Goal: Communication & Community: Ask a question

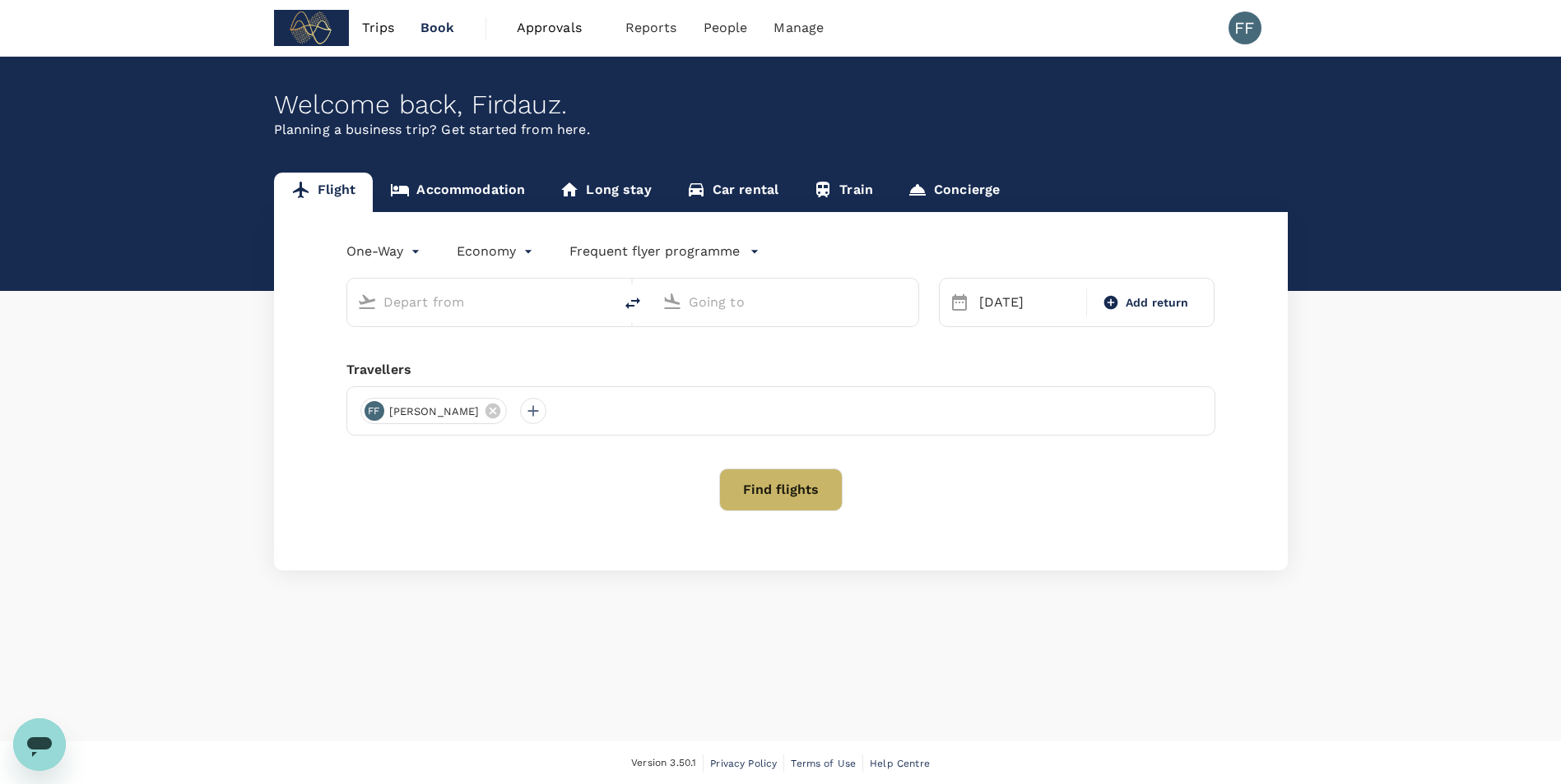
click at [480, 308] on input "text" at bounding box center [481, 303] width 195 height 26
type input "Shanghai Pudong Intl (PVG)"
type input "Singapore Changi (SIN)"
type input "Shanghai Pudong Intl (PVG)"
type input "Singapore Changi (SIN)"
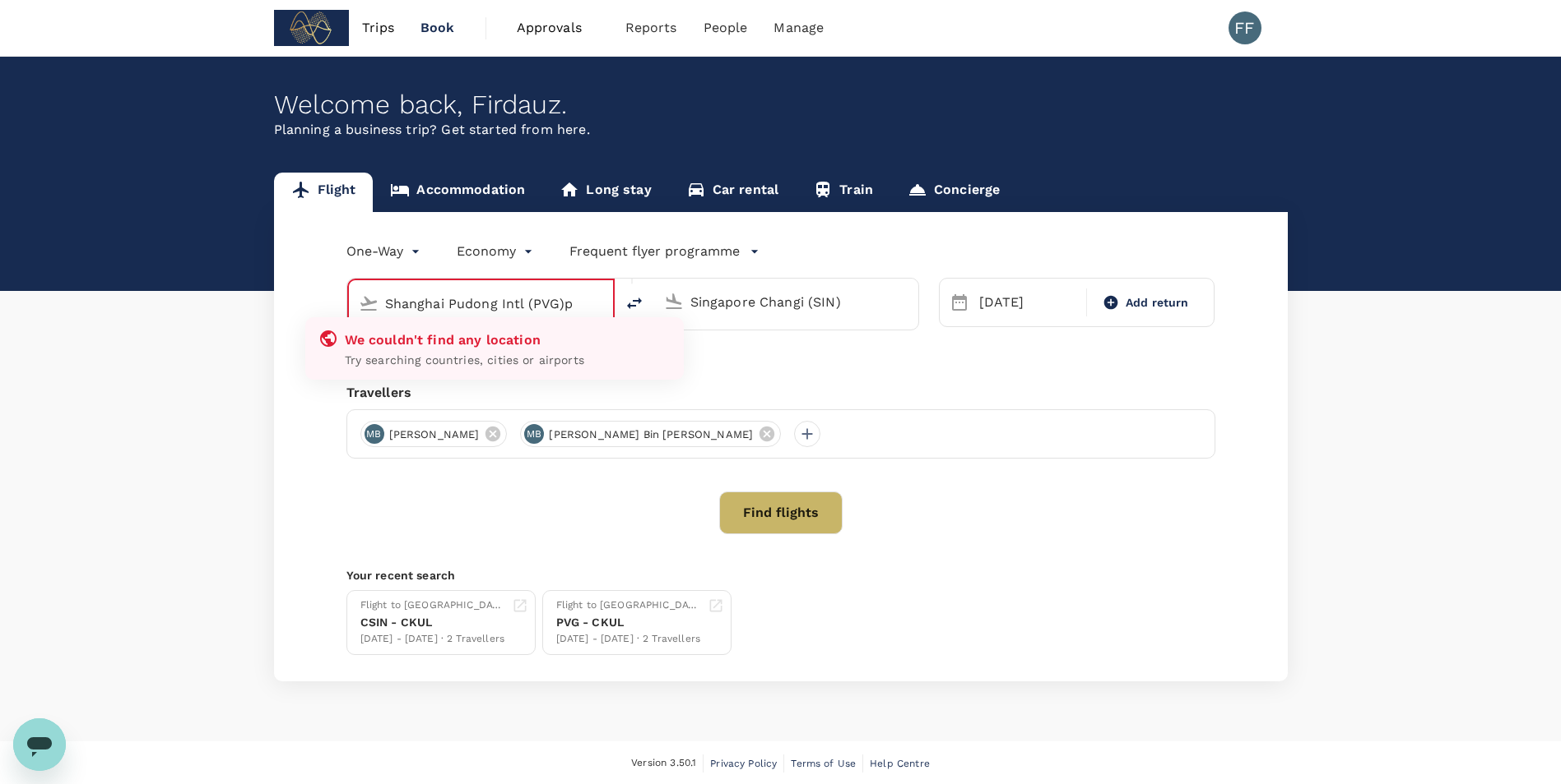
type input "Shanghai Pudong Intl (PVG)"
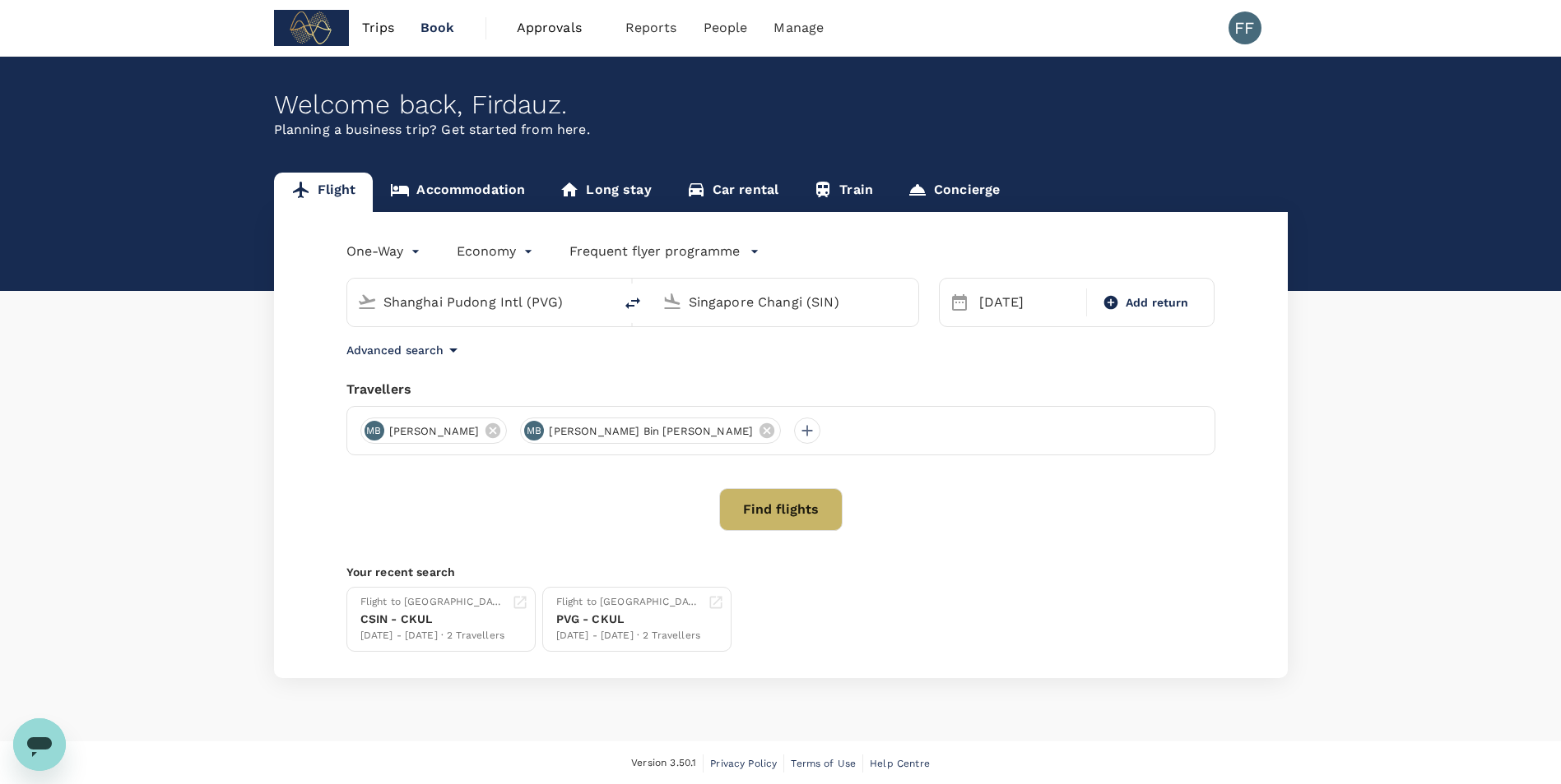
click at [150, 451] on div "Flight Accommodation Long stay Car rental Train Concierge One-Way oneway Econom…" at bounding box center [780, 425] width 1561 height 505
click at [793, 520] on button "Find flights" at bounding box center [780, 509] width 123 height 43
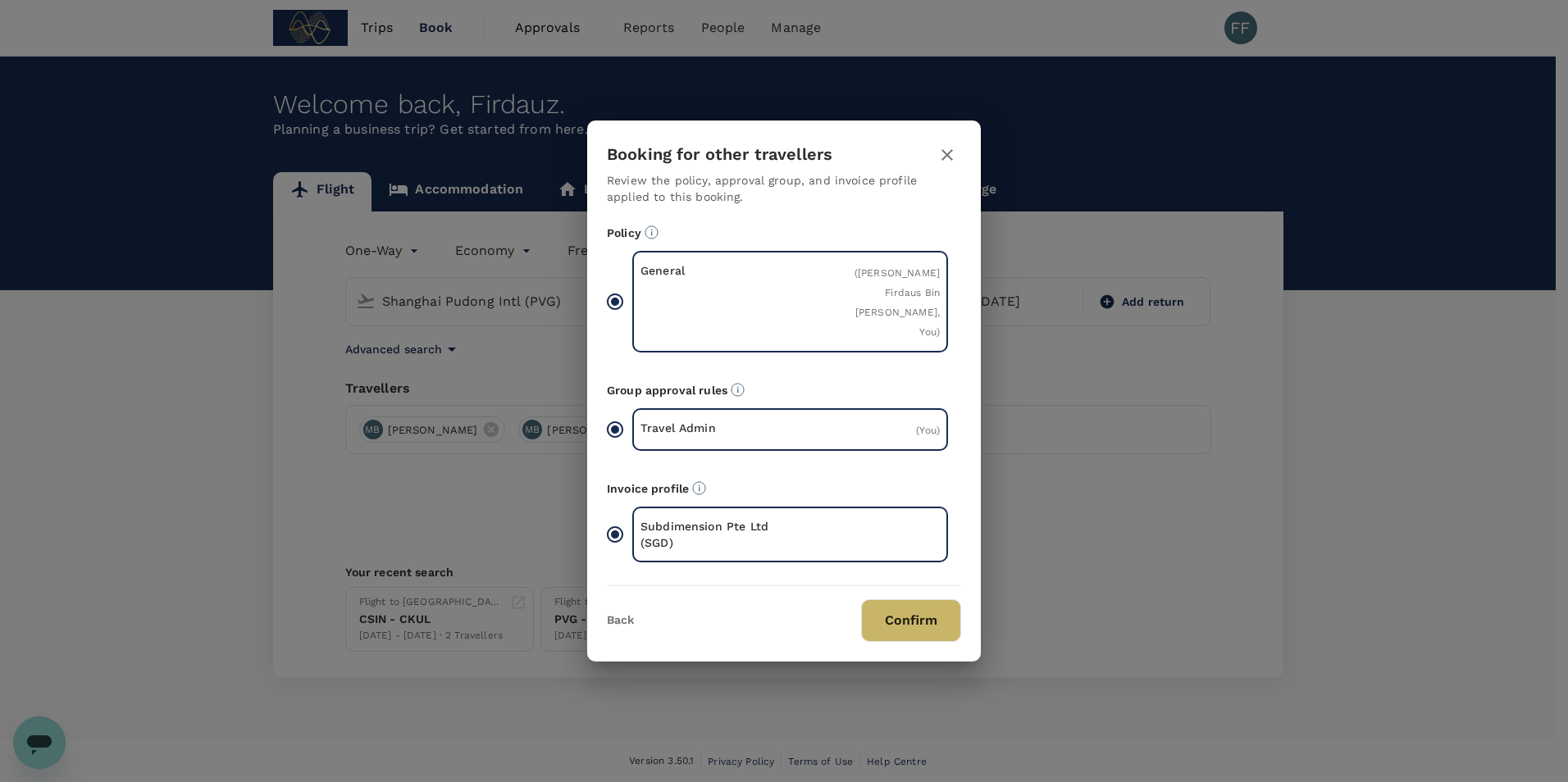
click at [954, 157] on icon "button" at bounding box center [947, 155] width 20 height 20
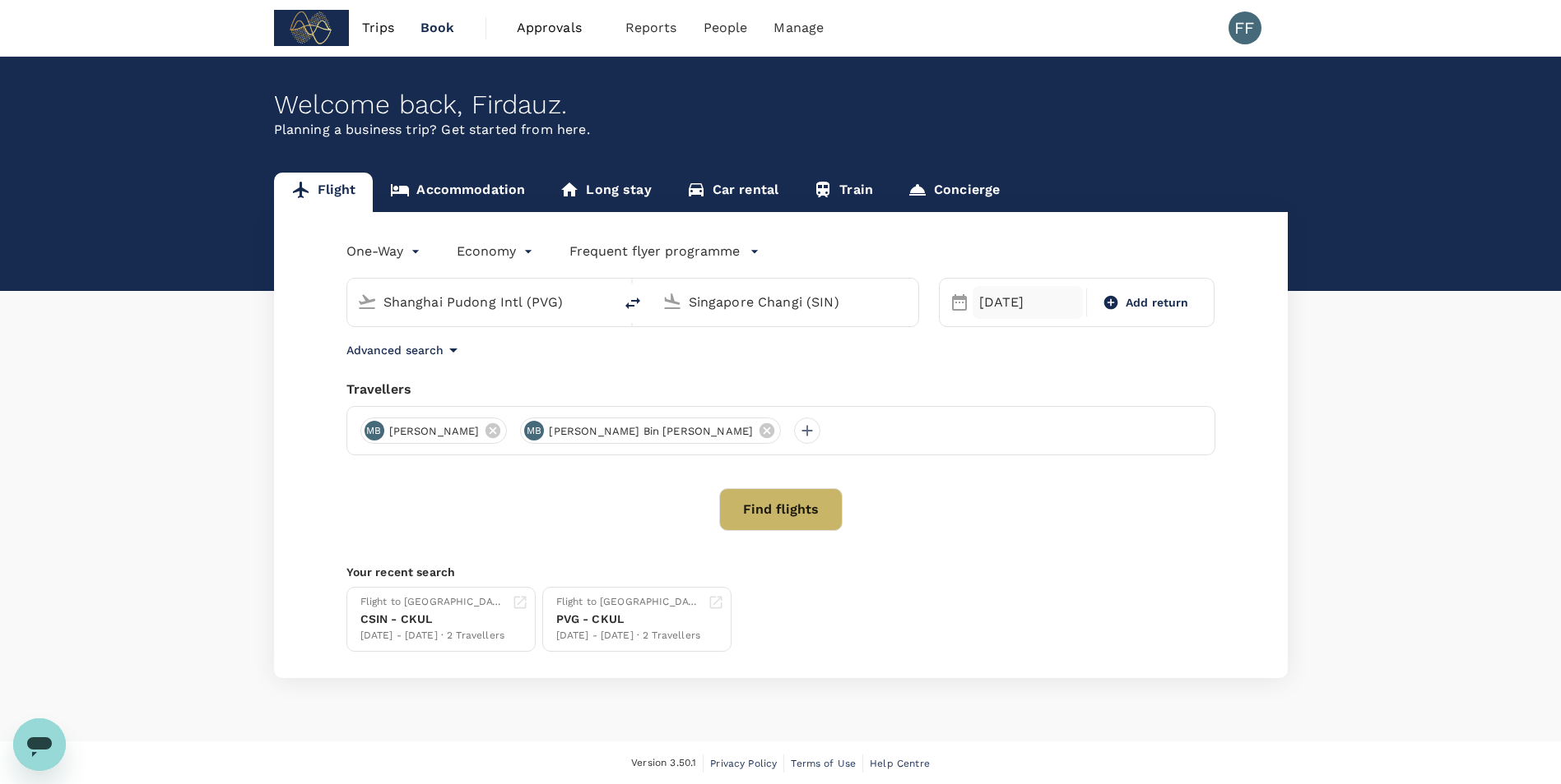
click at [989, 299] on div "23 Aug" at bounding box center [1027, 303] width 110 height 33
click at [965, 542] on div "24" at bounding box center [972, 538] width 31 height 31
click at [784, 509] on button "Find flights" at bounding box center [780, 509] width 123 height 43
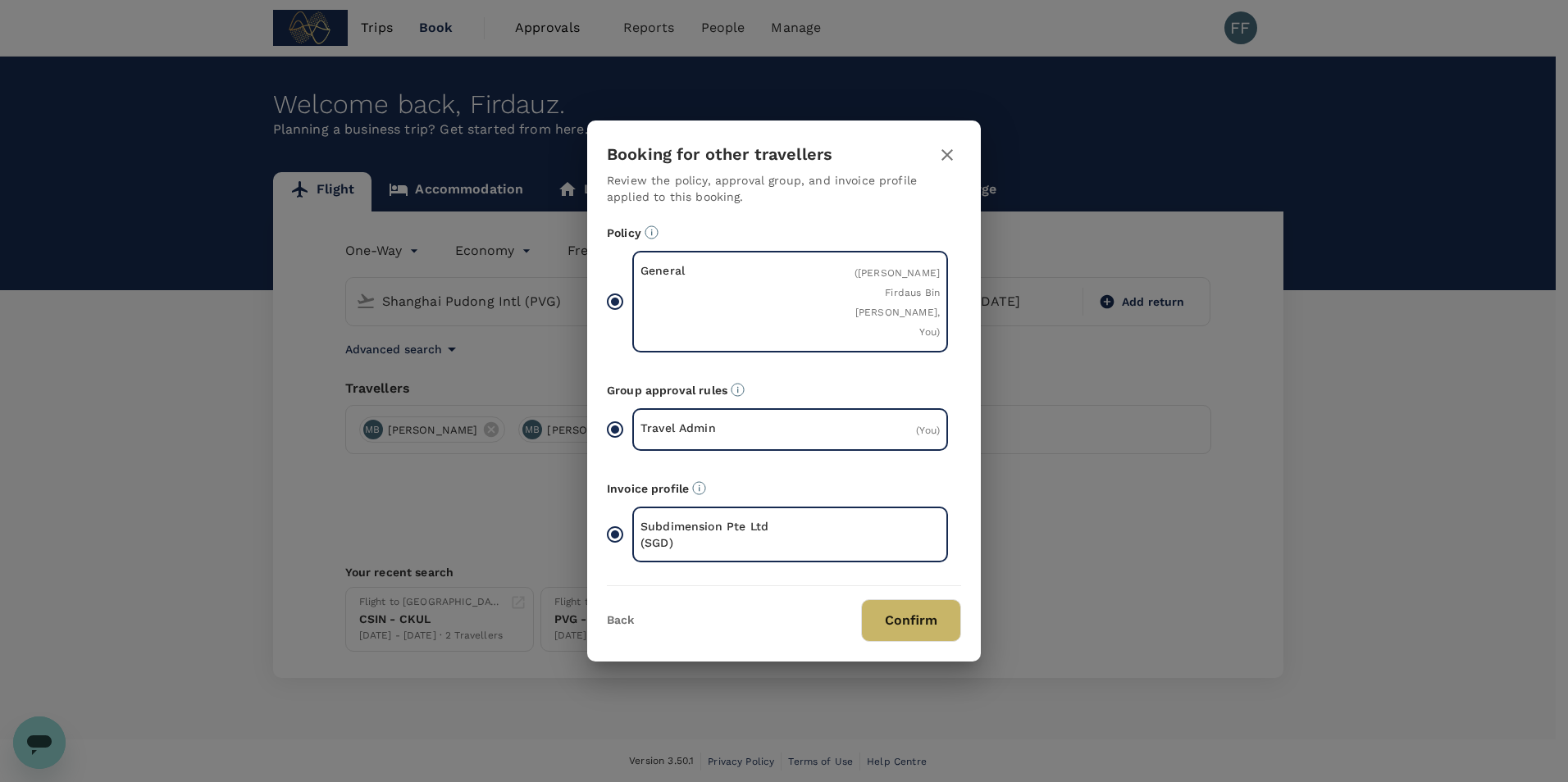
click at [916, 604] on button "Confirm" at bounding box center [911, 621] width 100 height 43
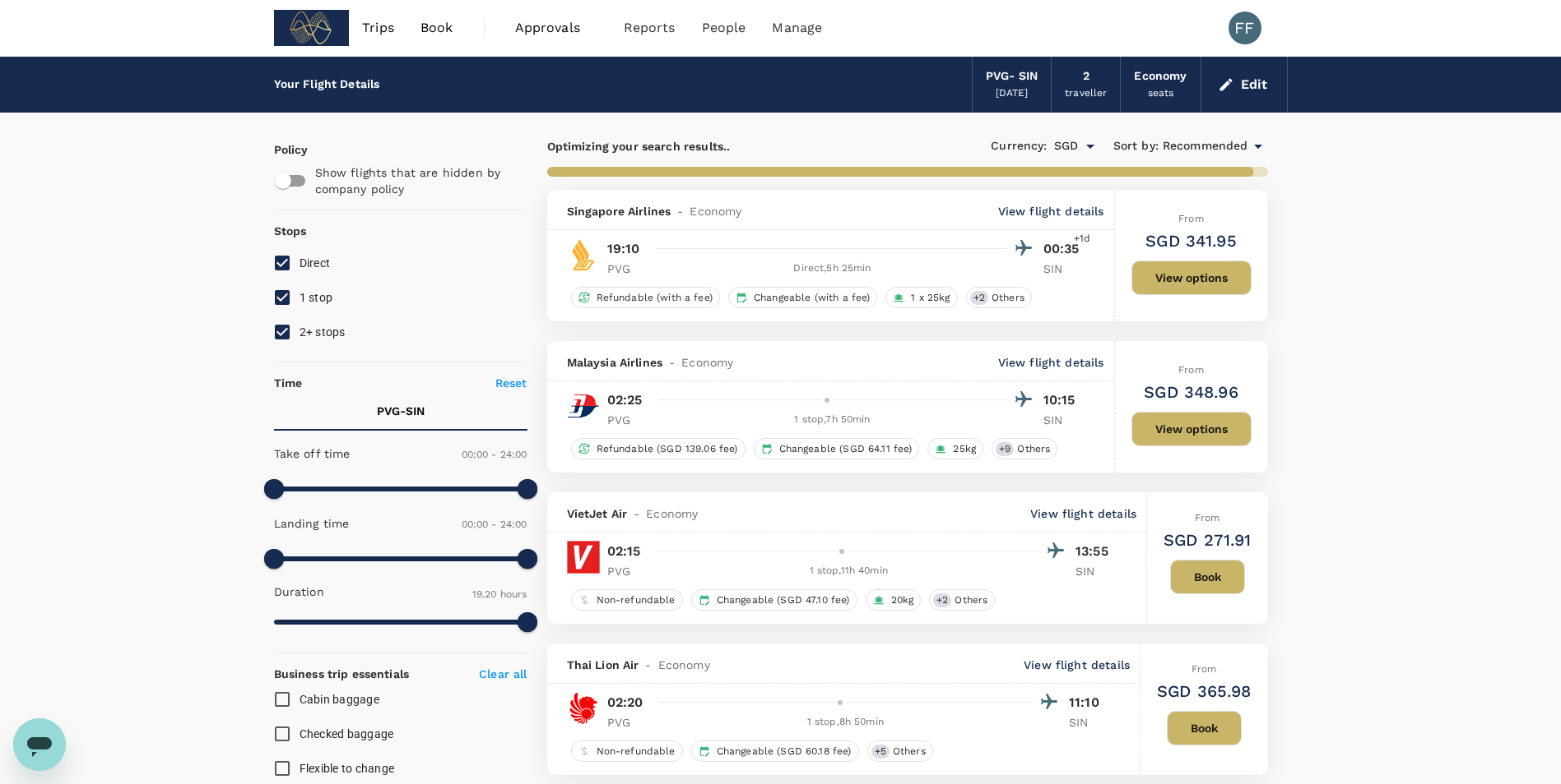
type input "1380"
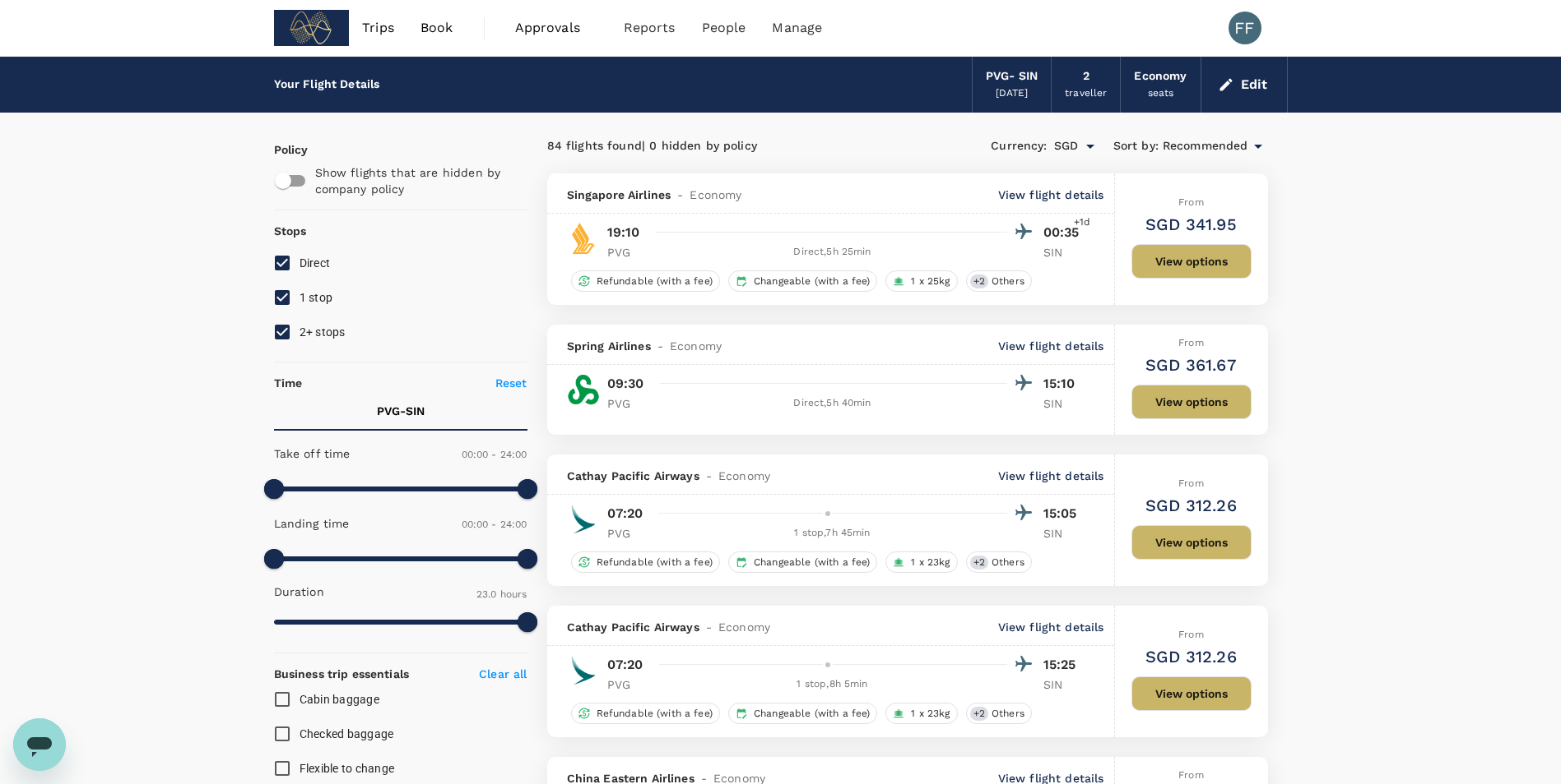
click at [720, 145] on div "84 flights found | 0 hidden by policy" at bounding box center [727, 146] width 361 height 18
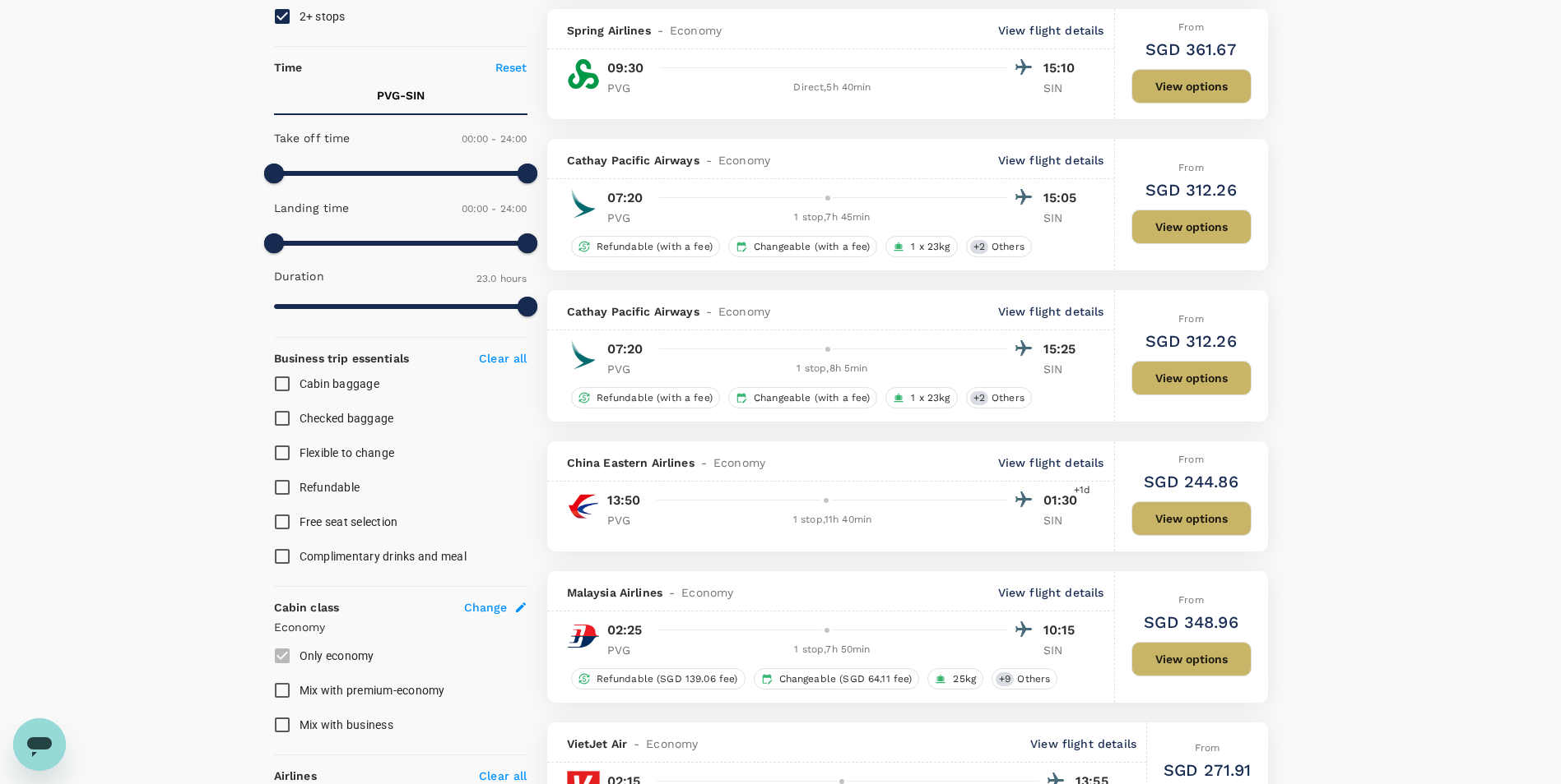
scroll to position [82, 0]
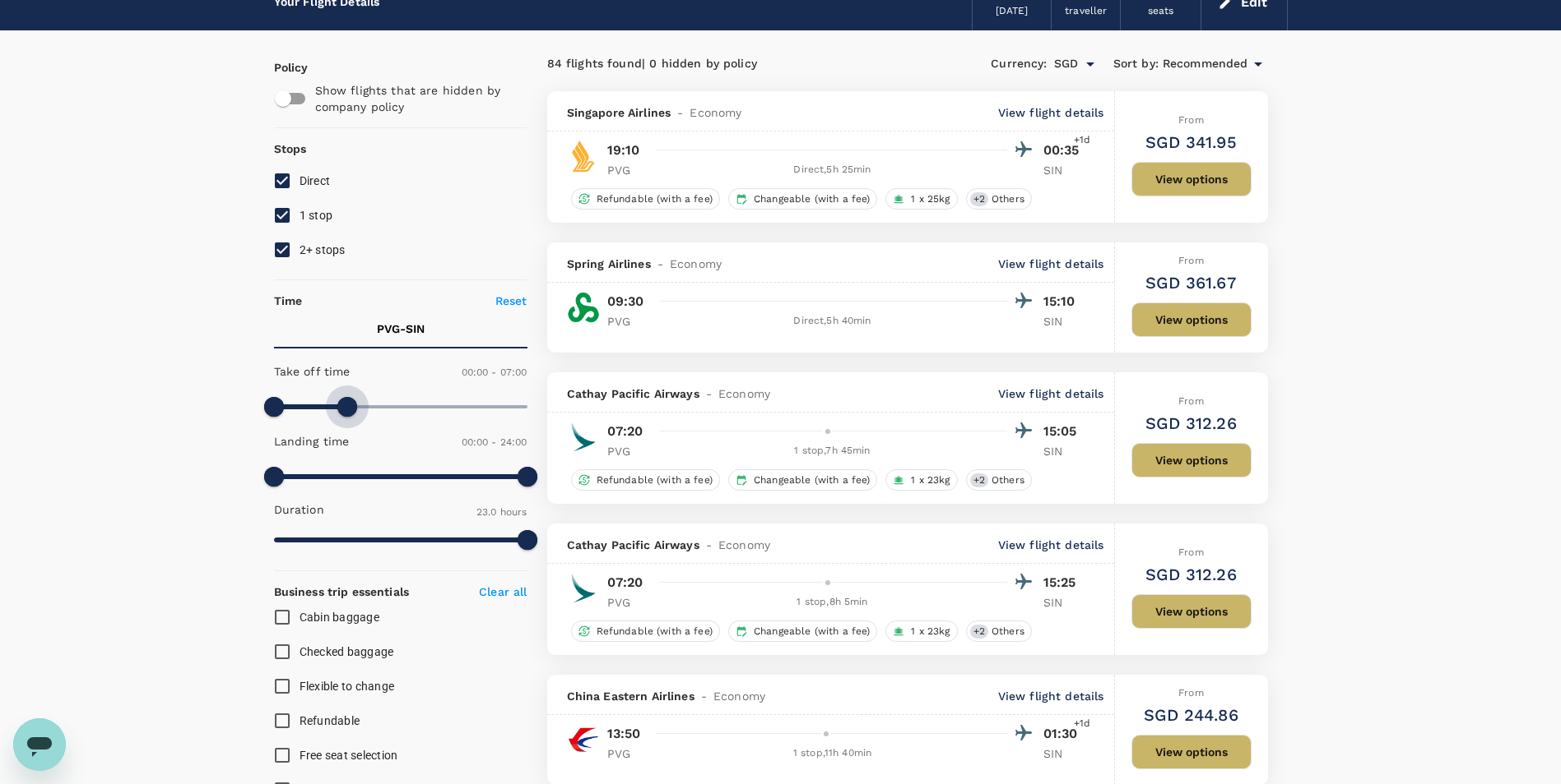
type input "360"
drag, startPoint x: 528, startPoint y: 407, endPoint x: 335, endPoint y: 416, distance: 193.2
click at [335, 416] on span at bounding box center [338, 407] width 20 height 20
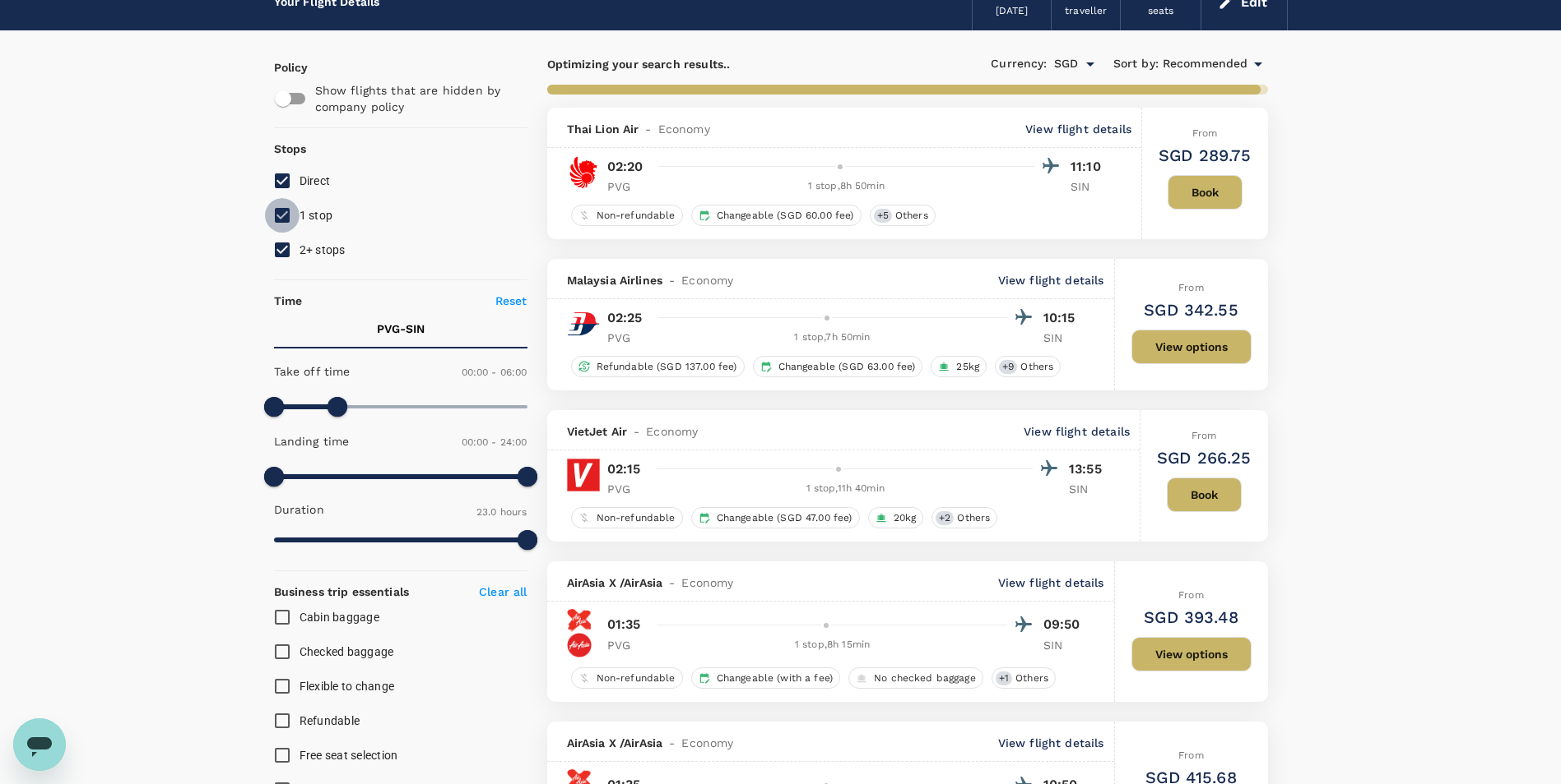
click at [282, 219] on input "1 stop" at bounding box center [282, 215] width 35 height 35
checkbox input "false"
click at [289, 260] on input "2+ stops" at bounding box center [282, 250] width 35 height 35
checkbox input "false"
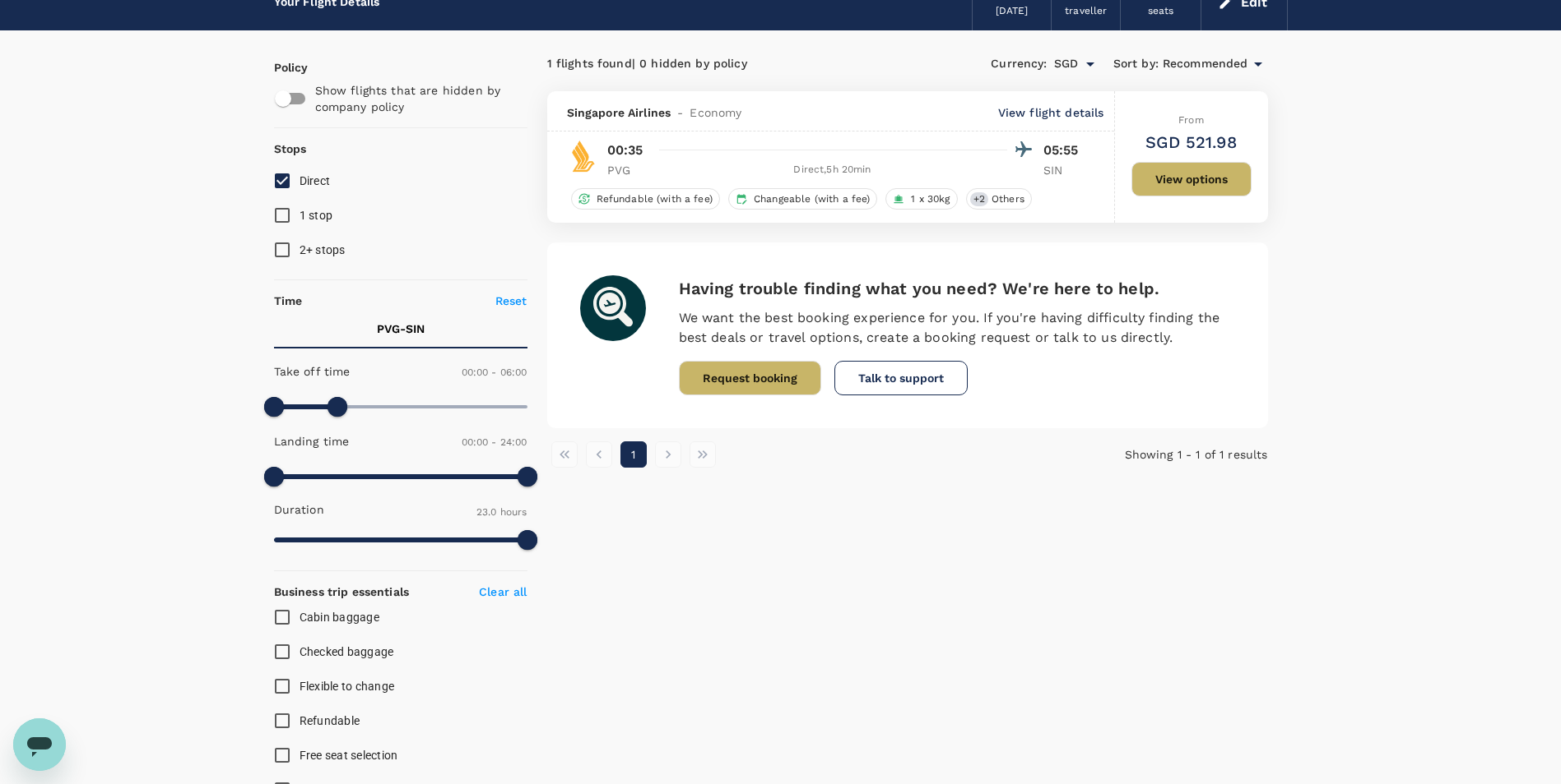
click at [1035, 109] on p "View flight details" at bounding box center [1051, 113] width 106 height 16
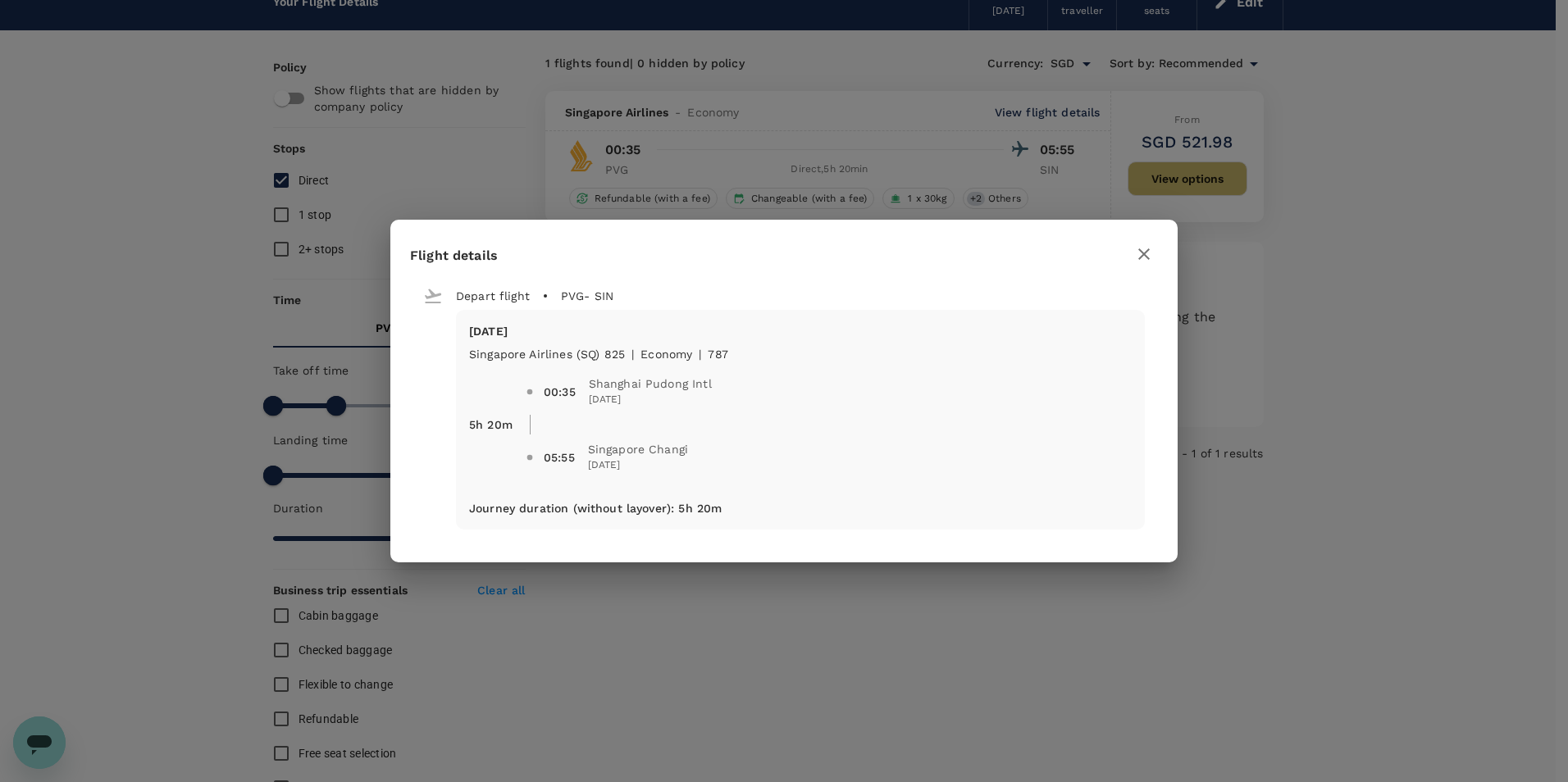
click at [1137, 259] on icon "button" at bounding box center [1145, 254] width 20 height 20
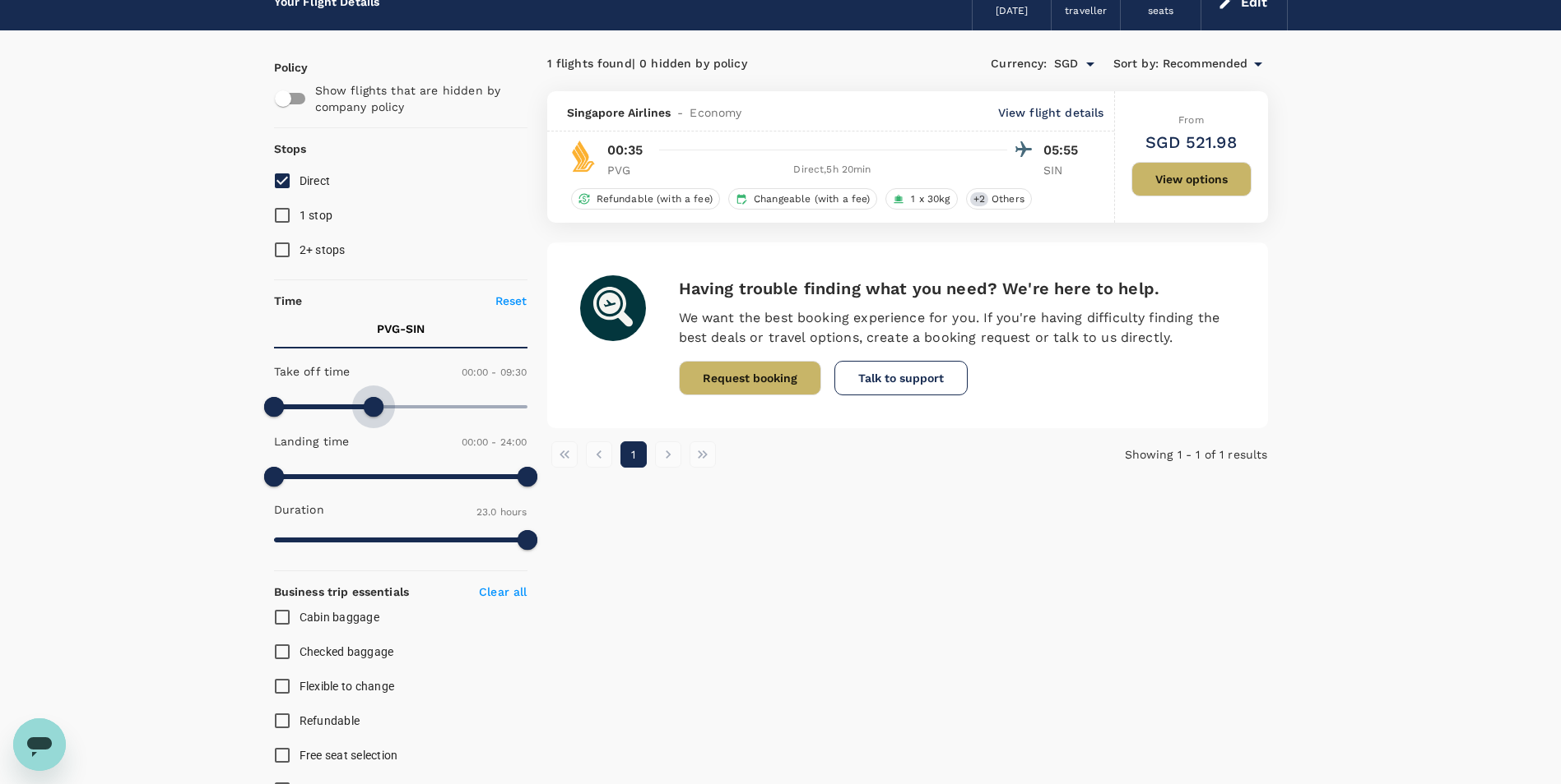
type input "600"
drag, startPoint x: 339, startPoint y: 413, endPoint x: 380, endPoint y: 420, distance: 41.6
click at [380, 416] on span at bounding box center [380, 407] width 20 height 20
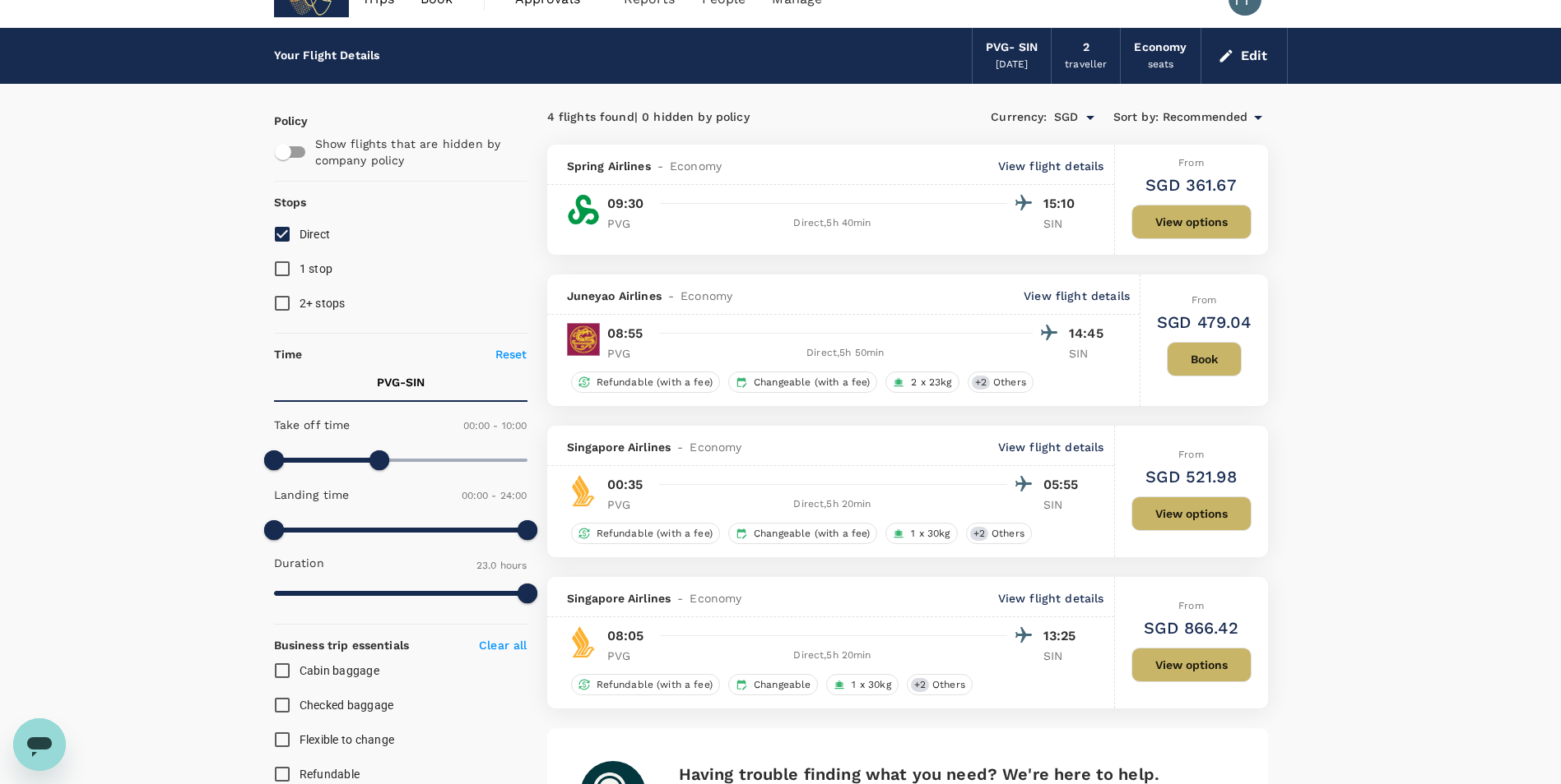
scroll to position [0, 0]
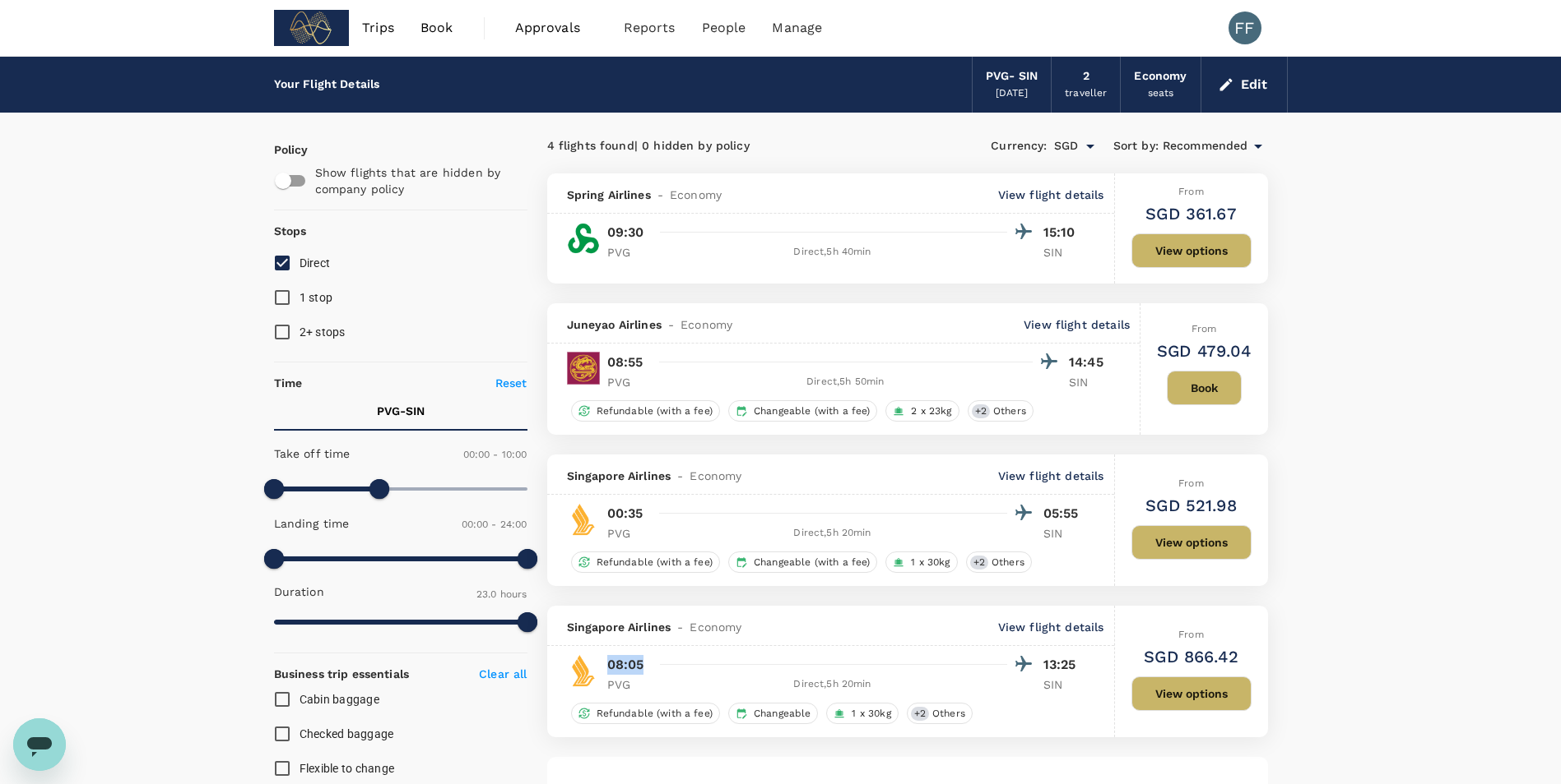
drag, startPoint x: 609, startPoint y: 664, endPoint x: 688, endPoint y: 665, distance: 79.0
click at [688, 665] on div "08:05 13:25" at bounding box center [846, 665] width 478 height 24
click at [1060, 478] on p "View flight details" at bounding box center [1051, 475] width 106 height 16
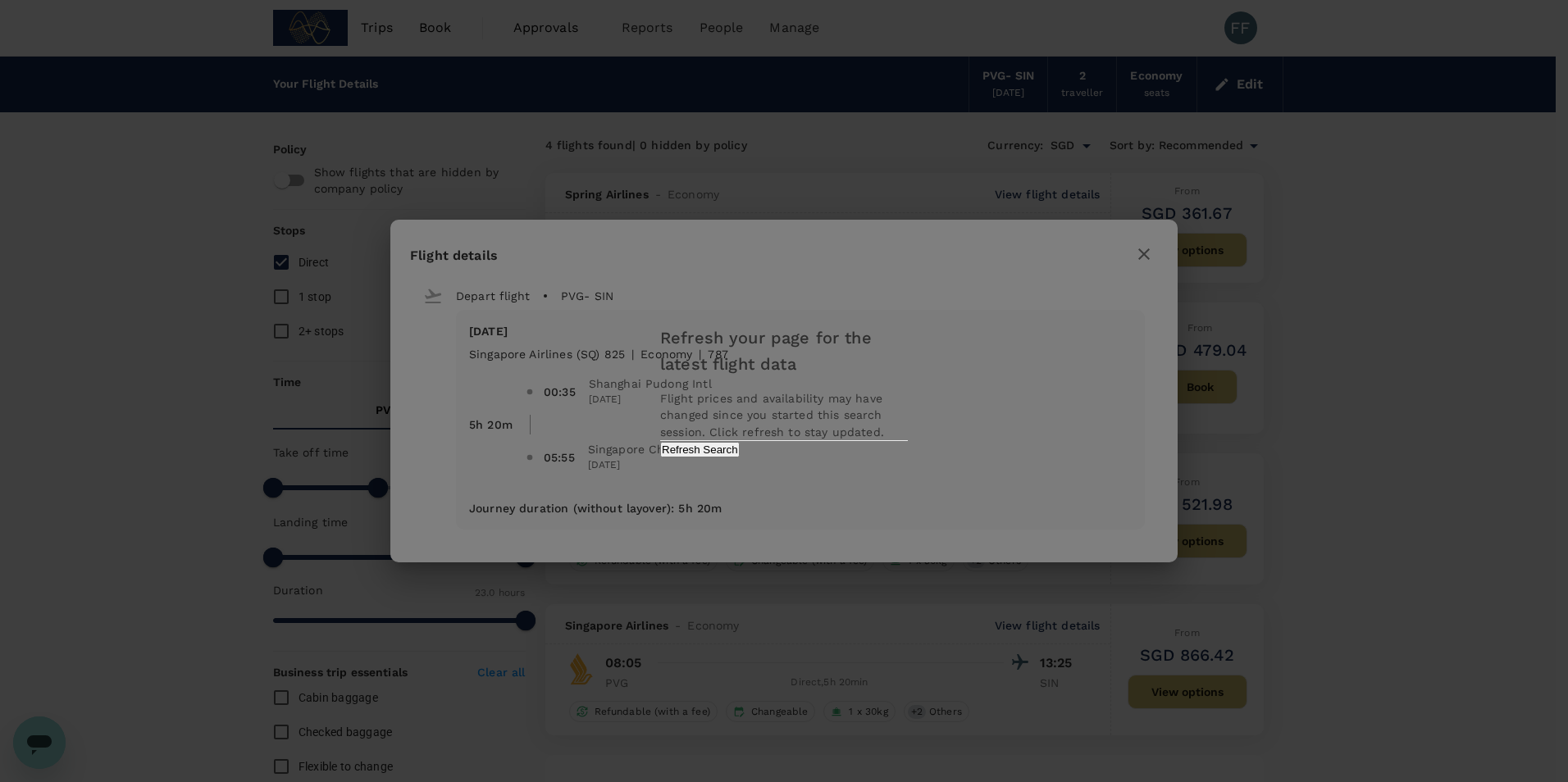
click at [977, 293] on div "Refresh your page for the latest flight data Flight prices and availability may…" at bounding box center [784, 391] width 1568 height 782
click at [740, 457] on button "Refresh Search" at bounding box center [700, 450] width 80 height 16
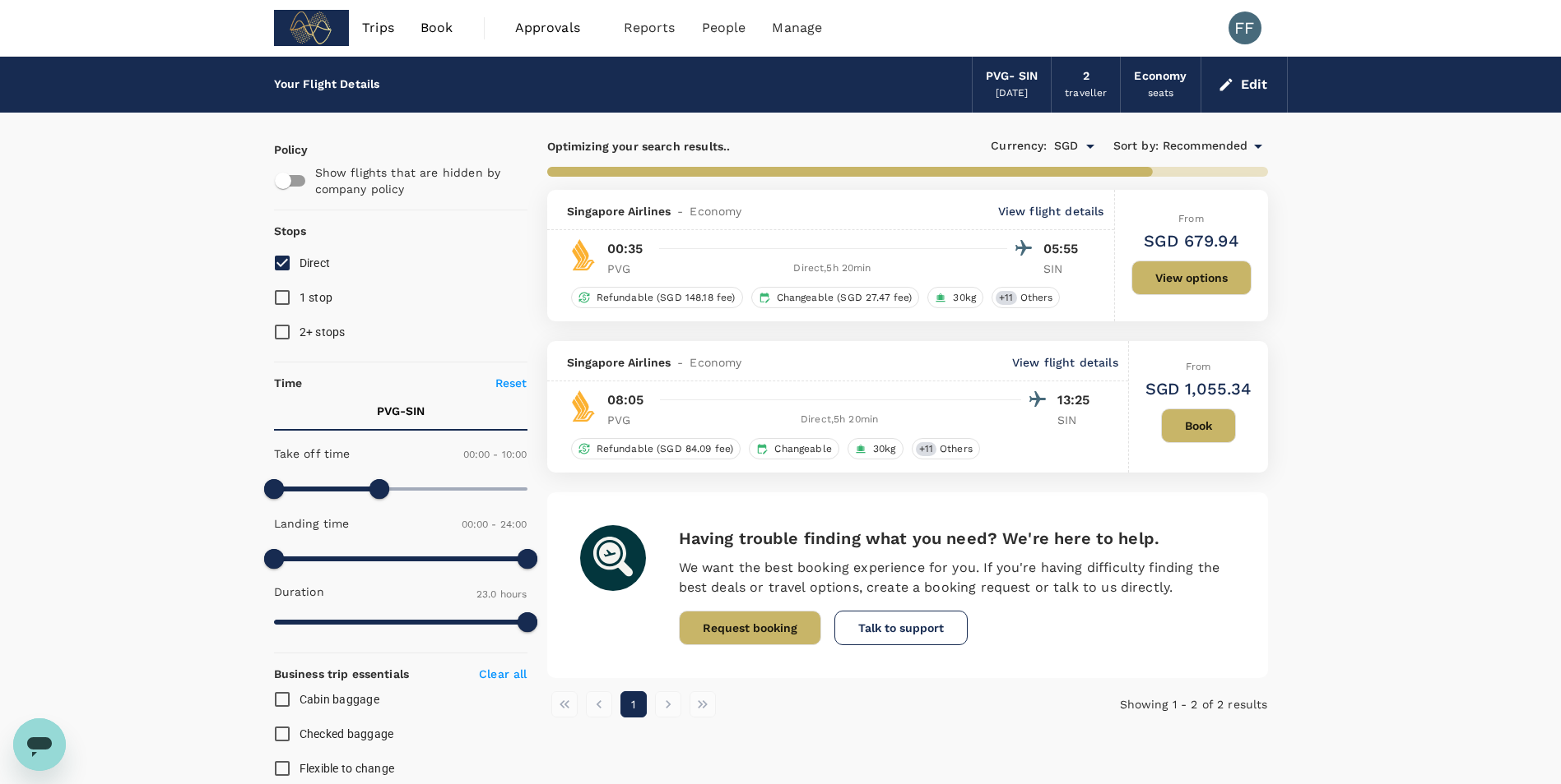
type input "1380"
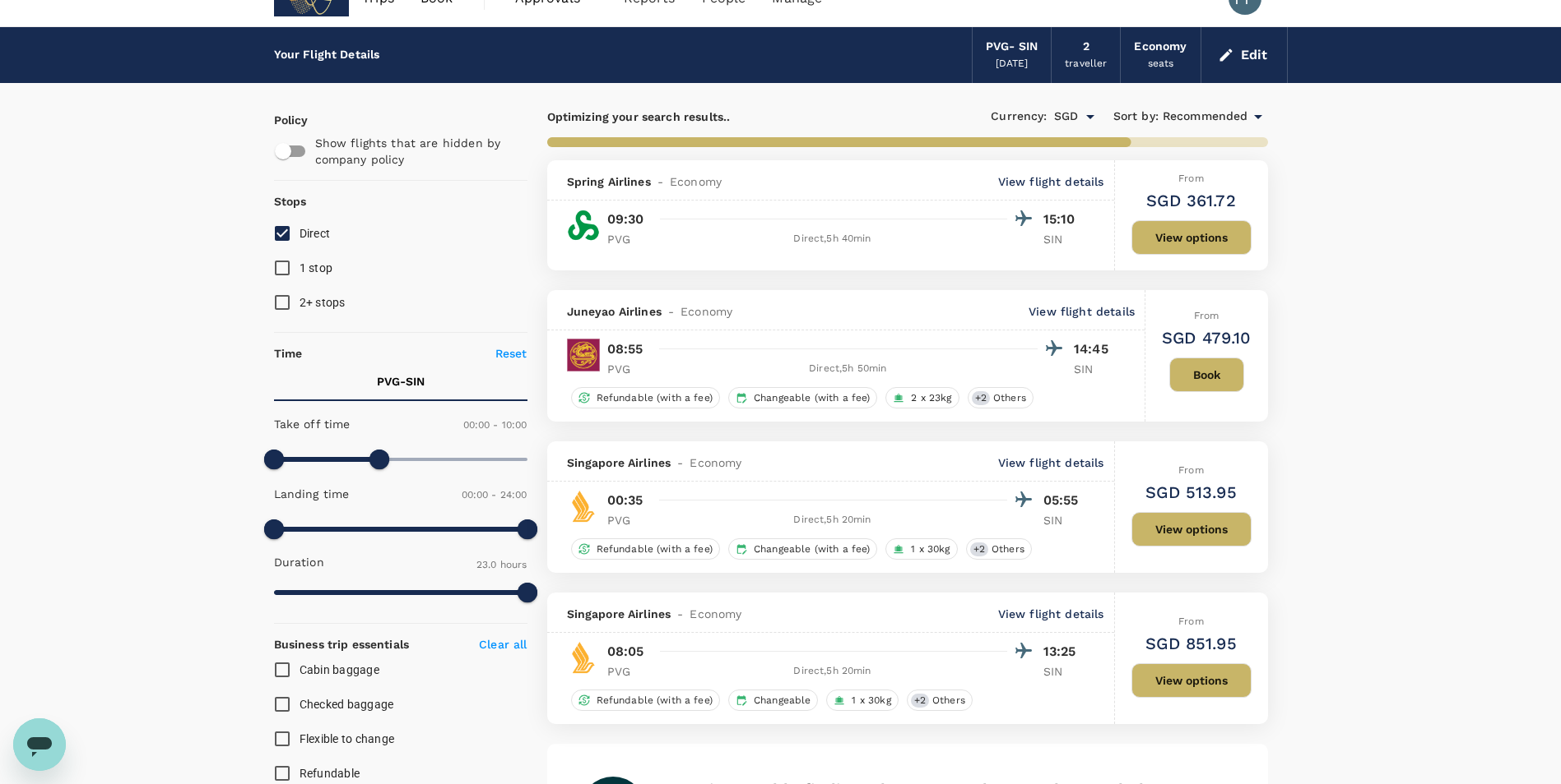
scroll to position [82, 0]
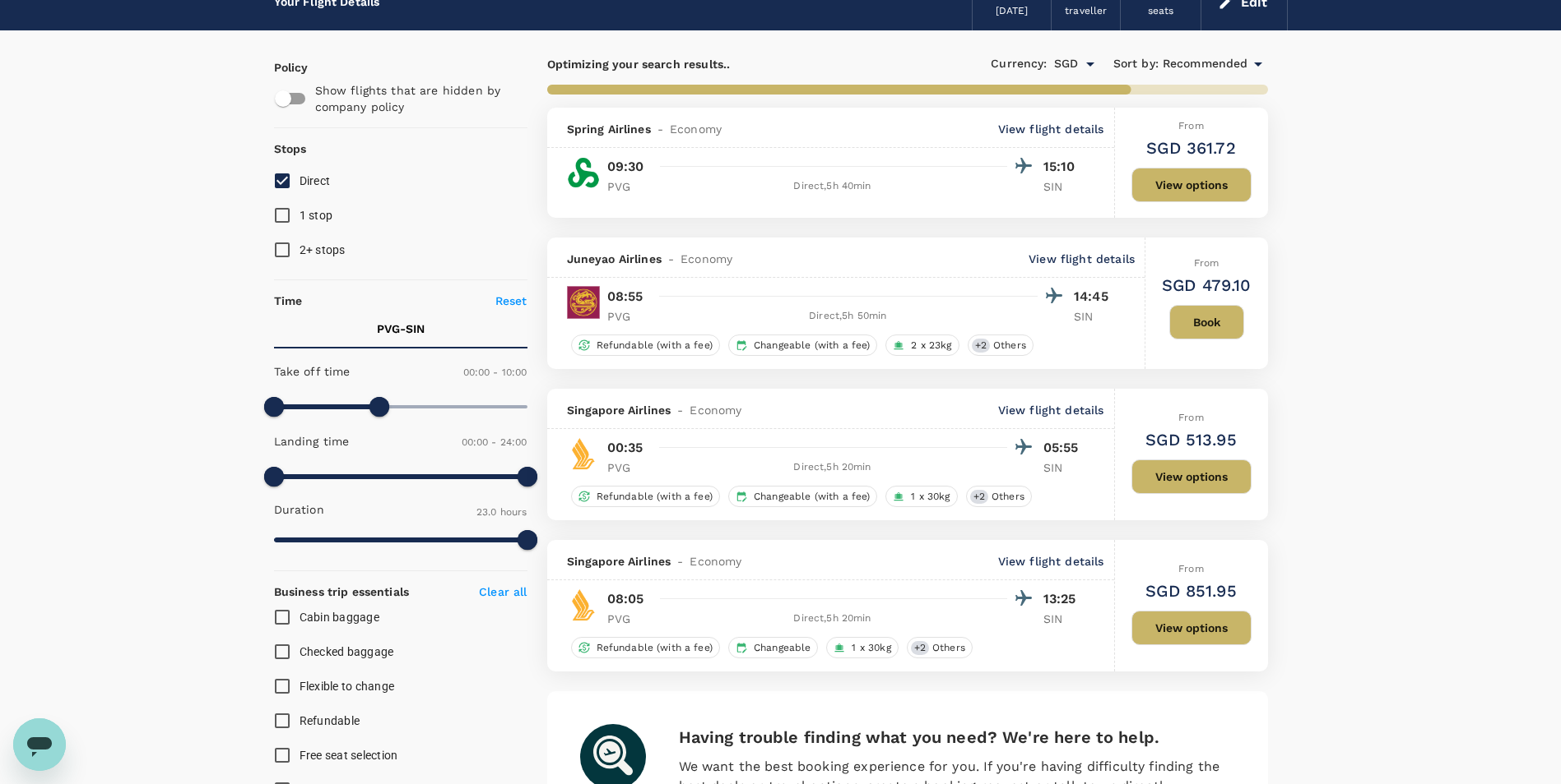
click at [1080, 413] on p "View flight details" at bounding box center [1051, 410] width 106 height 16
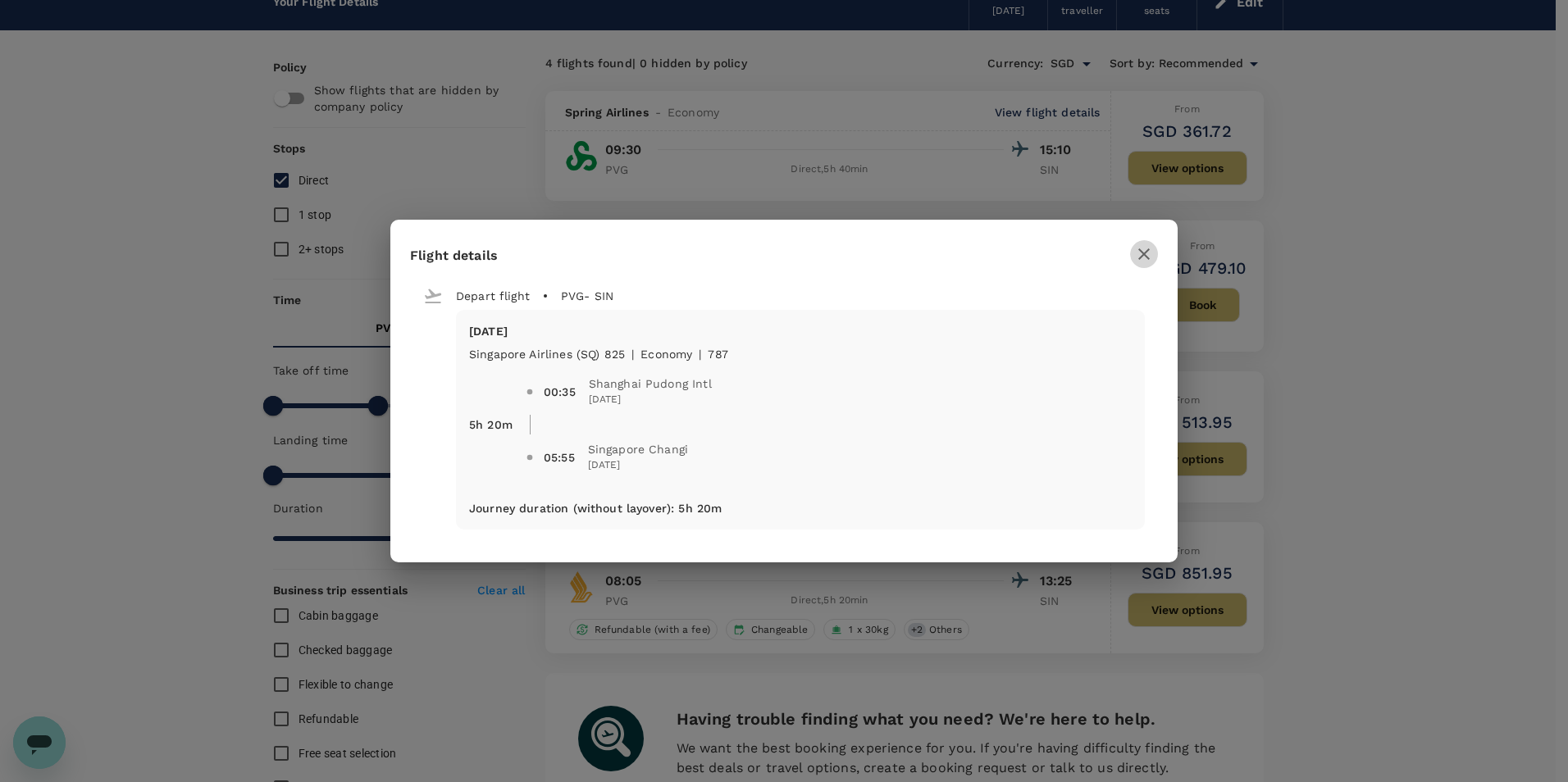
click at [1139, 260] on icon "button" at bounding box center [1145, 254] width 20 height 20
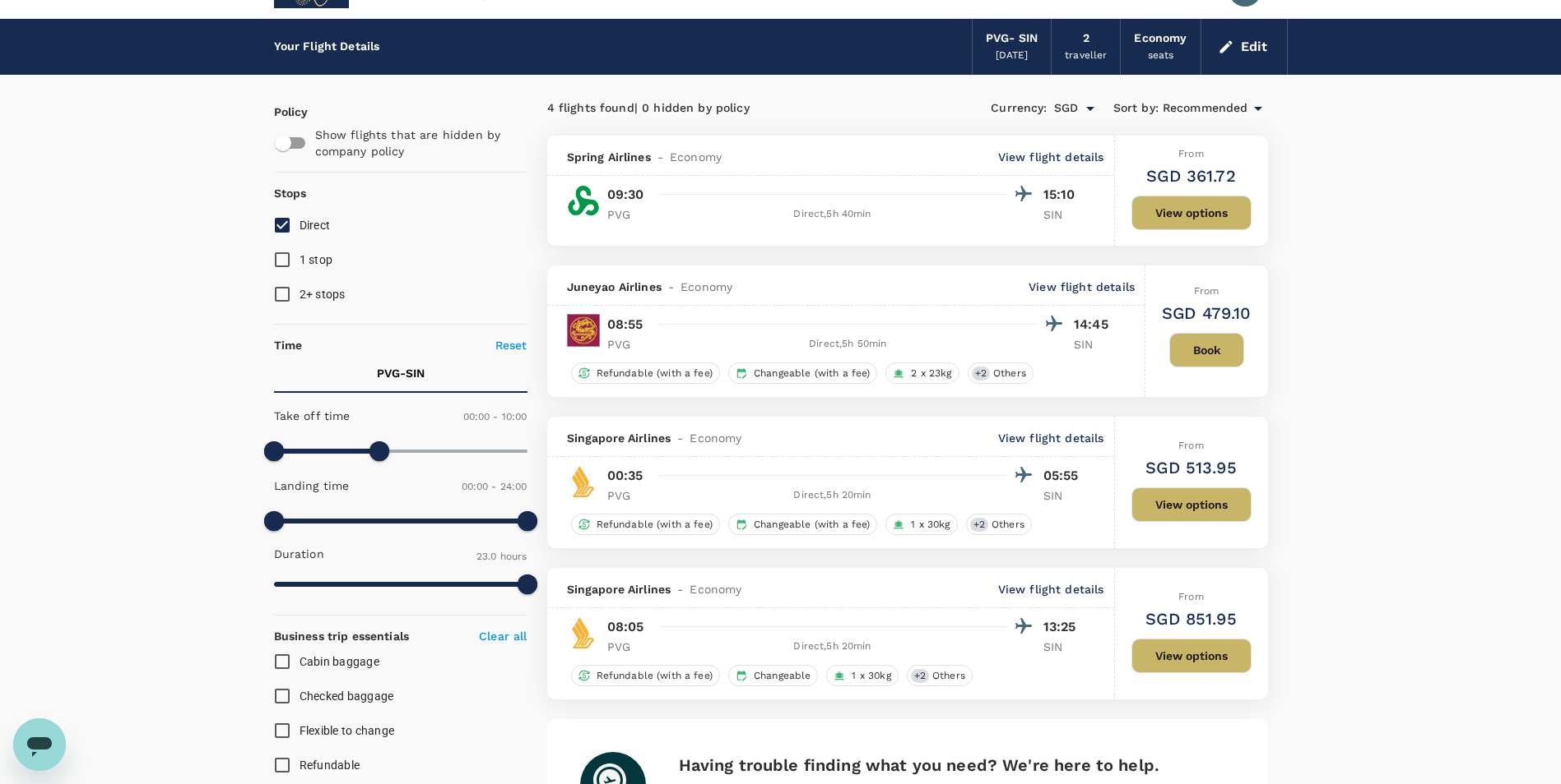
scroll to position [0, 0]
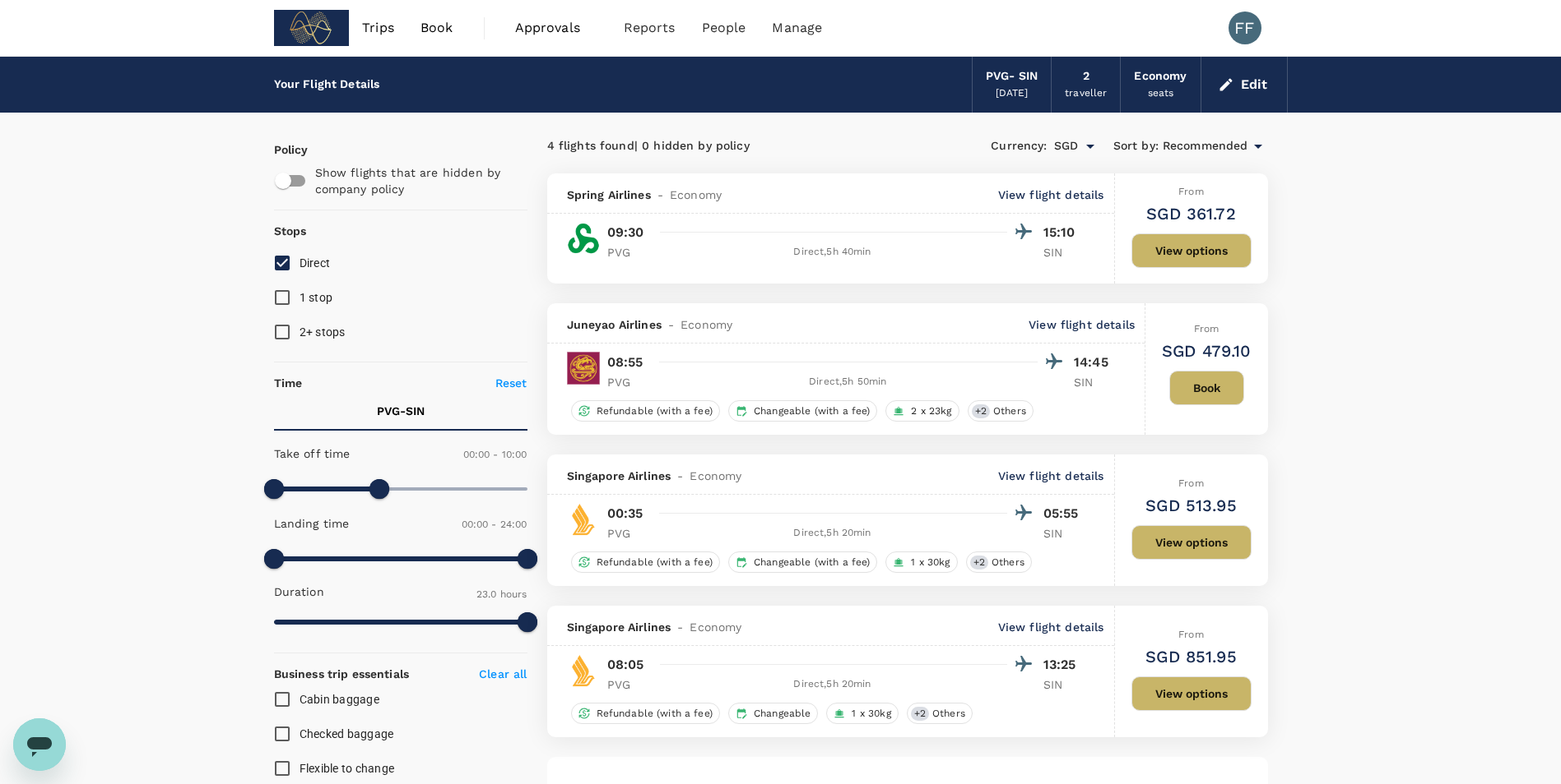
click at [546, 31] on span "Approvals" at bounding box center [556, 28] width 82 height 20
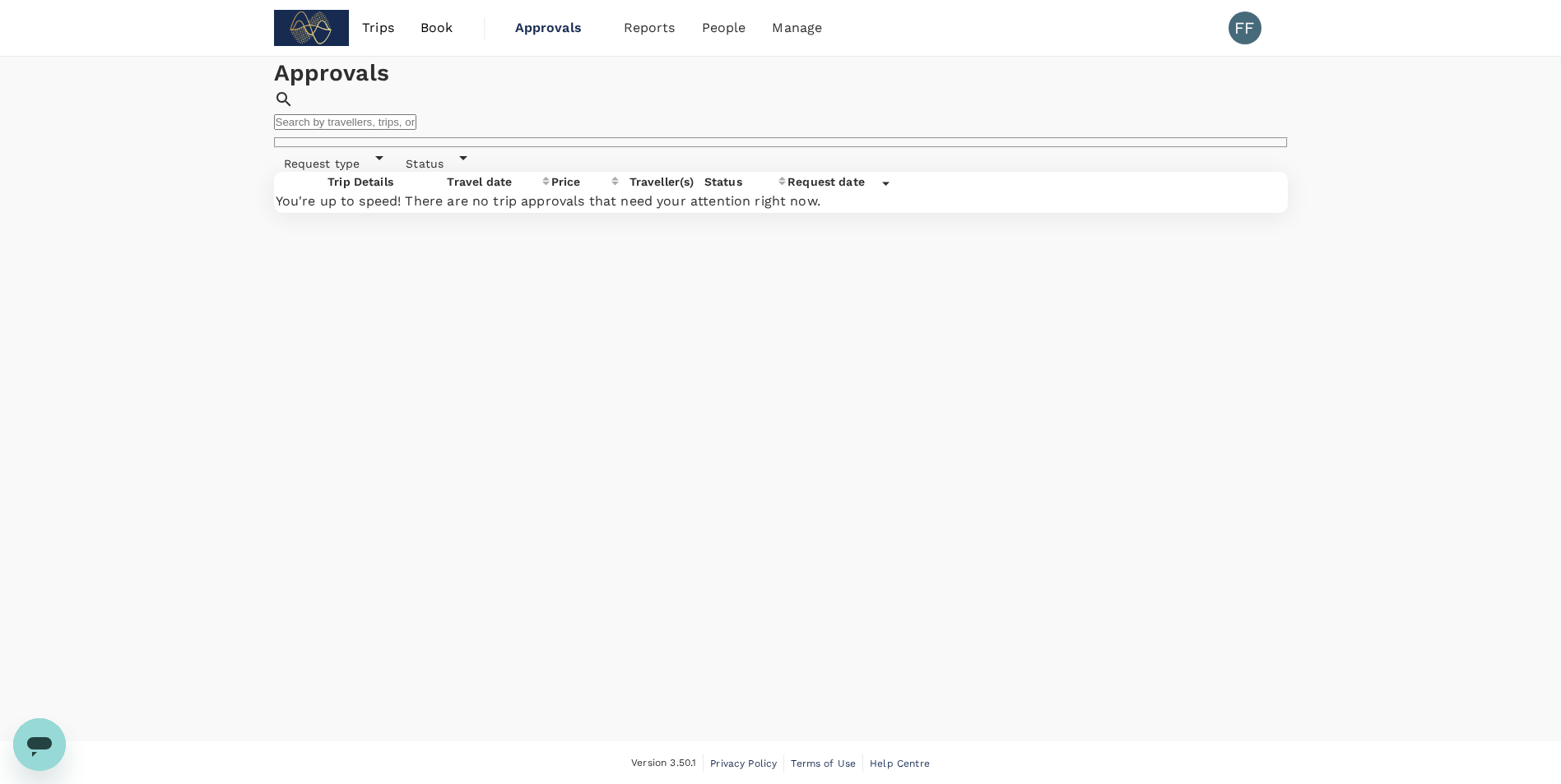
click at [421, 26] on span "Book" at bounding box center [437, 28] width 33 height 20
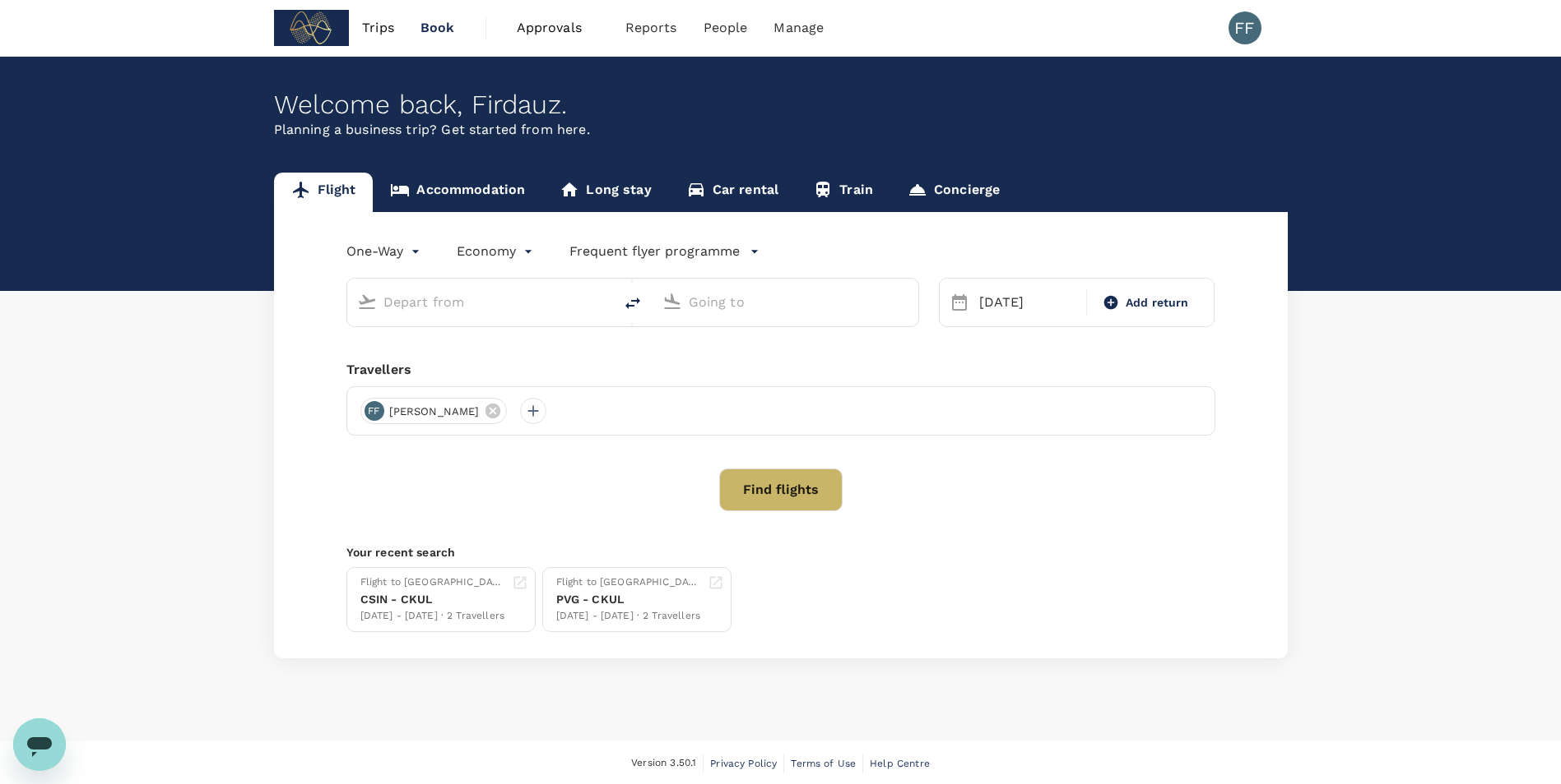
type input "Shanghai Pudong Intl (PVG)"
type input "Singapore Changi (SIN)"
type input "Shanghai Pudong Intl (PVG)"
type input "Singapore Changi (SIN)"
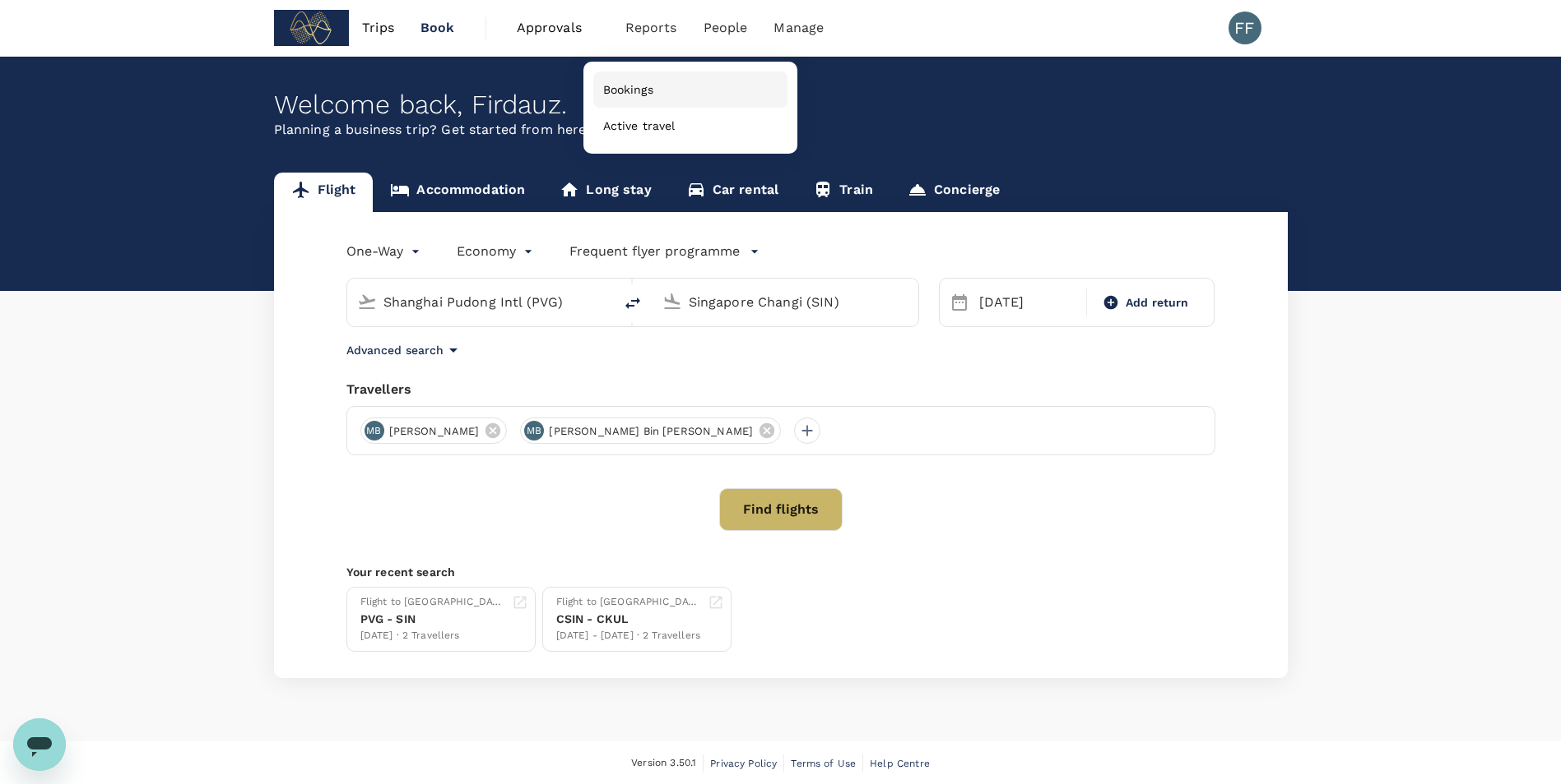
click at [641, 82] on span "Bookings" at bounding box center [628, 90] width 50 height 16
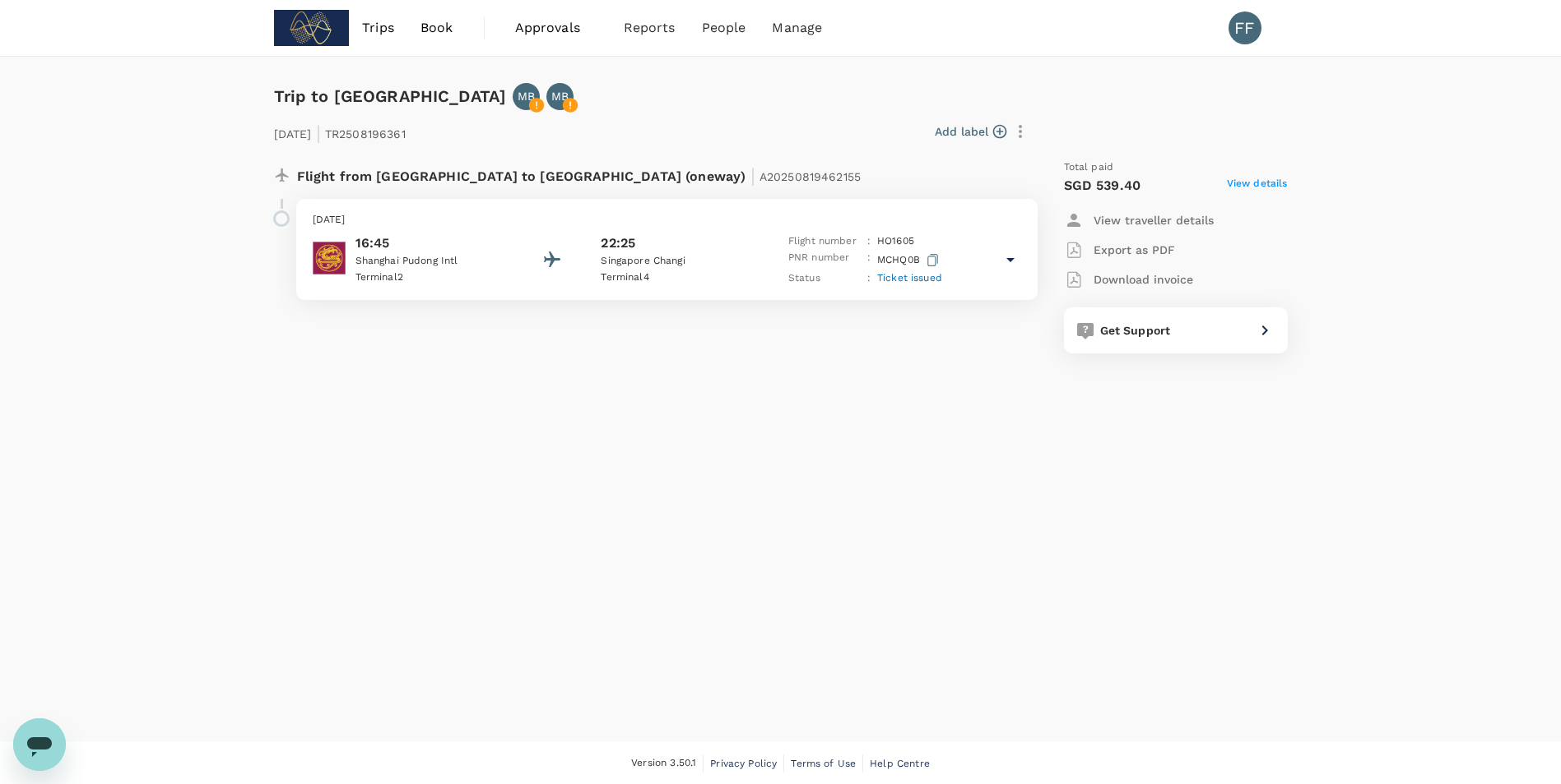
click at [703, 231] on div "[DATE] 16:45 [GEOGRAPHIC_DATA] 2 22:25 [GEOGRAPHIC_DATA] [GEOGRAPHIC_DATA] 4 Fl…" at bounding box center [667, 249] width 742 height 101
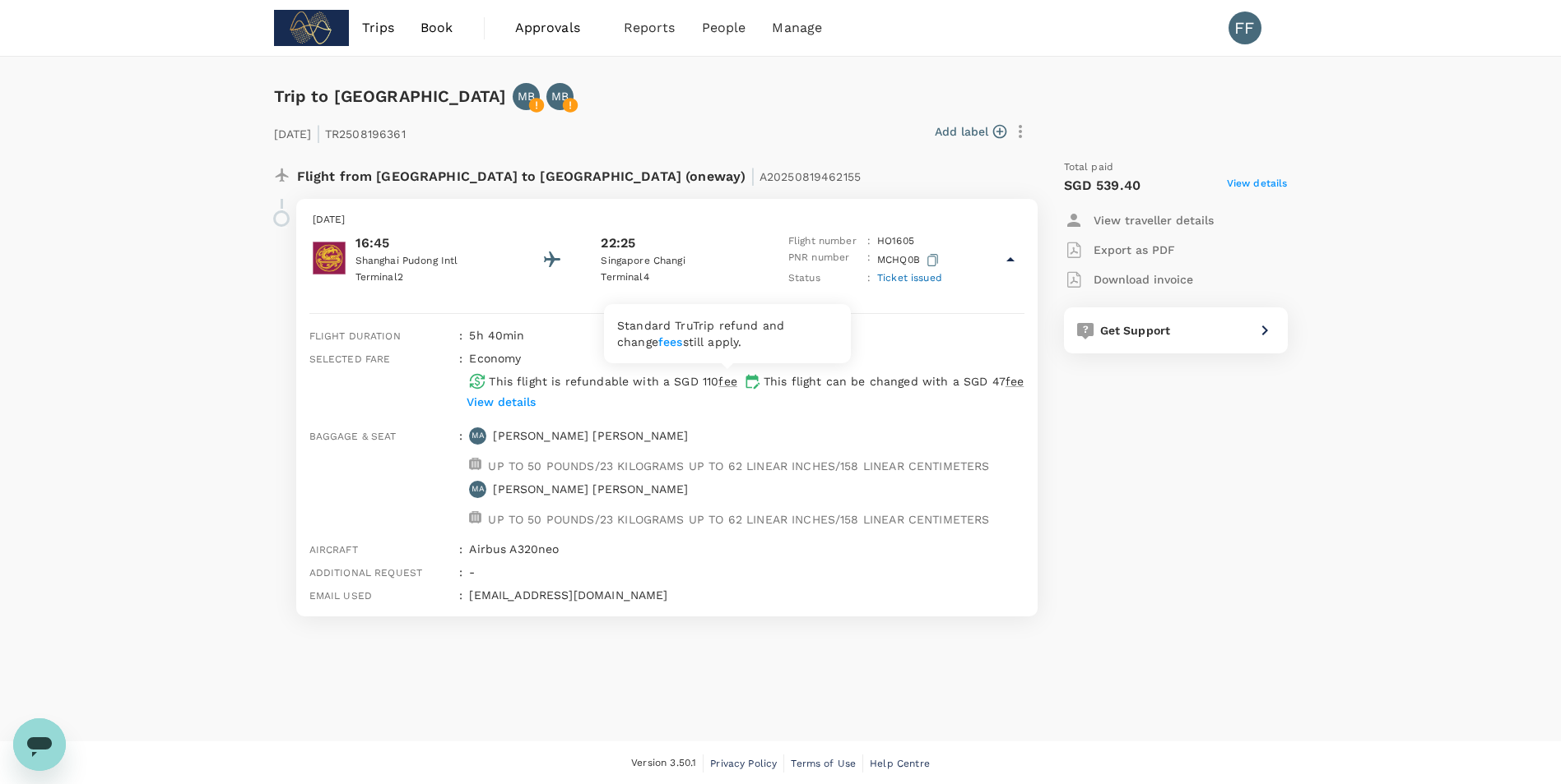
click at [738, 382] on div "This flight can be changed with a SGD 47 fee" at bounding box center [880, 378] width 287 height 23
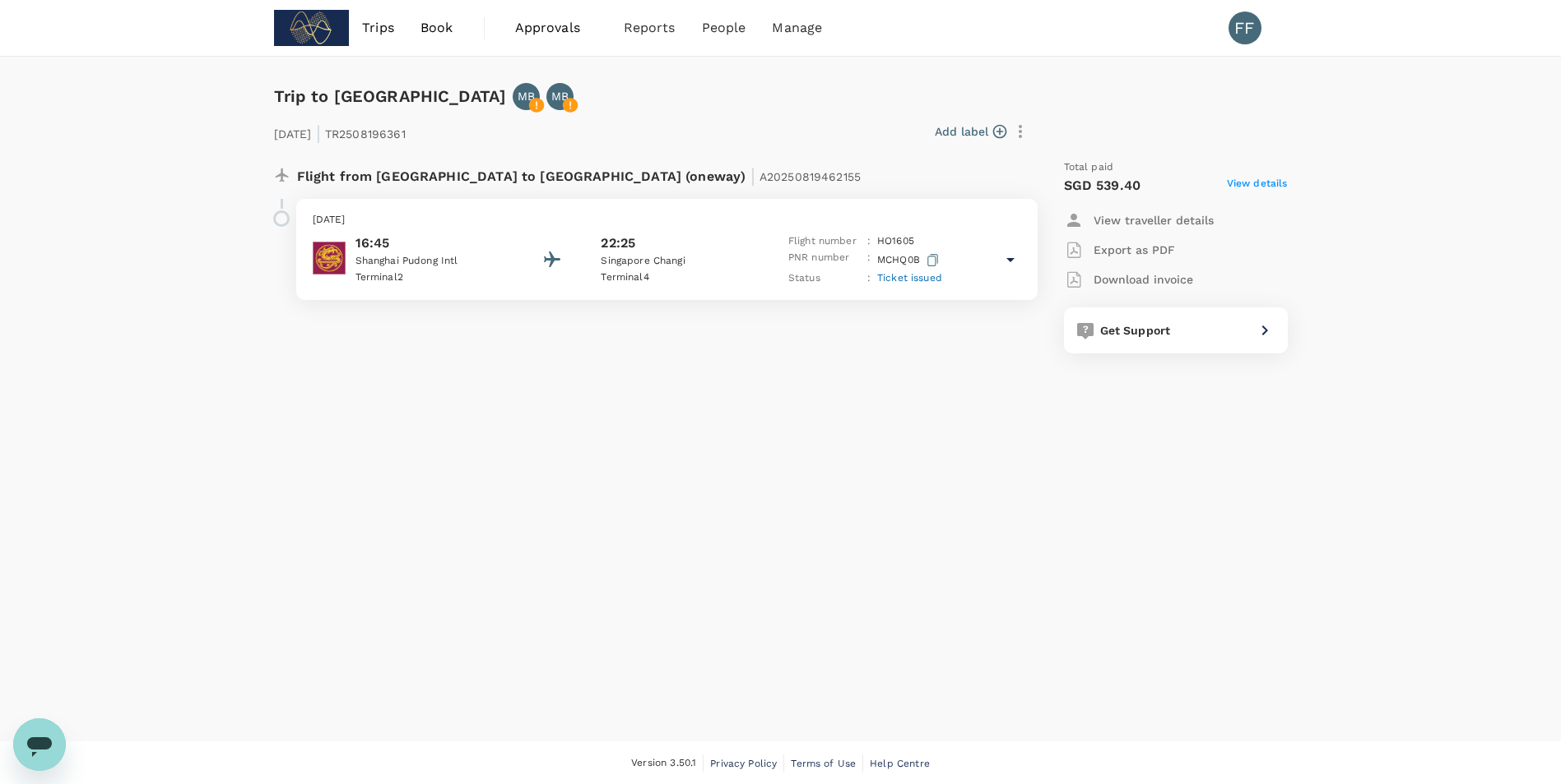
click at [724, 287] on div "[DATE] 16:45 [GEOGRAPHIC_DATA] 2 22:25 [GEOGRAPHIC_DATA] [GEOGRAPHIC_DATA] 4 Fl…" at bounding box center [667, 249] width 742 height 101
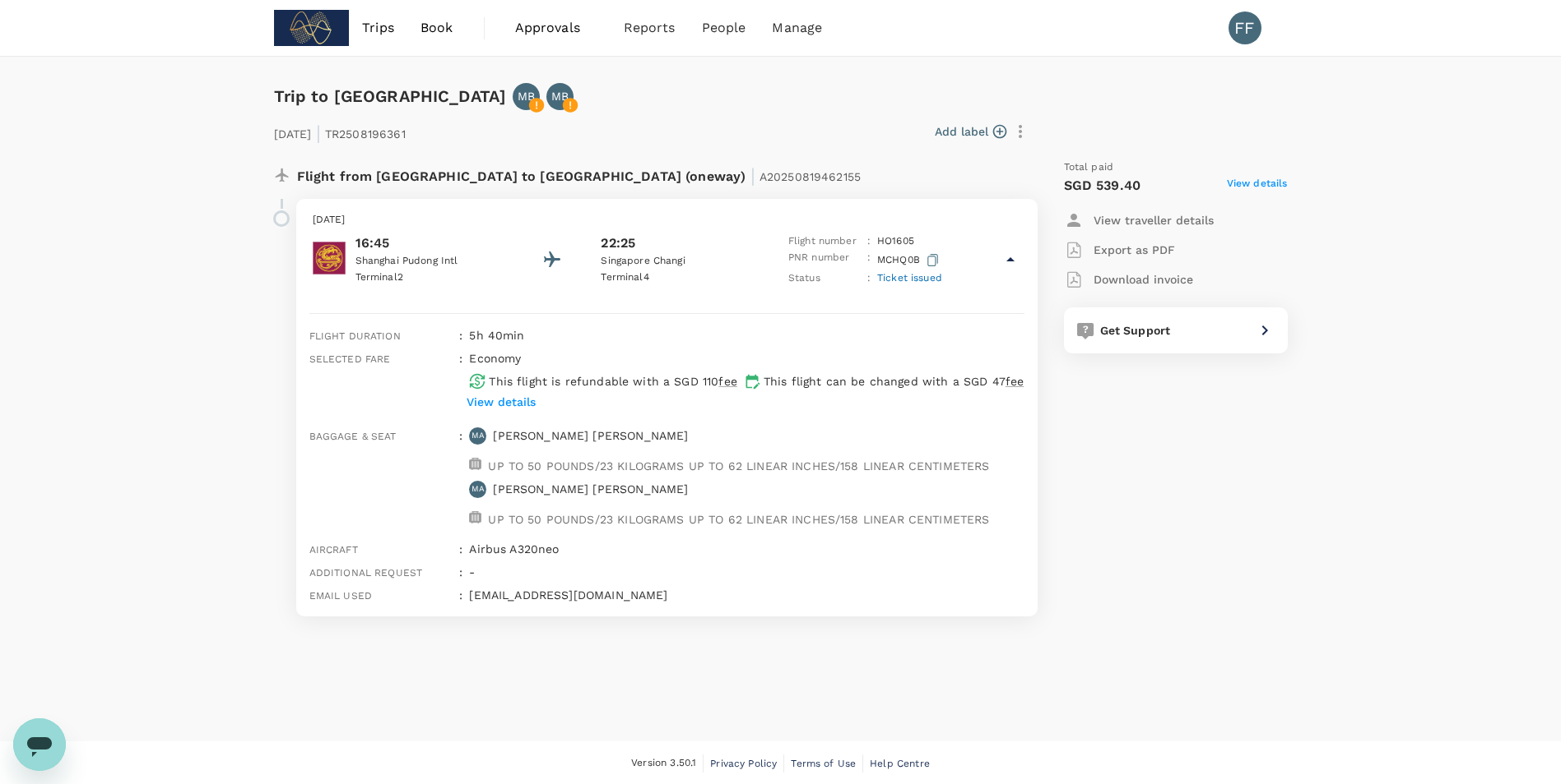
click at [1036, 370] on div "Flight duration : 5h 40min Selected fare : economy This flight is refundable wi…" at bounding box center [667, 465] width 742 height 305
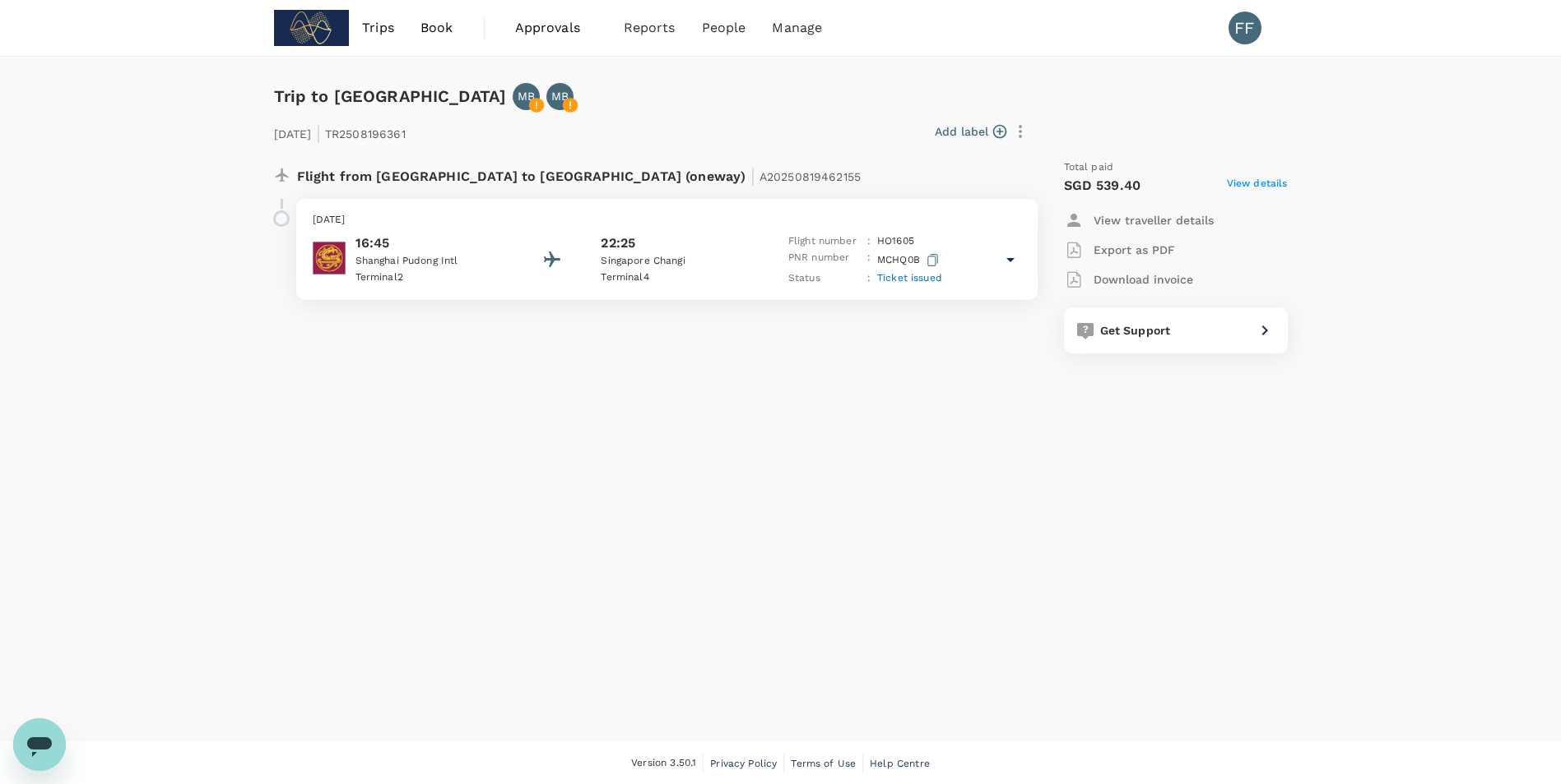
click at [877, 268] on p "MCHQ0B" at bounding box center [909, 260] width 65 height 21
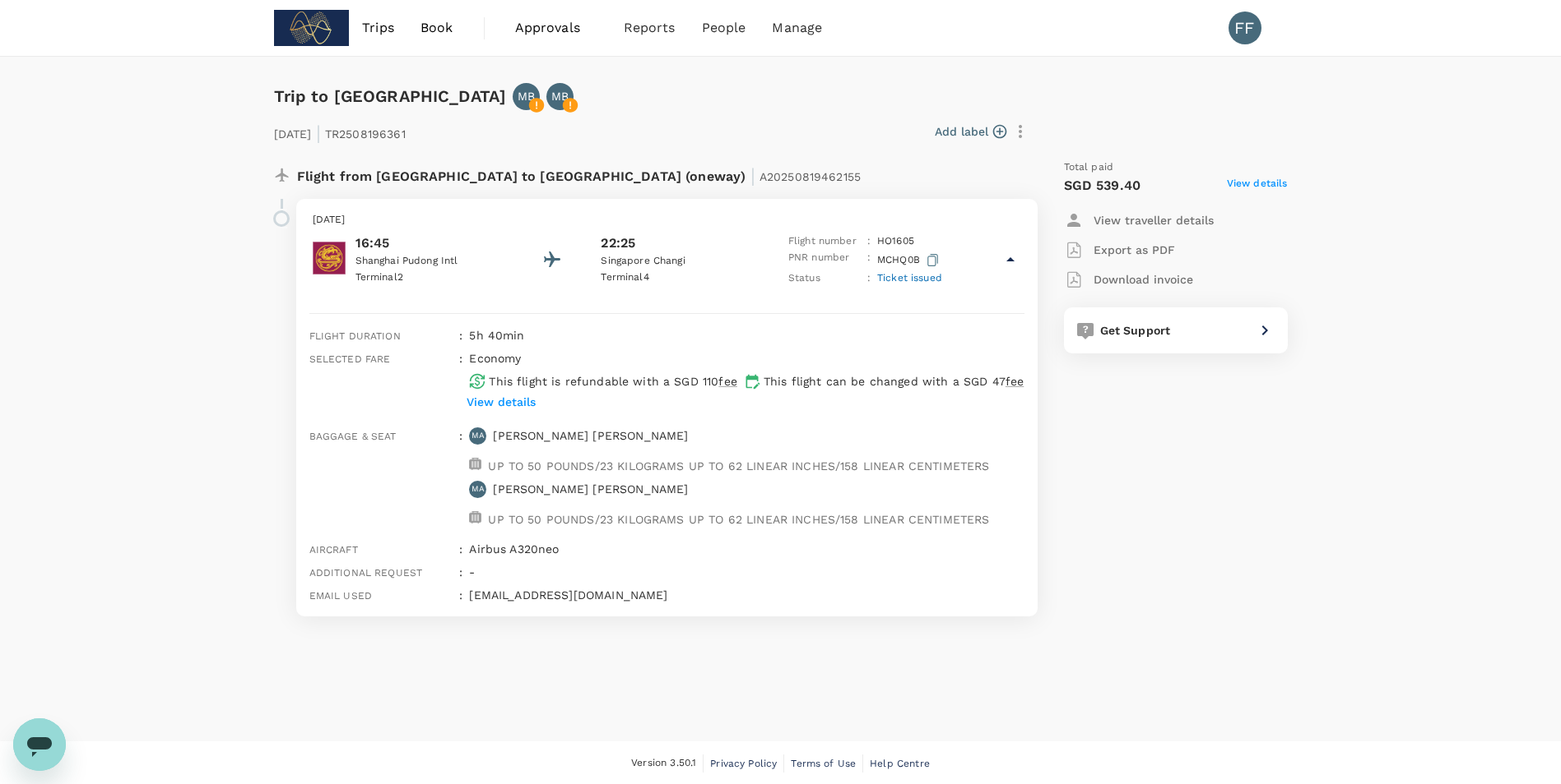
click at [1015, 380] on span "fee" at bounding box center [1014, 381] width 18 height 13
click at [526, 392] on button "View details" at bounding box center [501, 401] width 77 height 25
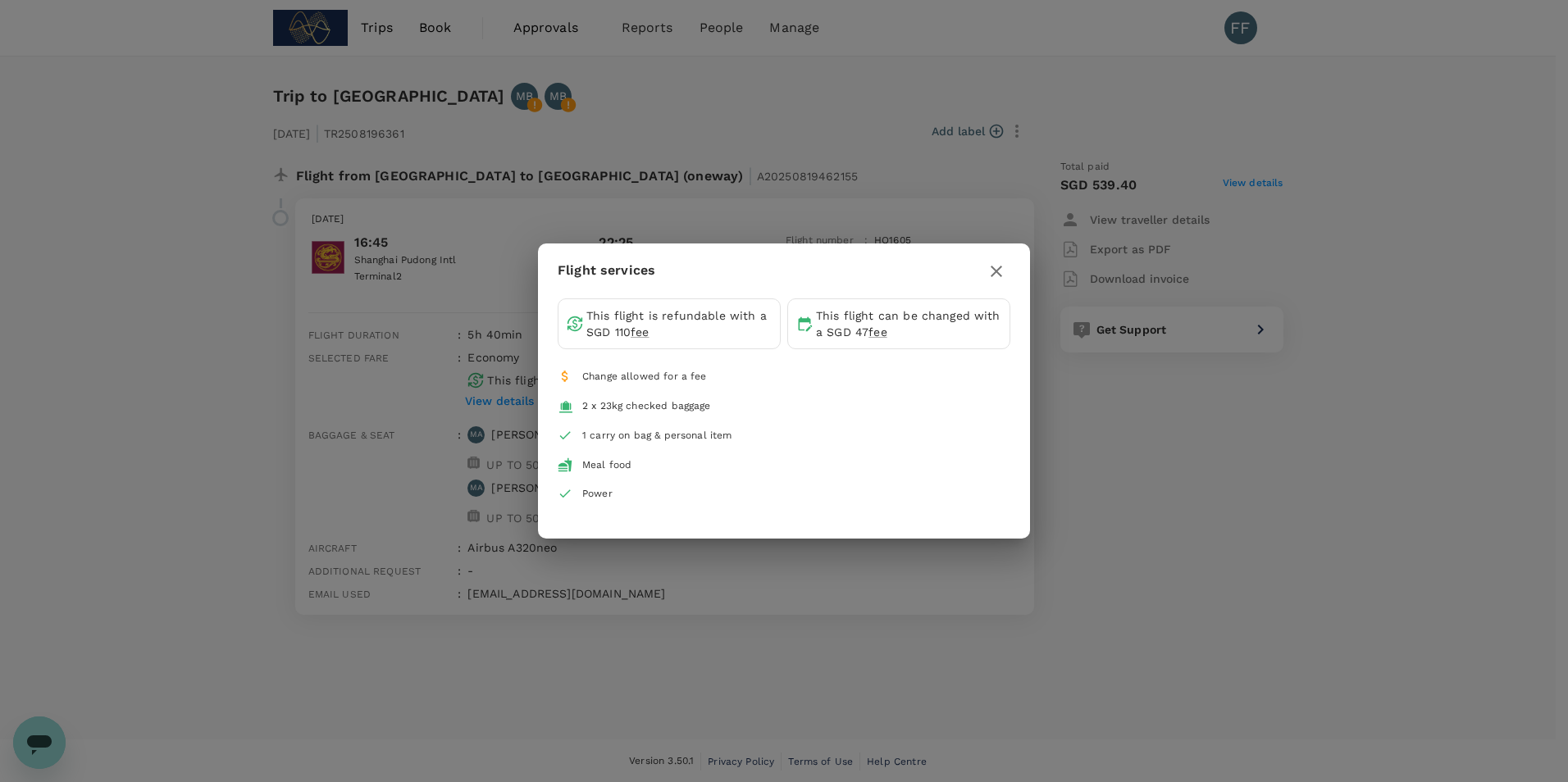
drag, startPoint x: 657, startPoint y: 333, endPoint x: 630, endPoint y: 333, distance: 27.0
click at [656, 333] on p "This flight is refundable with a SGD 110 fee" at bounding box center [679, 324] width 185 height 33
click at [630, 333] on p "This flight is refundable with a SGD 110 fee" at bounding box center [679, 324] width 185 height 33
click at [893, 318] on p "This flight can be changed with a SGD 47 fee" at bounding box center [909, 324] width 185 height 33
click at [880, 342] on div "This flight can be changed with a SGD 47 fee" at bounding box center [899, 324] width 223 height 51
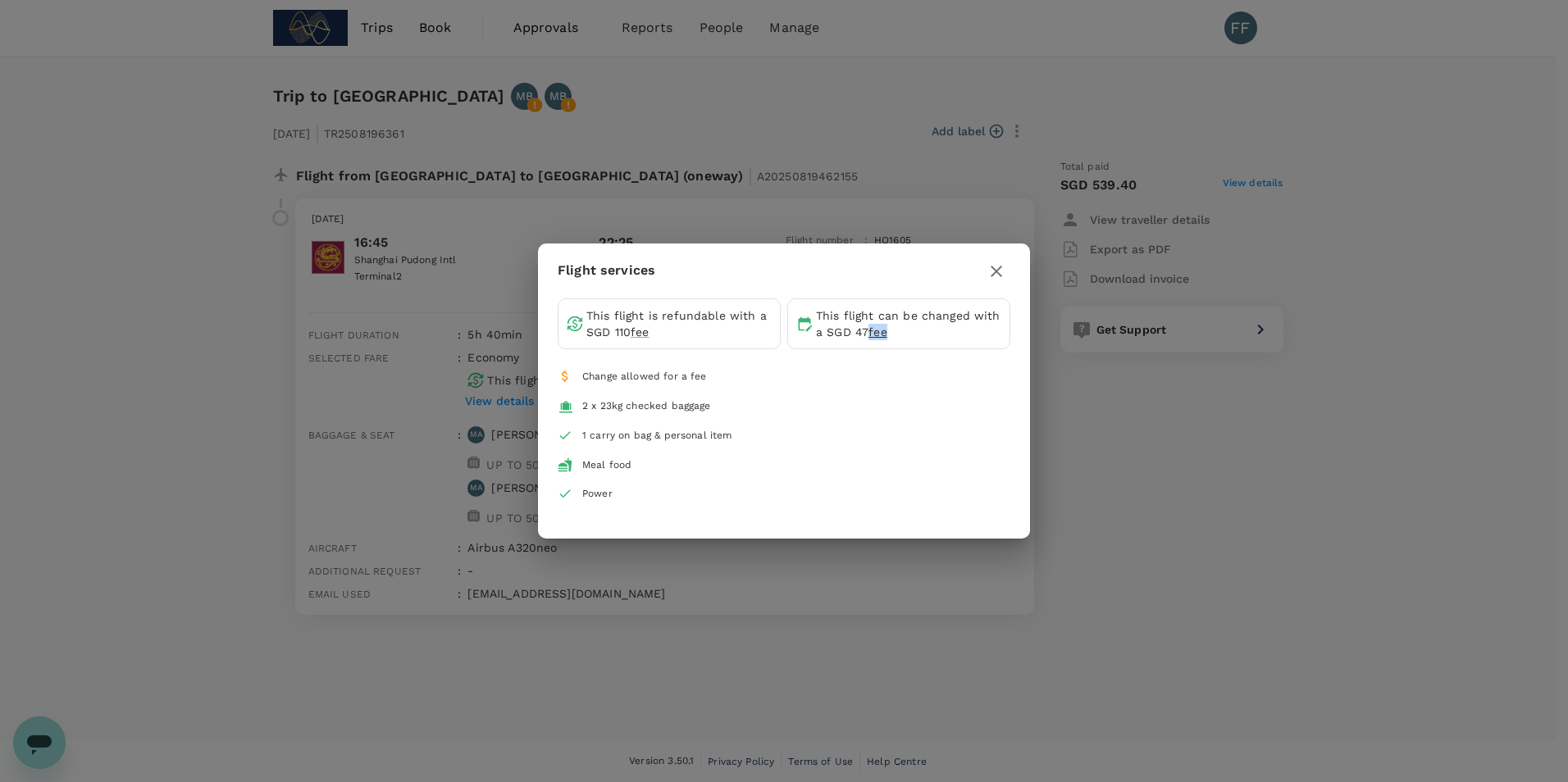
click at [880, 342] on div "This flight can be changed with a SGD 47 fee" at bounding box center [899, 324] width 223 height 51
drag, startPoint x: 880, startPoint y: 342, endPoint x: 892, endPoint y: 326, distance: 20.0
click at [892, 332] on p "This flight can be changed with a SGD 47 fee" at bounding box center [909, 324] width 185 height 33
click at [815, 318] on div "This flight can be changed with a SGD 47 fee" at bounding box center [899, 324] width 223 height 51
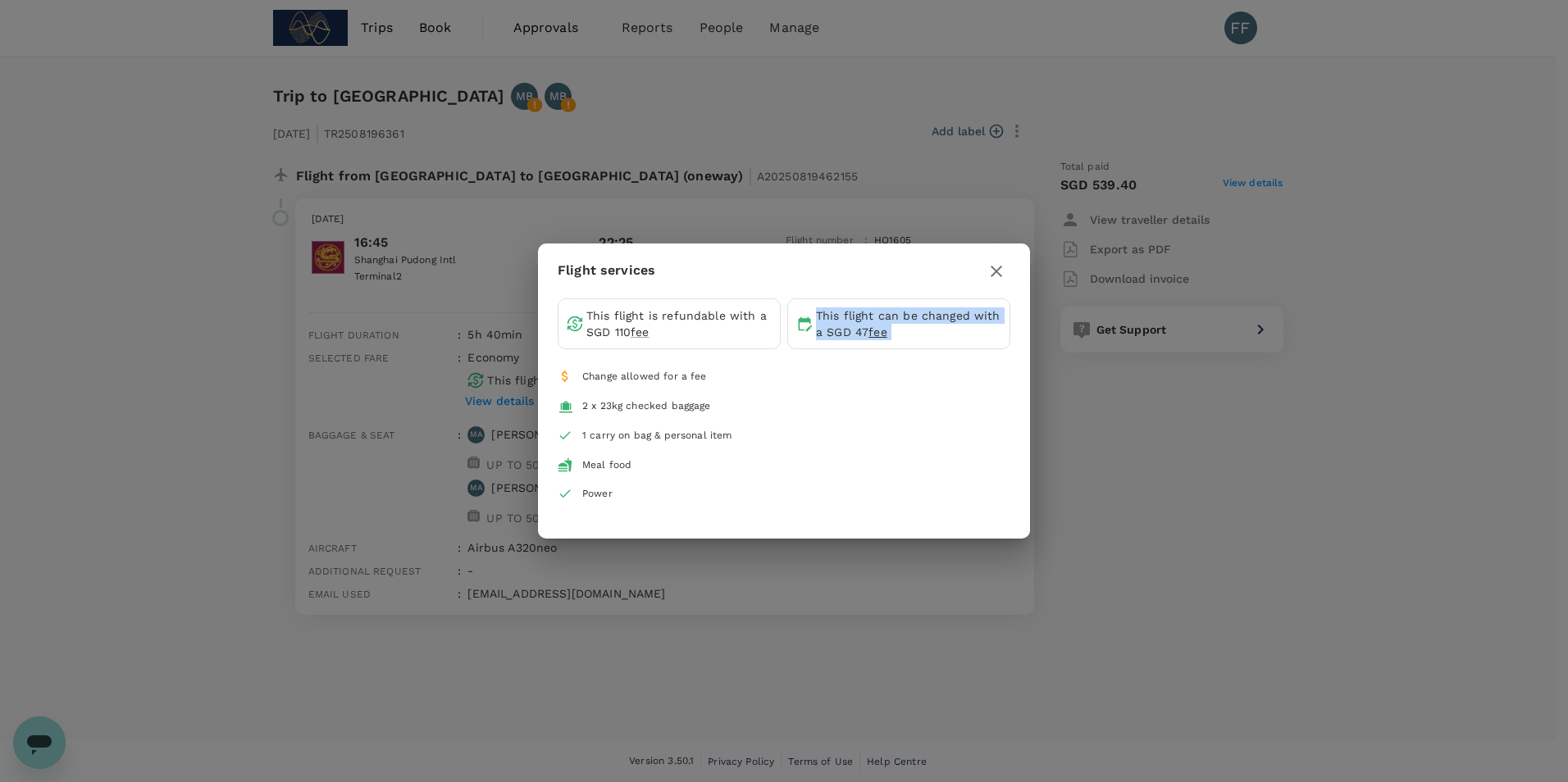
click at [815, 318] on div "This flight can be changed with a SGD 47 fee" at bounding box center [899, 324] width 223 height 51
drag, startPoint x: 815, startPoint y: 318, endPoint x: 802, endPoint y: 323, distance: 13.9
click at [802, 323] on icon at bounding box center [804, 324] width 16 height 16
drag, startPoint x: 802, startPoint y: 323, endPoint x: 602, endPoint y: 332, distance: 200.2
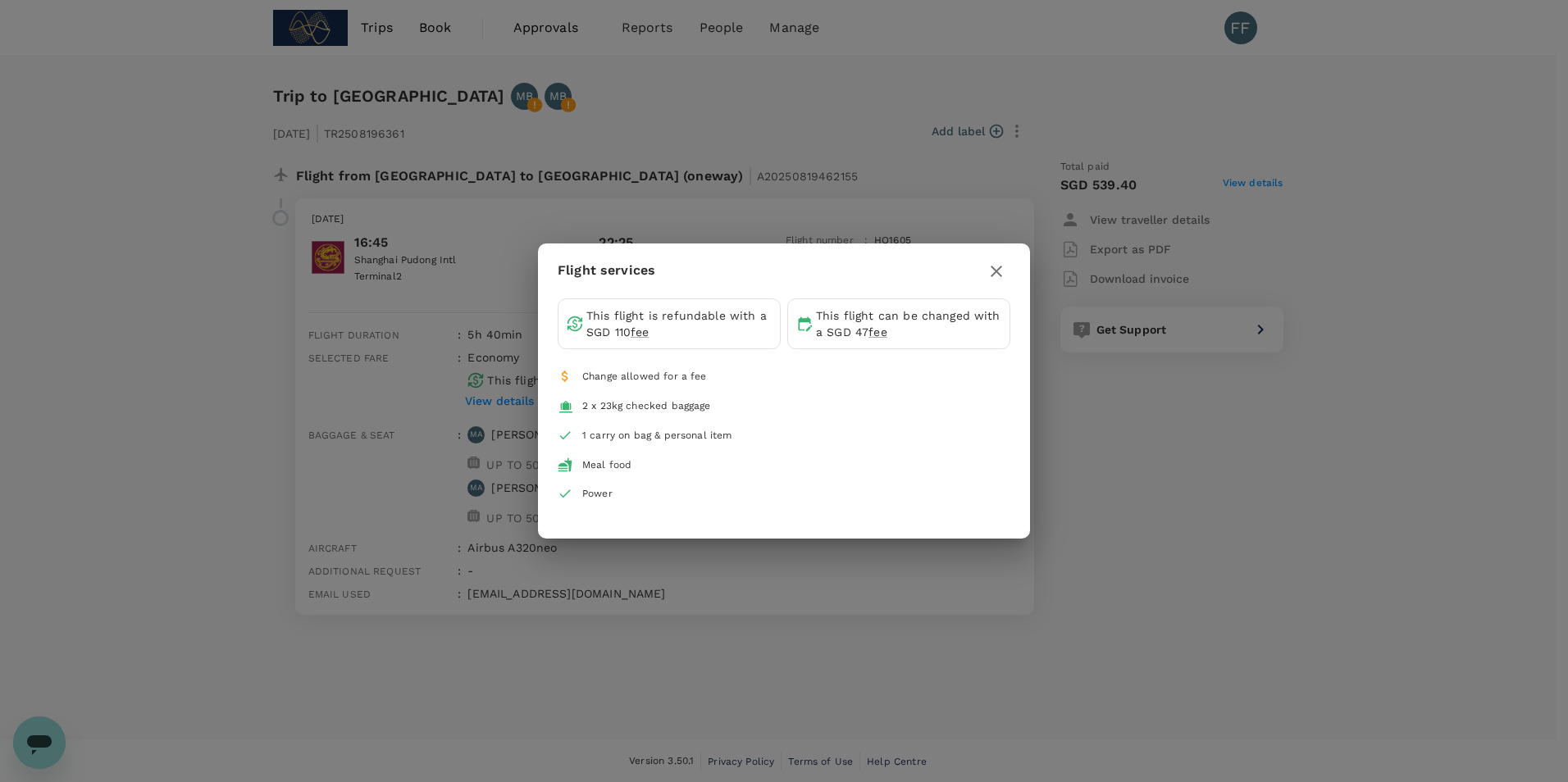
click at [602, 332] on p "This flight is refundable with a SGD 110 fee" at bounding box center [679, 324] width 185 height 33
click at [600, 332] on p "This flight is refundable with a SGD 110 fee" at bounding box center [679, 324] width 185 height 33
drag, startPoint x: 600, startPoint y: 332, endPoint x: 551, endPoint y: 309, distance: 54.1
click at [551, 309] on div "This flight is refundable with a SGD 110 fee This flight can be changed with a …" at bounding box center [784, 412] width 492 height 228
click at [463, 280] on div "Flight services This flight is refundable with a SGD 110 fee This flight can be…" at bounding box center [784, 391] width 1568 height 782
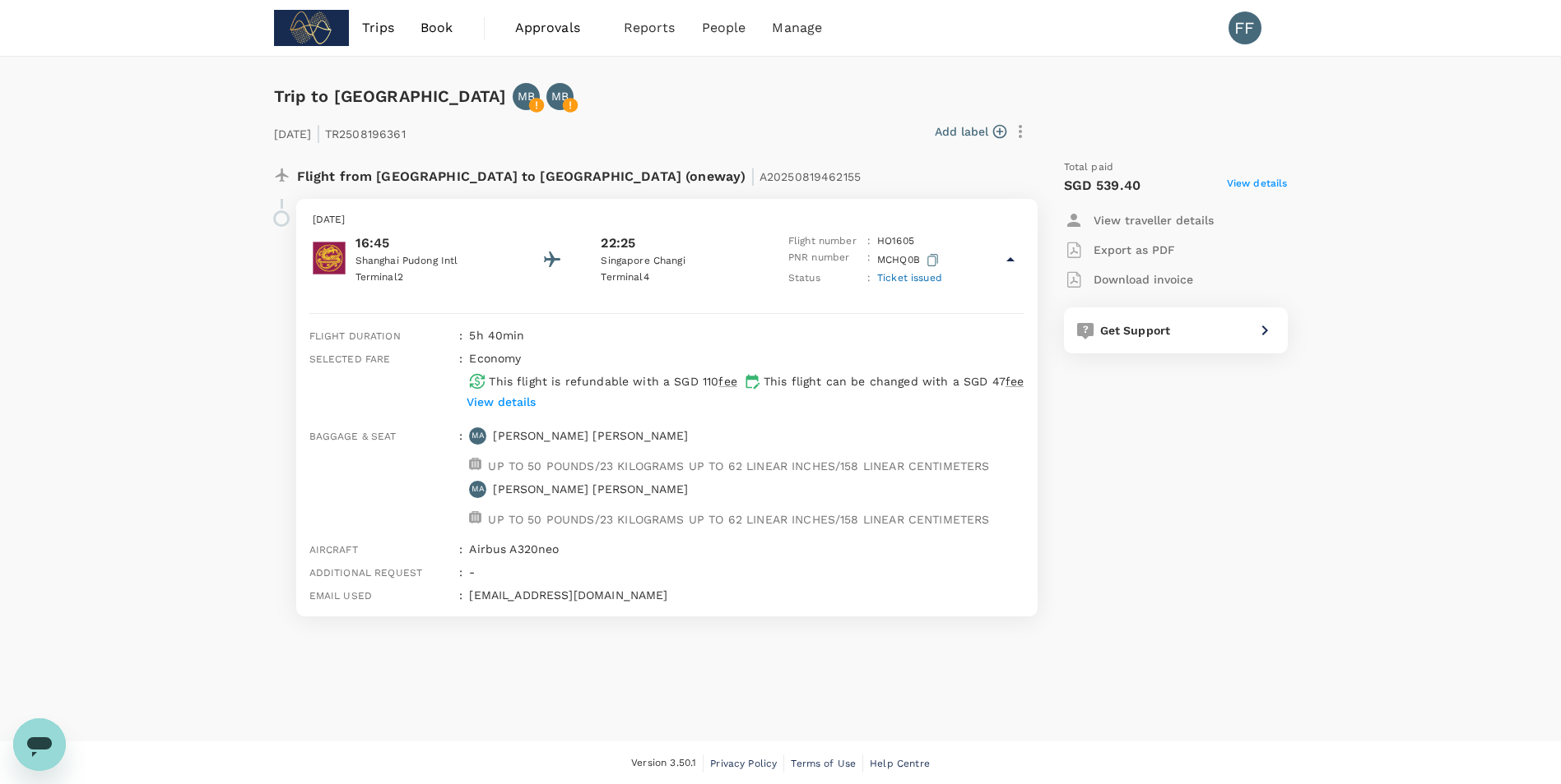
click at [437, 30] on span "Book" at bounding box center [437, 28] width 33 height 20
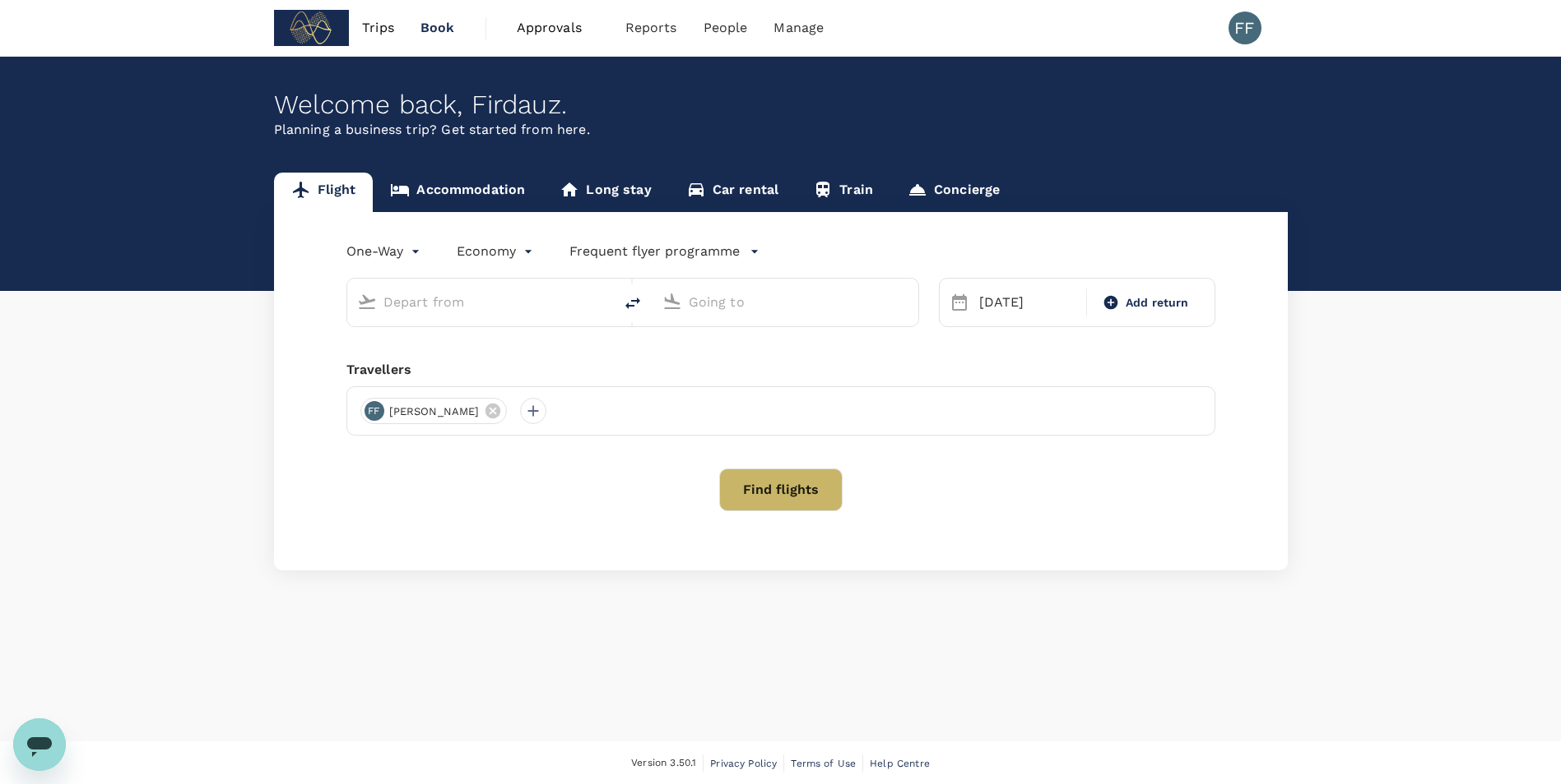
type input "Shanghai Pudong Intl (PVG)"
type input "Singapore Changi (SIN)"
type input "Shanghai Pudong Intl (PVG)"
type input "Singapore Changi (SIN)"
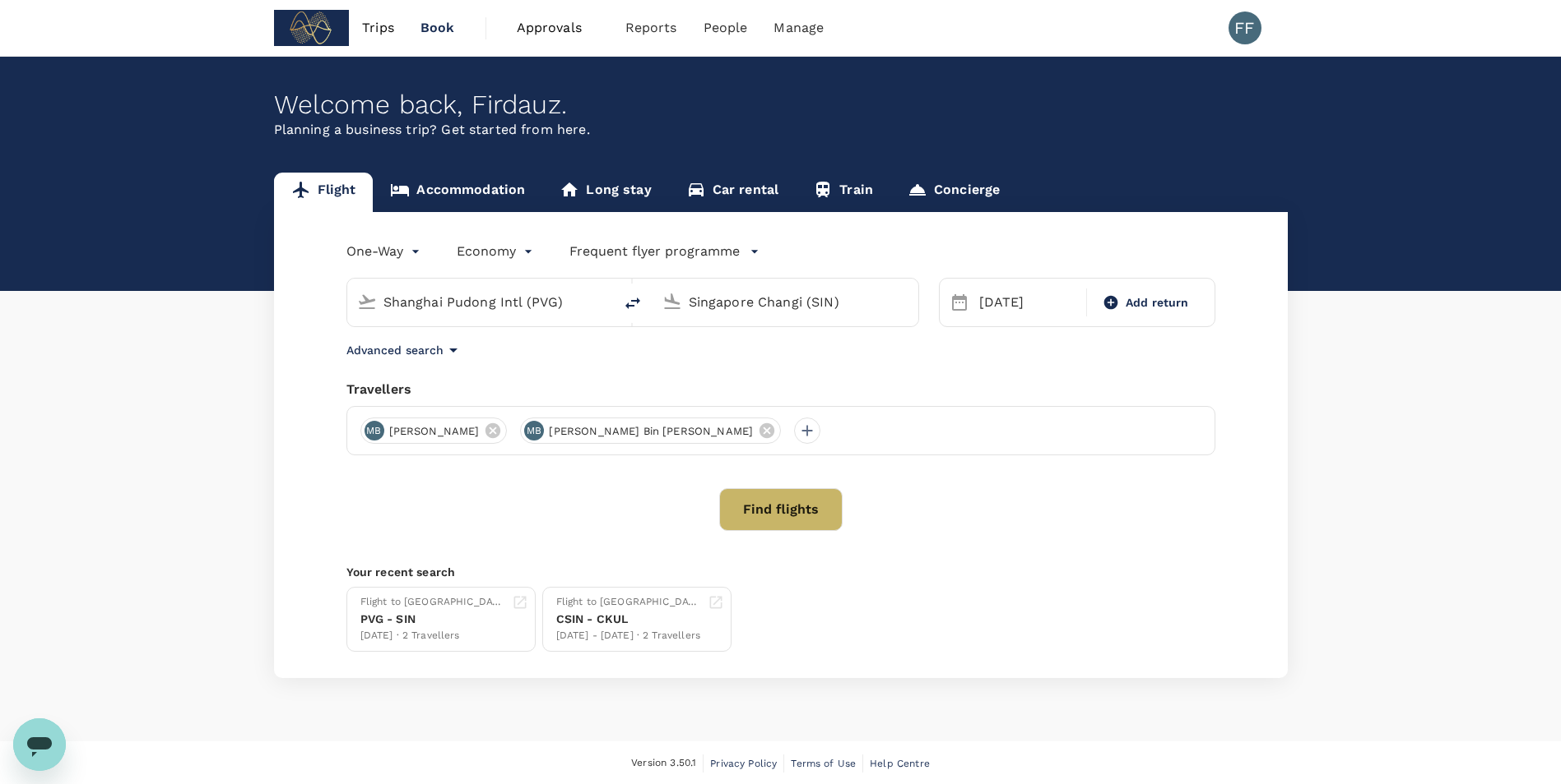
click at [798, 501] on button "Find flights" at bounding box center [780, 509] width 123 height 43
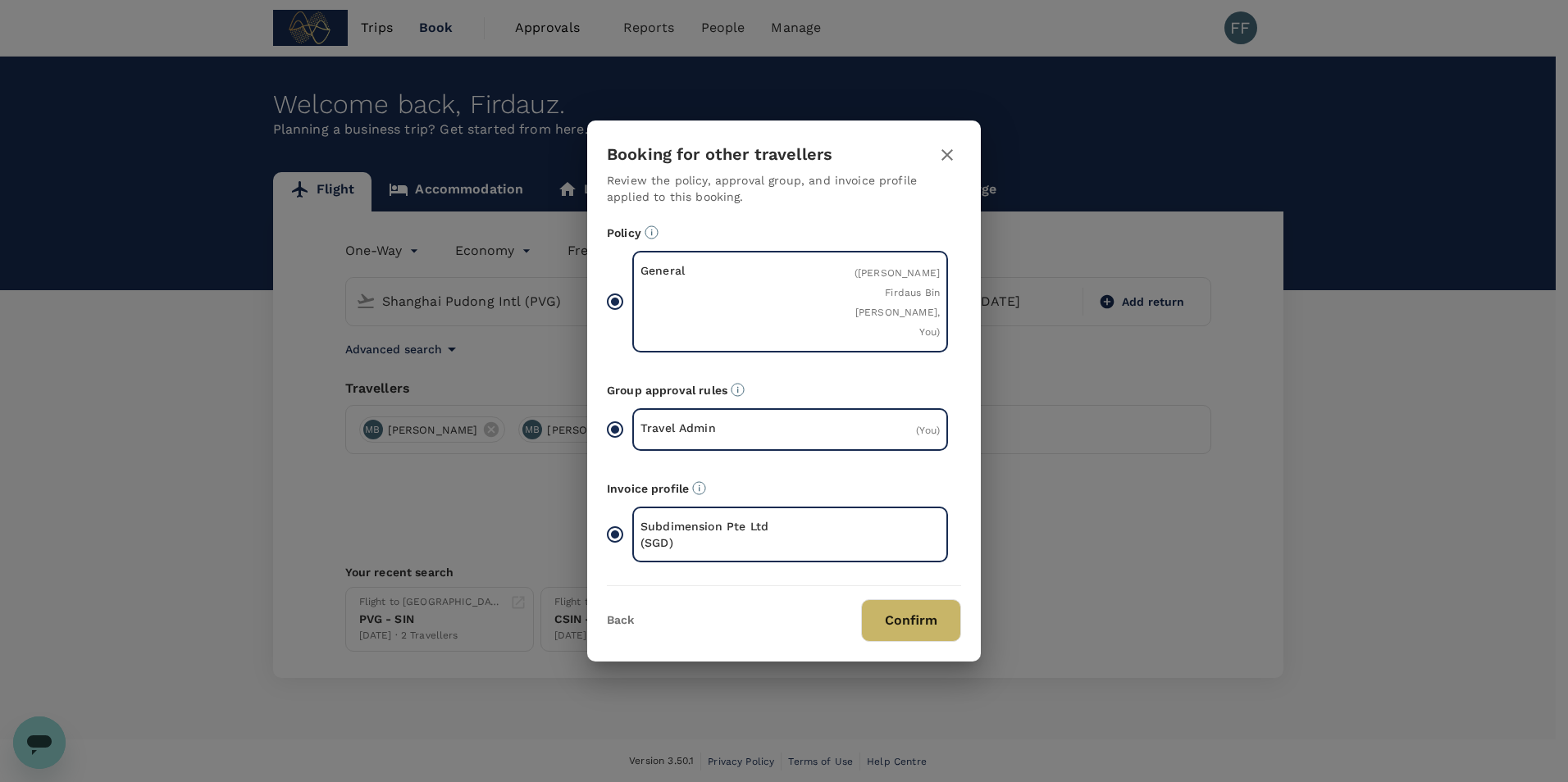
click at [923, 634] on button "Confirm" at bounding box center [911, 621] width 100 height 43
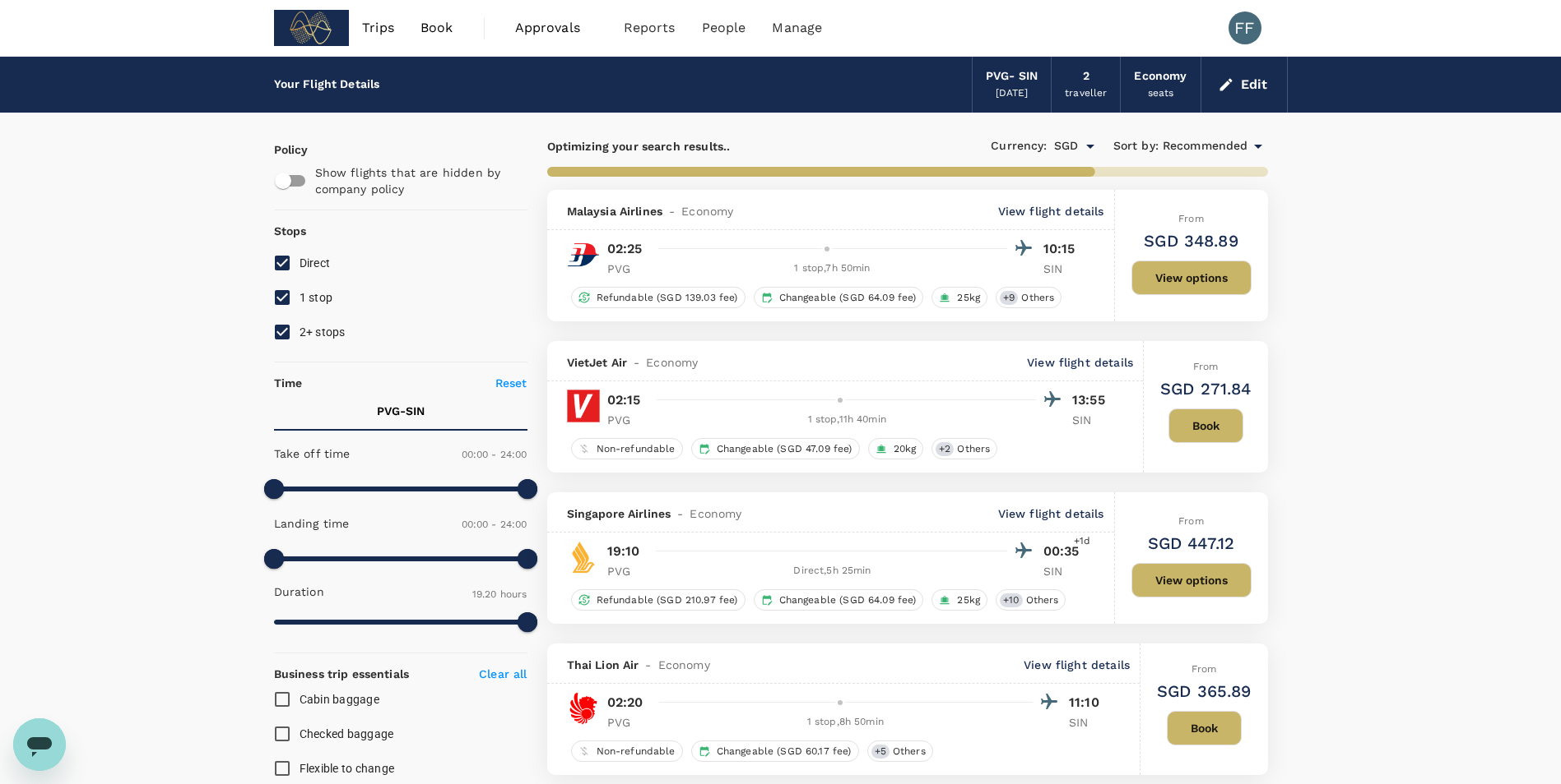
type input "1380"
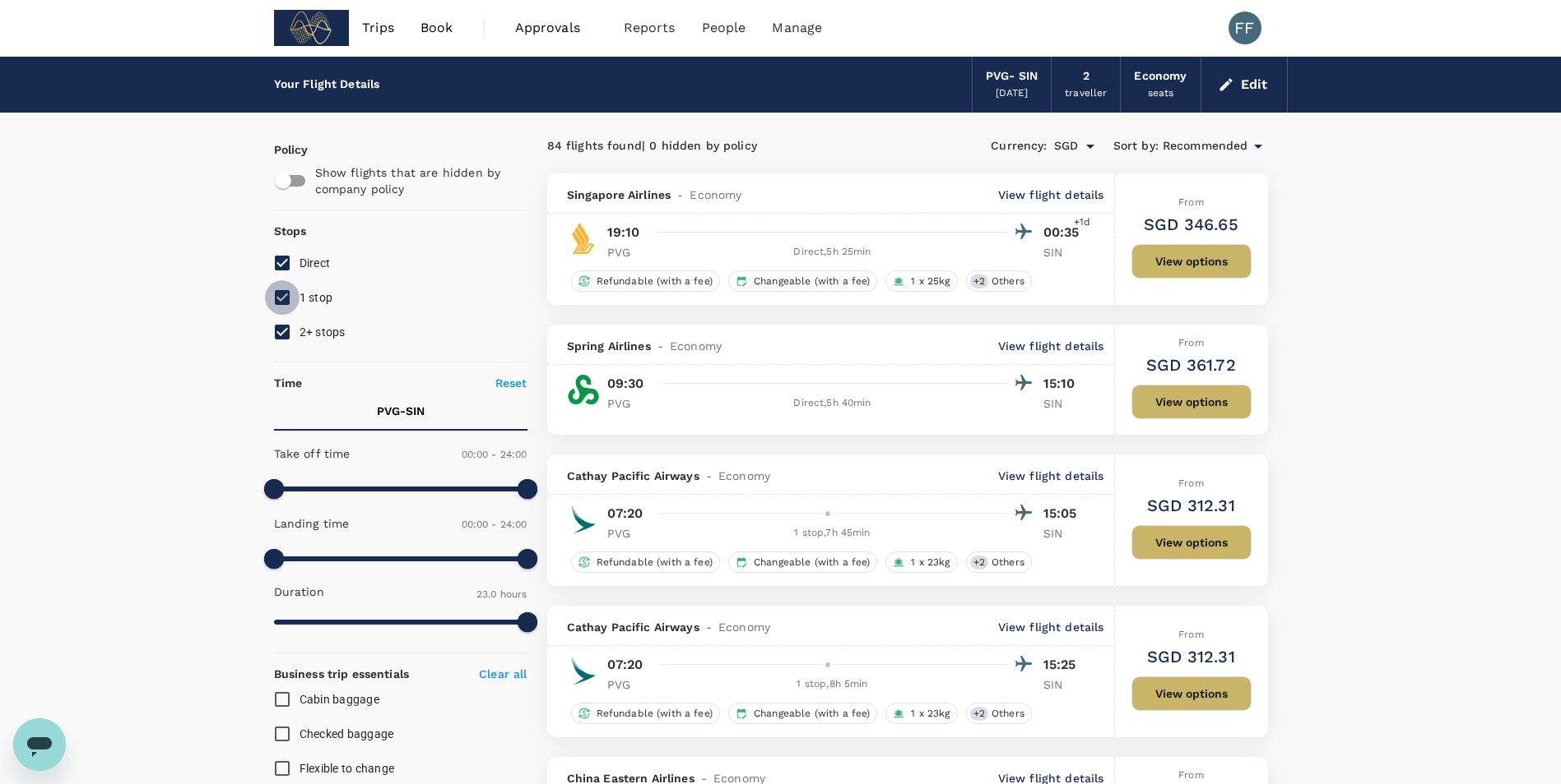
click at [277, 301] on input "1 stop" at bounding box center [282, 298] width 35 height 35
checkbox input "false"
click at [285, 328] on input "2+ stops" at bounding box center [282, 332] width 35 height 35
checkbox input "false"
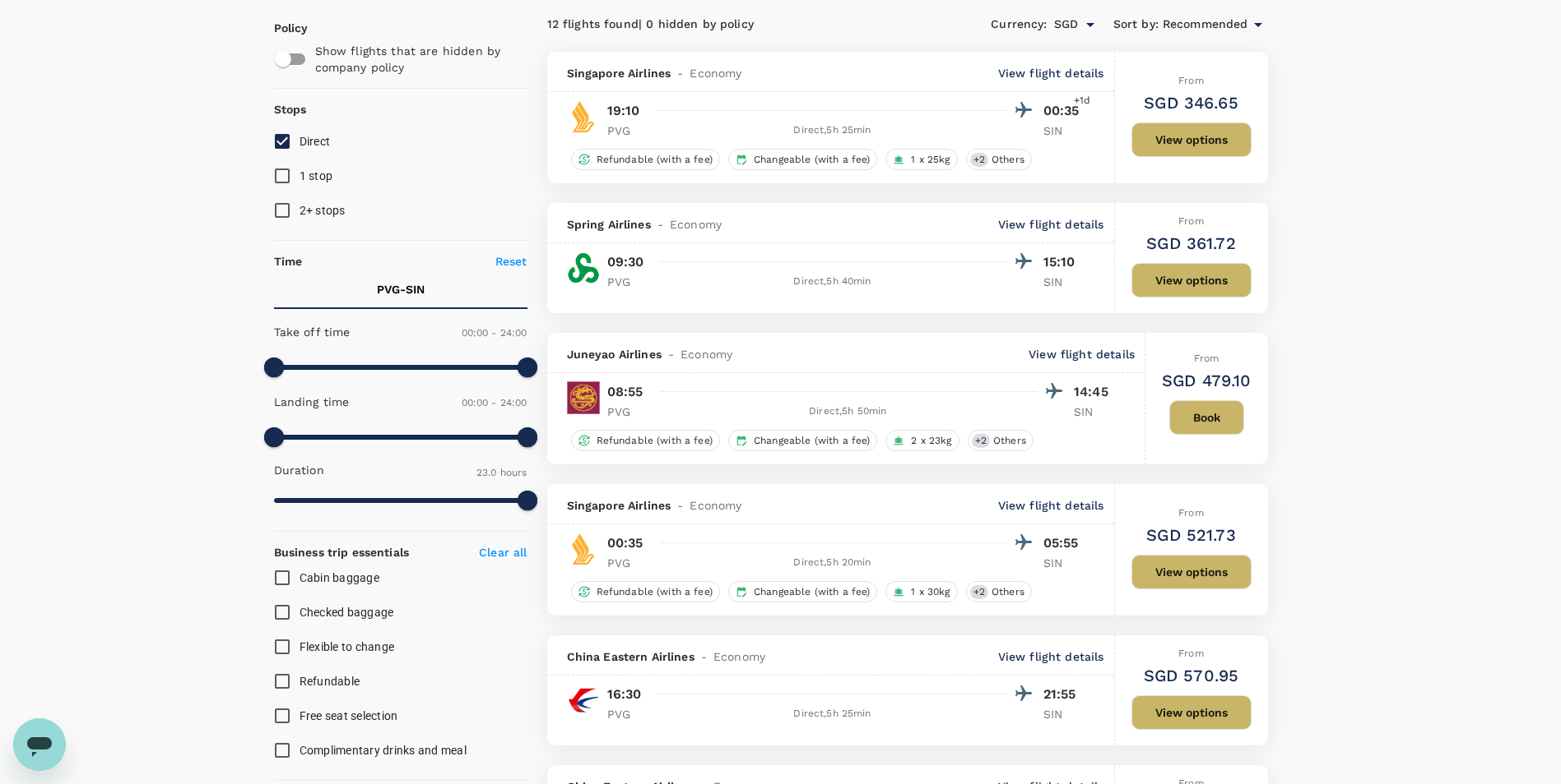
scroll to position [165, 0]
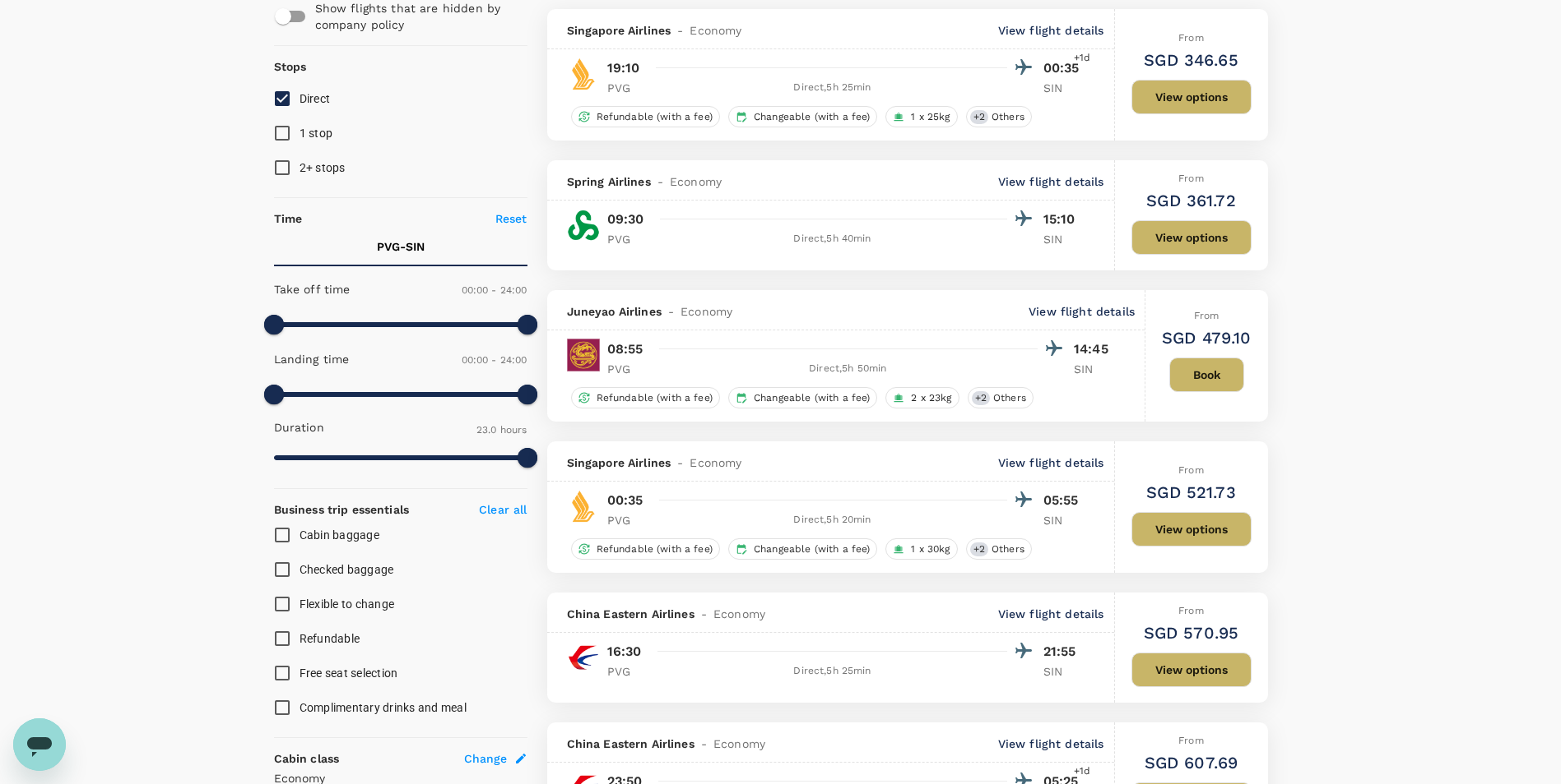
click at [1111, 310] on p "View flight details" at bounding box center [1081, 312] width 106 height 16
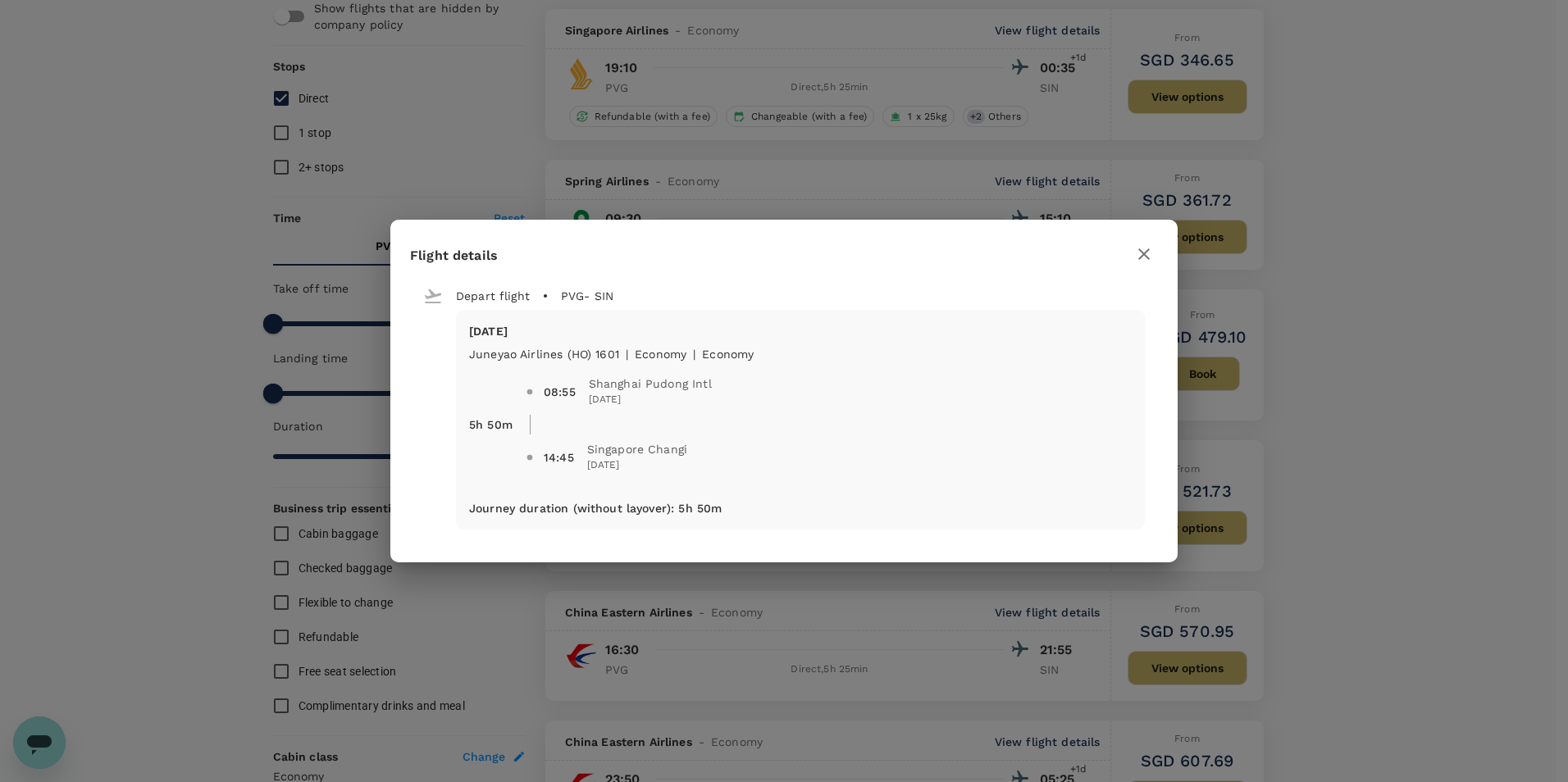
click at [1153, 251] on icon "button" at bounding box center [1145, 254] width 20 height 20
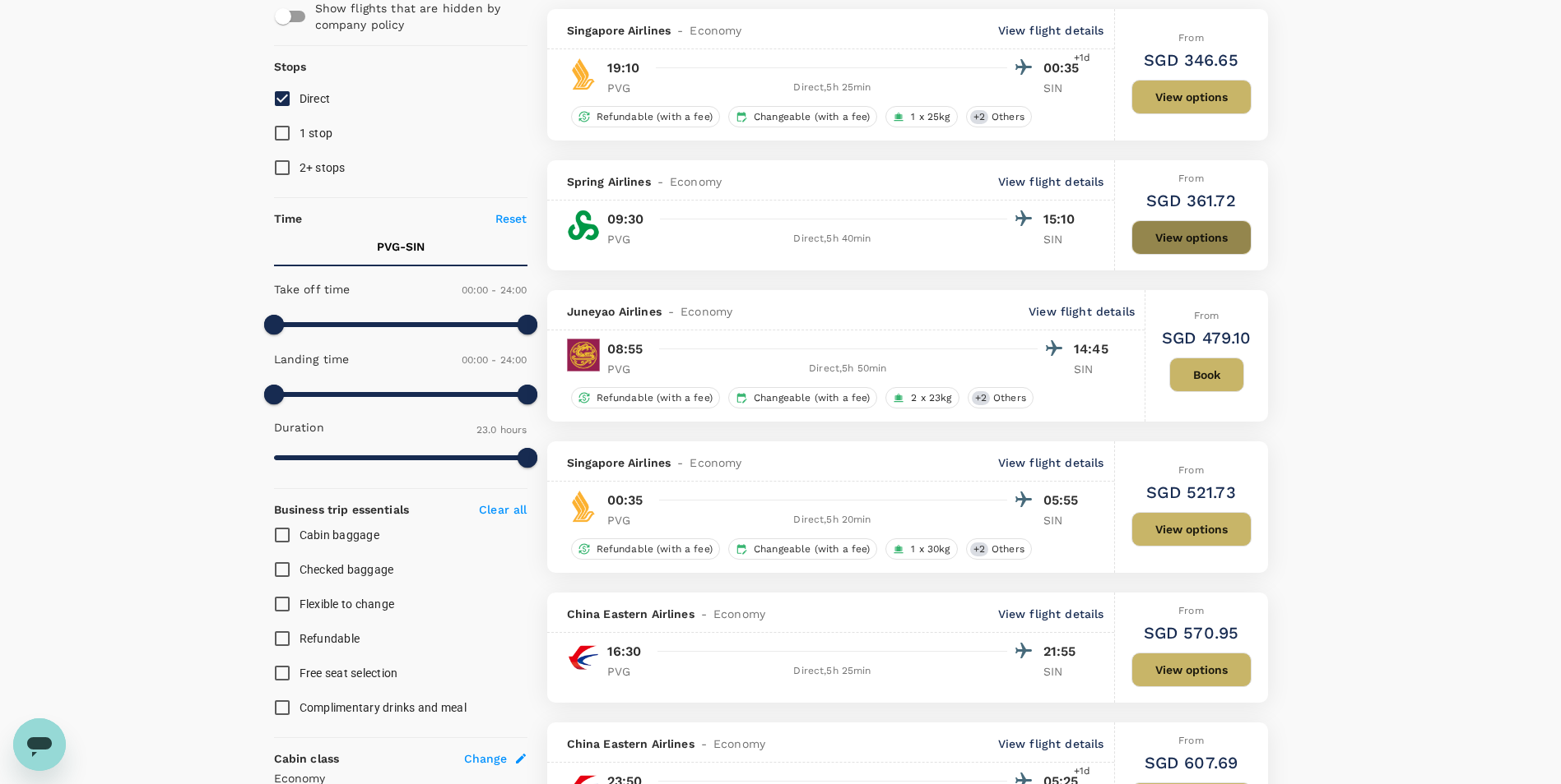
click at [1206, 226] on button "View options" at bounding box center [1191, 238] width 120 height 35
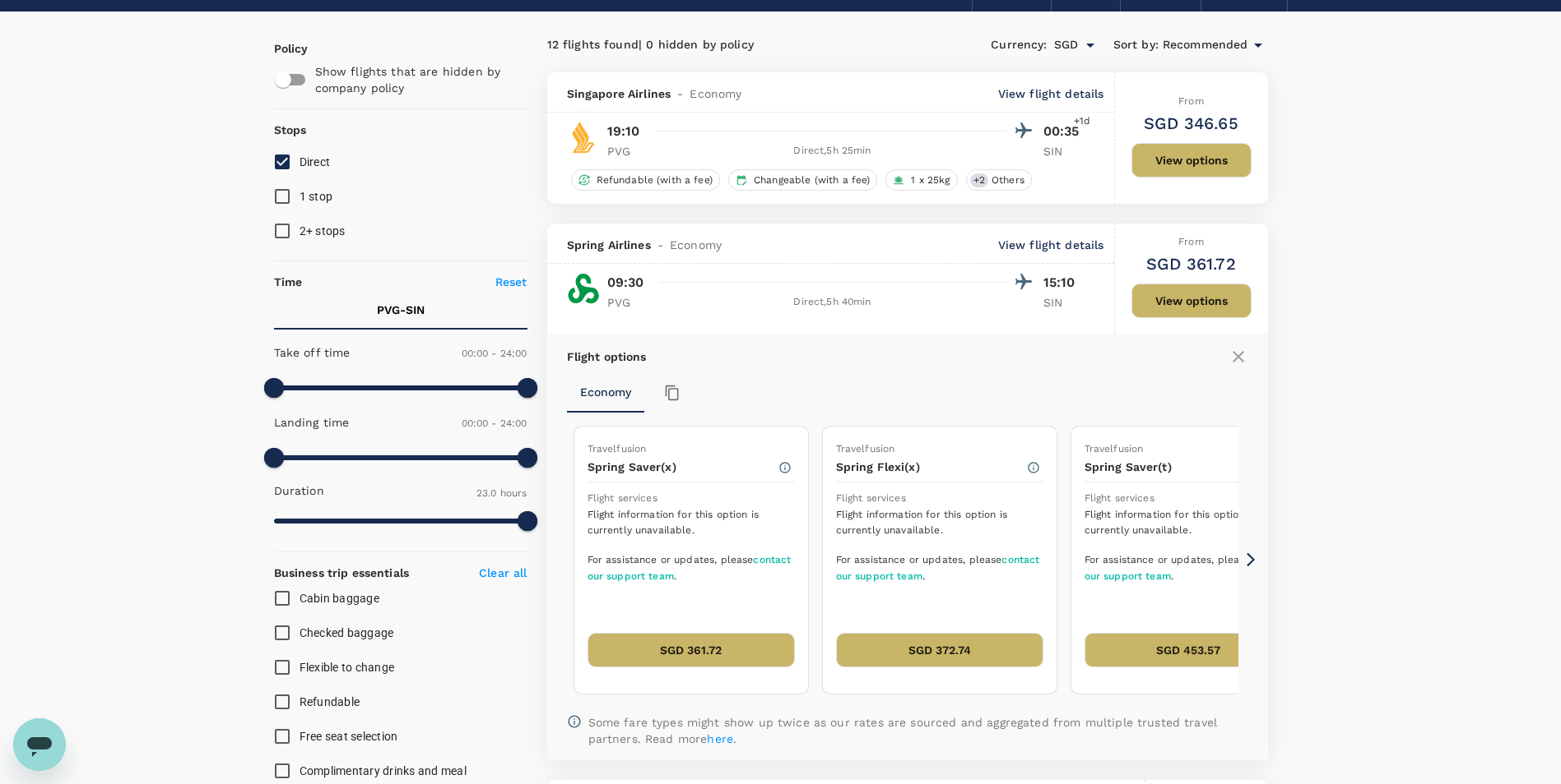
scroll to position [78, 0]
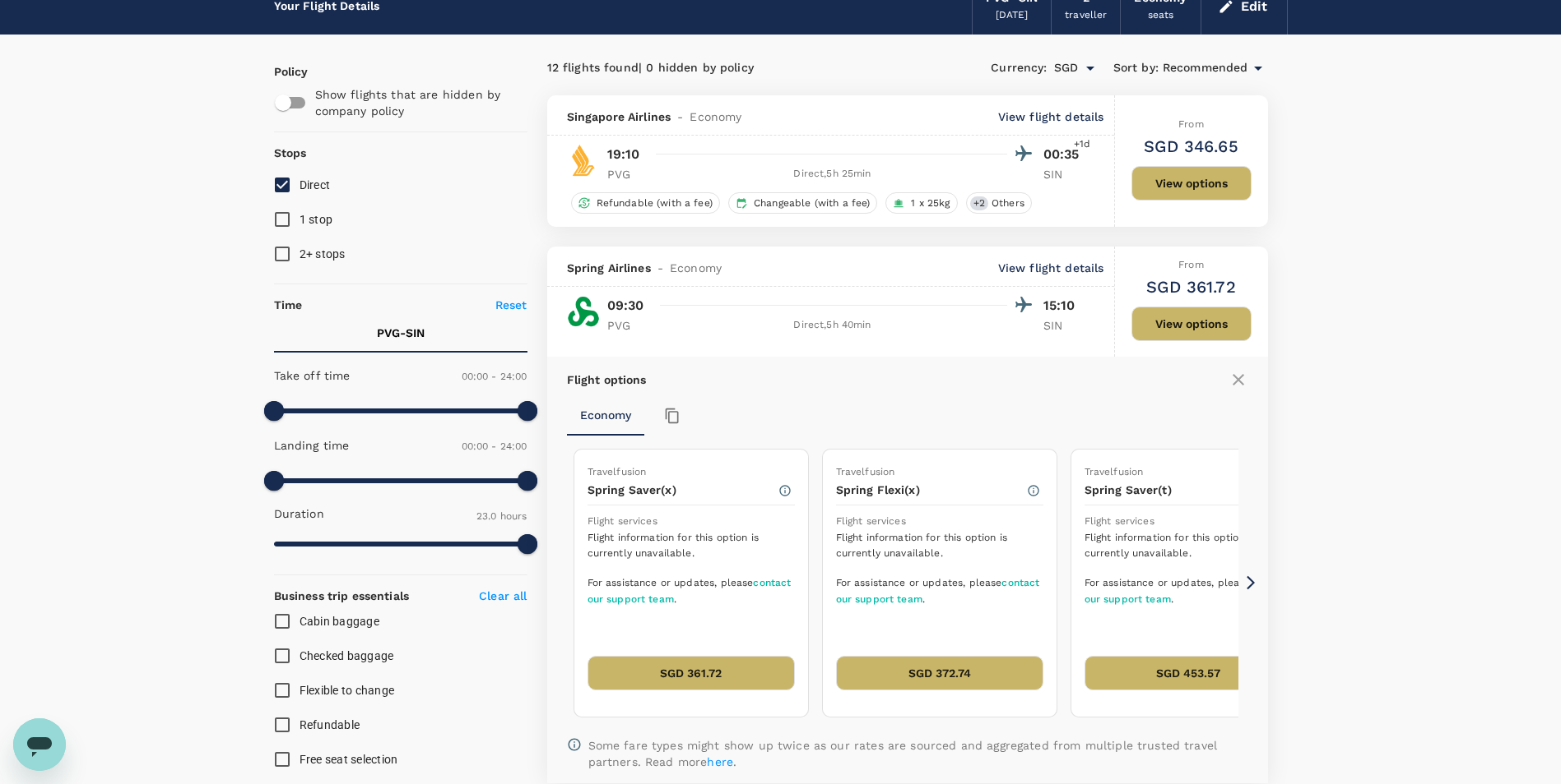
click at [1012, 320] on div "Direct , 5h 40min" at bounding box center [845, 326] width 375 height 16
click at [1184, 281] on h6 "SGD 361.72" at bounding box center [1191, 287] width 90 height 26
click at [1237, 387] on icon at bounding box center [1238, 380] width 20 height 20
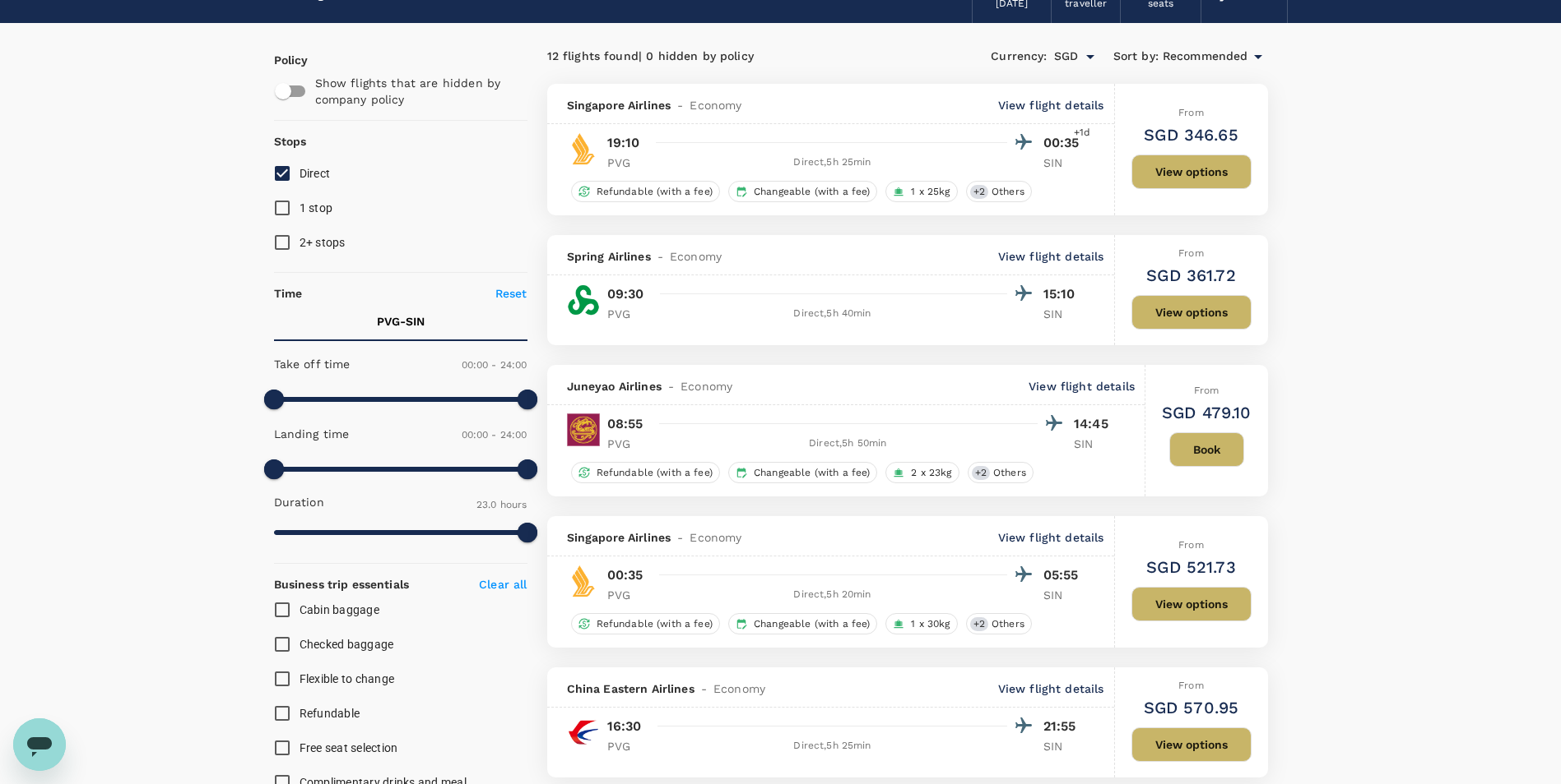
scroll to position [82, 0]
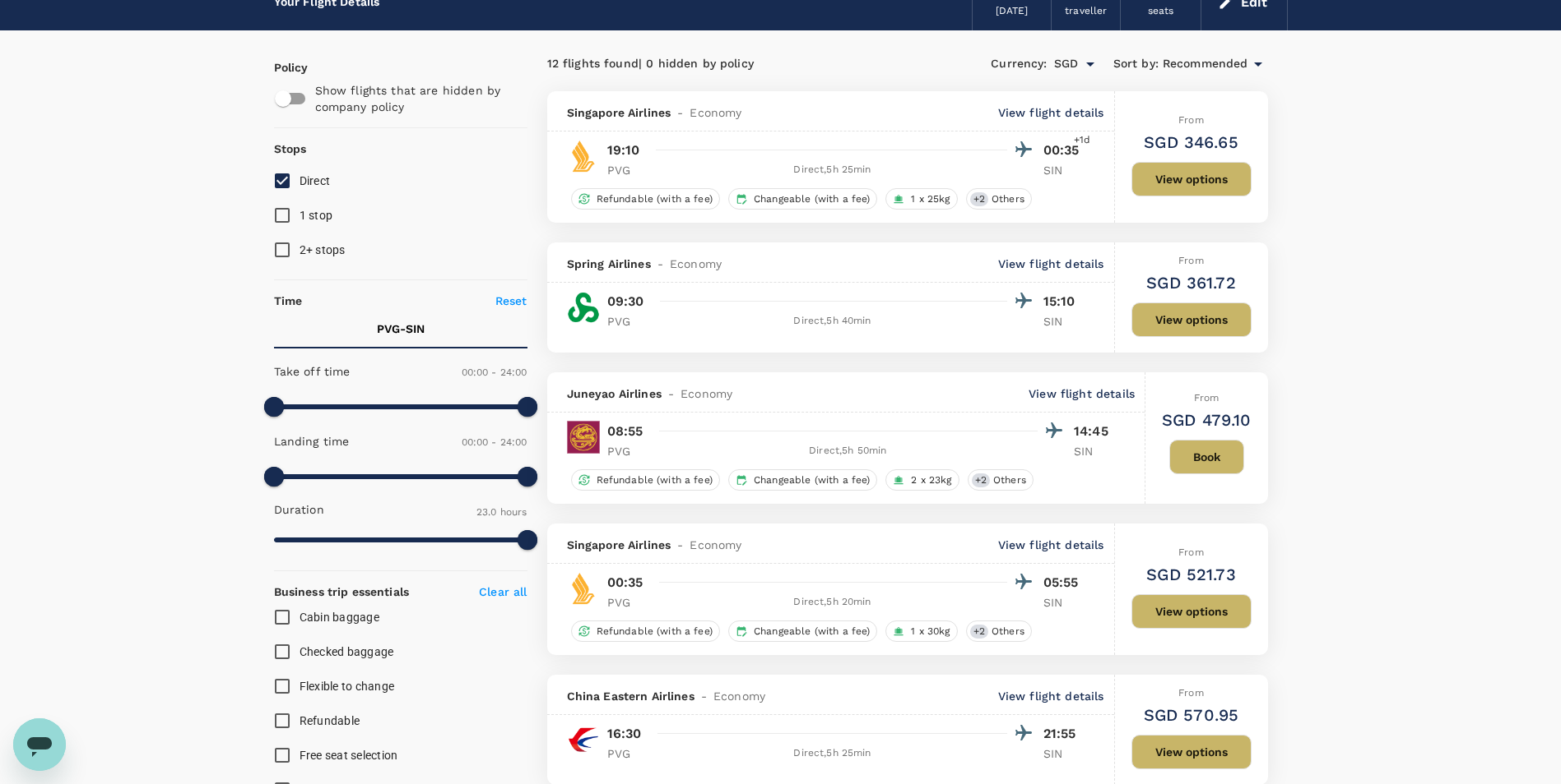
click at [935, 445] on div "Direct , 5h 50min" at bounding box center [848, 451] width 380 height 16
click at [1203, 600] on button "View options" at bounding box center [1191, 611] width 120 height 35
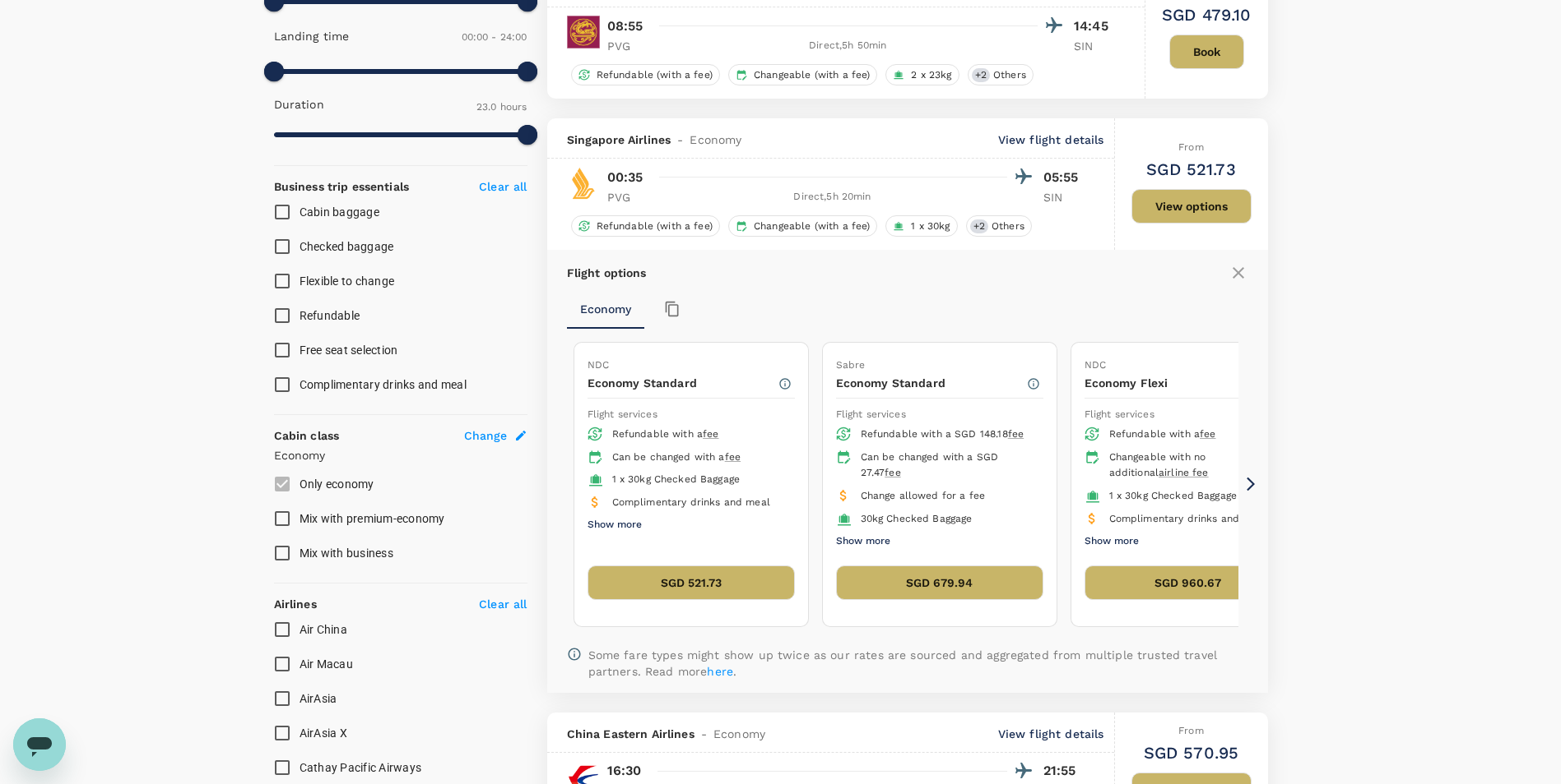
scroll to position [606, 0]
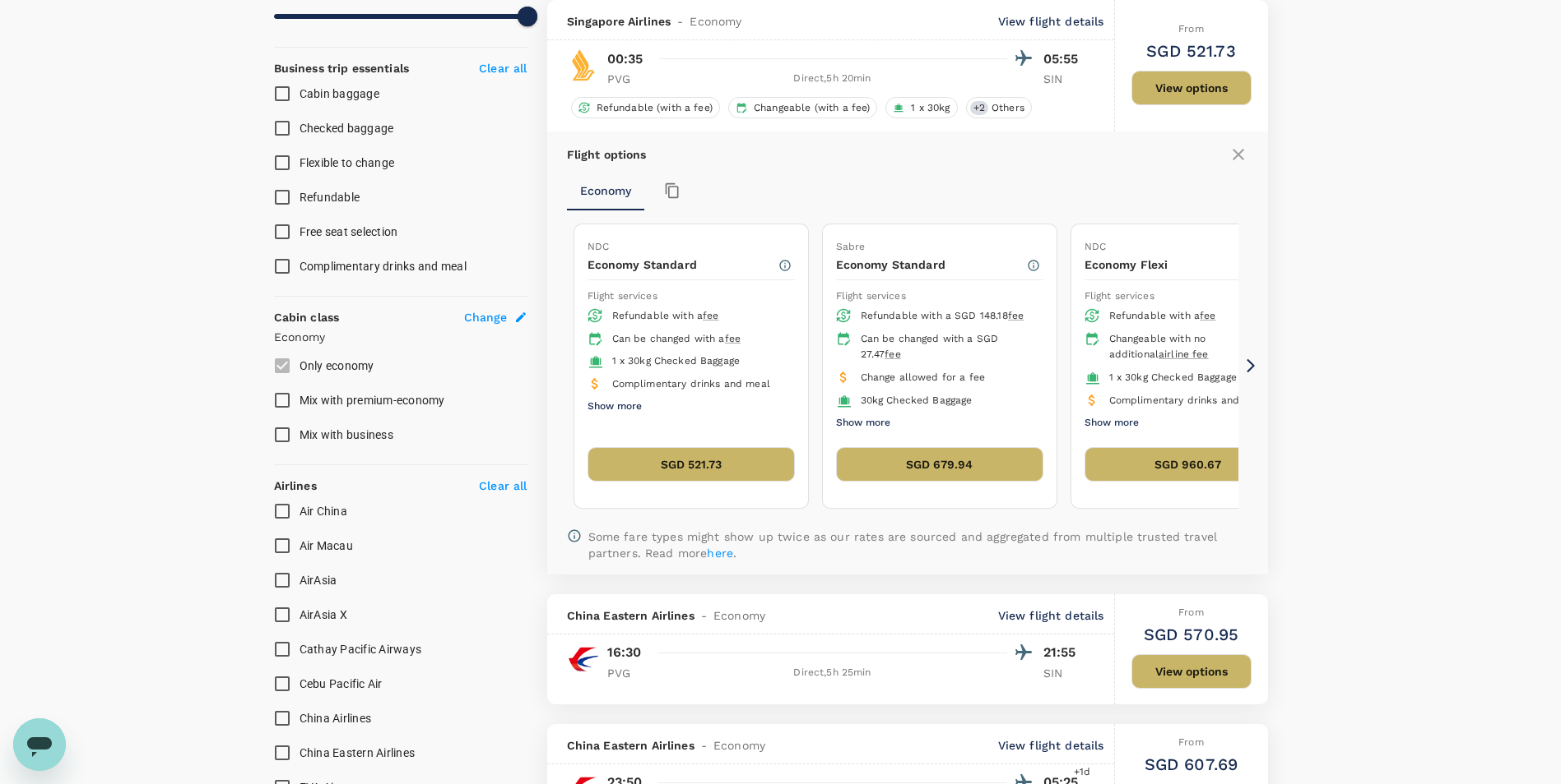
click at [1257, 360] on icon at bounding box center [1250, 366] width 16 height 16
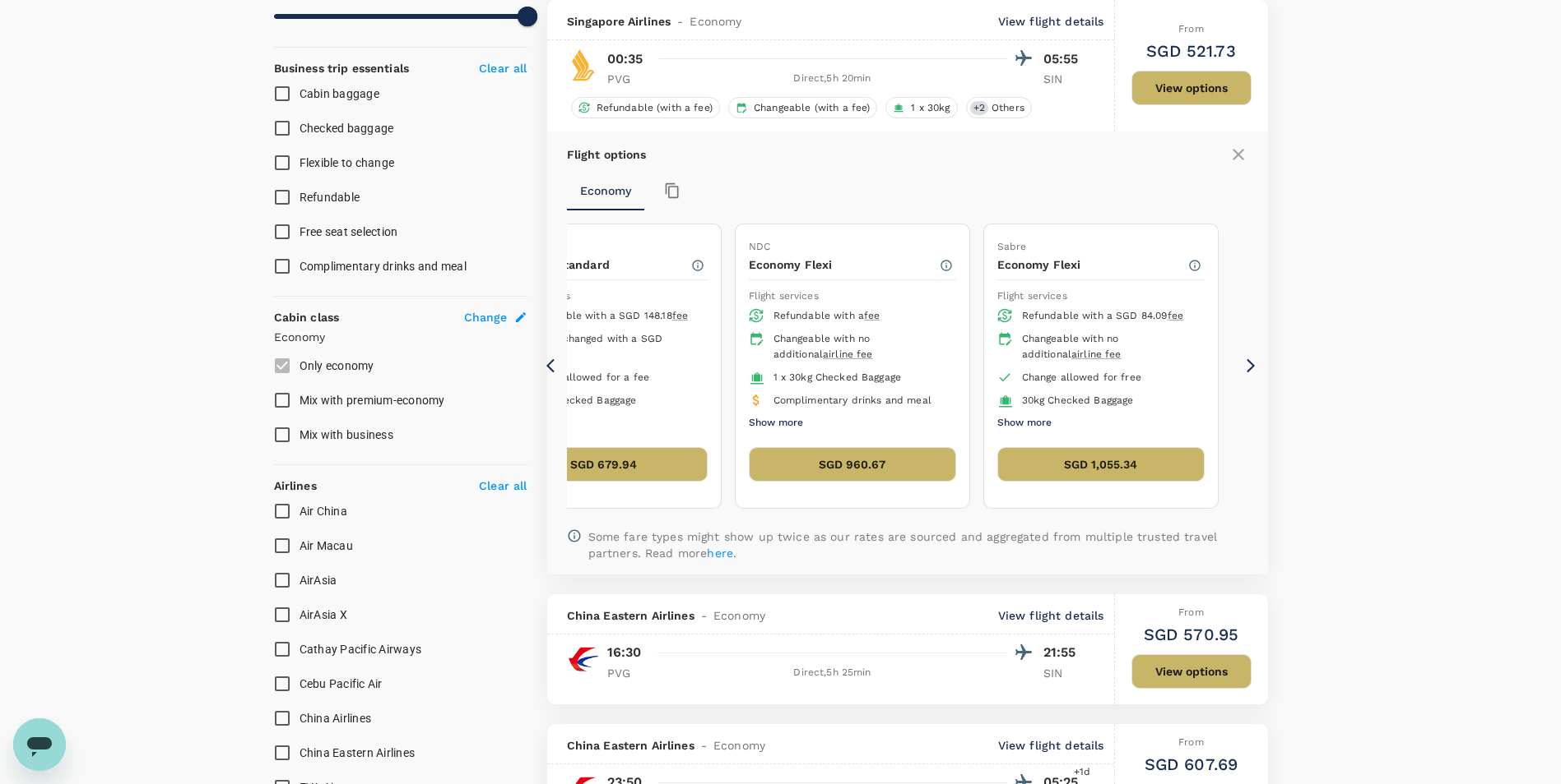
click at [544, 370] on div "12 flights found | 0 hidden by policy Currency : SGD Sort by : Recommended Sing…" at bounding box center [907, 725] width 761 height 2397
click at [547, 370] on icon at bounding box center [555, 366] width 16 height 16
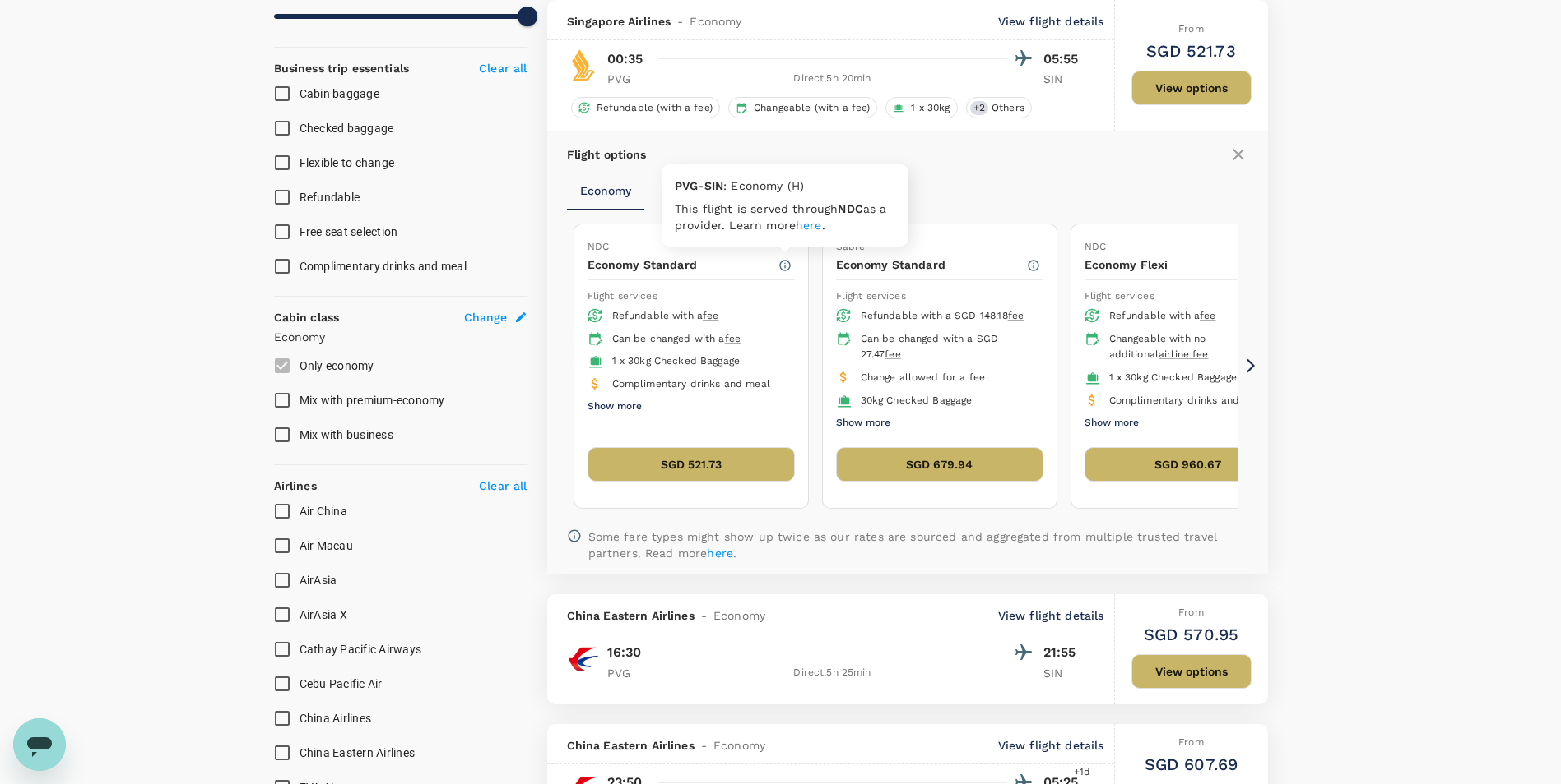
click at [790, 267] on icon "button" at bounding box center [784, 265] width 13 height 13
click at [1075, 165] on div "Flight options" at bounding box center [907, 155] width 682 height 20
click at [756, 183] on div "Economy" at bounding box center [907, 191] width 682 height 40
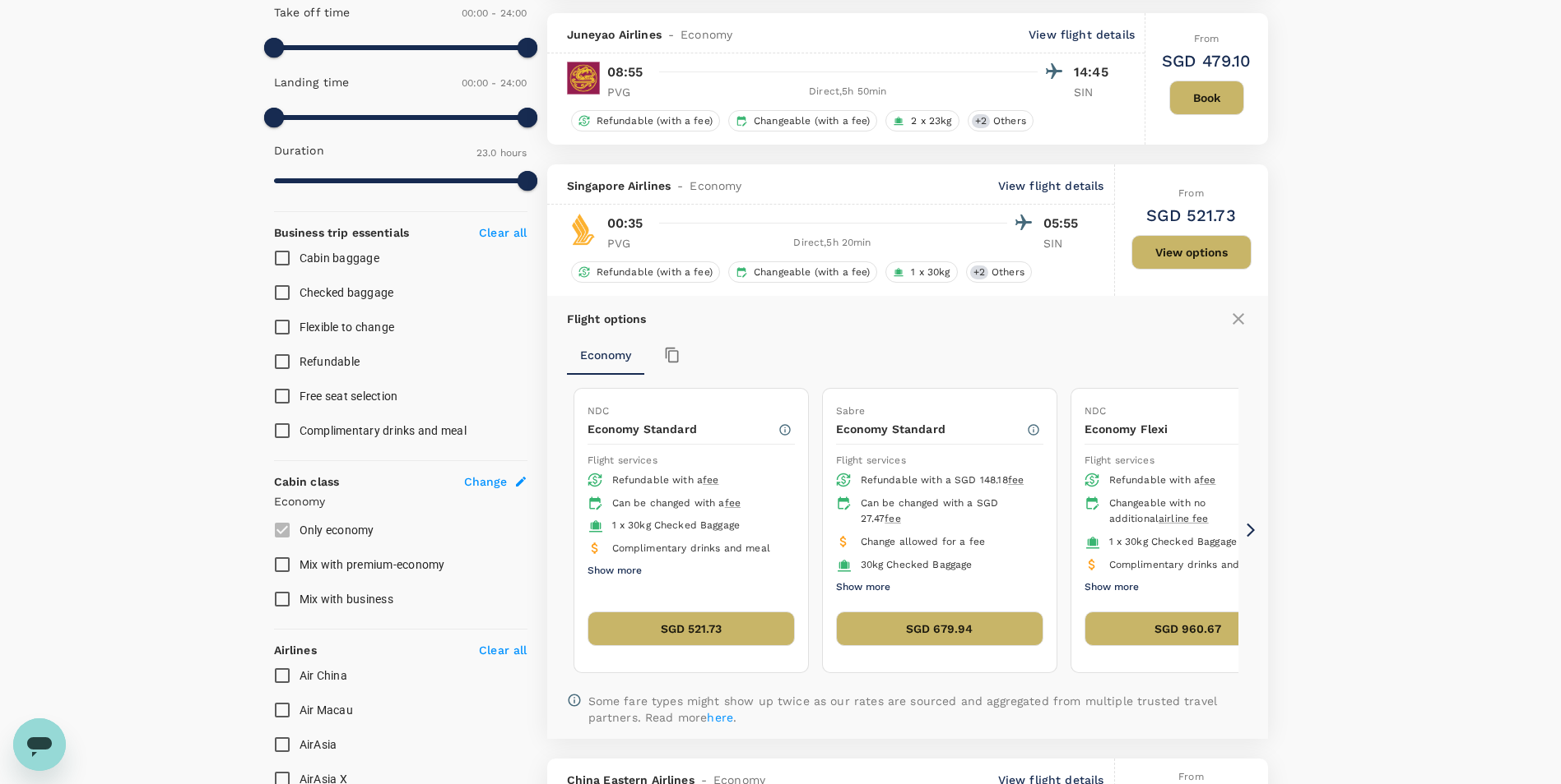
scroll to position [523, 0]
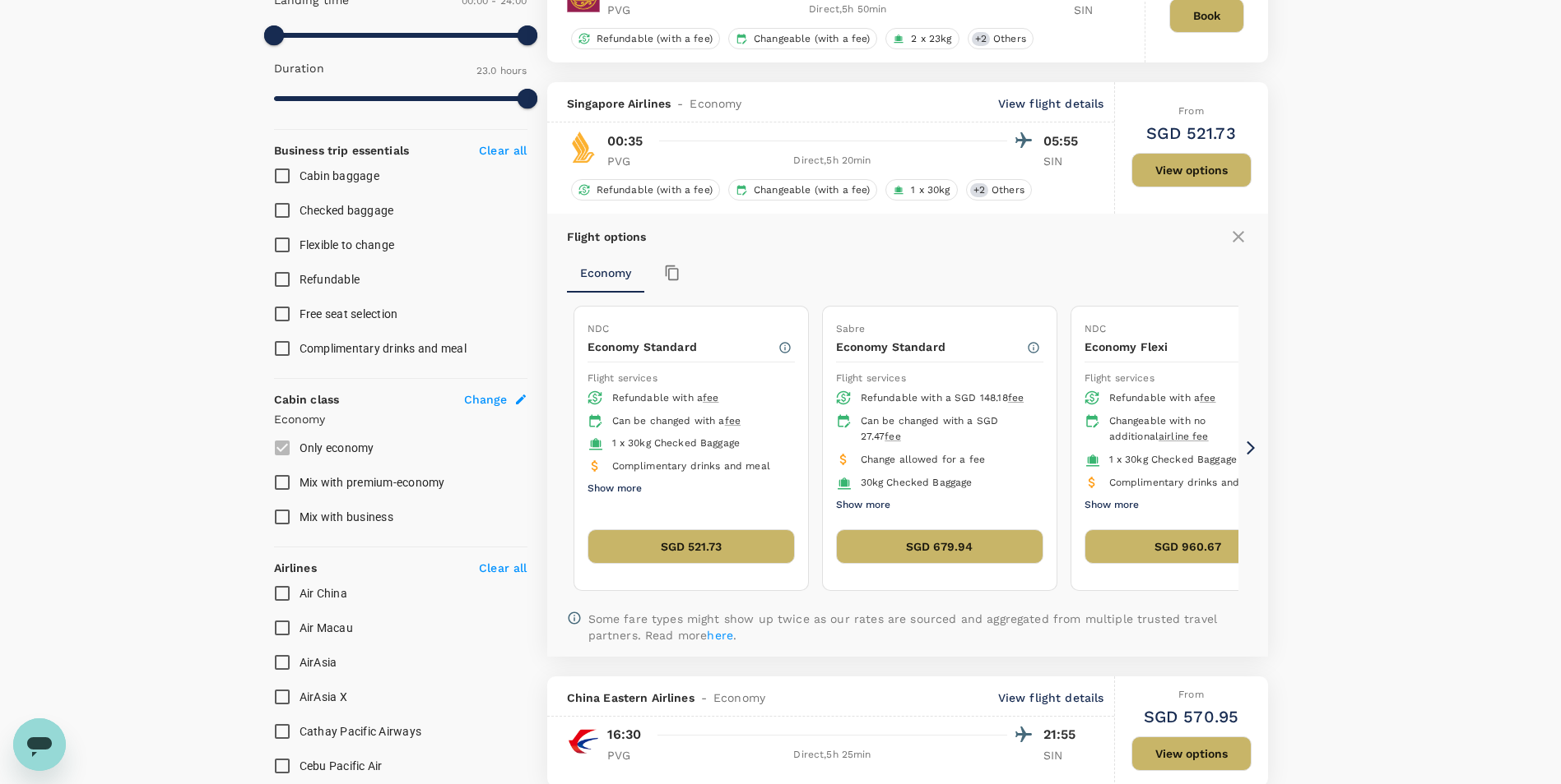
click at [1249, 444] on icon at bounding box center [1250, 448] width 8 height 14
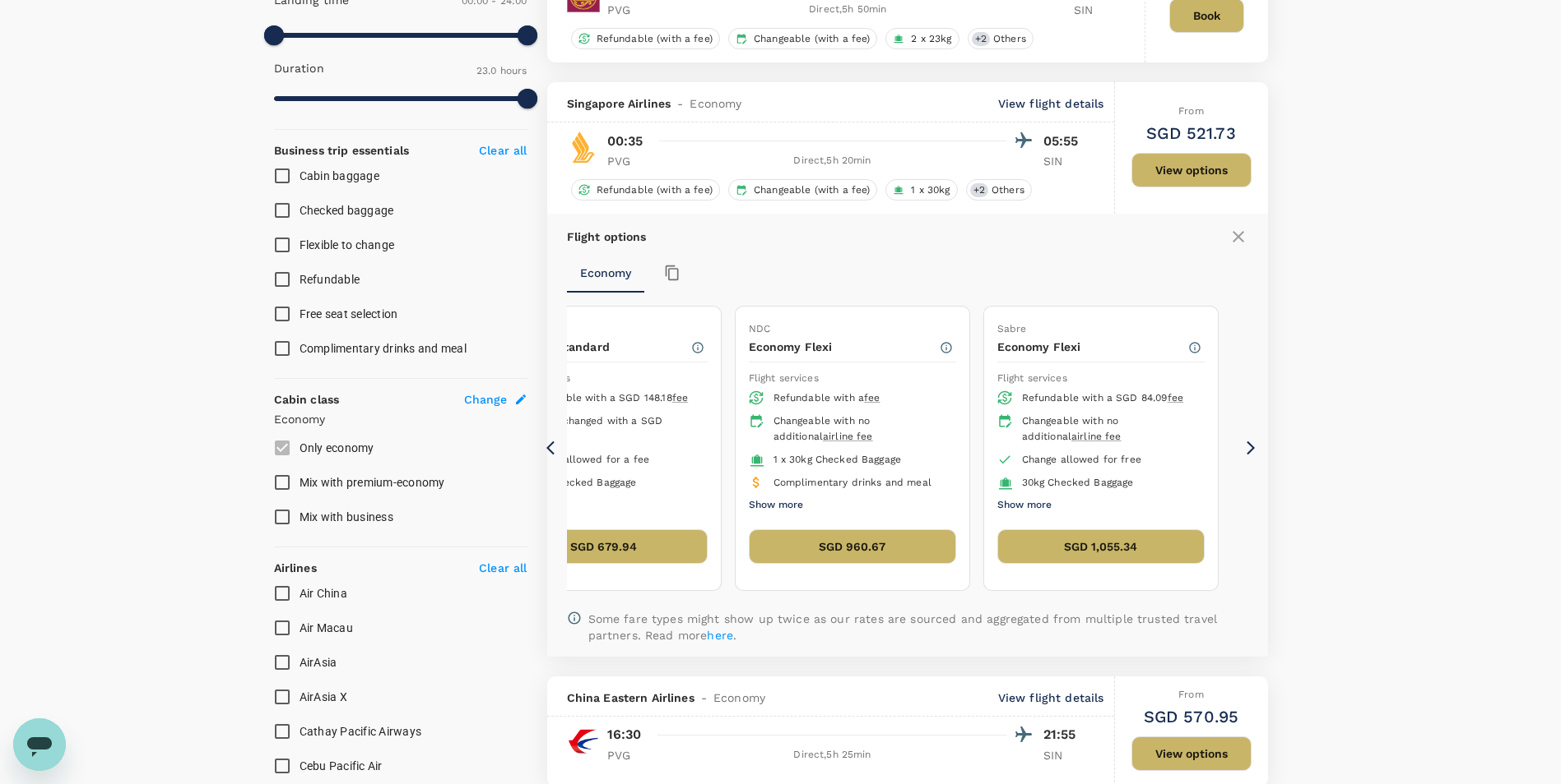
click at [1074, 100] on p "View flight details" at bounding box center [1051, 104] width 106 height 16
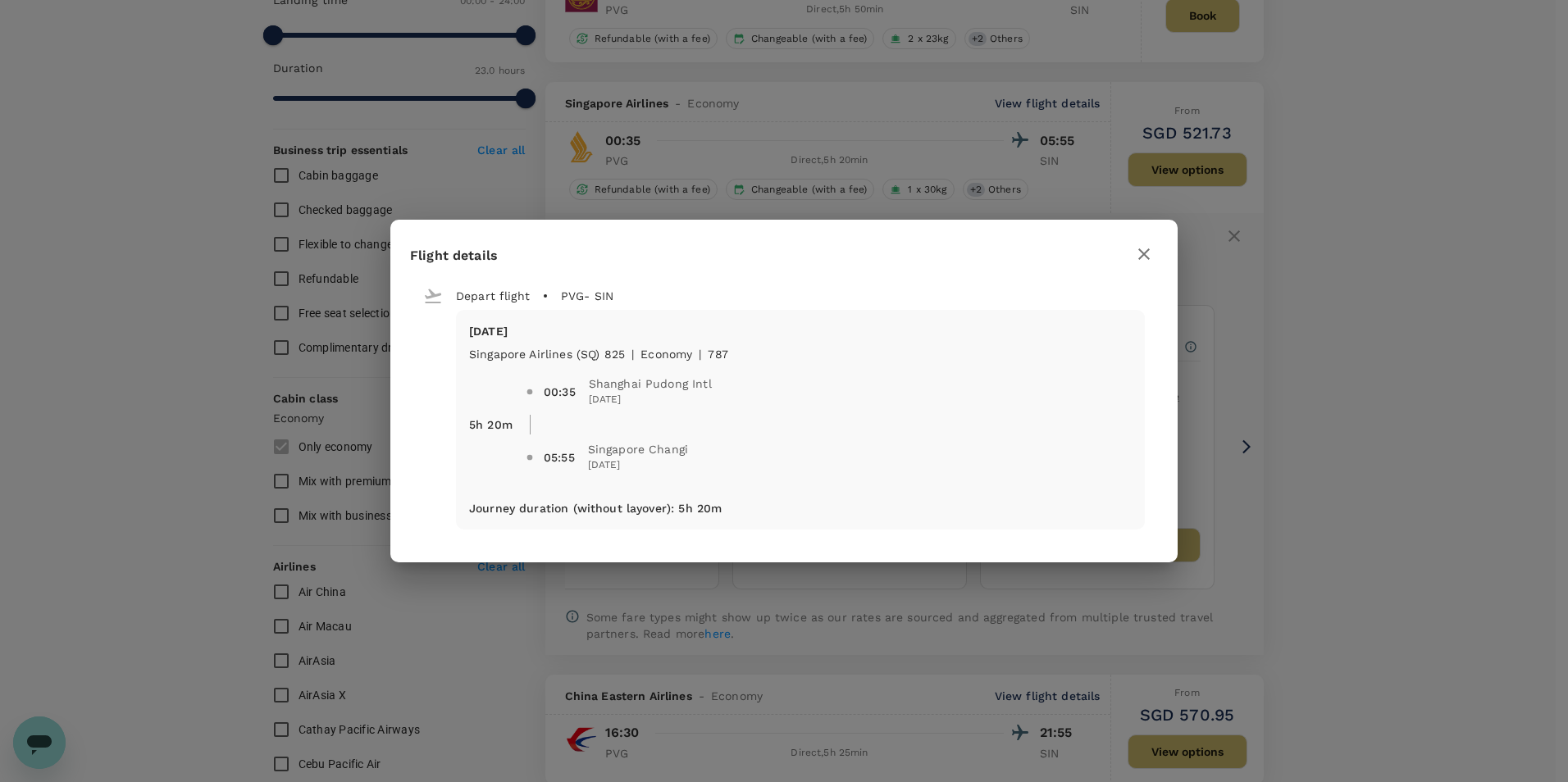
click at [1142, 259] on icon "button" at bounding box center [1145, 254] width 20 height 20
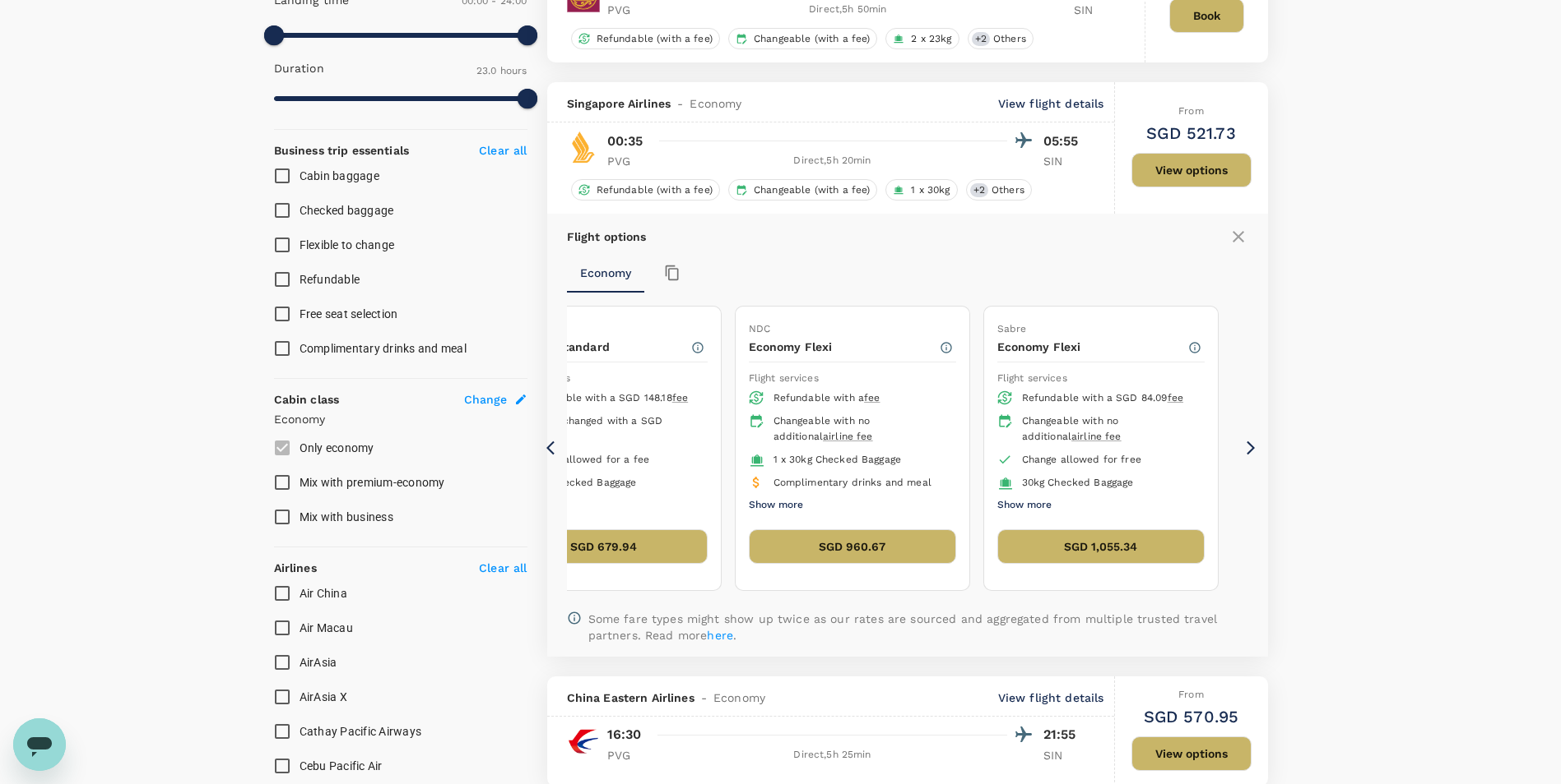
click at [547, 444] on icon at bounding box center [555, 447] width 16 height 16
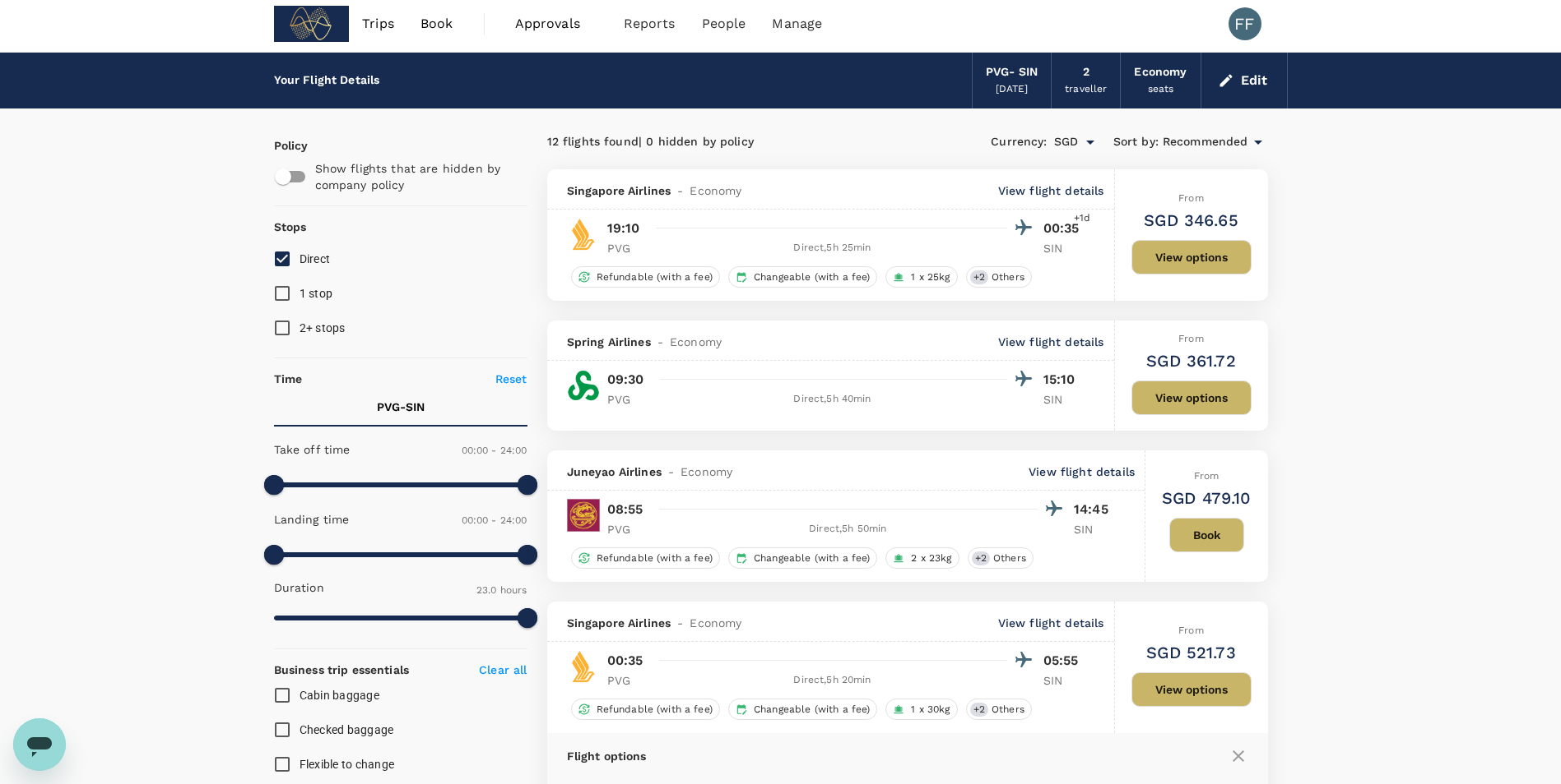
scroll to position [0, 0]
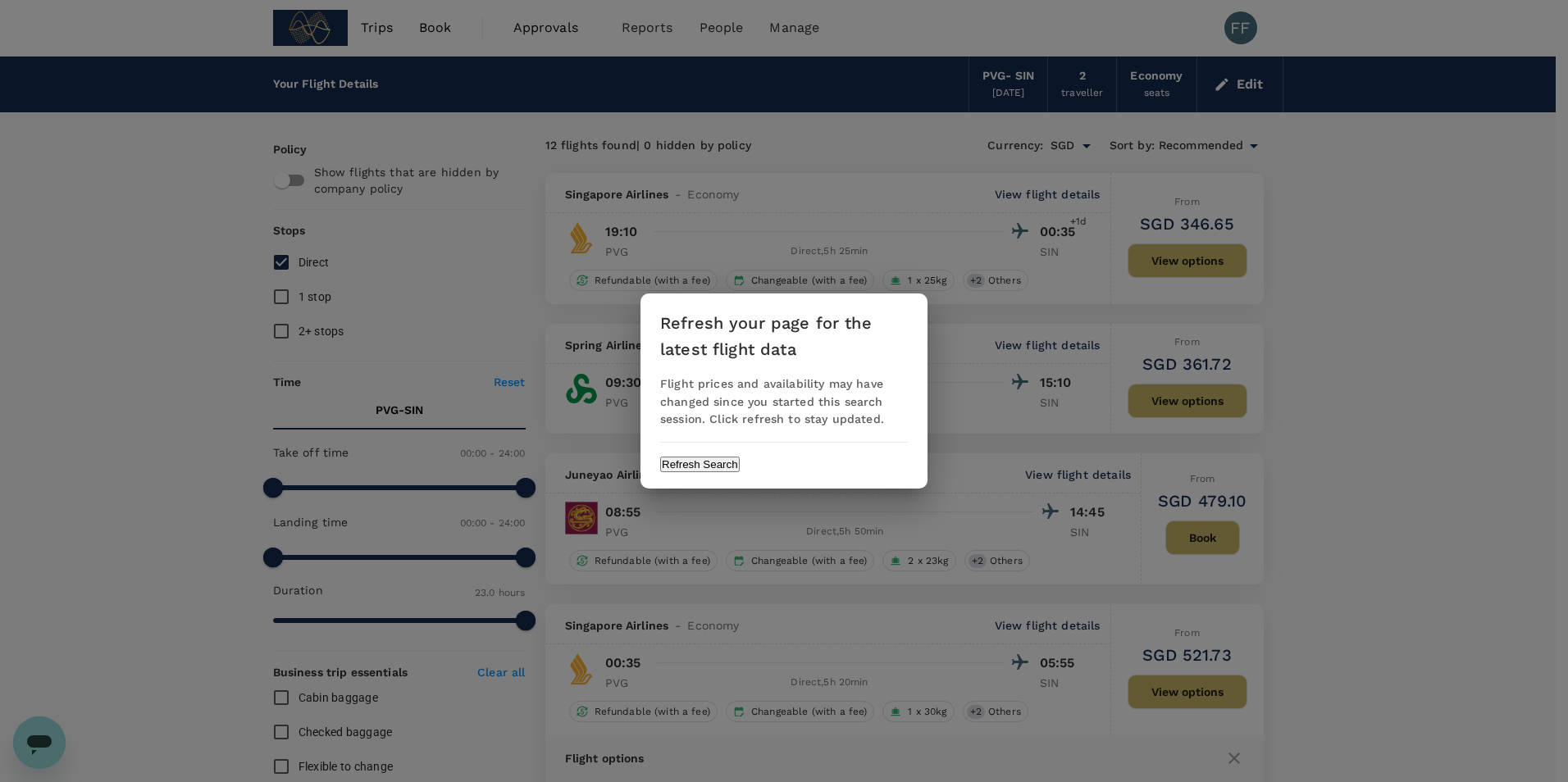
click at [740, 471] on button "Refresh Search" at bounding box center [700, 465] width 80 height 16
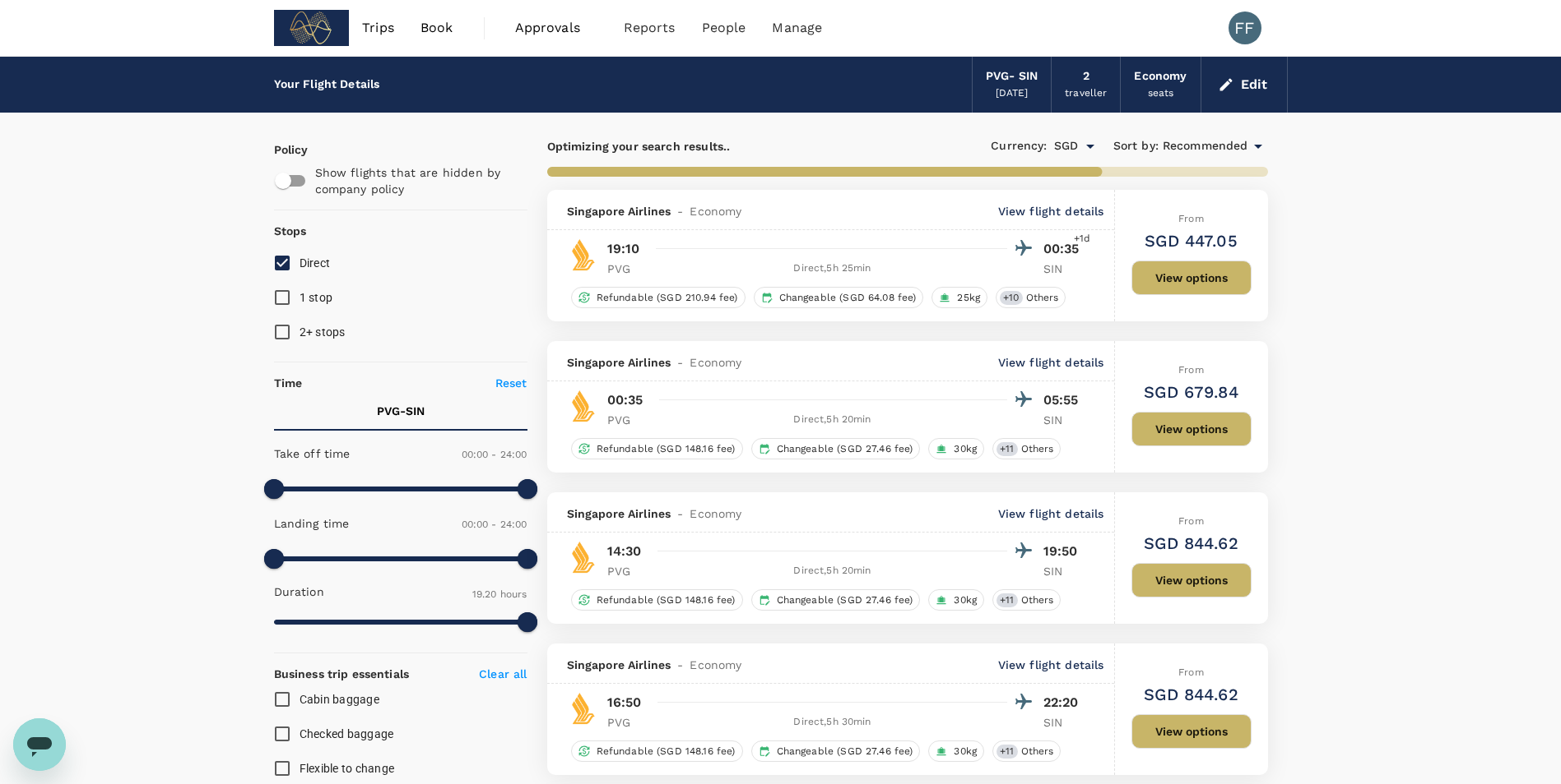
click at [1057, 361] on p "View flight details" at bounding box center [1051, 363] width 106 height 16
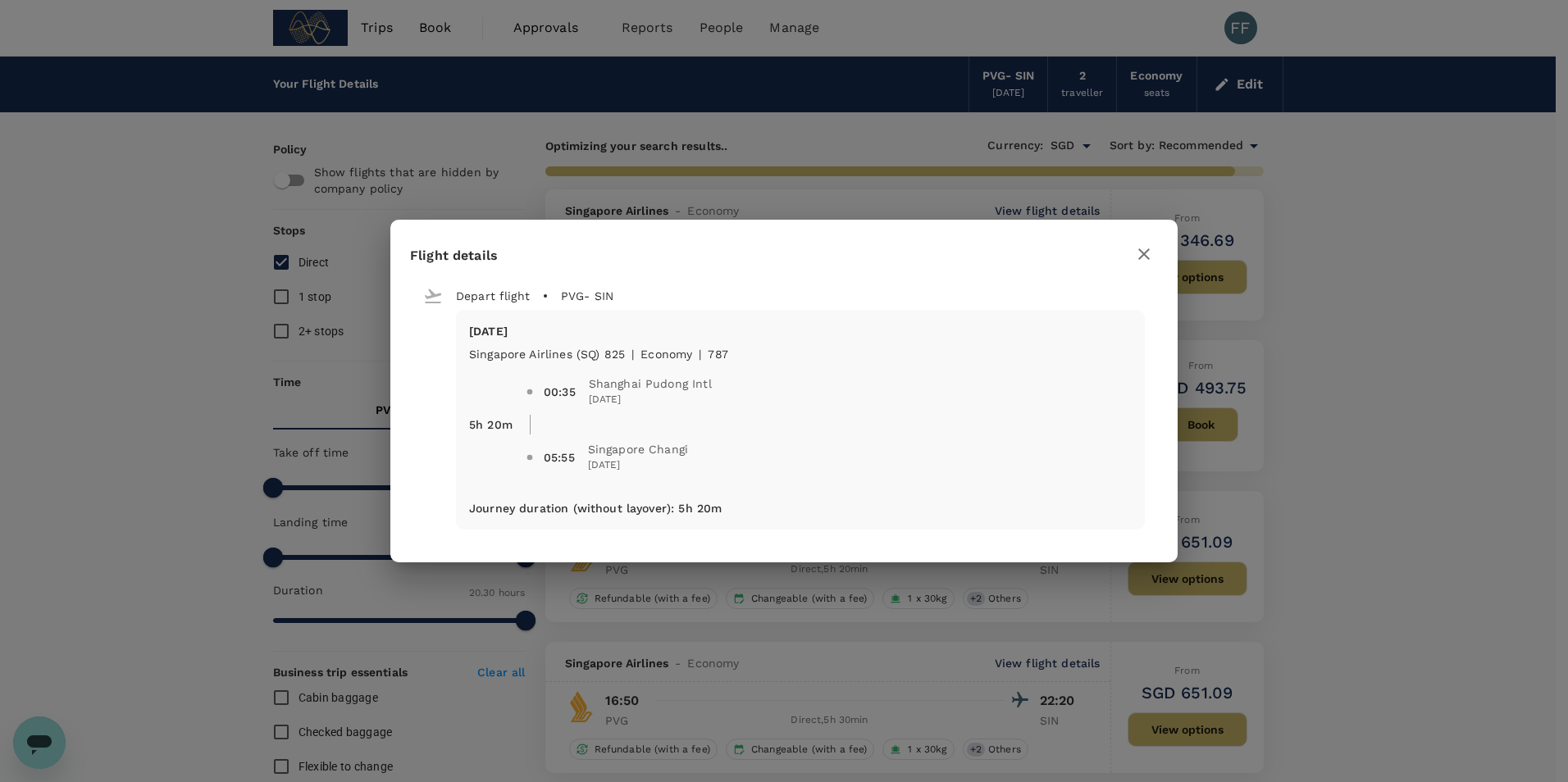
click at [1480, 337] on div "Flight details Depart flight PVG - SIN Sun, 24 Aug Singapore Airlines (SQ) 825 …" at bounding box center [784, 391] width 1568 height 782
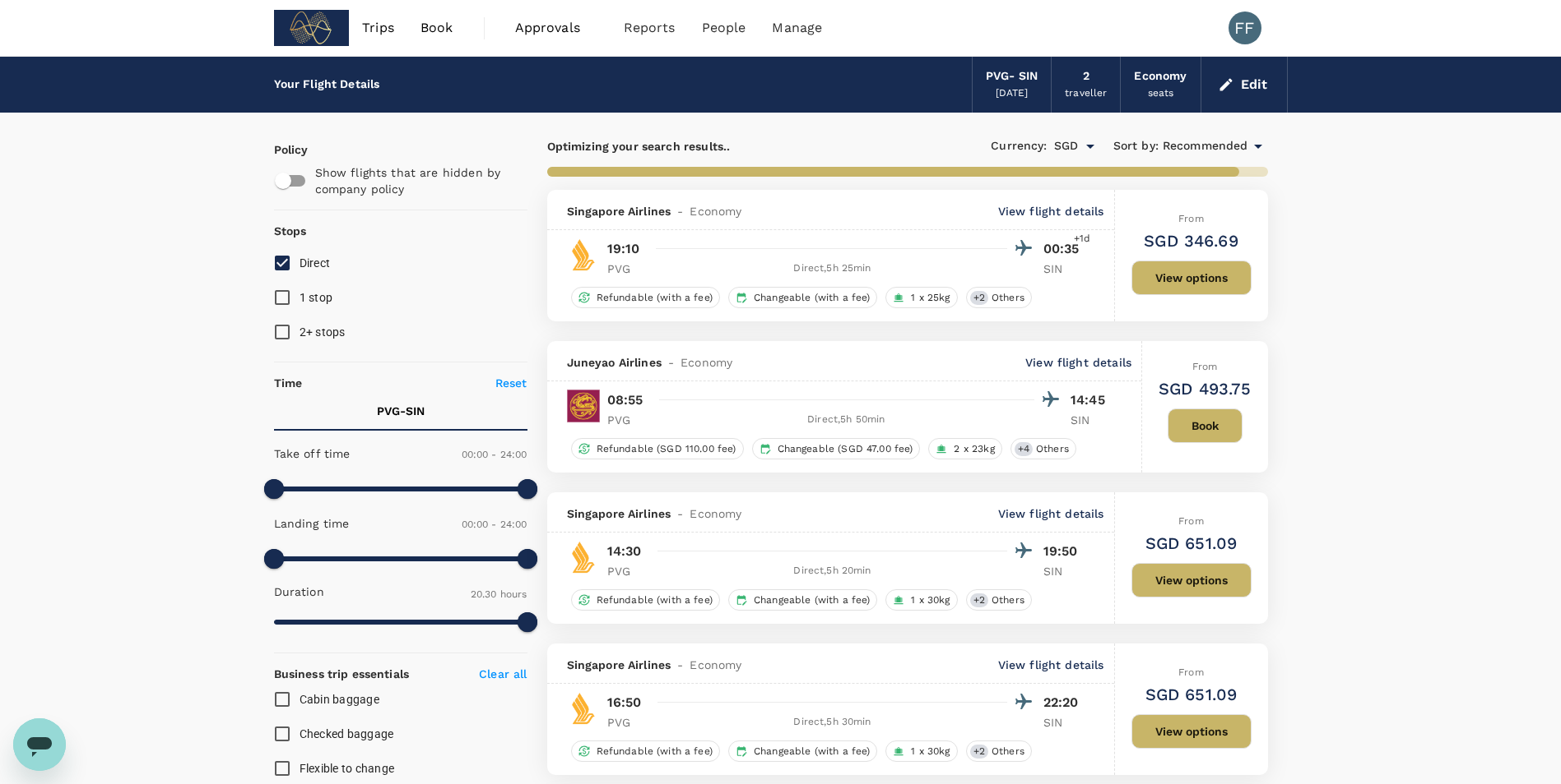
click at [1058, 510] on p "View flight details" at bounding box center [1051, 513] width 106 height 16
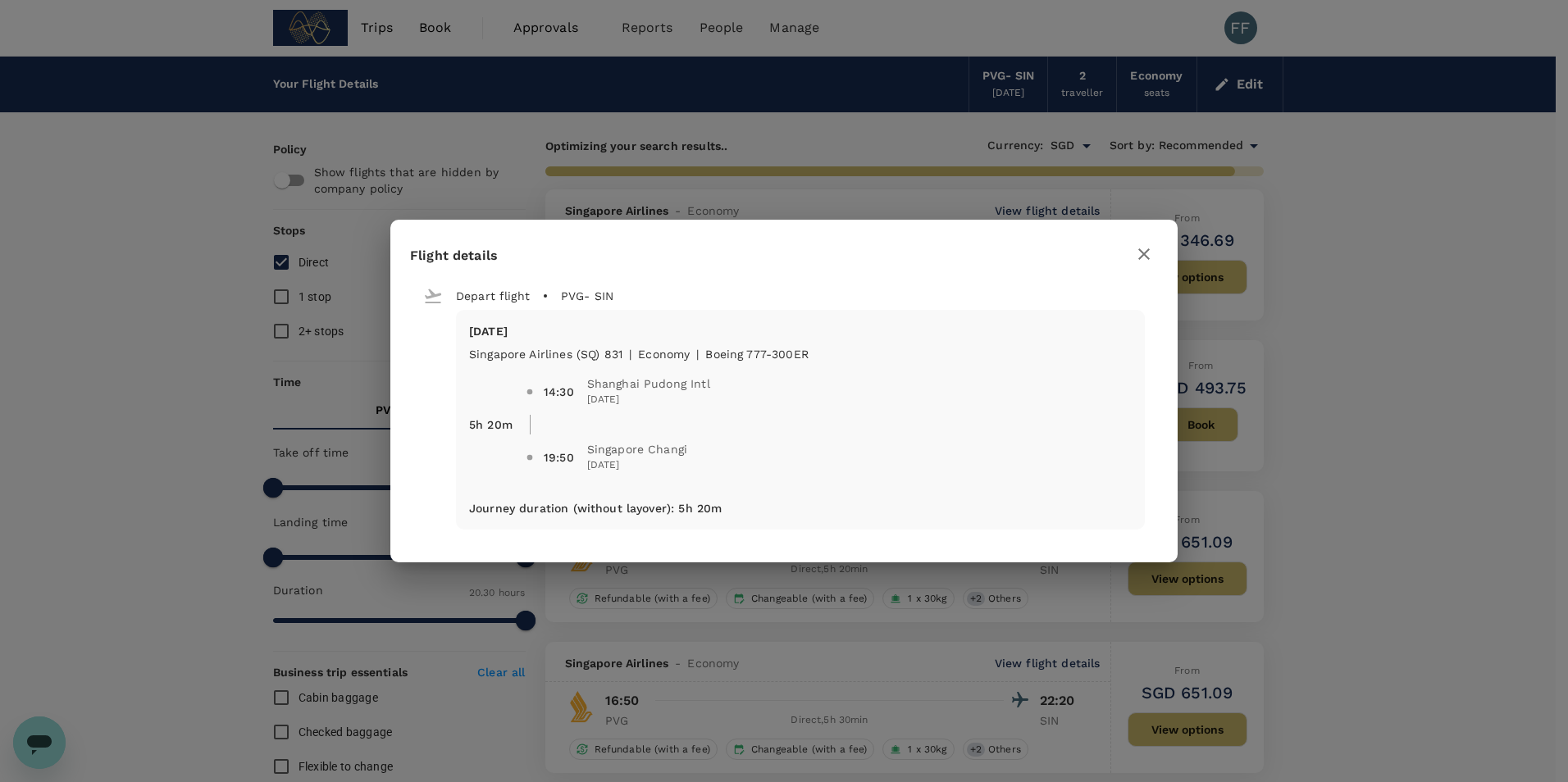
type input "1380"
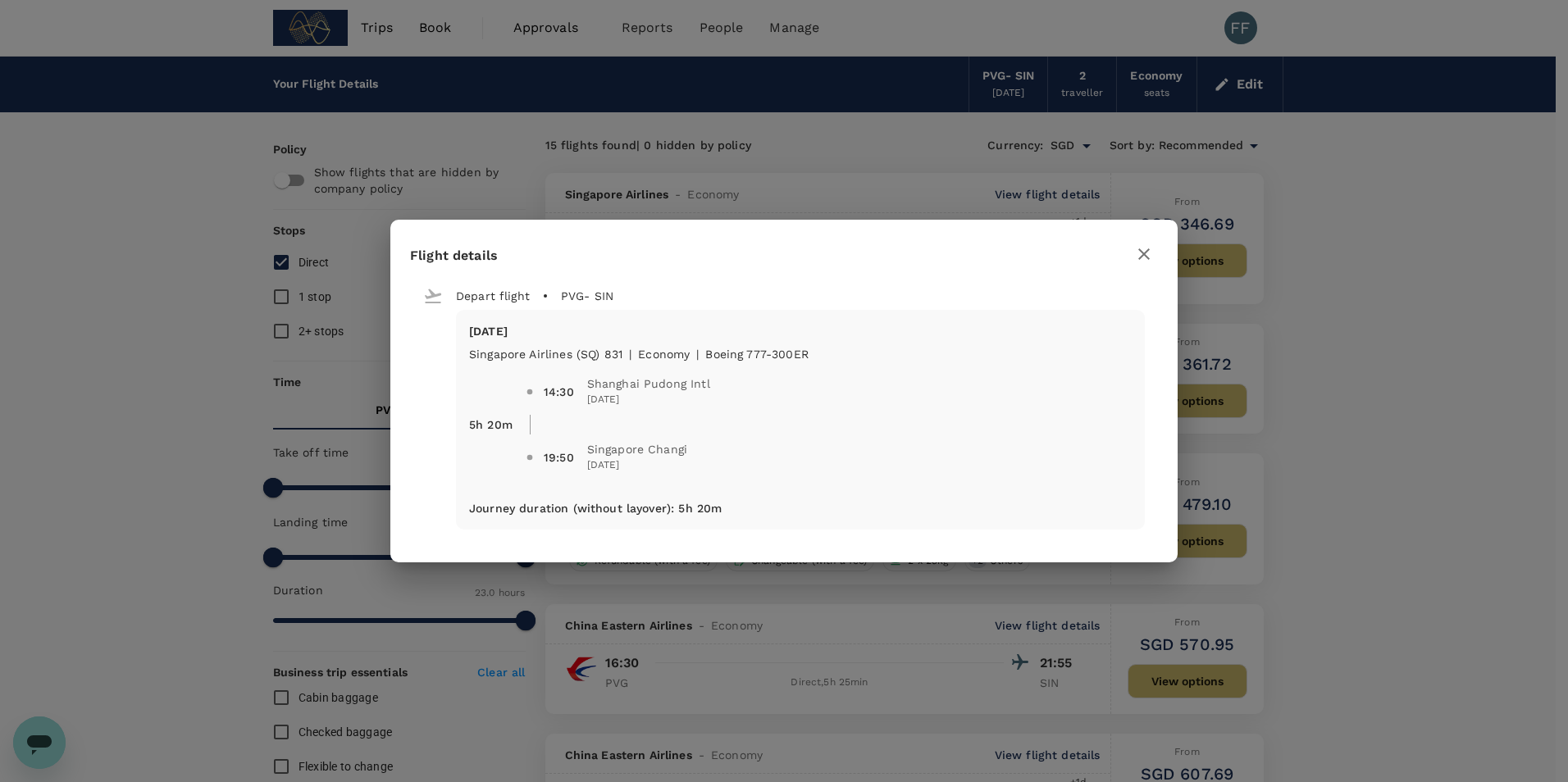
click at [1159, 258] on h2 "Flight details" at bounding box center [784, 260] width 787 height 42
click at [1150, 253] on icon "button" at bounding box center [1145, 254] width 20 height 20
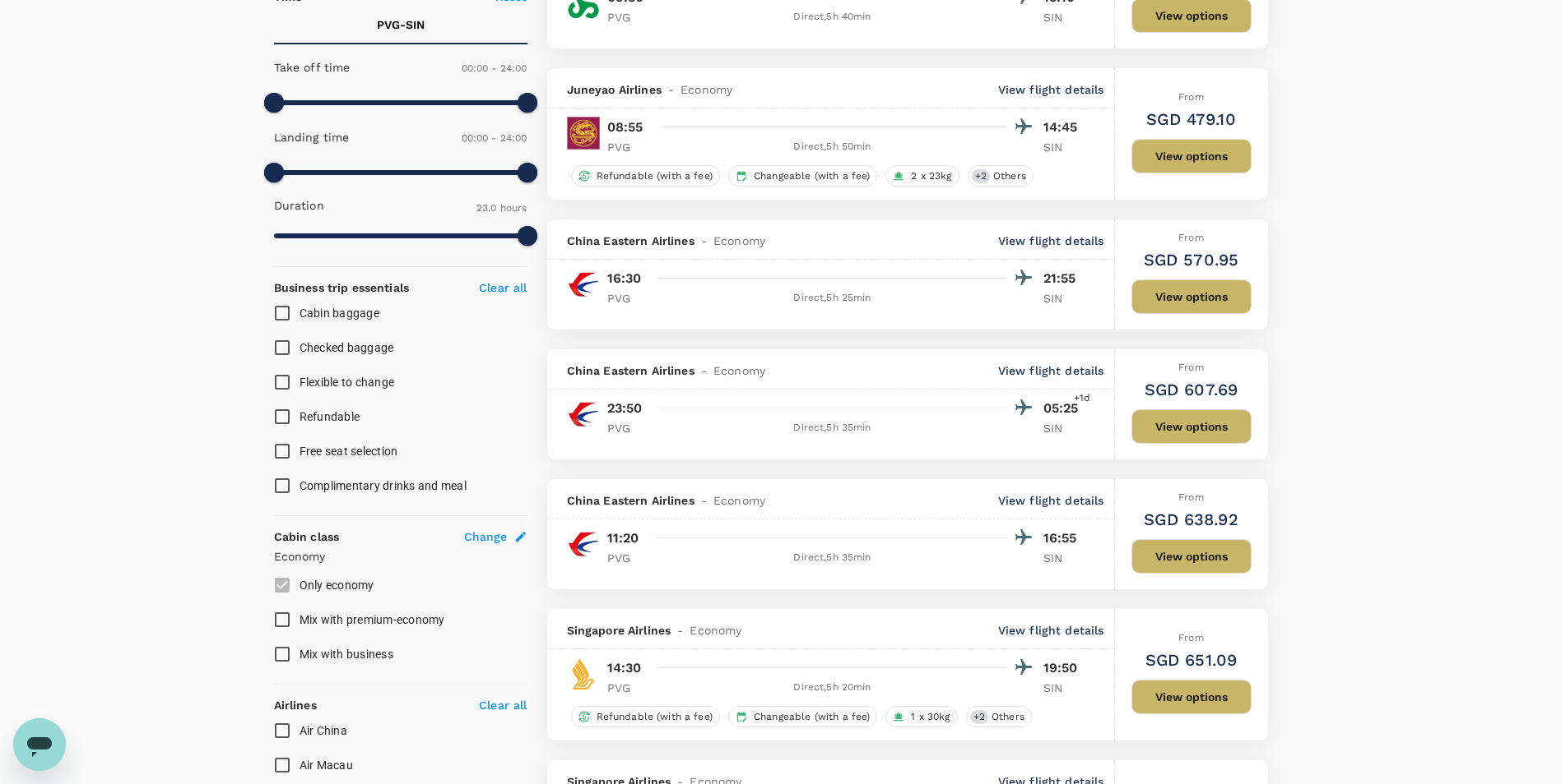
scroll to position [82, 0]
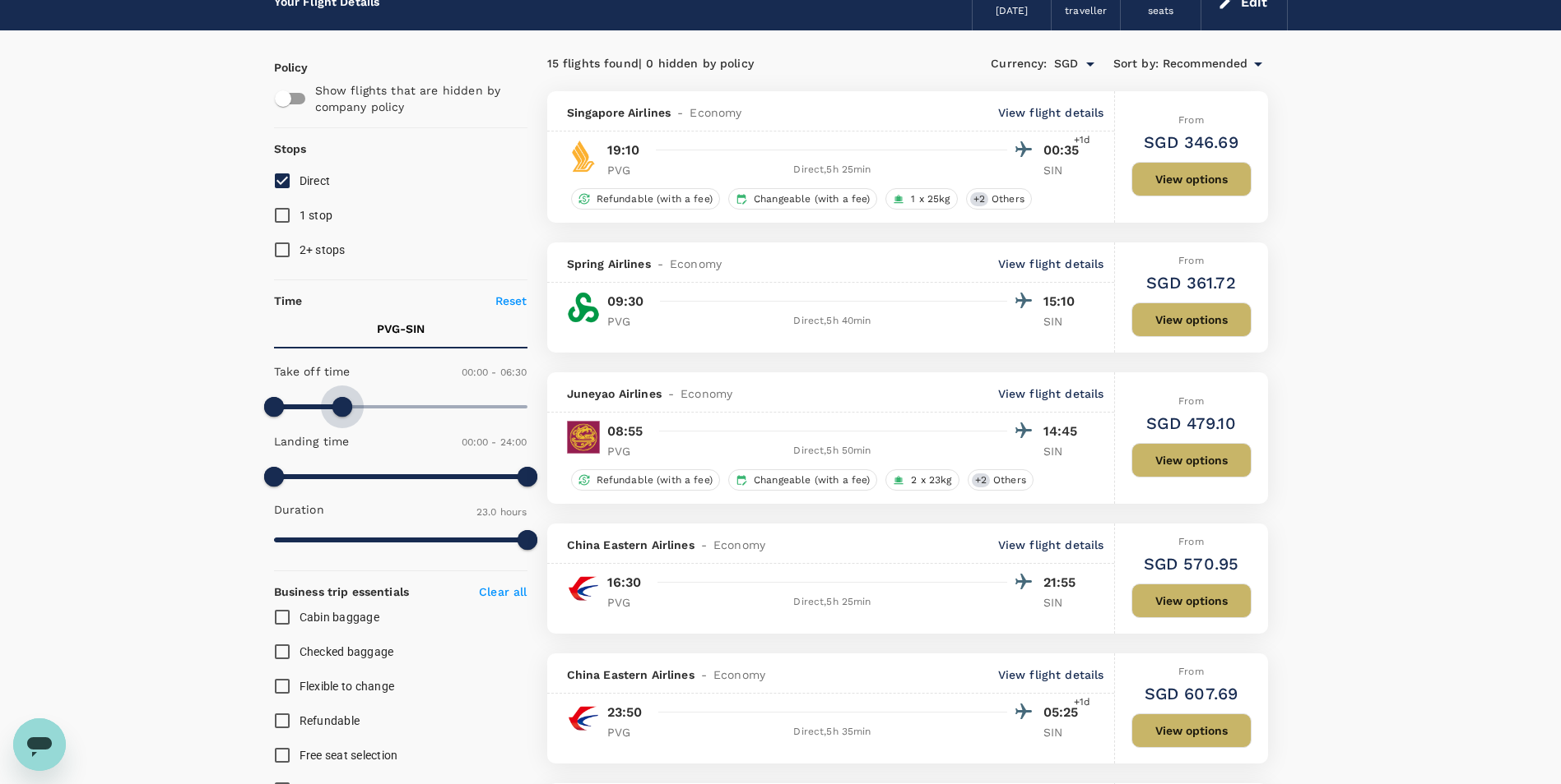
type input "360"
drag, startPoint x: 524, startPoint y: 399, endPoint x: 337, endPoint y: 397, distance: 187.0
click at [337, 397] on span at bounding box center [338, 407] width 20 height 20
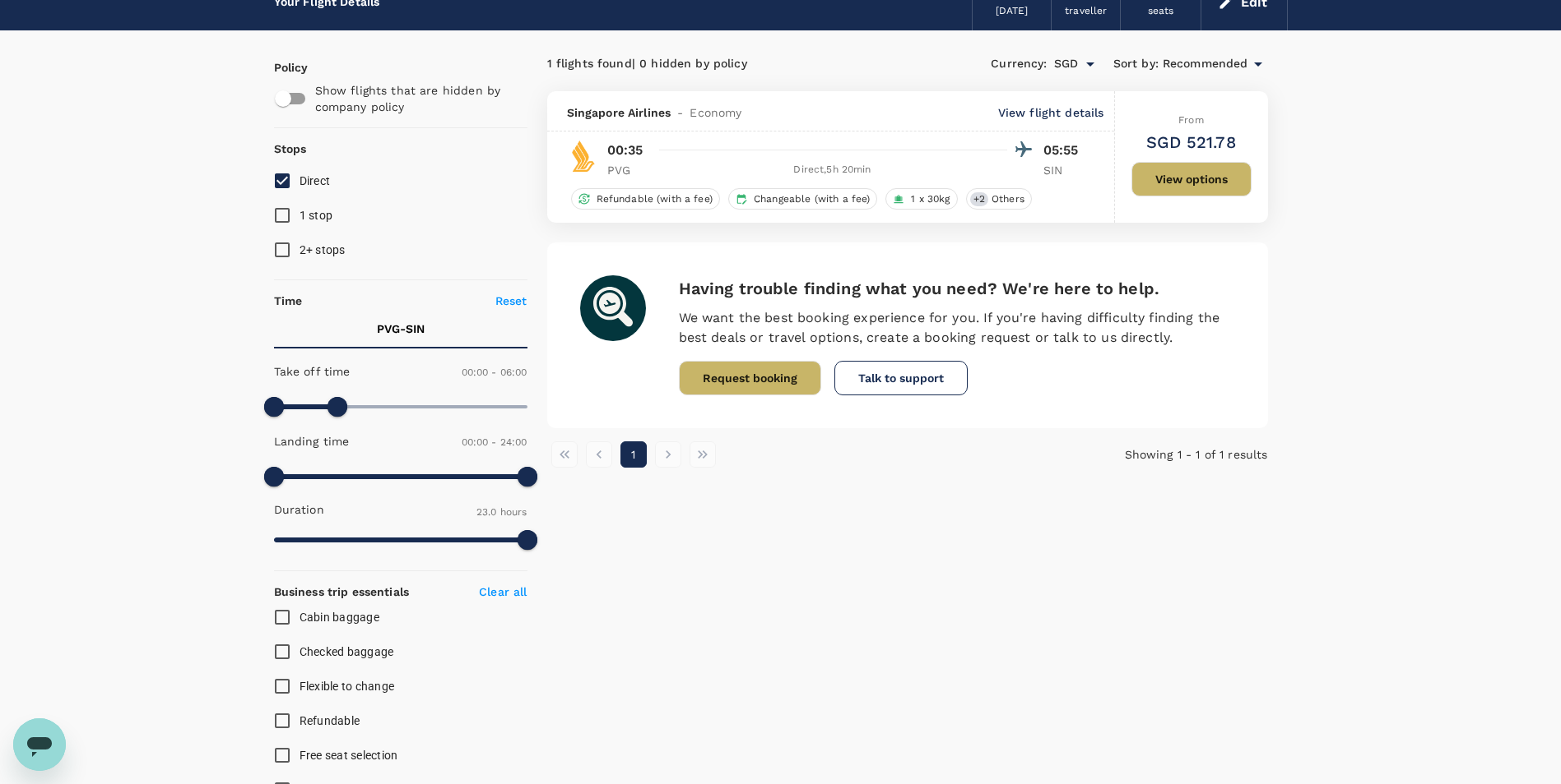
click at [1087, 118] on p "View flight details" at bounding box center [1051, 113] width 106 height 16
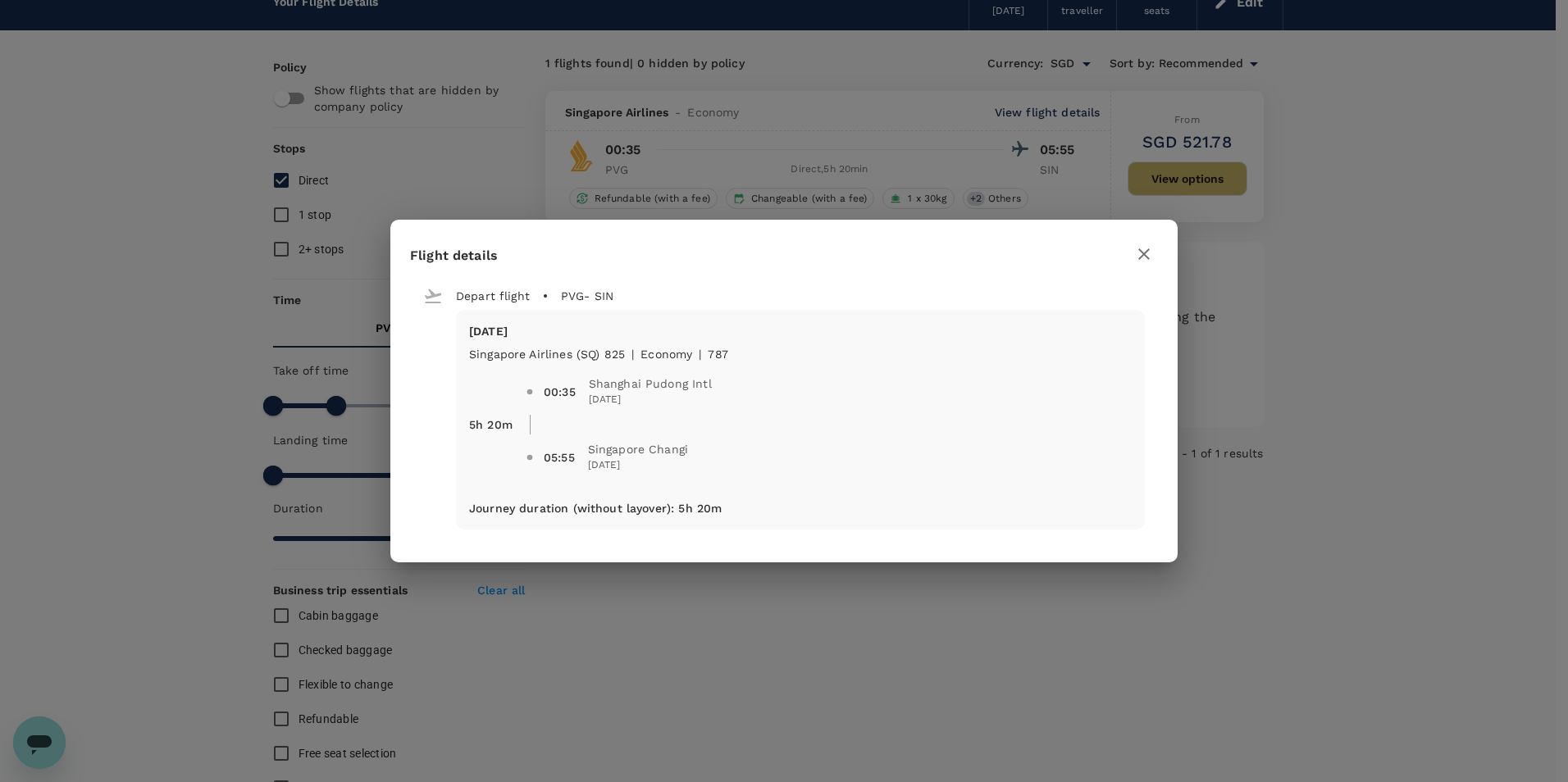
click at [321, 448] on div "Flight details Depart flight PVG - SIN Sun, 24 Aug Singapore Airlines (SQ) 825 …" at bounding box center [784, 391] width 1568 height 782
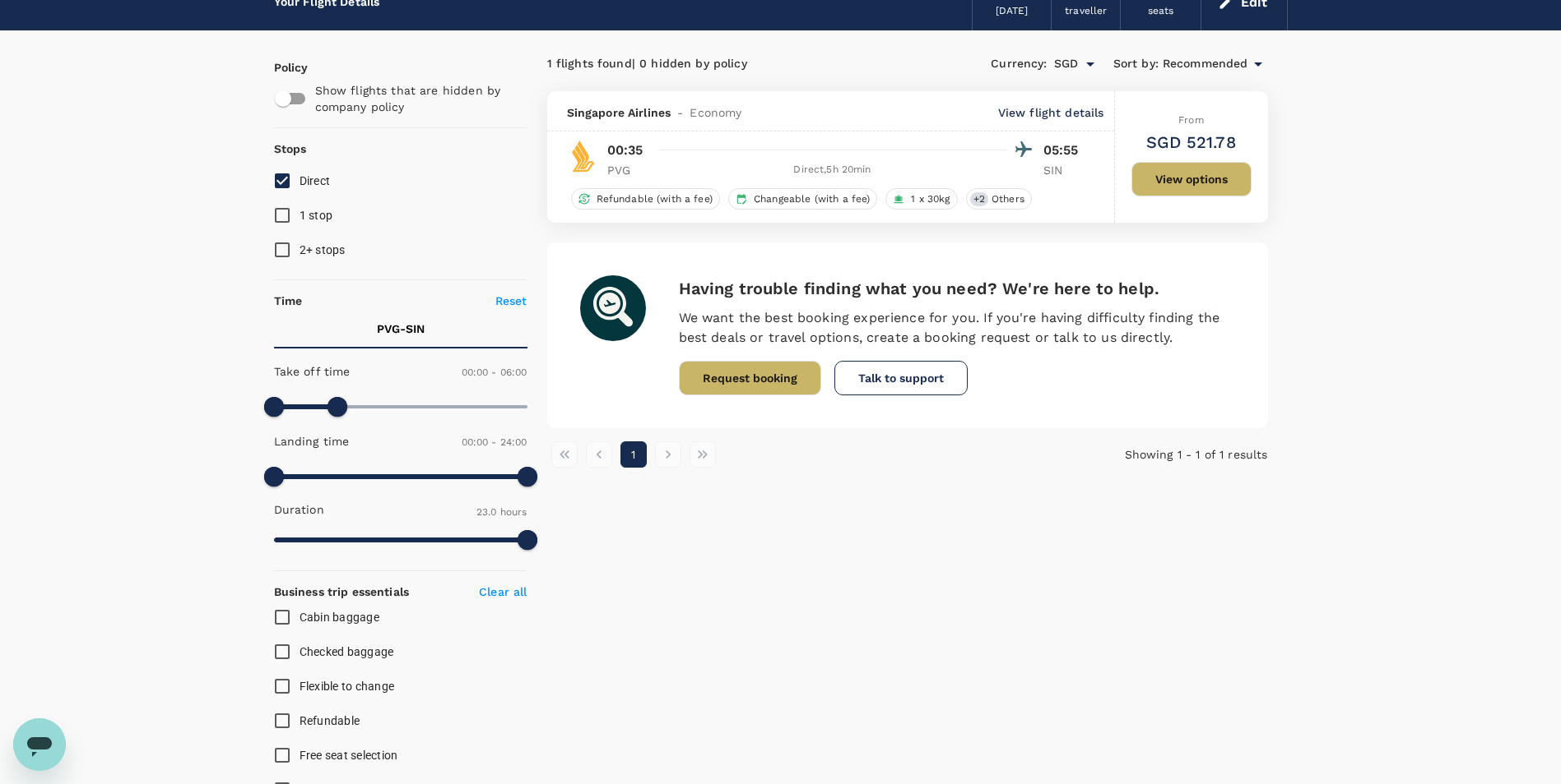
click at [30, 748] on icon "Open messaging window" at bounding box center [39, 748] width 25 height 20
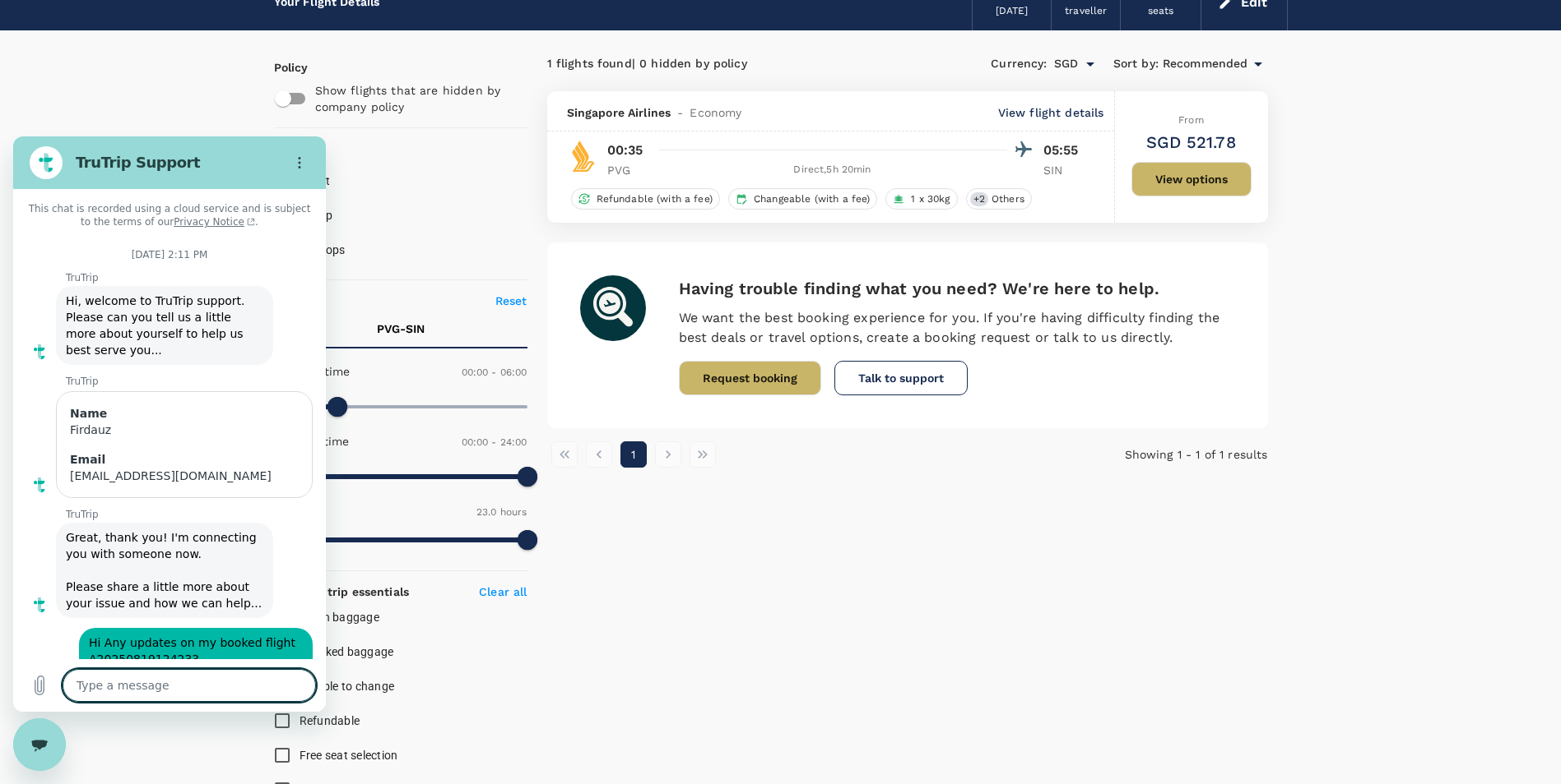
scroll to position [5912, 0]
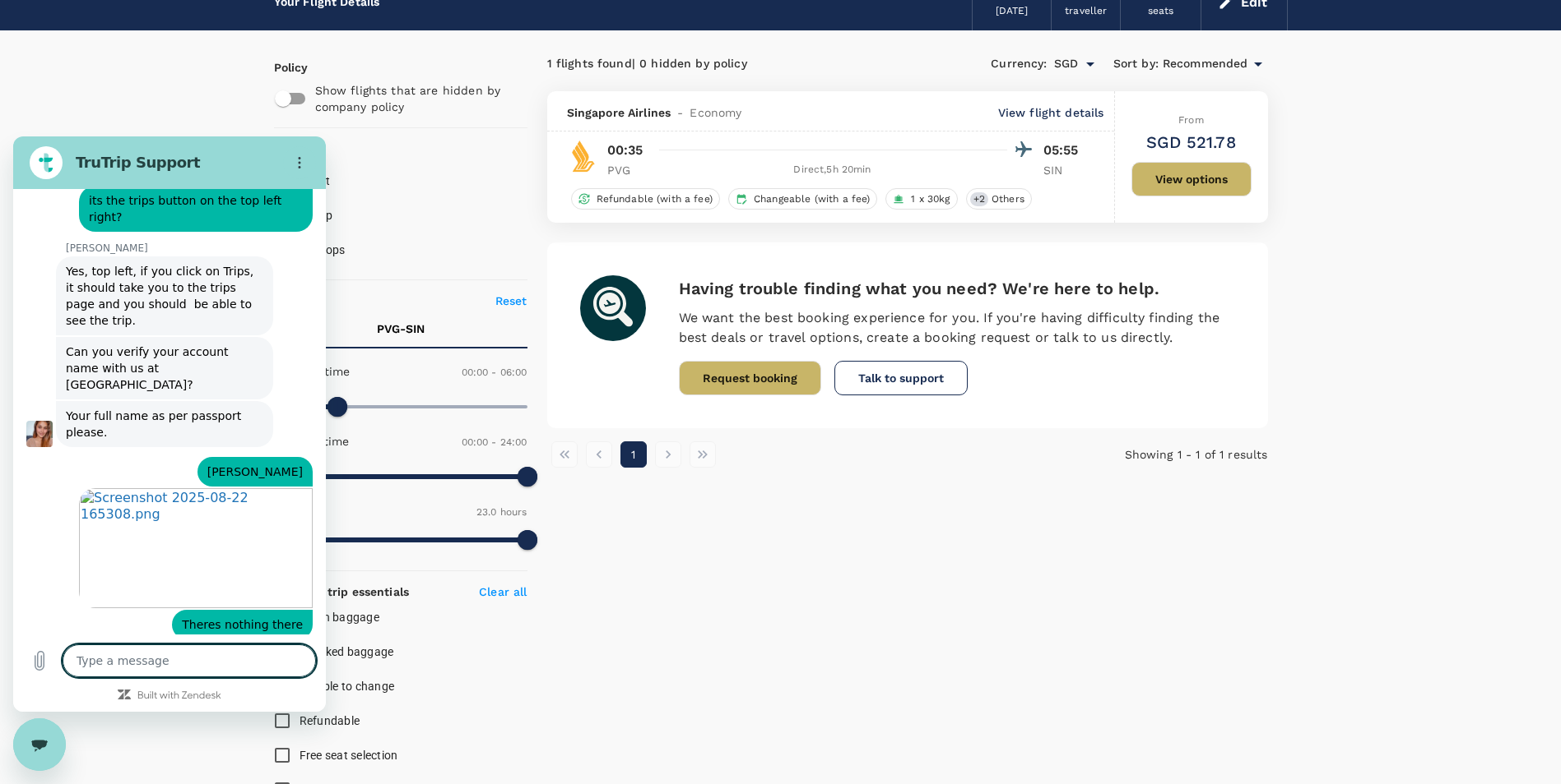
click at [203, 656] on textarea at bounding box center [190, 660] width 254 height 33
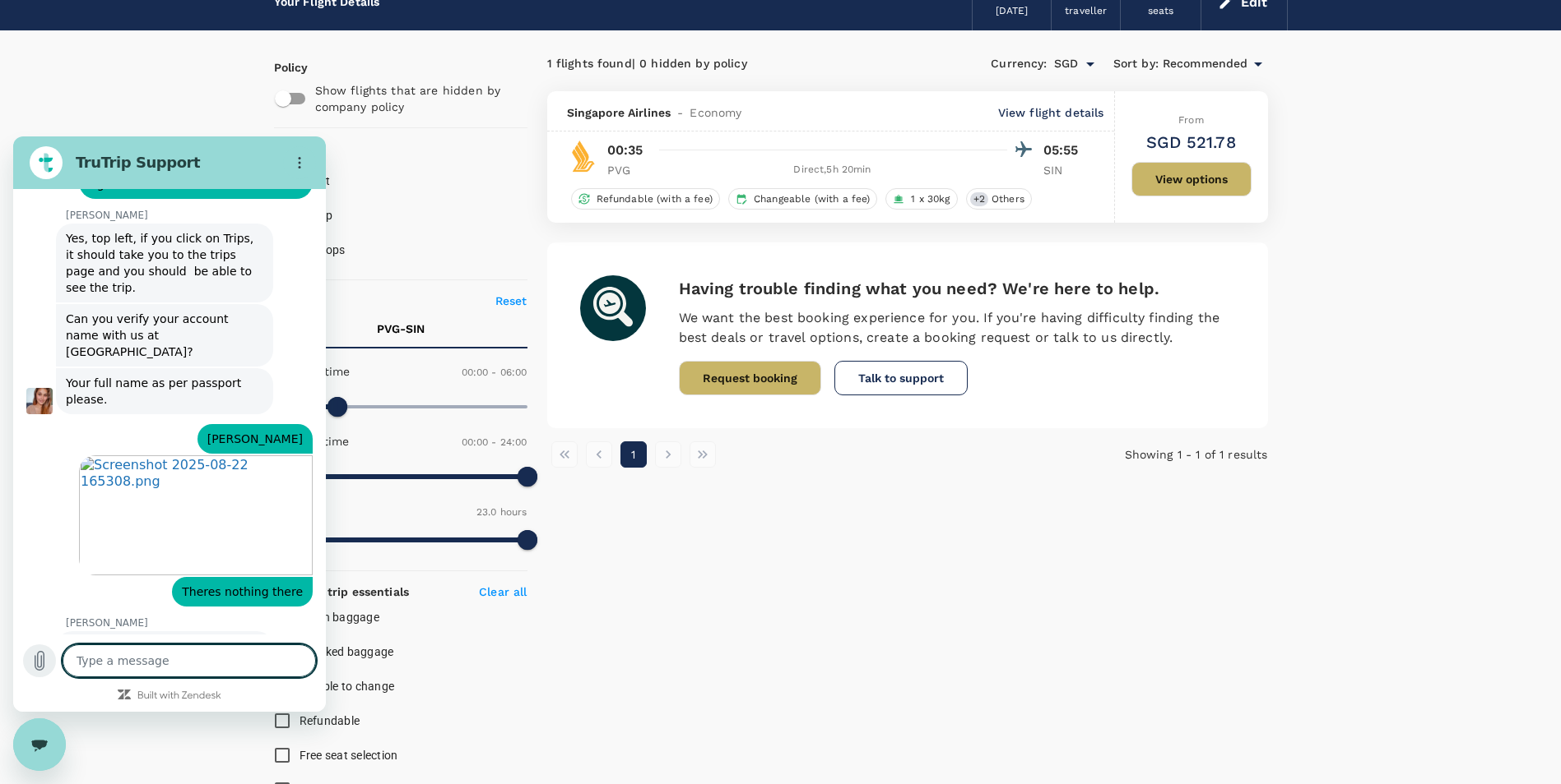
scroll to position [5944, 0]
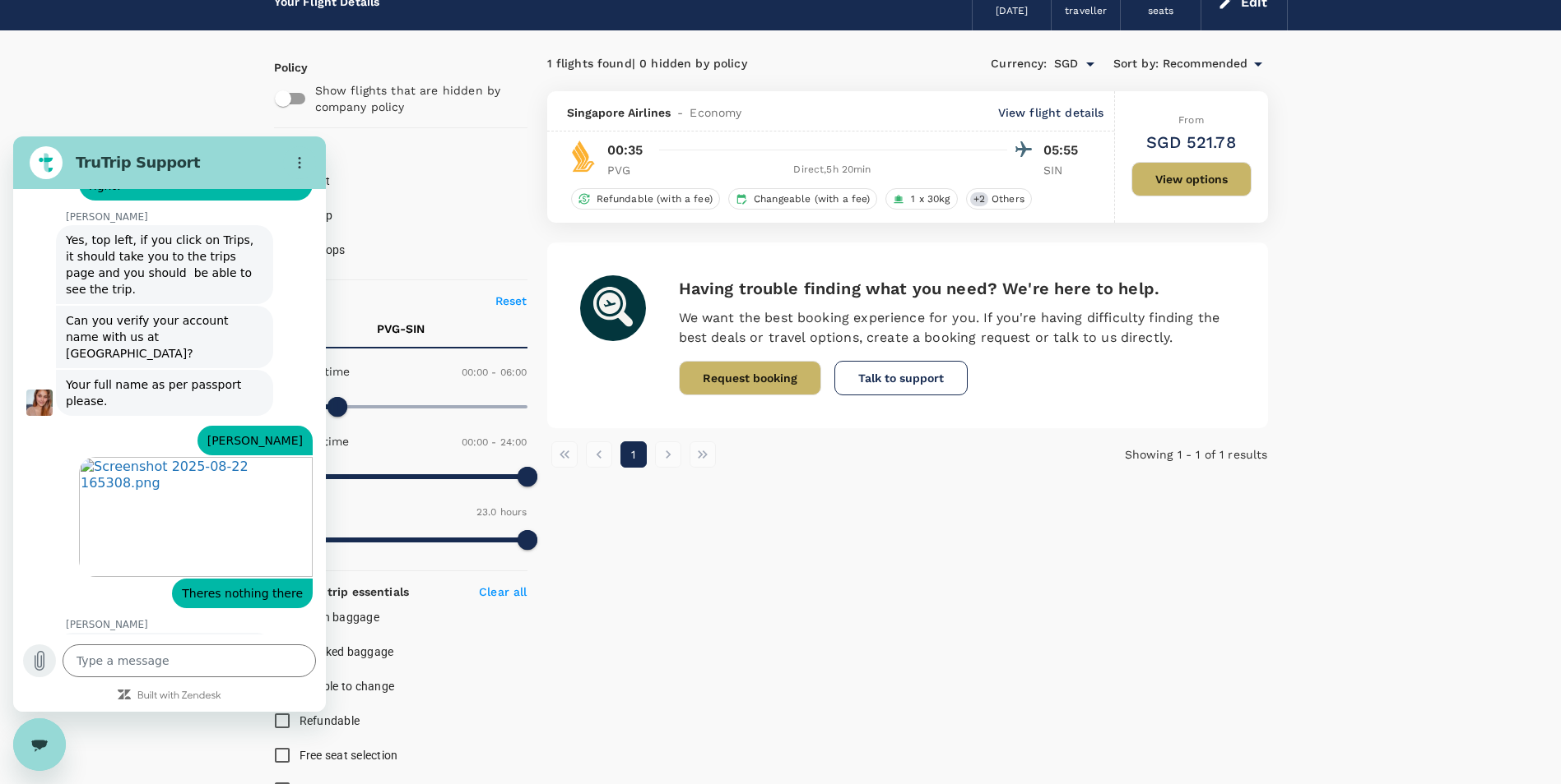
click at [43, 657] on icon "Upload file" at bounding box center [40, 661] width 20 height 20
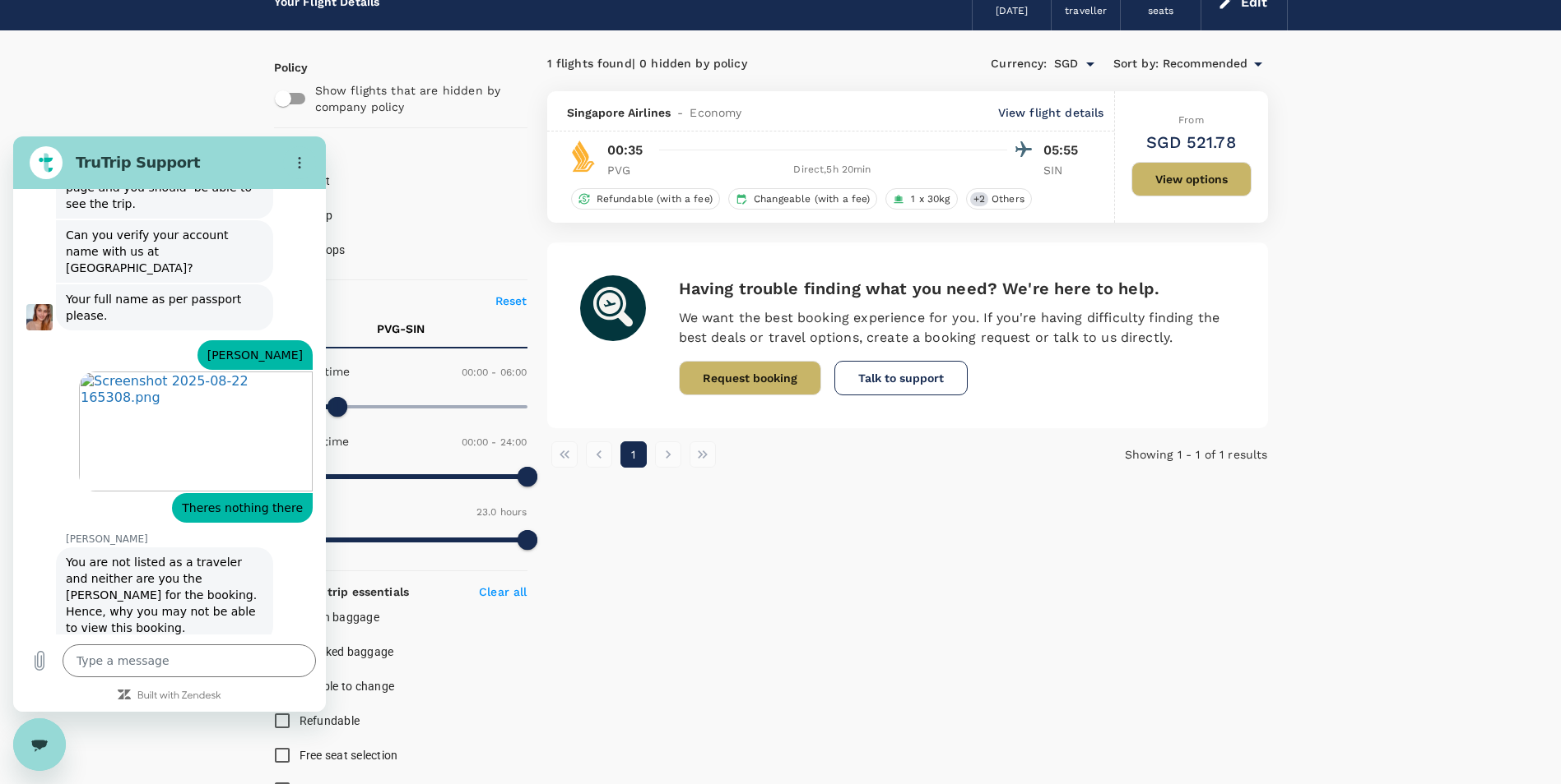
scroll to position [6033, 0]
click at [37, 660] on icon "Upload file" at bounding box center [39, 661] width 9 height 19
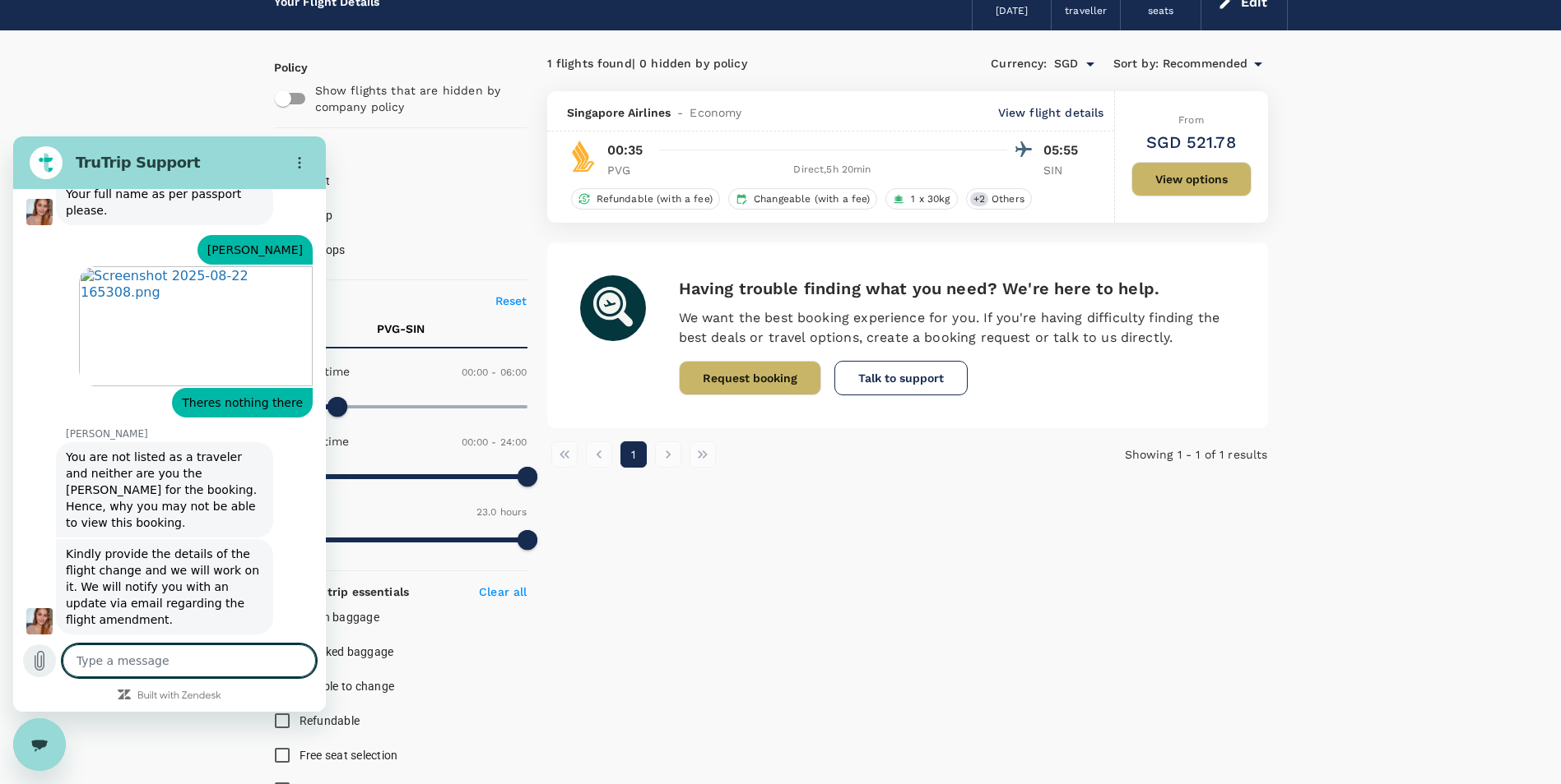
type textarea "x"
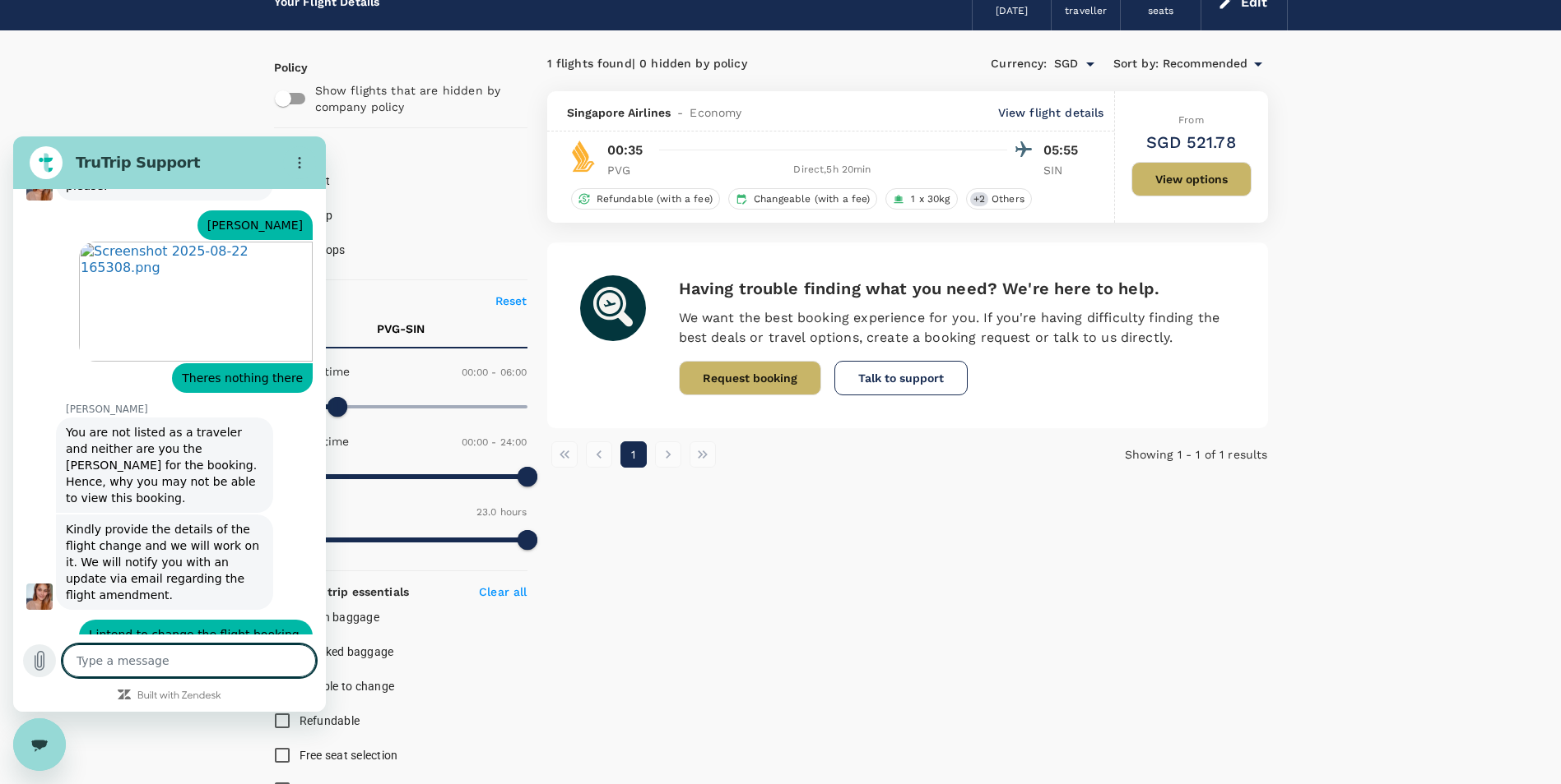
type textarea "C"
type textarea "x"
type textarea "Ch"
type textarea "x"
type textarea "Cha"
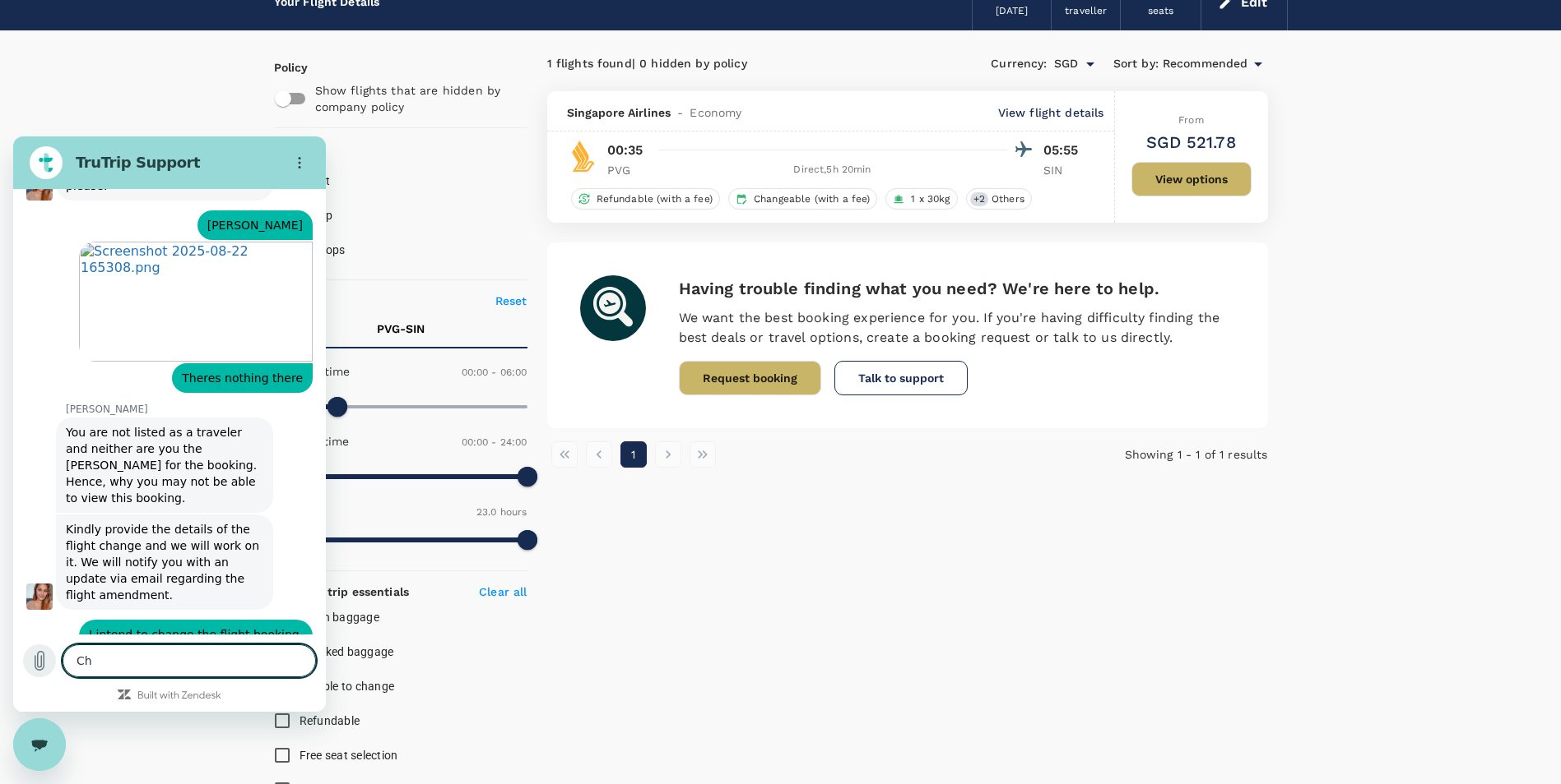
type textarea "x"
type textarea "Chan"
type textarea "x"
type textarea "Chang"
type textarea "x"
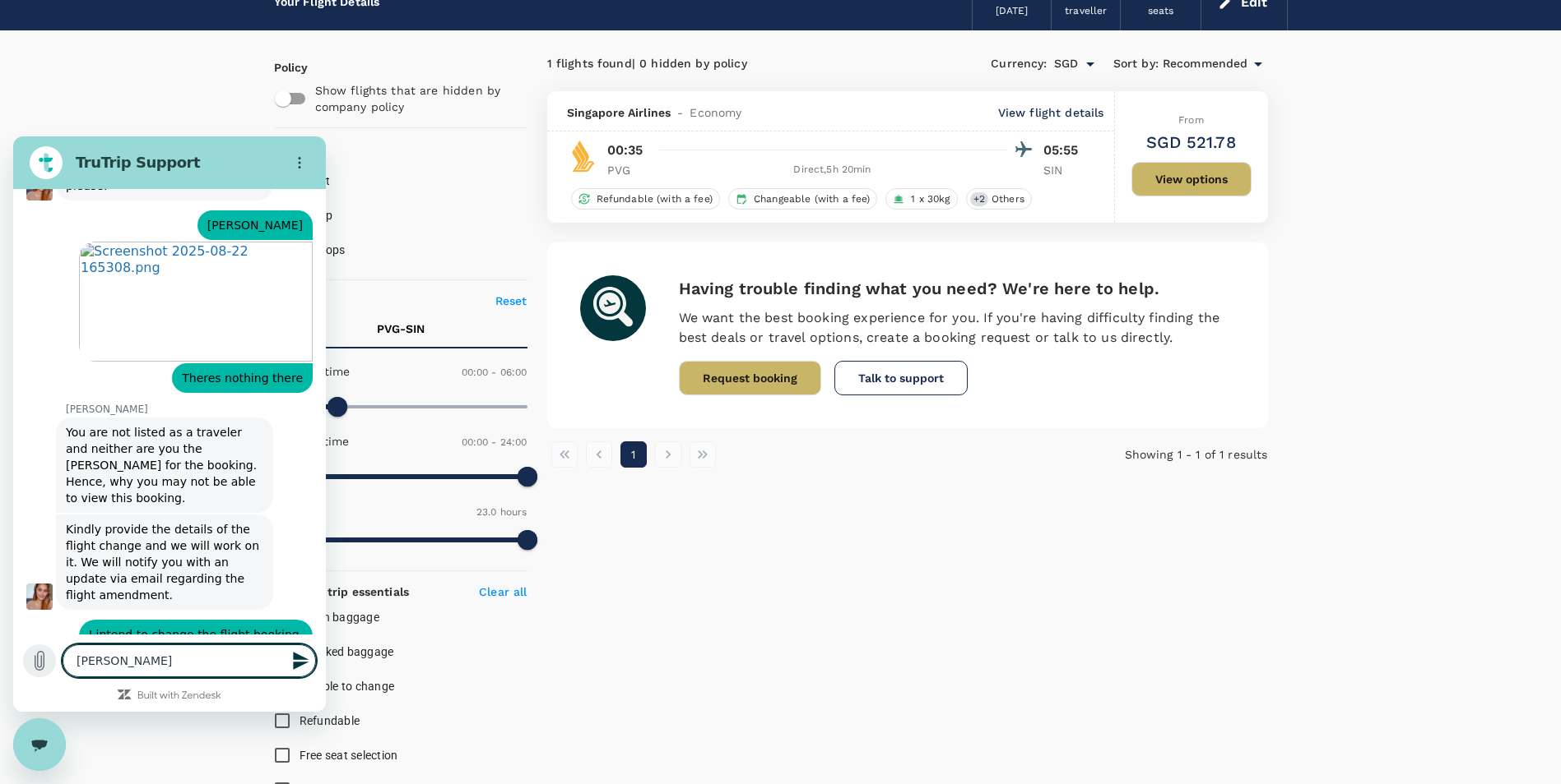
type textarea "Change"
type textarea "x"
type textarea "Change"
type textarea "x"
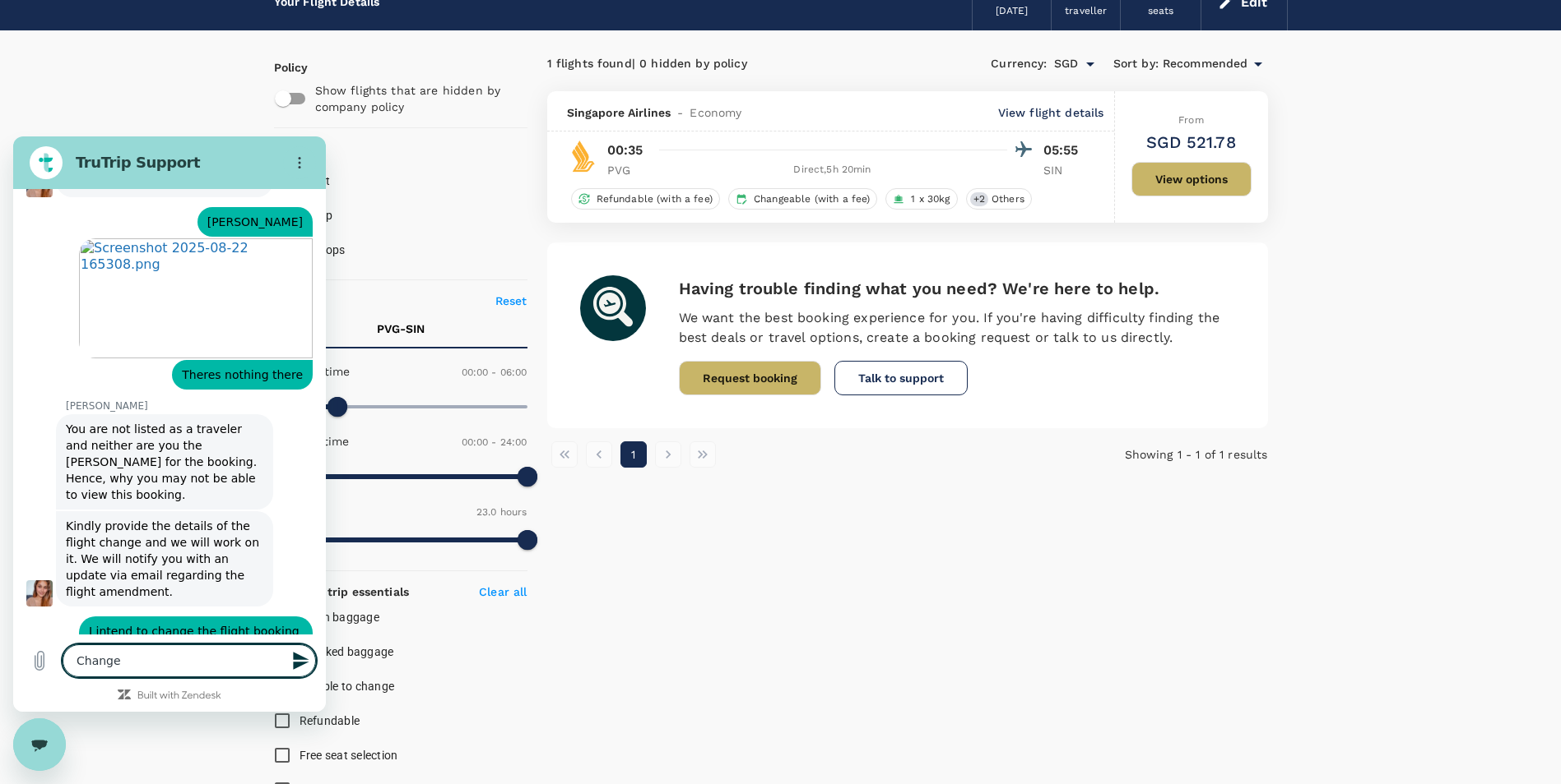
type textarea "Change t"
type textarea "x"
type textarea "Change to"
type textarea "x"
type textarea "Change to"
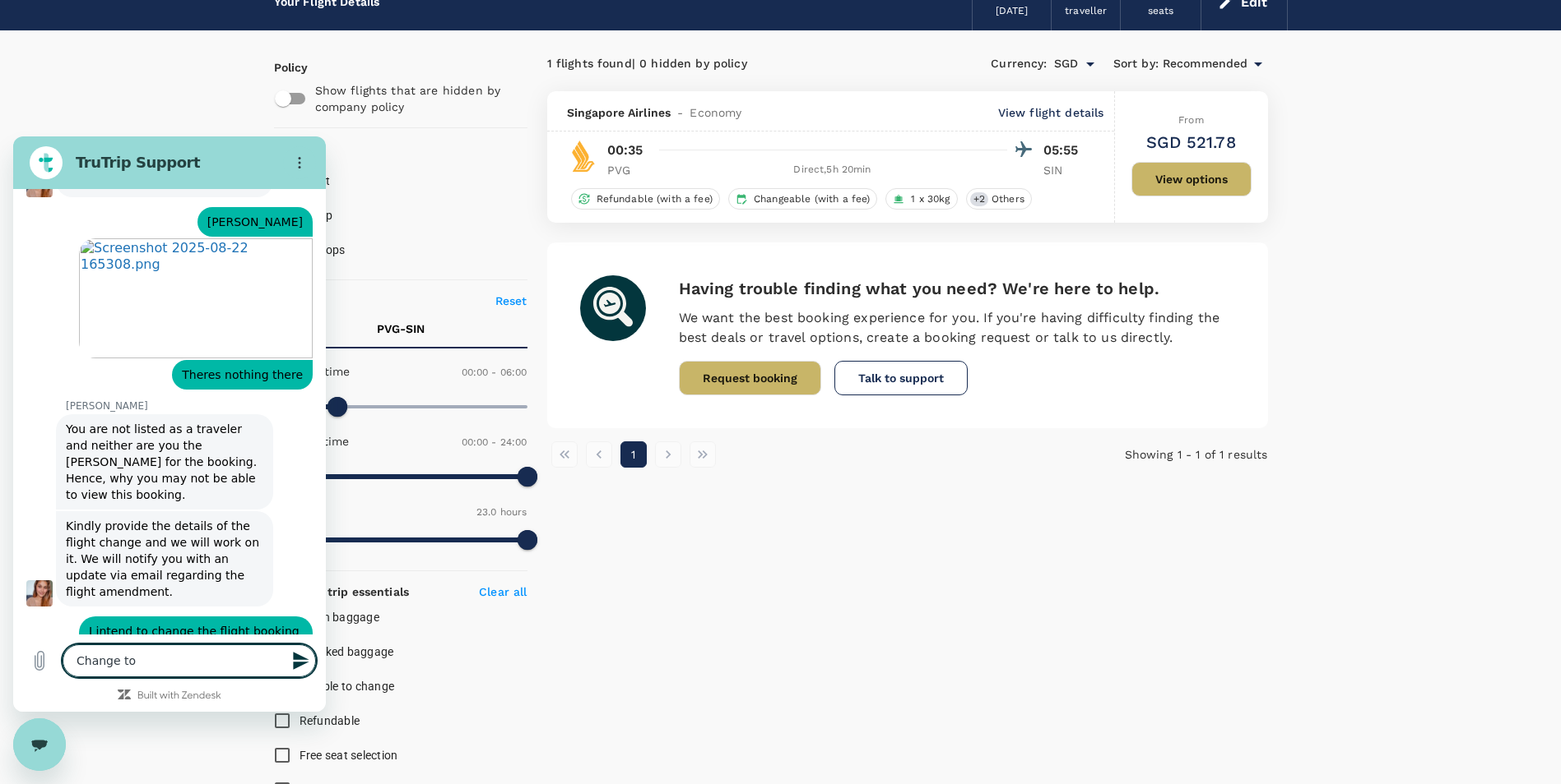
type textarea "x"
type textarea "Change to t"
type textarea "x"
type textarea "Change to th"
type textarea "x"
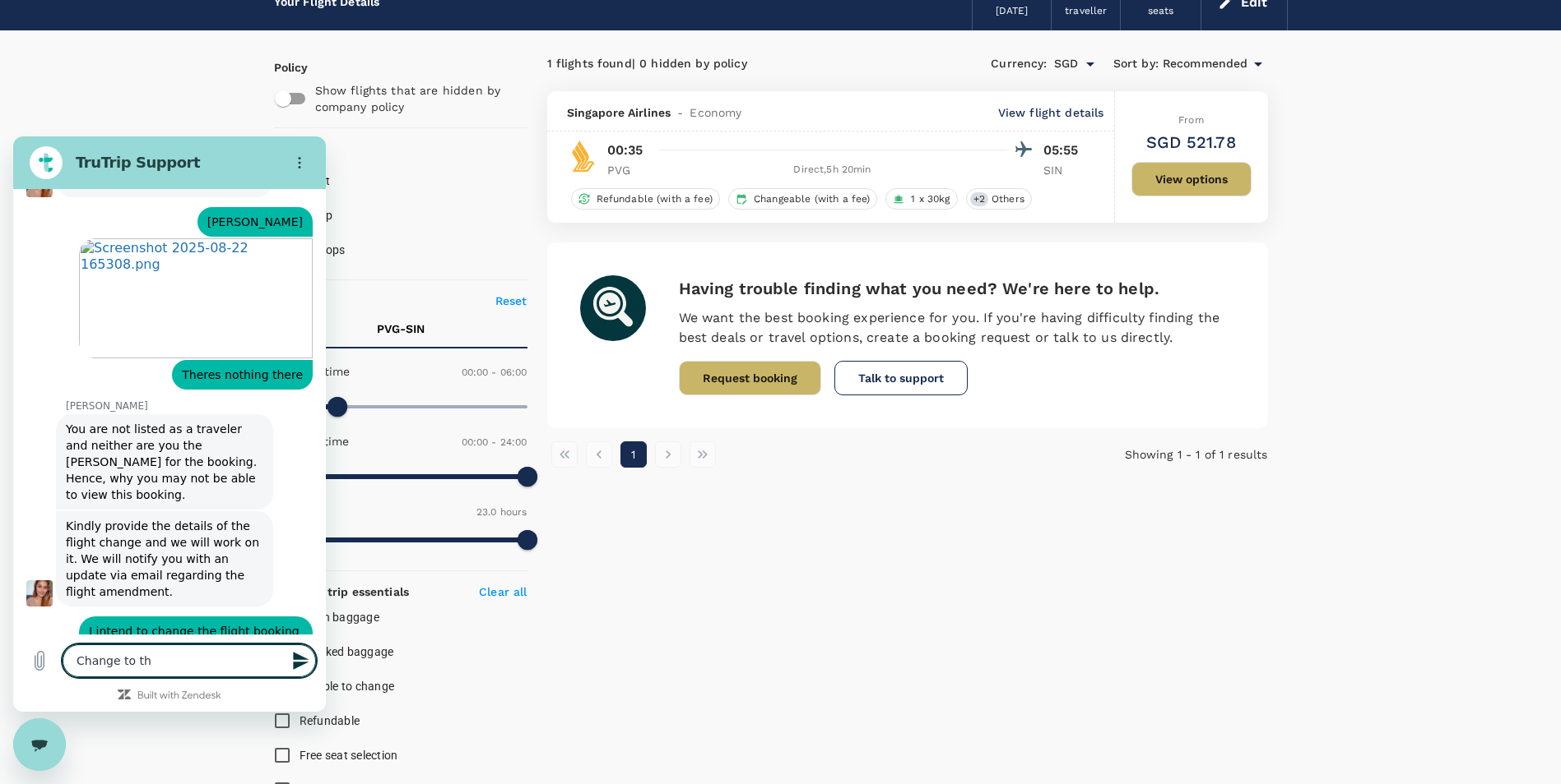
type textarea "Change to thi"
type textarea "x"
type textarea "Change to this"
type textarea "x"
type textarea "Change to this"
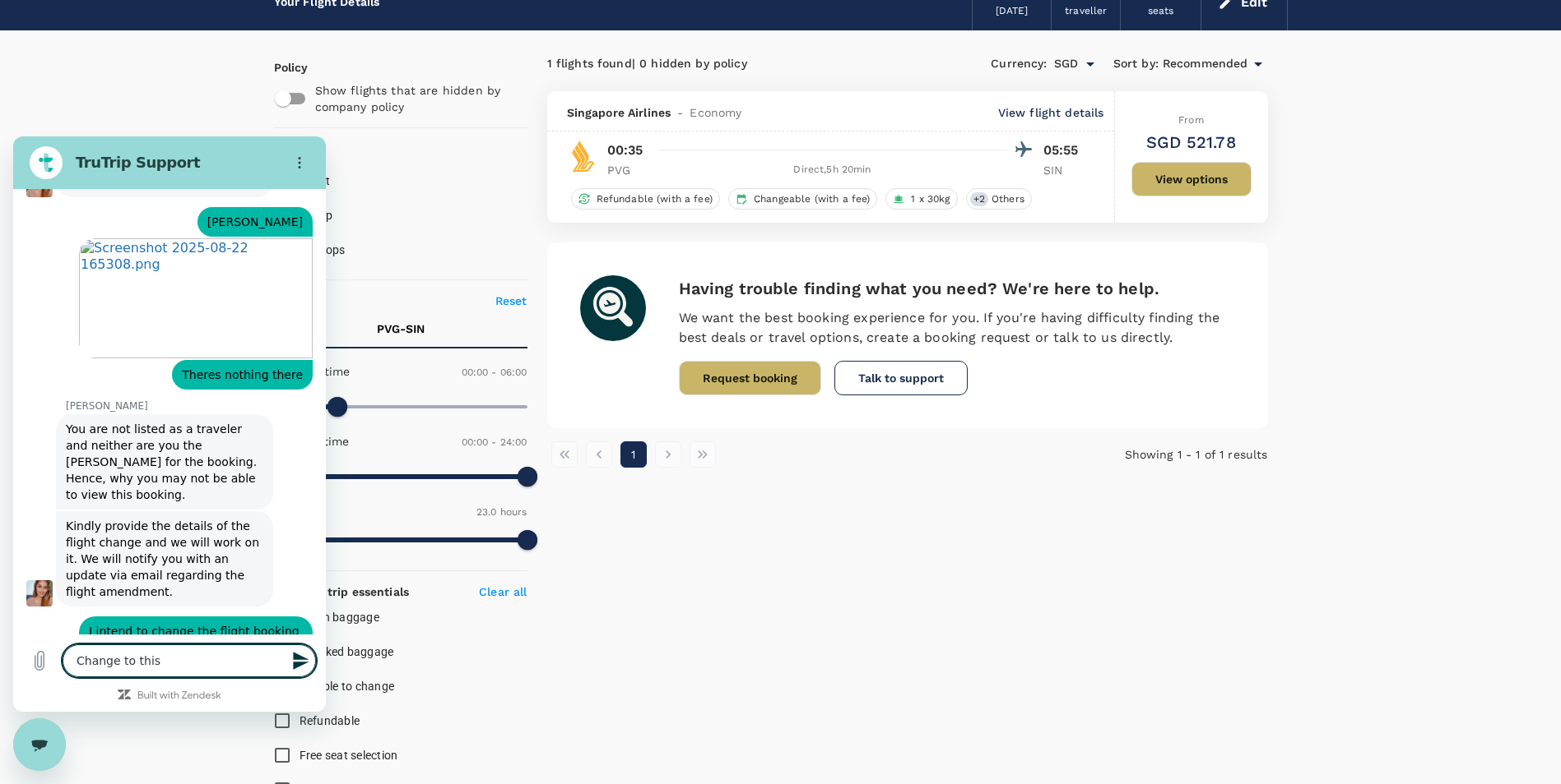
type textarea "x"
type textarea "Change to this o"
type textarea "x"
type textarea "Change to this on"
type textarea "x"
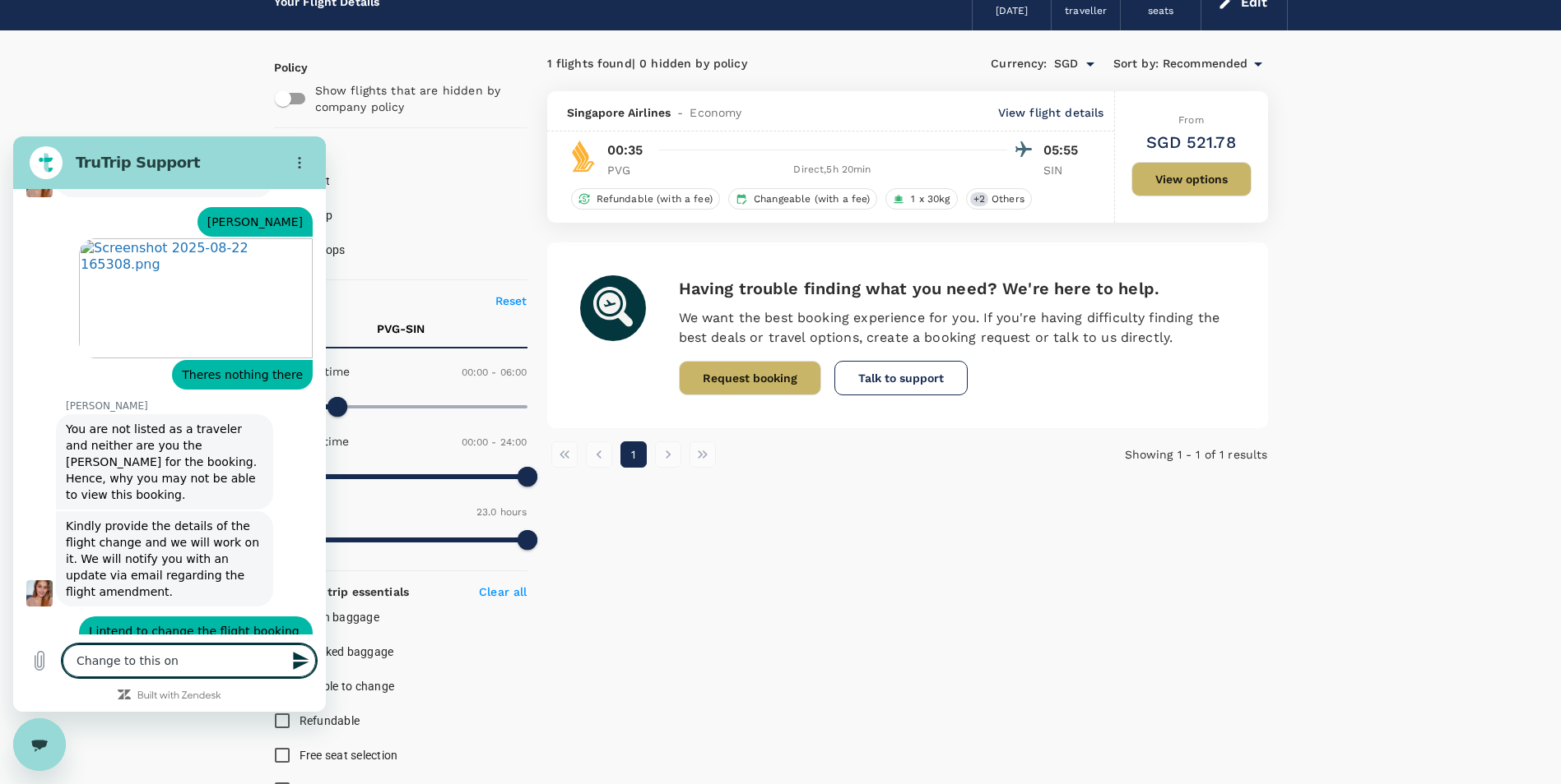
type textarea "Change to this one"
type textarea "x"
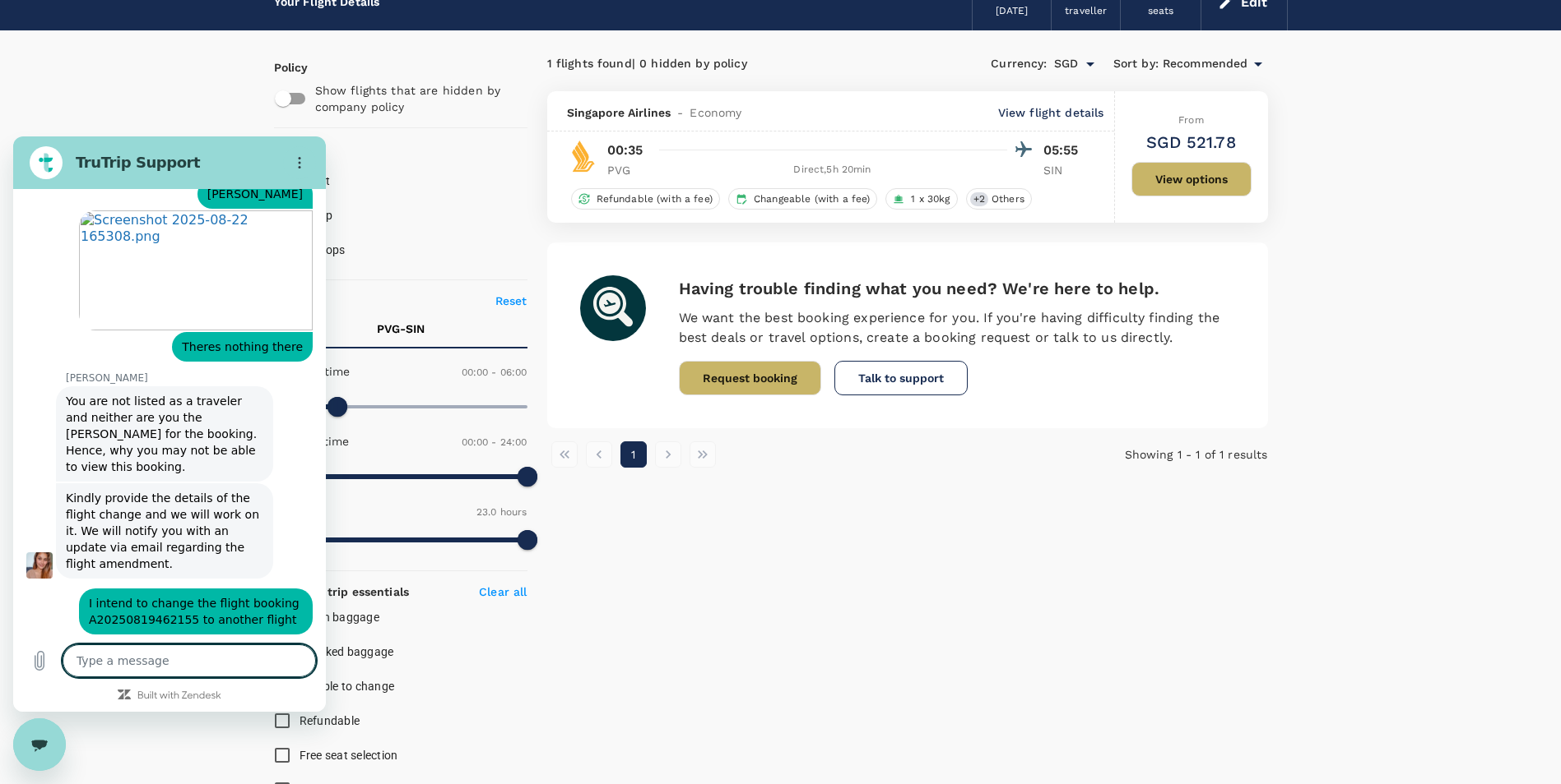
scroll to position [6194, 0]
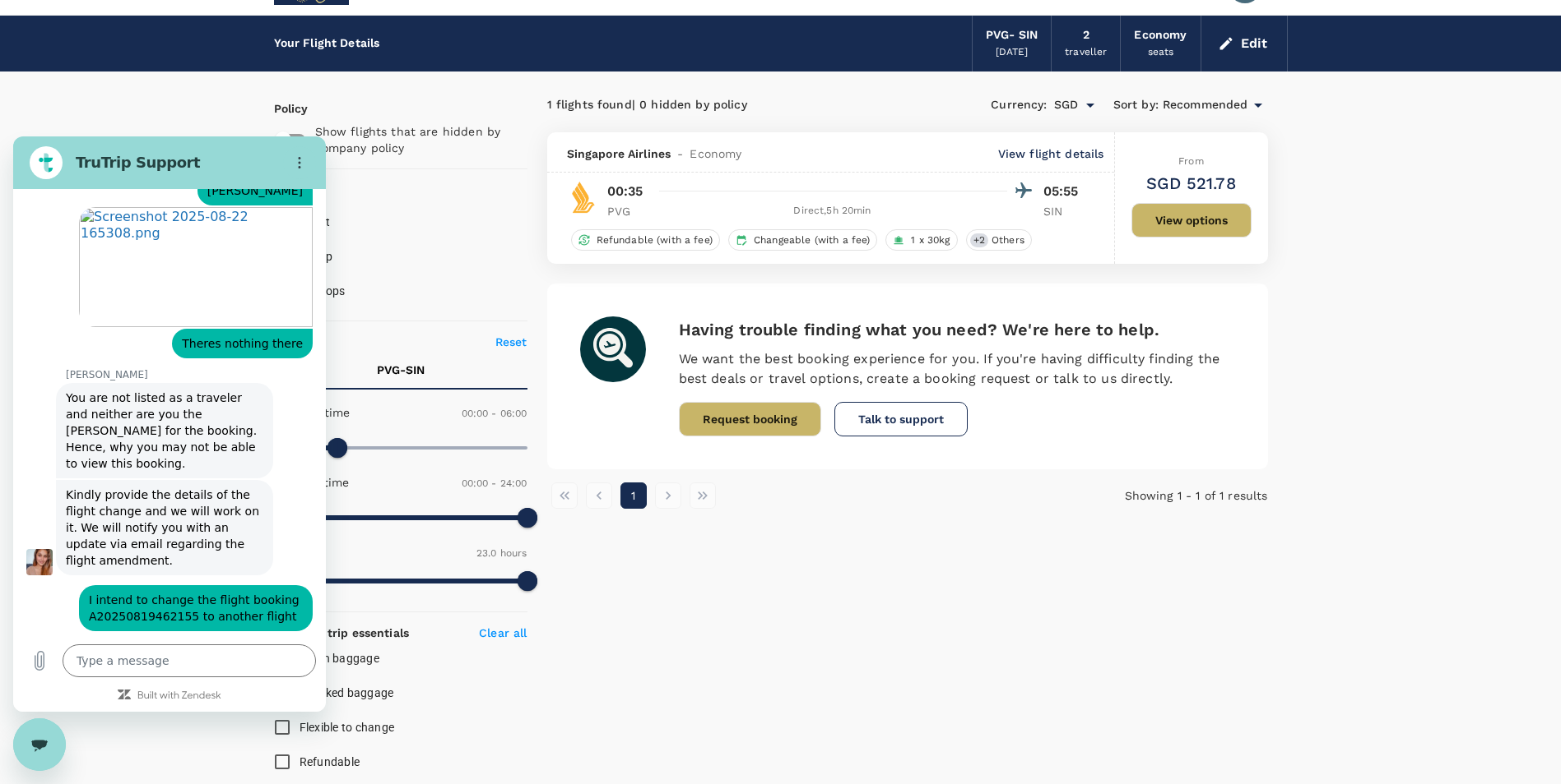
scroll to position [0, 0]
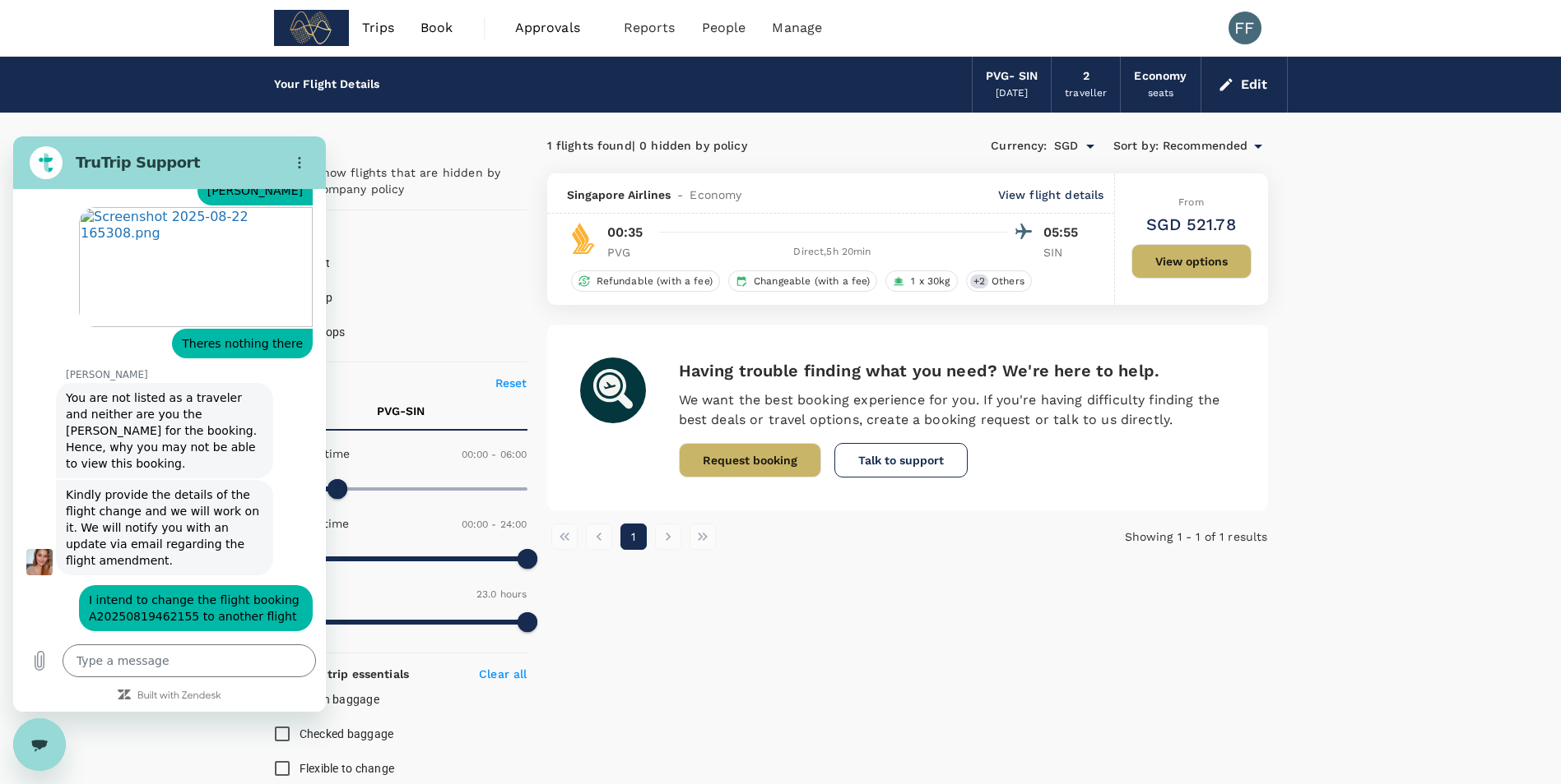
click at [272, 654] on div "Olivia says: Yes, please provide the information regarding the requested flight…" at bounding box center [176, 711] width 300 height 114
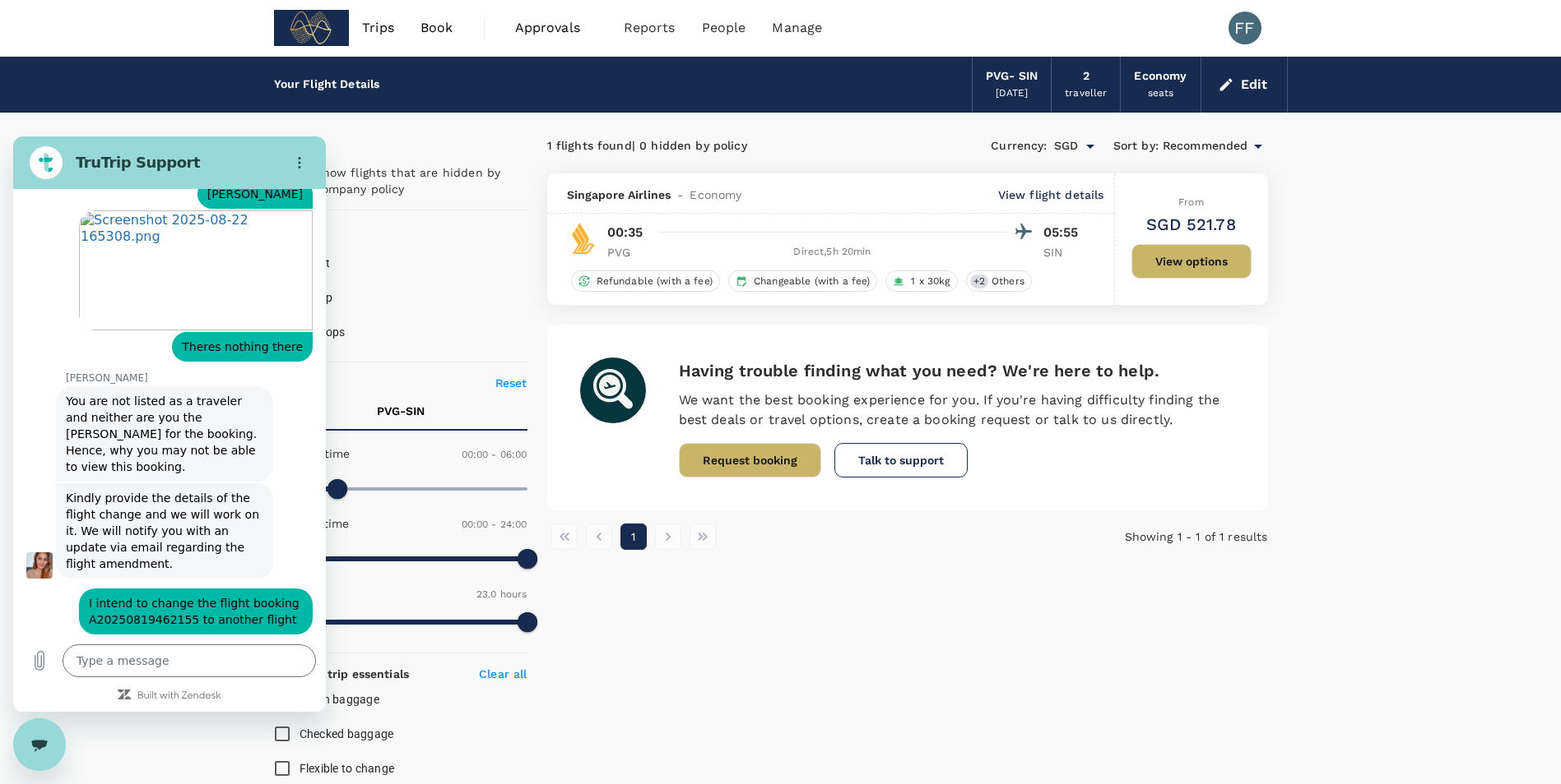
scroll to position [6194, 0]
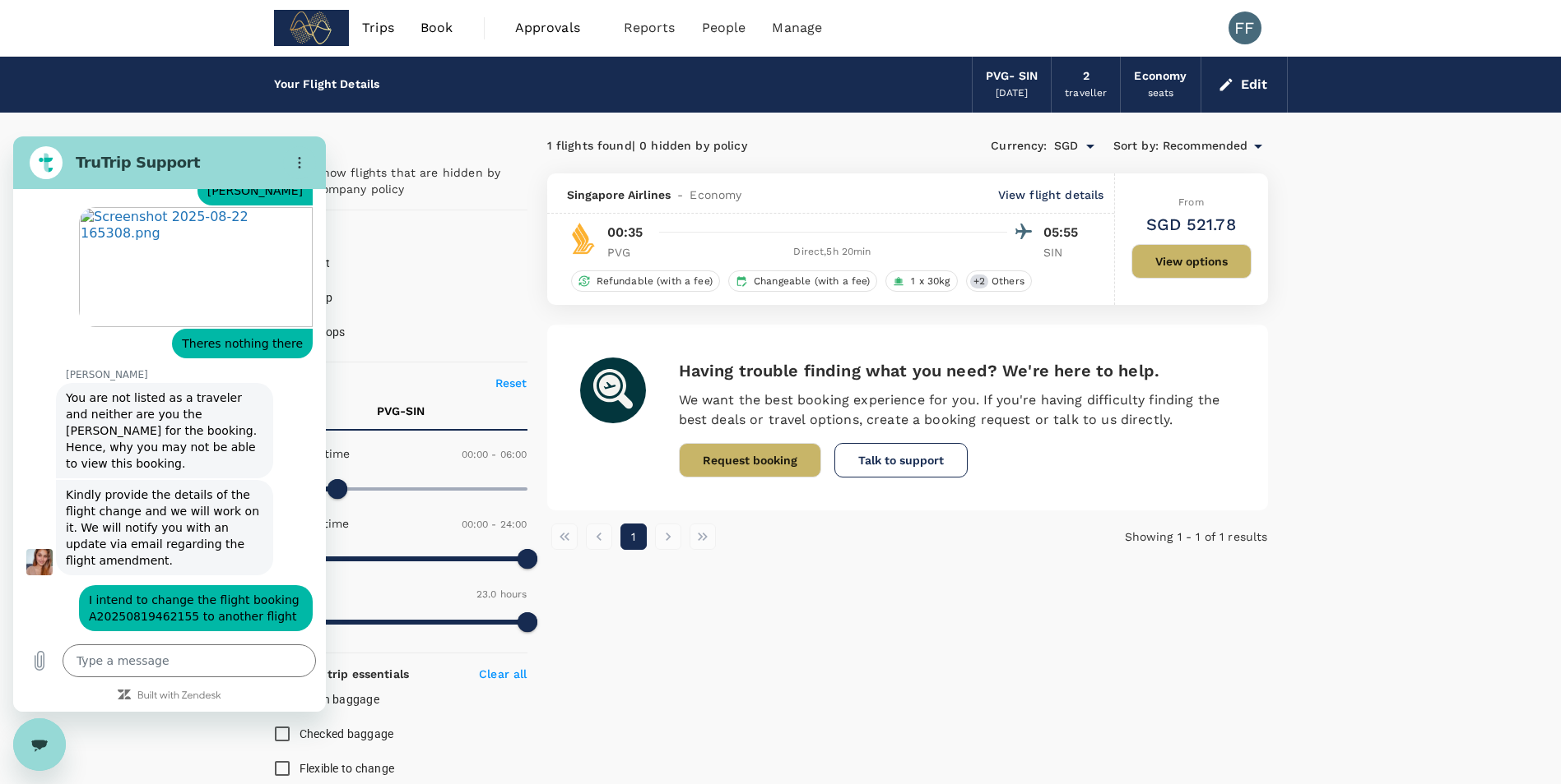
type textarea "x"
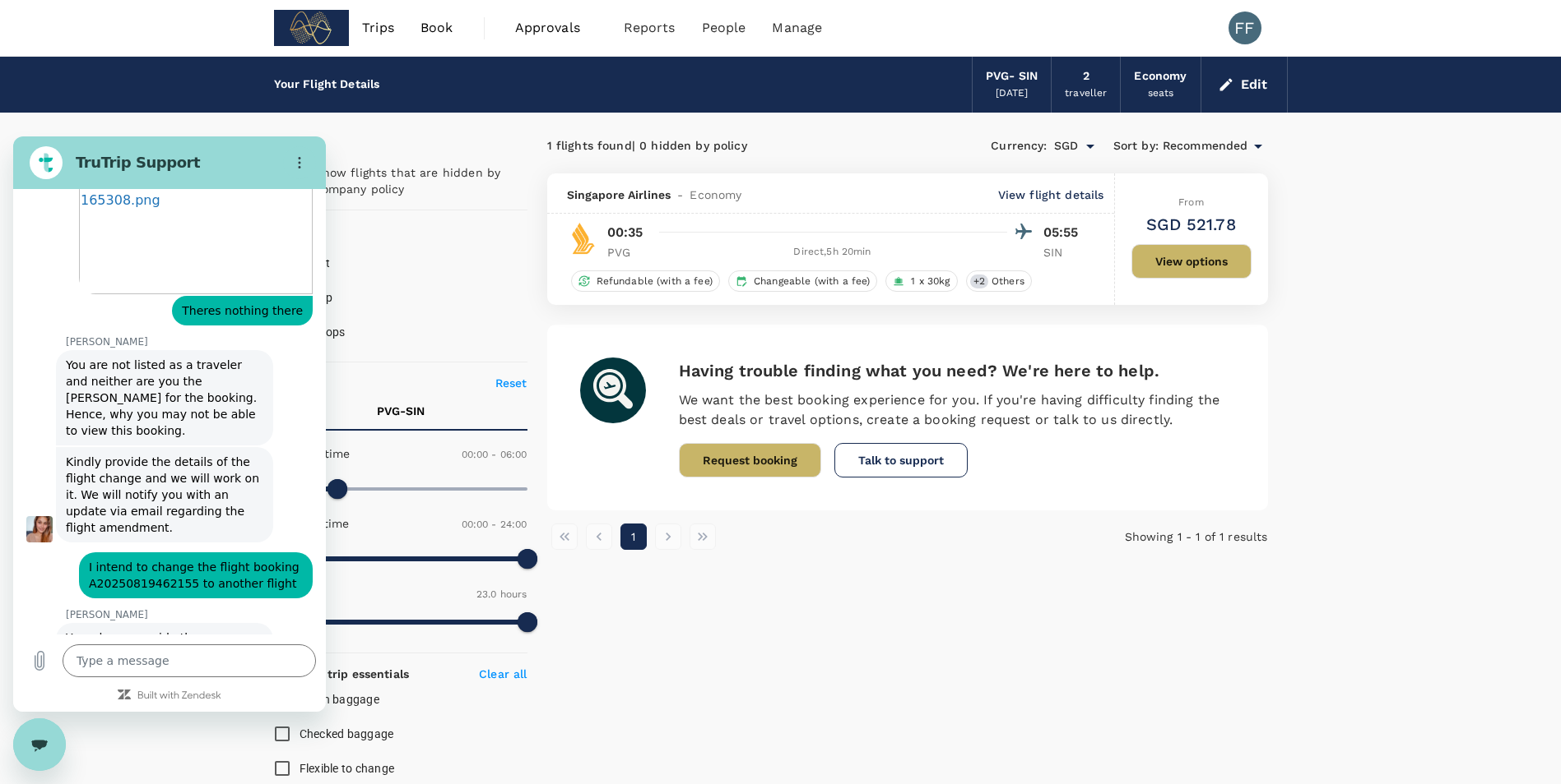
scroll to position [6225, 0]
click at [193, 653] on textarea at bounding box center [190, 660] width 254 height 33
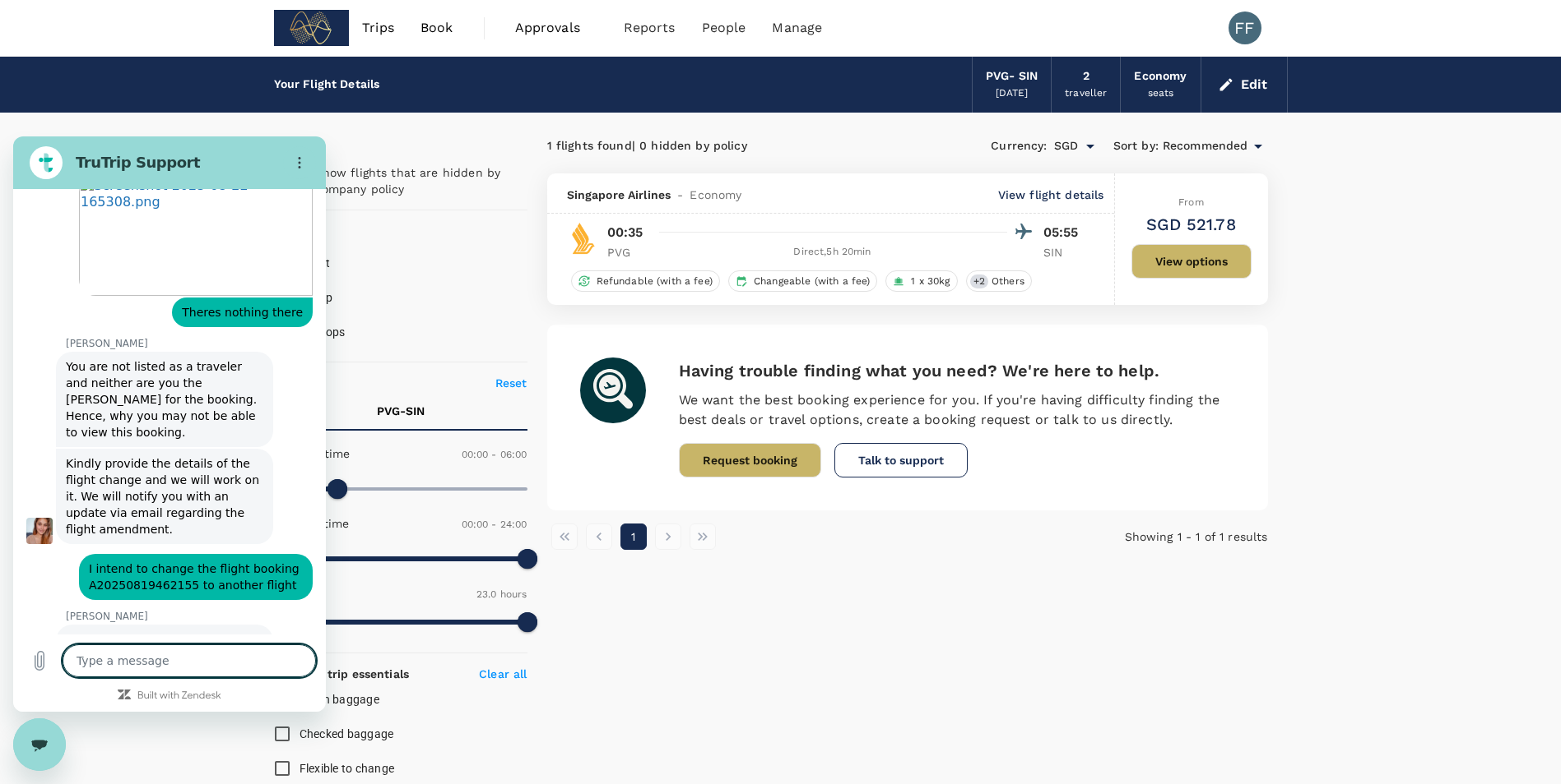
type textarea "I"
type textarea "x"
type textarea "Is"
type textarea "x"
type textarea "Is"
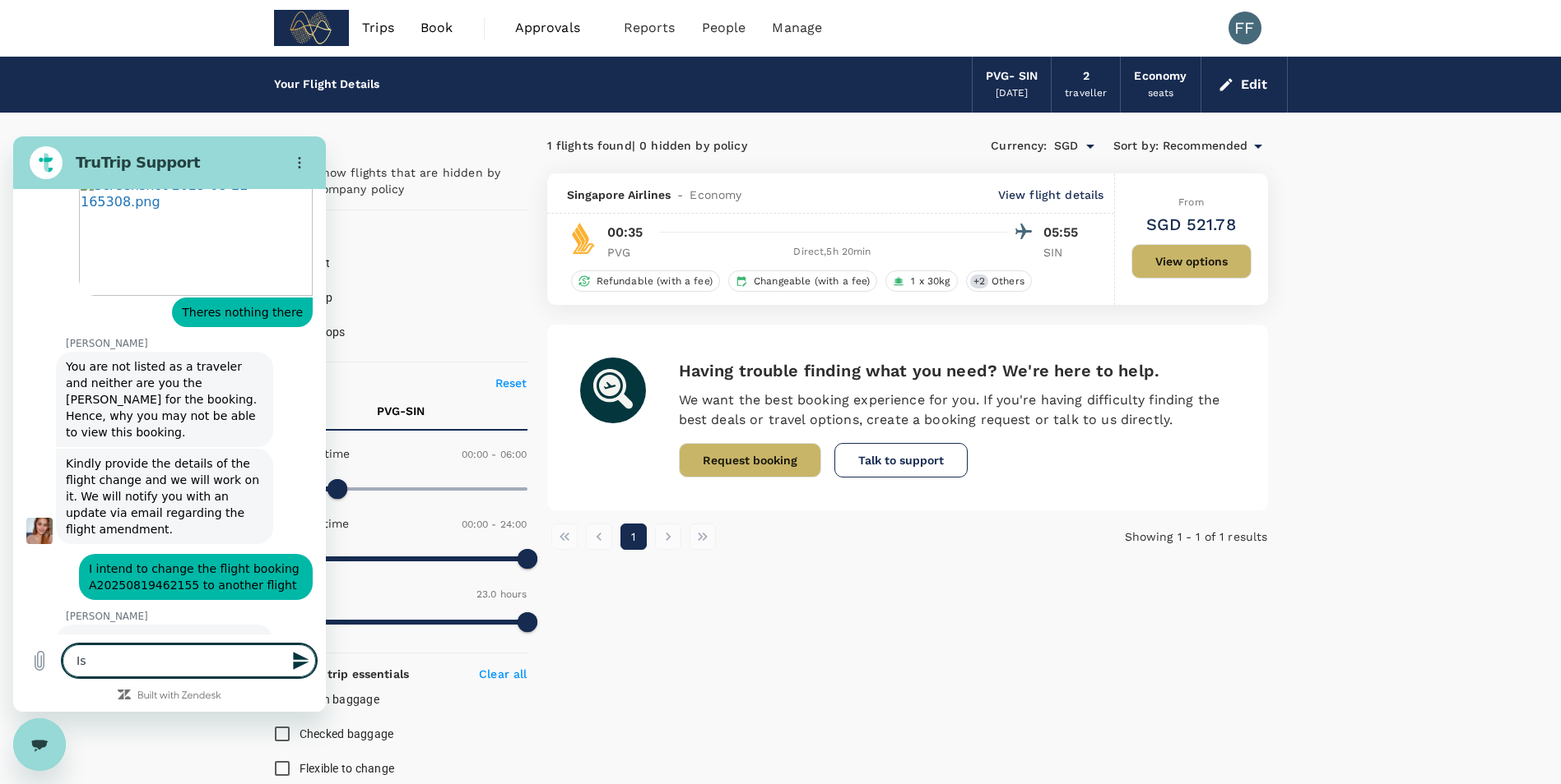
type textarea "x"
type textarea "Is i"
type textarea "x"
type textarea "Is it"
type textarea "x"
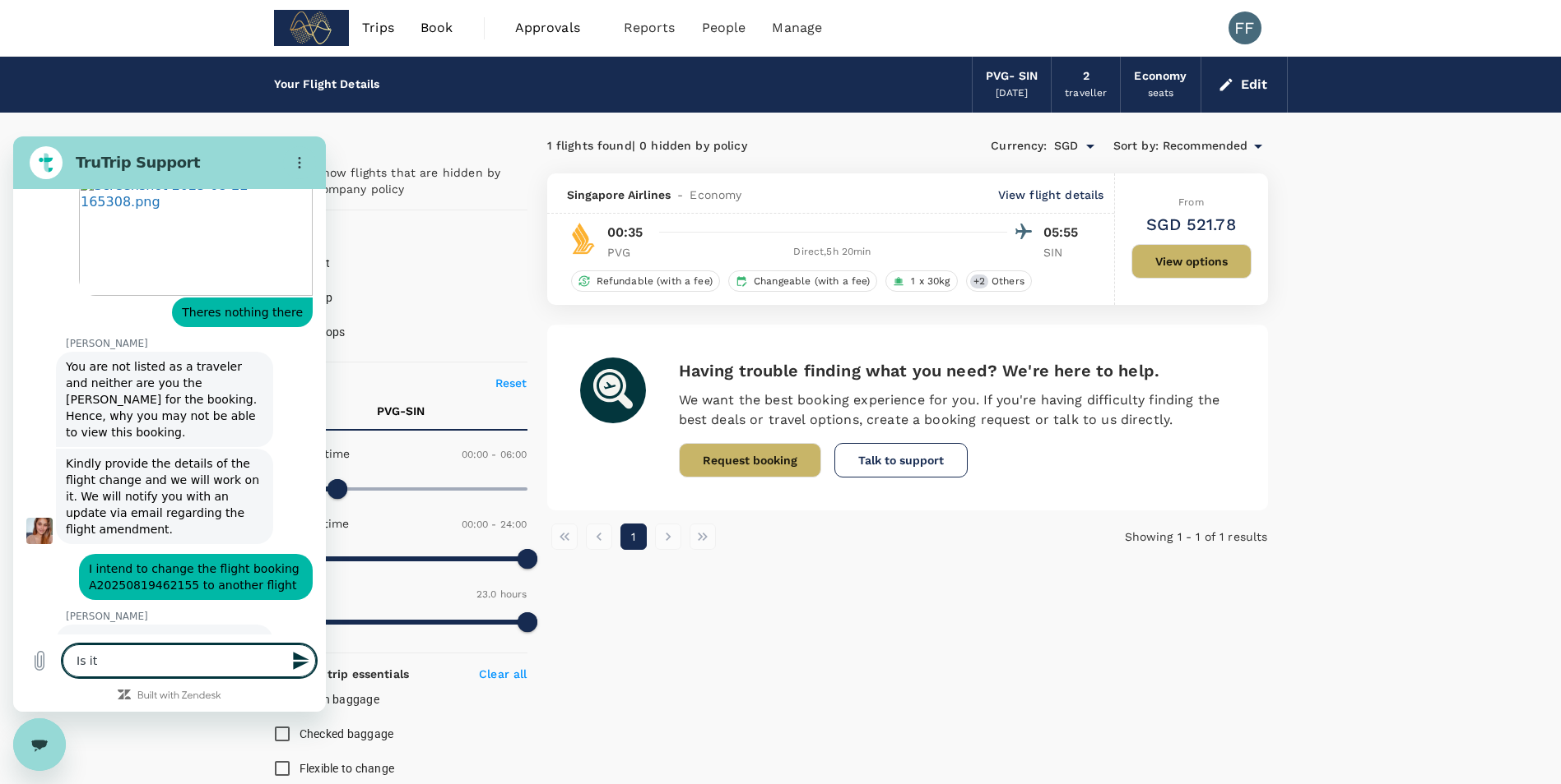
type textarea "Is it"
type textarea "x"
type textarea "Is it p"
type textarea "x"
type textarea "Is it po"
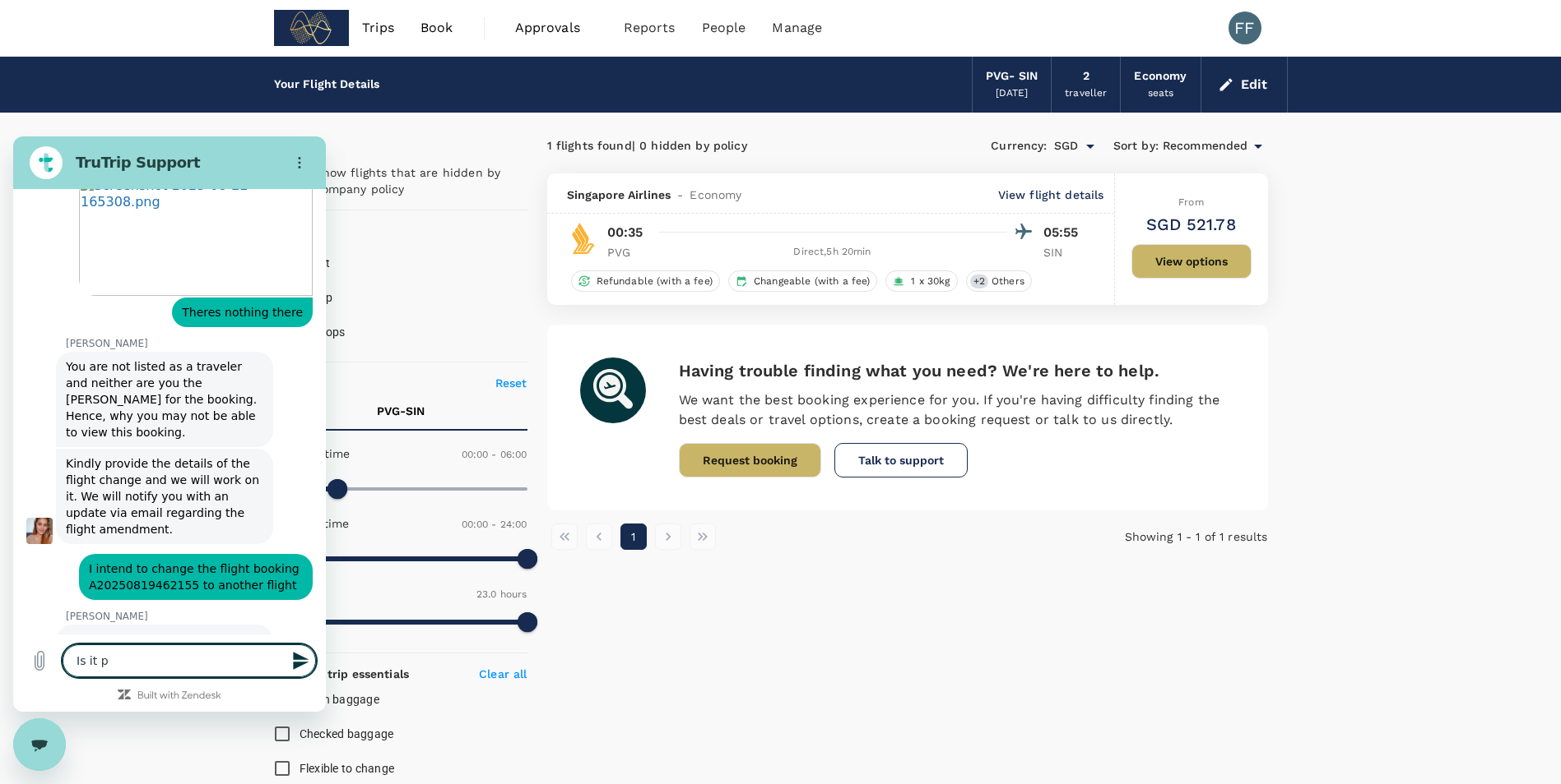
type textarea "x"
type textarea "Is it pos"
type textarea "x"
type textarea "Is it poss"
type textarea "x"
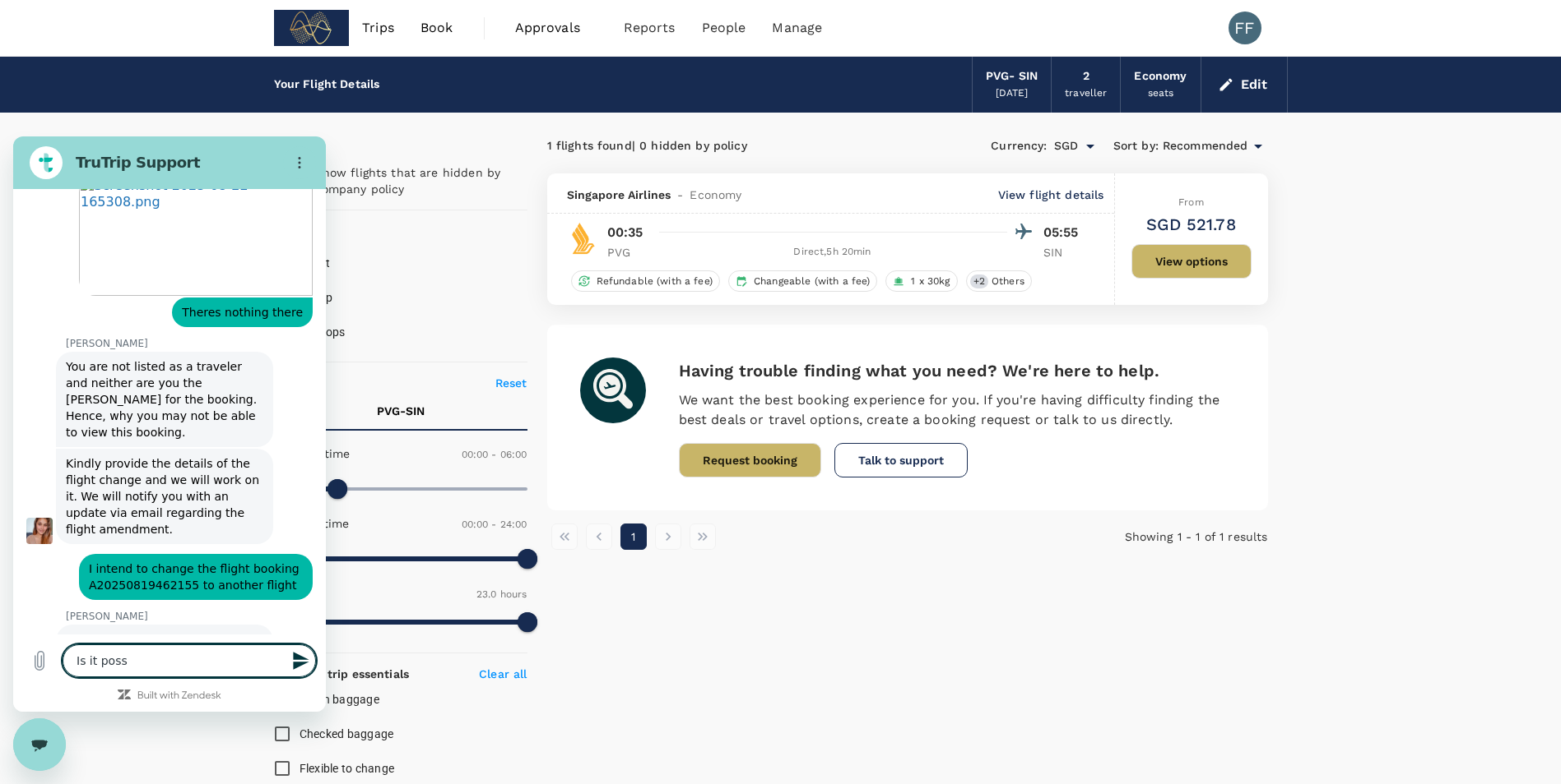
type textarea "Is it possi"
type textarea "x"
type textarea "Is it possib"
type textarea "x"
type textarea "Is it possibl"
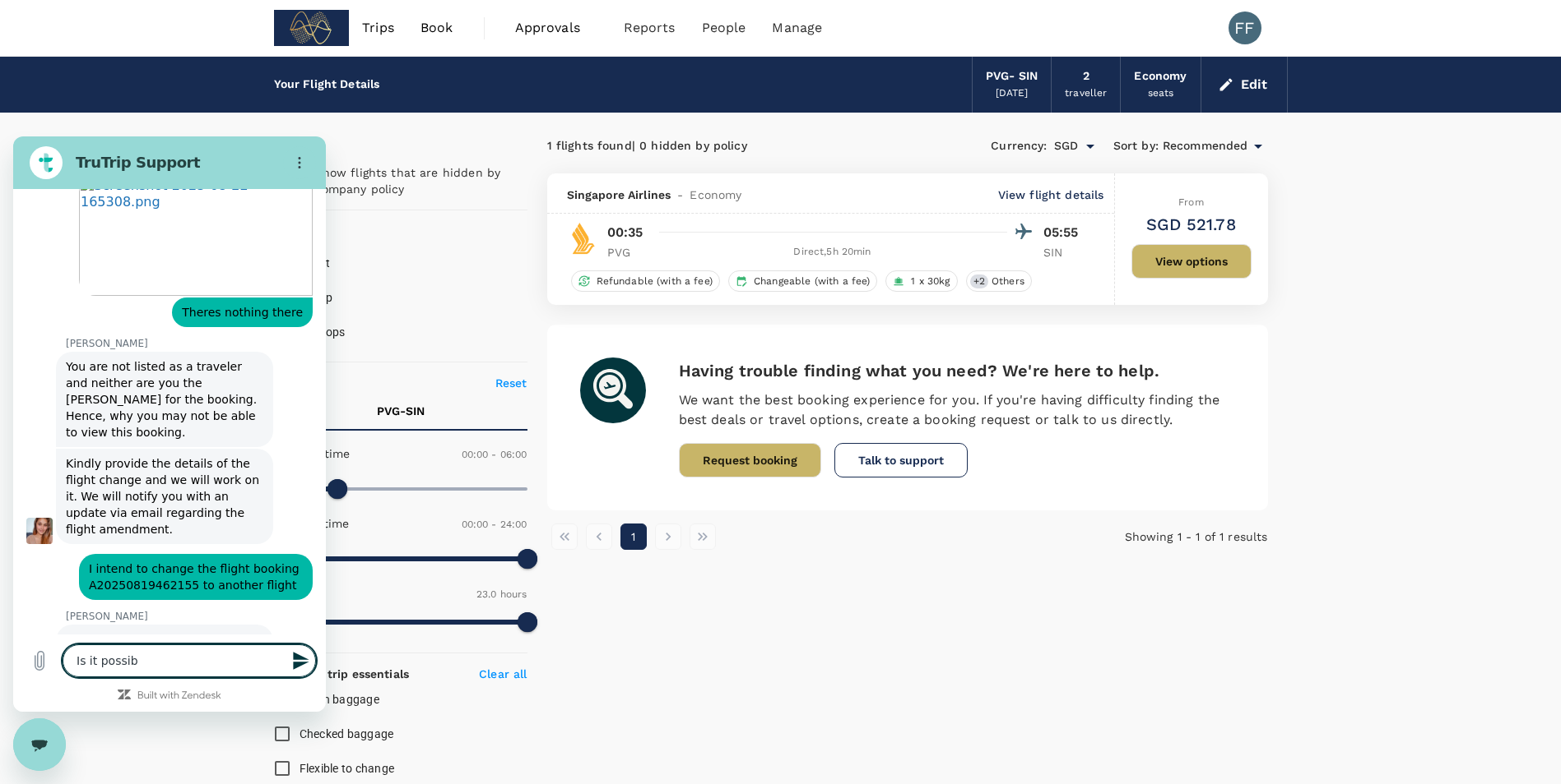
type textarea "x"
type textarea "Is it possible"
type textarea "x"
type textarea "Is it possible?"
type textarea "x"
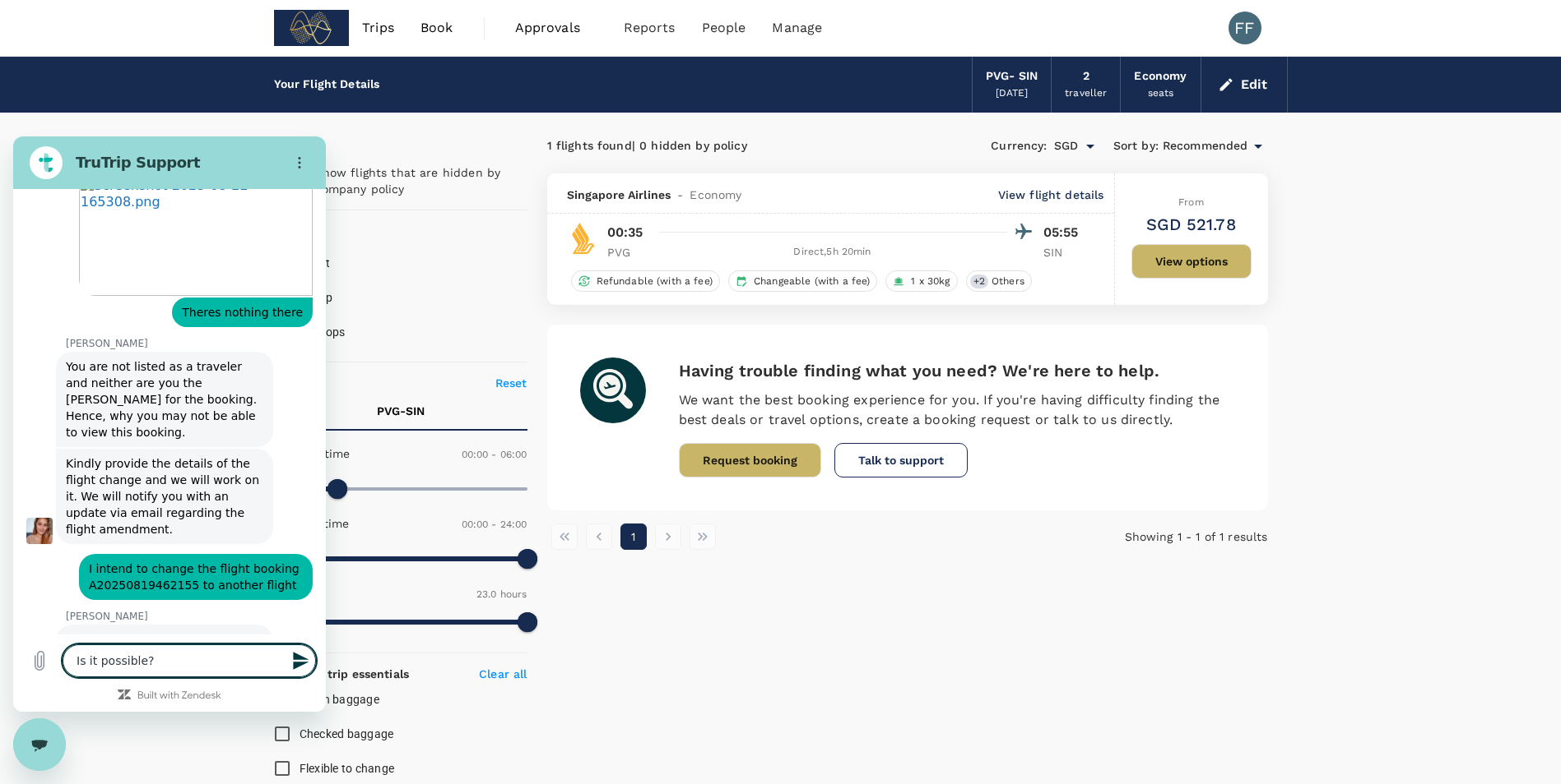
type textarea "Is it possible?"
type textarea "x"
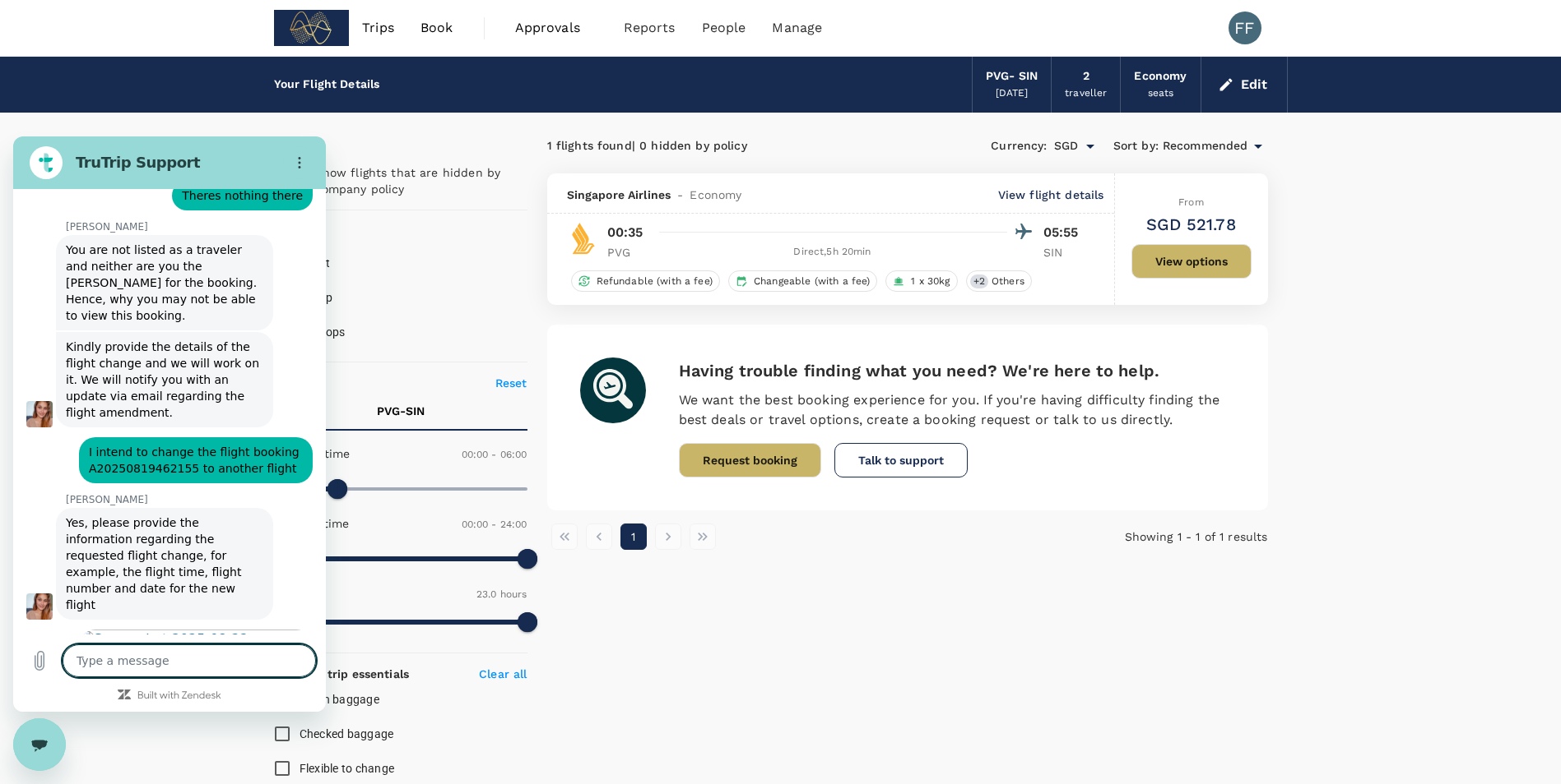
scroll to position [6345, 0]
type textarea "x"
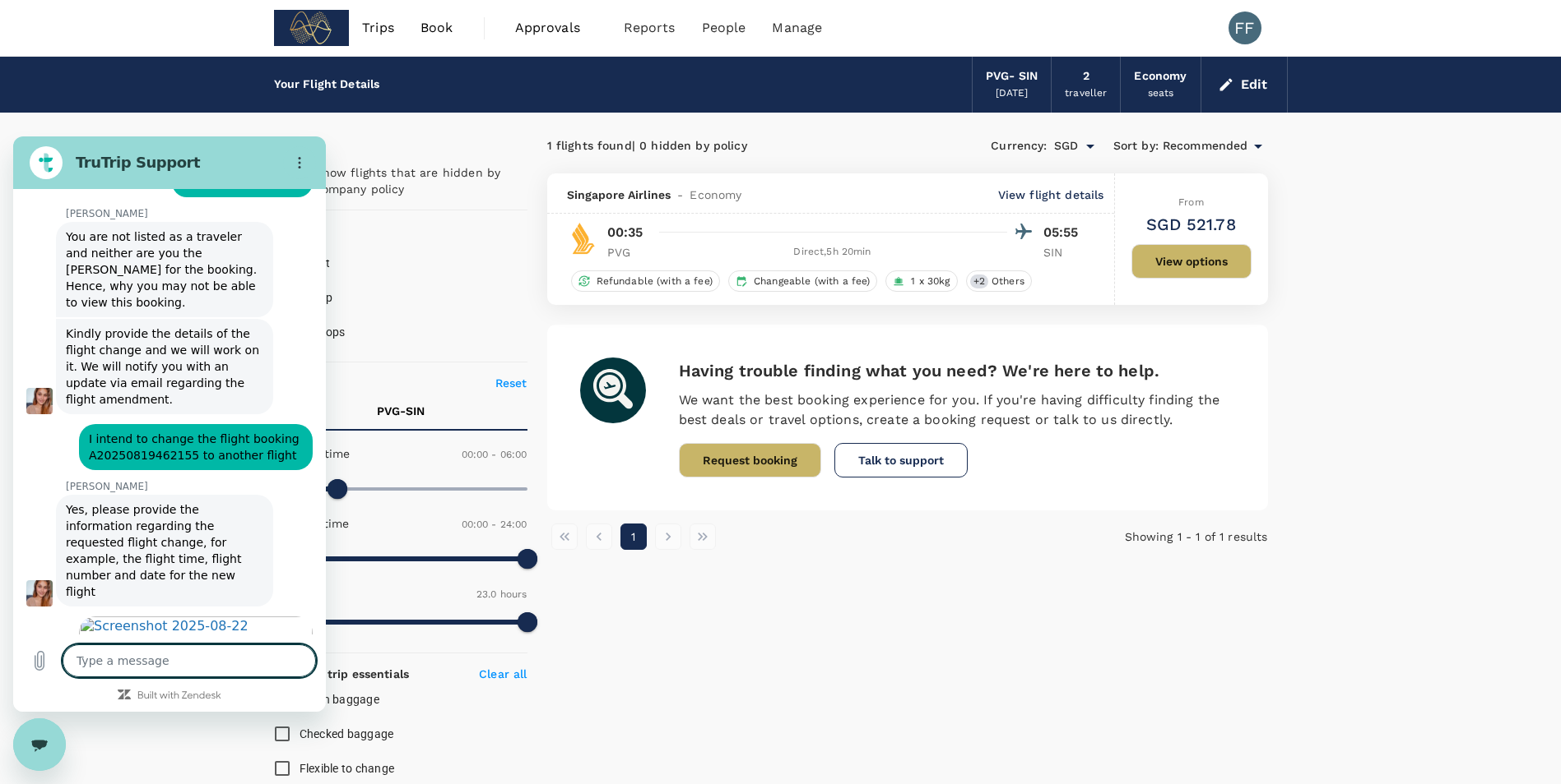
scroll to position [6354, 0]
type textarea "O"
type textarea "x"
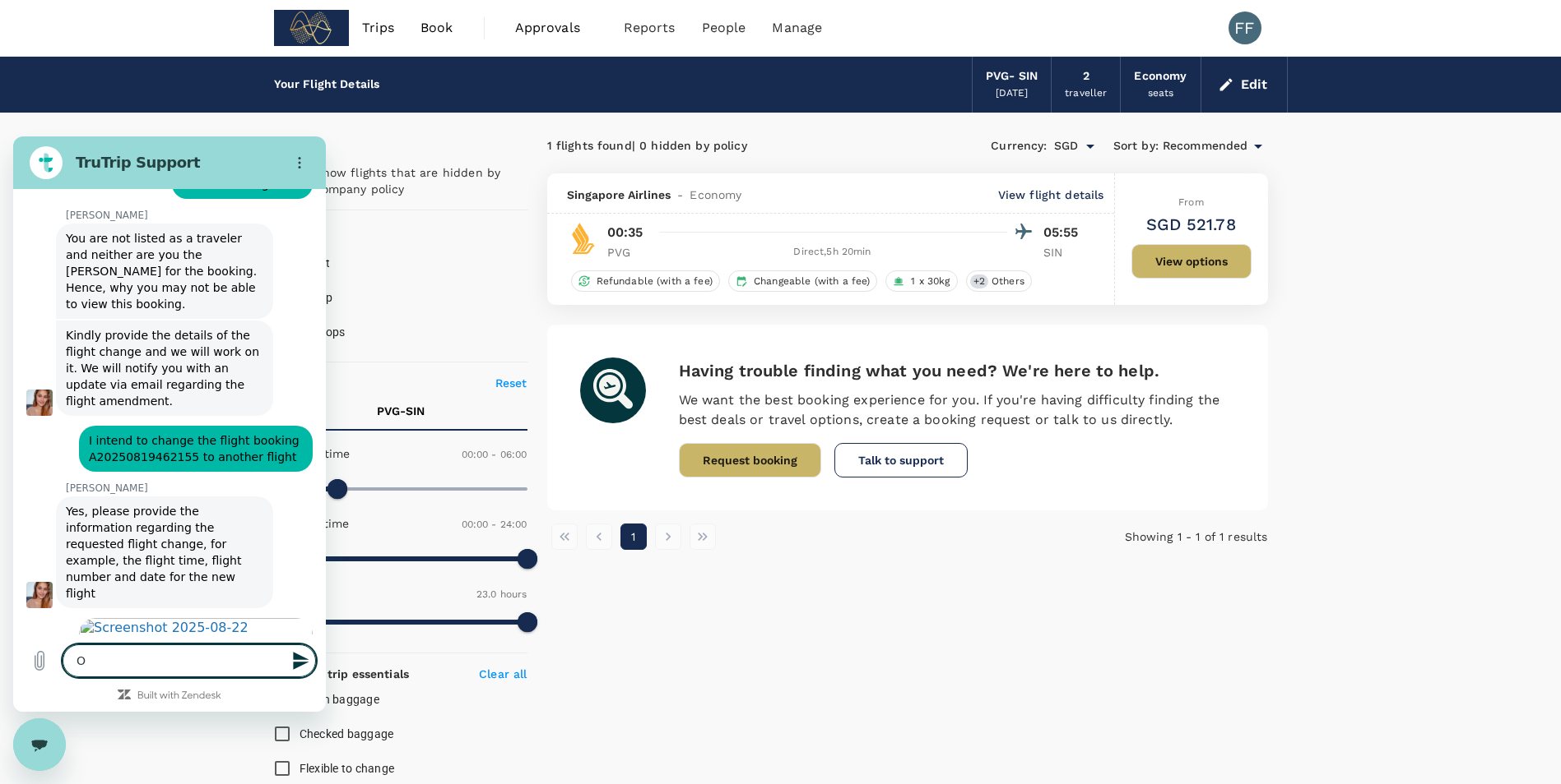
type textarea "Ok"
type textarea "x"
type textarea "Oka"
type textarea "x"
type textarea "Okay"
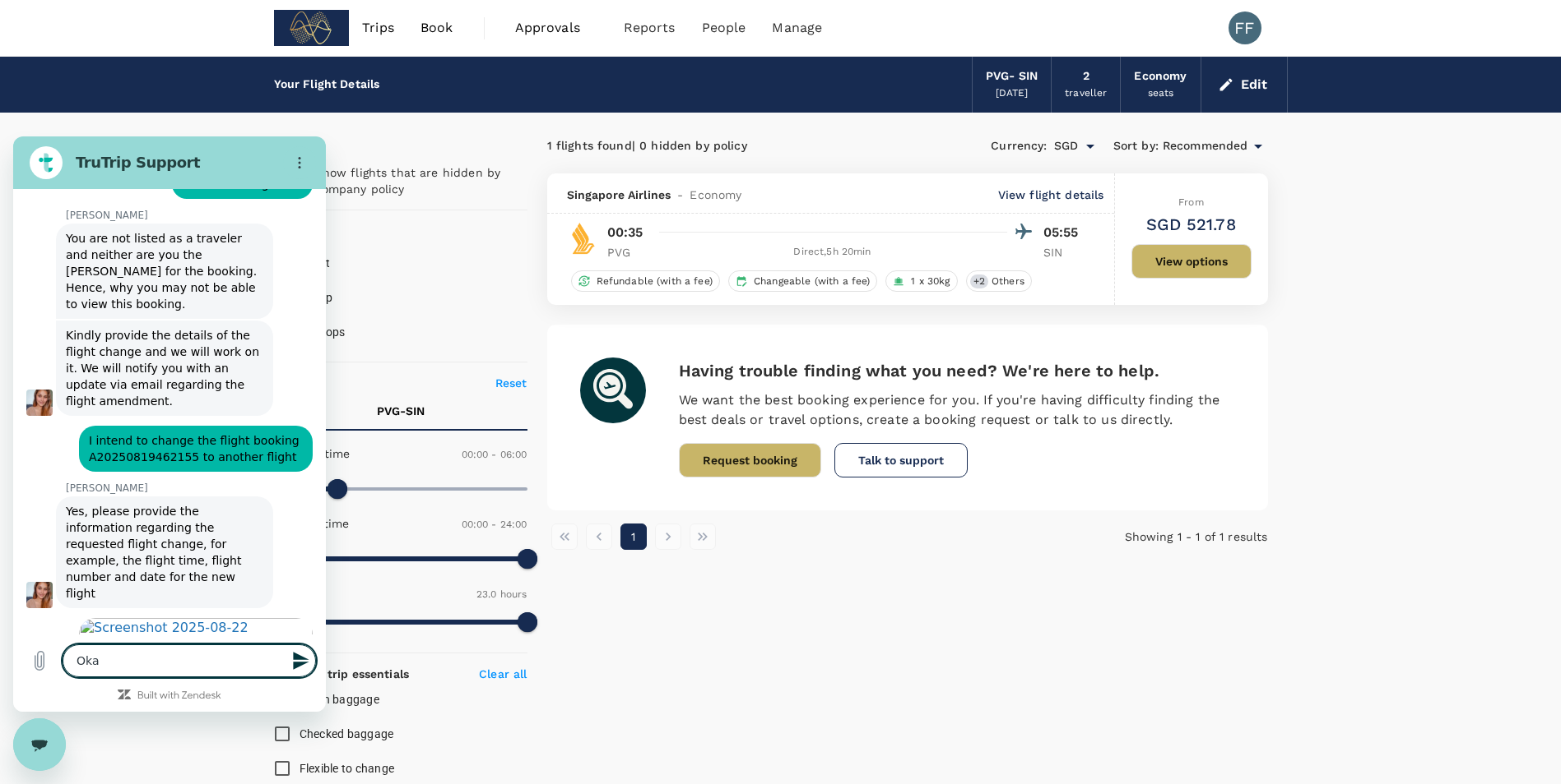
type textarea "x"
type textarea "Okay"
type textarea "x"
type textarea "Okay w"
type textarea "x"
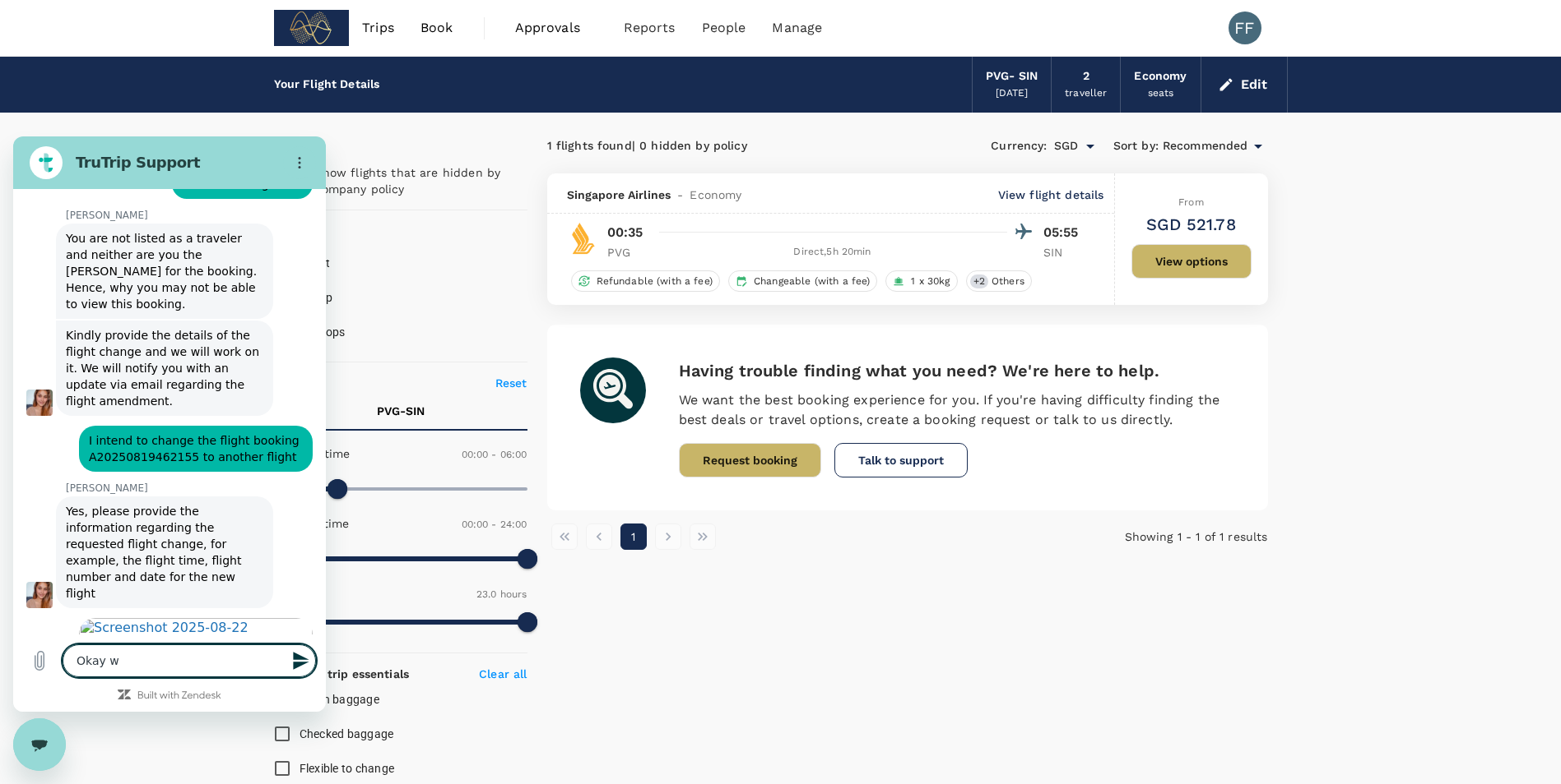
type textarea "Okay we"
type textarea "x"
type textarea "Okay w"
type textarea "x"
type textarea "Okay"
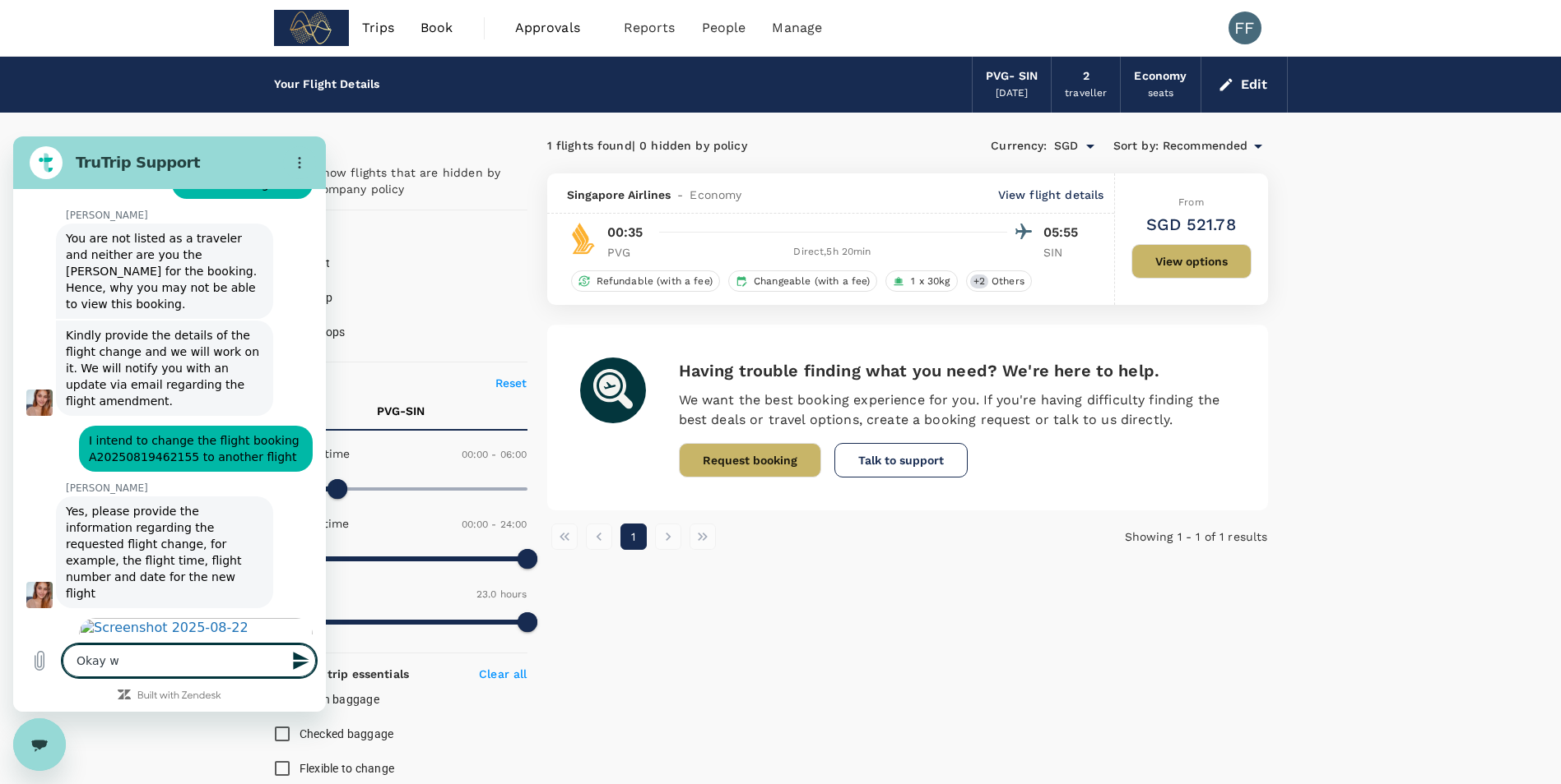
type textarea "x"
type textarea "Okay"
type textarea "x"
type textarea "Oka"
type textarea "x"
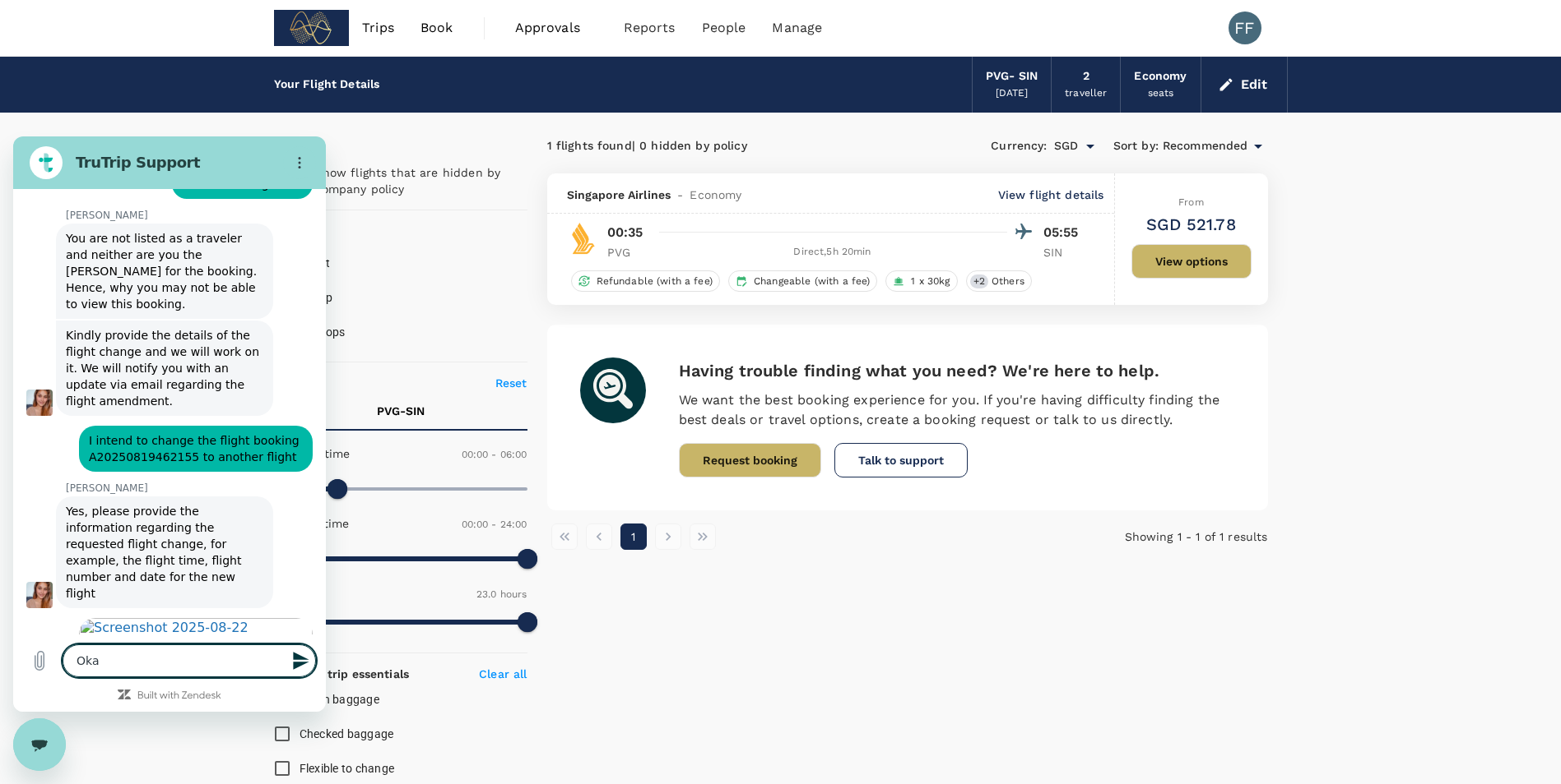
type textarea "Ok"
type textarea "x"
type textarea "O"
type textarea "x"
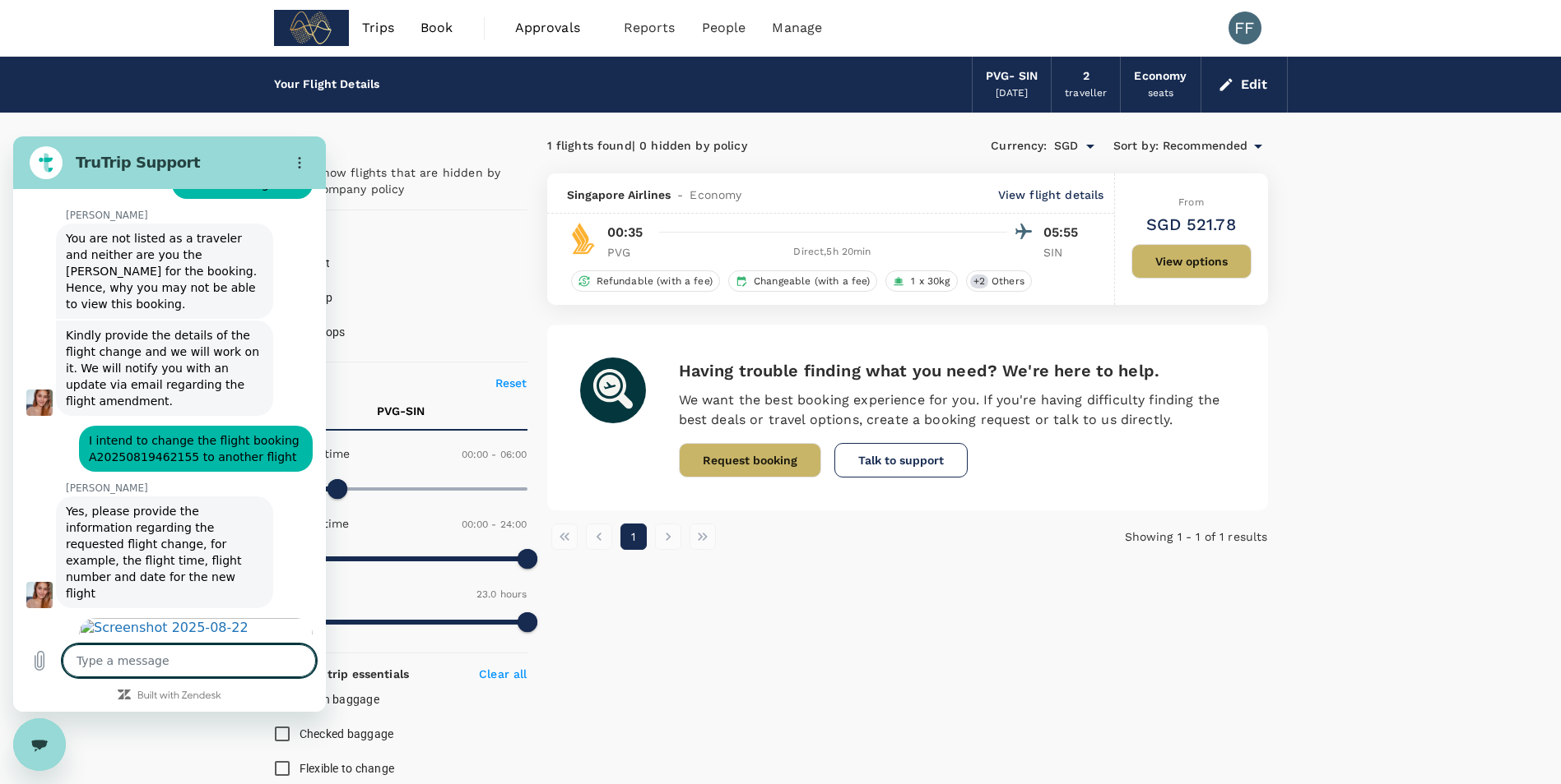
type textarea "O"
type textarea "x"
type textarea "Ok"
type textarea "x"
type textarea "Oka"
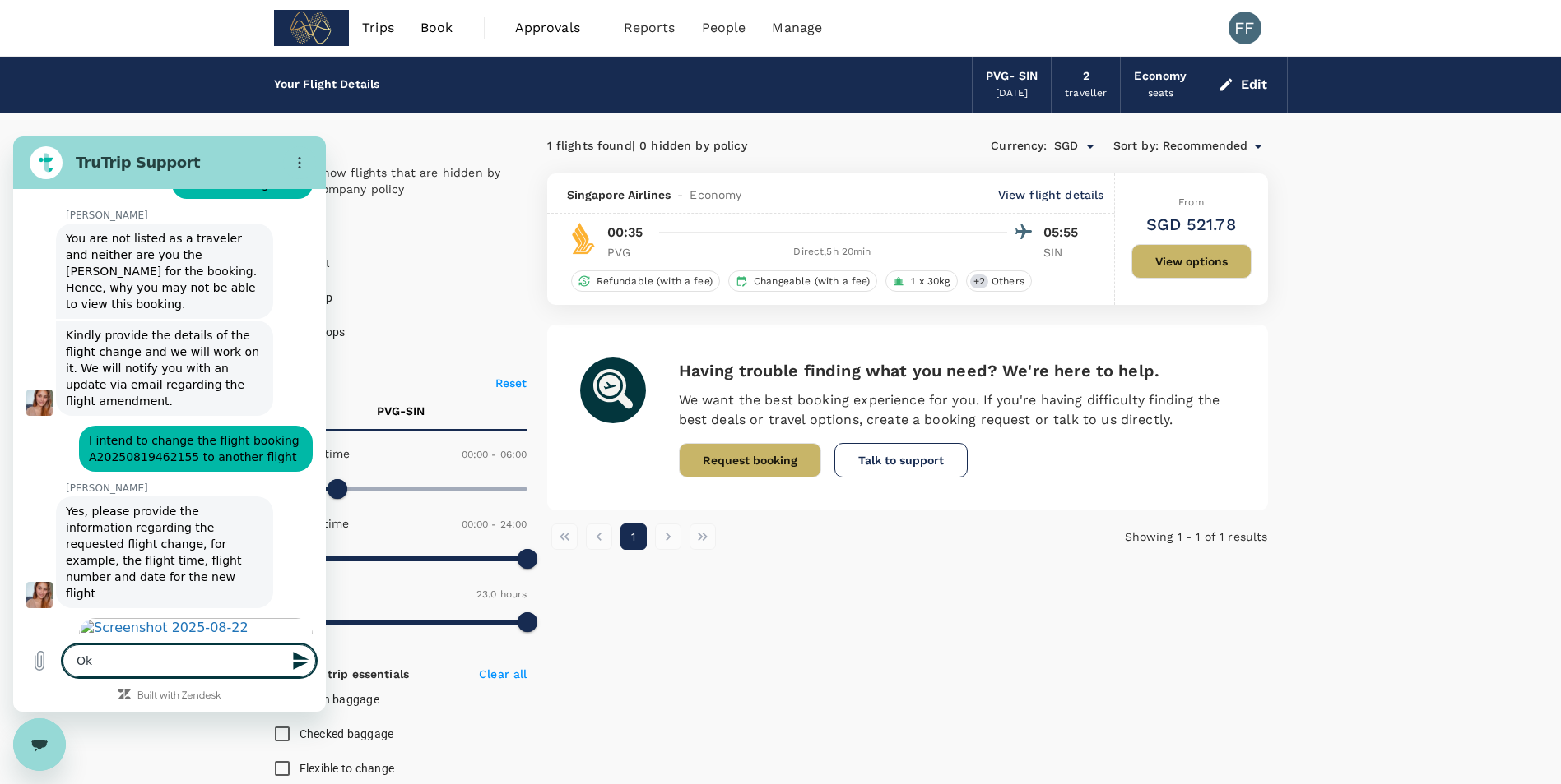
type textarea "x"
type textarea "Okay"
type textarea "x"
type textarea "Okay"
type textarea "x"
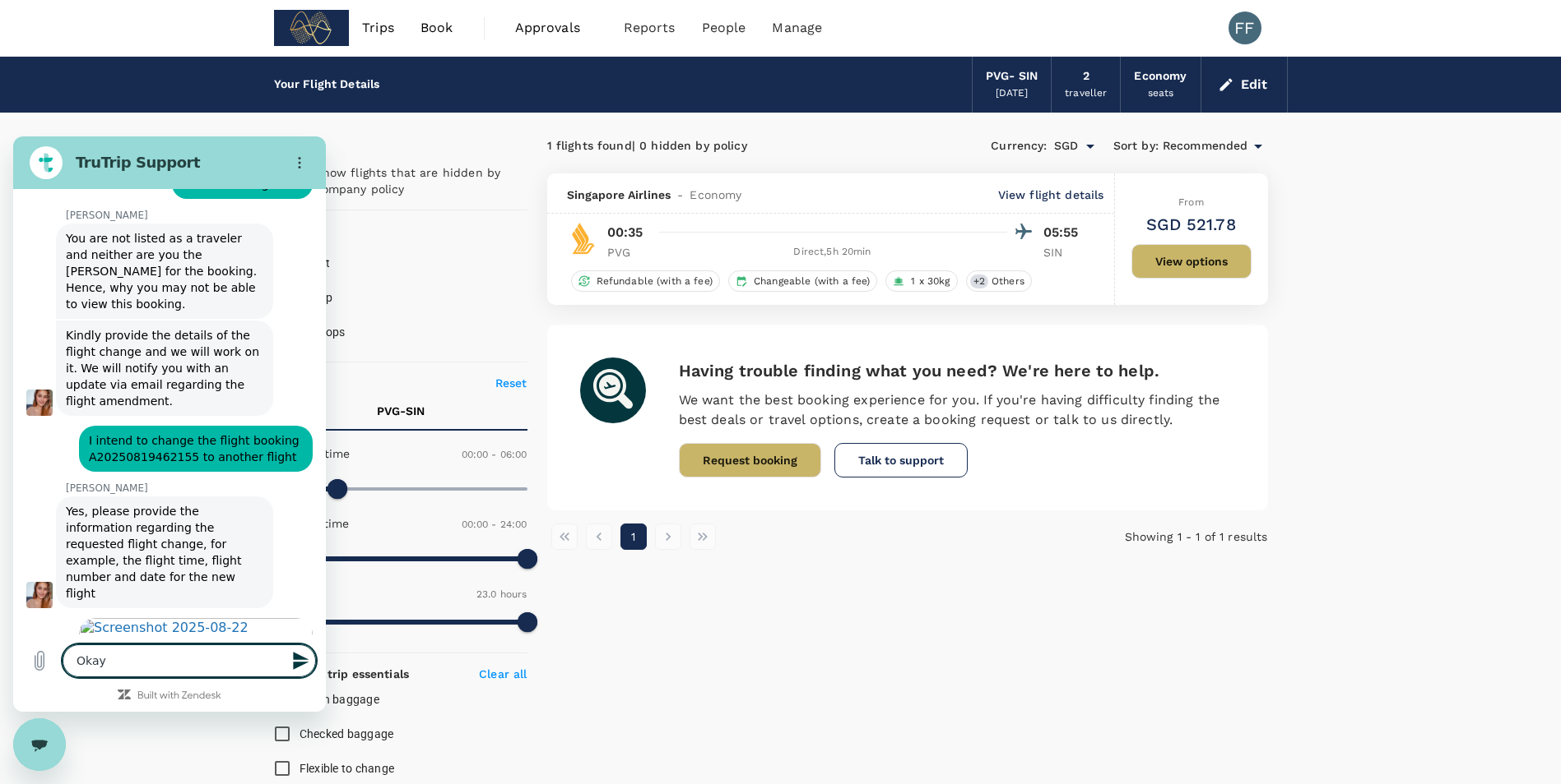
type textarea "Okay i"
type textarea "x"
type textarea "Okay i"
type textarea "x"
type textarea "Okay i"
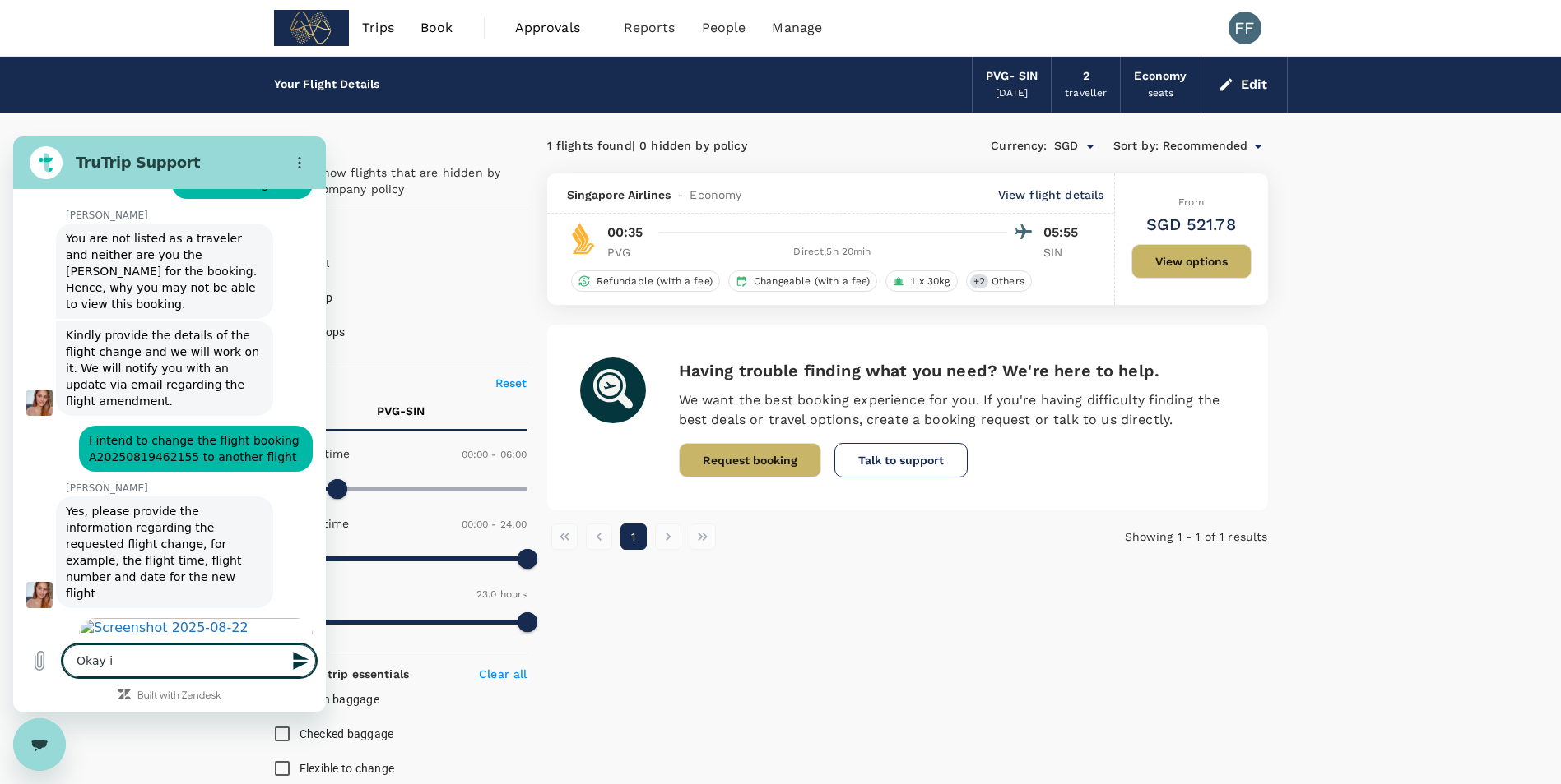
type textarea "x"
type textarea "Okay"
type textarea "x"
type textarea "Okay"
type textarea "x"
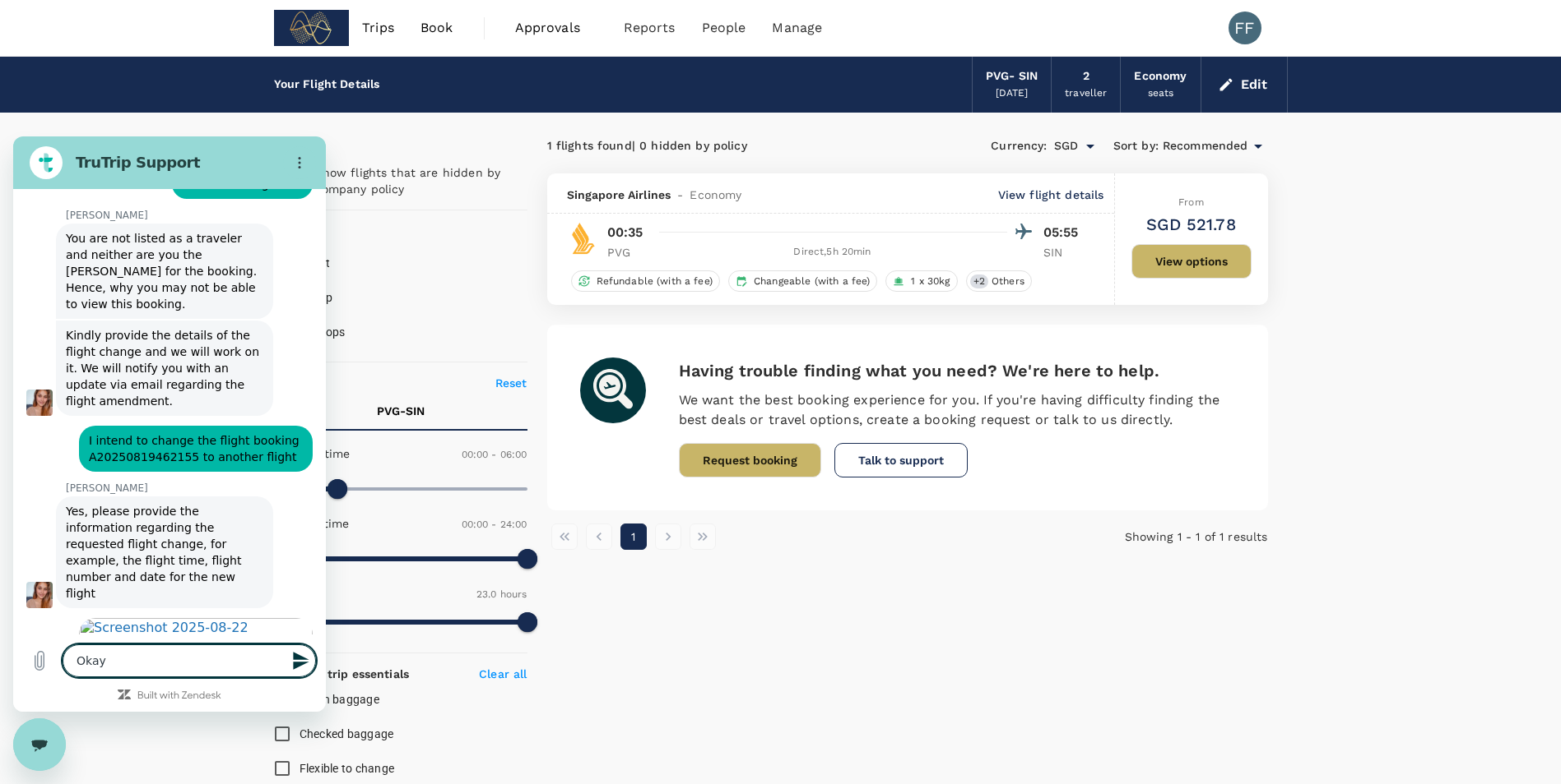
type textarea "Oka"
type textarea "x"
type textarea "Ok"
type textarea "x"
type textarea "O"
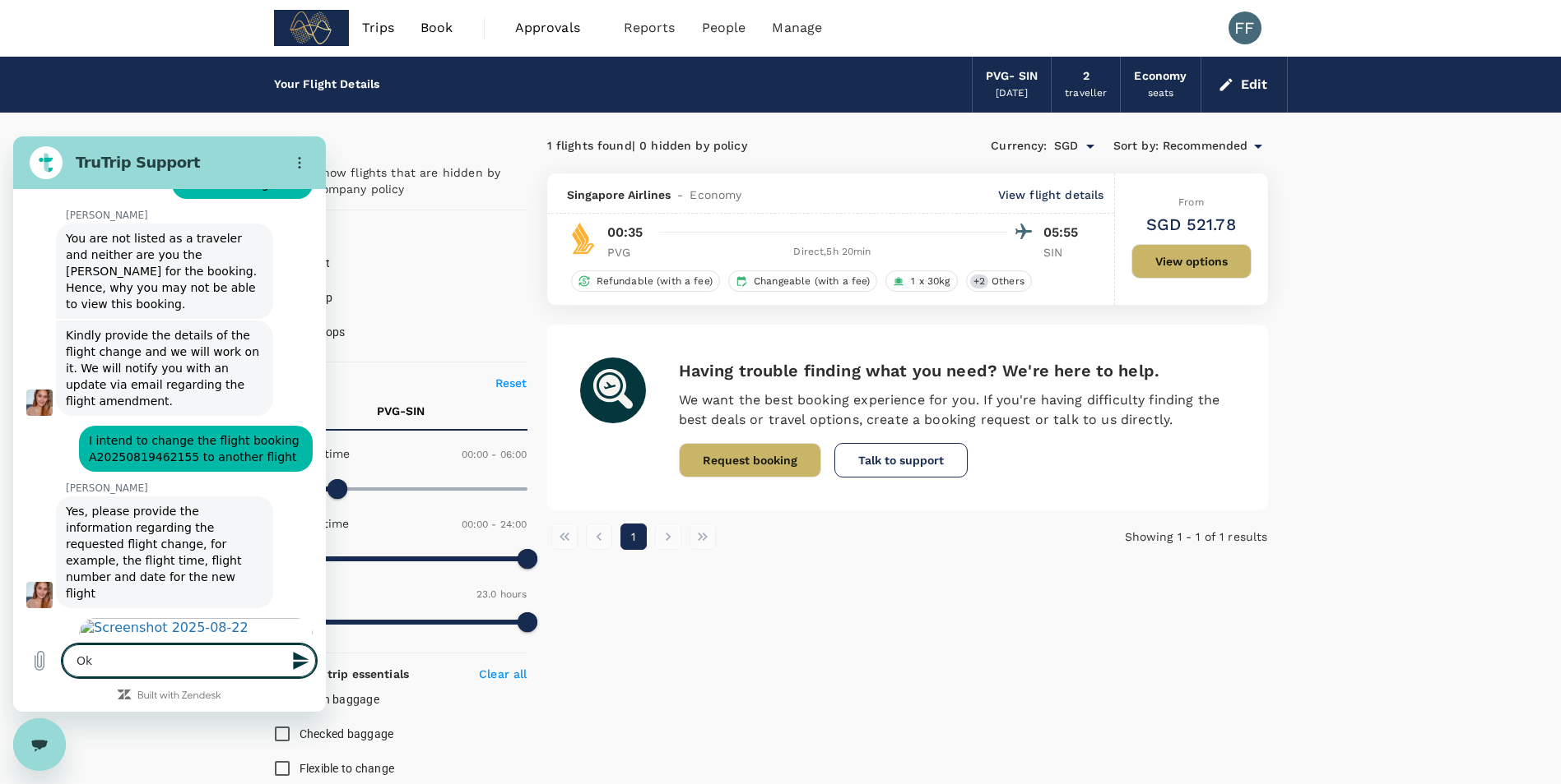
type textarea "x"
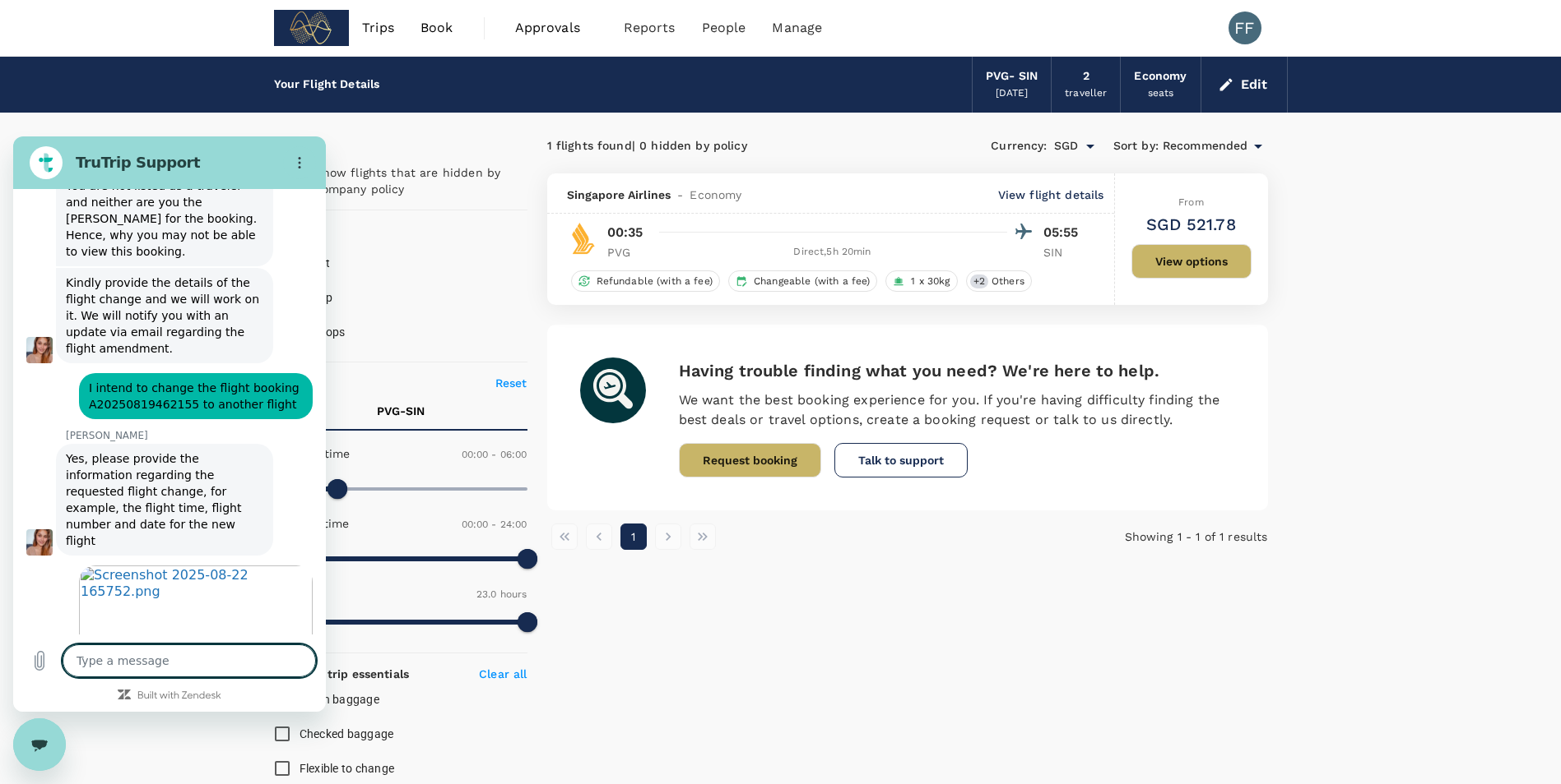
scroll to position [6410, 0]
type textarea "C"
type textarea "x"
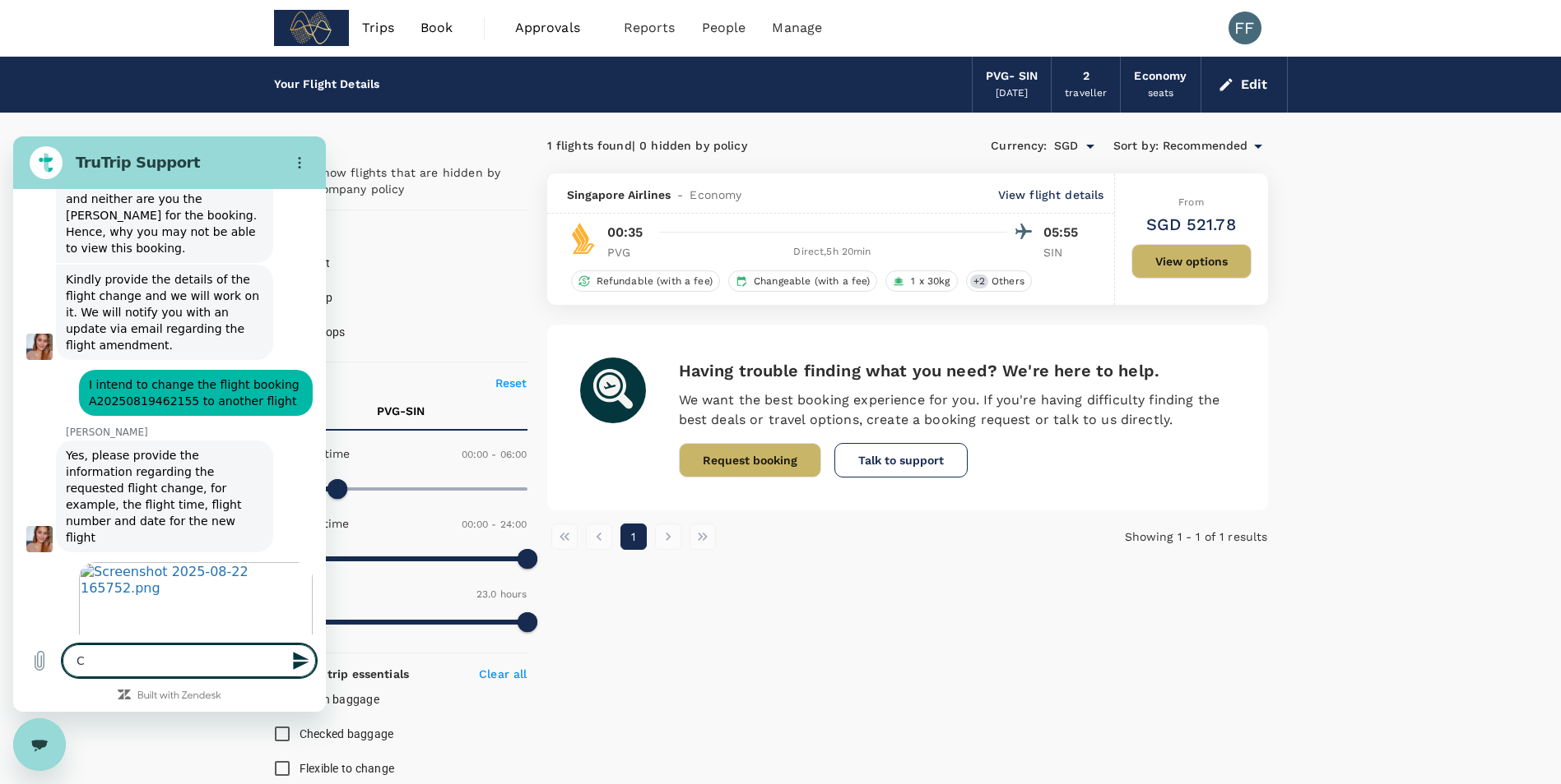
type textarea "Ca"
type textarea "x"
type textarea "Can"
type textarea "x"
type textarea "Can"
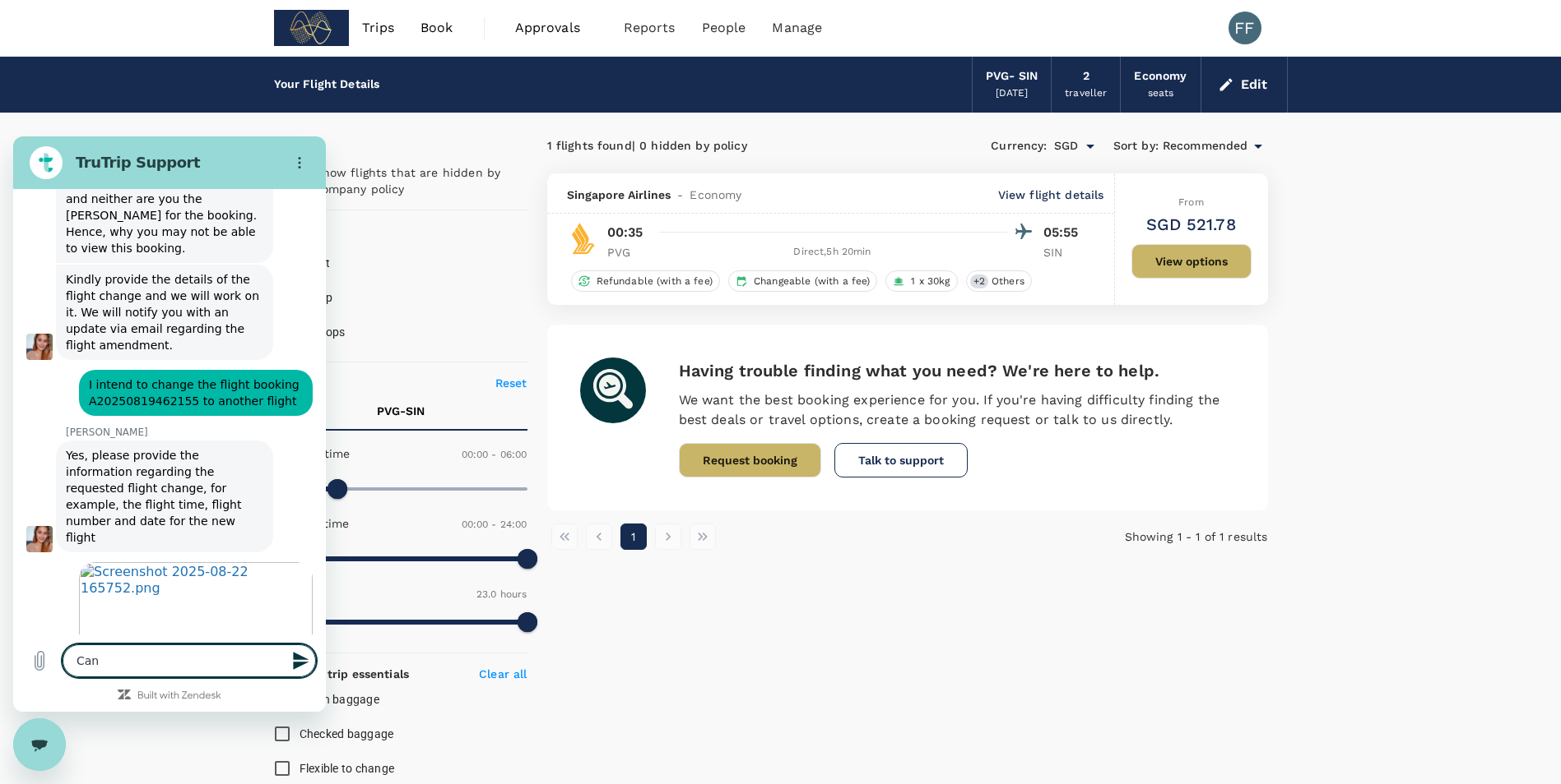
type textarea "x"
type textarea "Can w"
type textarea "x"
type textarea "Can we"
type textarea "x"
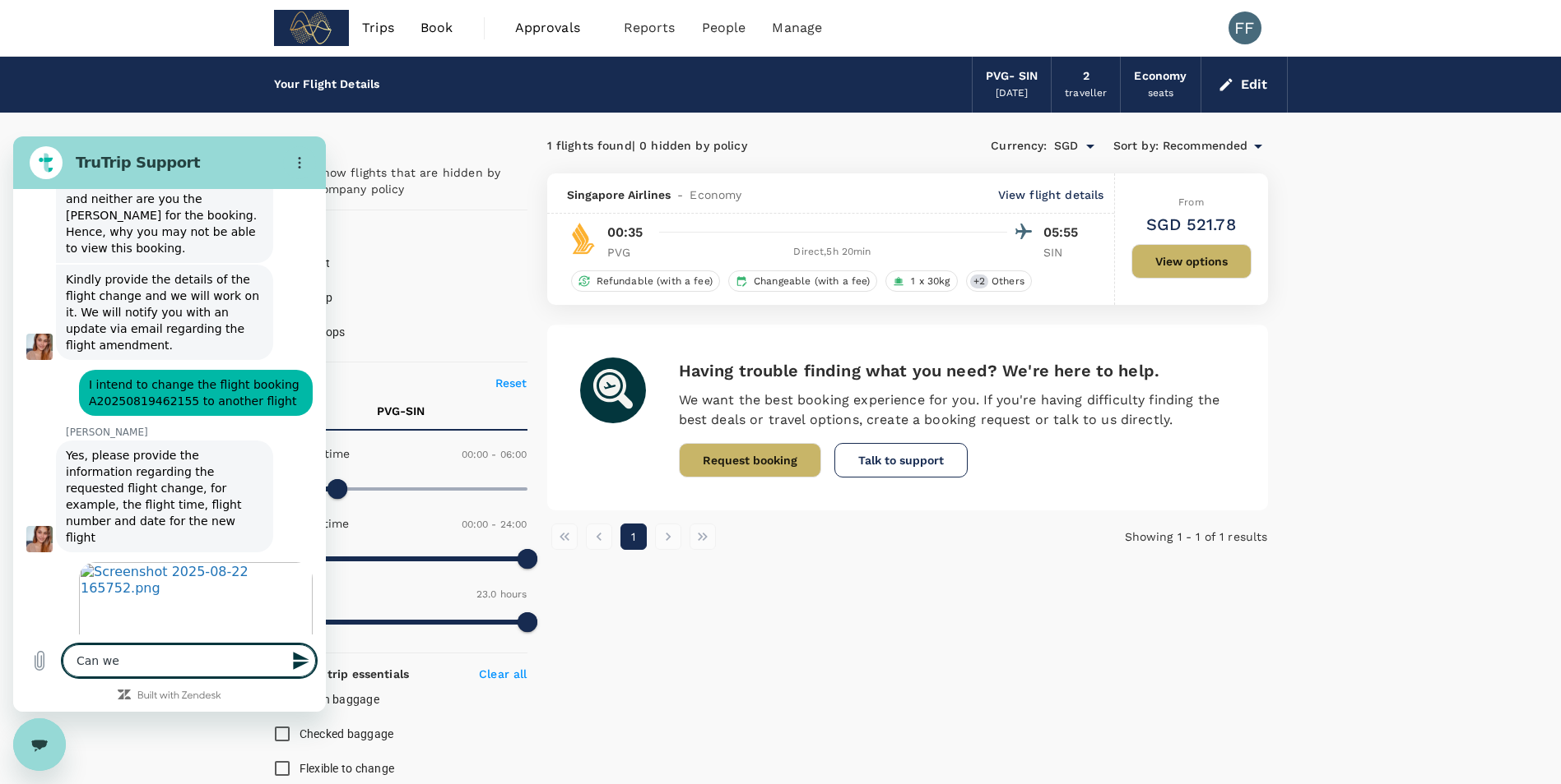
type textarea "Can we"
type textarea "x"
type textarea "Can we"
type textarea "x"
type textarea "Can w"
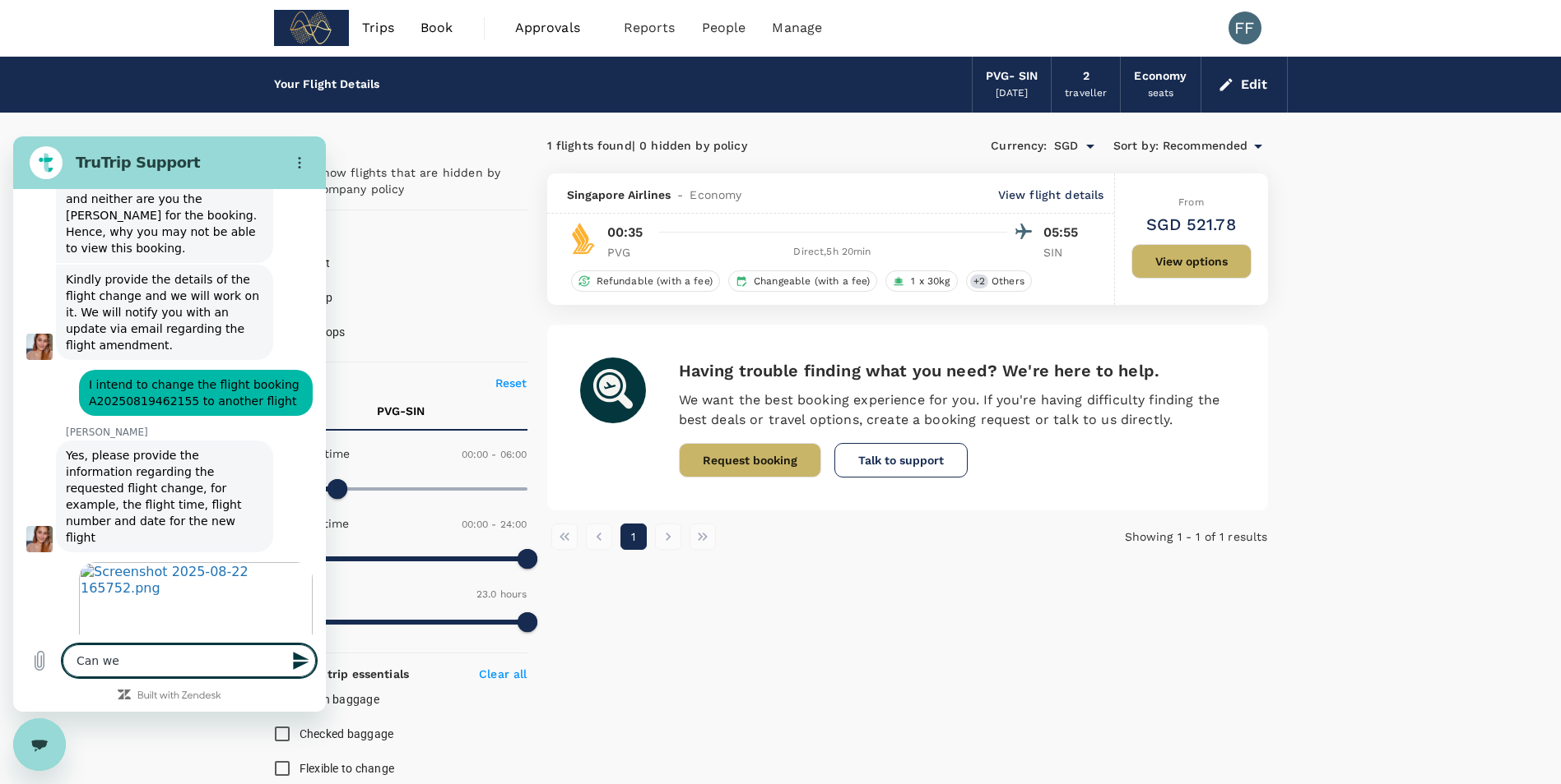
type textarea "x"
type textarea "Can"
type textarea "x"
type textarea "Can"
type textarea "x"
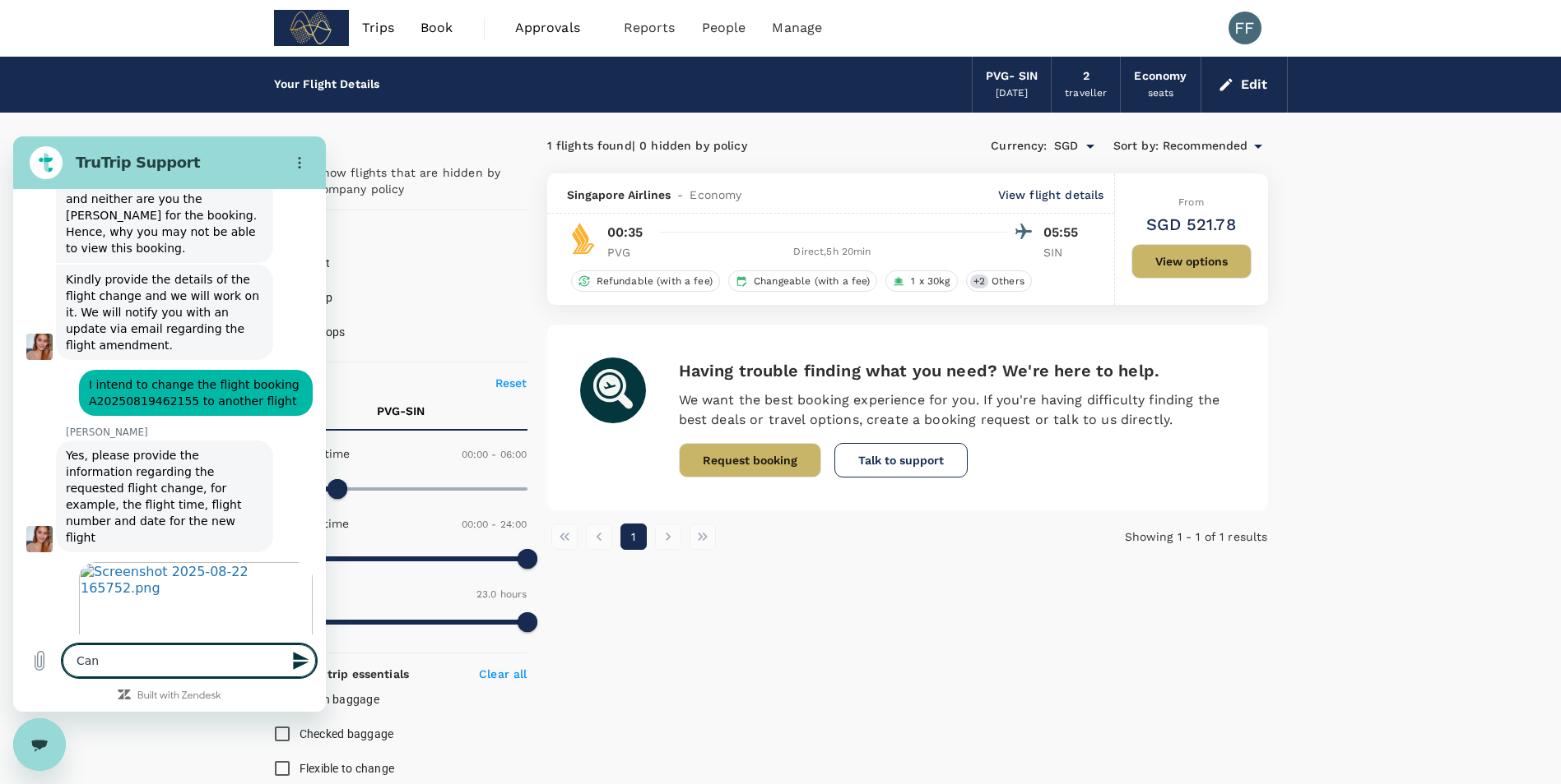
type textarea "Ca"
type textarea "x"
type textarea "C"
type textarea "x"
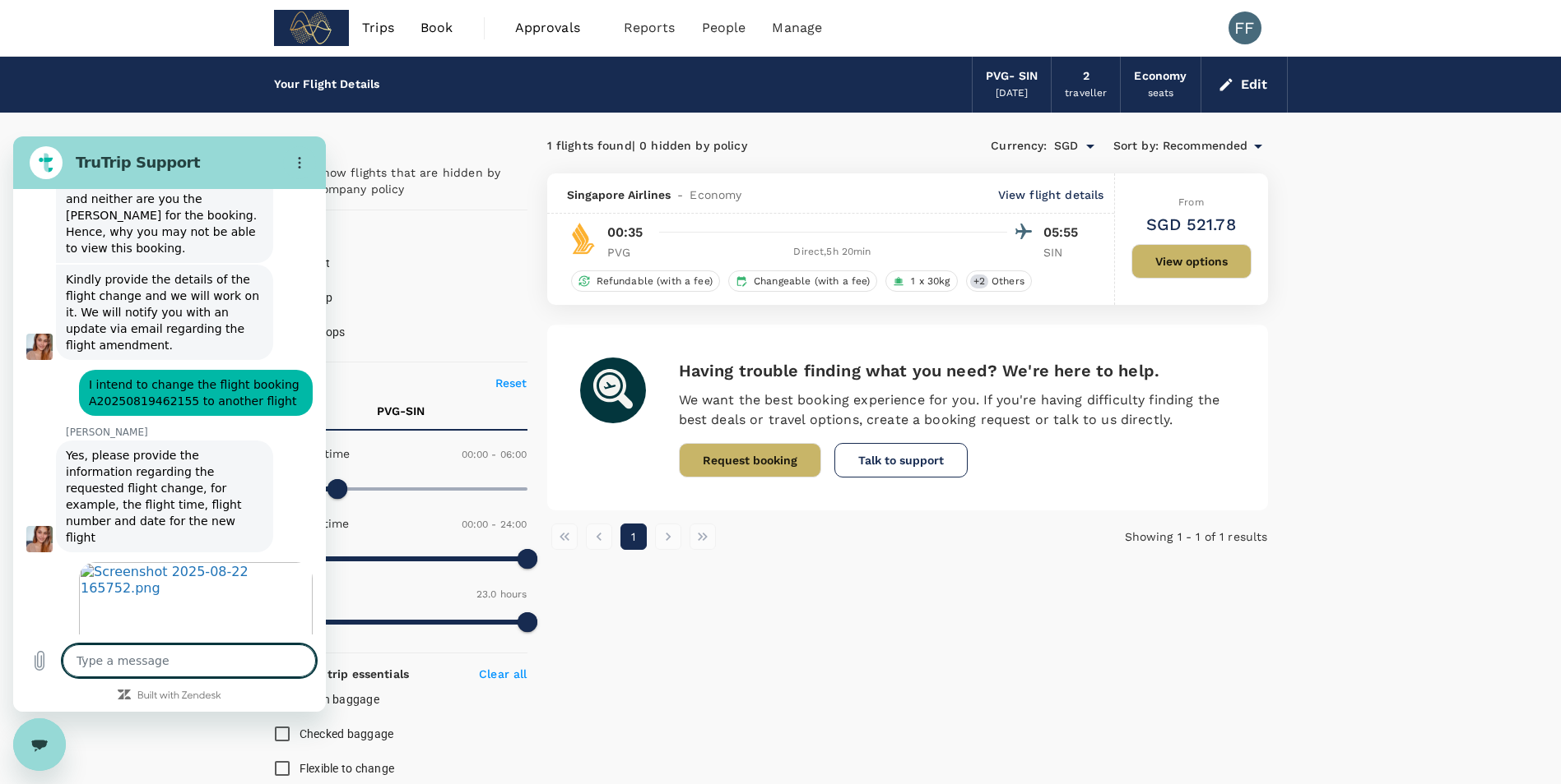
type textarea "I"
type textarea "x"
type textarea "Iw"
type textarea "x"
type textarea "Iw"
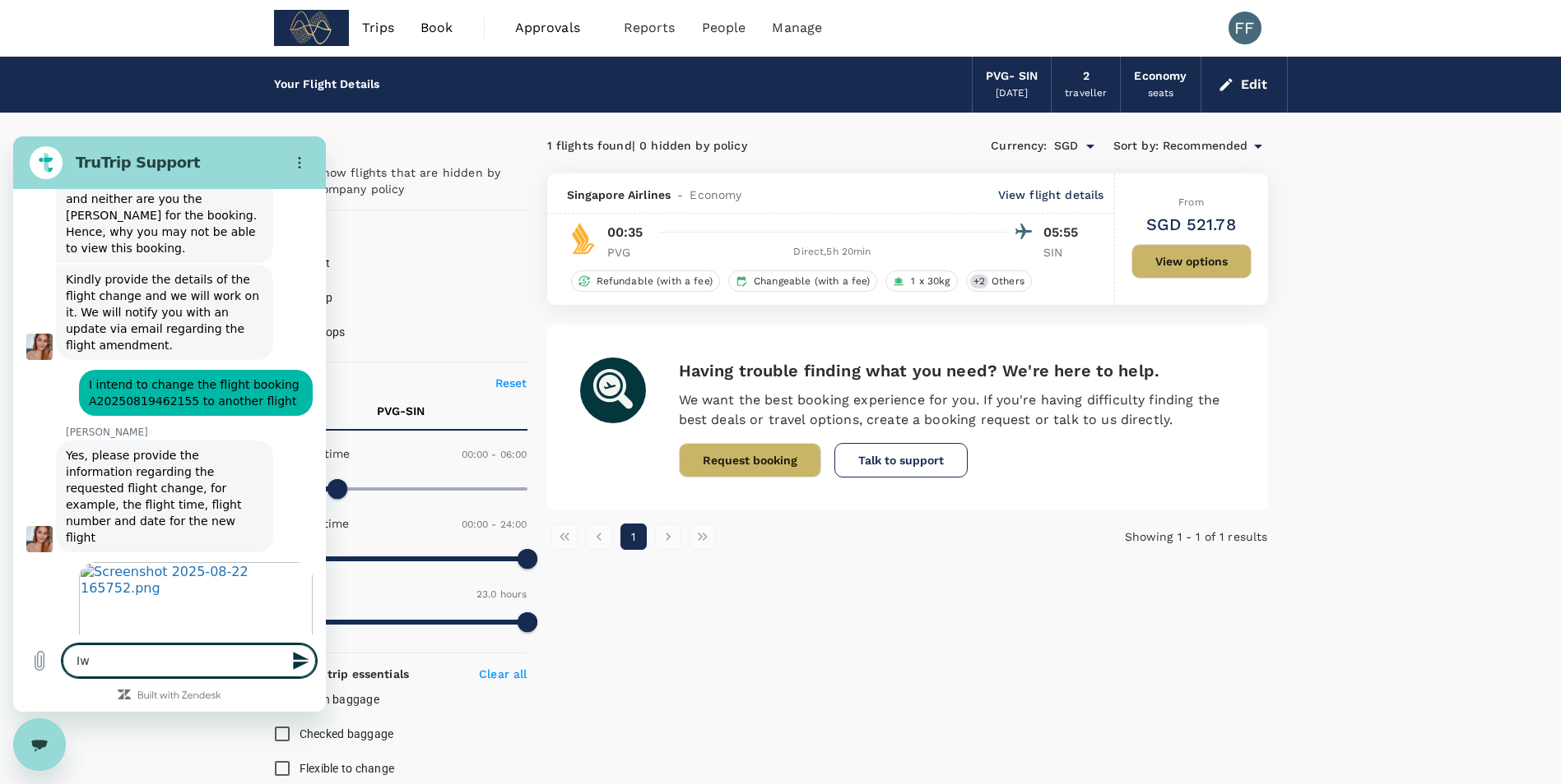
type textarea "x"
type textarea "Iw"
type textarea "x"
type textarea "I"
type textarea "x"
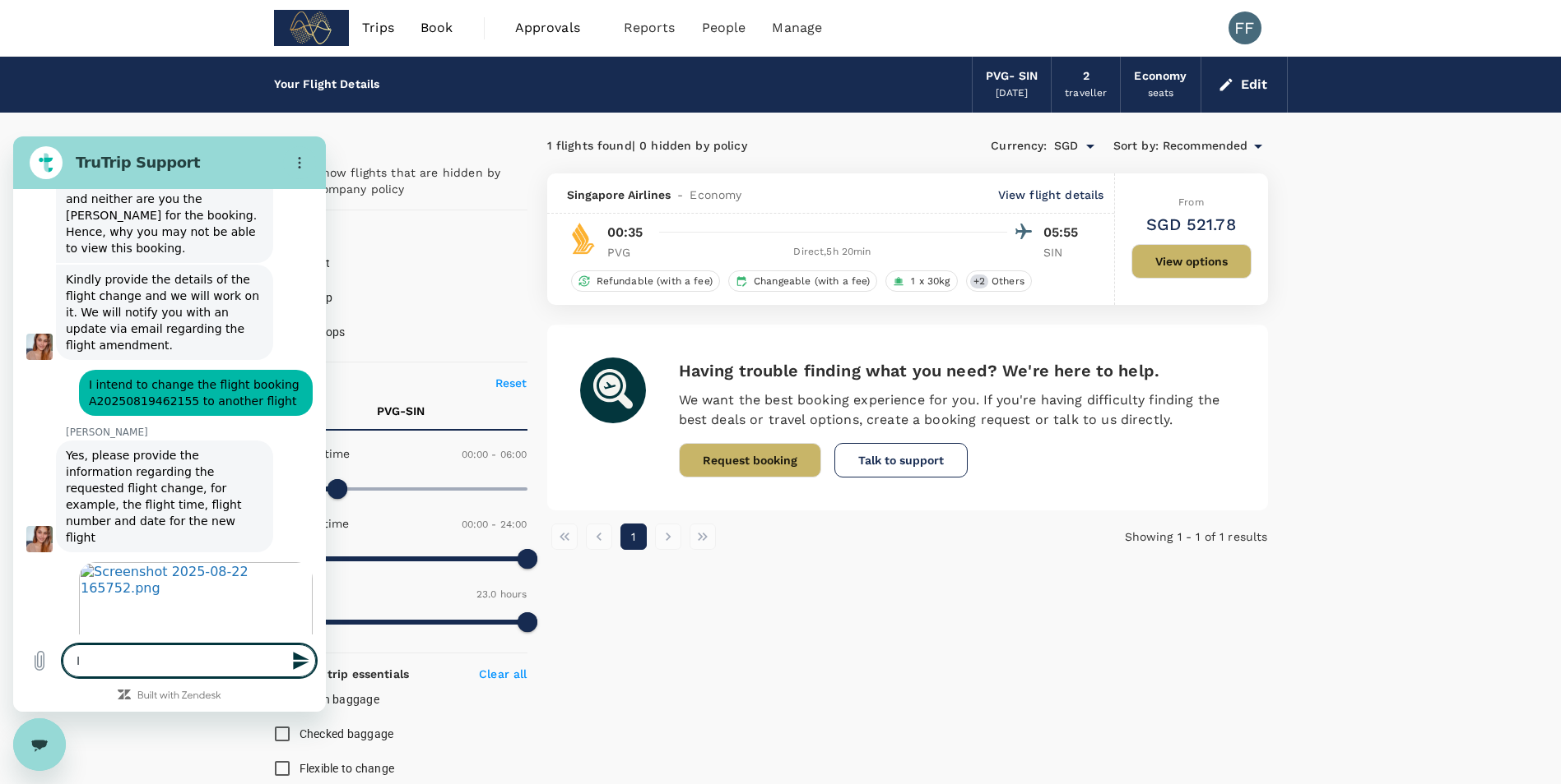
type textarea "I"
type textarea "x"
type textarea "I w"
type textarea "x"
type textarea "I wo"
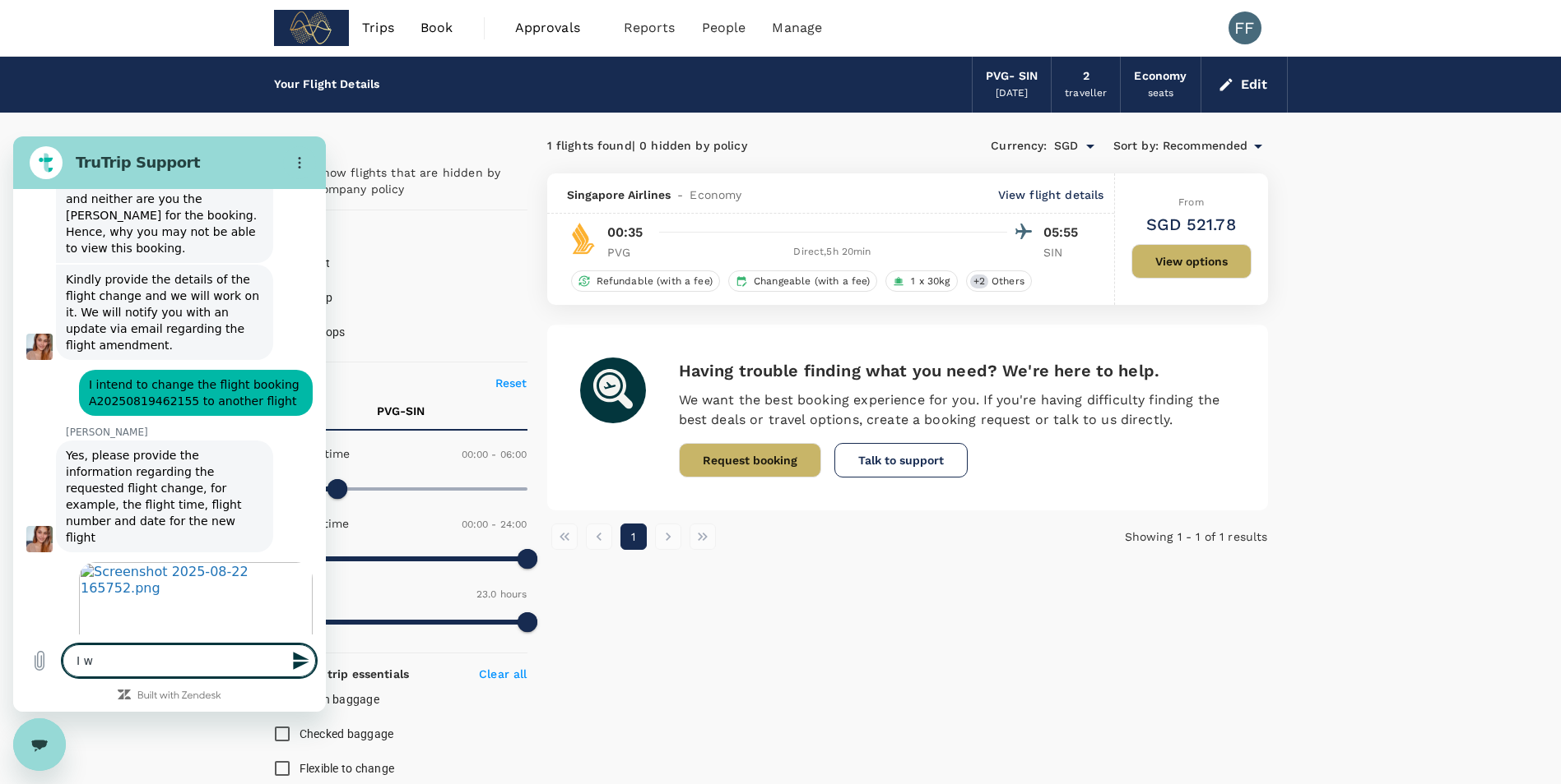
type textarea "x"
type textarea "I wou"
type textarea "x"
type textarea "I woul"
type textarea "x"
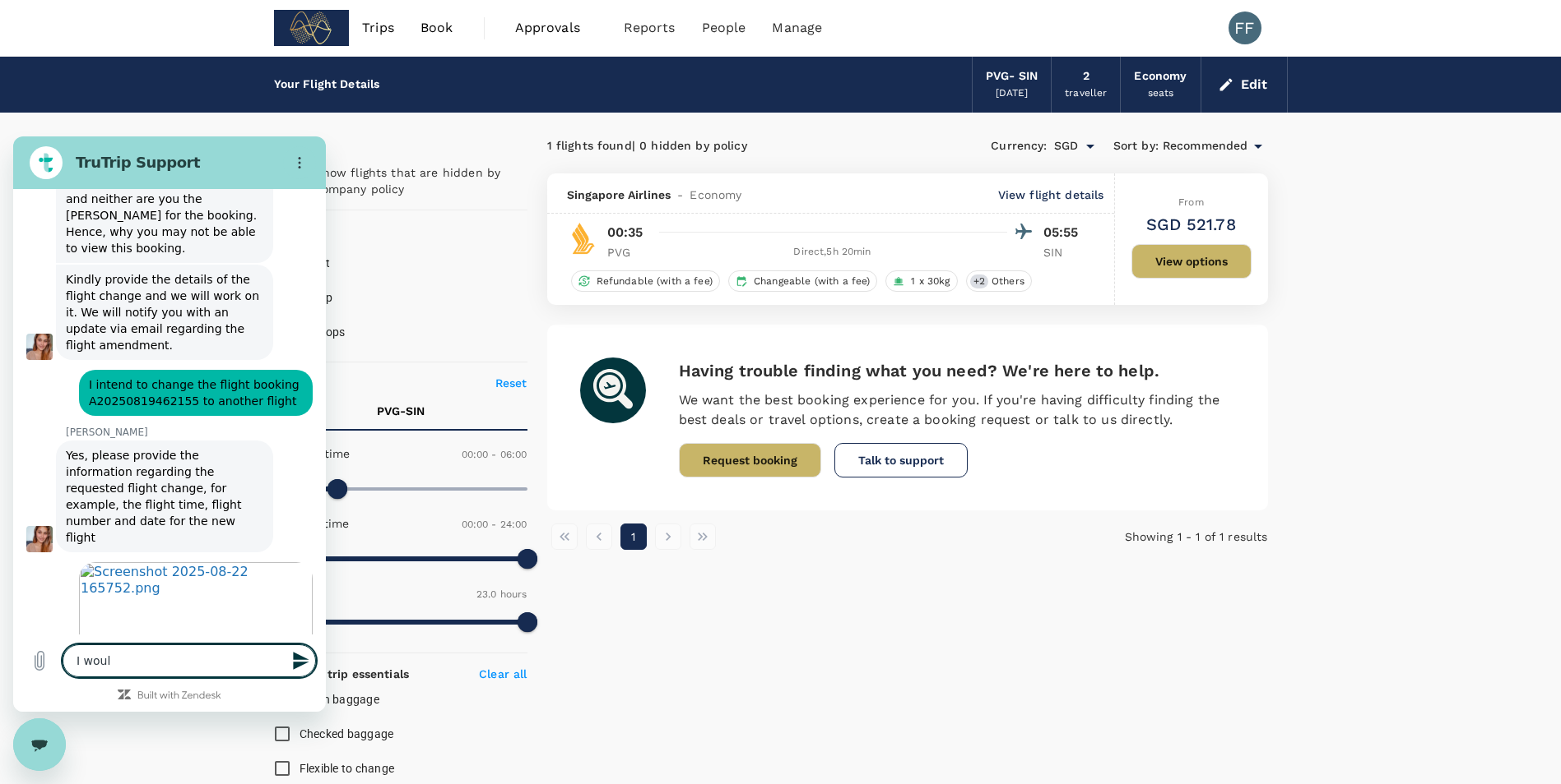
type textarea "I would"
type textarea "x"
type textarea "I would"
type textarea "x"
type textarea "I would l"
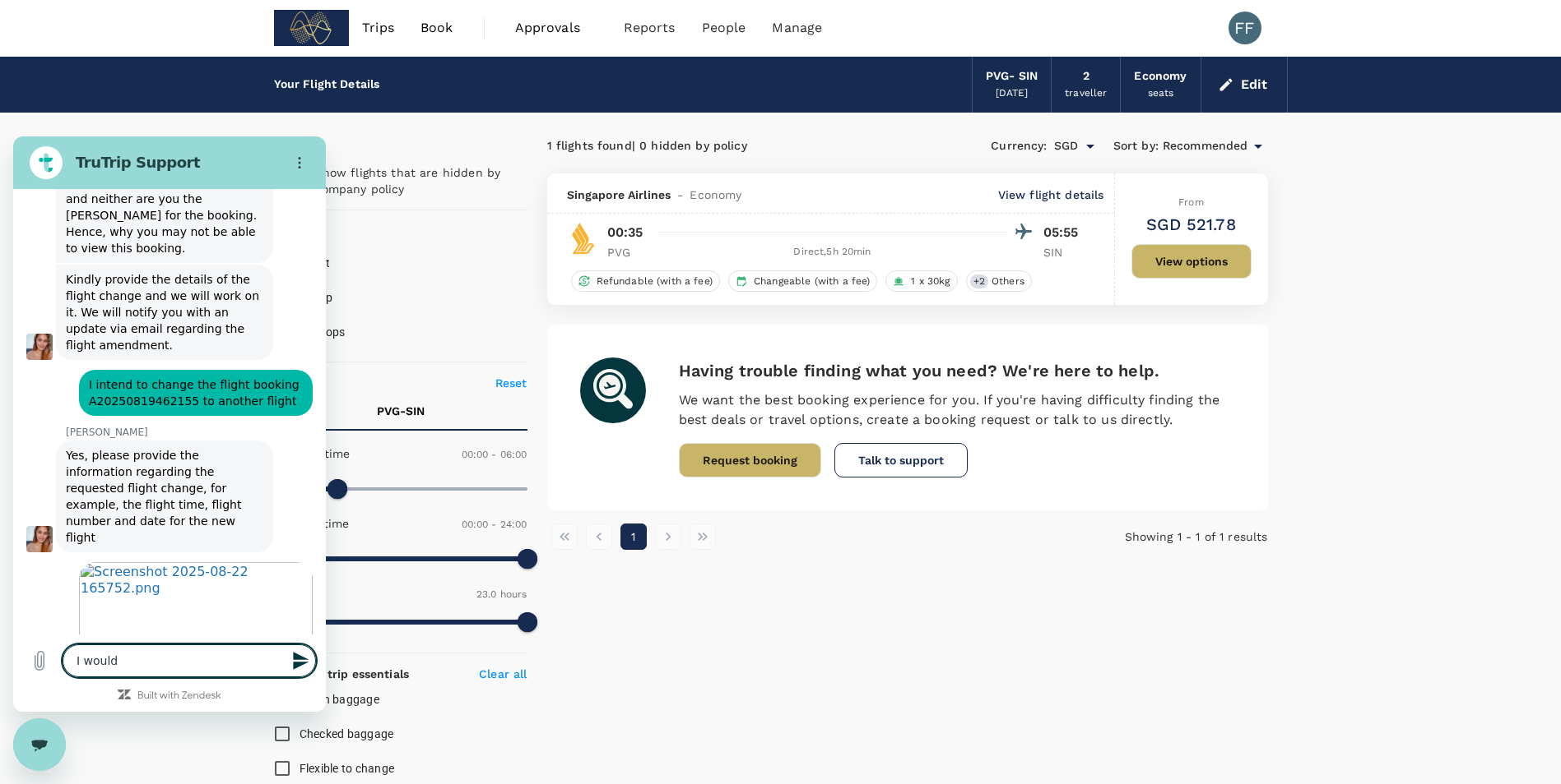
type textarea "x"
type textarea "I would li"
type textarea "x"
type textarea "I would lik"
type textarea "x"
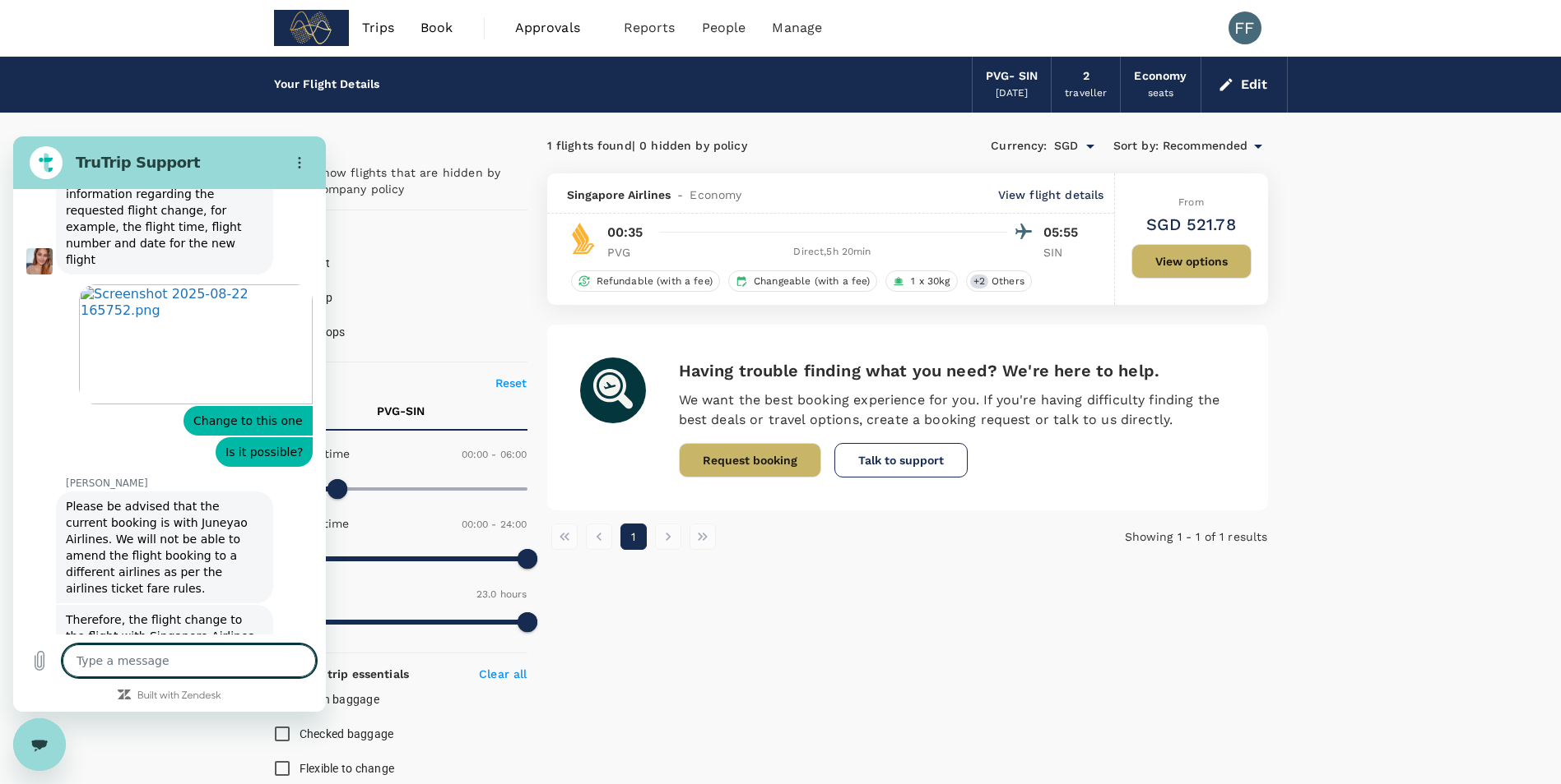
scroll to position [6685, 0]
click at [1206, 254] on button "View options" at bounding box center [1191, 262] width 120 height 35
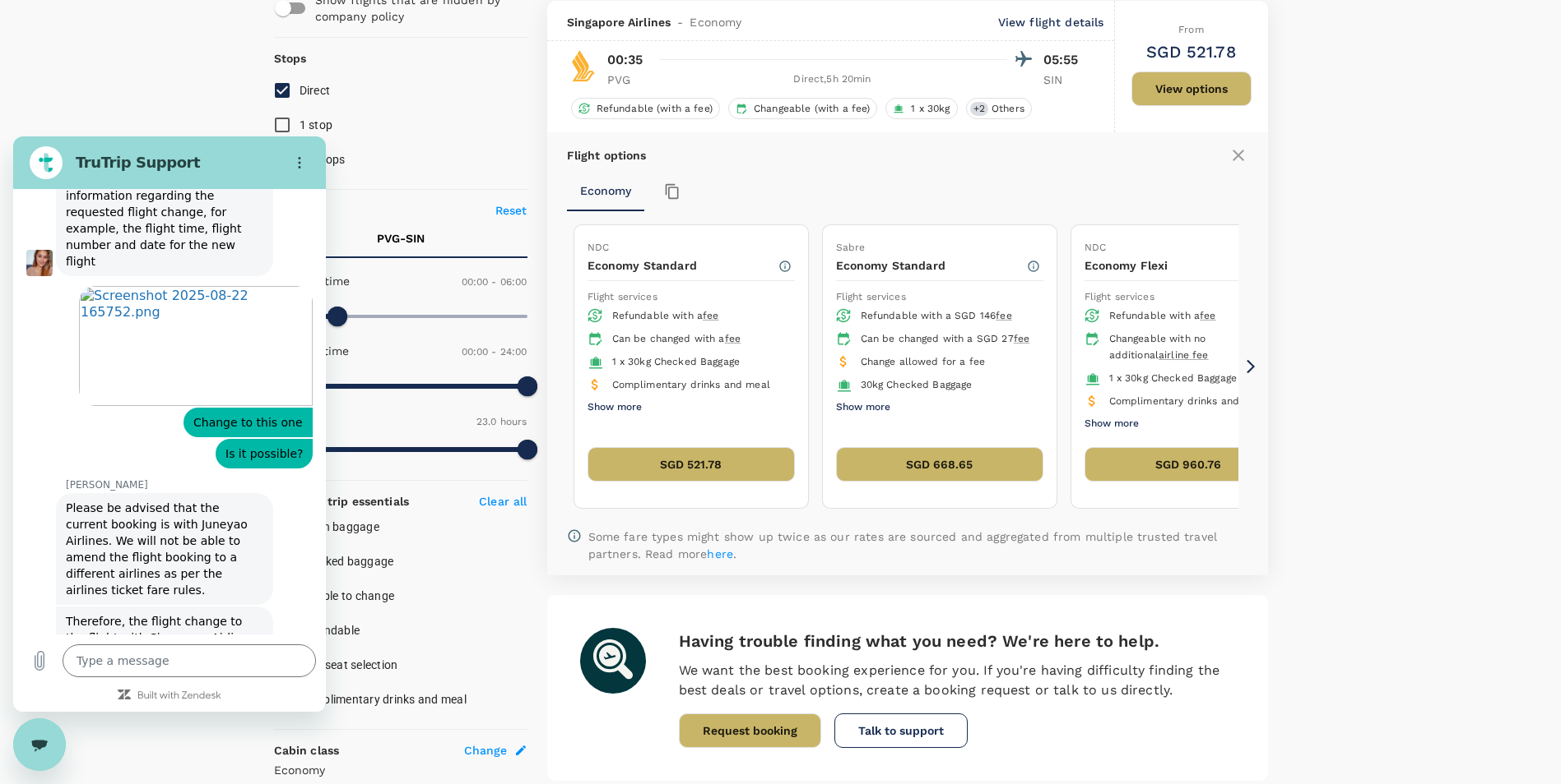
scroll to position [174, 0]
click at [1248, 350] on div "Flight options Economy NDC Economy Standard Flight services Refundable with a f…" at bounding box center [906, 353] width 721 height 442
click at [1245, 367] on icon at bounding box center [1250, 366] width 16 height 16
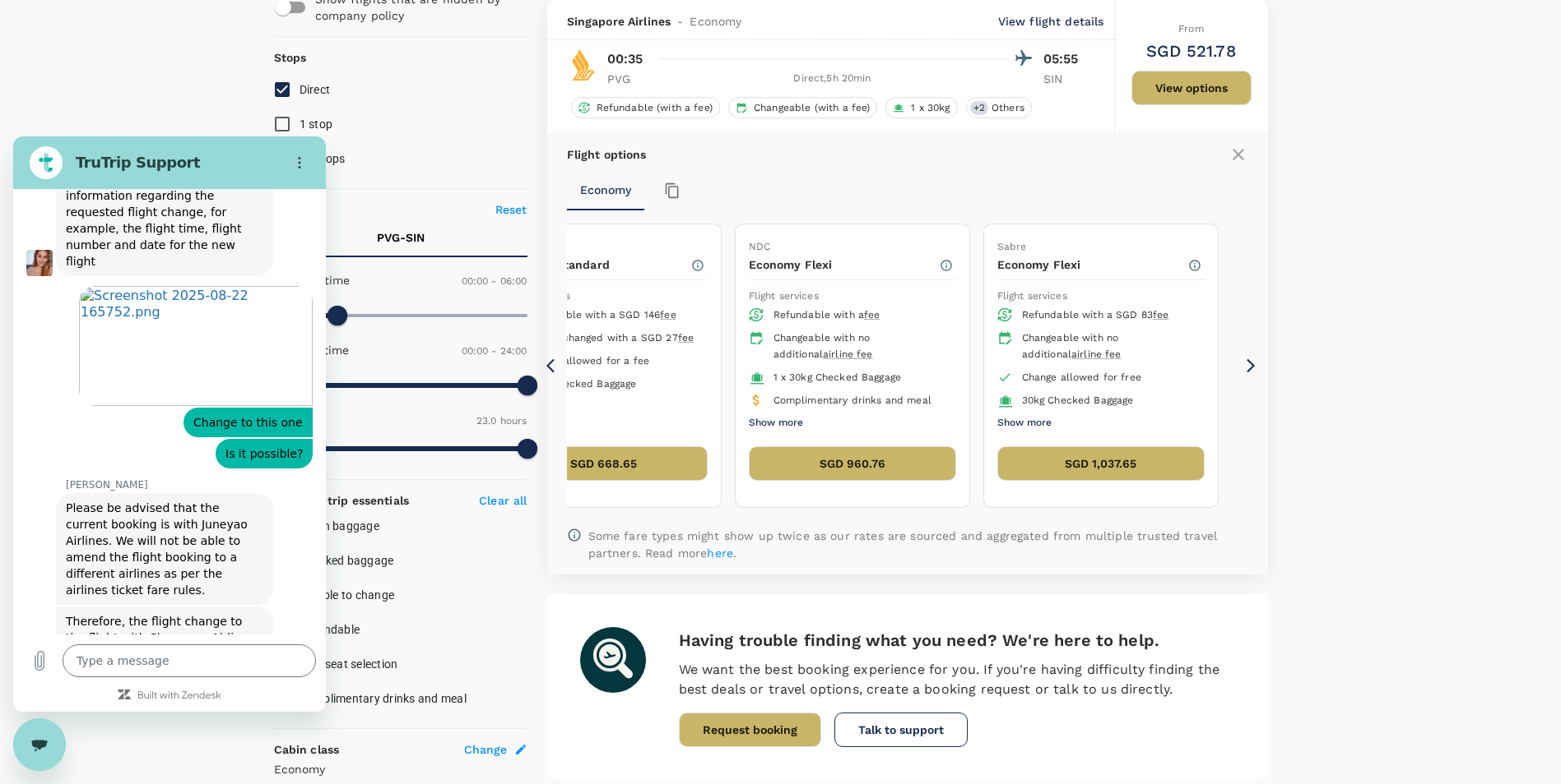
click at [1245, 367] on icon at bounding box center [1250, 366] width 16 height 16
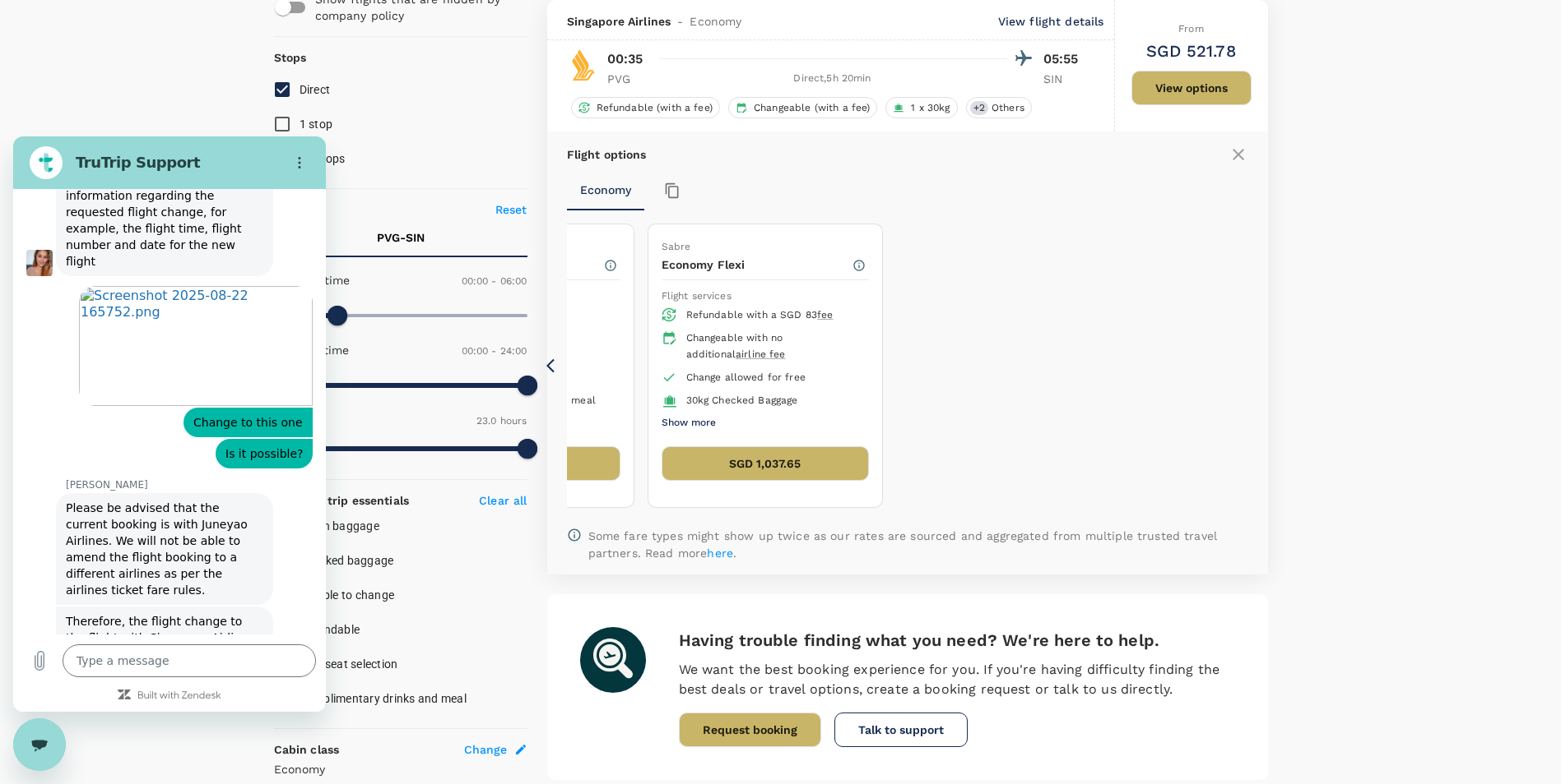
click at [558, 375] on icon at bounding box center [555, 366] width 16 height 16
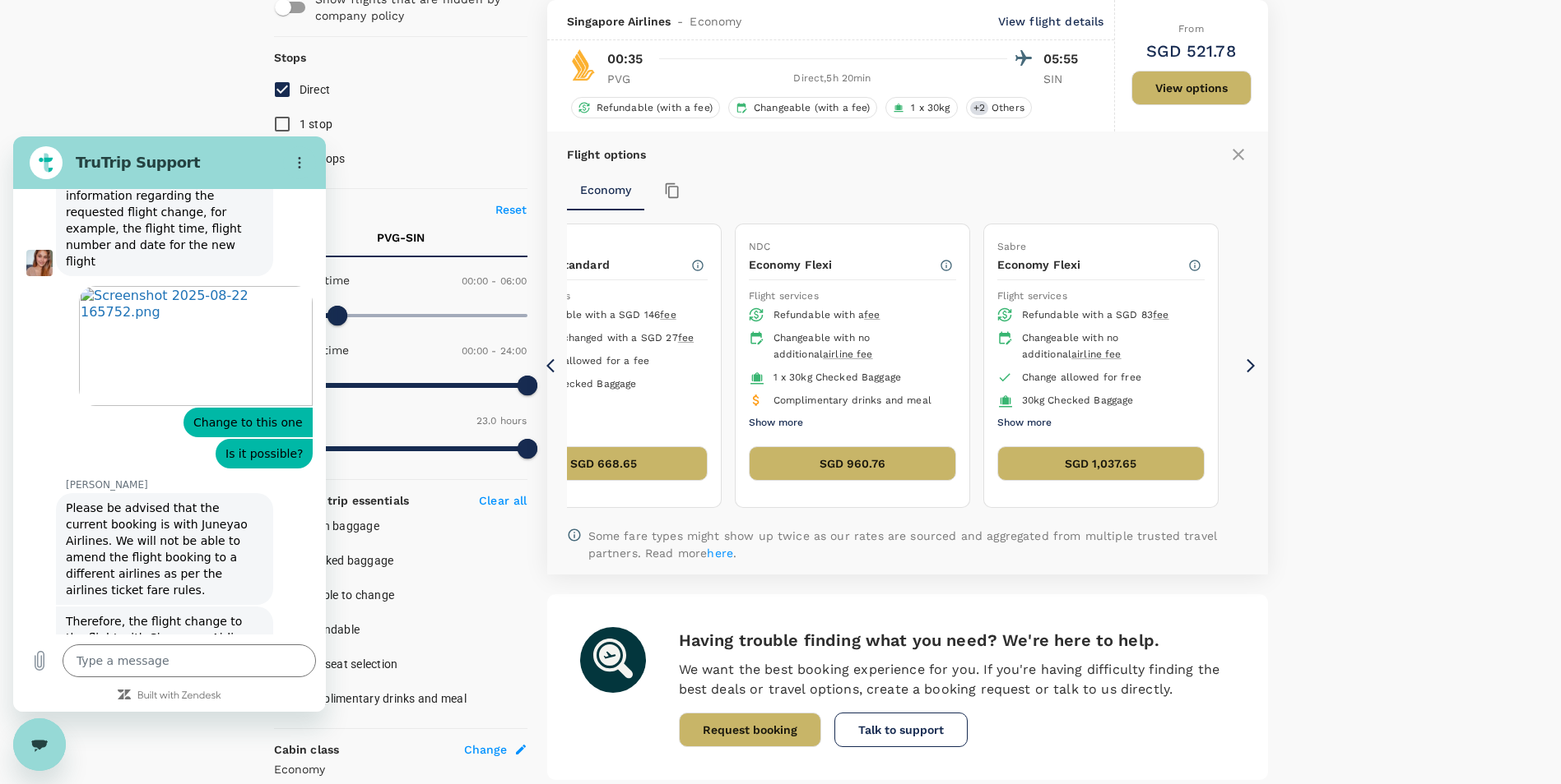
click at [553, 364] on icon at bounding box center [555, 366] width 16 height 16
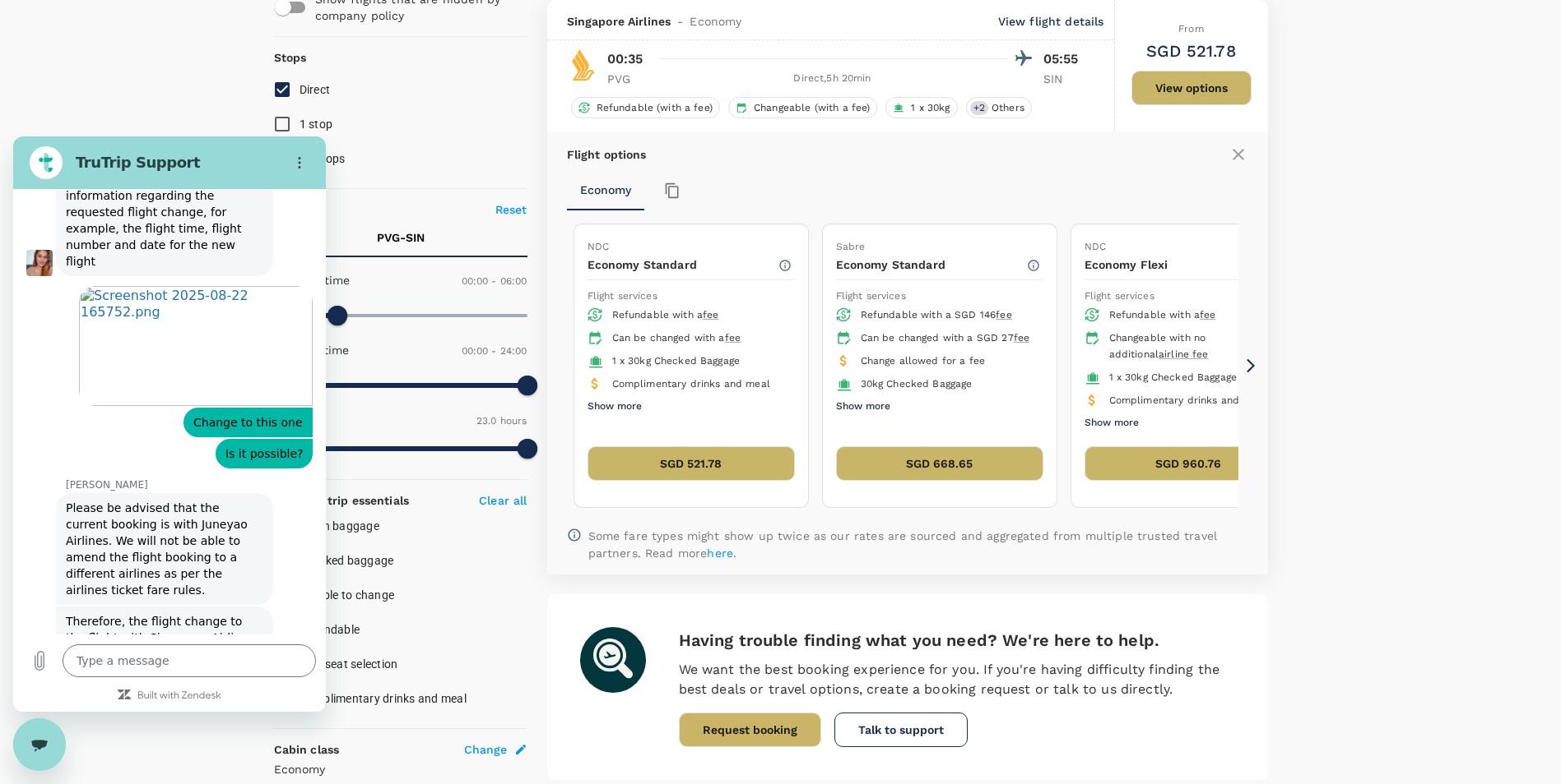
click at [553, 364] on icon at bounding box center [555, 366] width 16 height 16
click at [743, 462] on button "SGD 521.78" at bounding box center [691, 463] width 207 height 35
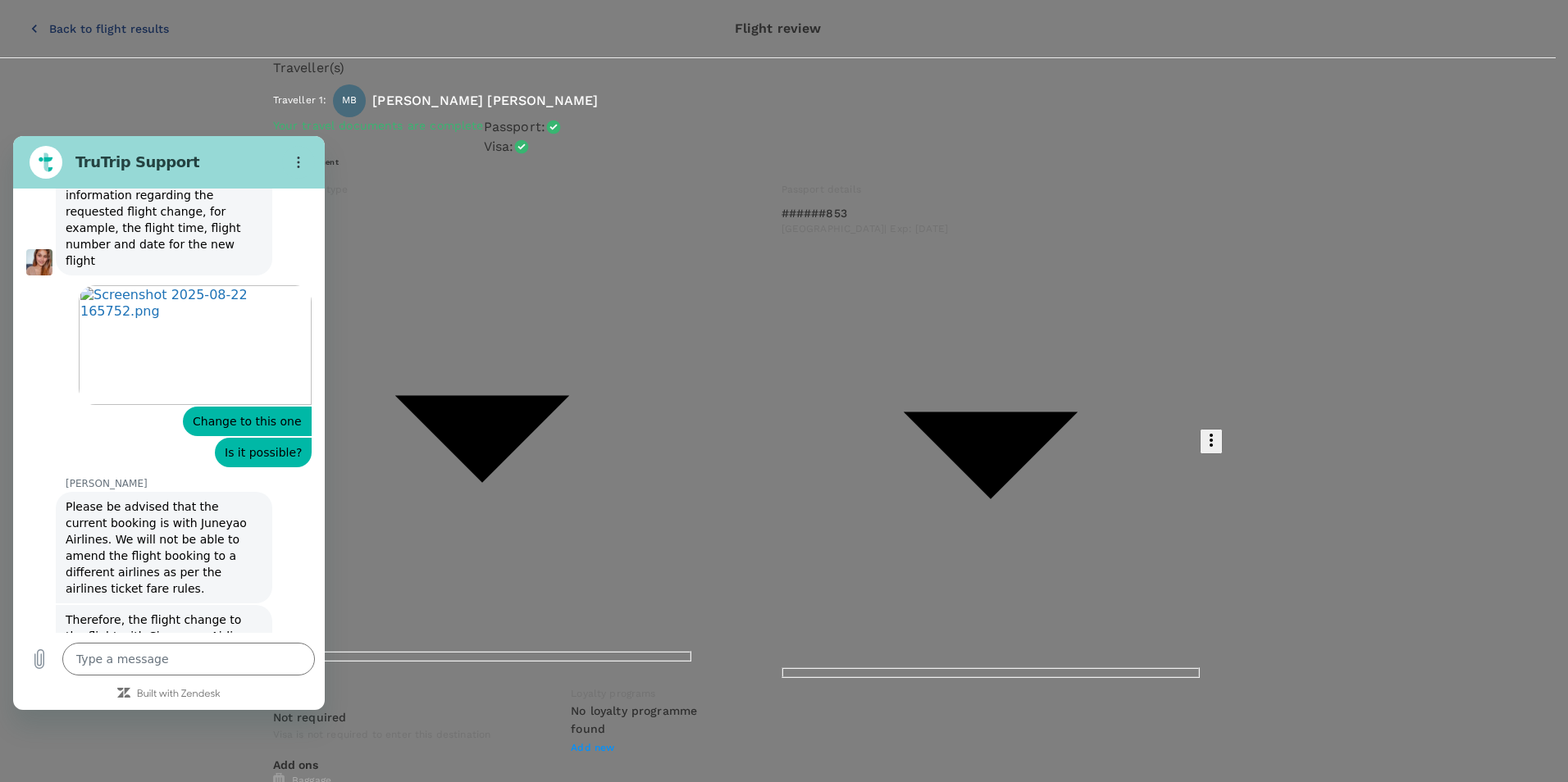
click at [777, 295] on div at bounding box center [784, 391] width 1568 height 782
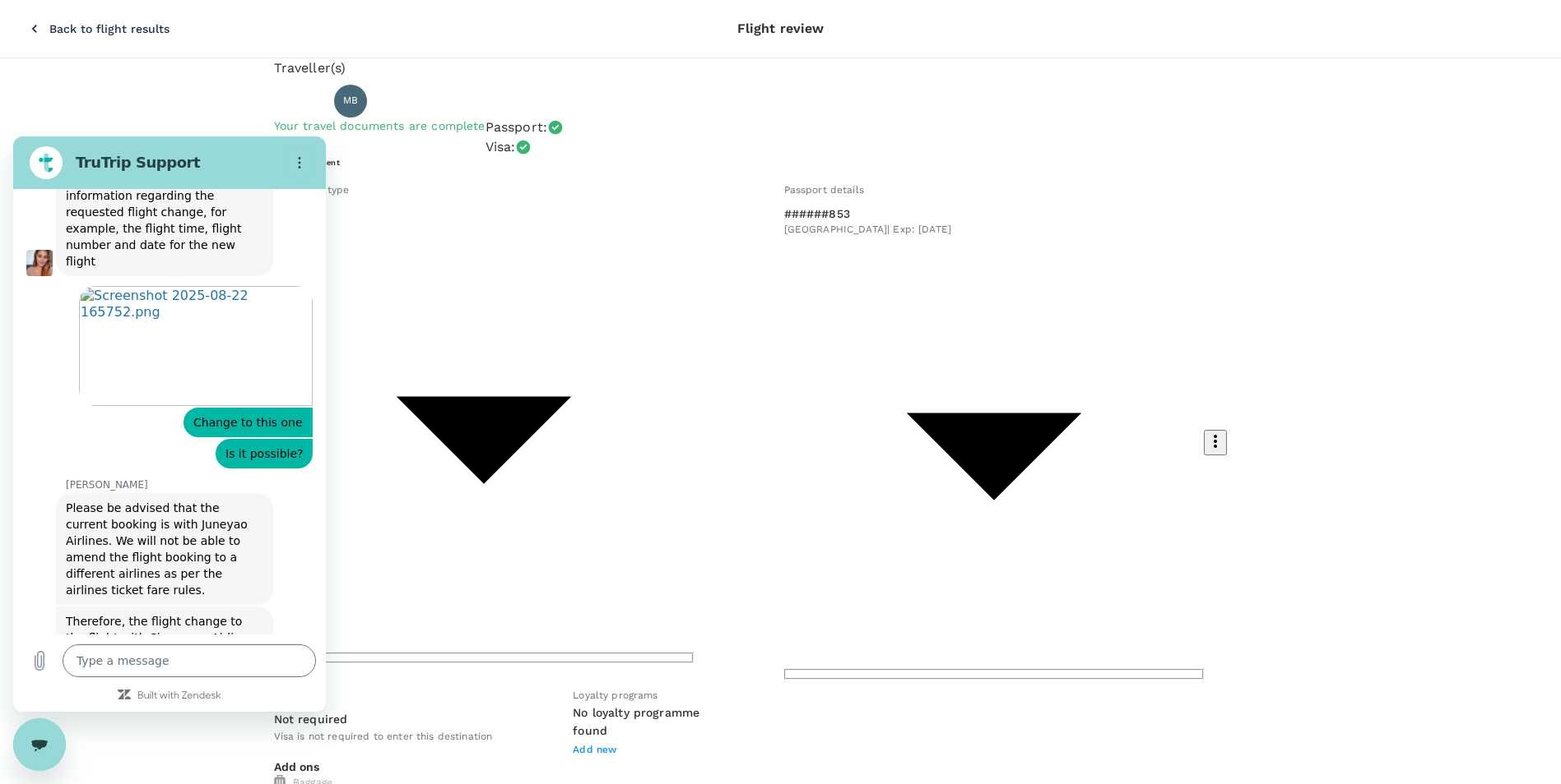
click at [50, 742] on div "Close messaging window" at bounding box center [39, 744] width 49 height 49
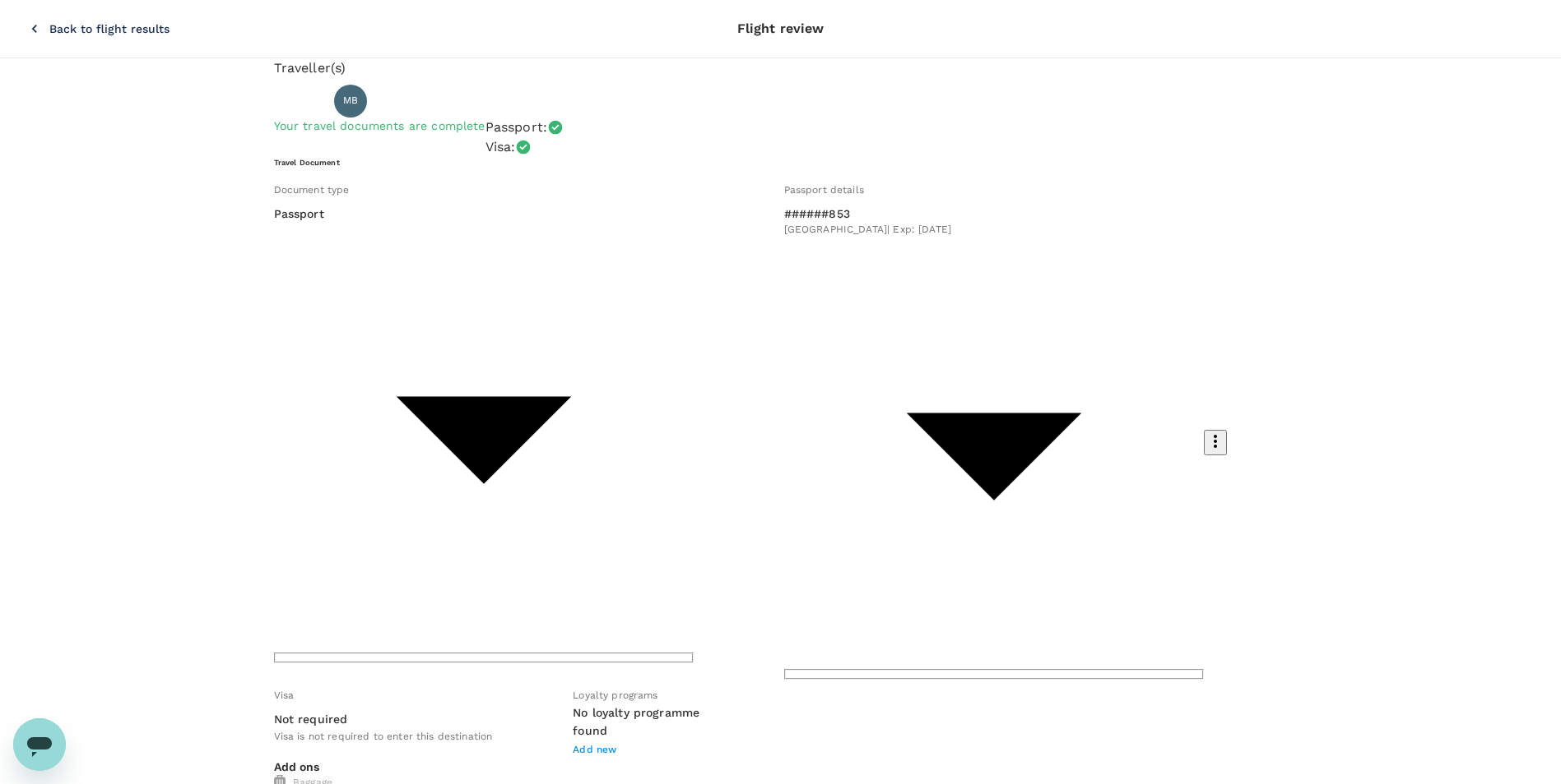
scroll to position [6687, 0]
click at [449, 775] on div "Baggage" at bounding box center [780, 783] width 1013 height 16
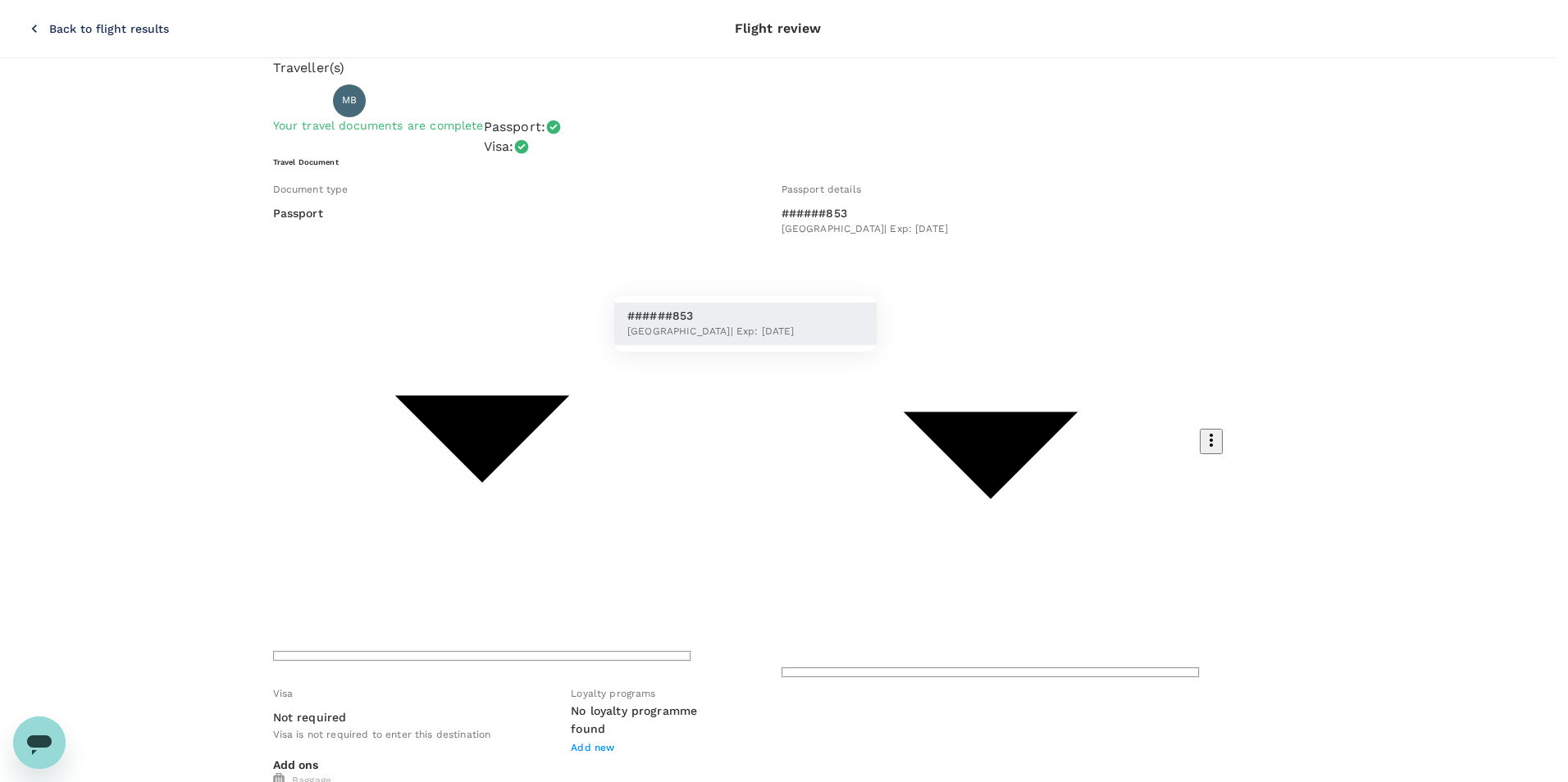
click at [852, 267] on div at bounding box center [784, 391] width 1568 height 782
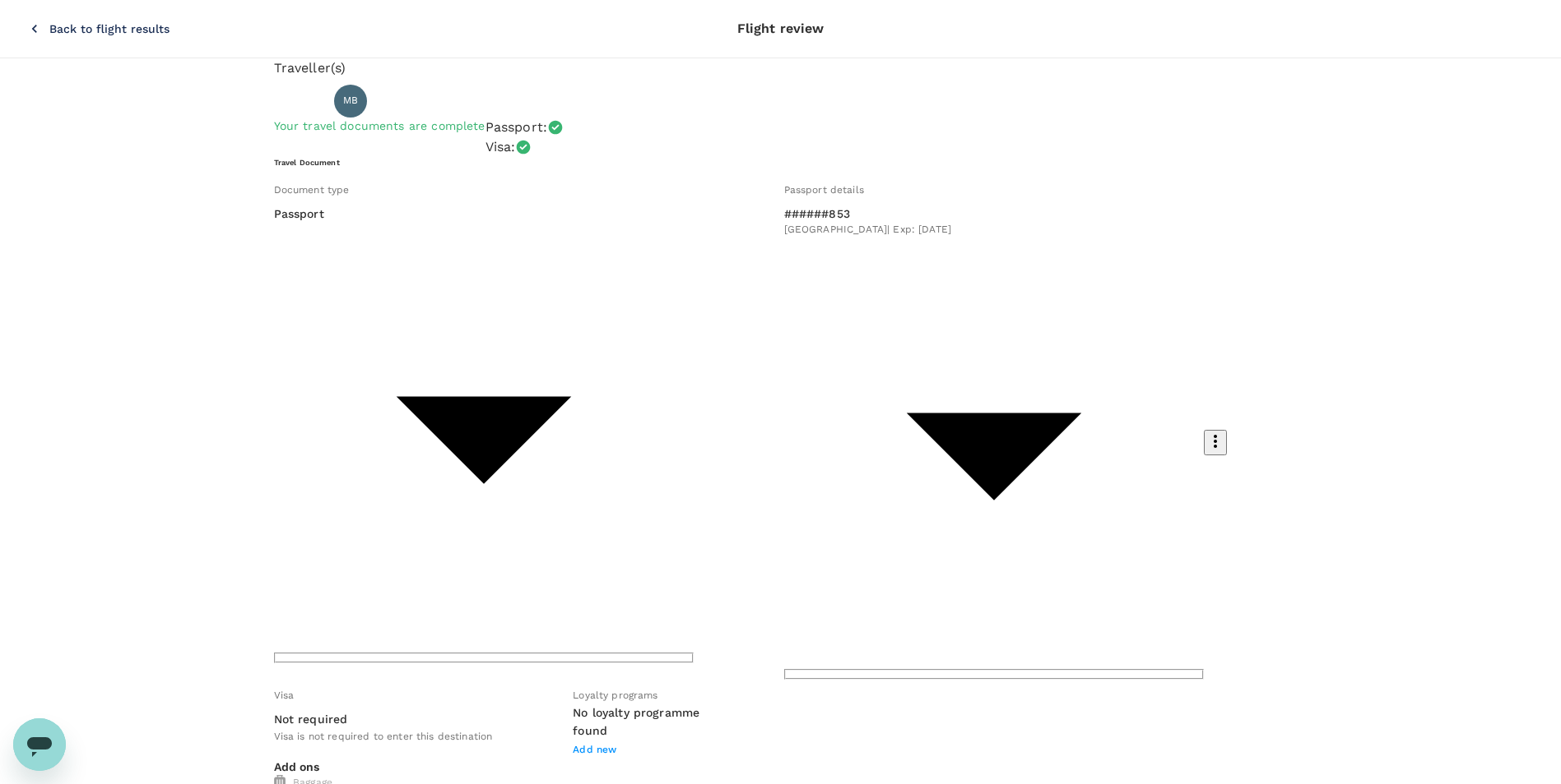
click at [22, 738] on div "Open messaging window" at bounding box center [39, 744] width 49 height 49
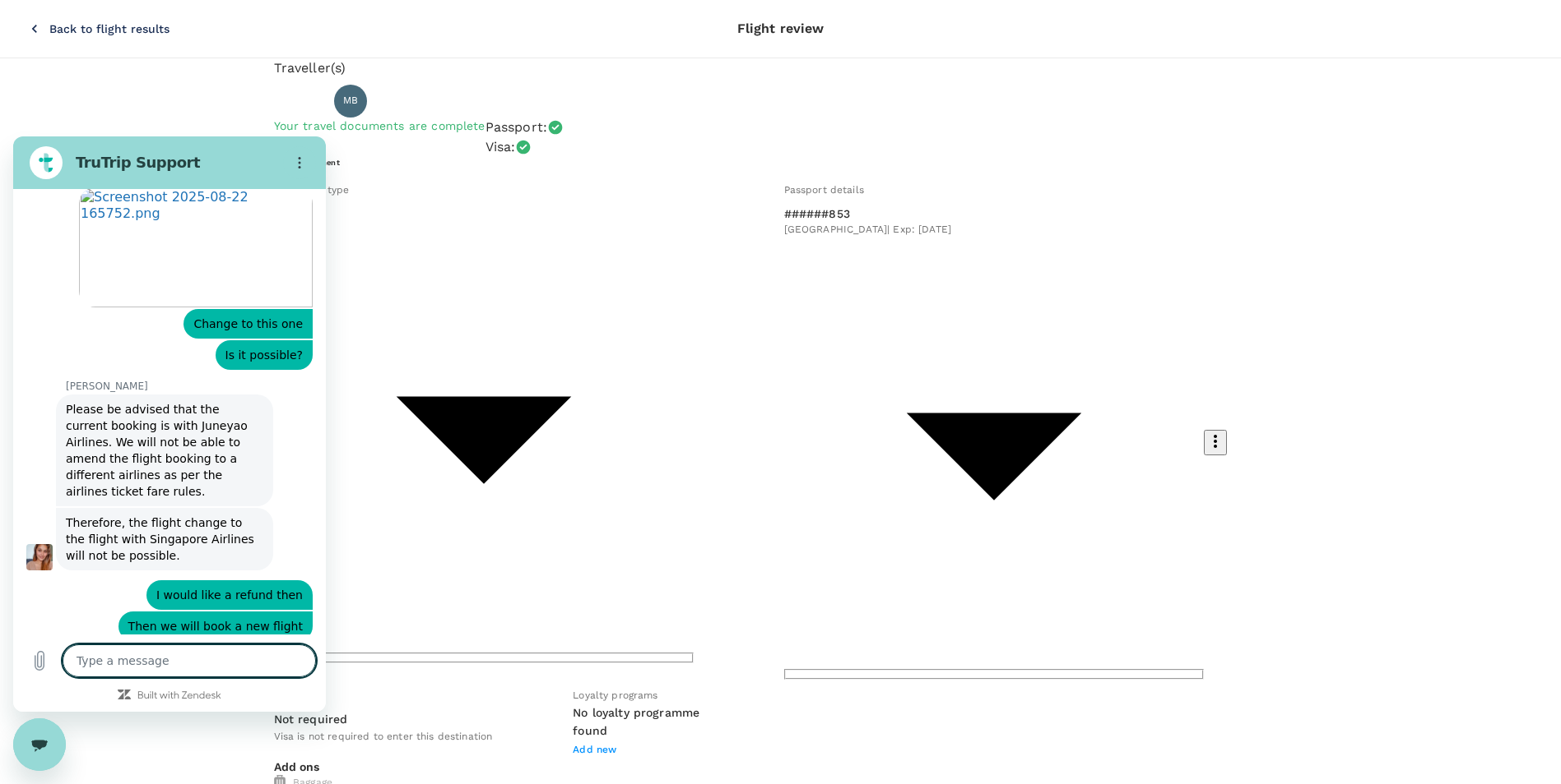
scroll to position [6782, 0]
click at [145, 666] on textarea at bounding box center [190, 660] width 254 height 33
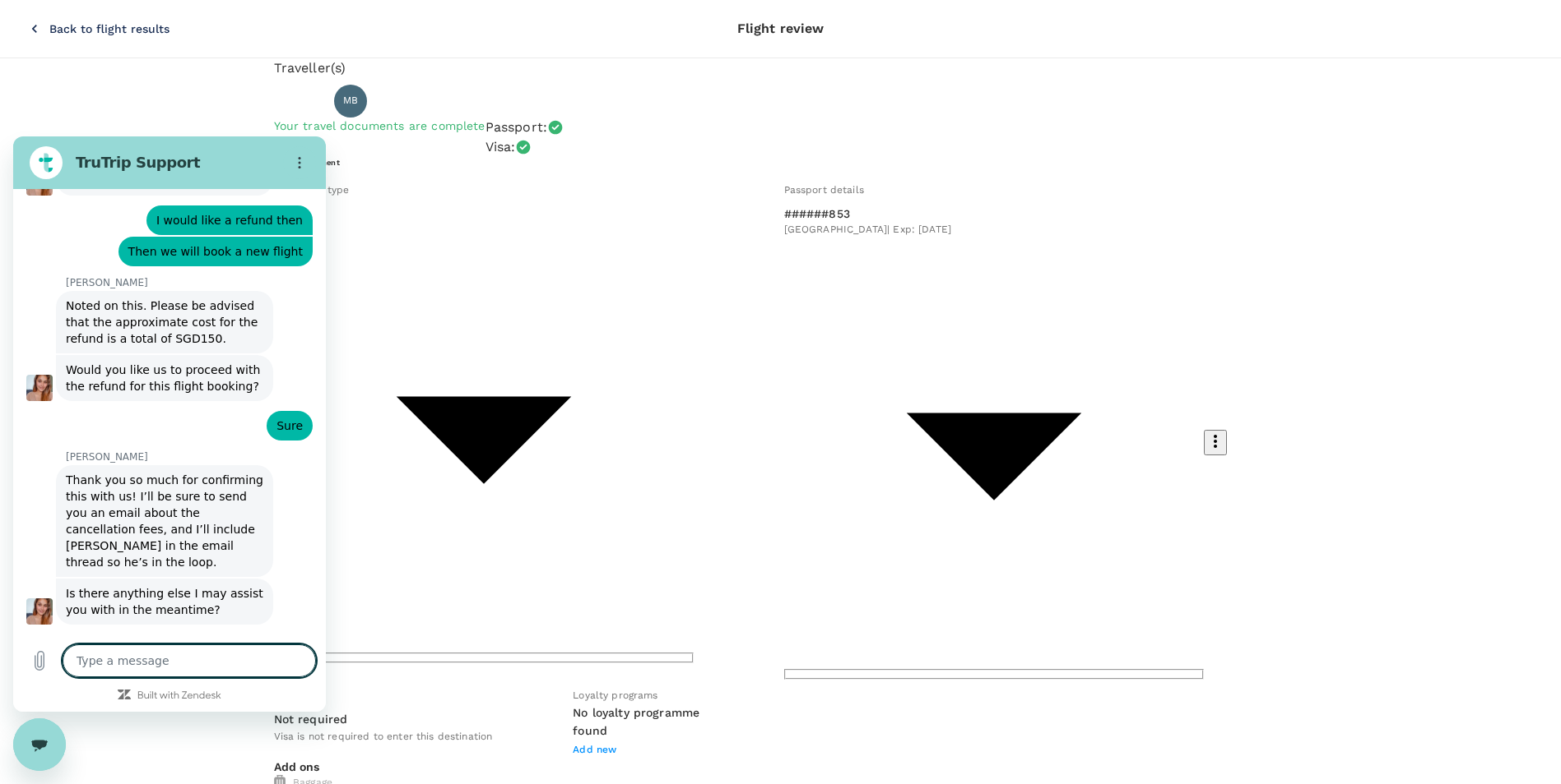
scroll to position [7163, 0]
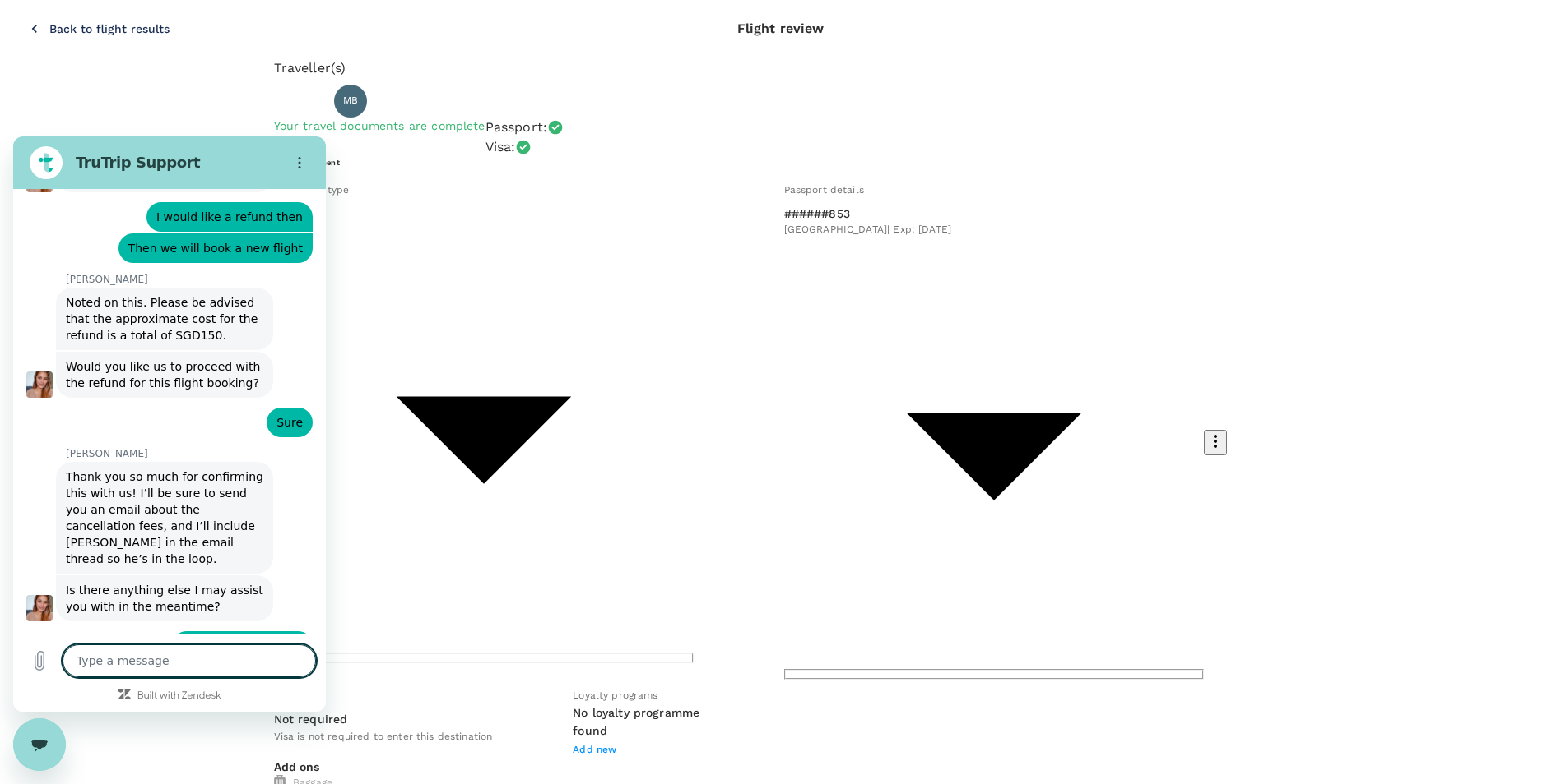
click at [143, 671] on textarea at bounding box center [190, 660] width 254 height 33
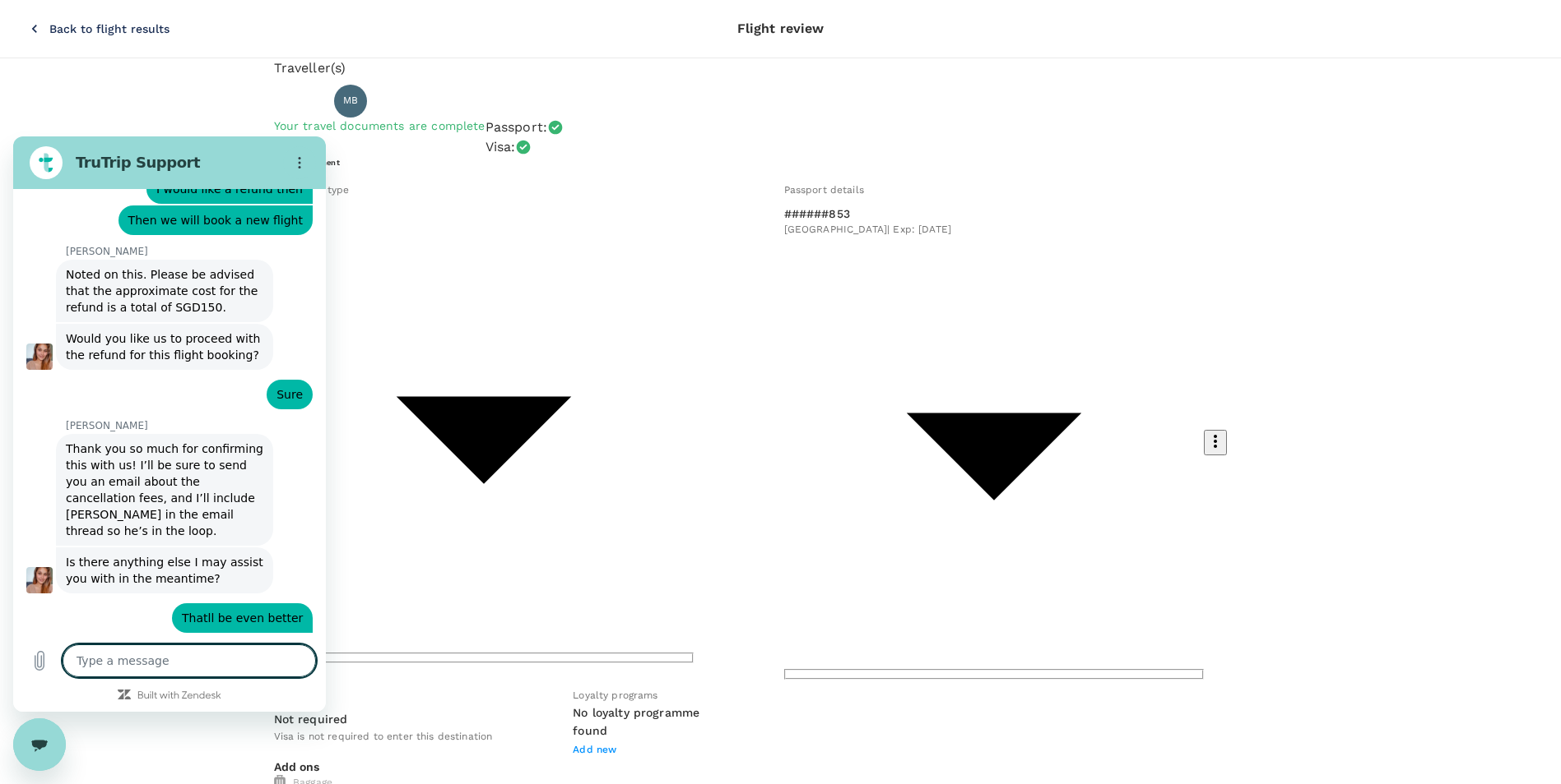
scroll to position [7194, 0]
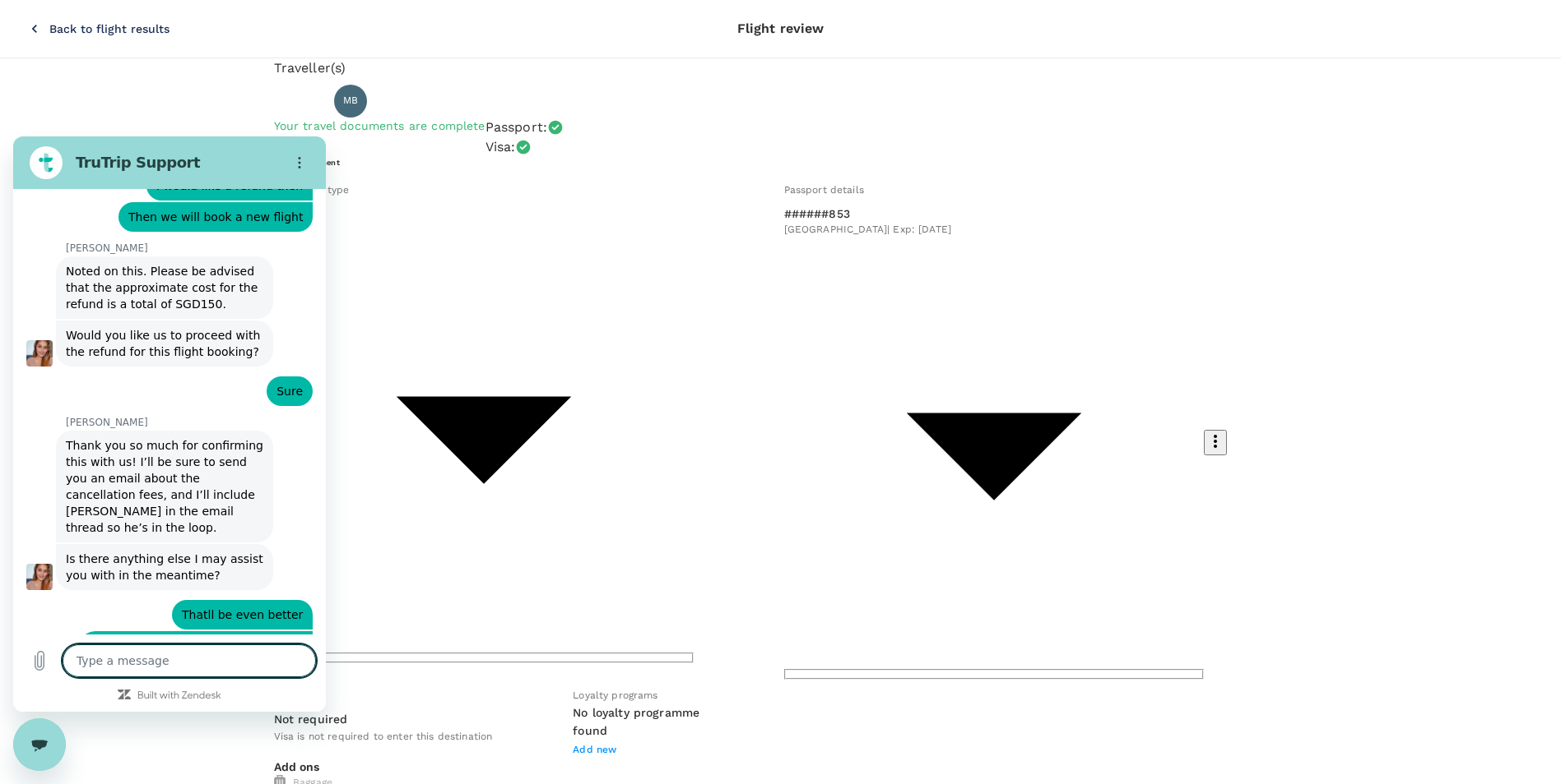
click at [34, 729] on div "Close messaging window" at bounding box center [39, 744] width 49 height 49
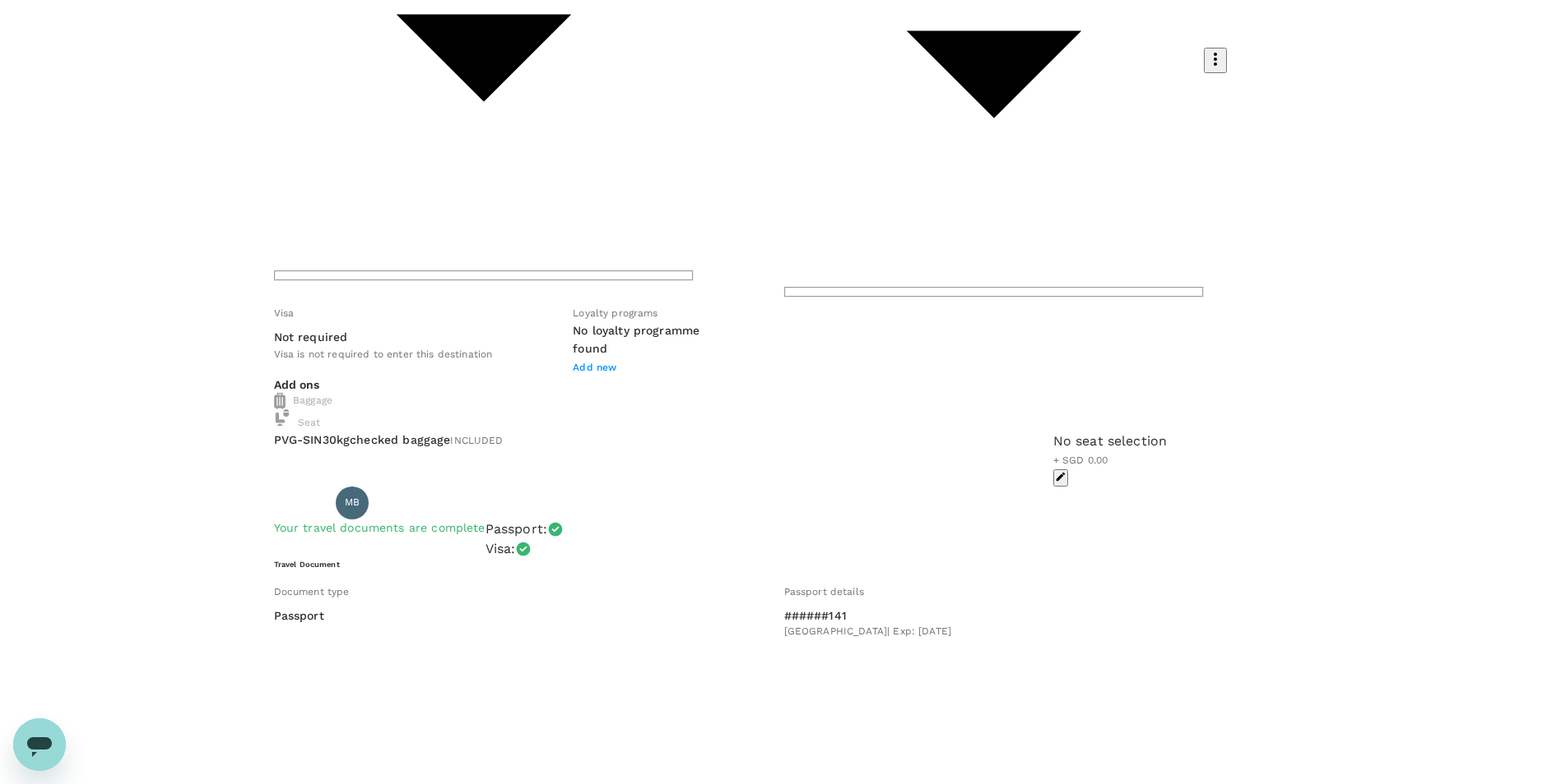
scroll to position [385, 0]
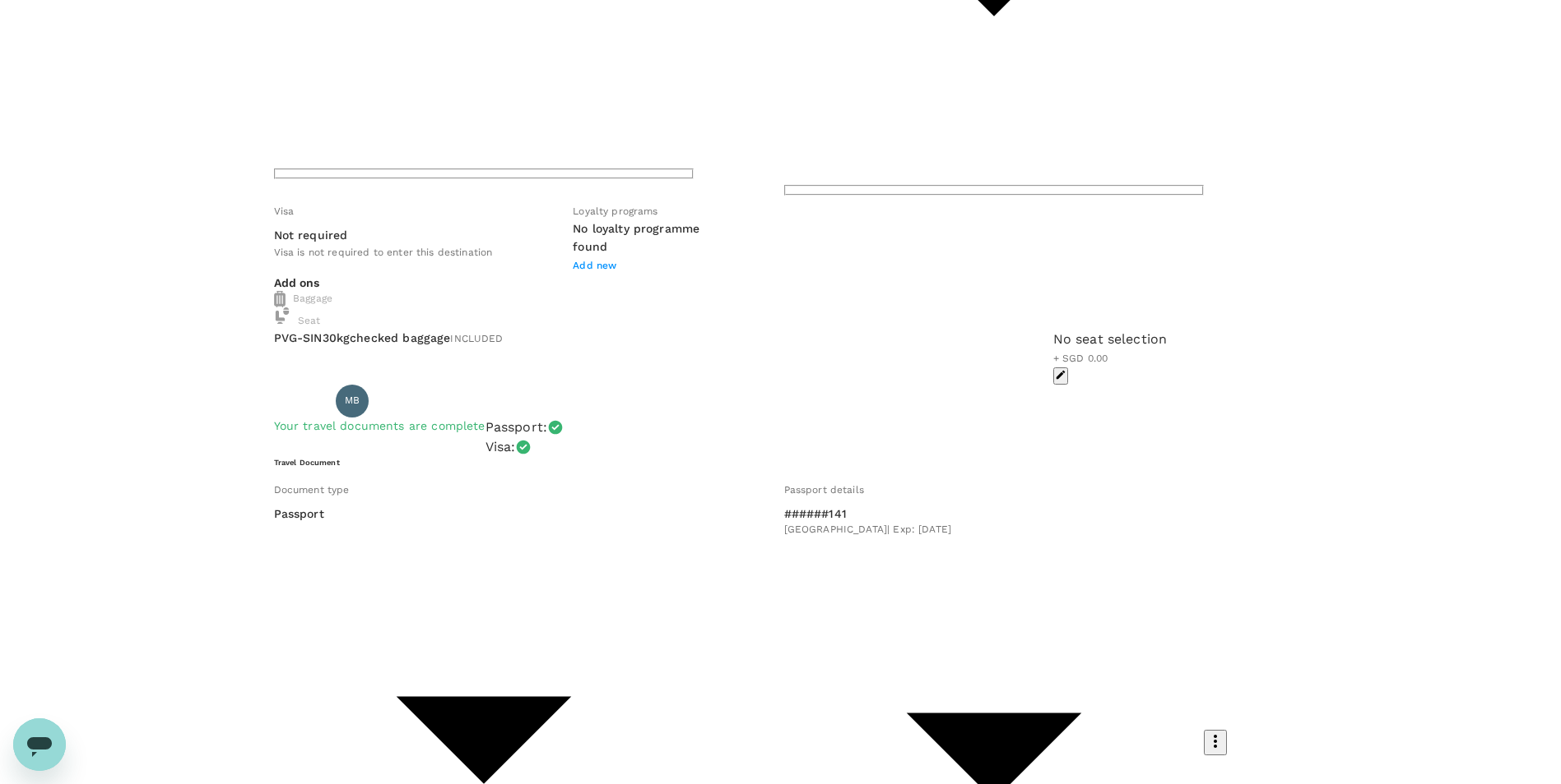
scroll to position [647, 0]
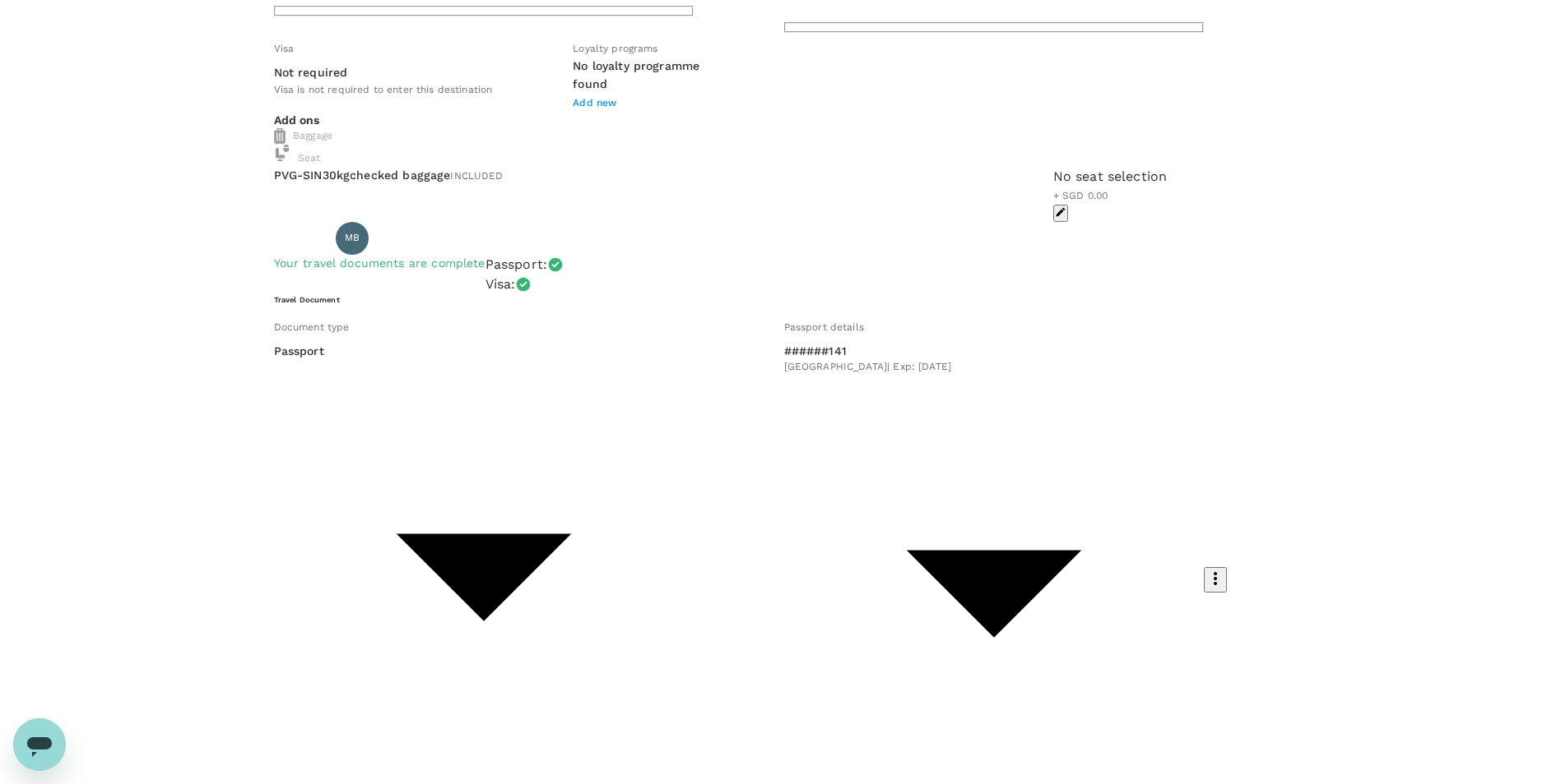
drag, startPoint x: 517, startPoint y: 598, endPoint x: 426, endPoint y: 620, distance: 93.6
drag, startPoint x: 526, startPoint y: 592, endPoint x: 479, endPoint y: 639, distance: 66.5
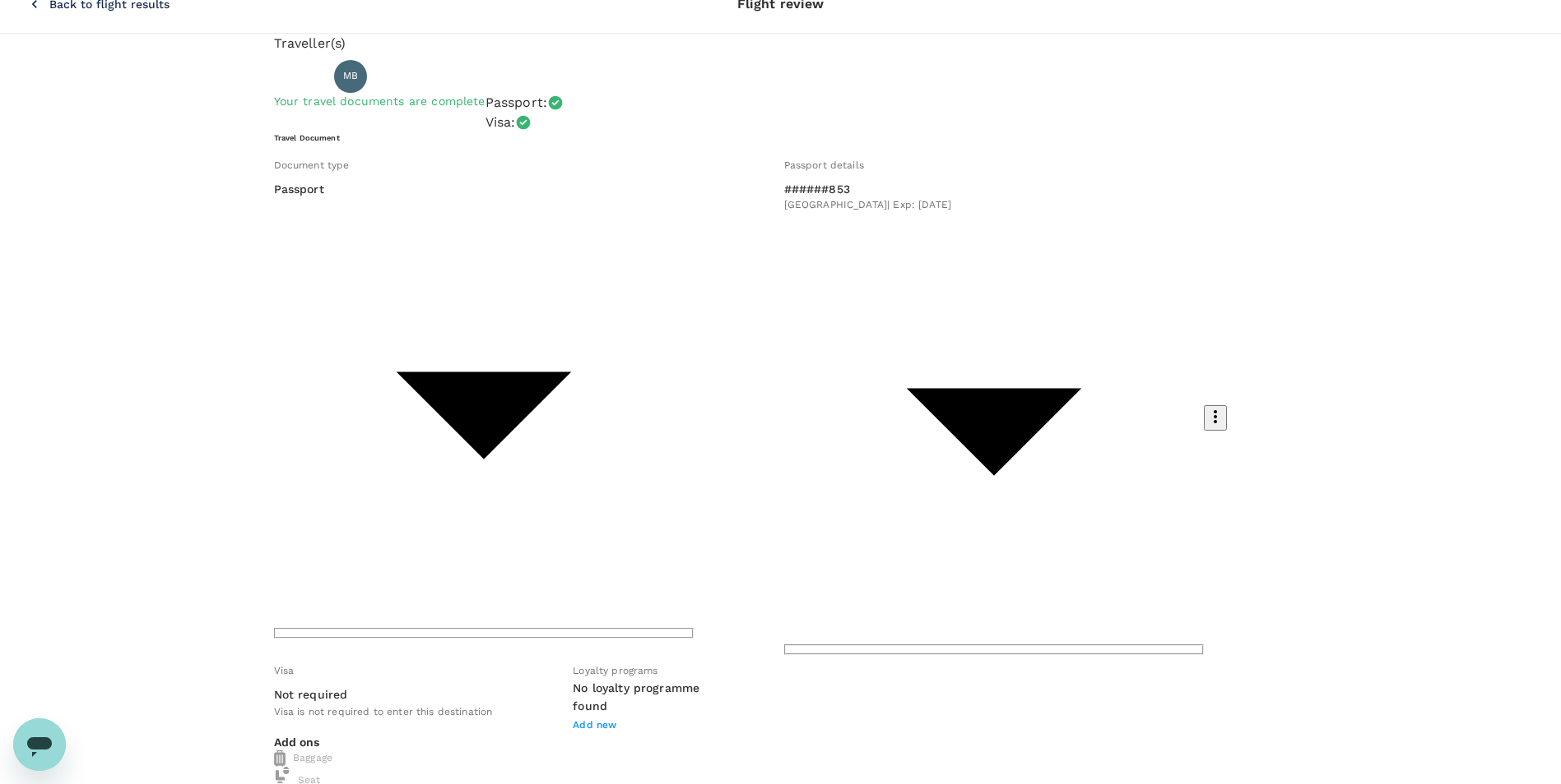
scroll to position [0, 0]
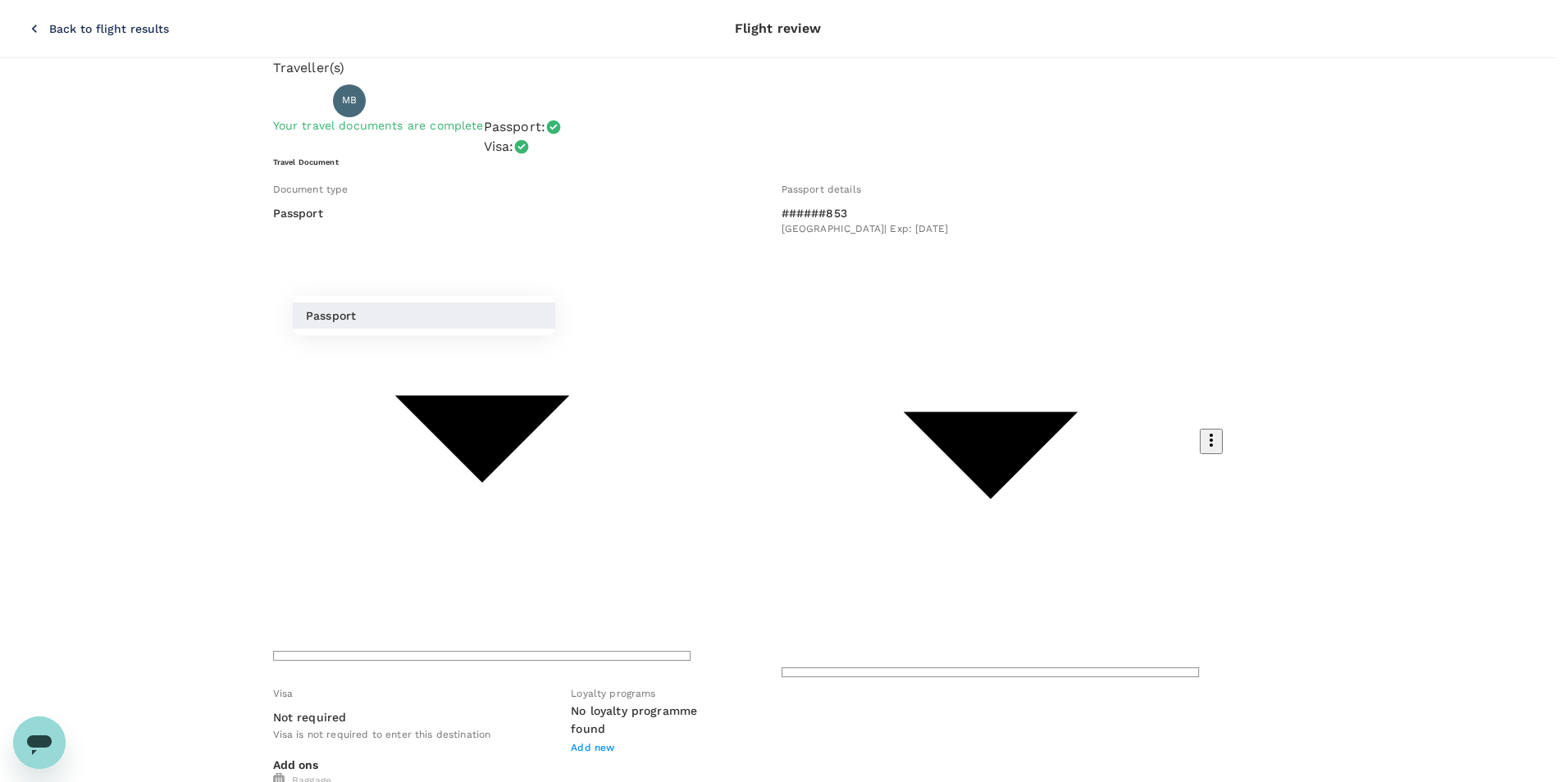
click at [537, 265] on div at bounding box center [784, 391] width 1568 height 782
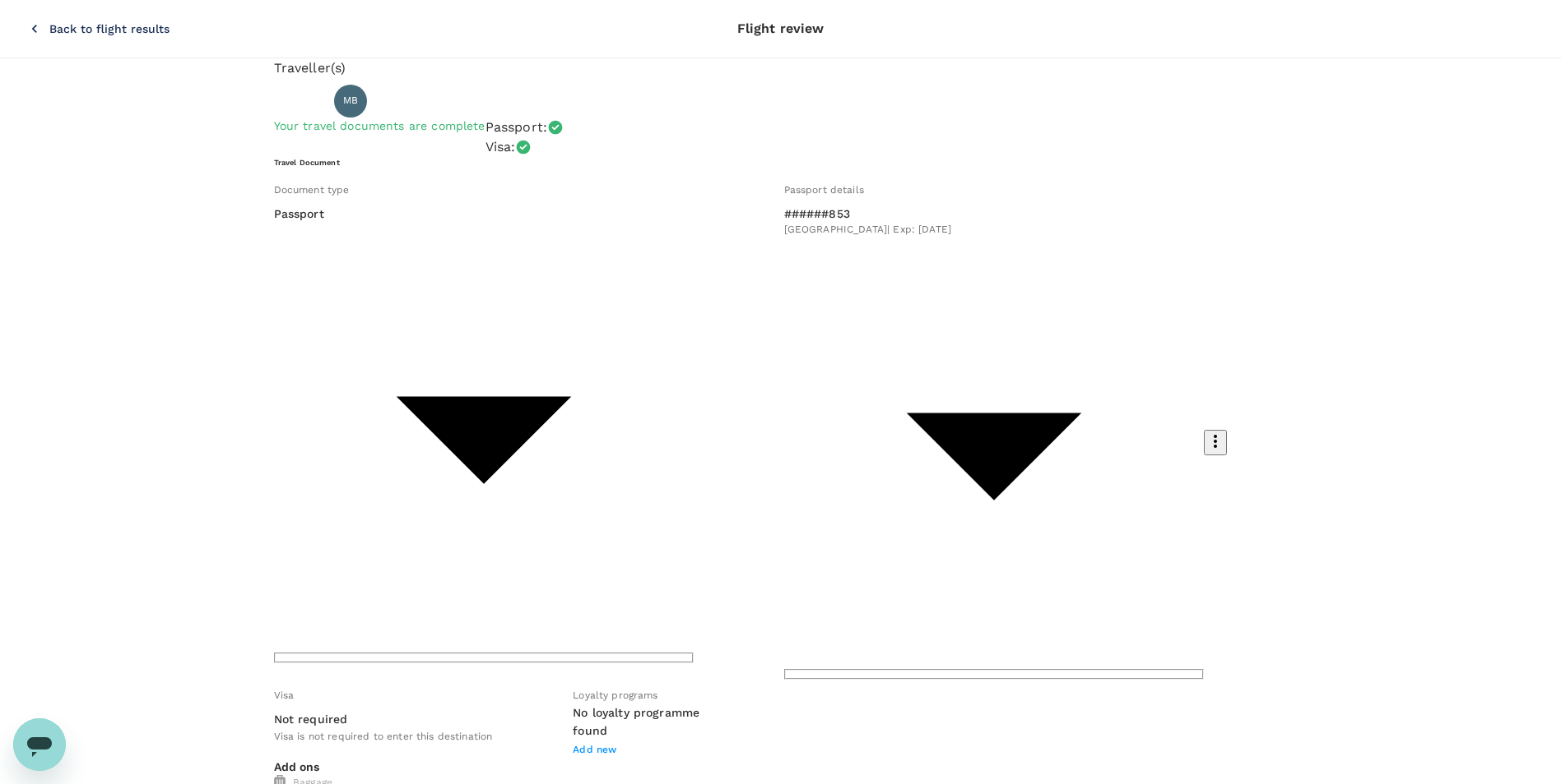
click at [778, 216] on div "Passport details ######853 Malaysia | Exp: 19 Apr 2029 53284a42-5903-42fe-89e4-…" at bounding box center [1032, 427] width 510 height 505
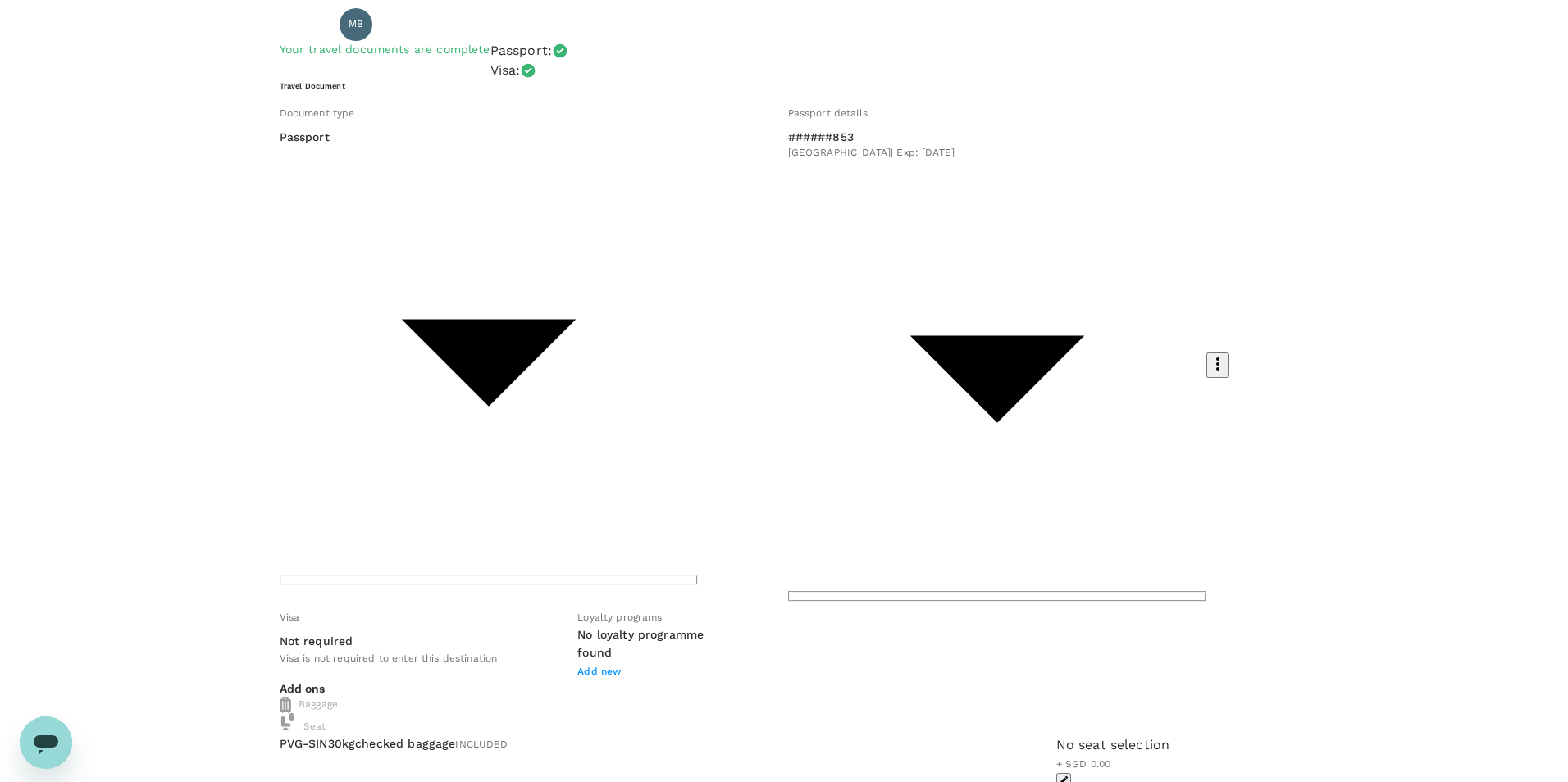
scroll to position [72, 0]
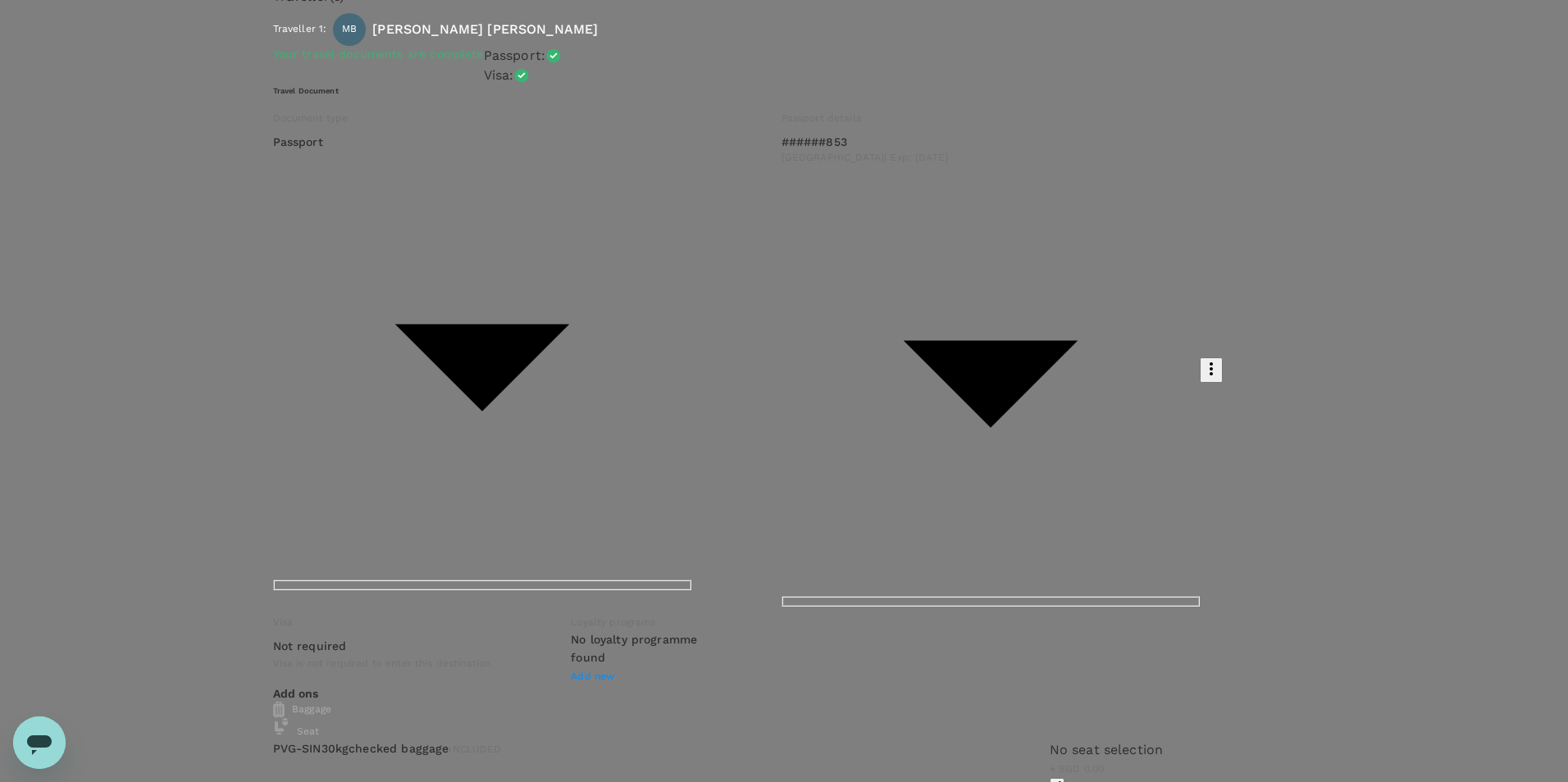
click at [362, 556] on input "radio" at bounding box center [784, 319] width 1568 height 782
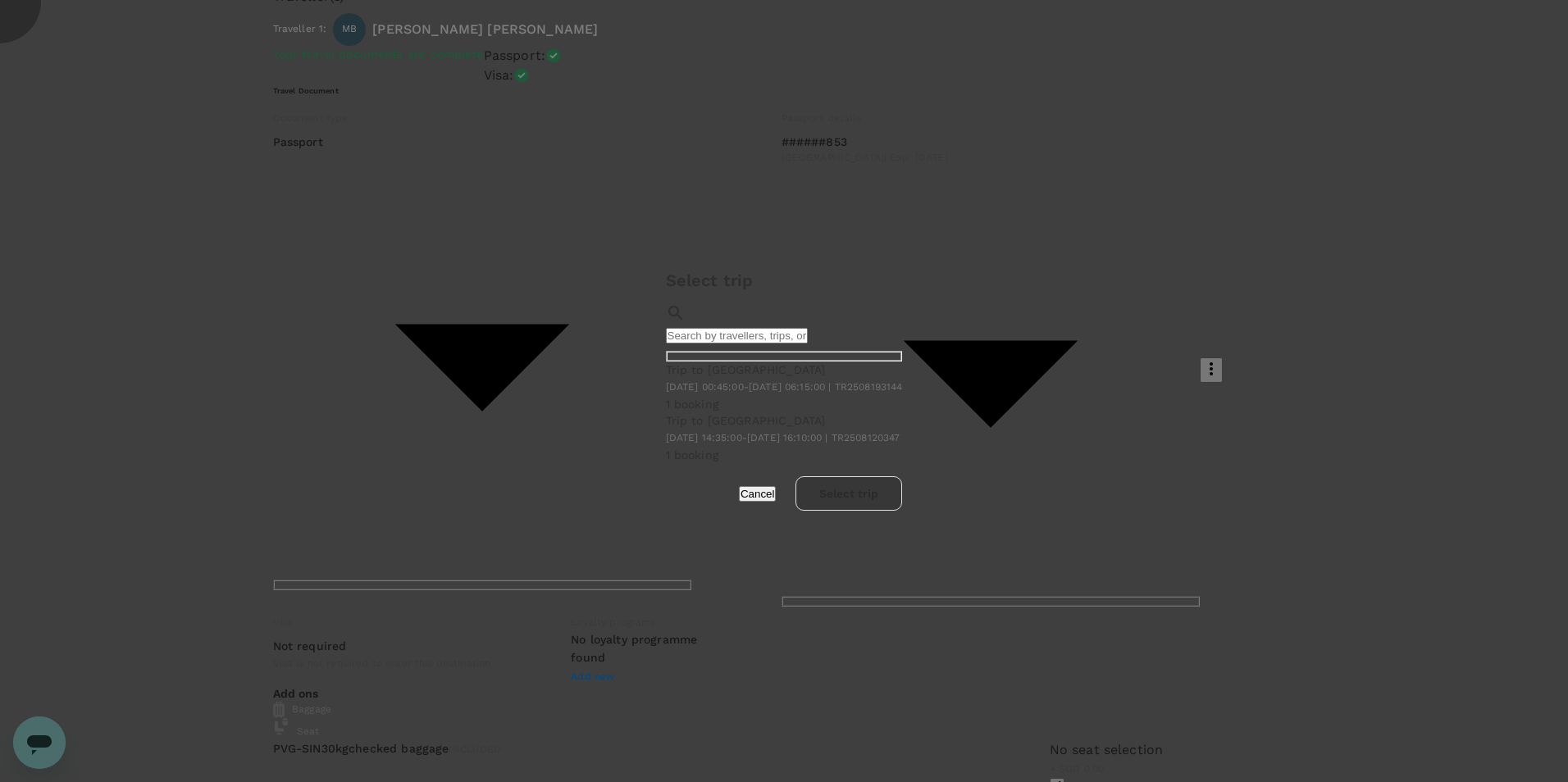
click at [777, 502] on button "Cancel" at bounding box center [758, 494] width 38 height 16
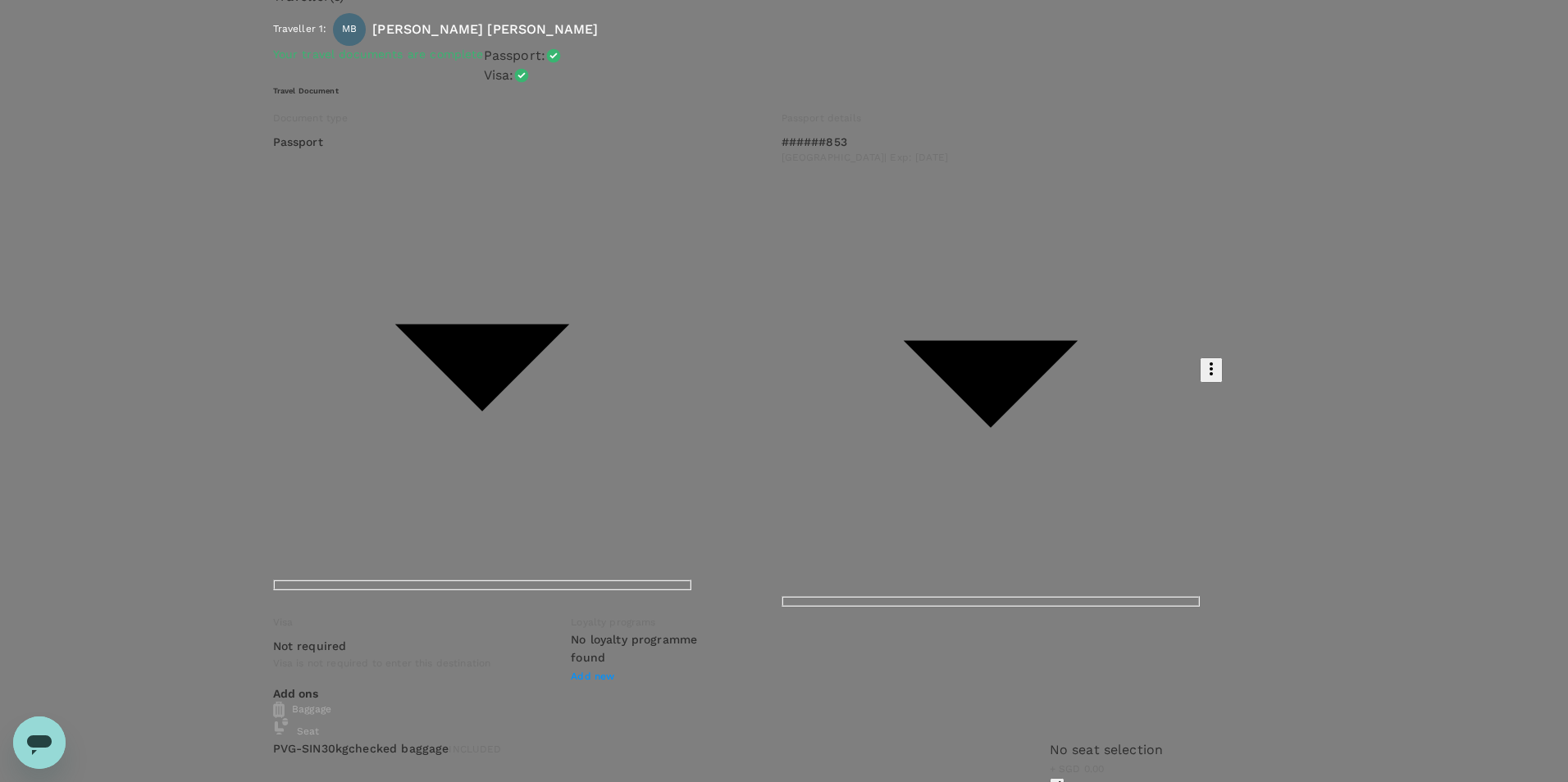
click at [361, 609] on input "radio" at bounding box center [784, 319] width 1568 height 782
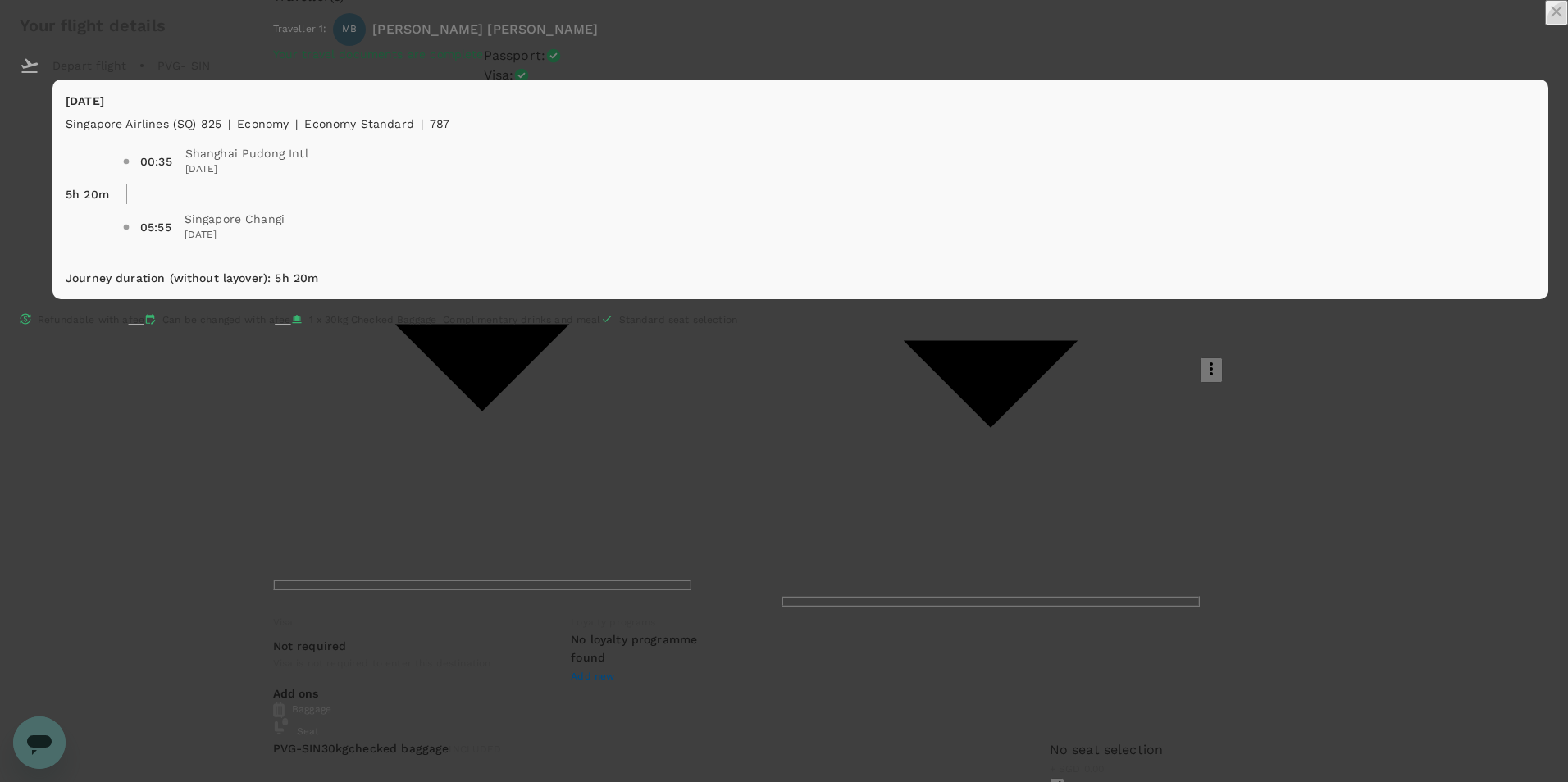
click at [1547, 21] on icon "close" at bounding box center [1557, 12] width 20 height 20
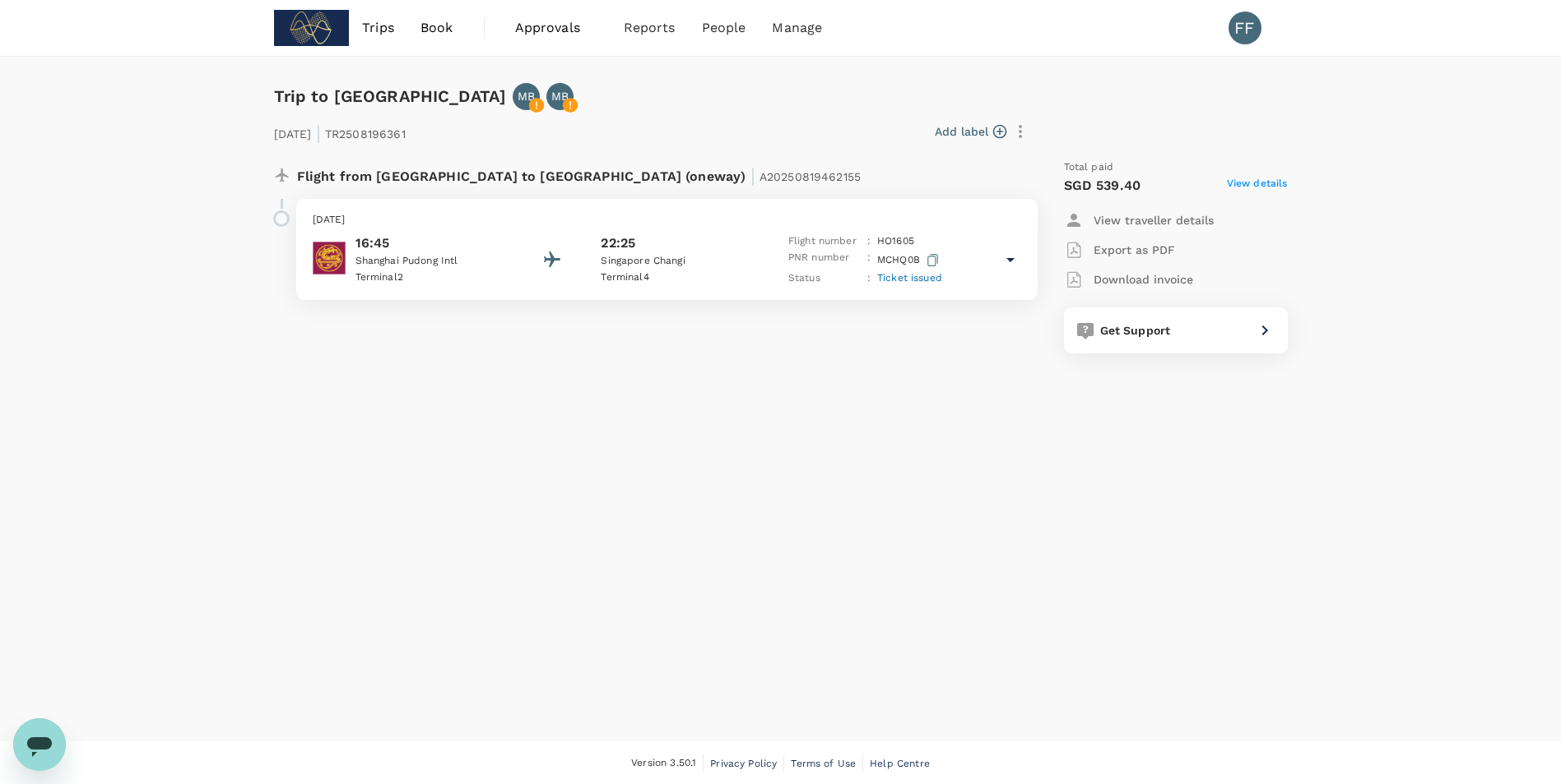
click at [747, 245] on div "22:25" at bounding box center [675, 244] width 148 height 20
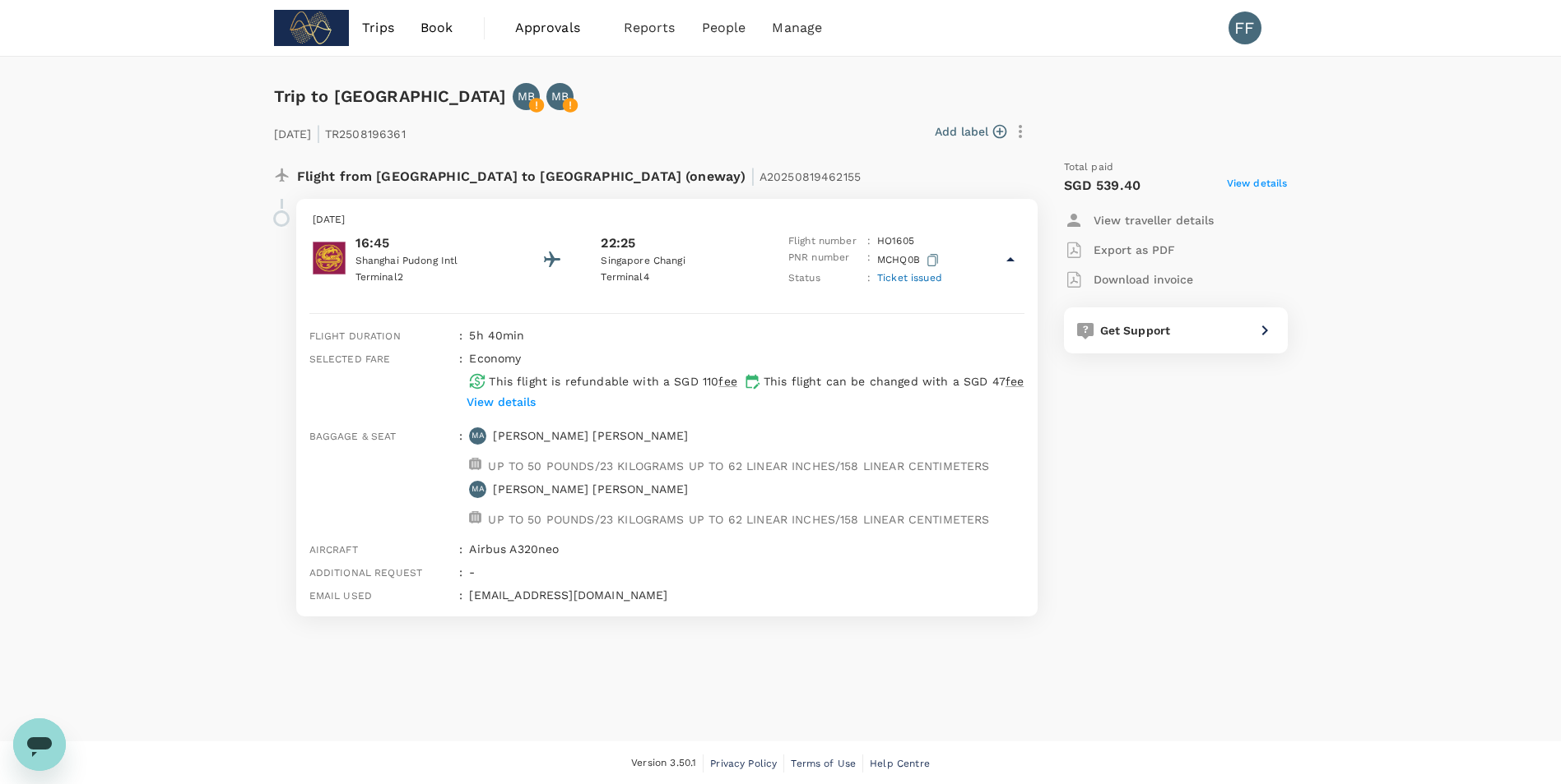
click at [1278, 183] on span "View details" at bounding box center [1257, 186] width 61 height 20
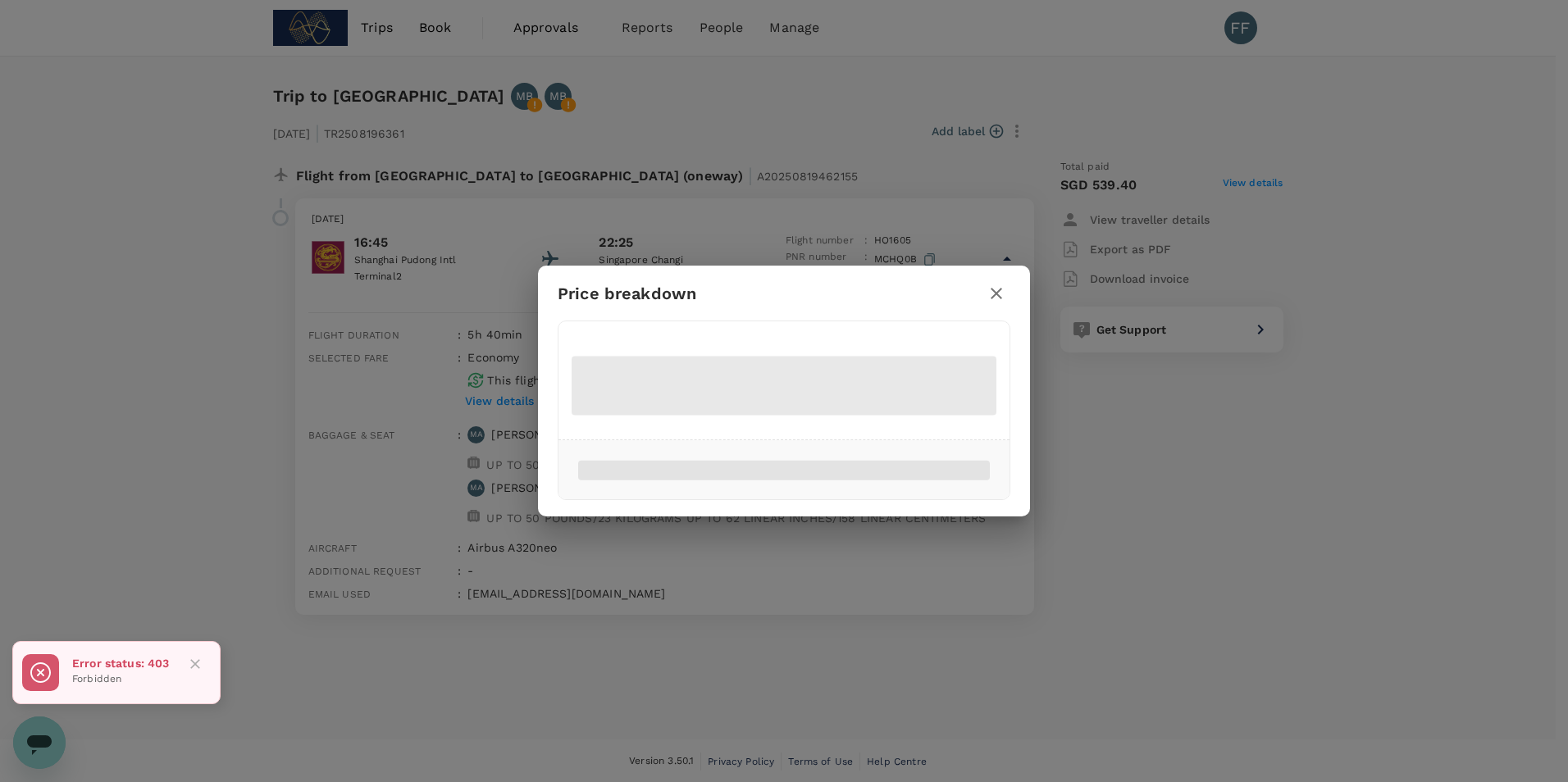
click at [197, 666] on icon "Close" at bounding box center [195, 664] width 10 height 10
click at [383, 454] on div "Price breakdown" at bounding box center [784, 391] width 1568 height 782
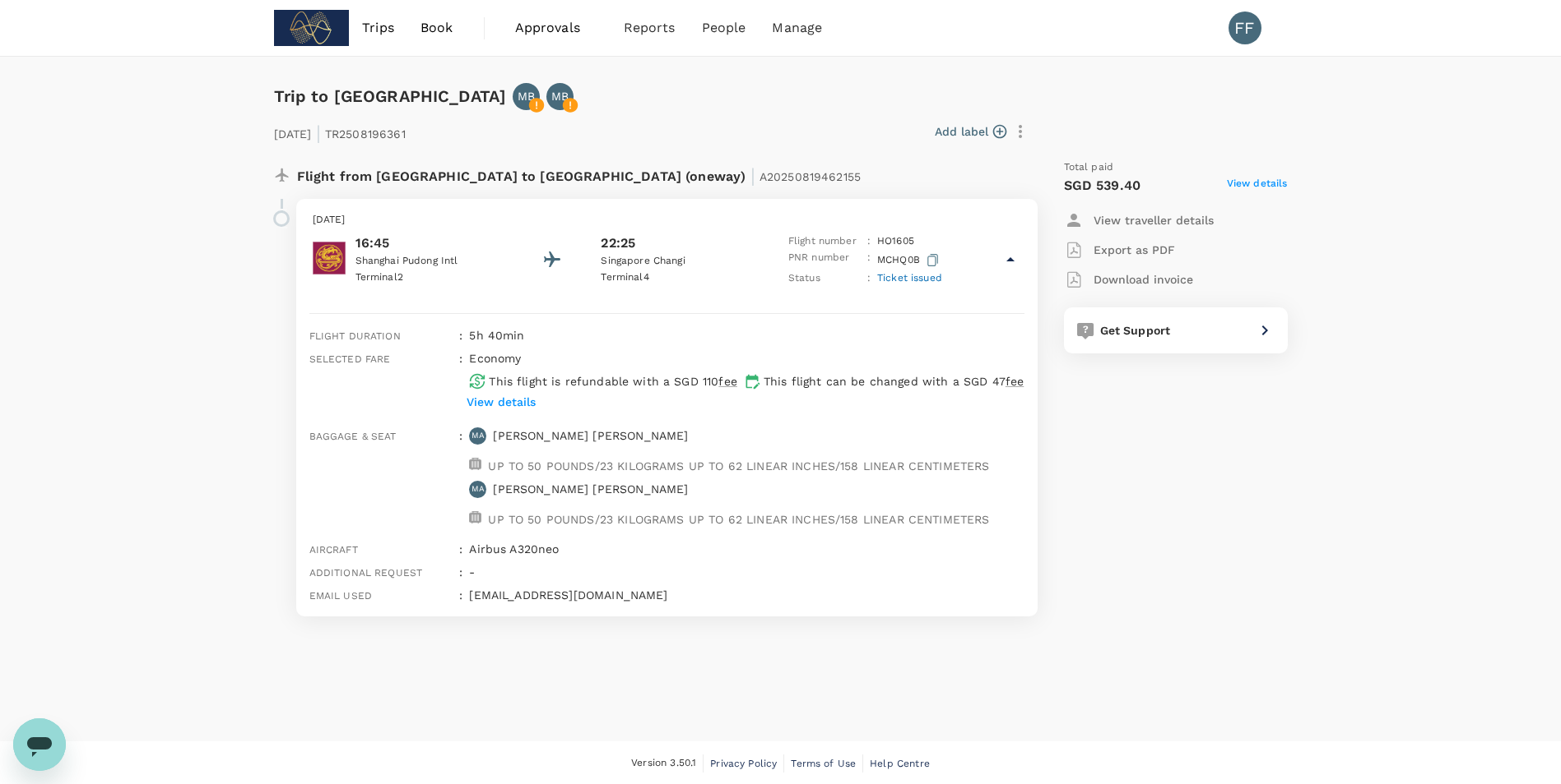
click at [54, 737] on icon "Open messaging window" at bounding box center [40, 745] width 30 height 30
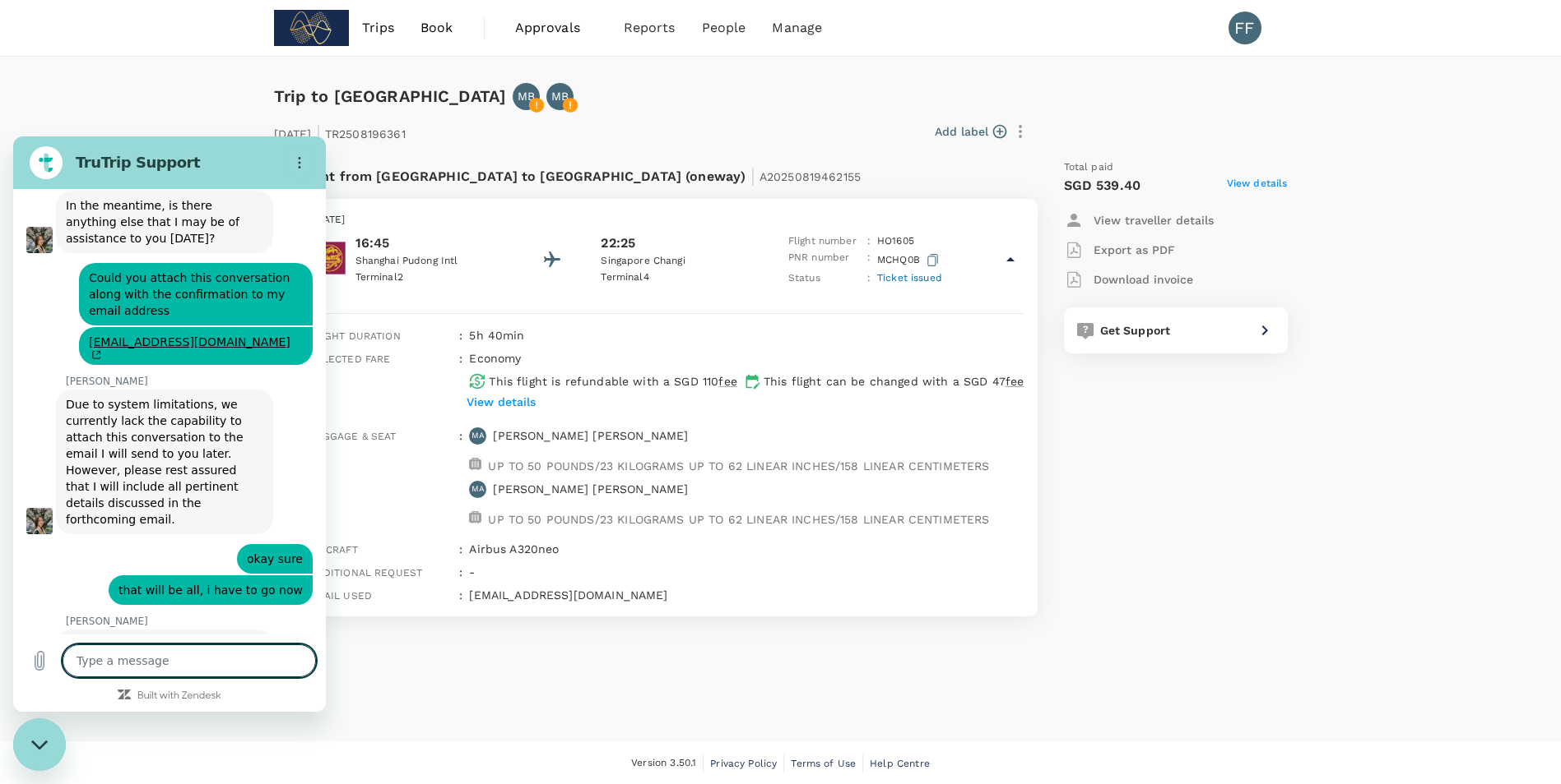
scroll to position [4329, 0]
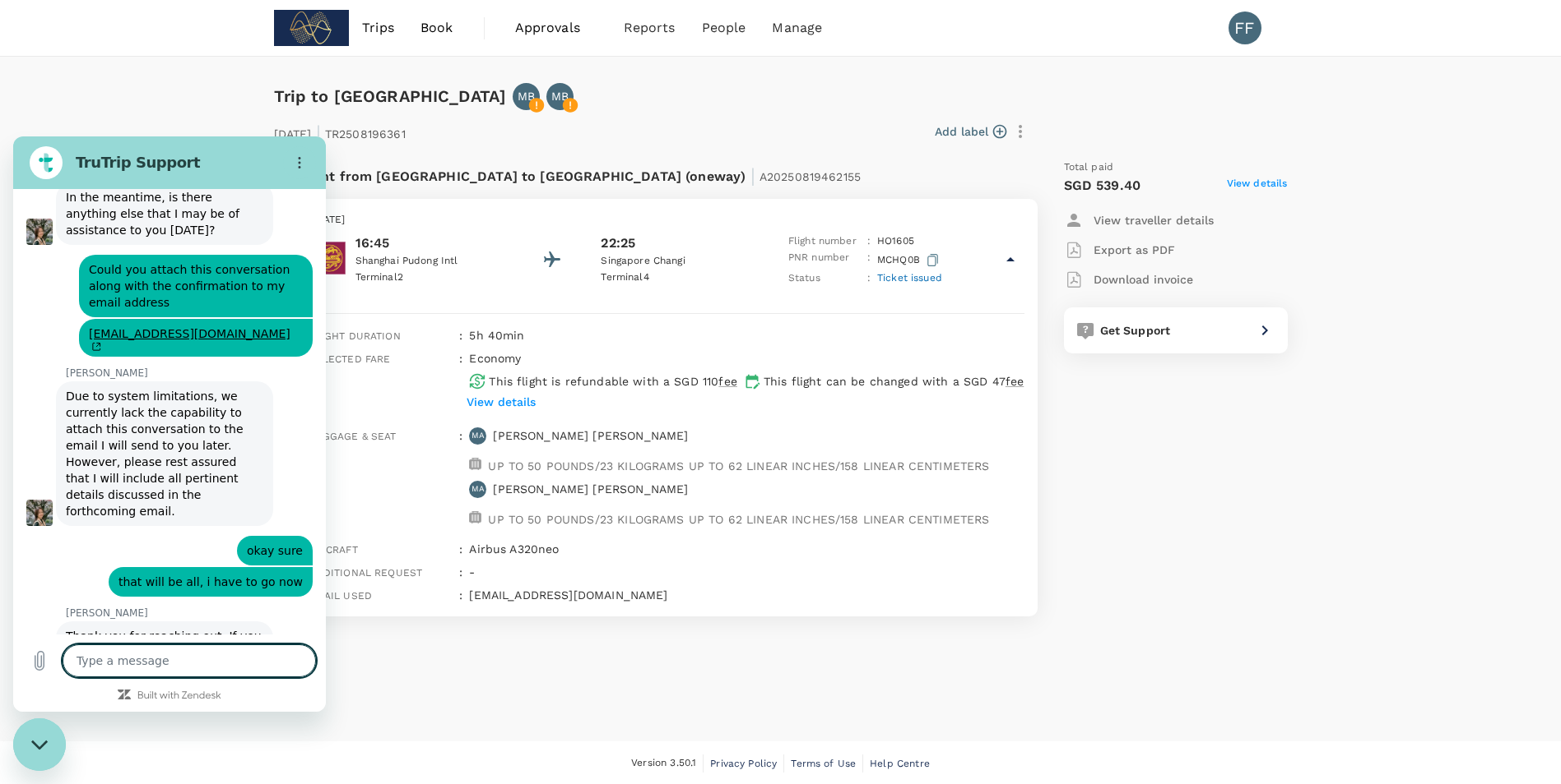
click at [214, 658] on textarea at bounding box center [190, 660] width 254 height 33
type textarea "H"
type textarea "x"
type textarea "Hi"
type textarea "x"
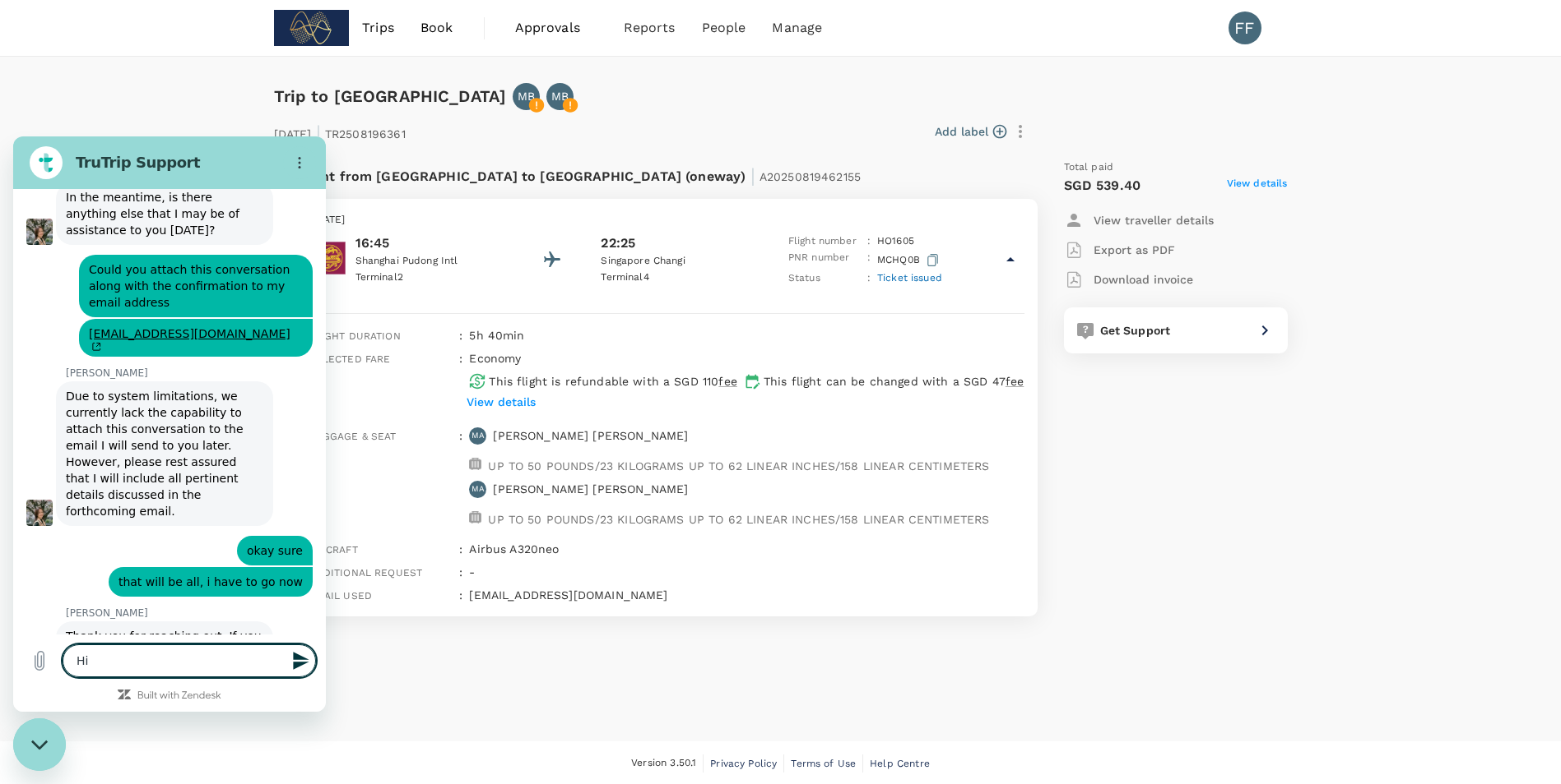
type textarea "Hi"
type textarea "x"
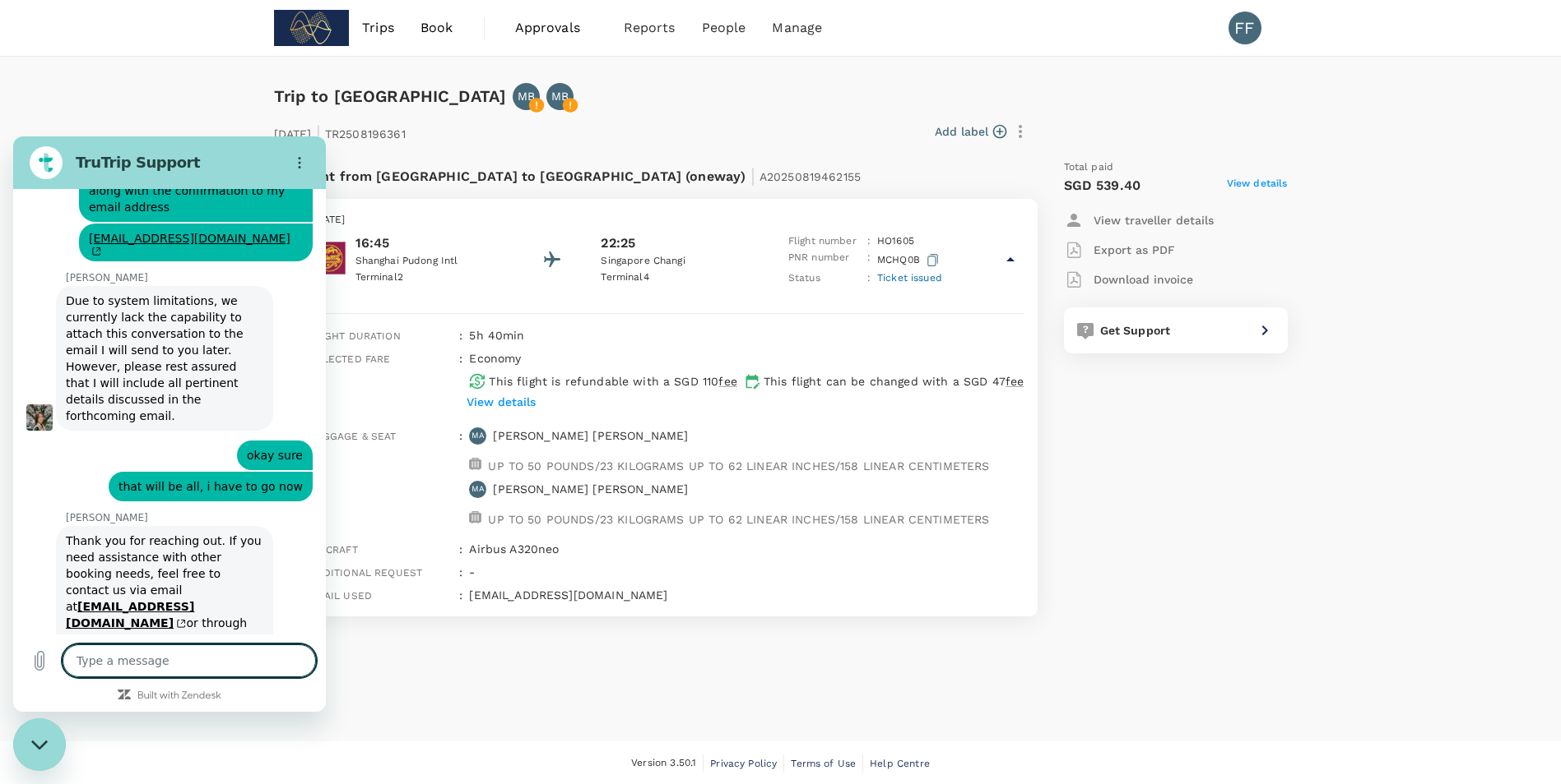
scroll to position [4423, 0]
type textarea "x"
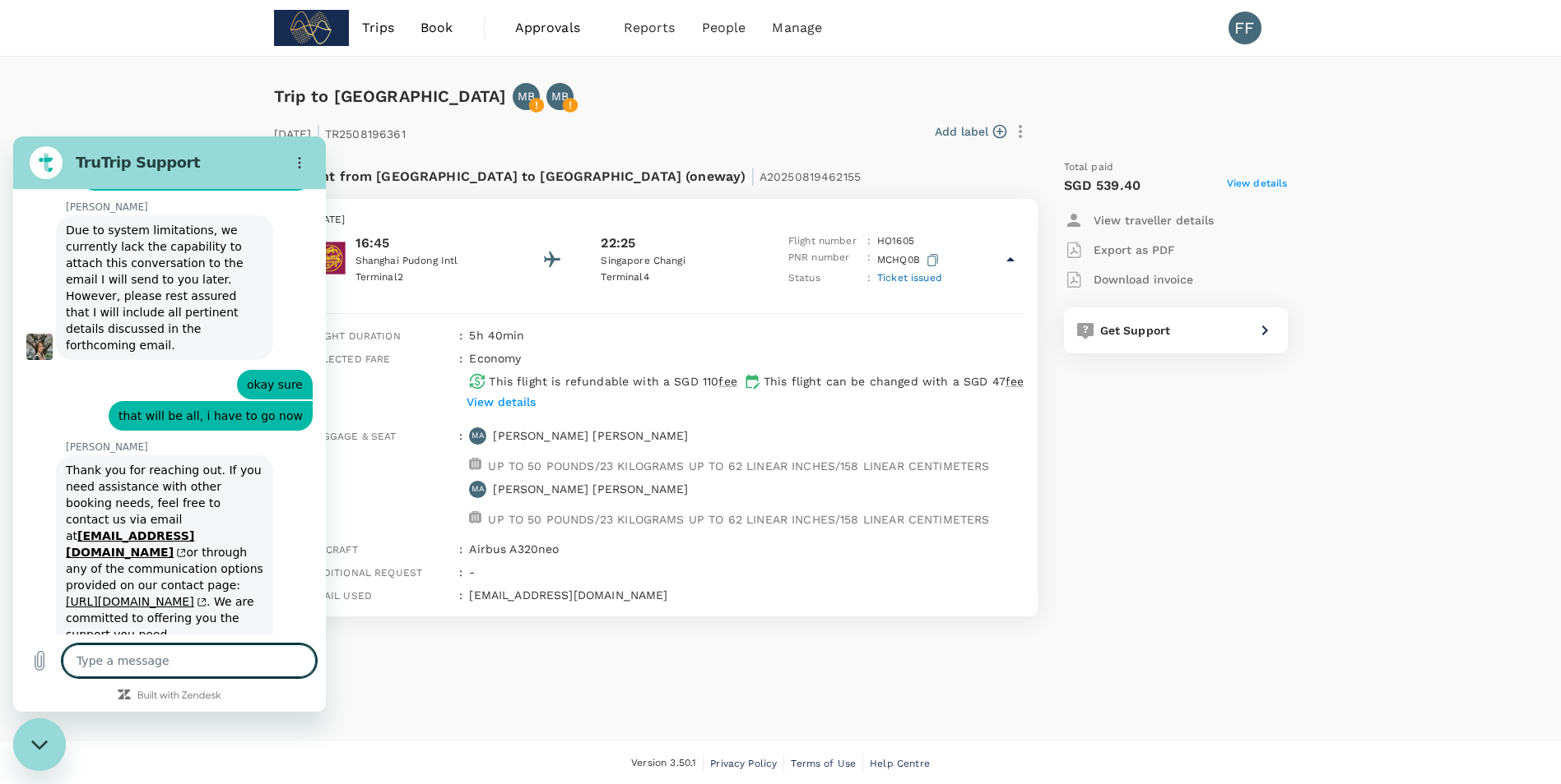
type textarea "o"
type textarea "x"
type textarea "o"
type textarea "x"
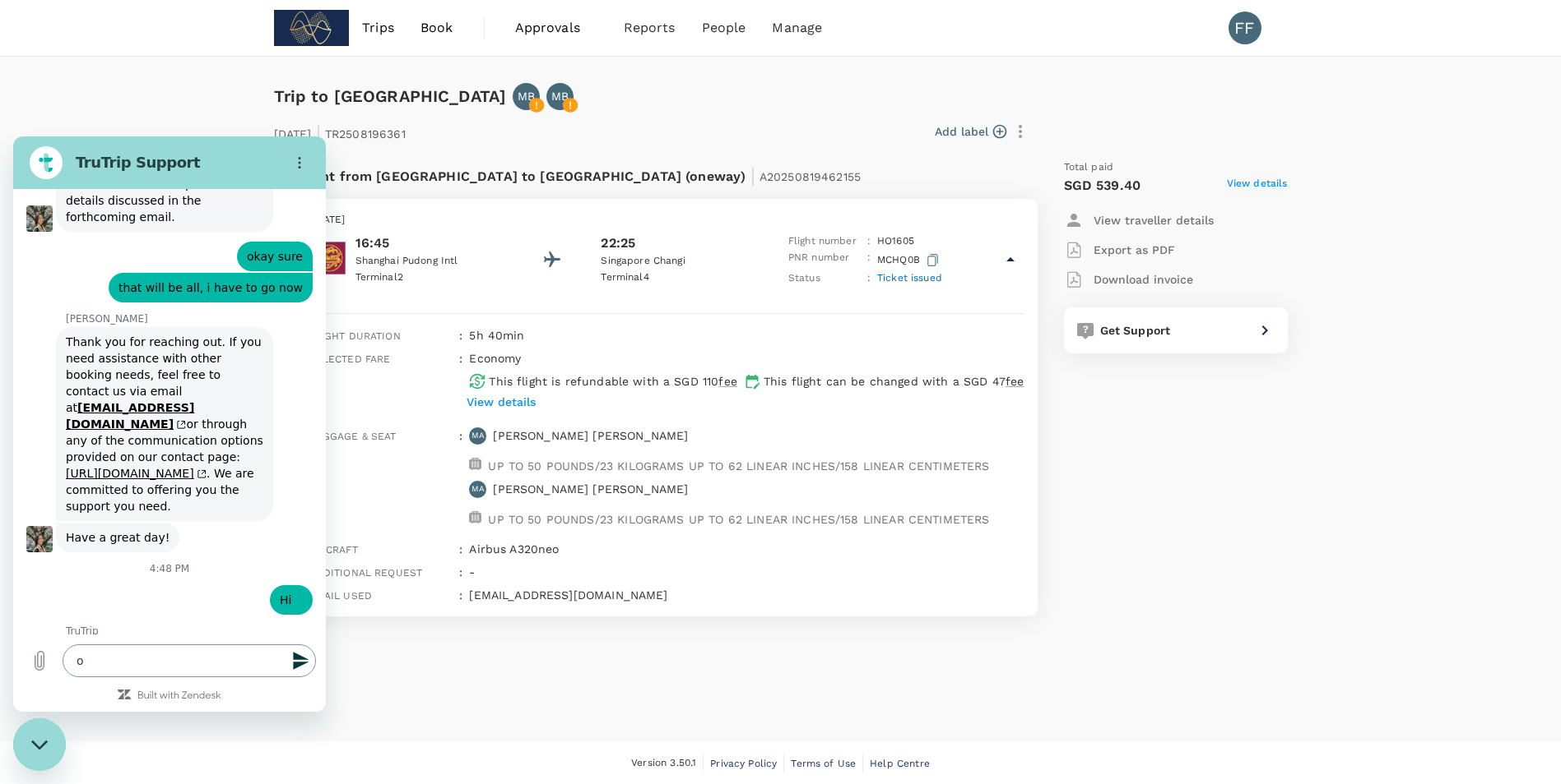
scroll to position [4622, 0]
type input ","
type input "f"
type input "Firda"
click at [132, 770] on input "Firda" at bounding box center [184, 787] width 229 height 35
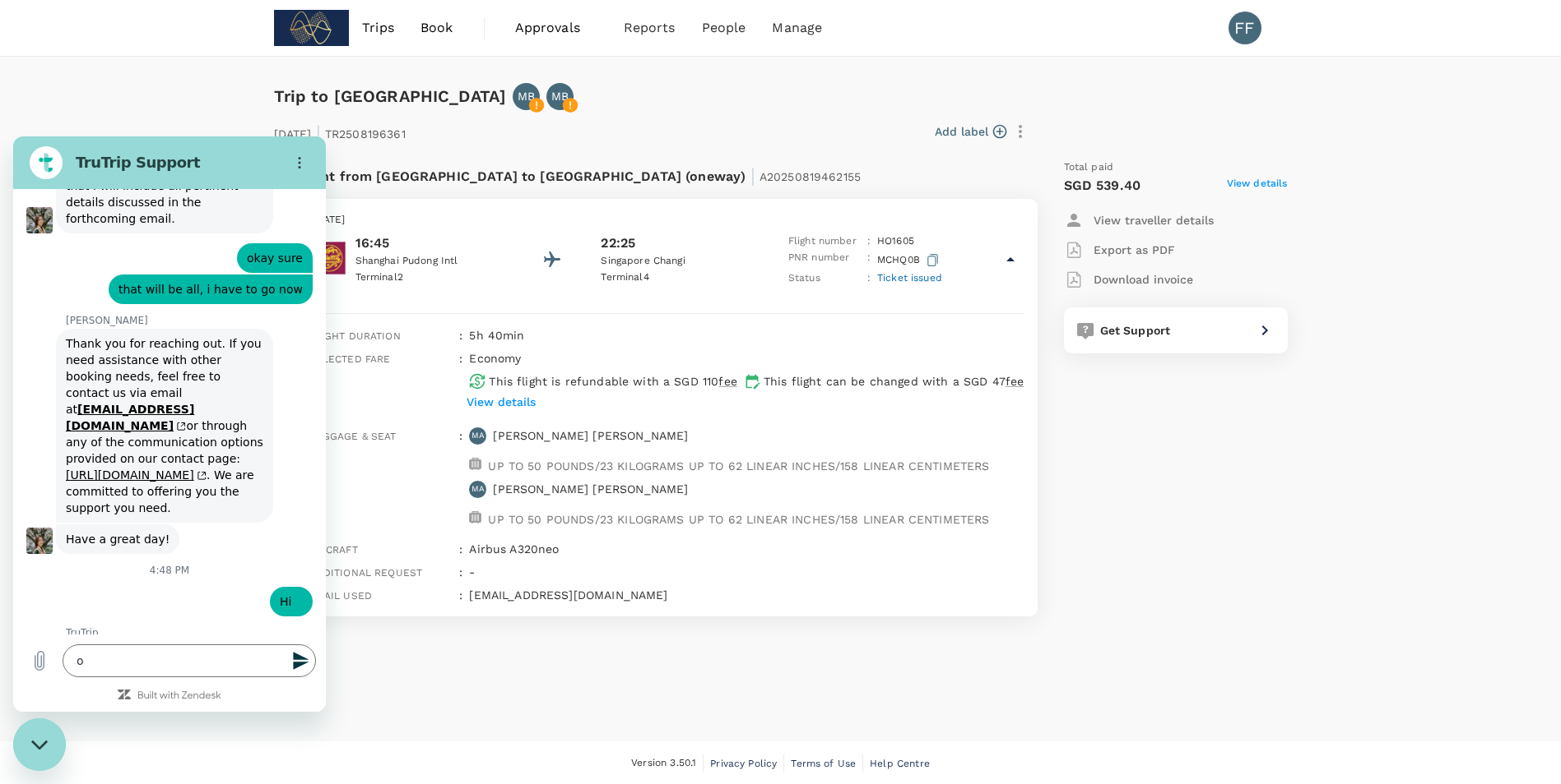
type input "Firdauz"
type textarea "x"
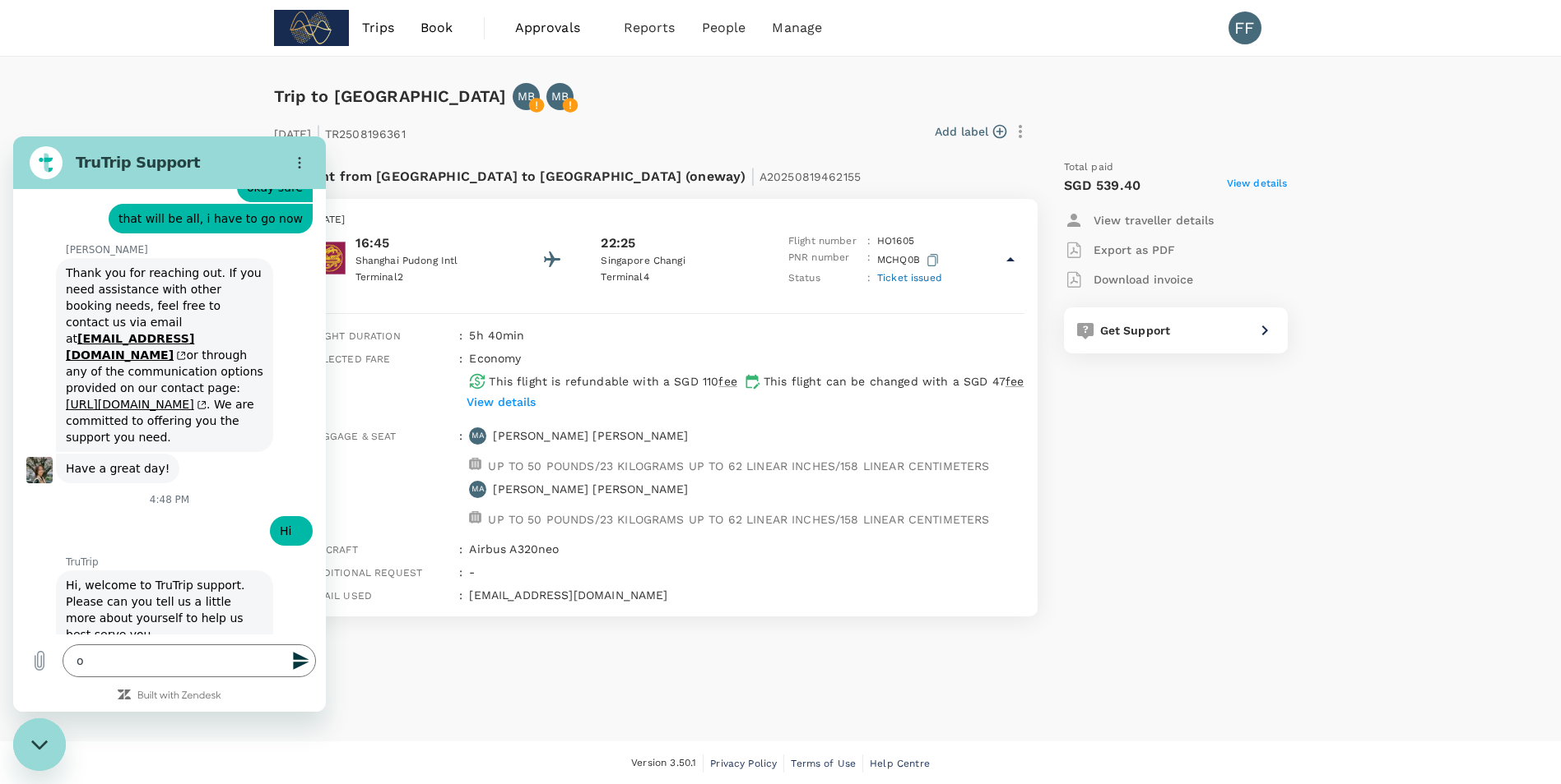
type input "F"
type input "[EMAIL_ADDRESS][DOMAIN_NAME]"
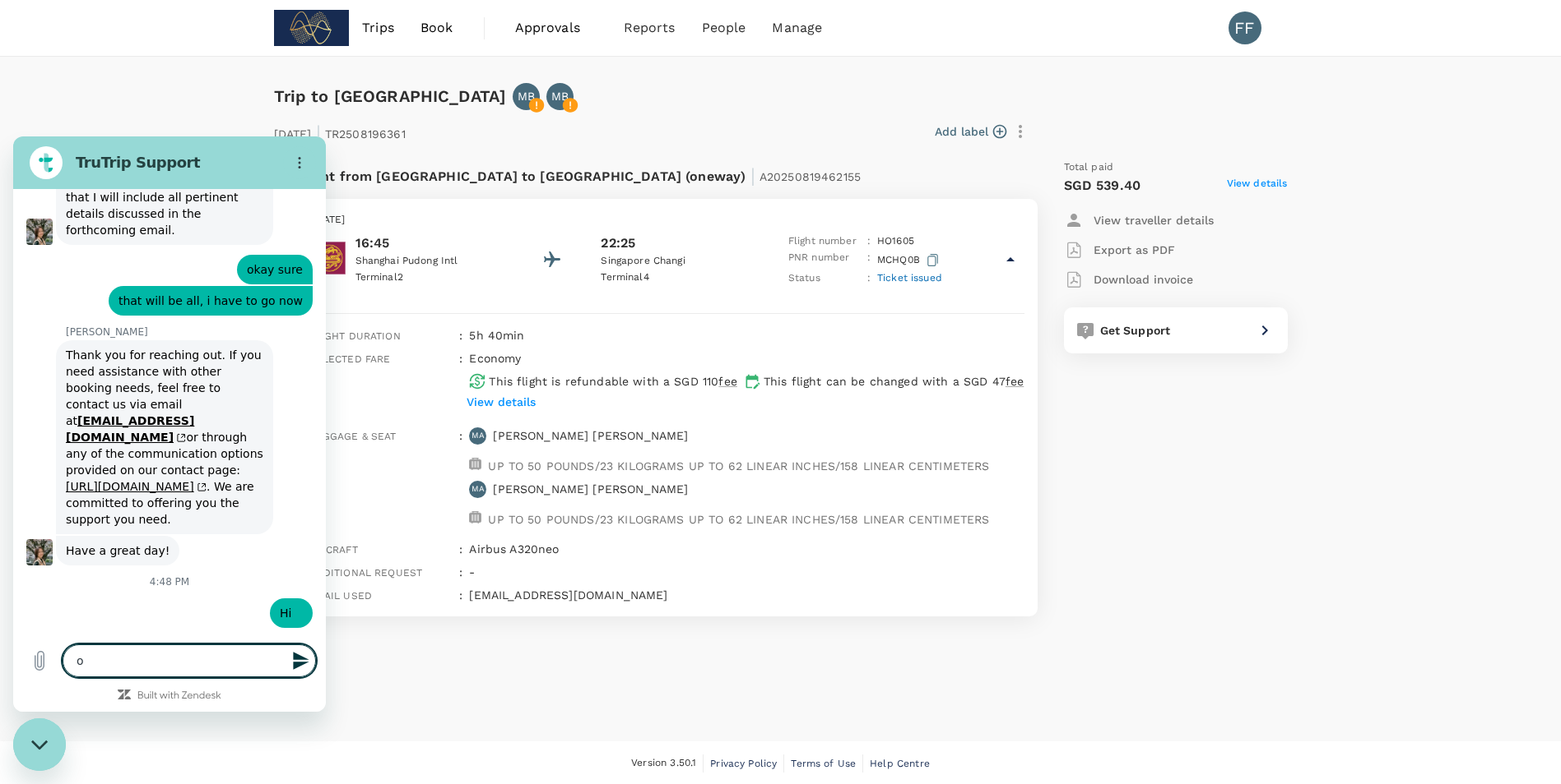
type textarea "x"
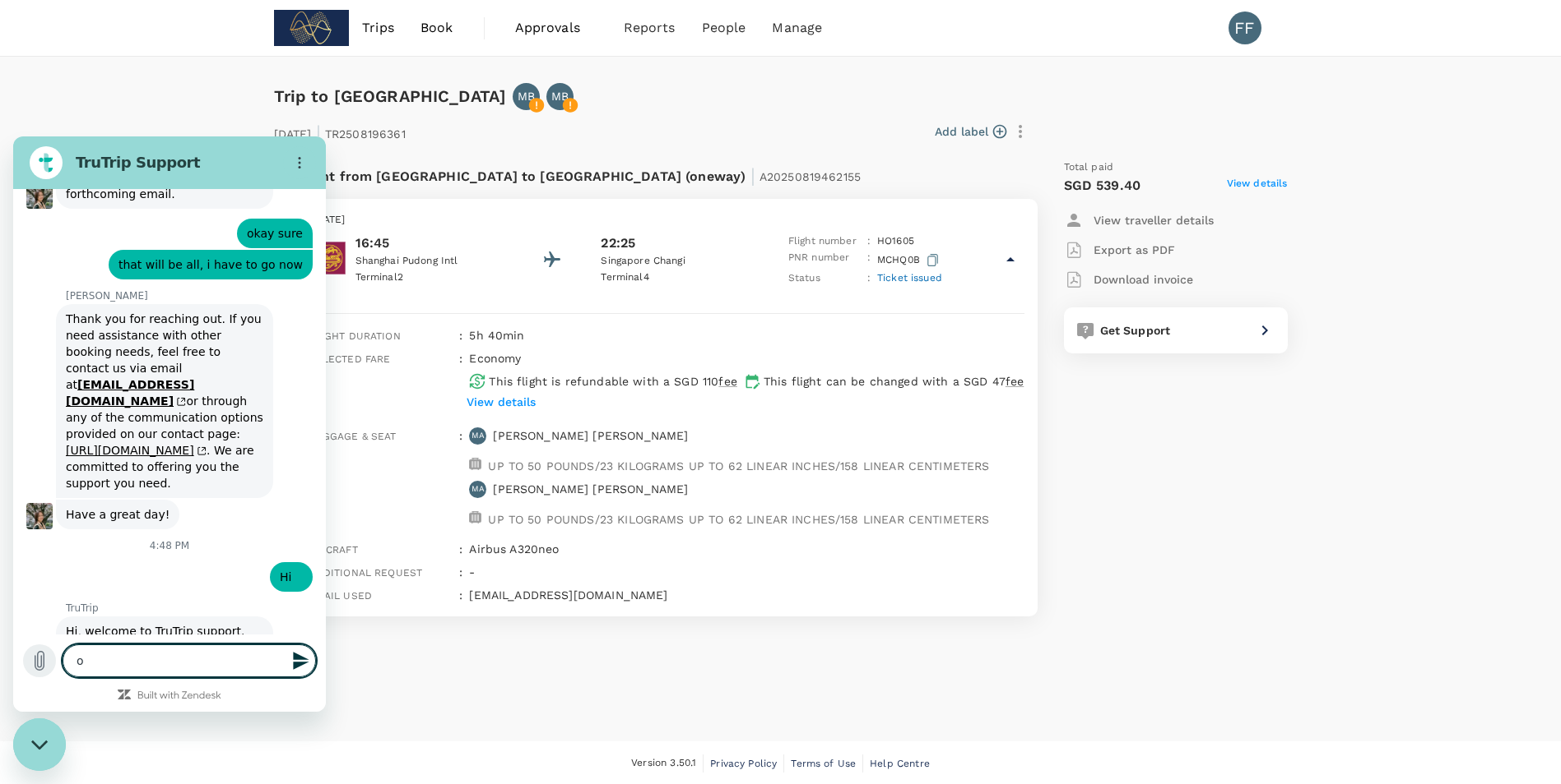
drag, startPoint x: 126, startPoint y: 658, endPoint x: 37, endPoint y: 664, distance: 89.2
click at [37, 664] on div "Type a message o x" at bounding box center [169, 661] width 313 height 53
type textarea "x"
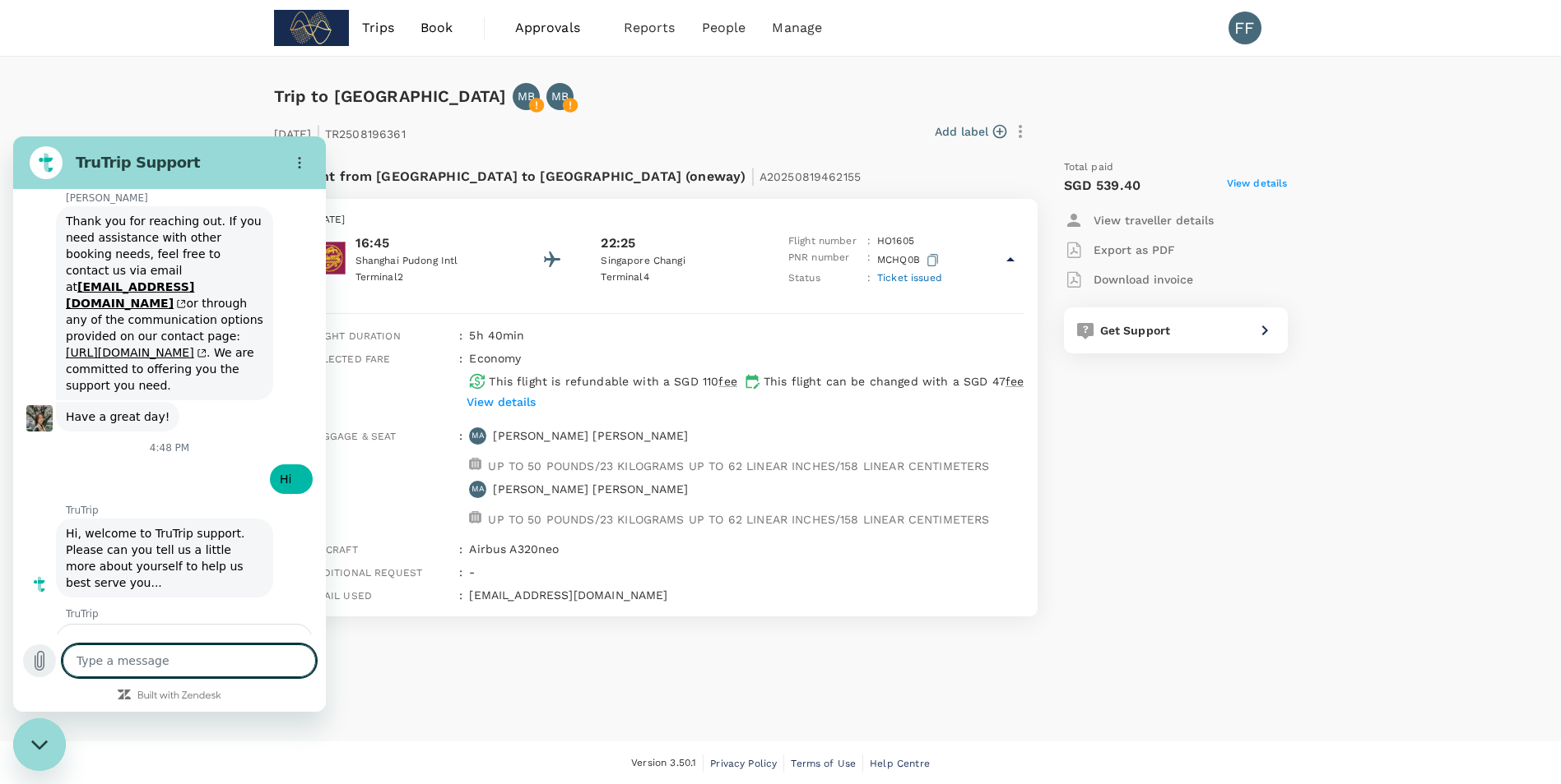
type textarea "I"
type textarea "x"
type textarea "Im"
type textarea "x"
type textarea "Im"
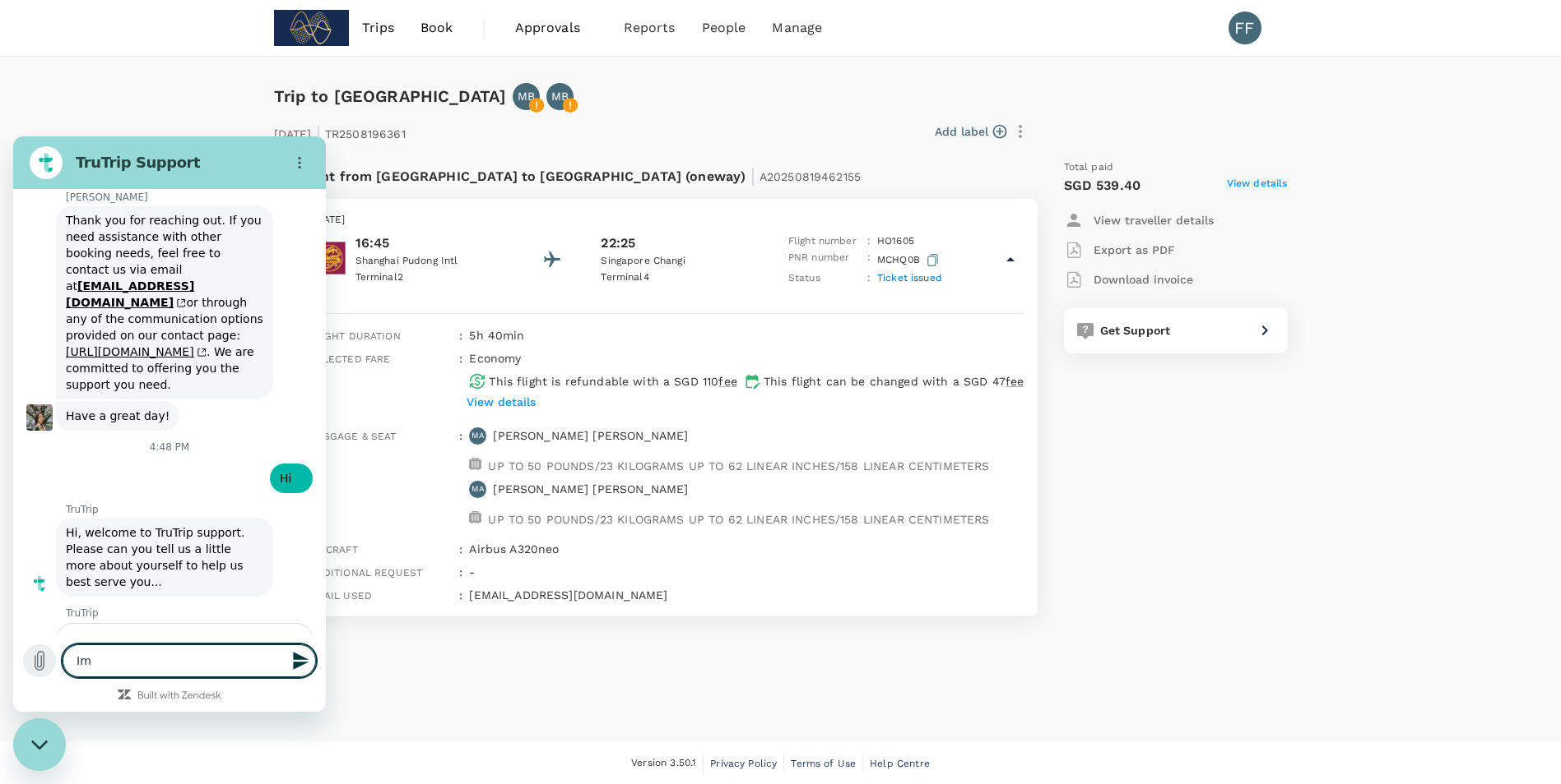
type textarea "x"
type textarea "Im"
type textarea "x"
type textarea "I"
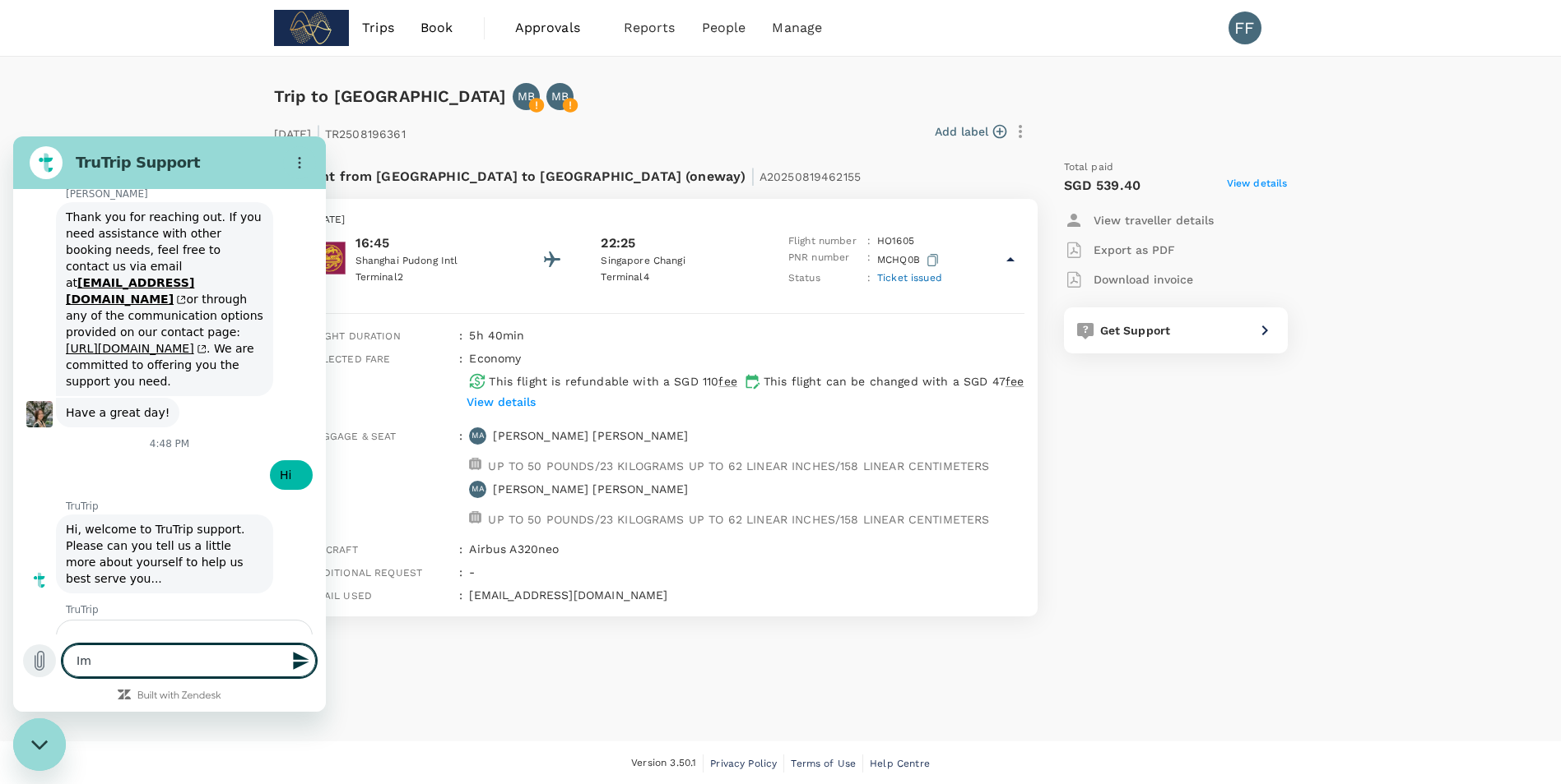
type textarea "x"
type textarea "i"
type textarea "x"
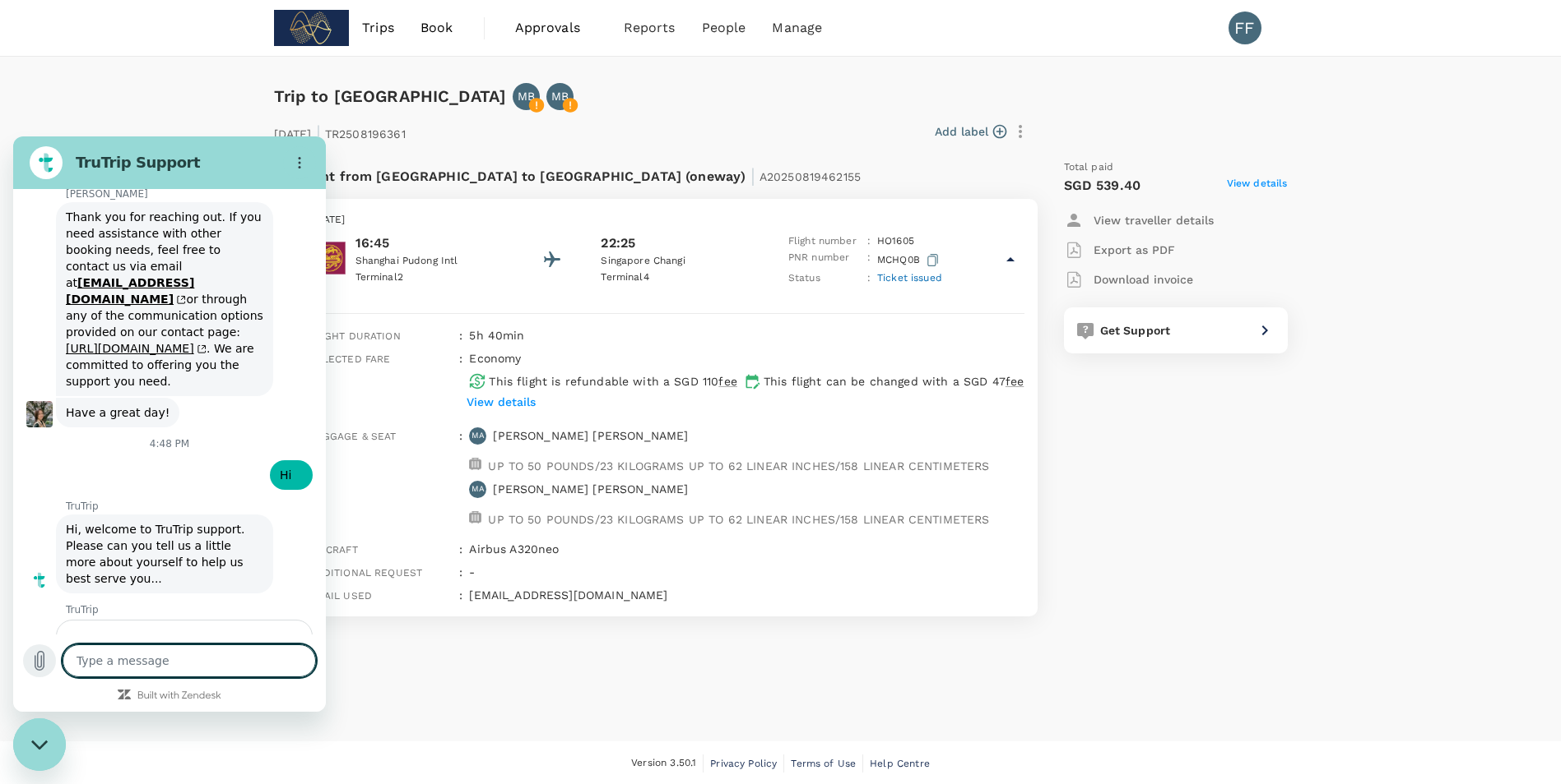
type textarea "I"
type textarea "x"
type textarea "I"
type textarea "x"
type textarea "I w"
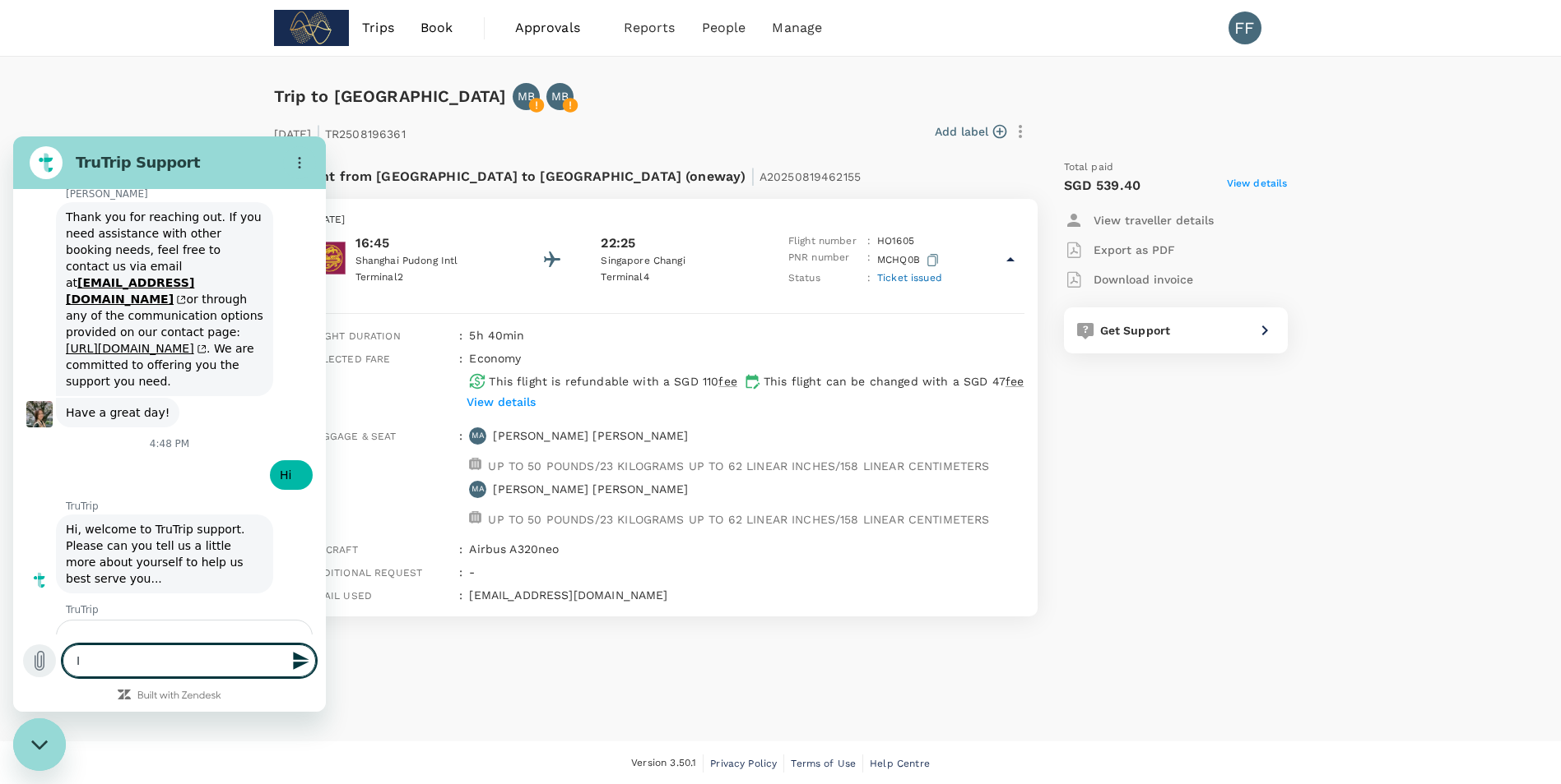
type textarea "x"
type textarea "I wa"
type textarea "x"
type textarea "I wan"
type textarea "x"
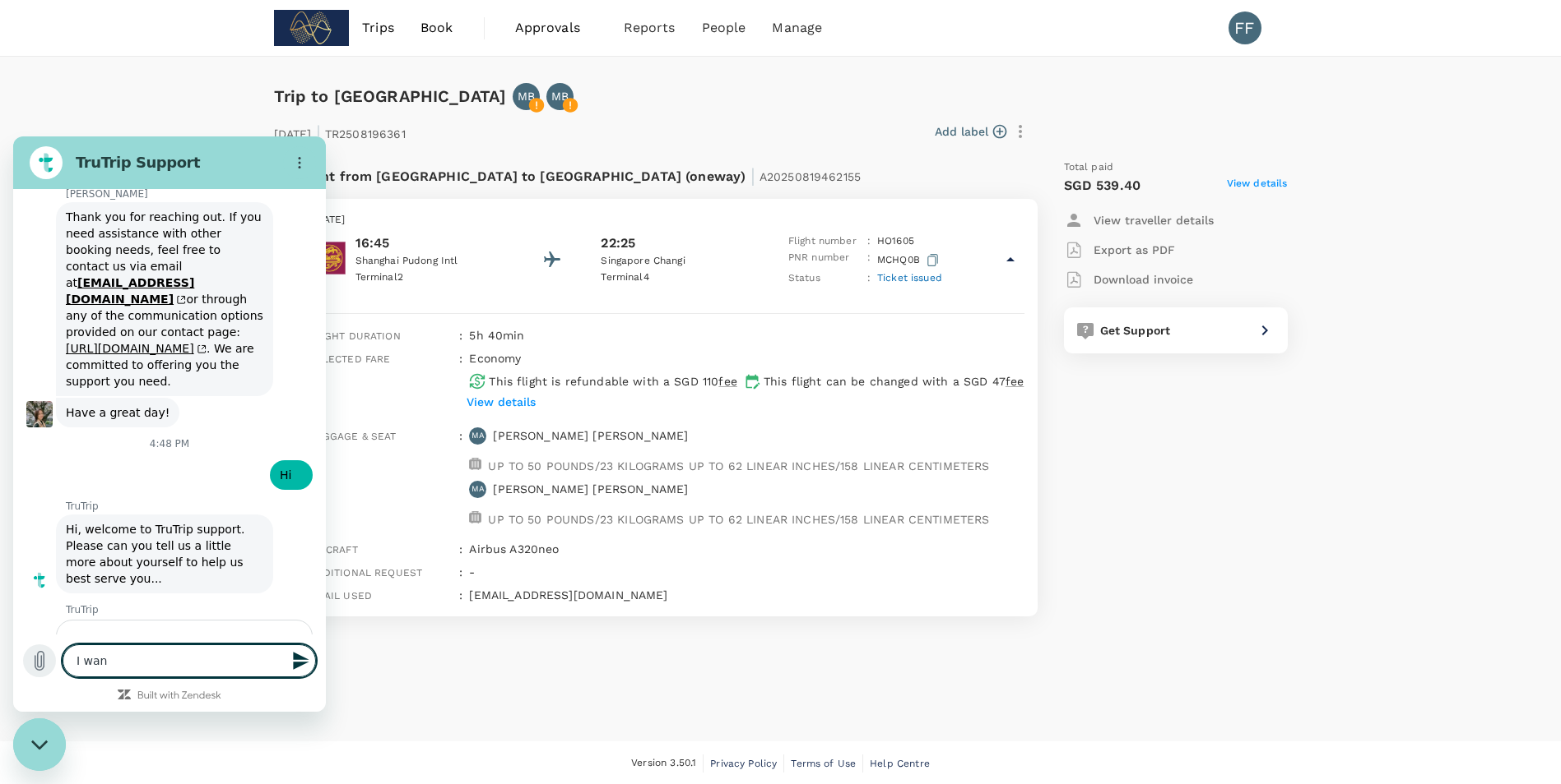
type textarea "I want"
type textarea "x"
type textarea "I want"
type textarea "x"
type textarea "I want t"
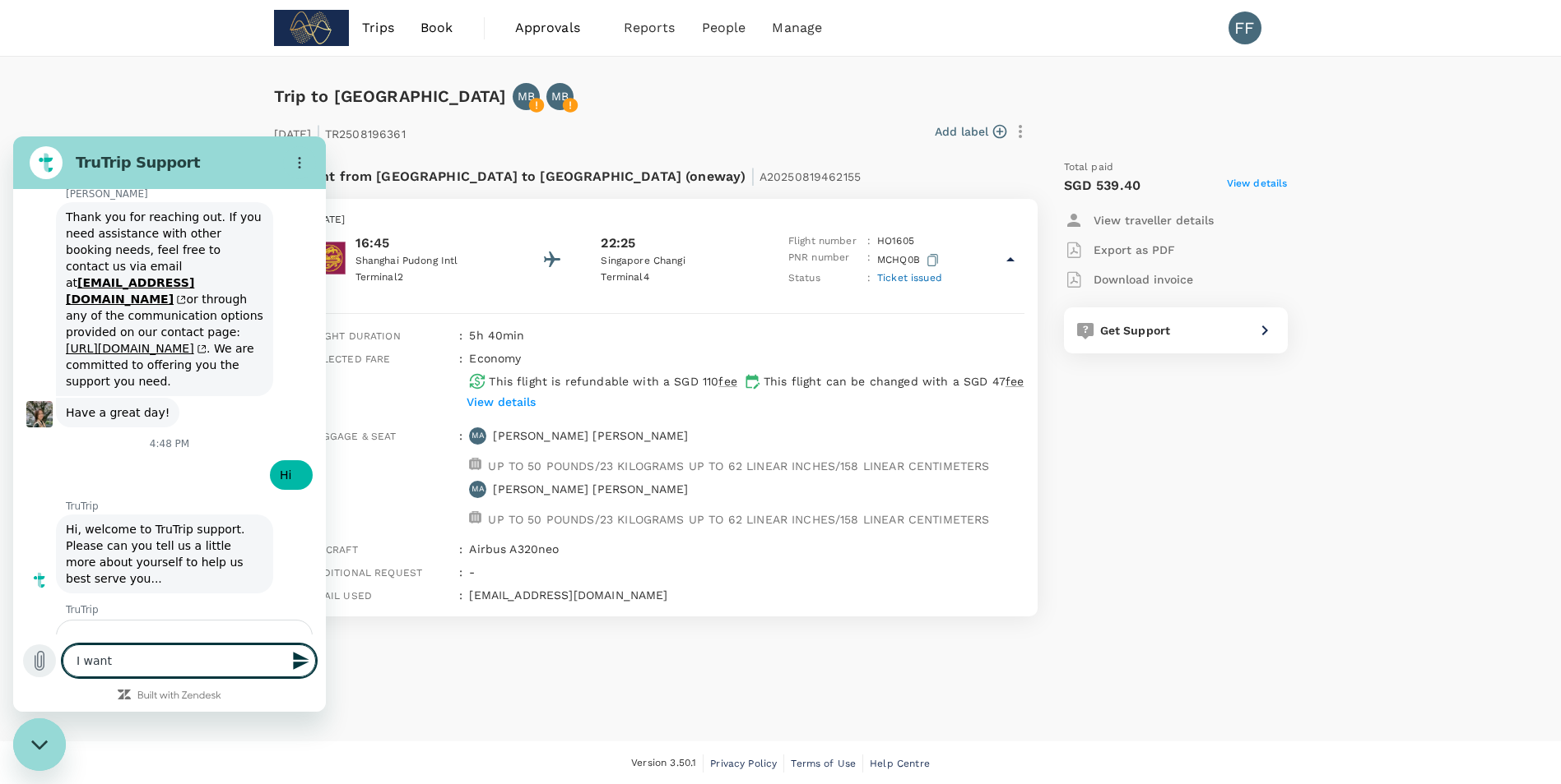
type textarea "x"
type textarea "I want to"
type textarea "x"
type textarea "I want to"
type textarea "x"
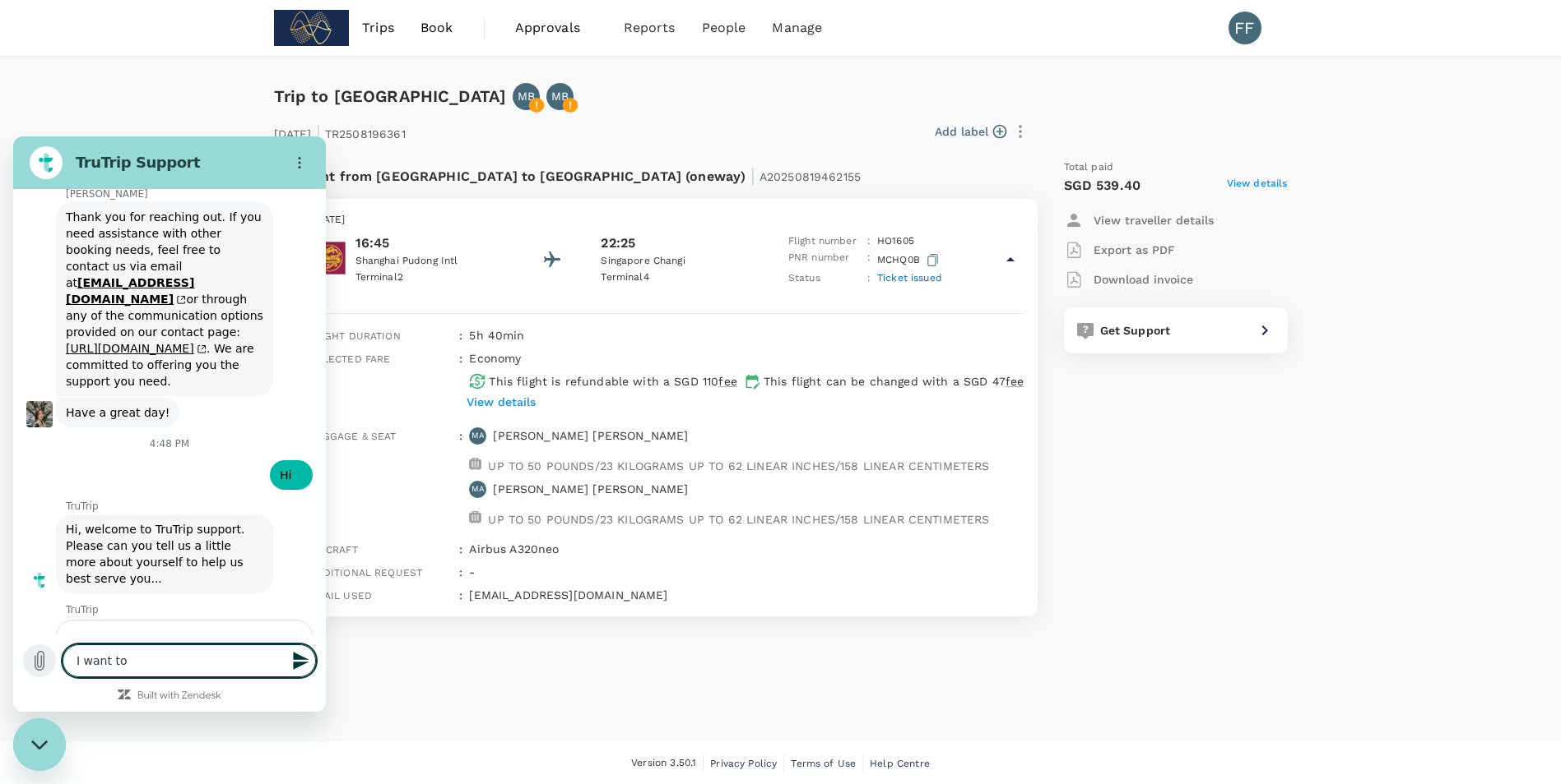
type textarea "I want to c"
type textarea "x"
type textarea "I want to ch"
type textarea "x"
type textarea "I want to cha"
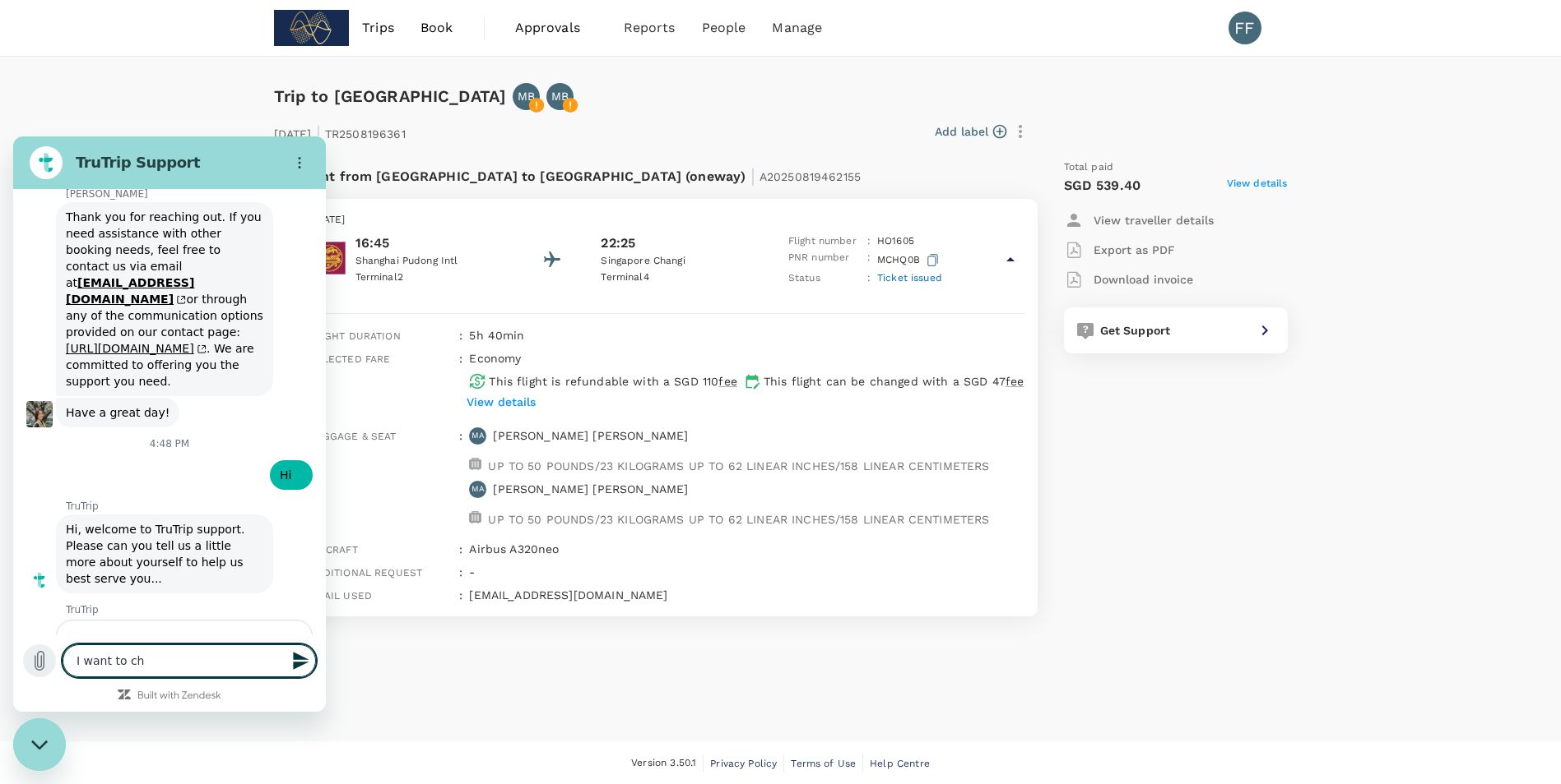
type textarea "x"
type textarea "I want to chan"
type textarea "x"
type textarea "I want to chang"
type textarea "x"
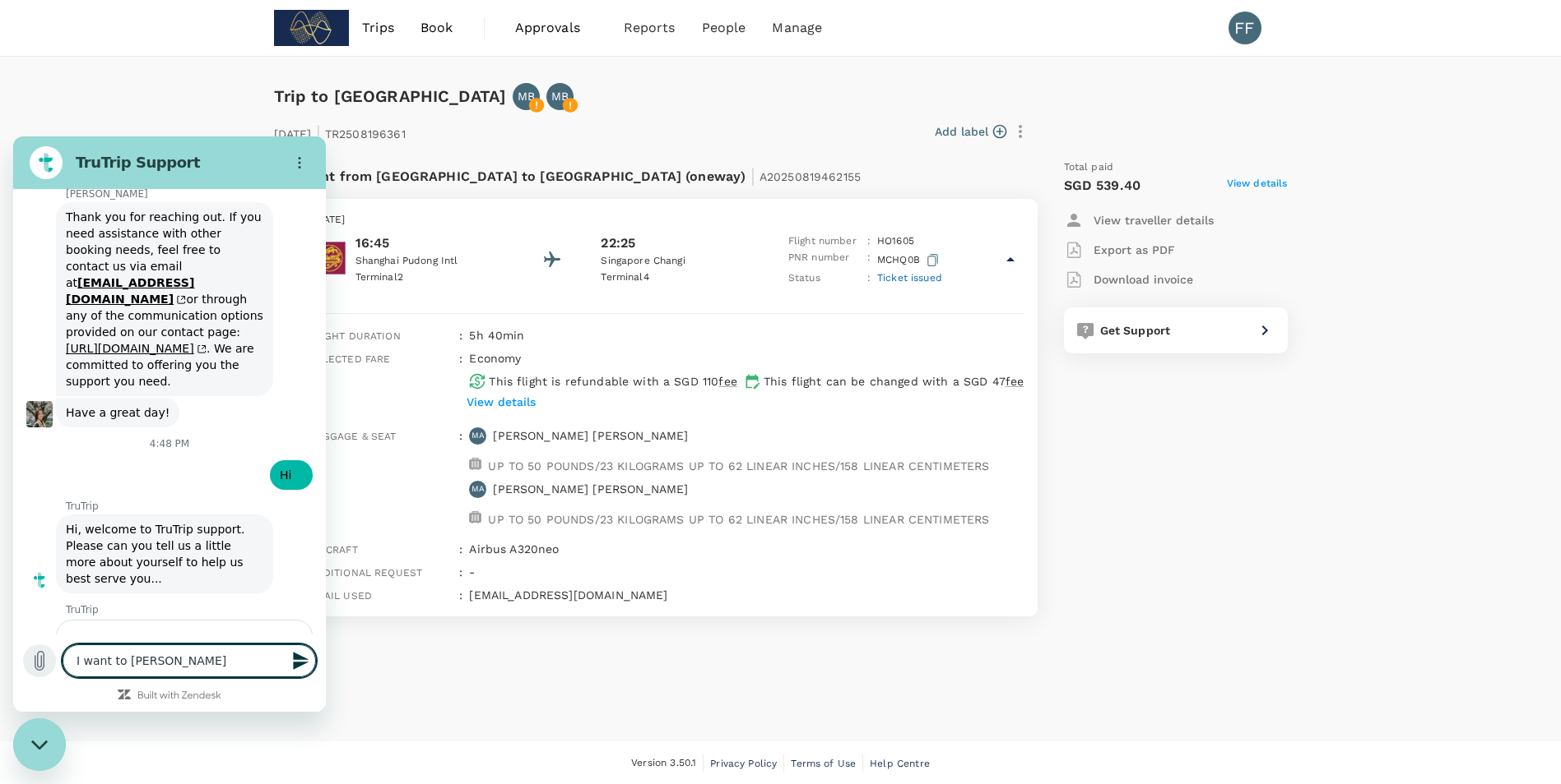
type textarea "I want to change"
type textarea "x"
type textarea "I want to change"
type textarea "x"
type textarea "I want to change m"
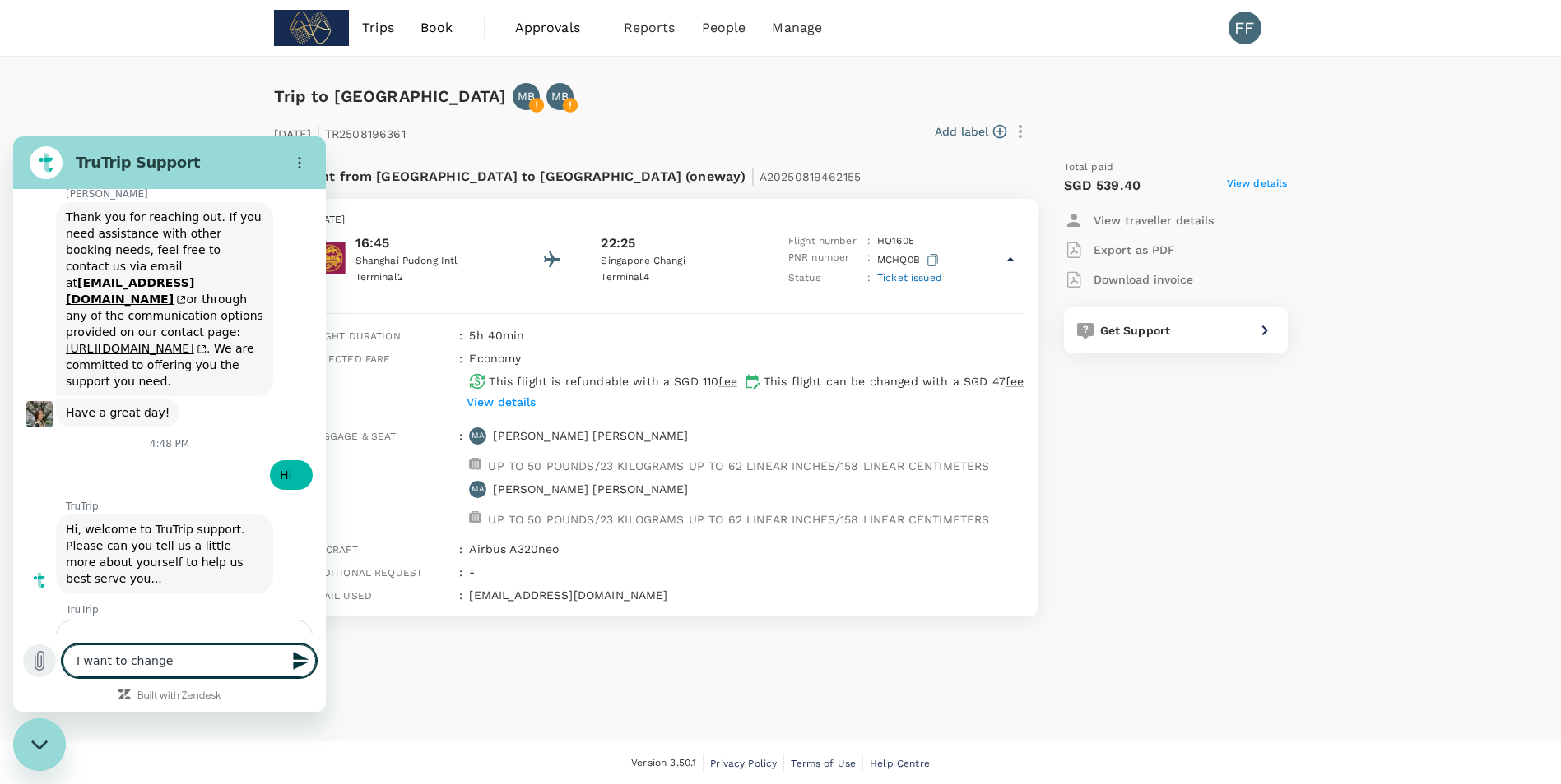
type textarea "x"
type textarea "I want to change my"
type textarea "x"
type textarea "I want to change my"
type textarea "x"
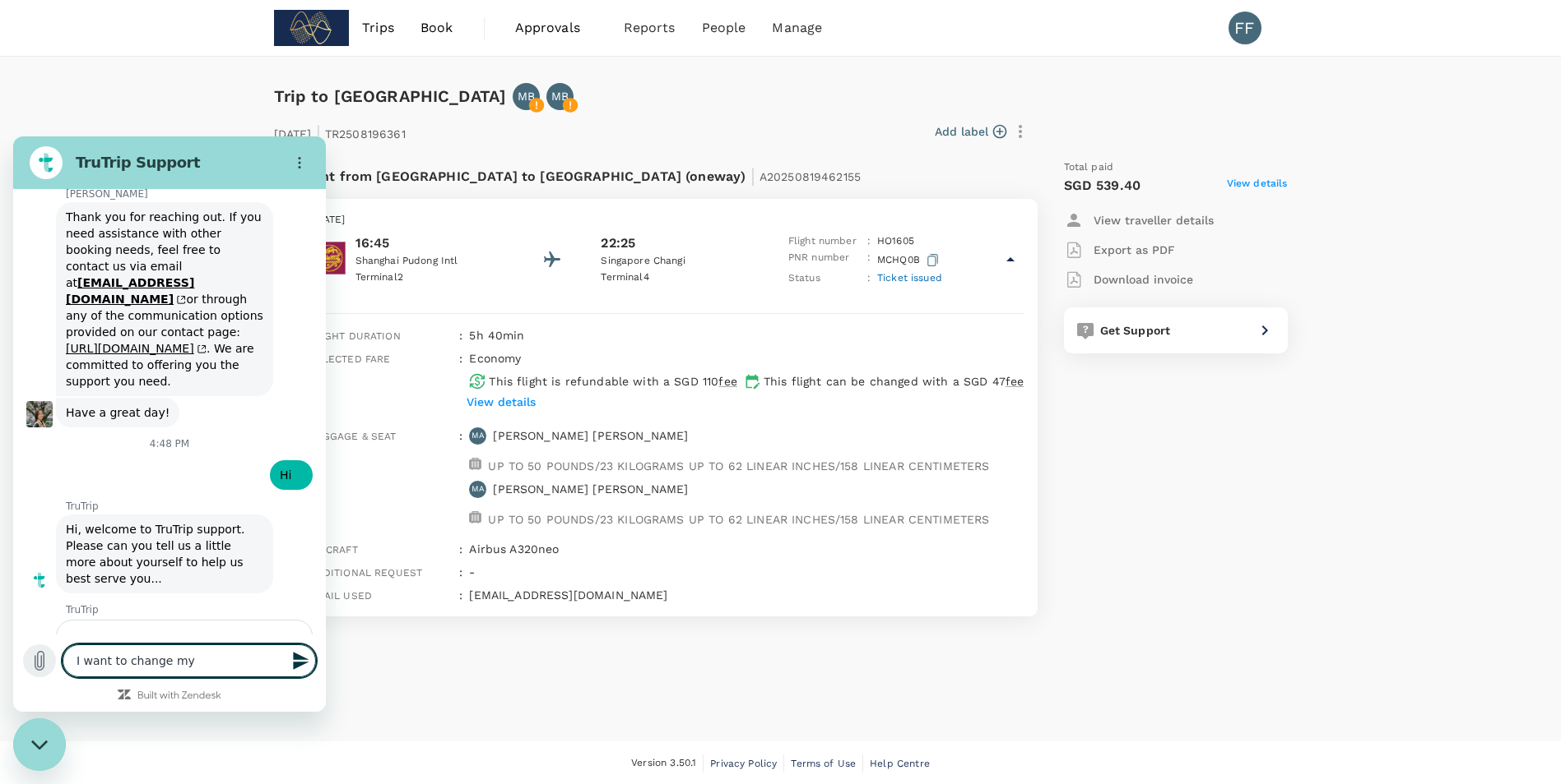
type textarea "I want to change my f"
type textarea "x"
type textarea "I want to change my fl"
type textarea "x"
type textarea "I want to change my fli"
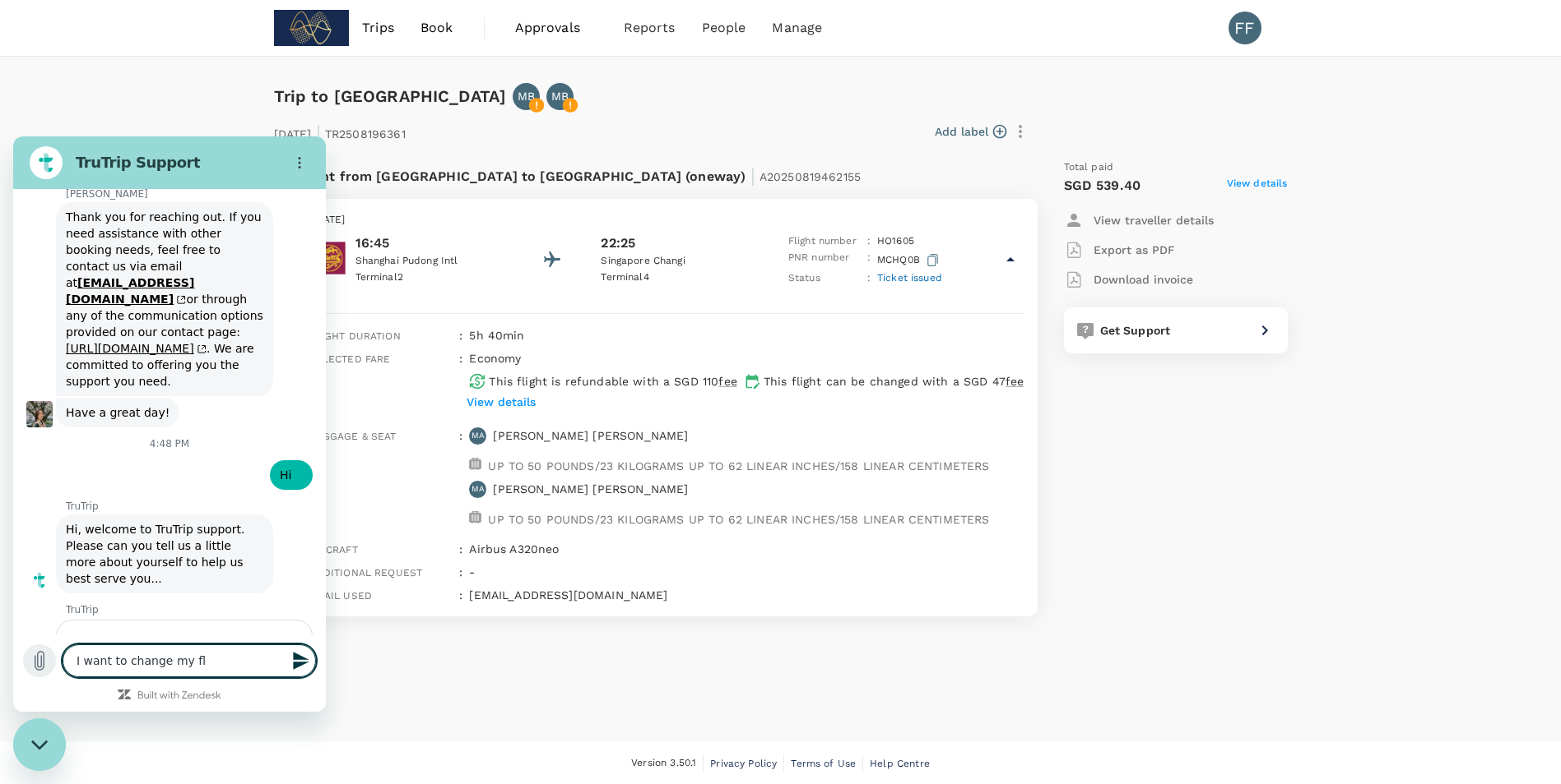
type textarea "x"
type textarea "I want to change my flig"
type textarea "x"
type textarea "I want to change my fligh"
type textarea "x"
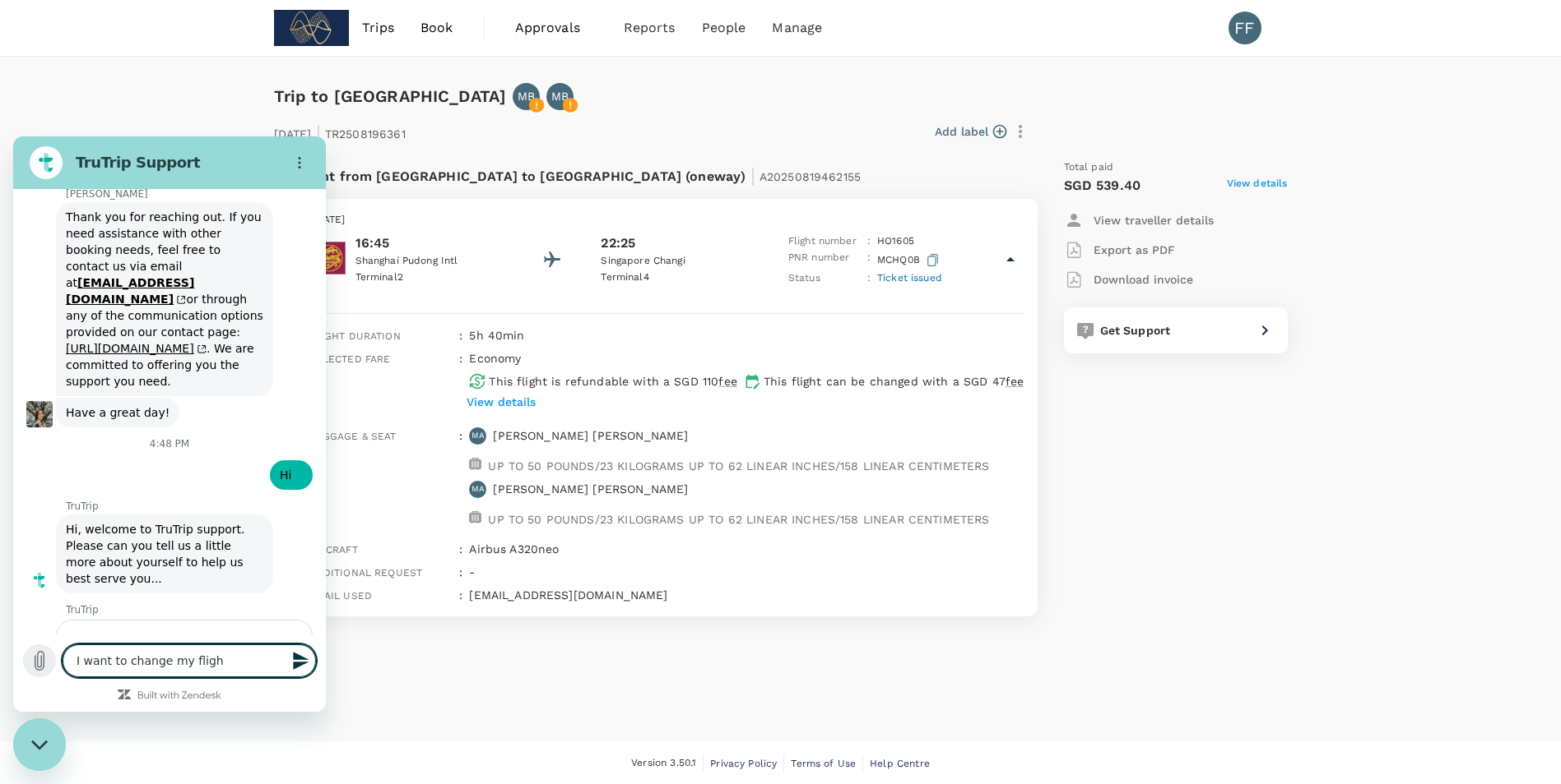
type textarea "I want to change my flight"
type textarea "x"
type textarea "I want to change my flight"
type textarea "x"
type textarea "I want to change my flight f"
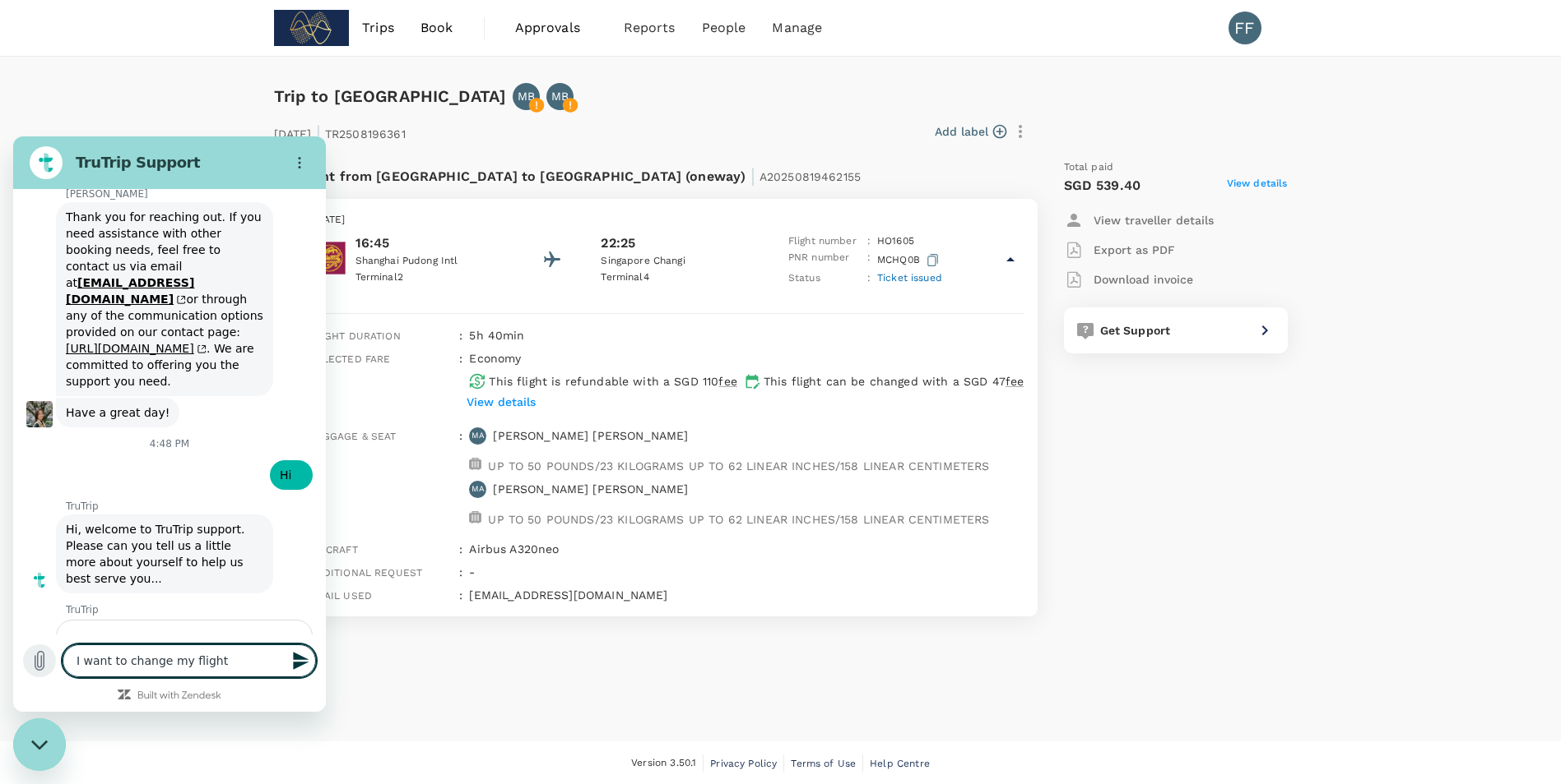
type textarea "x"
type textarea "I want to change my flight fo"
type textarea "x"
type textarea "I want to change my flight for"
type textarea "x"
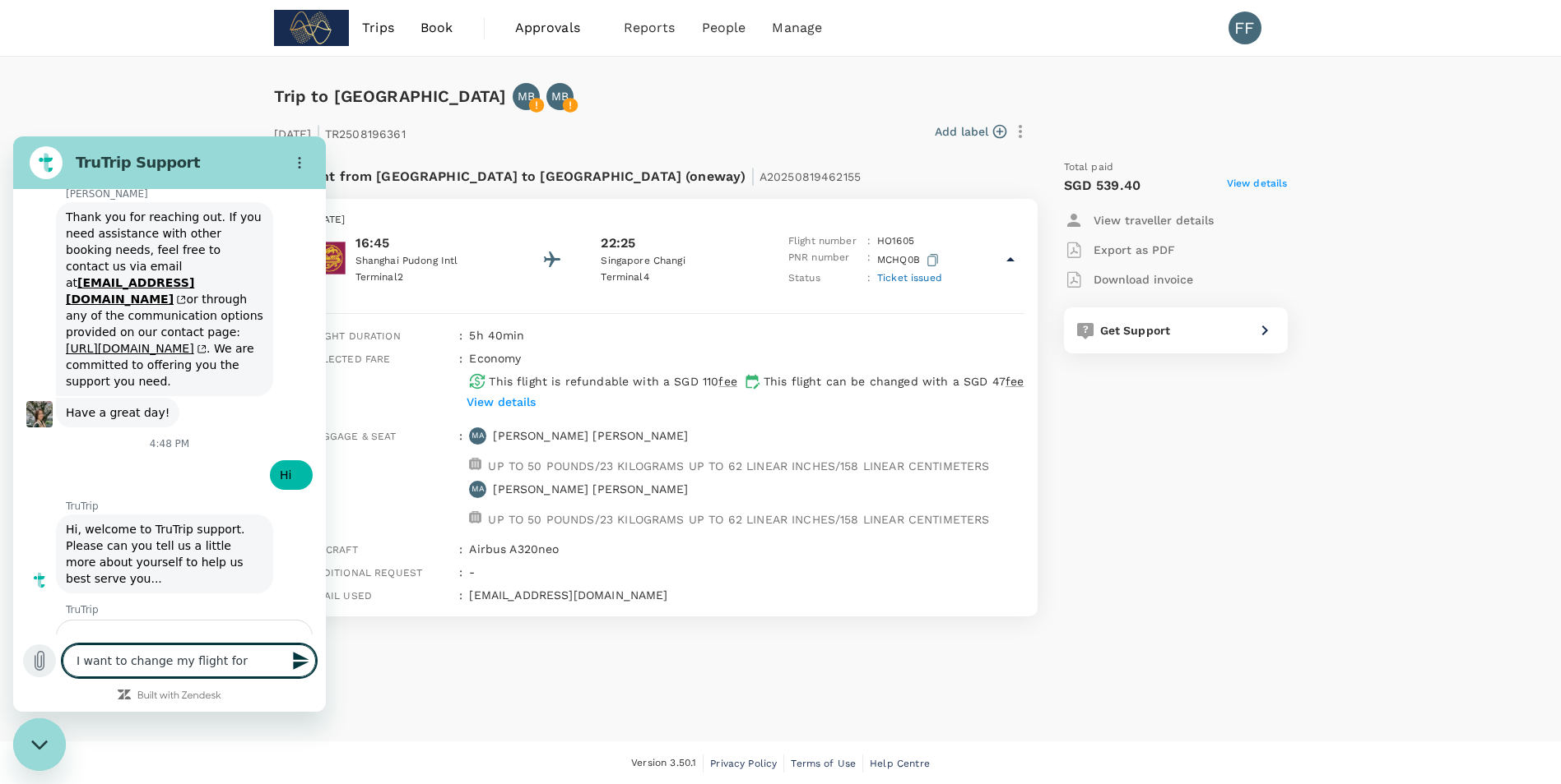
type textarea "I want to change my flight for"
type textarea "x"
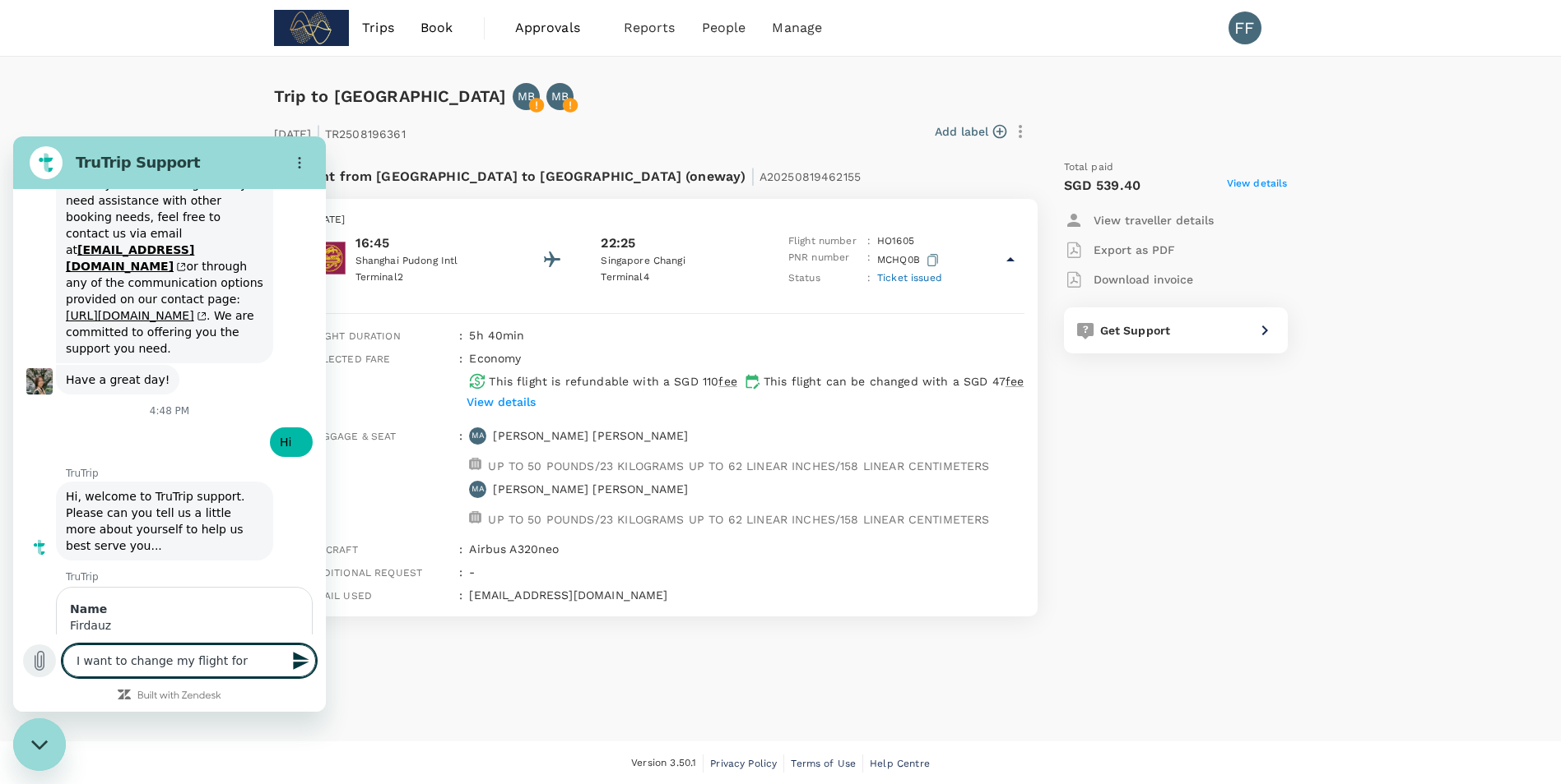
scroll to position [4780, 0]
drag, startPoint x: 575, startPoint y: 179, endPoint x: 673, endPoint y: 179, distance: 98.0
click at [760, 179] on span "A20250819462155" at bounding box center [809, 176] width 101 height 13
copy span "A20250819462155"
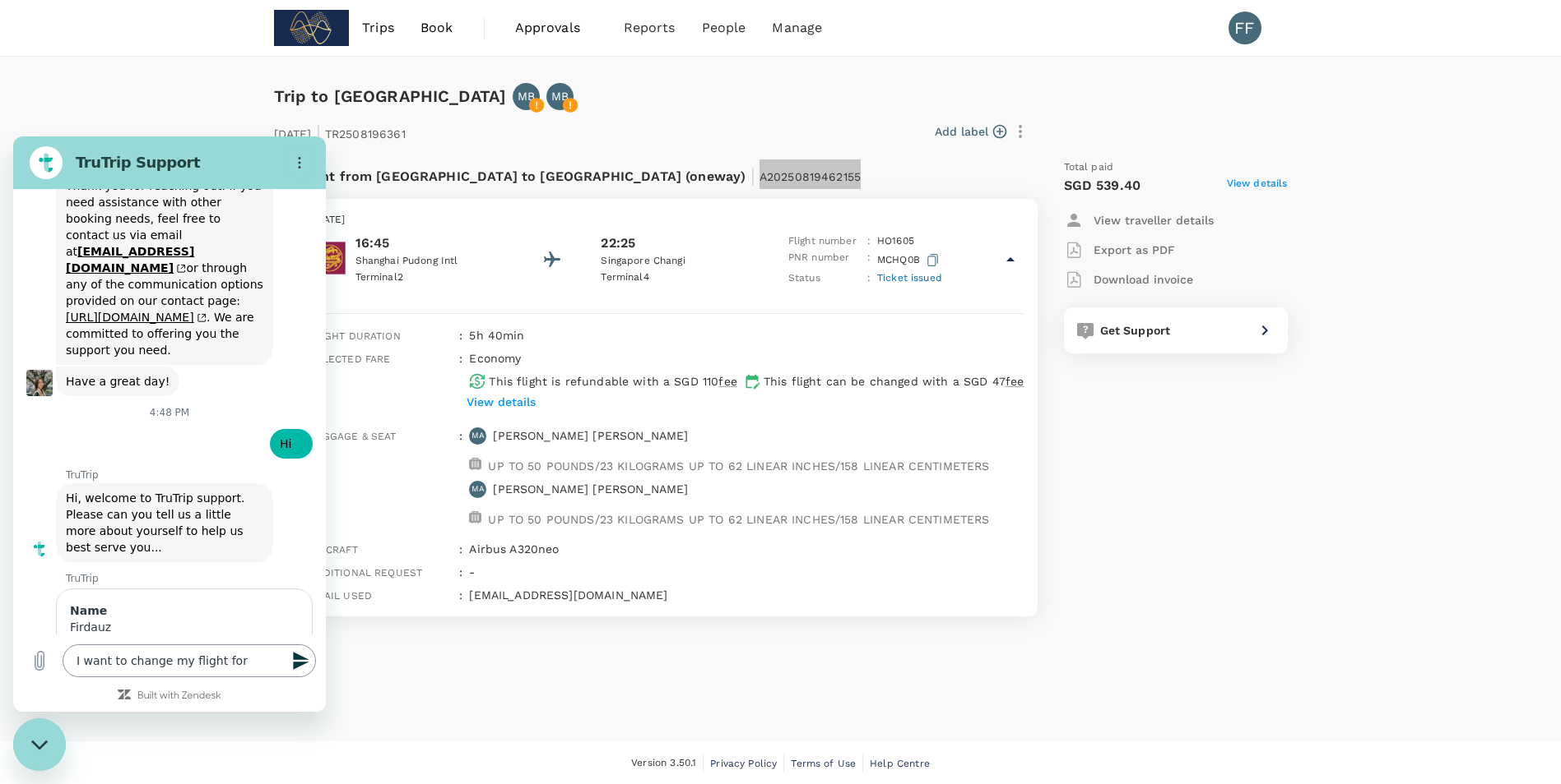
click at [257, 658] on textarea "I want to change my flight for" at bounding box center [190, 660] width 254 height 33
paste textarea "A20250819462155"
type textarea "I want to change my flight for A20250819462155"
type textarea "x"
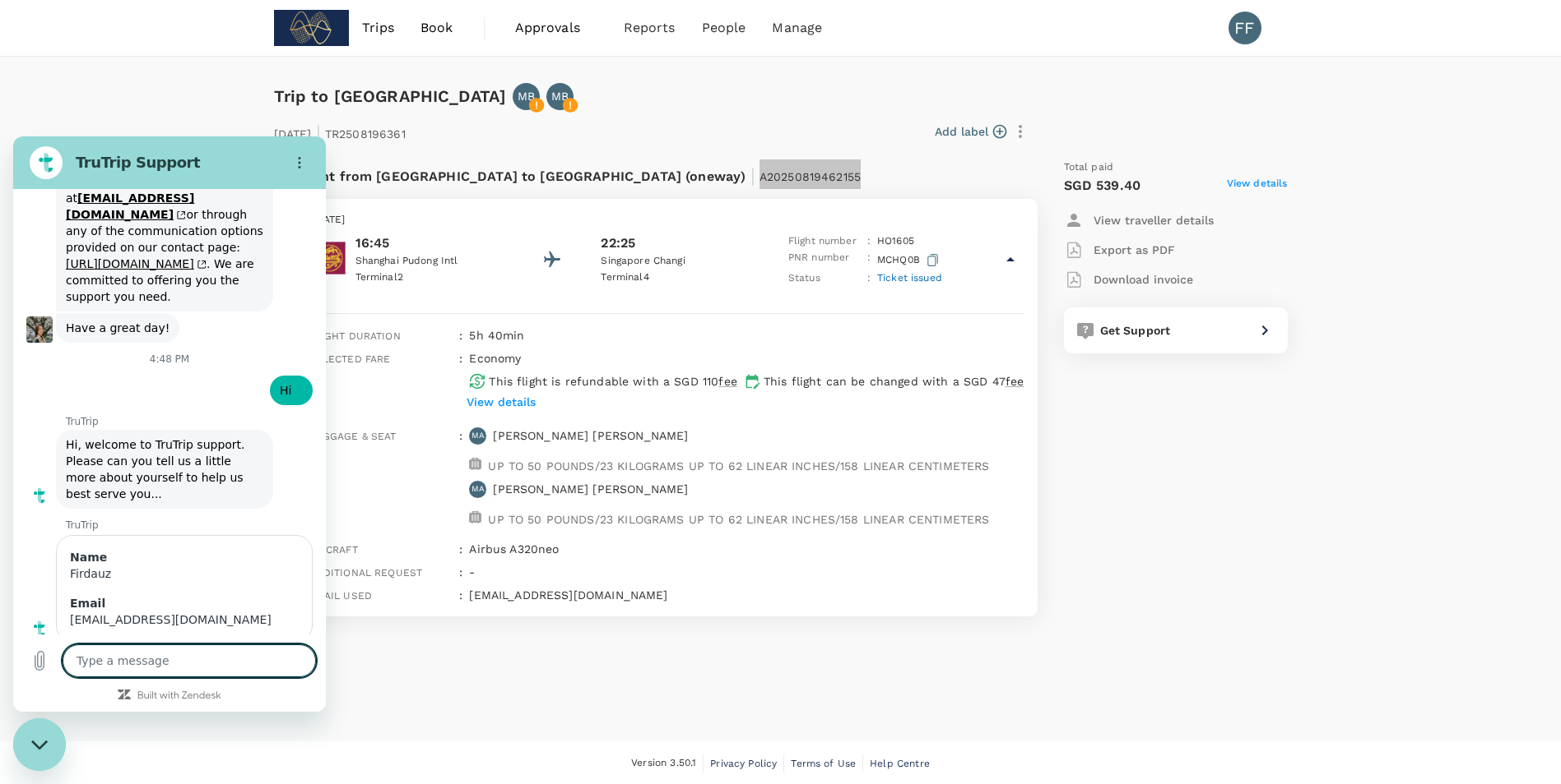
scroll to position [4836, 0]
type textarea "x"
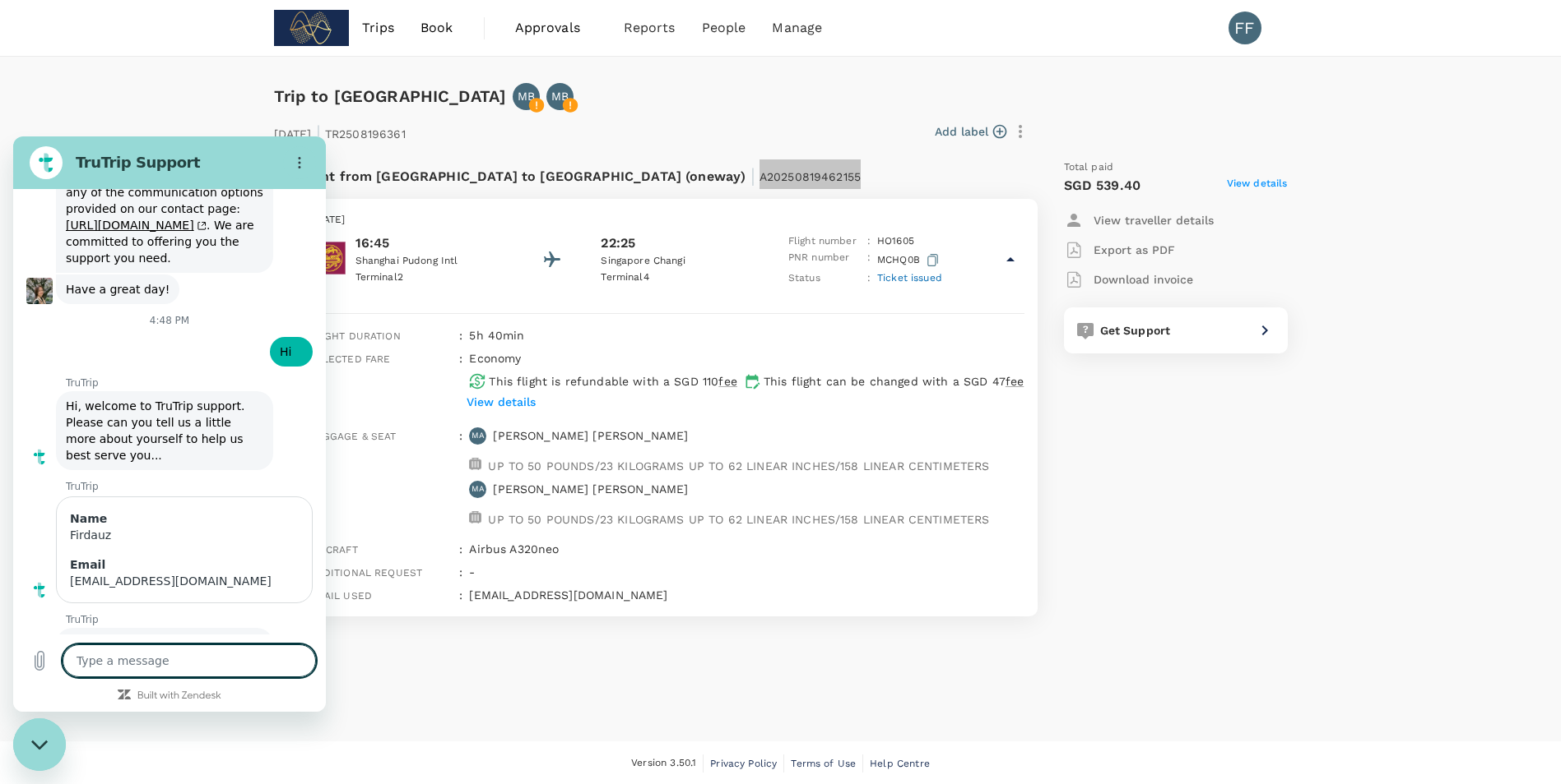
scroll to position [4875, 0]
drag, startPoint x: 189, startPoint y: 531, endPoint x: 64, endPoint y: 515, distance: 126.0
click at [64, 720] on div "says: I want to change my flight for A20250819462155" at bounding box center [163, 748] width 300 height 56
copy span "I want to change my flight for A20250819462155"
drag, startPoint x: 64, startPoint y: 515, endPoint x: 173, endPoint y: 665, distance: 185.4
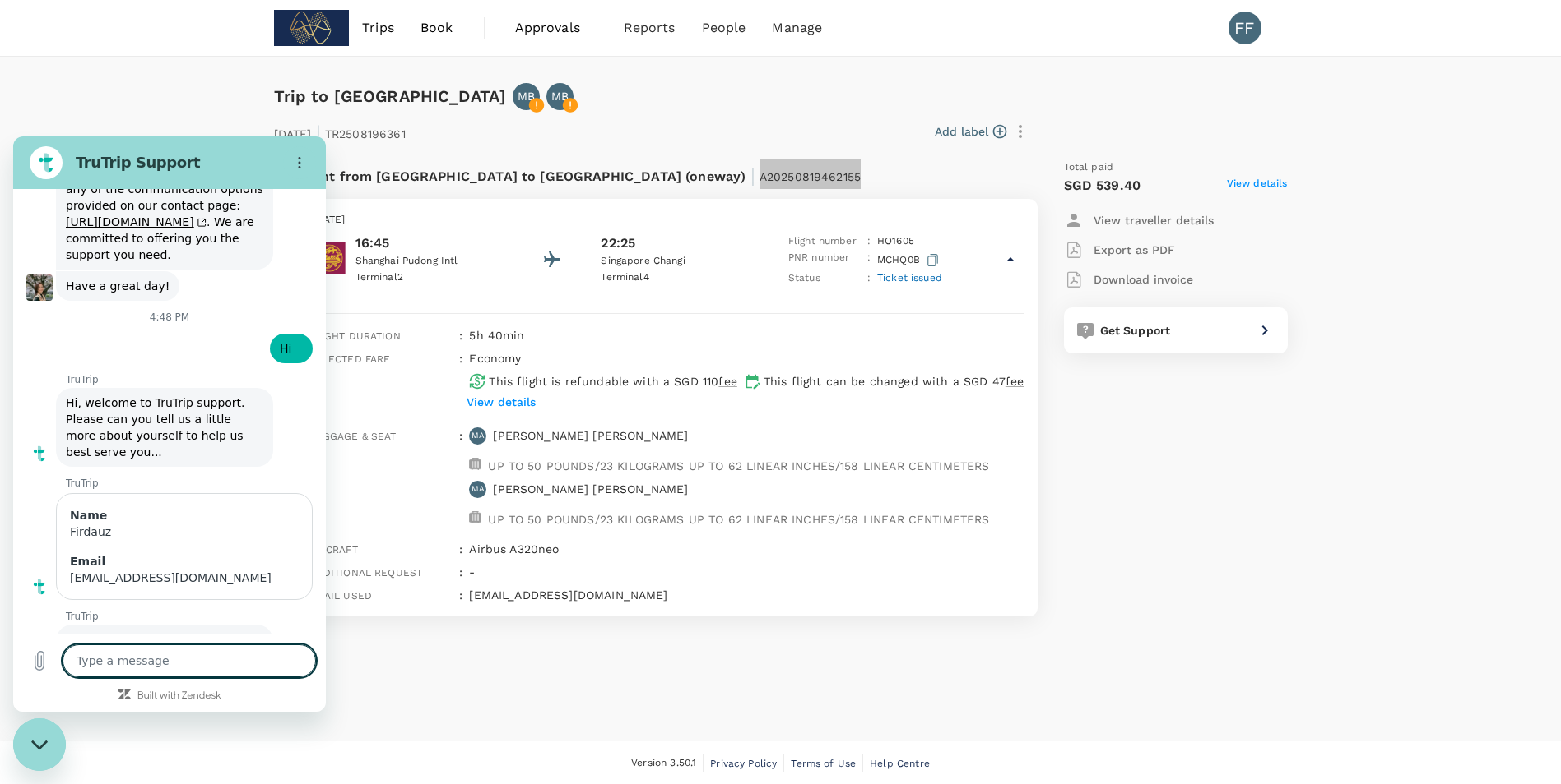
click at [173, 665] on textarea at bounding box center [190, 660] width 254 height 33
paste textarea "I want to change my flight for A20250819462155"
type textarea "I want to change my flight for A20250819462155"
type textarea "x"
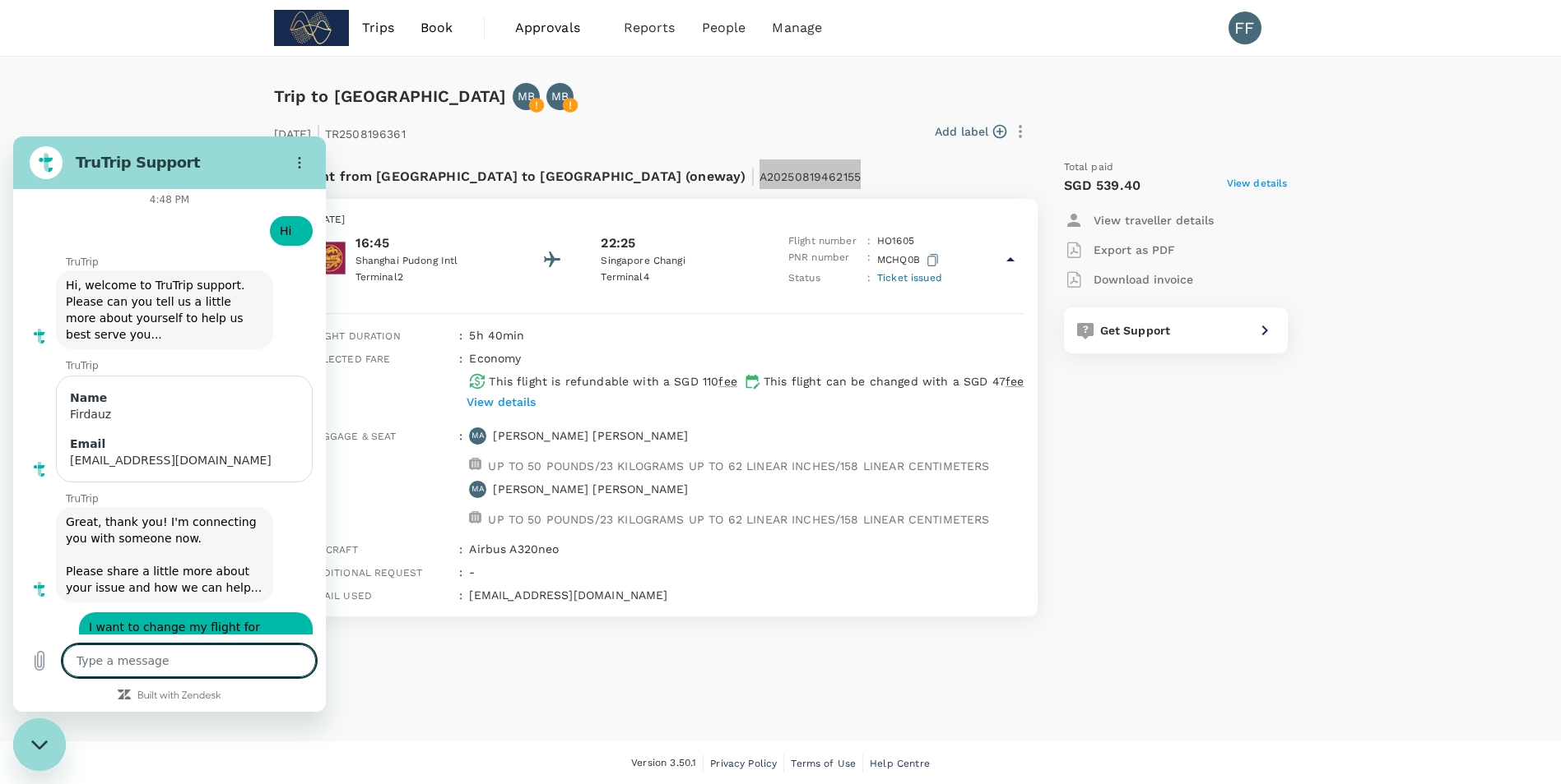
scroll to position [5027, 0]
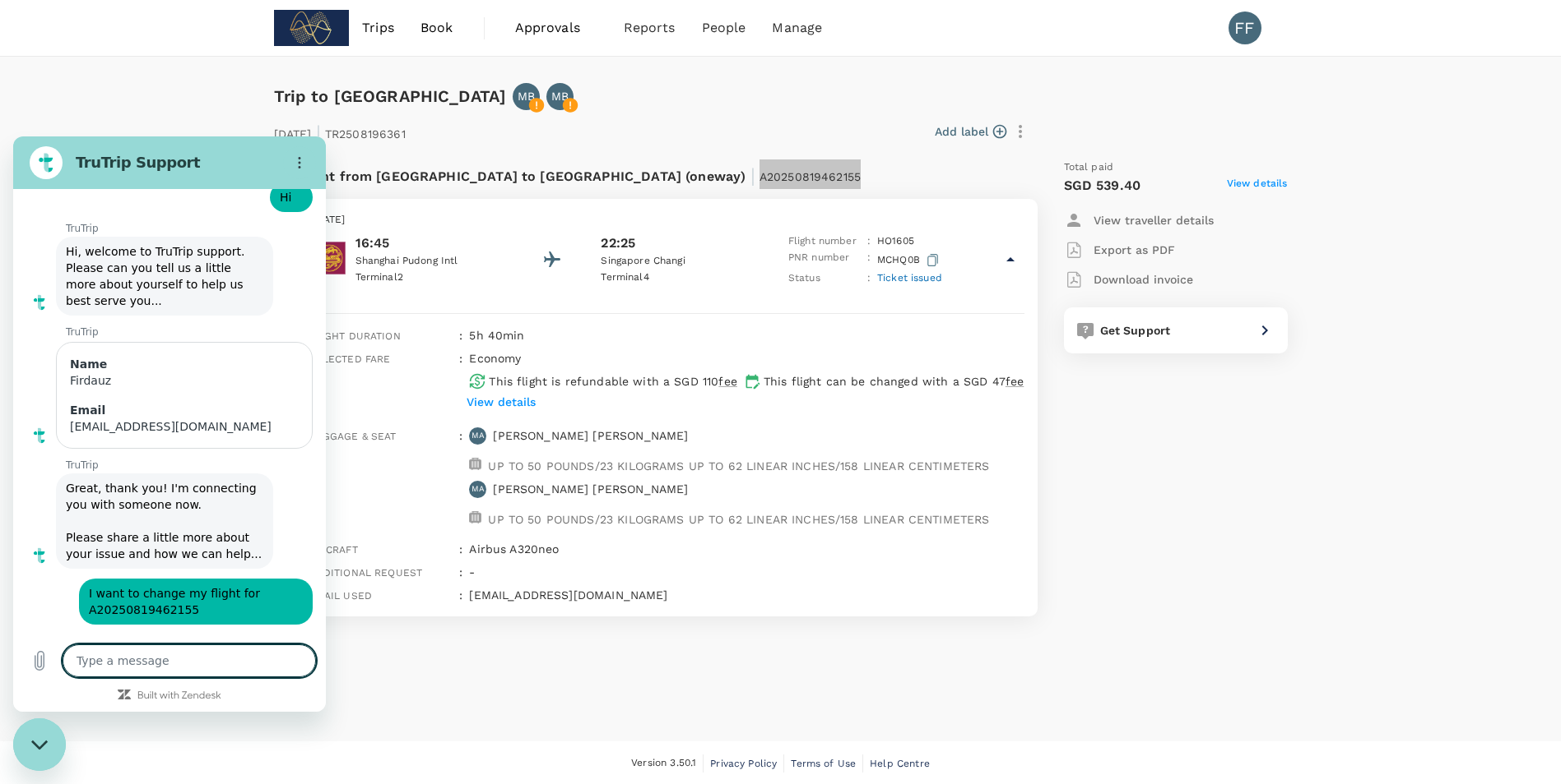
click at [208, 658] on textarea at bounding box center [190, 660] width 254 height 33
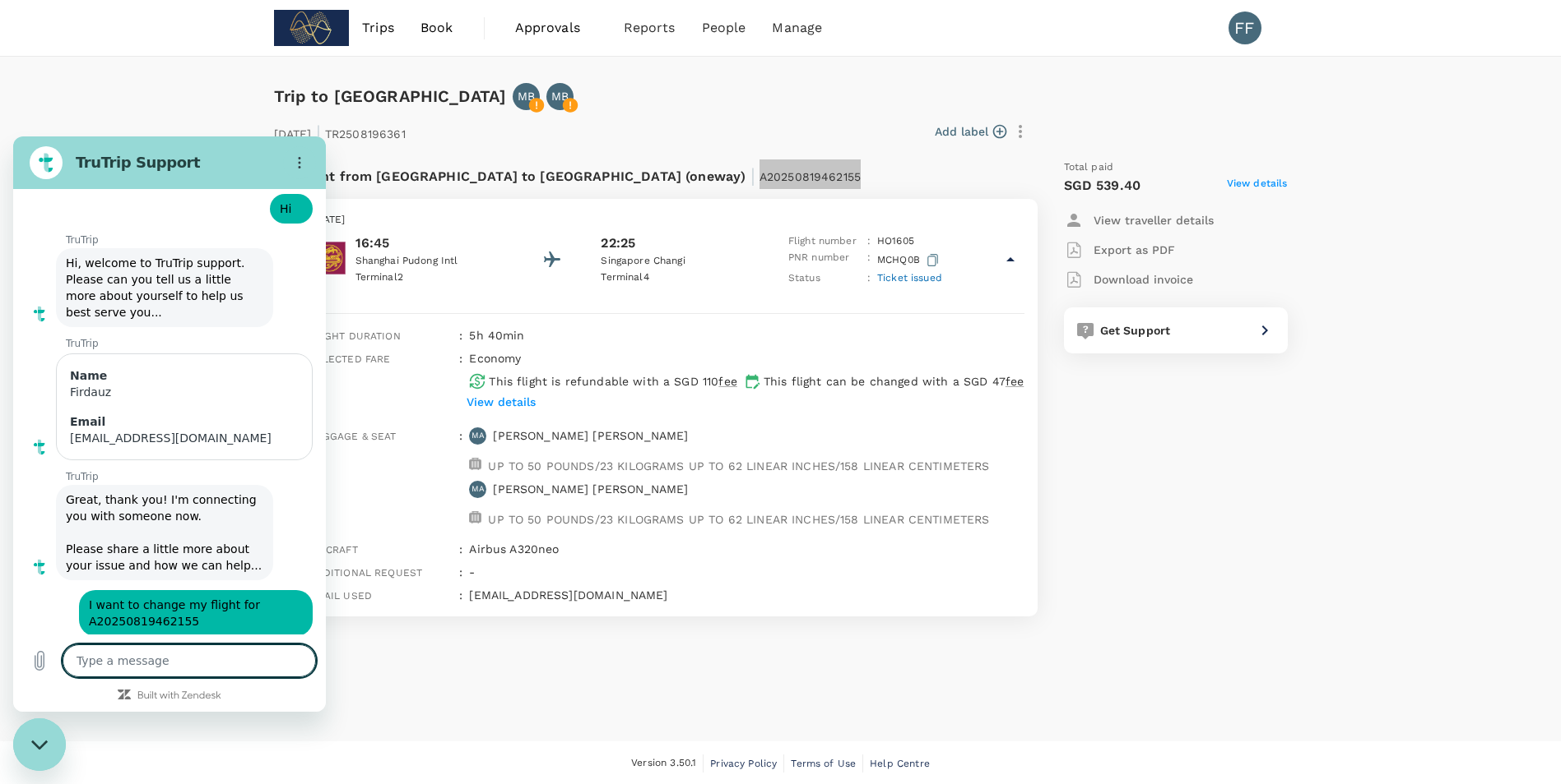
type textarea "x"
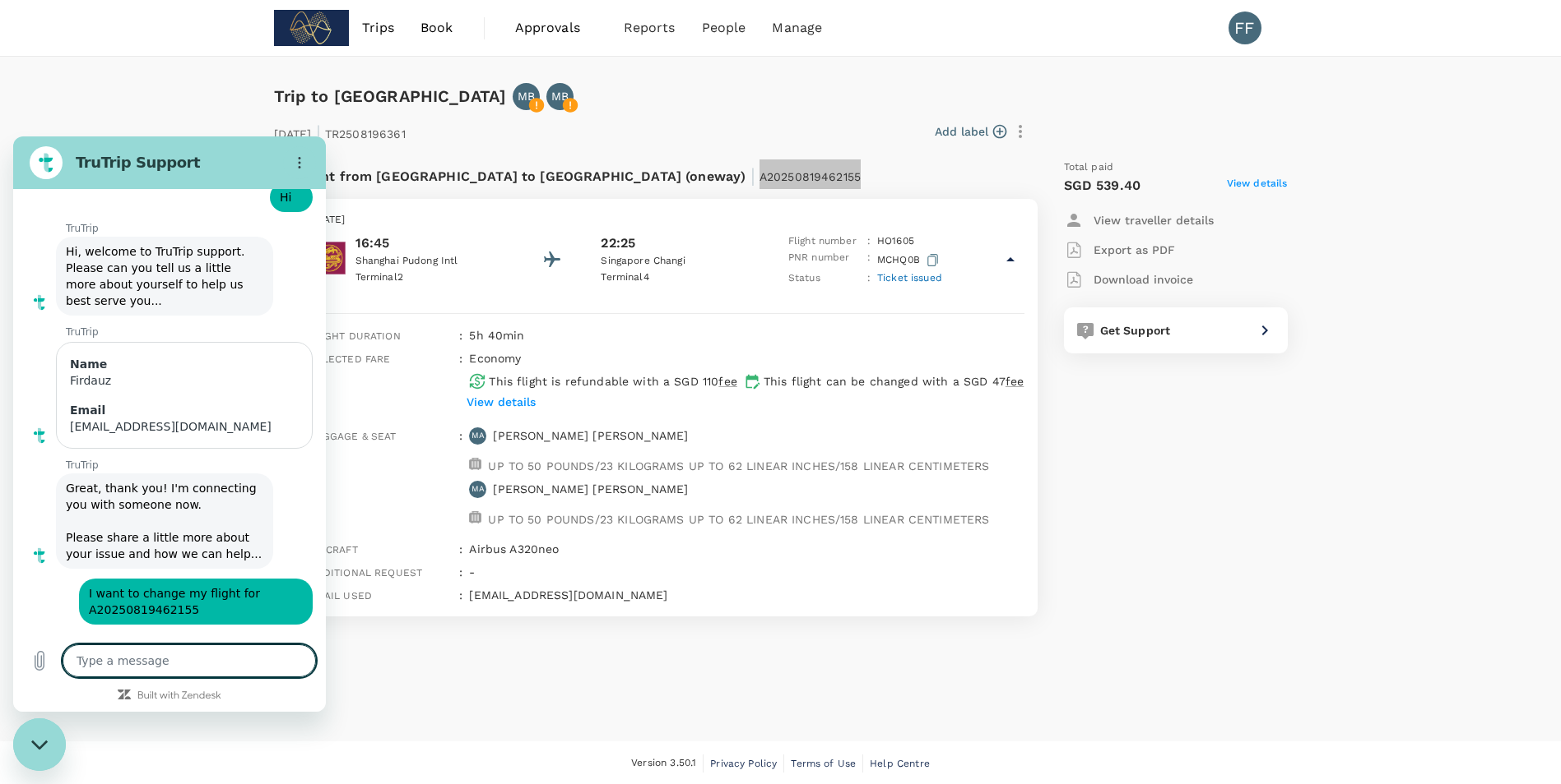
type textarea "H"
type textarea "x"
type textarea "Ho"
type textarea "x"
type textarea "How"
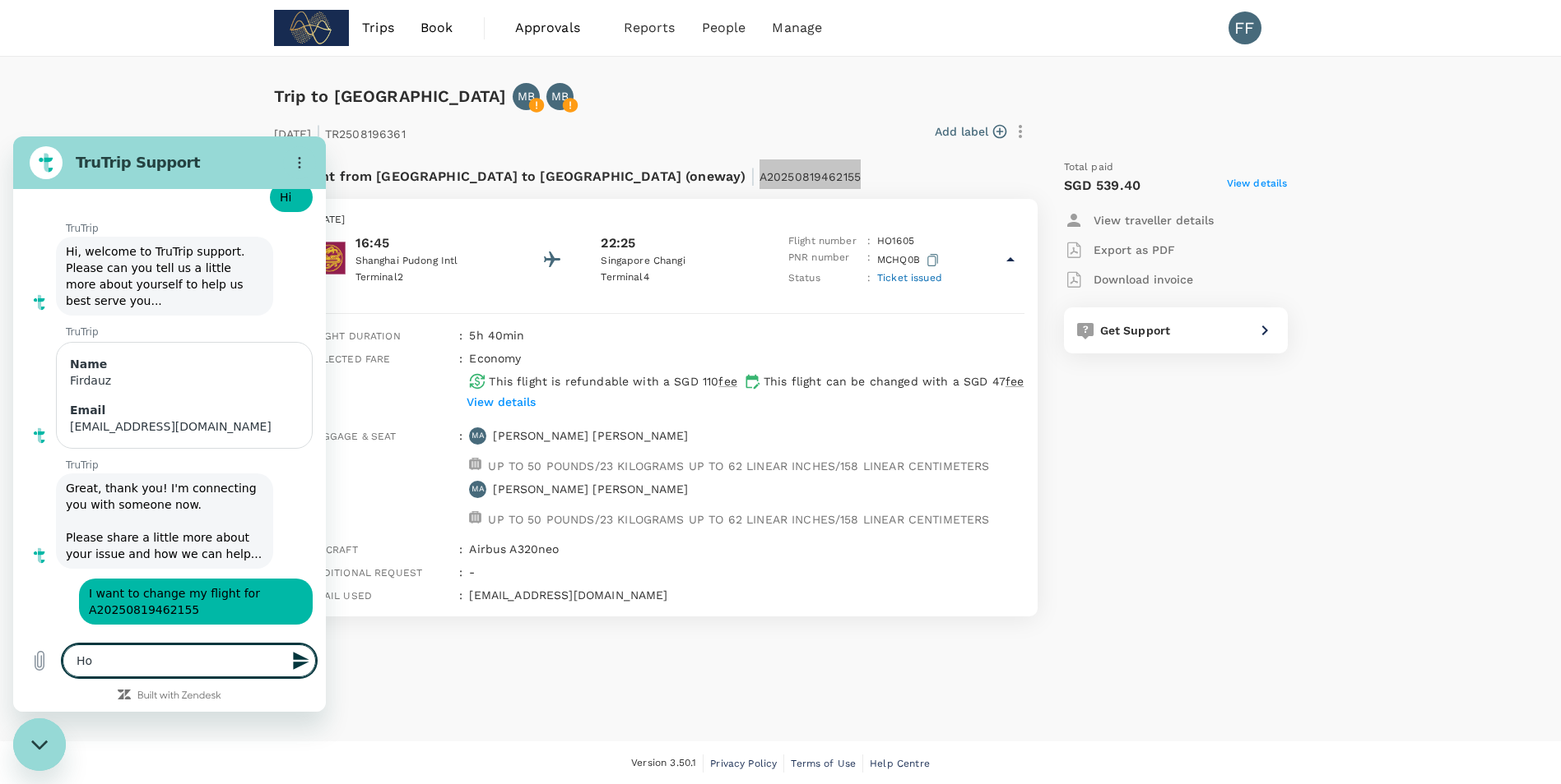
type textarea "x"
type textarea "How"
type textarea "x"
type textarea "How d"
type textarea "x"
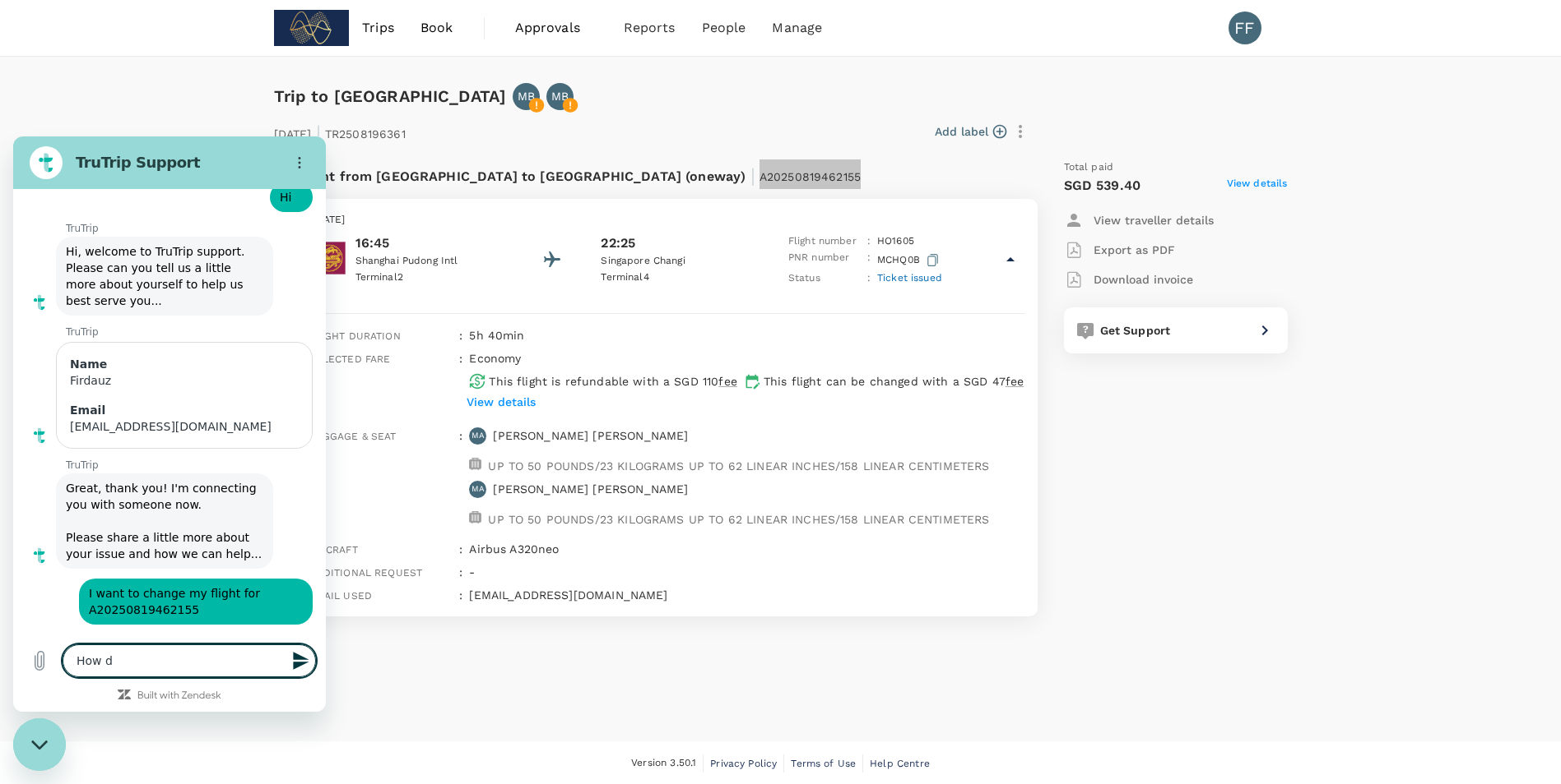
type textarea "How do"
type textarea "x"
type textarea "How do"
type textarea "x"
type textarea "How do y"
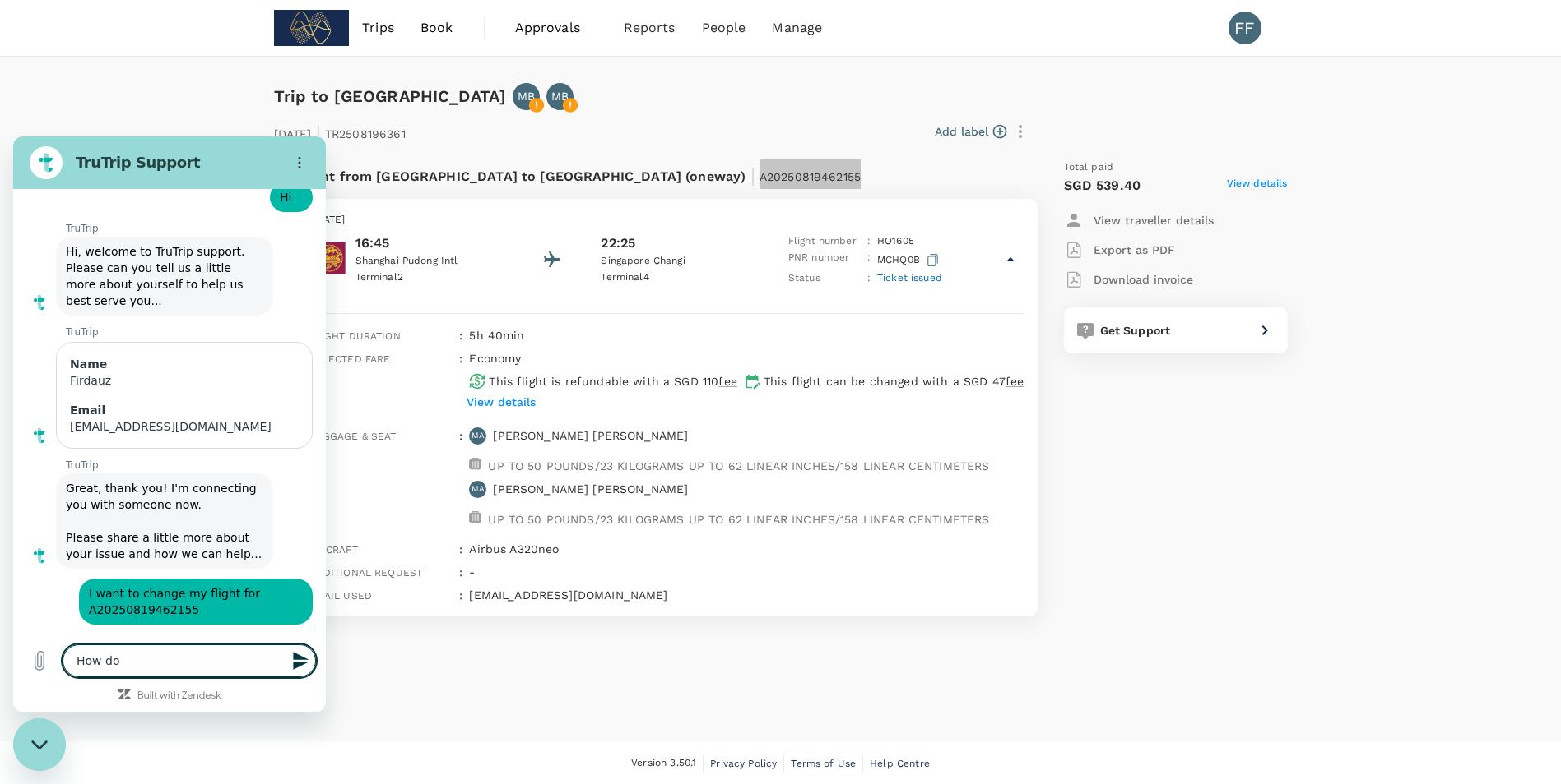
type textarea "x"
type textarea "How do yo"
type textarea "x"
type textarea "How do you"
type textarea "x"
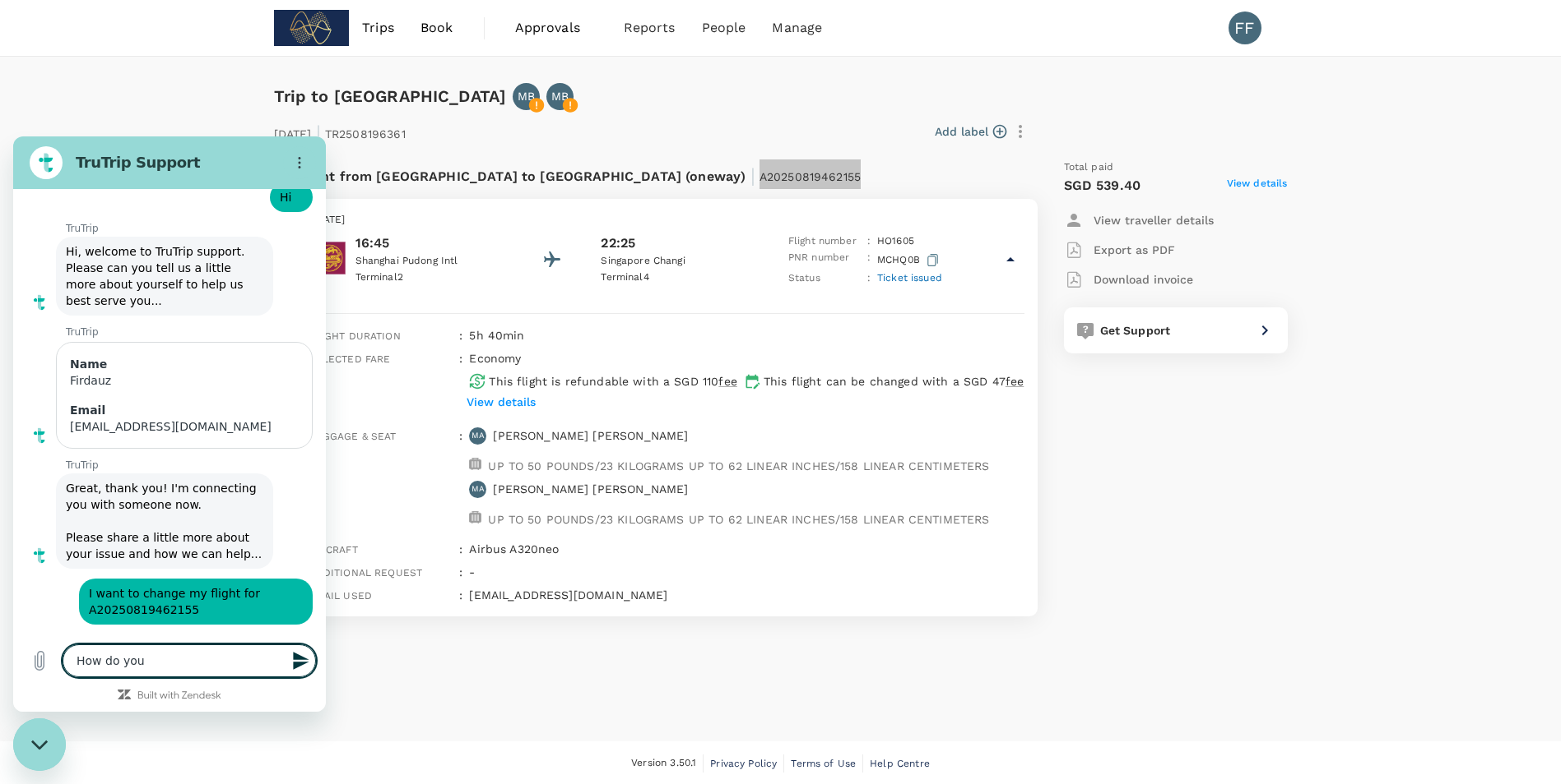
type textarea "How do you"
type textarea "x"
type textarea "How do you d"
type textarea "x"
type textarea "How do you do"
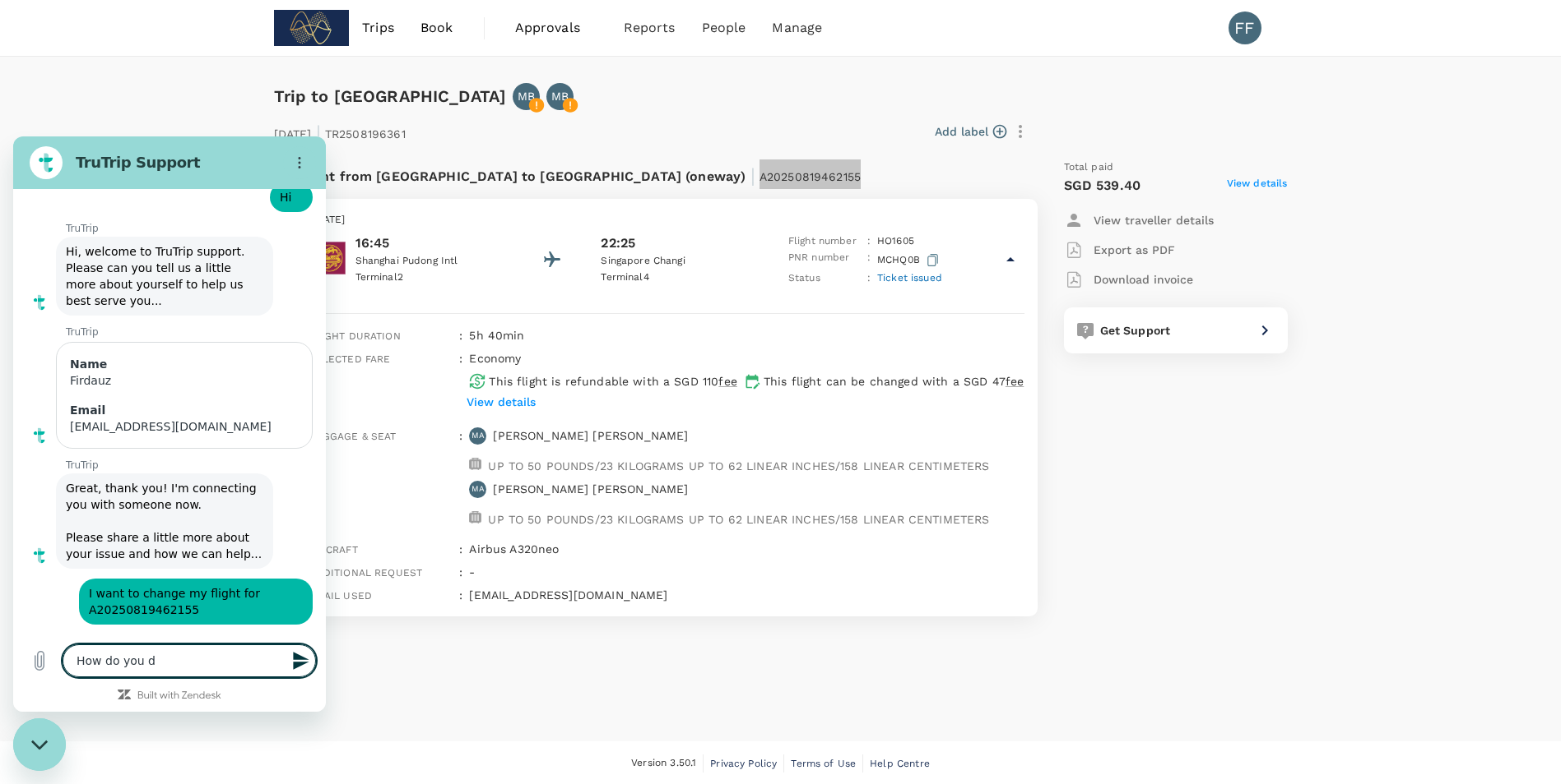
type textarea "x"
type textarea "How do you do"
type textarea "x"
type textarea "How do you do t"
type textarea "x"
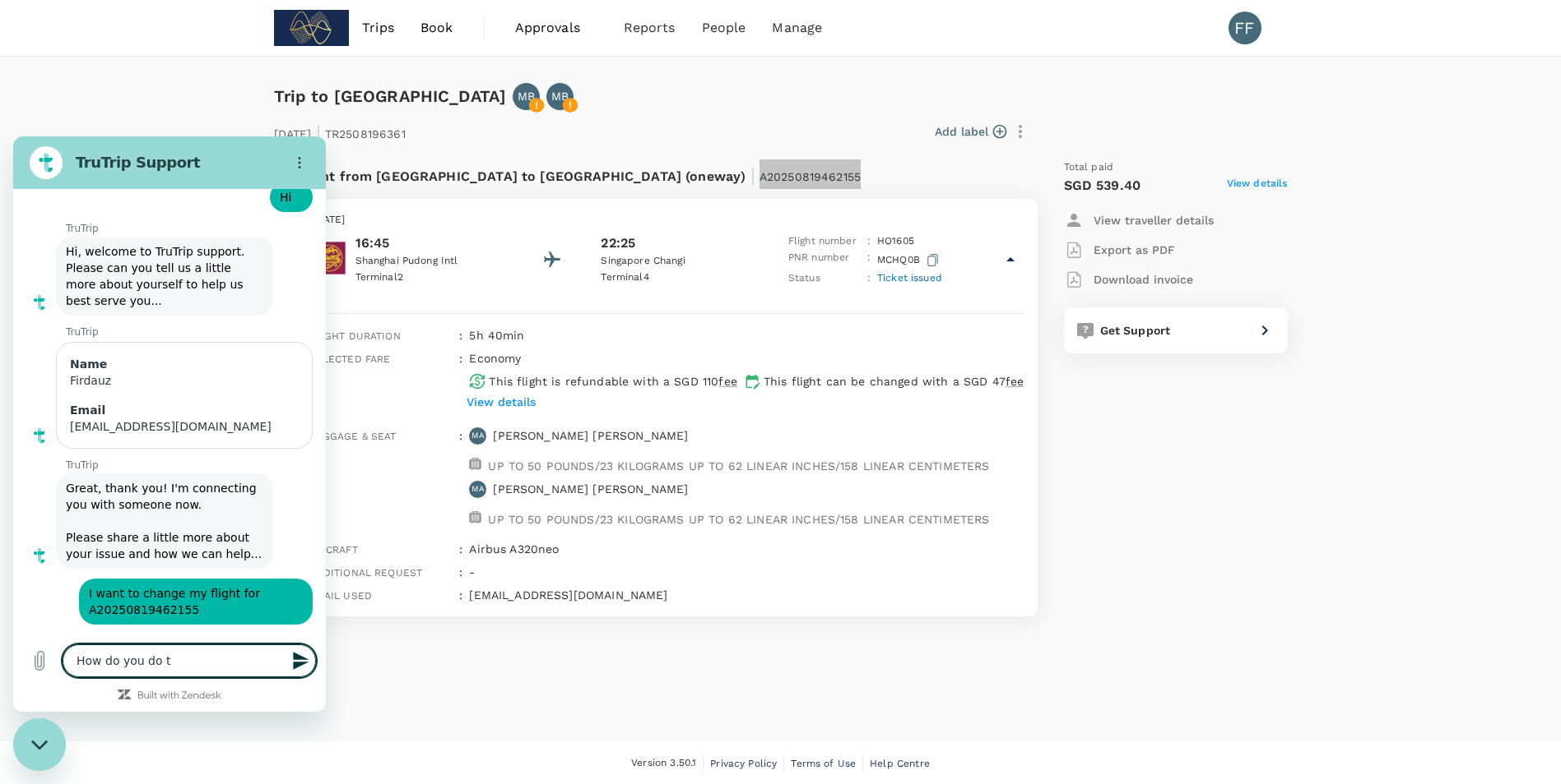
type textarea "How do you do th"
type textarea "x"
type textarea "How do you do tha"
type textarea "x"
type textarea "How do you do that"
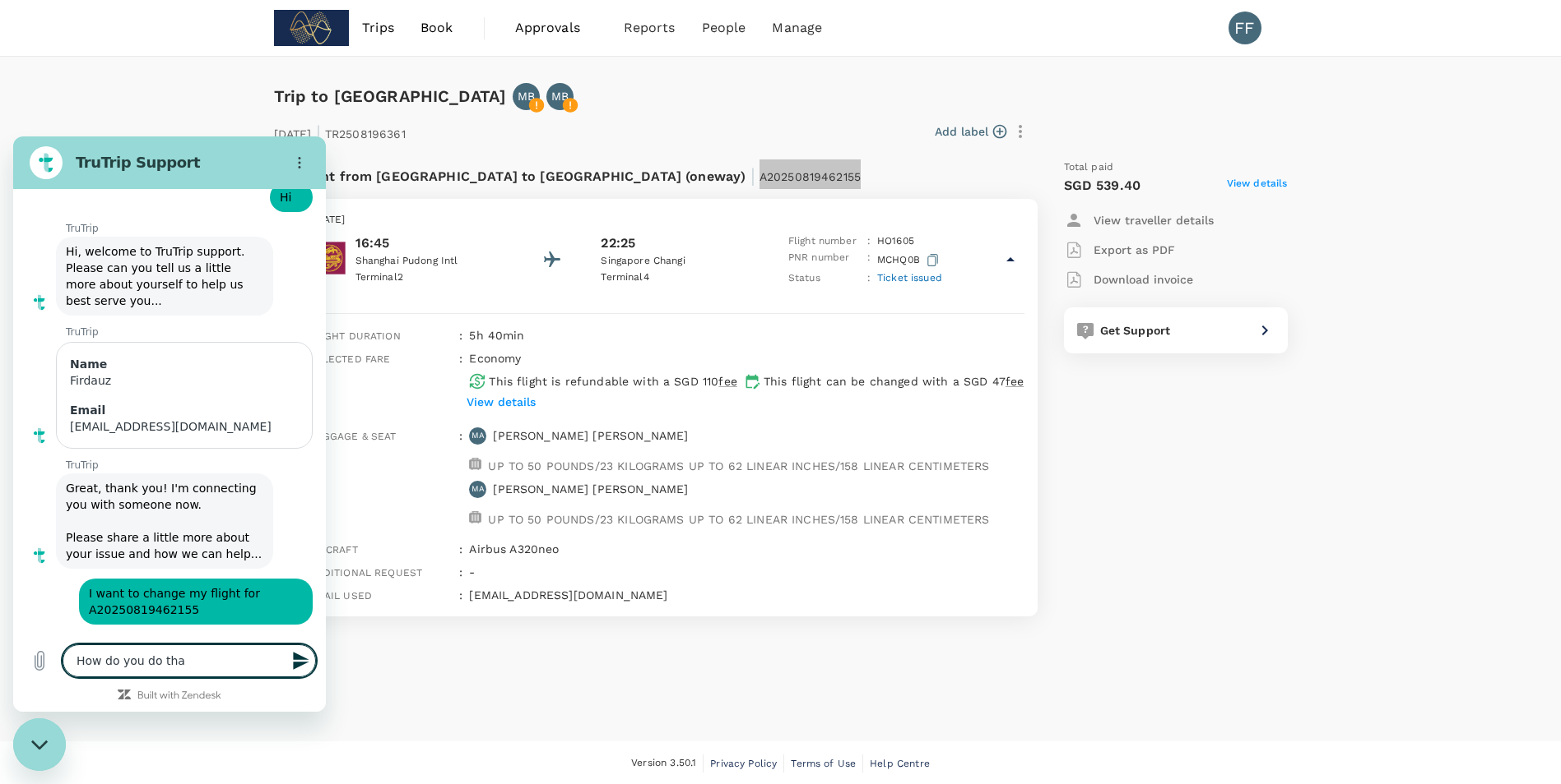
type textarea "x"
type textarea "How do you do that?"
type textarea "x"
type textarea "How do you do that?"
type textarea "x"
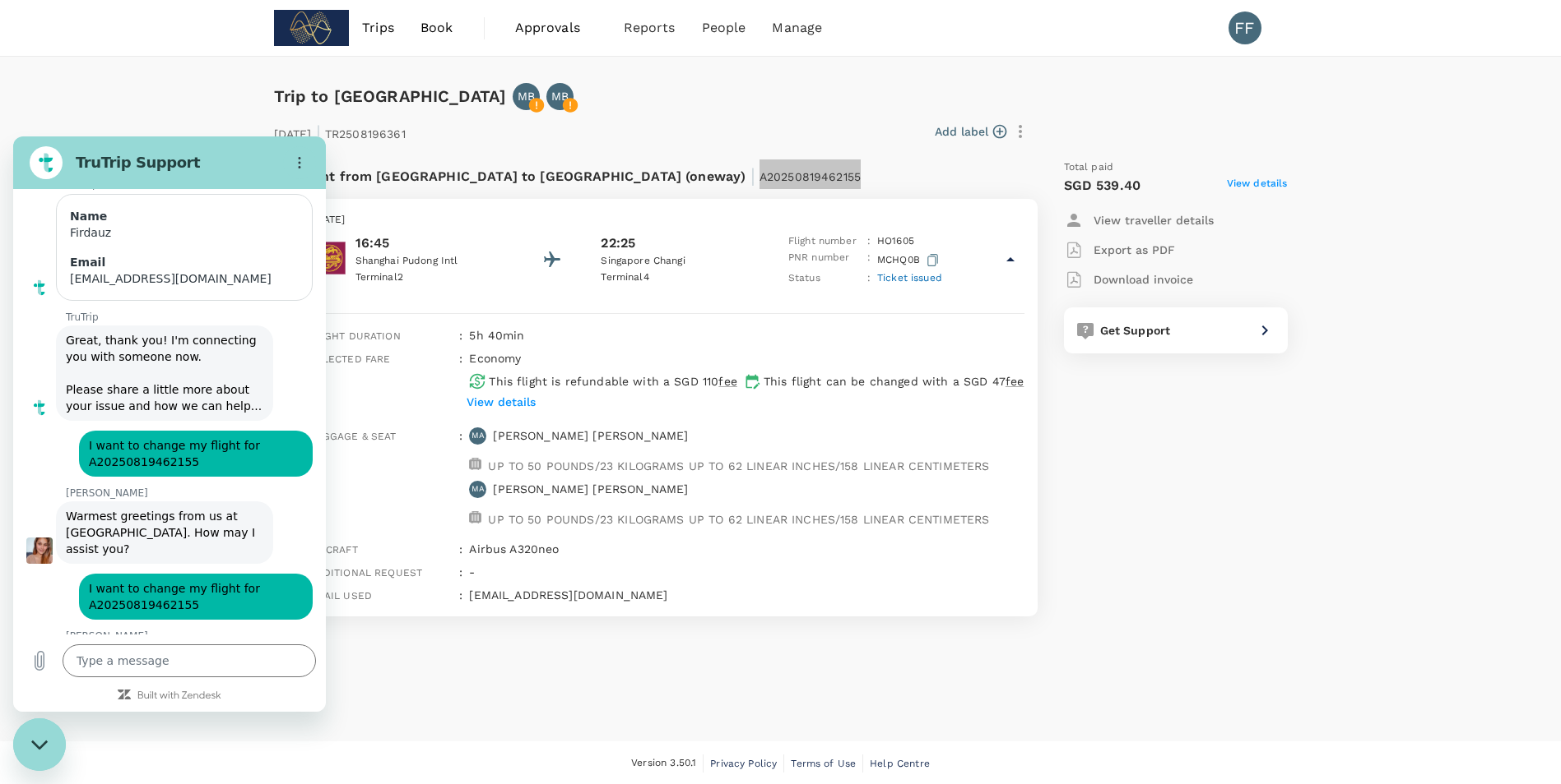
scroll to position [5177, 0]
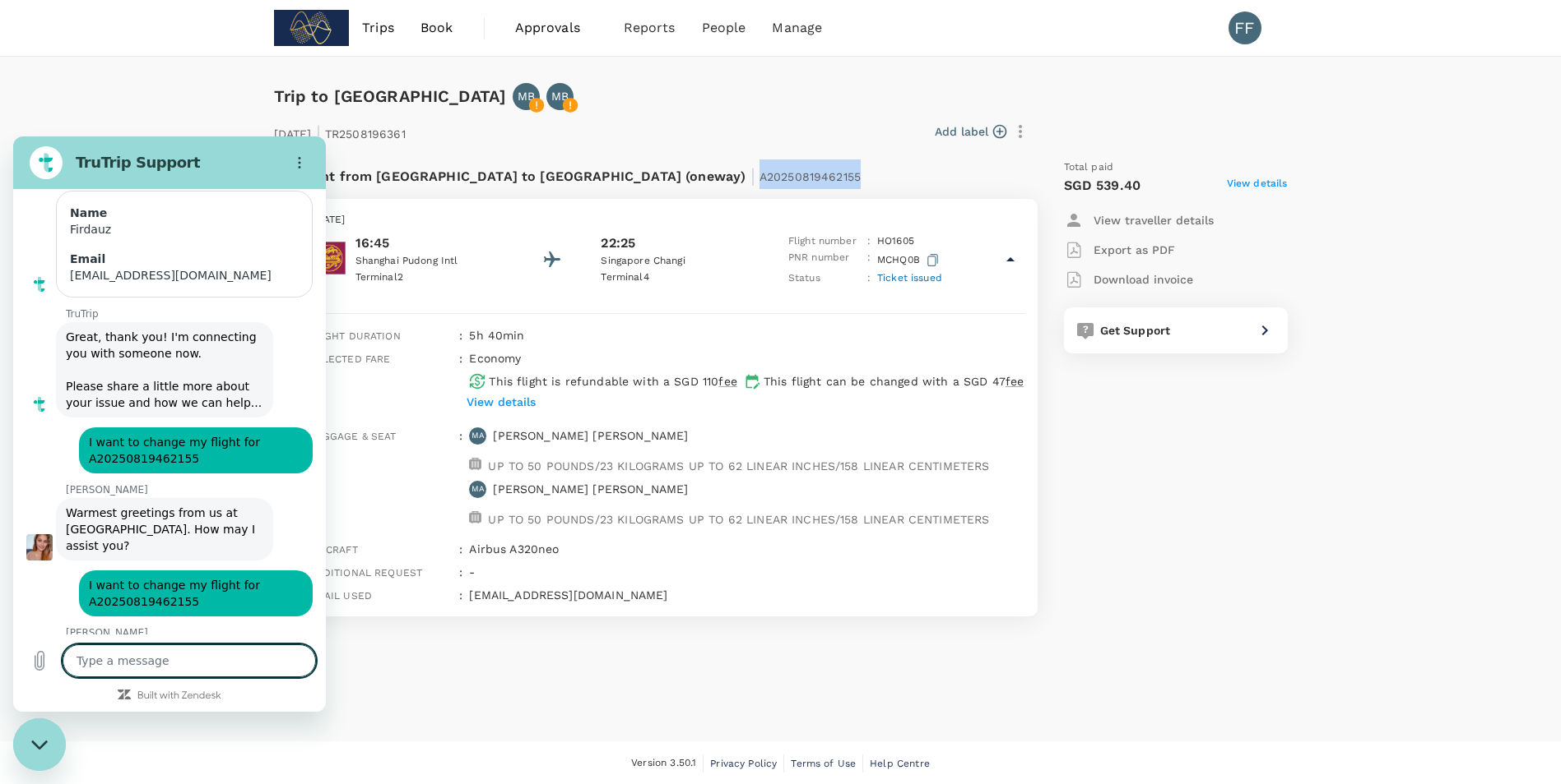
click at [375, 27] on span "Trips" at bounding box center [378, 28] width 32 height 20
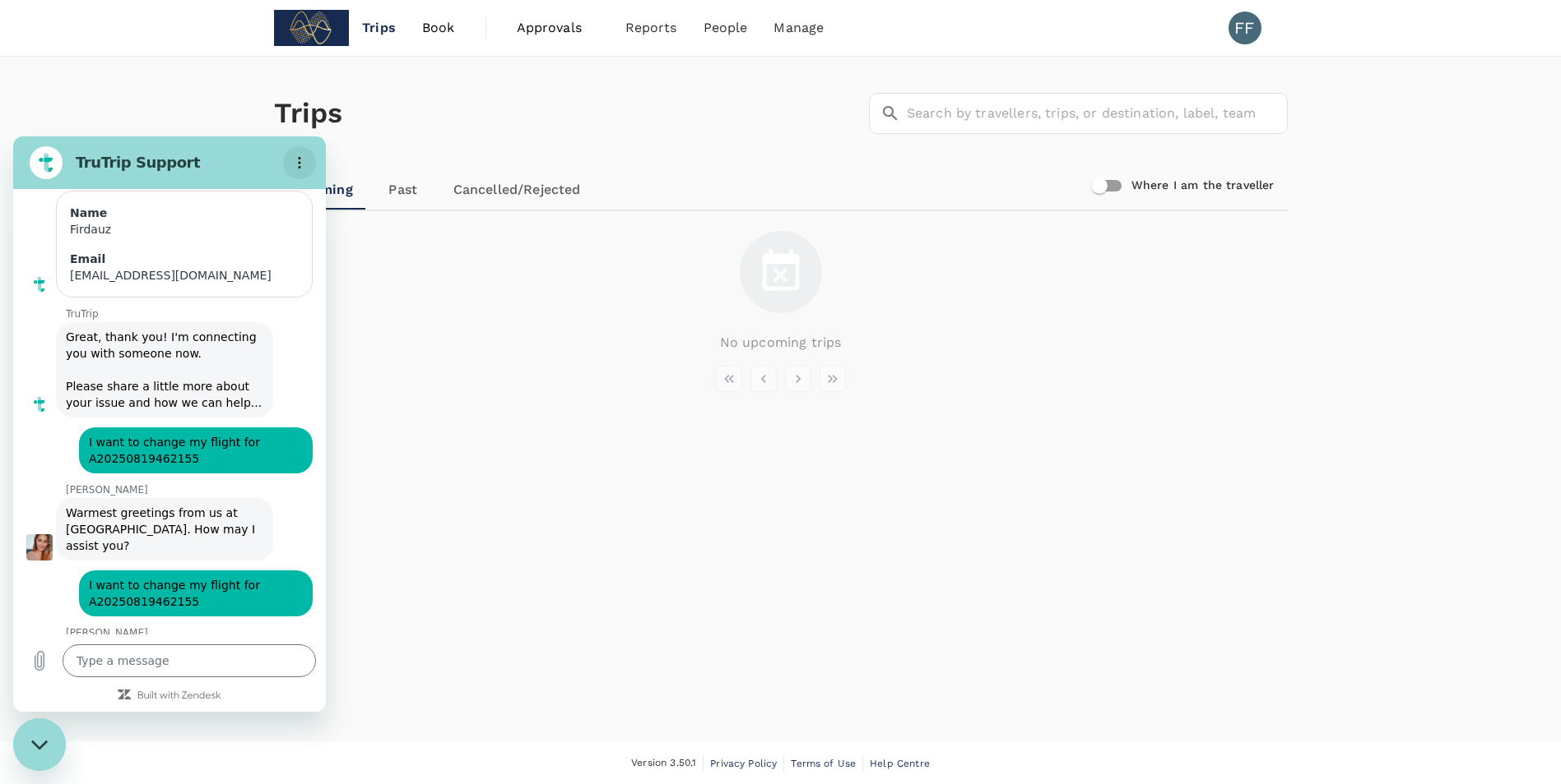
click at [307, 159] on button "Options menu" at bounding box center [299, 163] width 33 height 33
click at [304, 166] on icon "Options menu" at bounding box center [299, 162] width 13 height 13
click at [228, 157] on h2 "TruTrip Support" at bounding box center [176, 163] width 201 height 20
drag, startPoint x: 196, startPoint y: 161, endPoint x: 897, endPoint y: 155, distance: 701.0
click html "TruTrip Support This chat is recorded using a cloud service and is subject to t…"
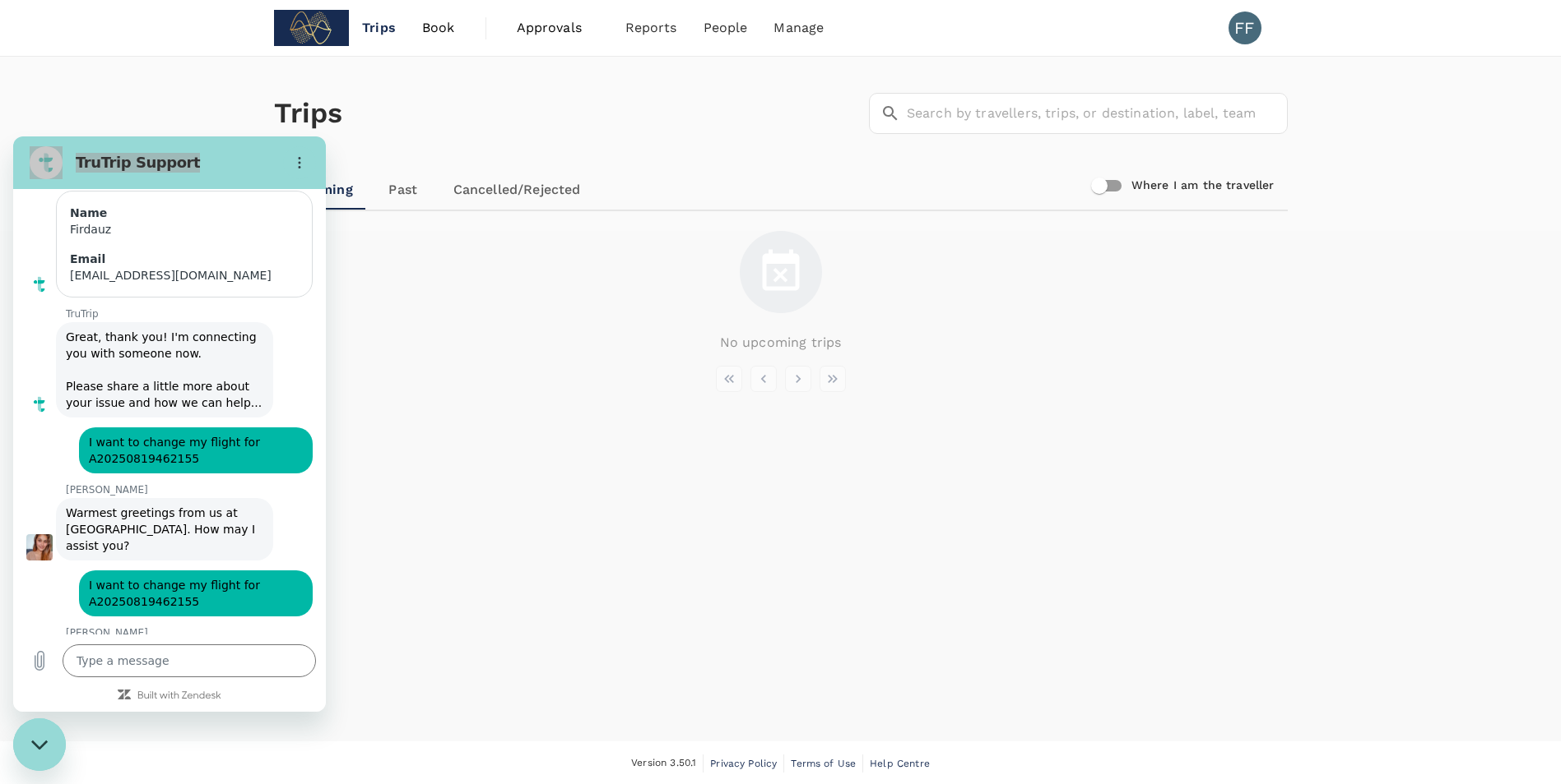
click at [57, 747] on div "Close messaging window" at bounding box center [39, 744] width 49 height 49
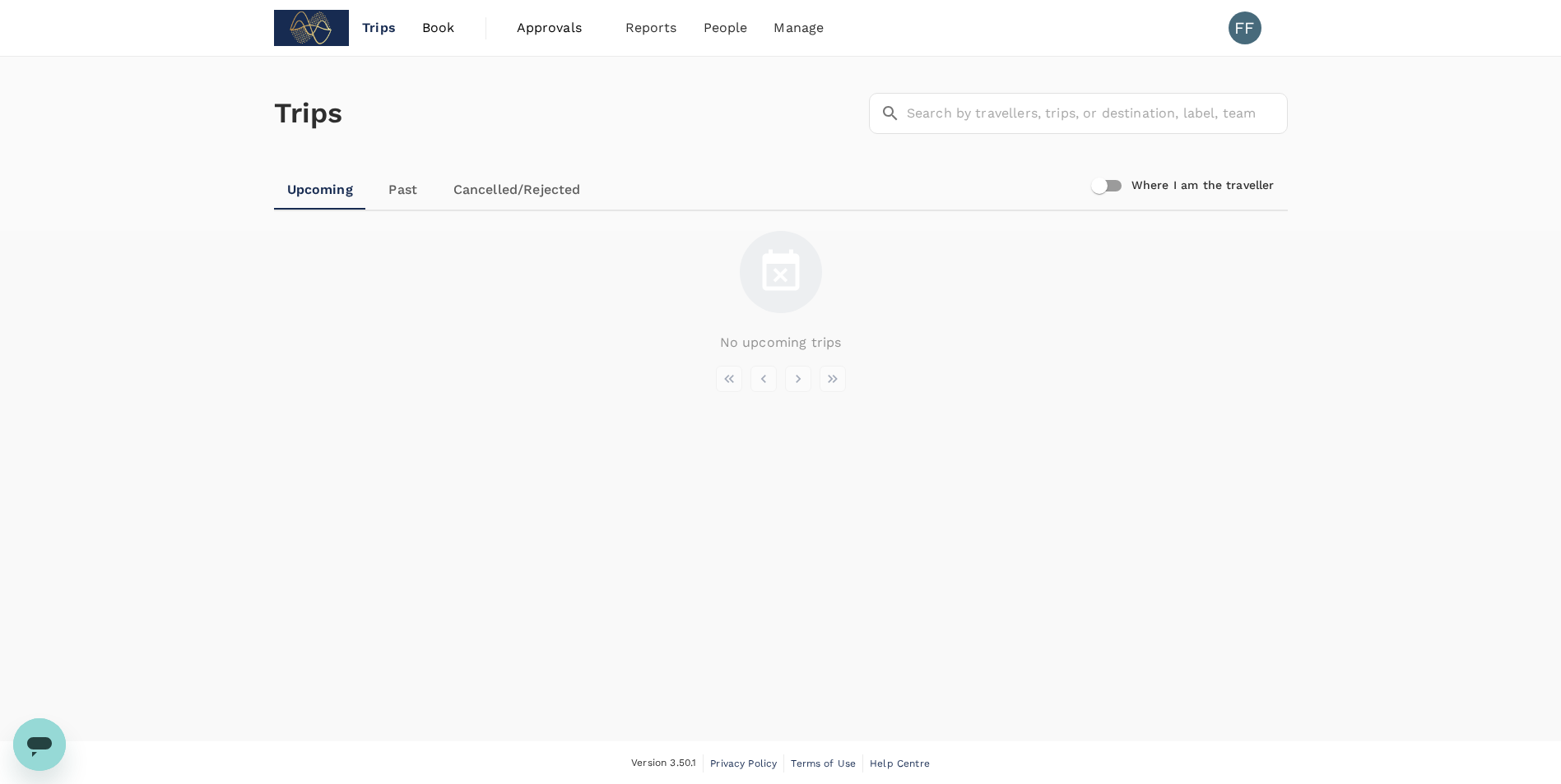
click at [375, 30] on span "Trips" at bounding box center [379, 28] width 34 height 20
click at [56, 738] on div "Open messaging window" at bounding box center [39, 744] width 49 height 49
type textarea "x"
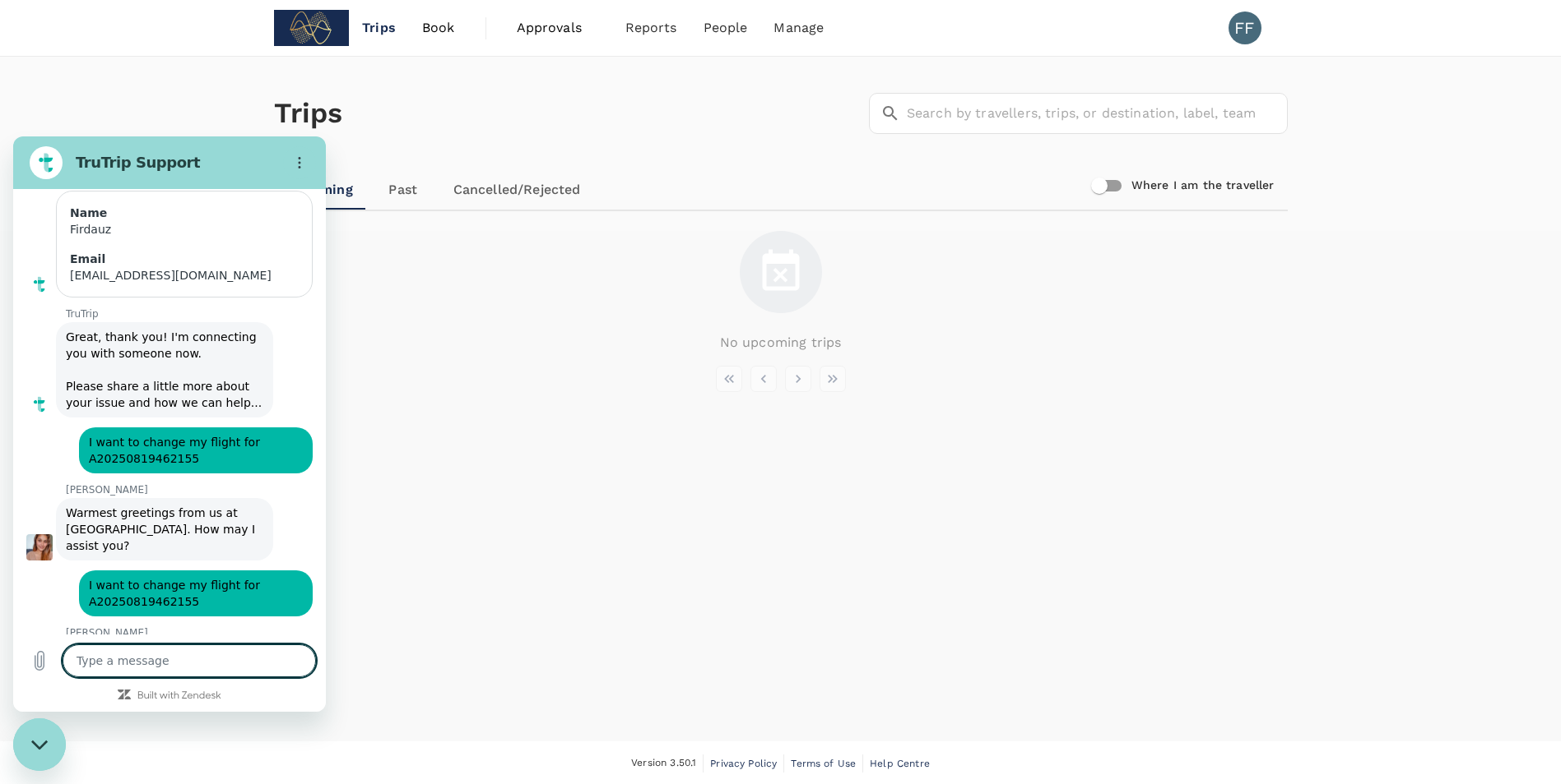
click at [1121, 177] on input "Where I am the traveller" at bounding box center [1099, 185] width 94 height 31
click at [1108, 193] on input "Where I am the traveller" at bounding box center [1115, 185] width 94 height 31
checkbox input "false"
click at [381, 31] on span "Trips" at bounding box center [379, 28] width 34 height 20
click at [433, 29] on span "Book" at bounding box center [438, 28] width 33 height 20
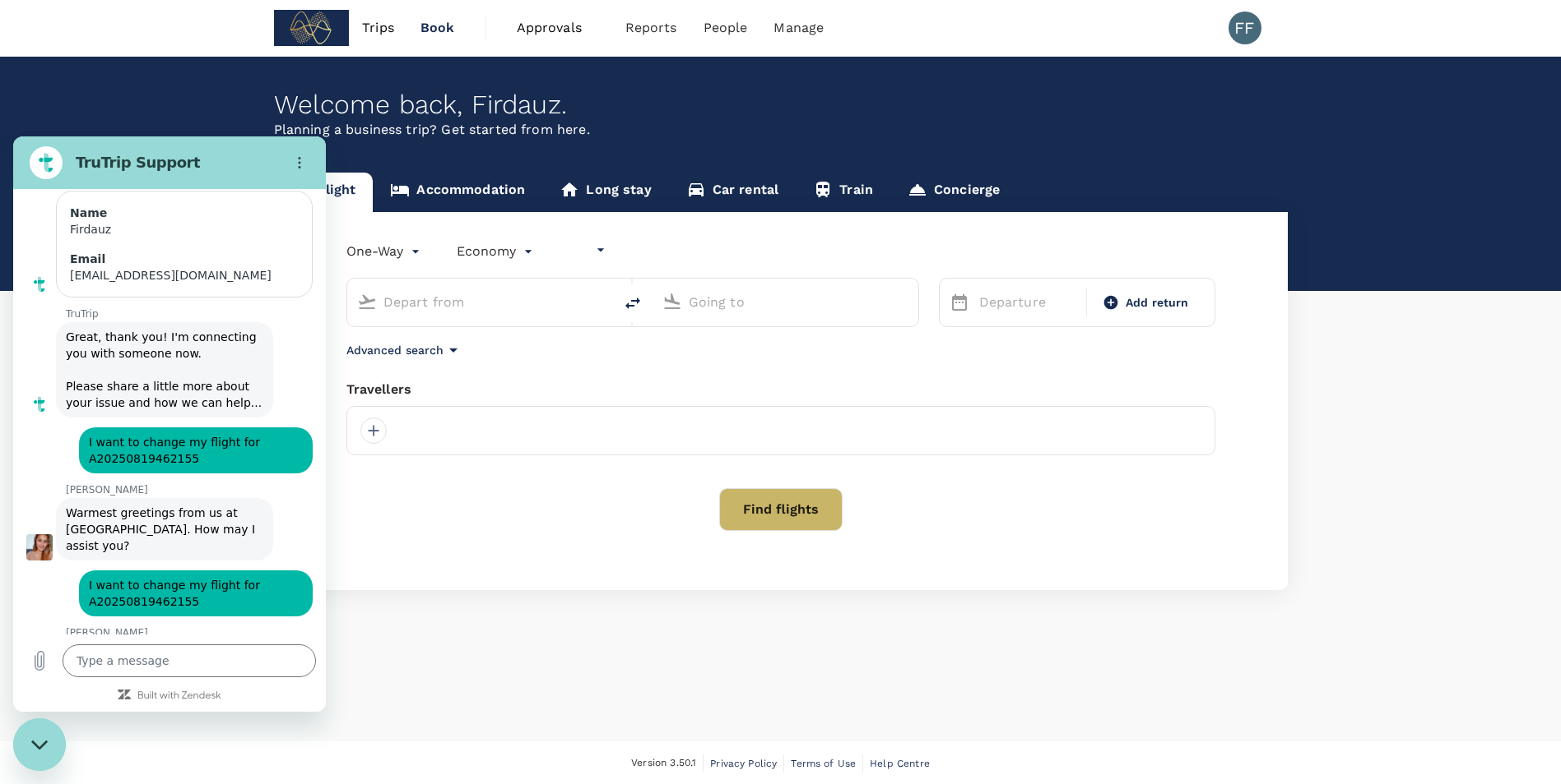
type input "undefined, undefined (any)"
type input "Shanghai Pudong Intl (PVG)"
type input "Singapore Changi (SIN)"
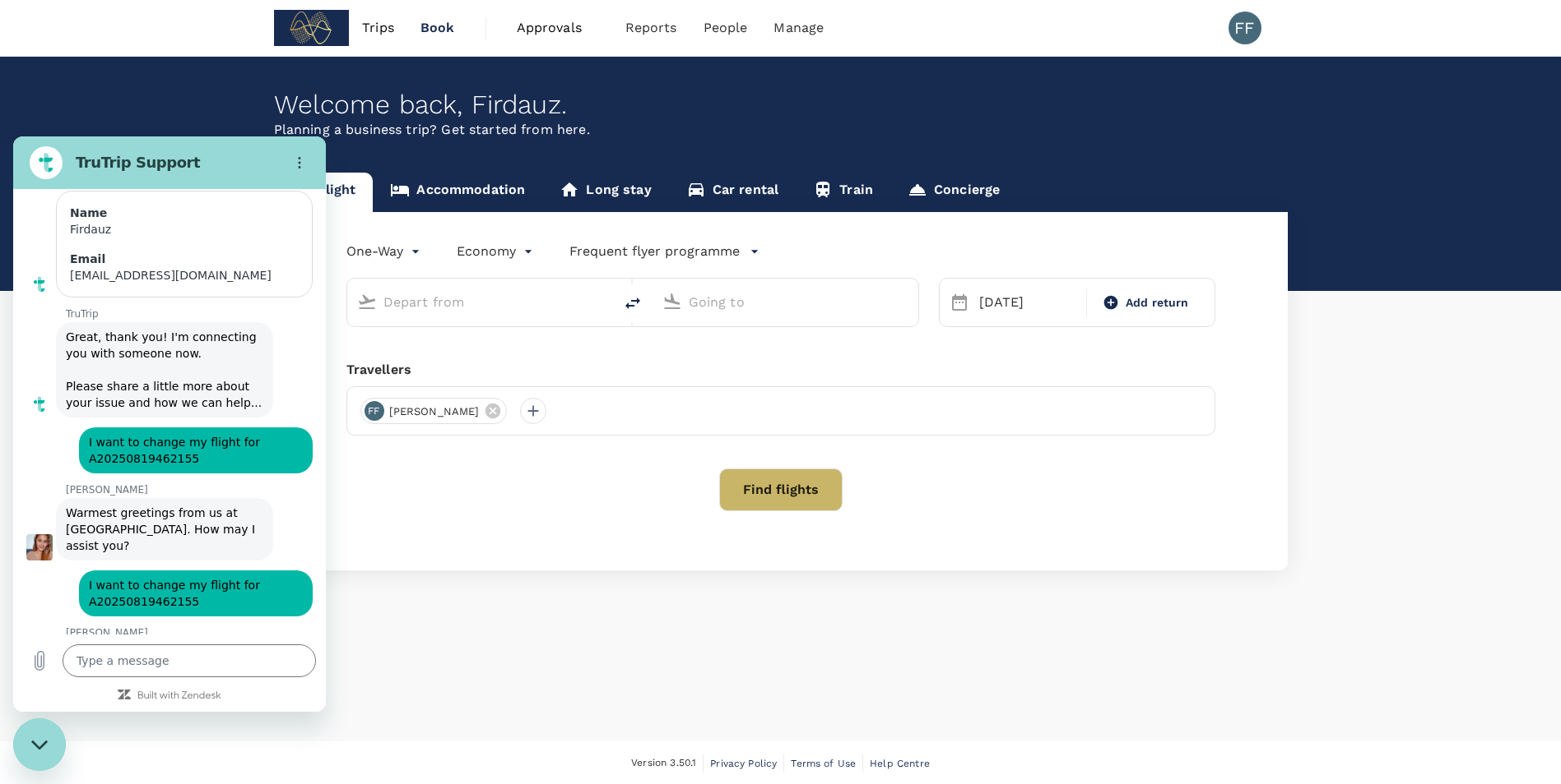
type input "Shanghai Pudong Intl (PVG)"
type input "Singapore Changi (SIN)"
type input "Shanghai Pudong Intl (PVG)"
type input "Singapore Changi (SIN)"
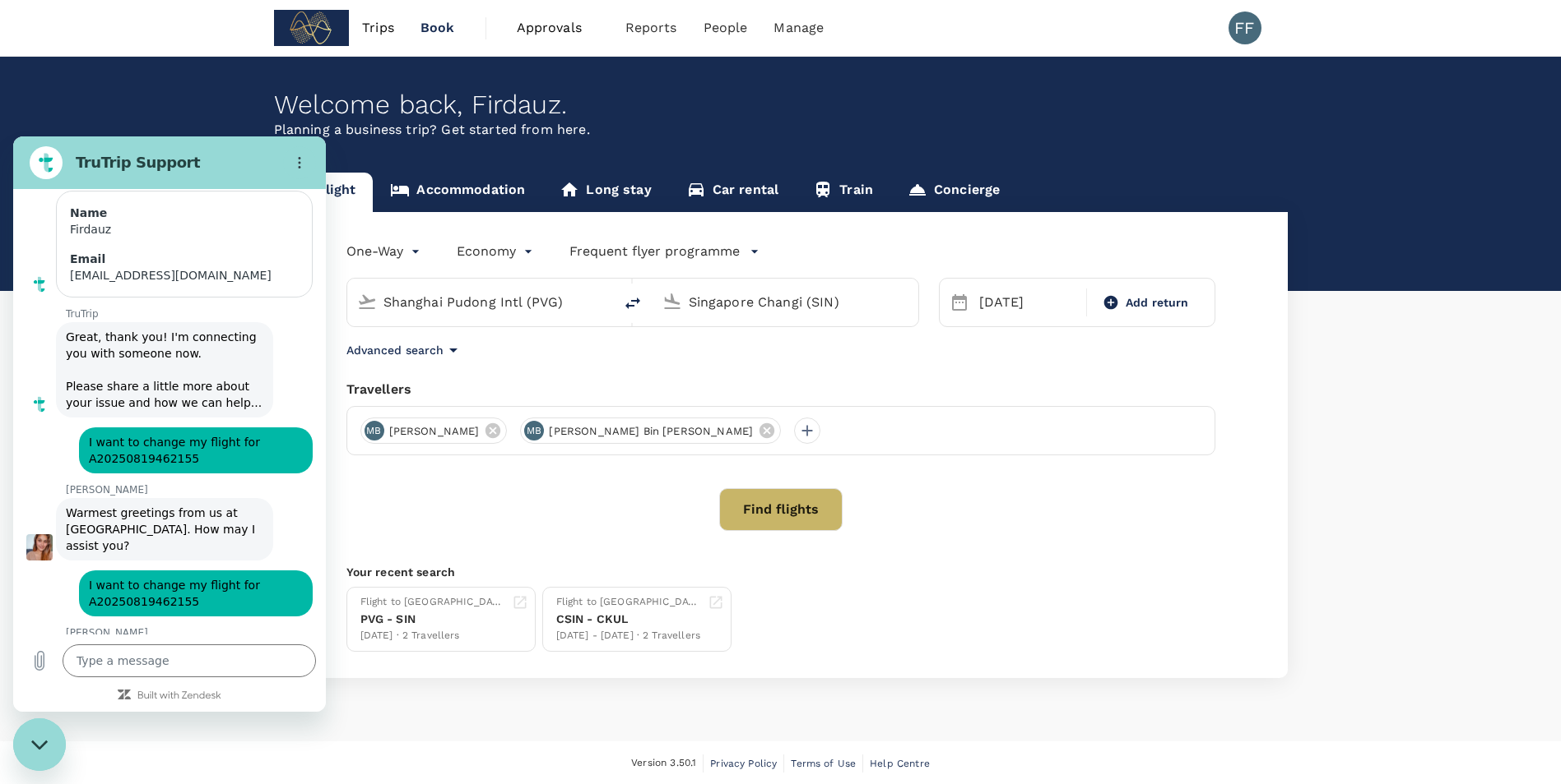
click at [532, 30] on span "Approvals" at bounding box center [558, 28] width 82 height 20
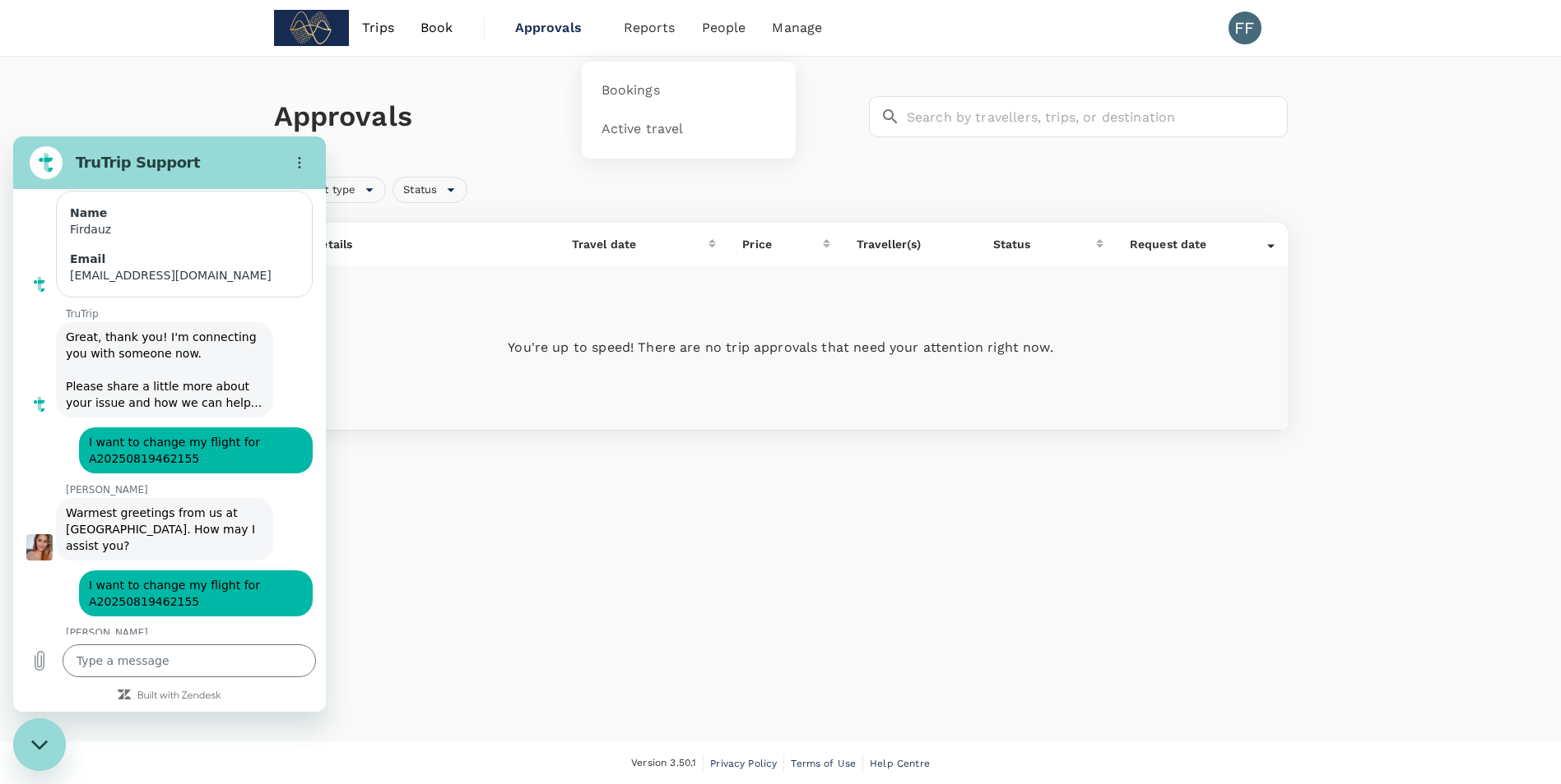
click at [645, 30] on span "Reports" at bounding box center [650, 28] width 52 height 20
click at [394, 23] on span "Trips" at bounding box center [378, 28] width 32 height 20
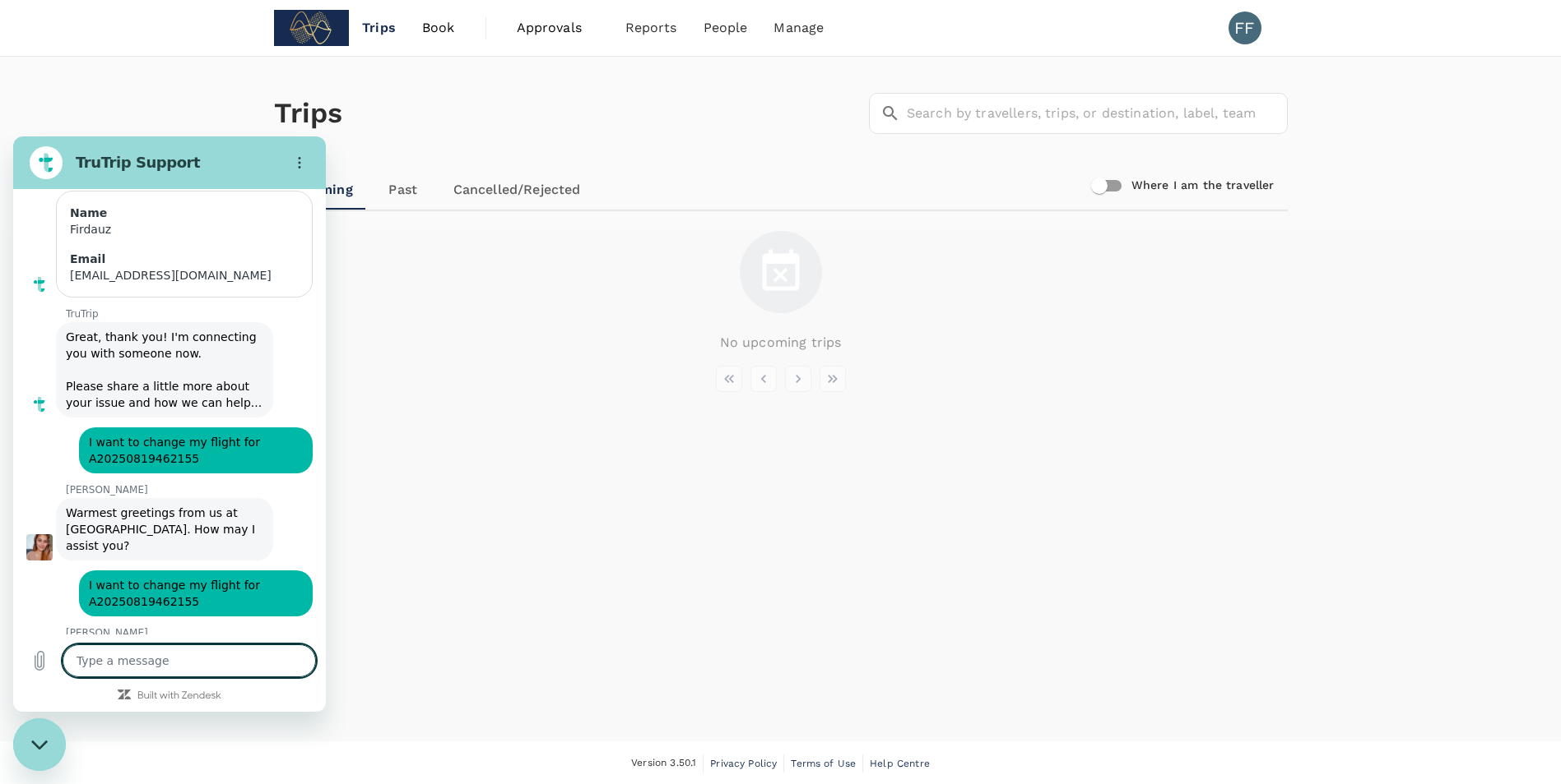
click at [177, 663] on textarea at bounding box center [190, 660] width 254 height 33
type textarea "T"
type textarea "x"
type textarea "Th"
type textarea "x"
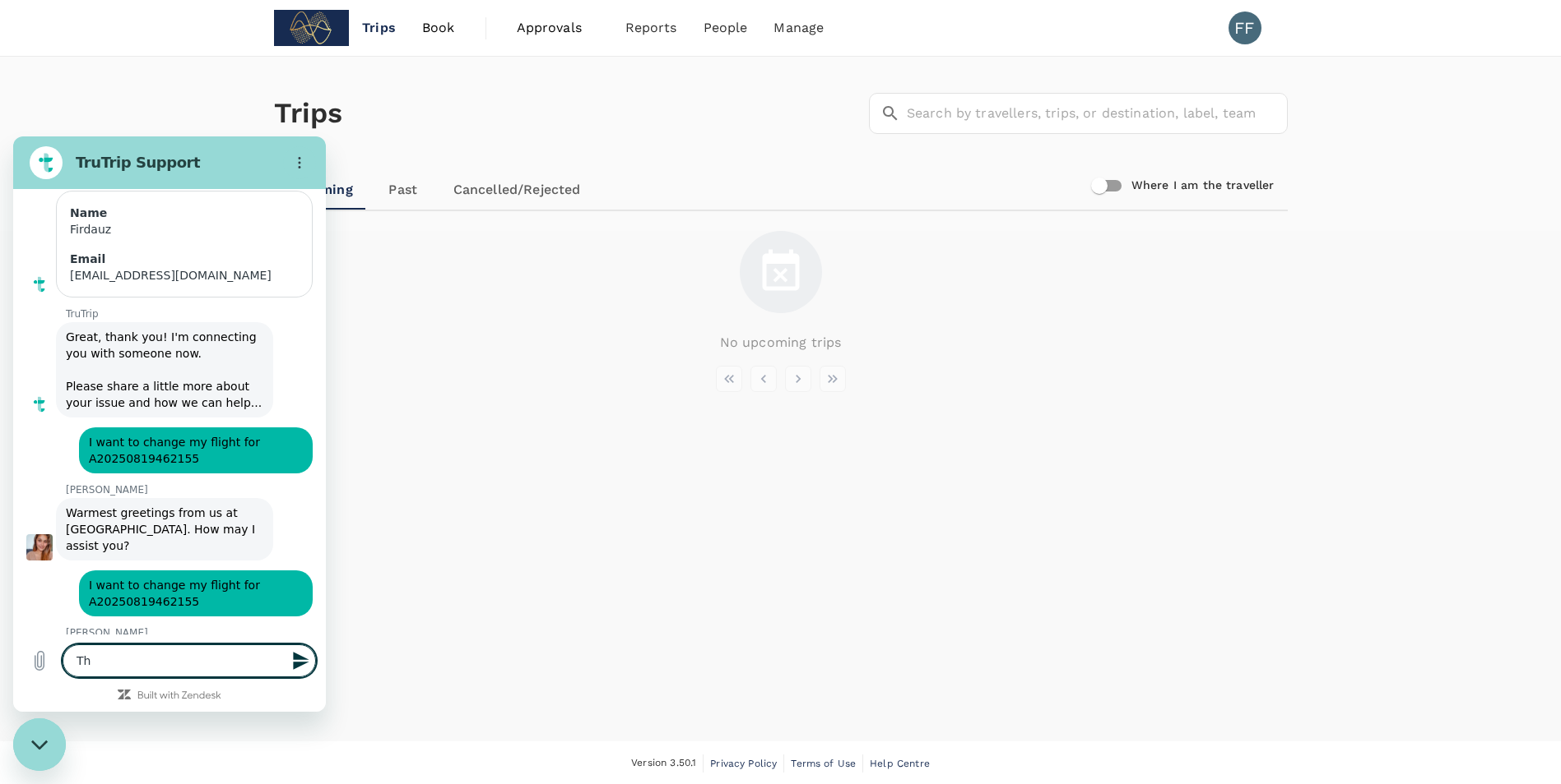
type textarea "The"
type textarea "x"
type textarea "Ther"
type textarea "x"
type textarea "There"
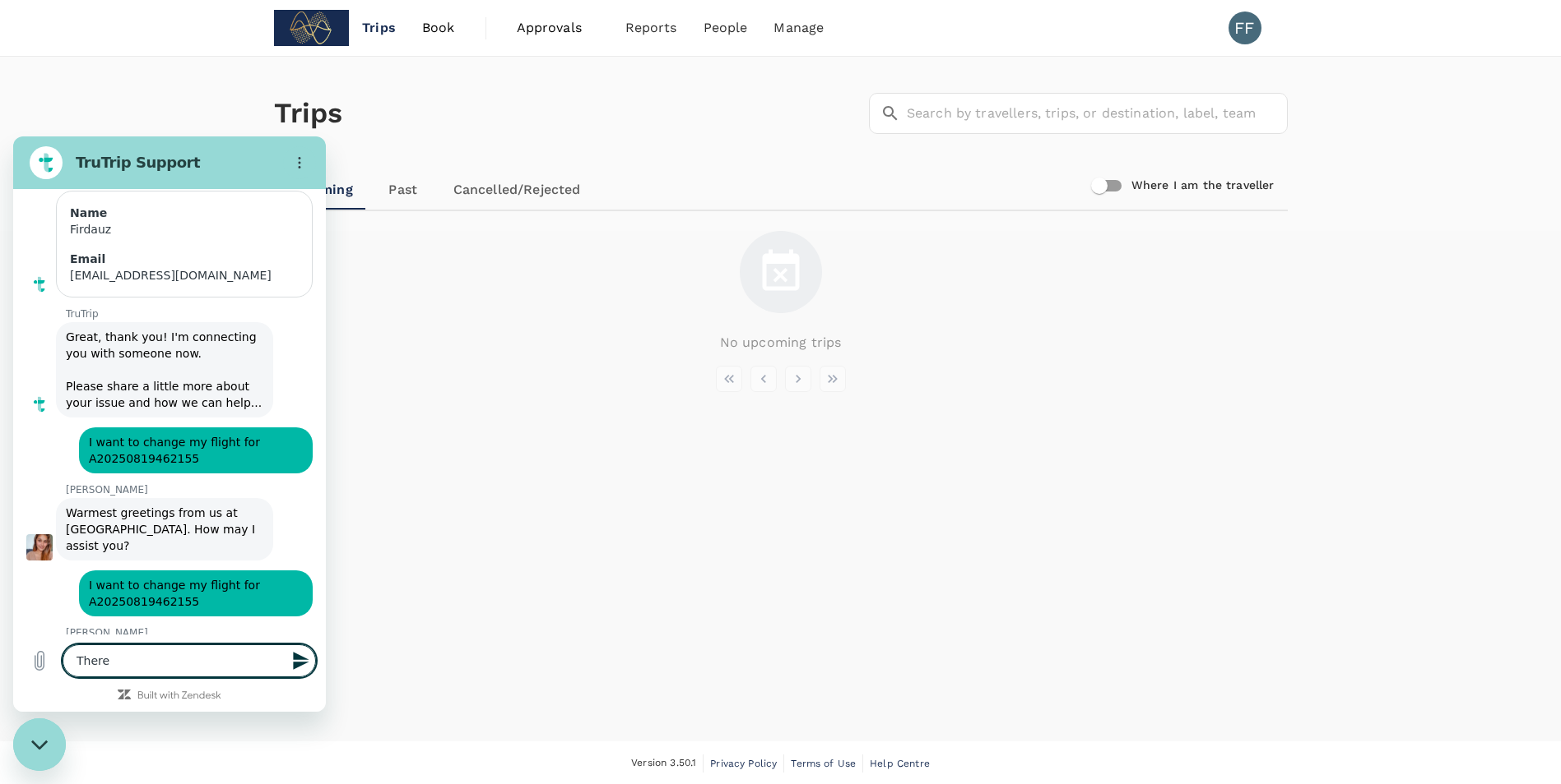
type textarea "x"
type textarea "Theres"
type textarea "x"
type textarea "Theres"
type textarea "x"
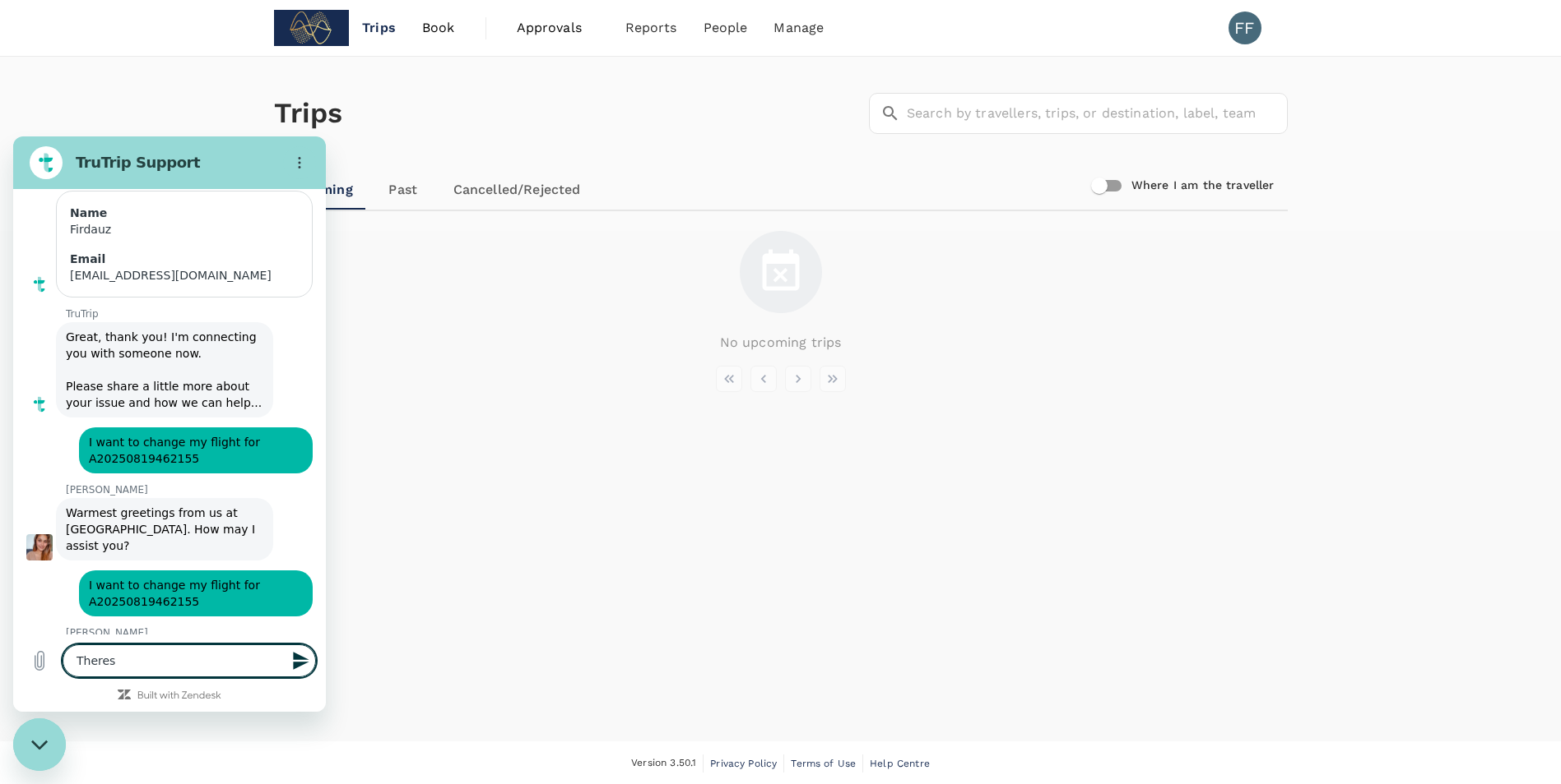
type textarea "Theres n"
type textarea "x"
type textarea "Theres no"
type textarea "x"
type textarea "Theres not"
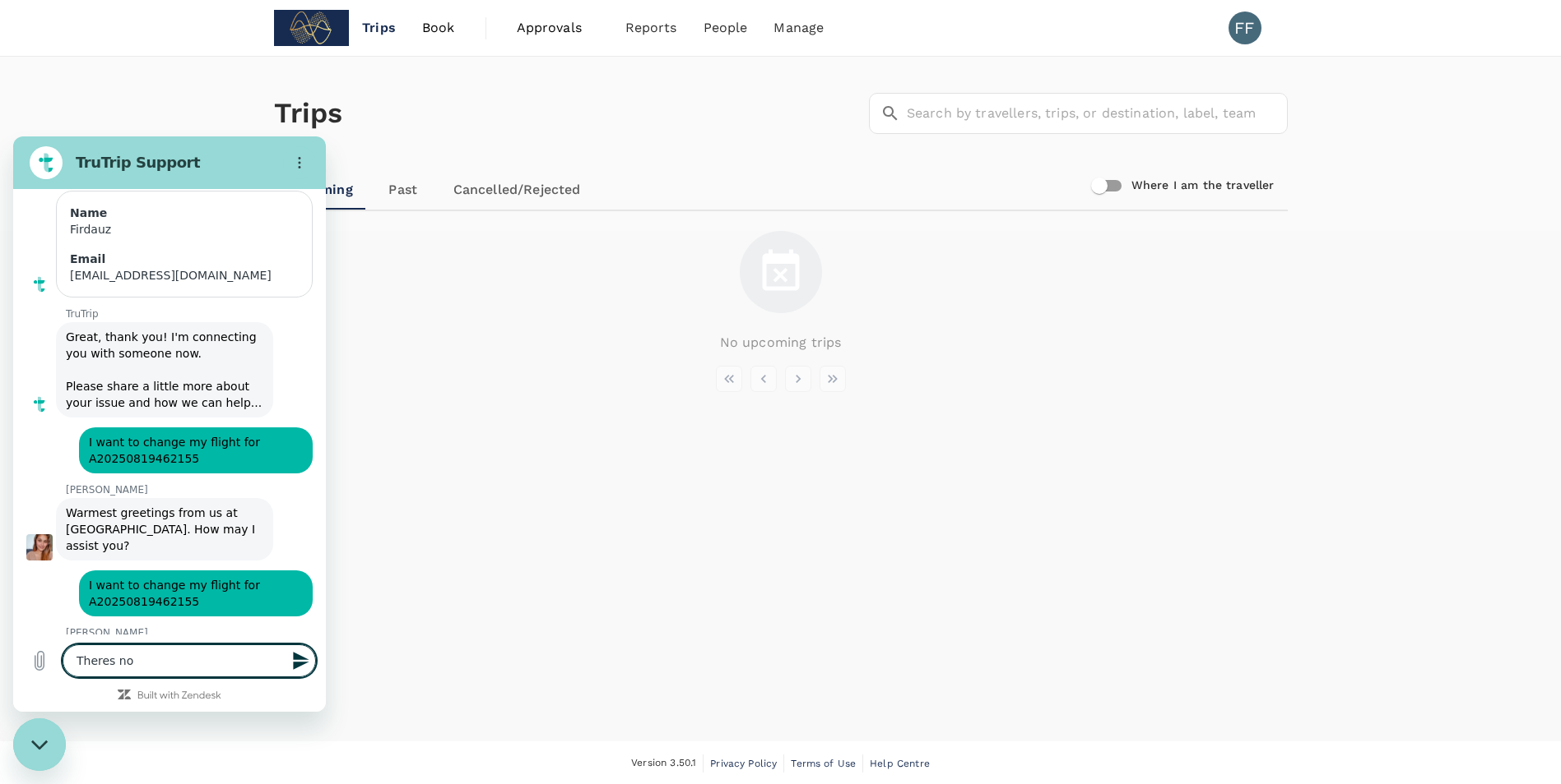
type textarea "x"
type textarea "Theres noth"
type textarea "x"
type textarea "Theres nothi"
type textarea "x"
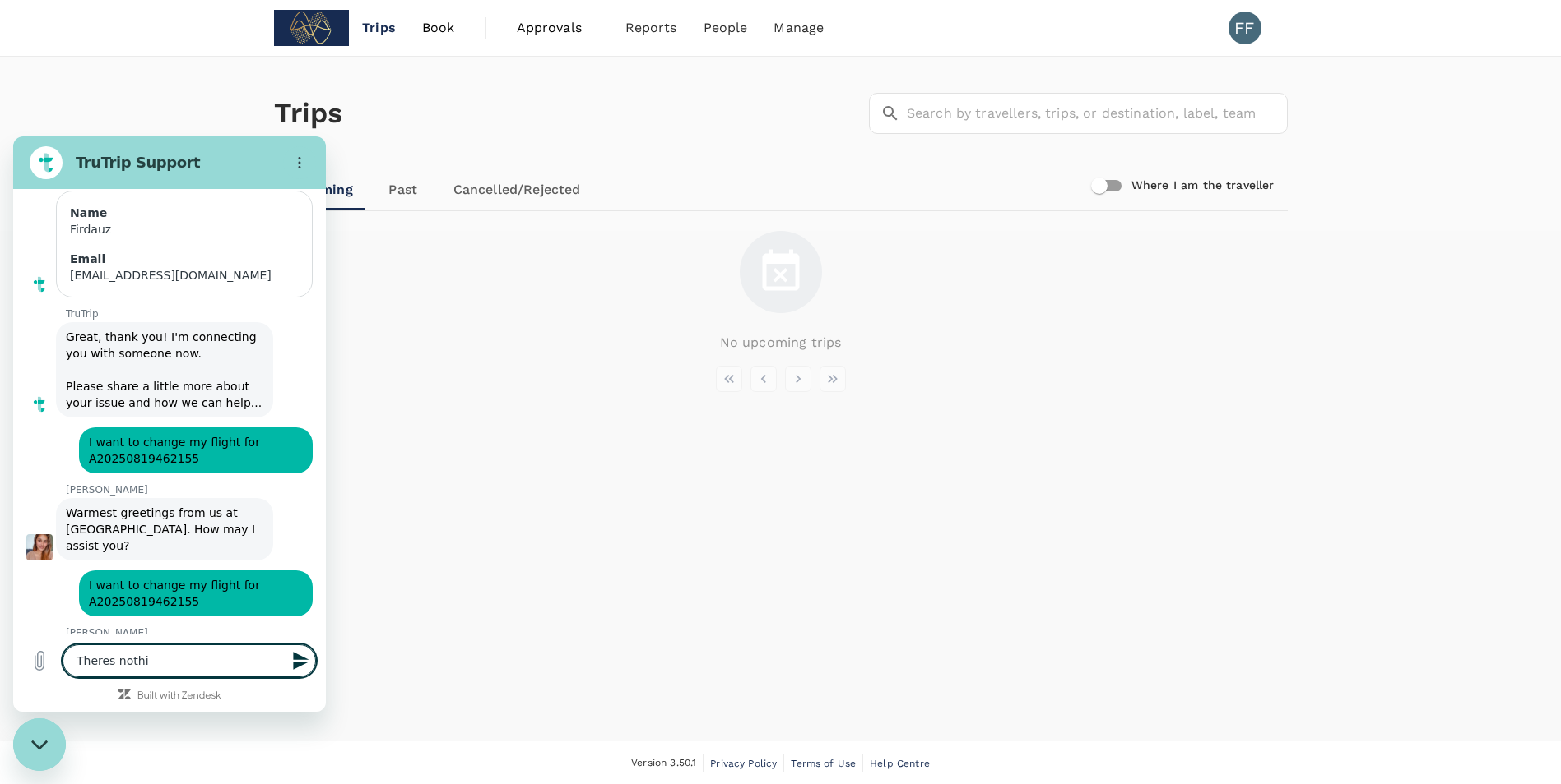
type textarea "Theres nothin"
type textarea "x"
type textarea "Theres nothing"
type textarea "x"
type textarea "Theres nothing"
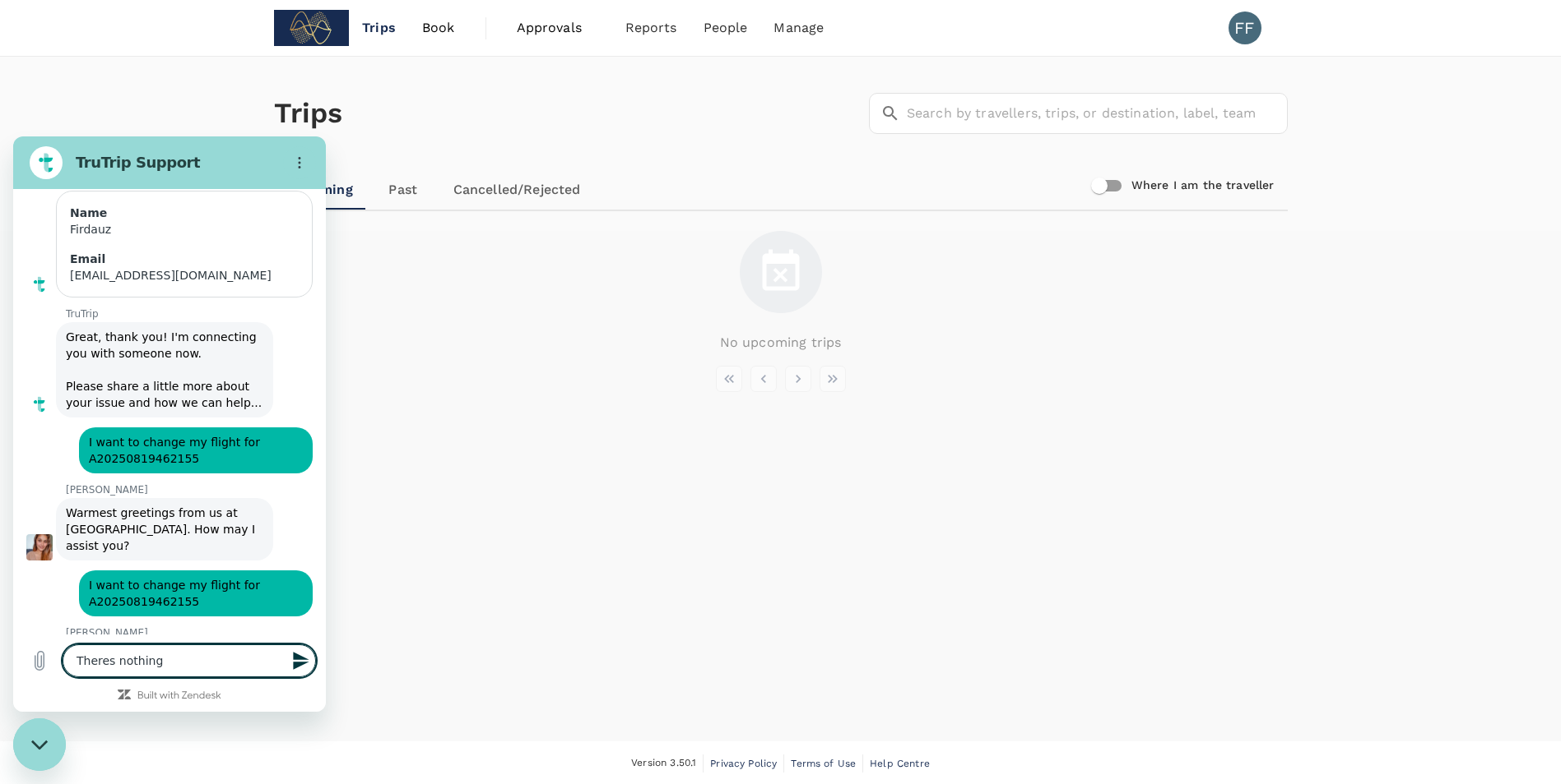
type textarea "x"
type textarea "Theres nothing o"
type textarea "x"
type textarea "Theres nothing on"
type textarea "x"
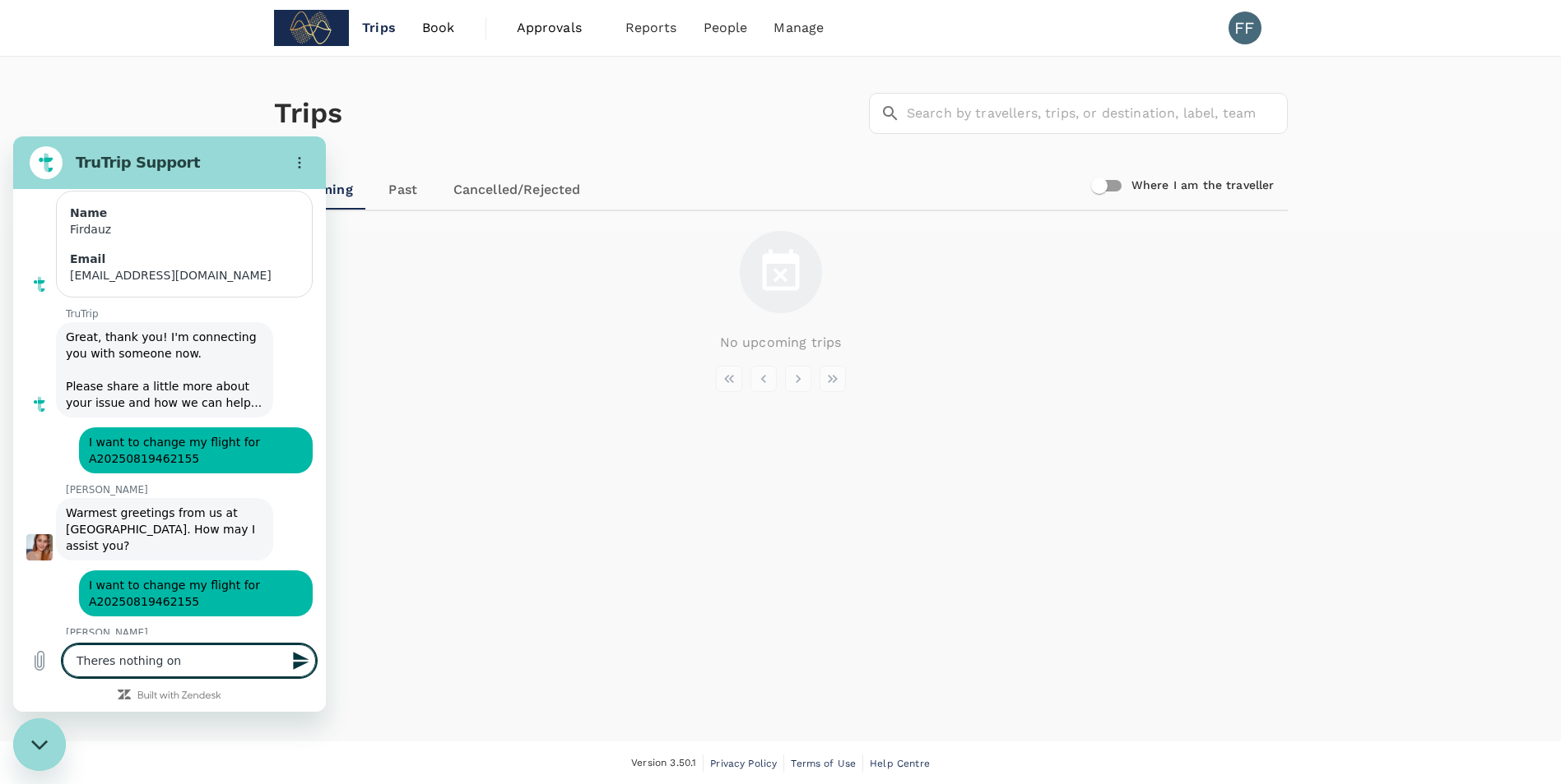
type textarea "Theres nothing on"
type textarea "x"
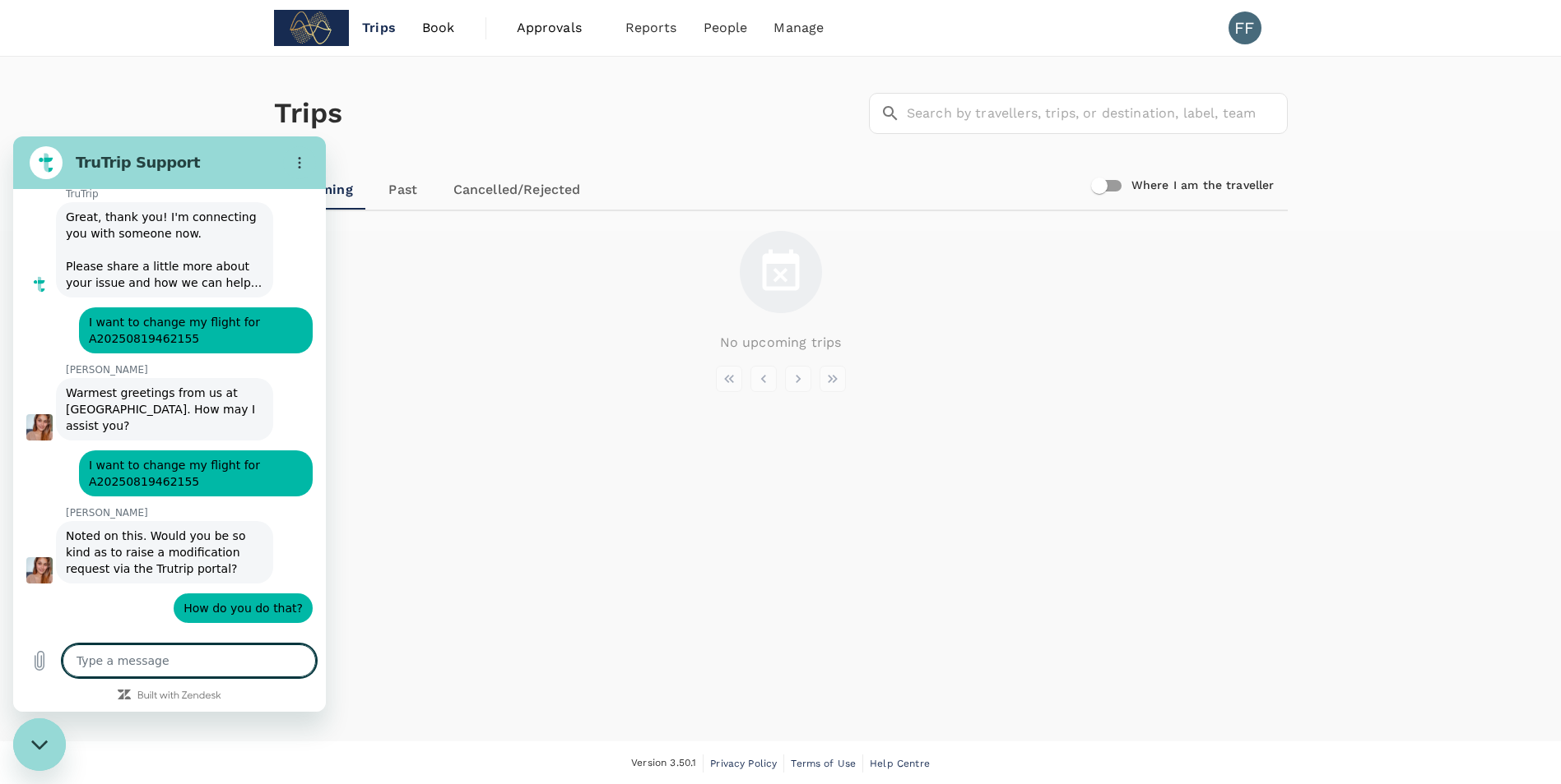
scroll to position [5296, 0]
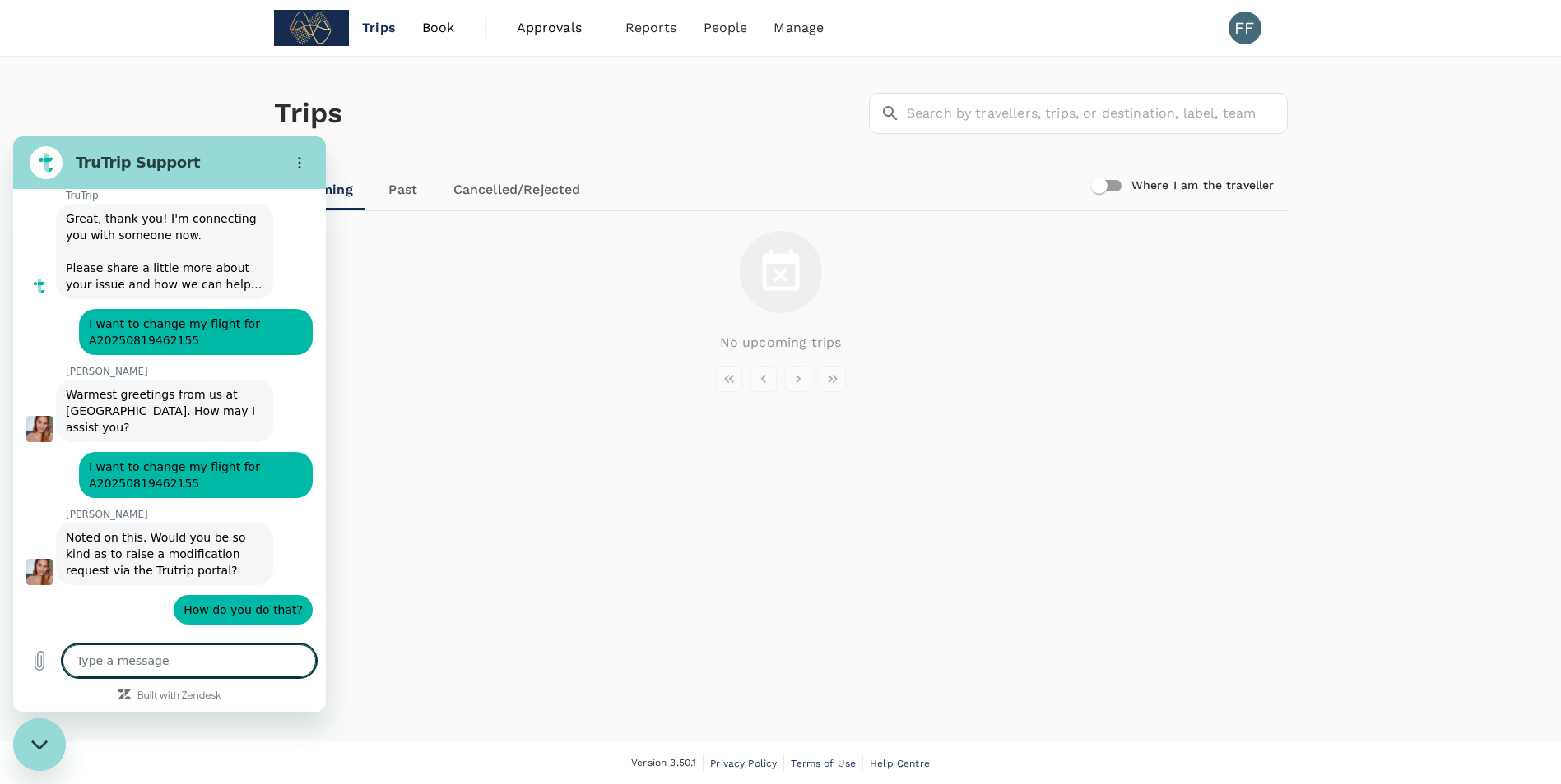
click at [232, 661] on textarea at bounding box center [190, 660] width 254 height 33
click at [67, 746] on div "Trips Book Approvals 0 Reports People Manage FF Trips ​ ​ Upcoming Past Cancell…" at bounding box center [780, 392] width 1561 height 786
click at [53, 738] on div "Close messaging window" at bounding box center [39, 744] width 49 height 49
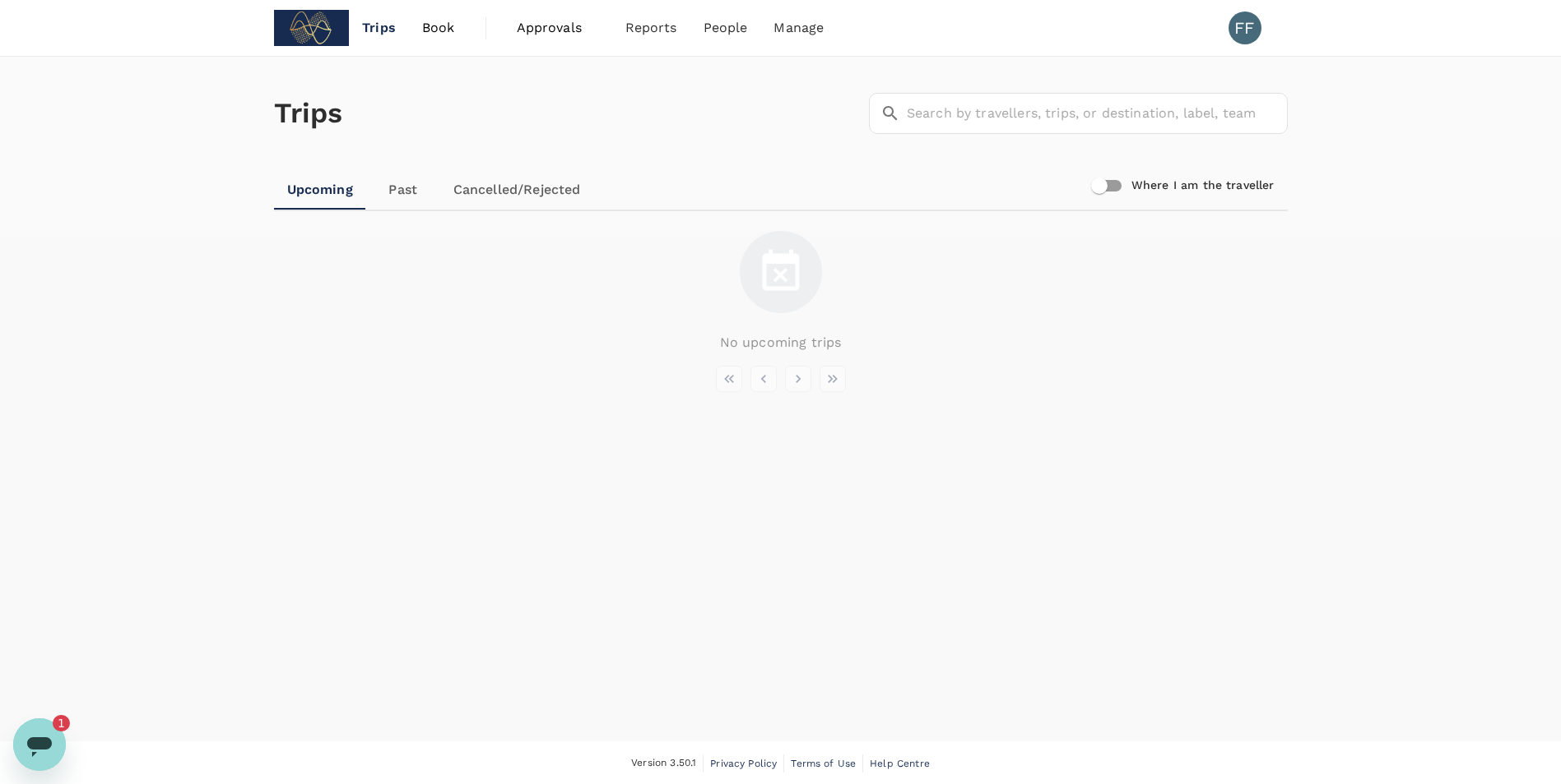
scroll to position [0, 0]
click at [20, 732] on div "Open messaging window, 1 unread message" at bounding box center [39, 744] width 49 height 49
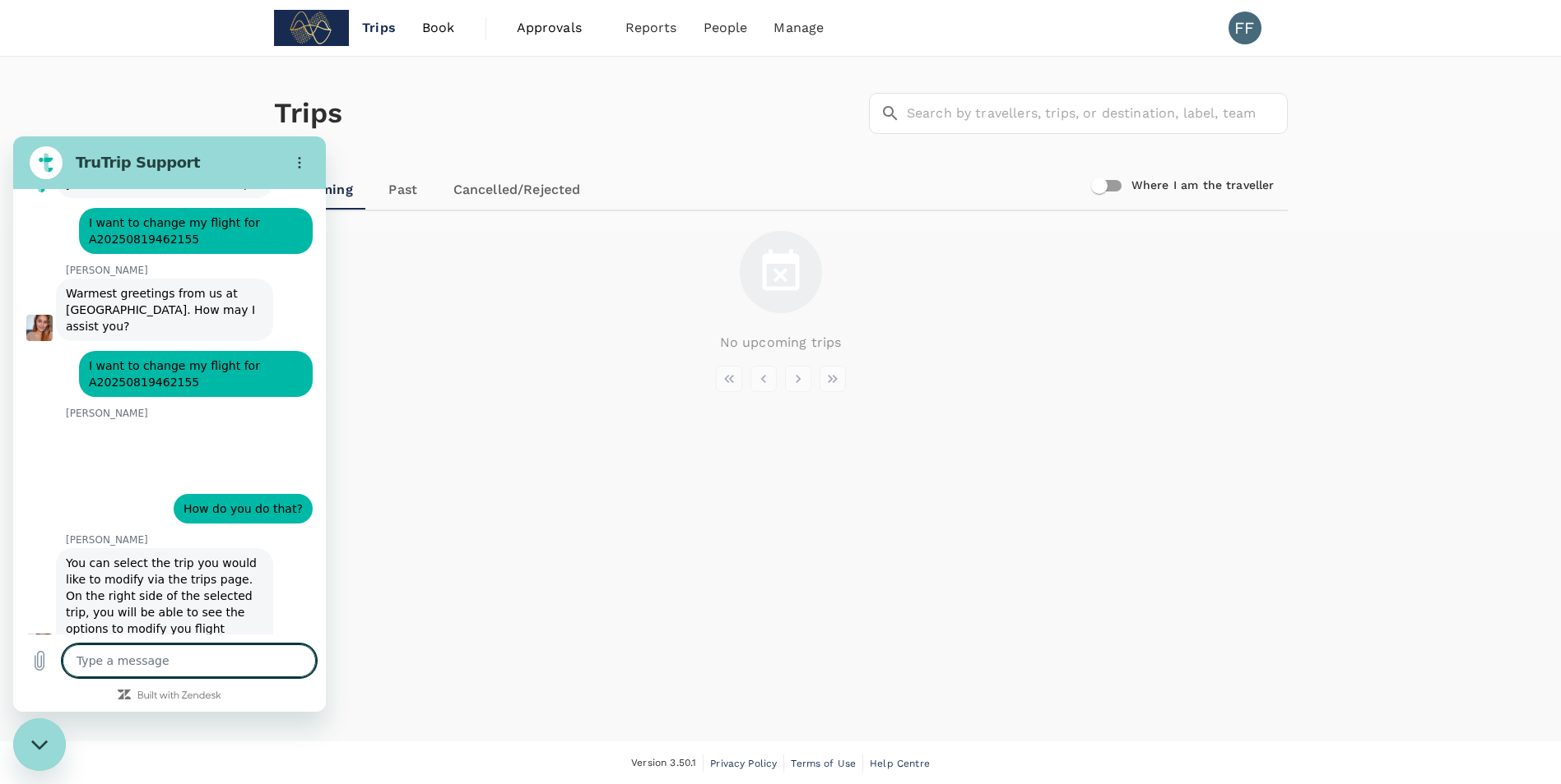
scroll to position [5403, 0]
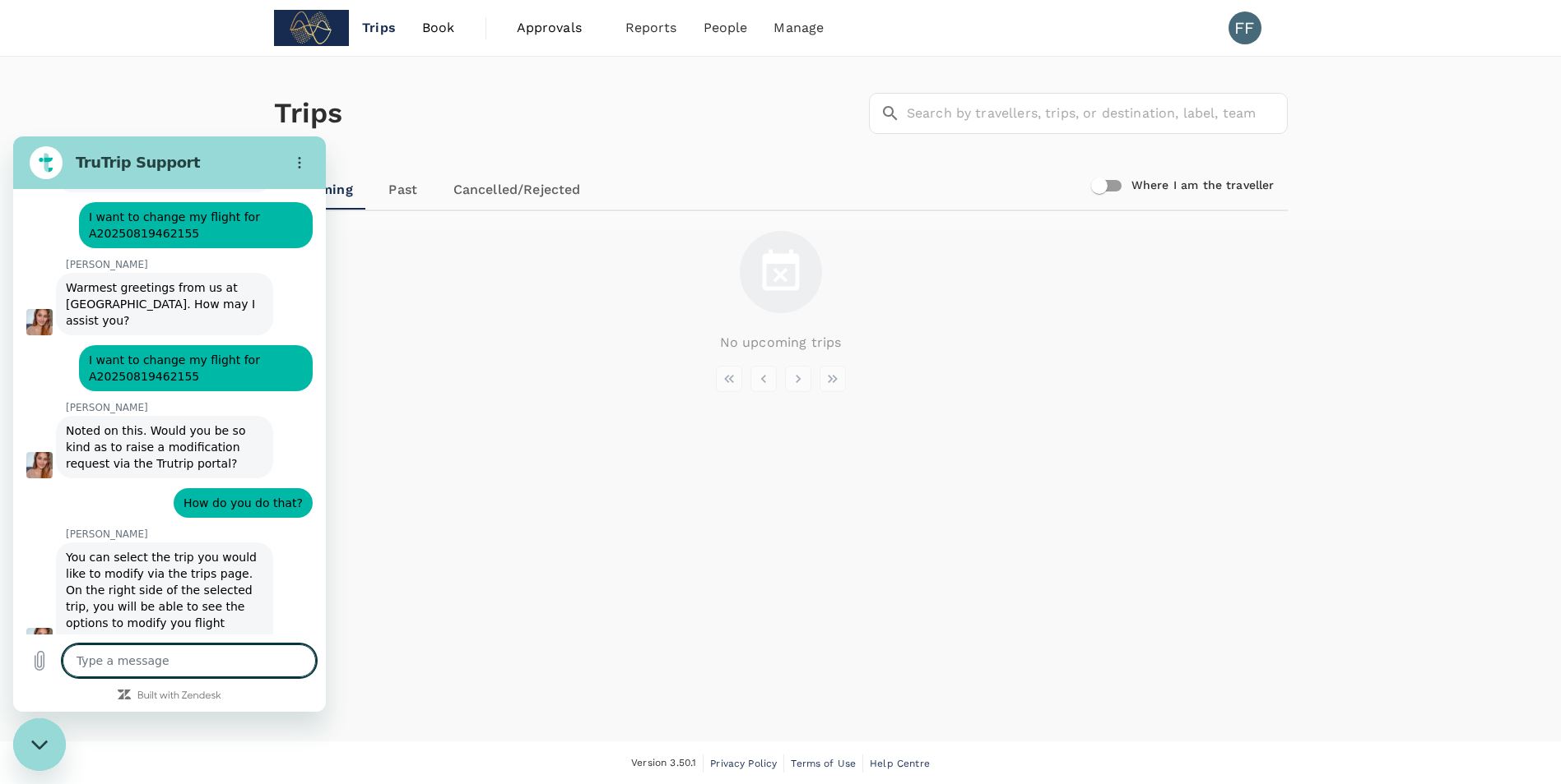
click at [31, 746] on icon "Close messaging window" at bounding box center [39, 745] width 17 height 11
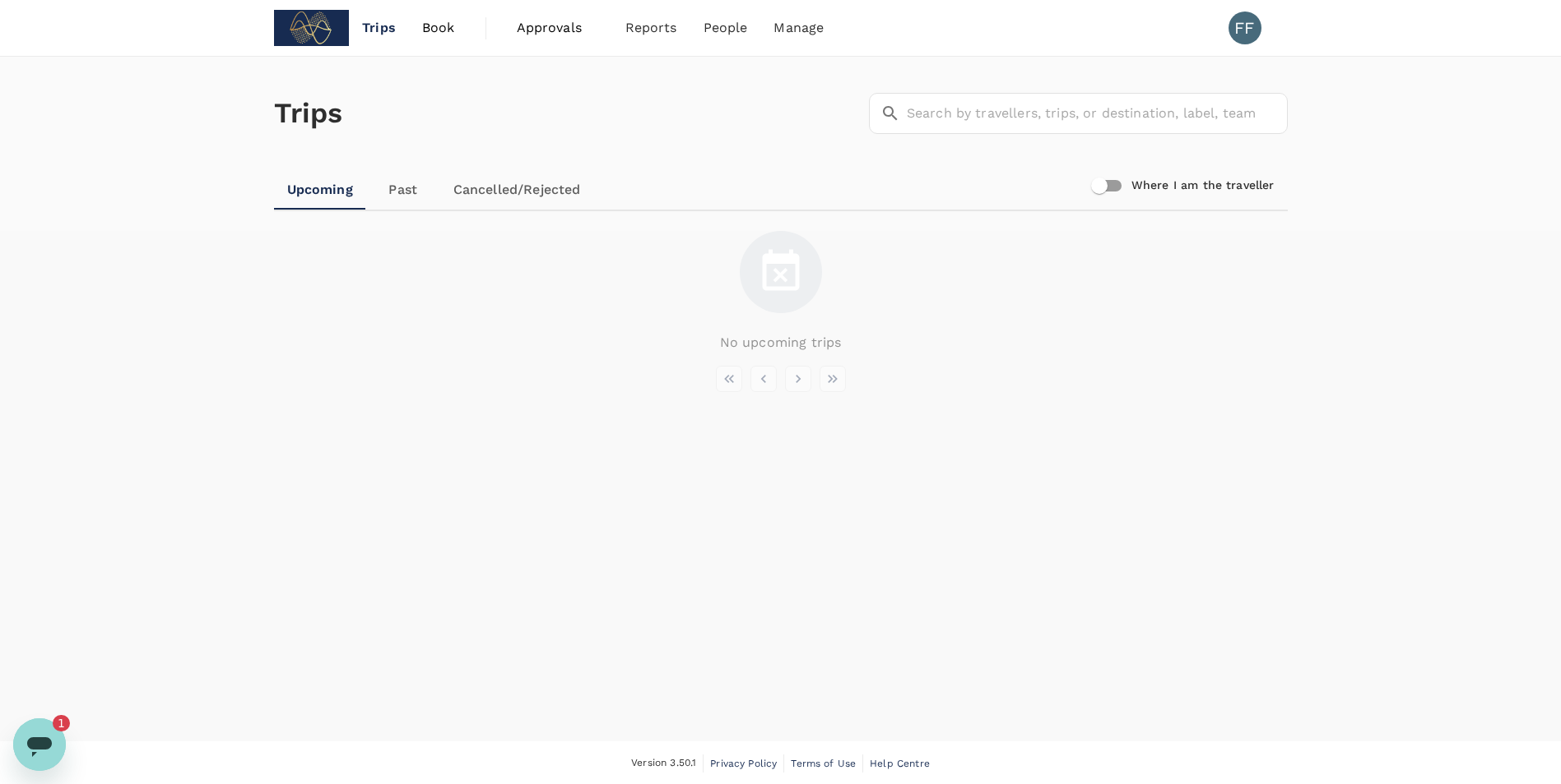
scroll to position [0, 0]
click at [54, 758] on icon "Open messaging window, 1 unread message" at bounding box center [40, 745] width 30 height 30
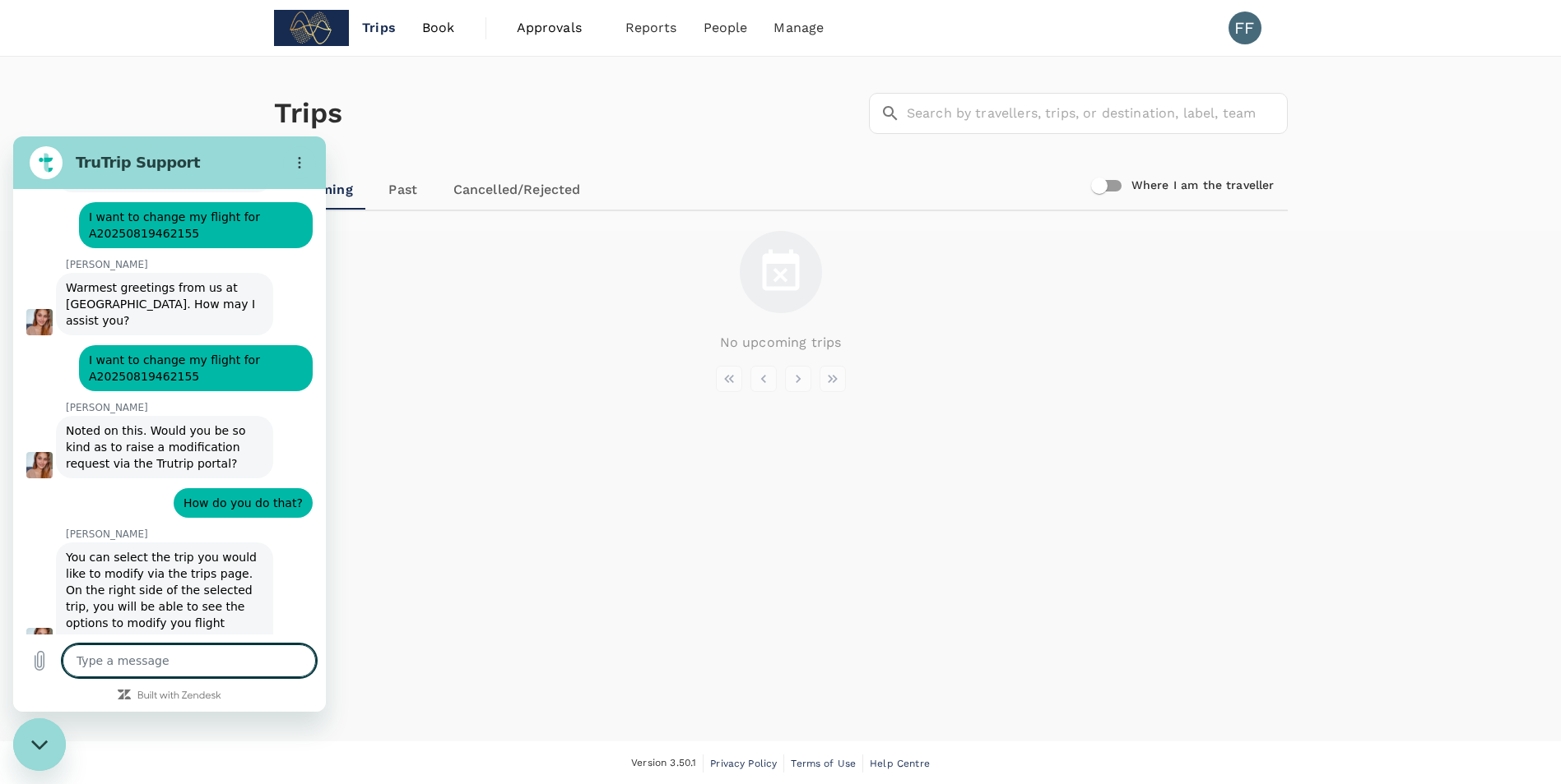
click at [189, 680] on div "Type a message x" at bounding box center [169, 661] width 313 height 53
click at [198, 656] on textarea at bounding box center [190, 660] width 254 height 33
click at [37, 665] on icon "Upload file" at bounding box center [39, 661] width 9 height 19
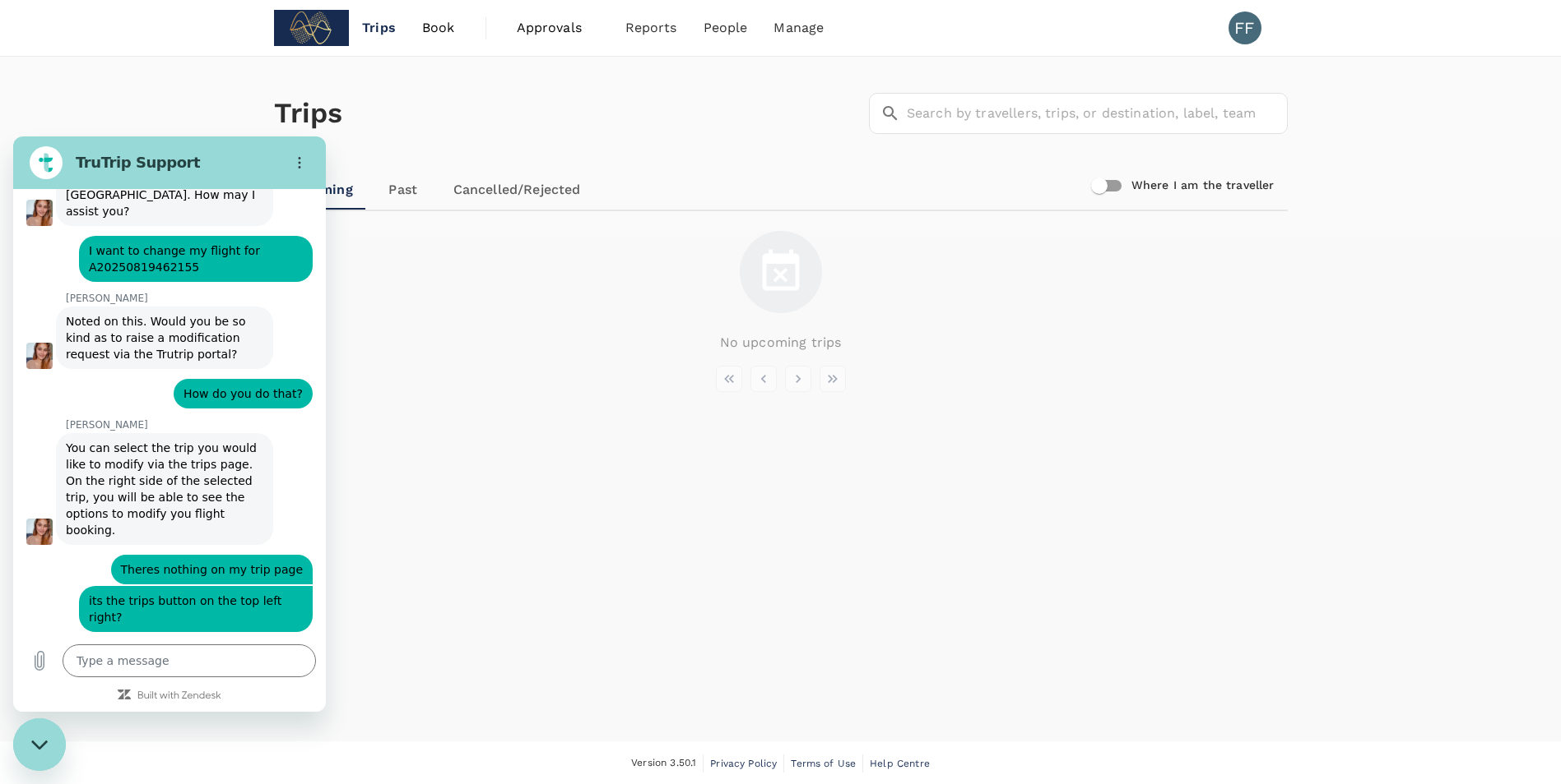
scroll to position [5513, 0]
click at [158, 665] on textarea at bounding box center [190, 660] width 254 height 33
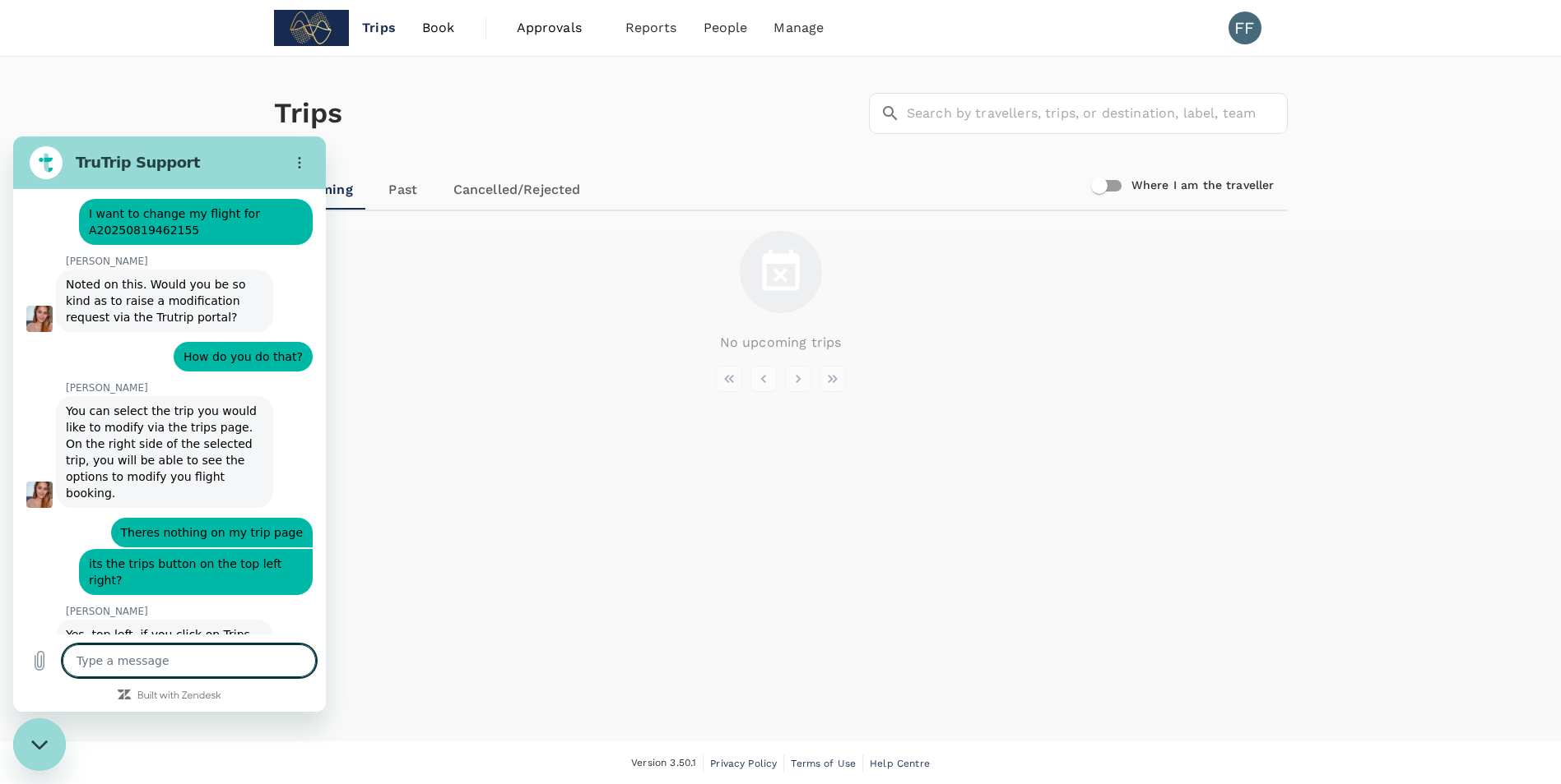
scroll to position [5553, 0]
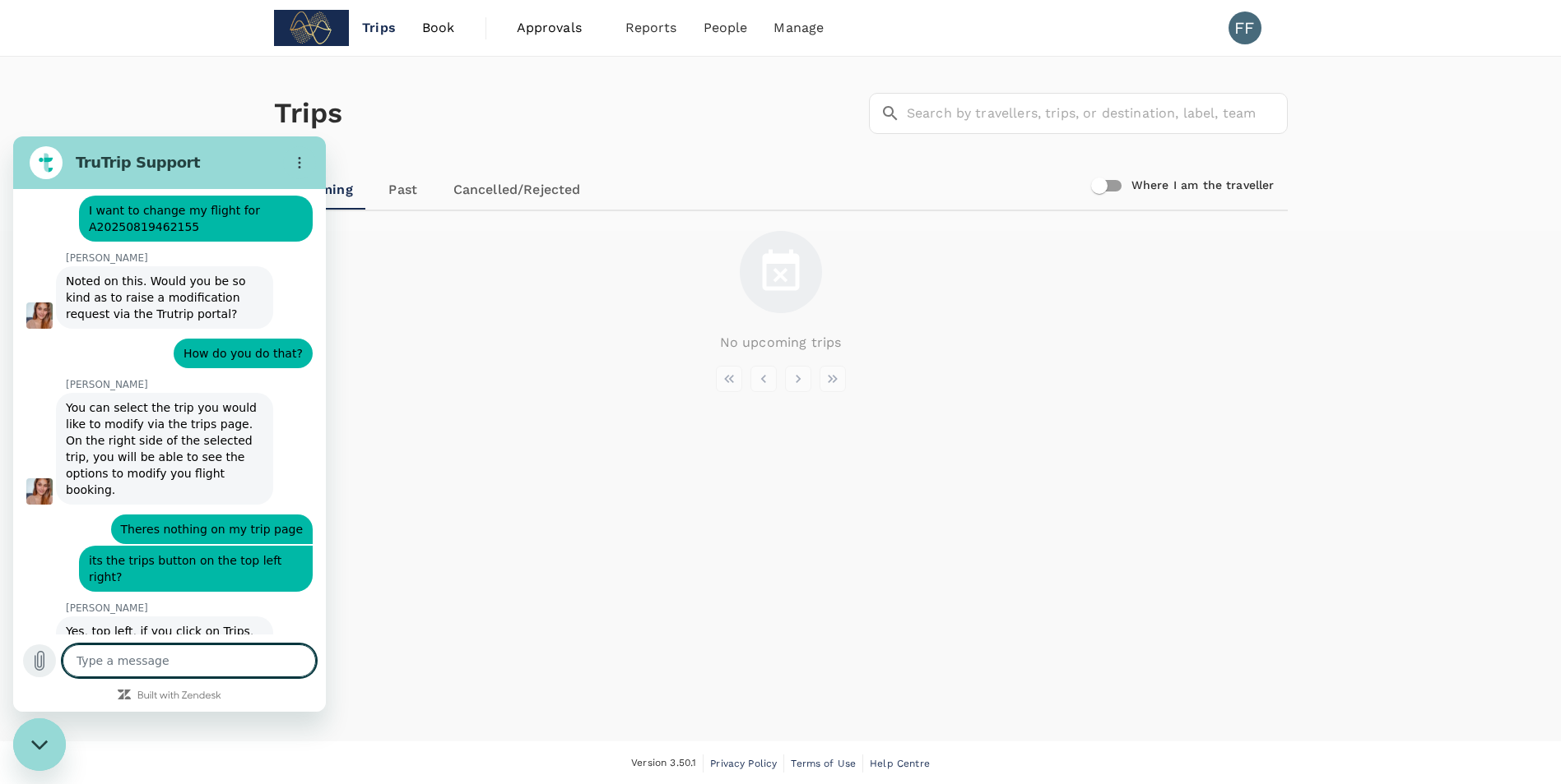
click at [40, 664] on icon "Upload file" at bounding box center [40, 661] width 20 height 20
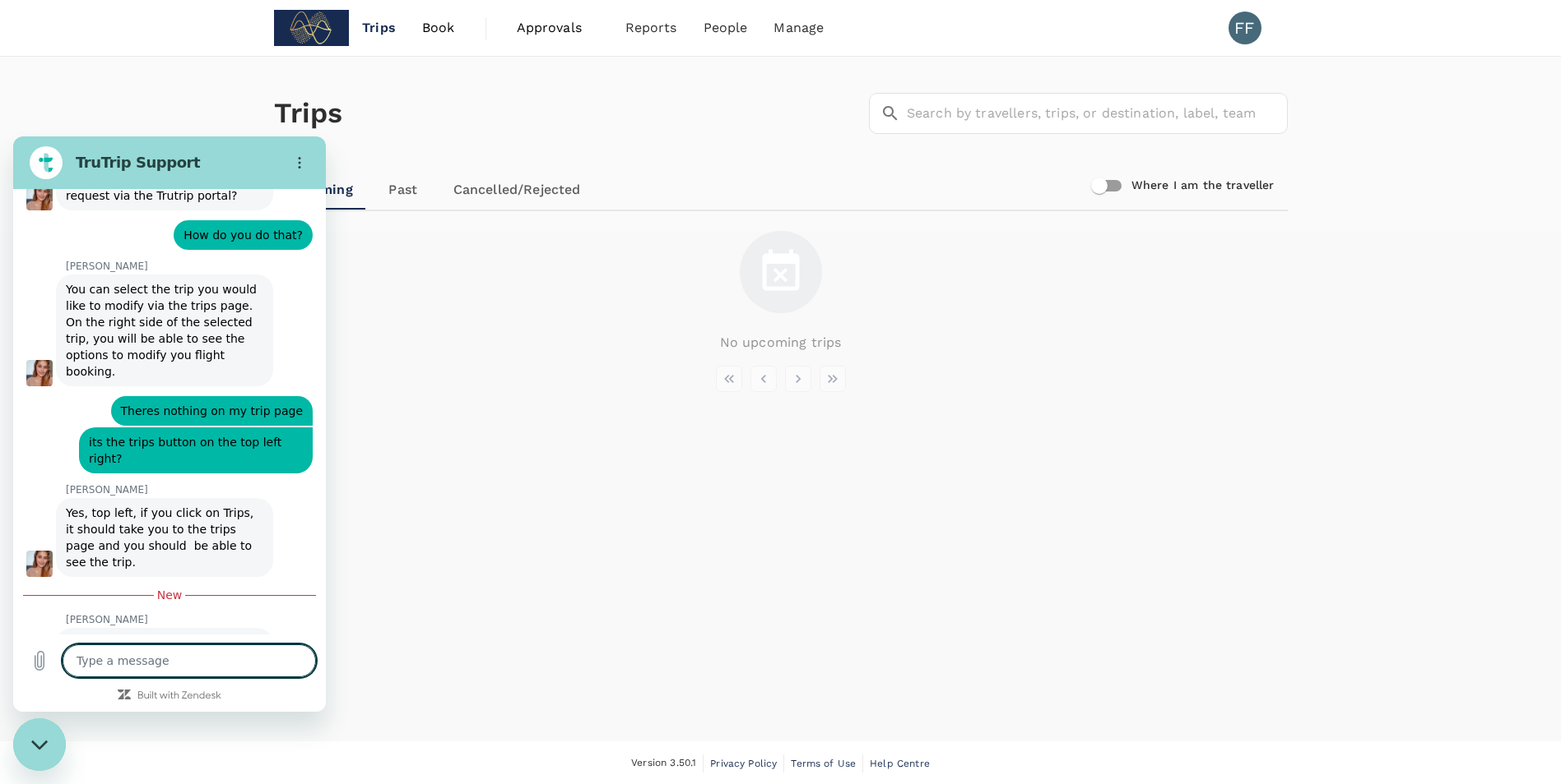
scroll to position [5675, 0]
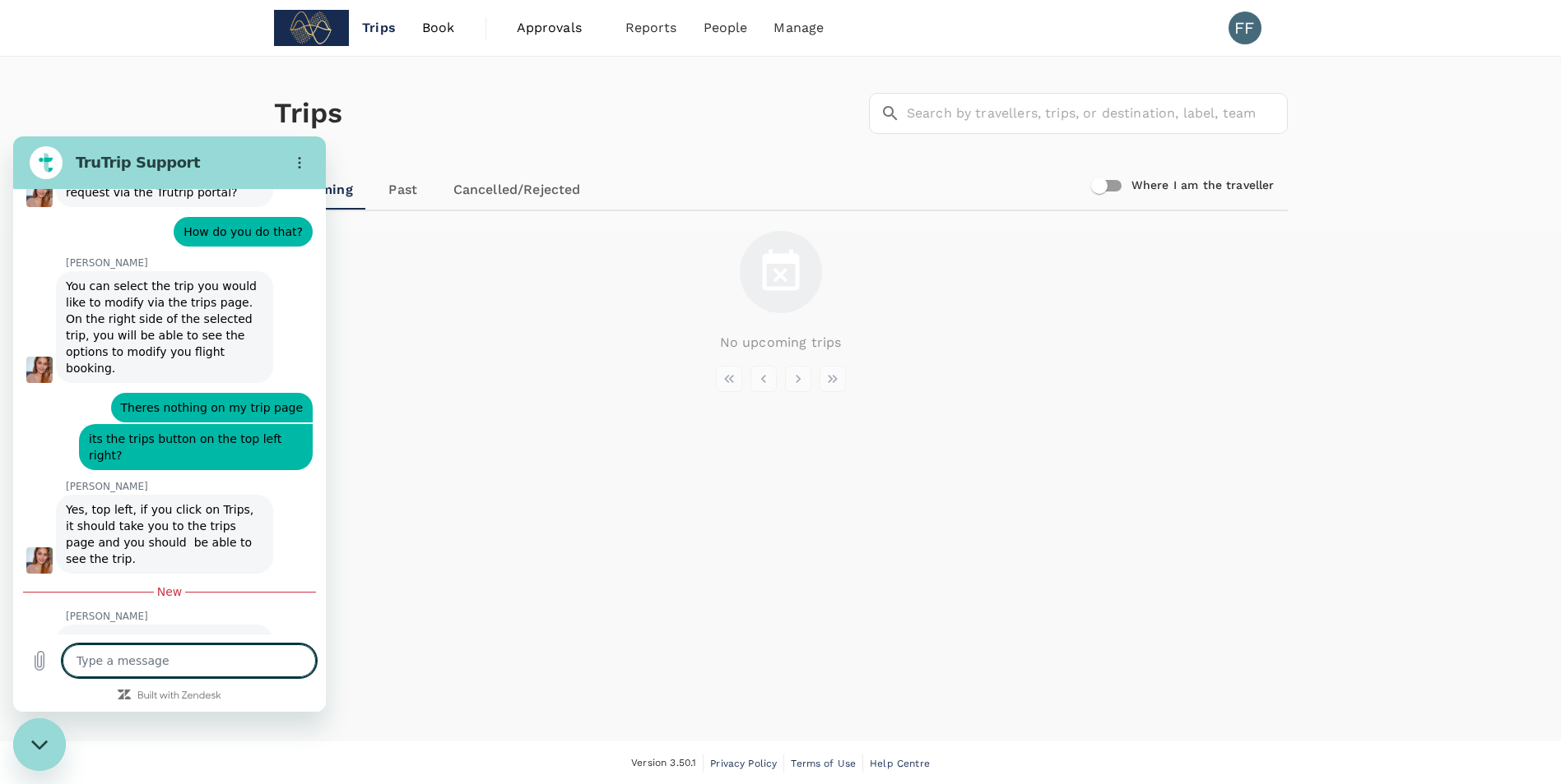
click at [224, 667] on textarea at bounding box center [190, 660] width 254 height 33
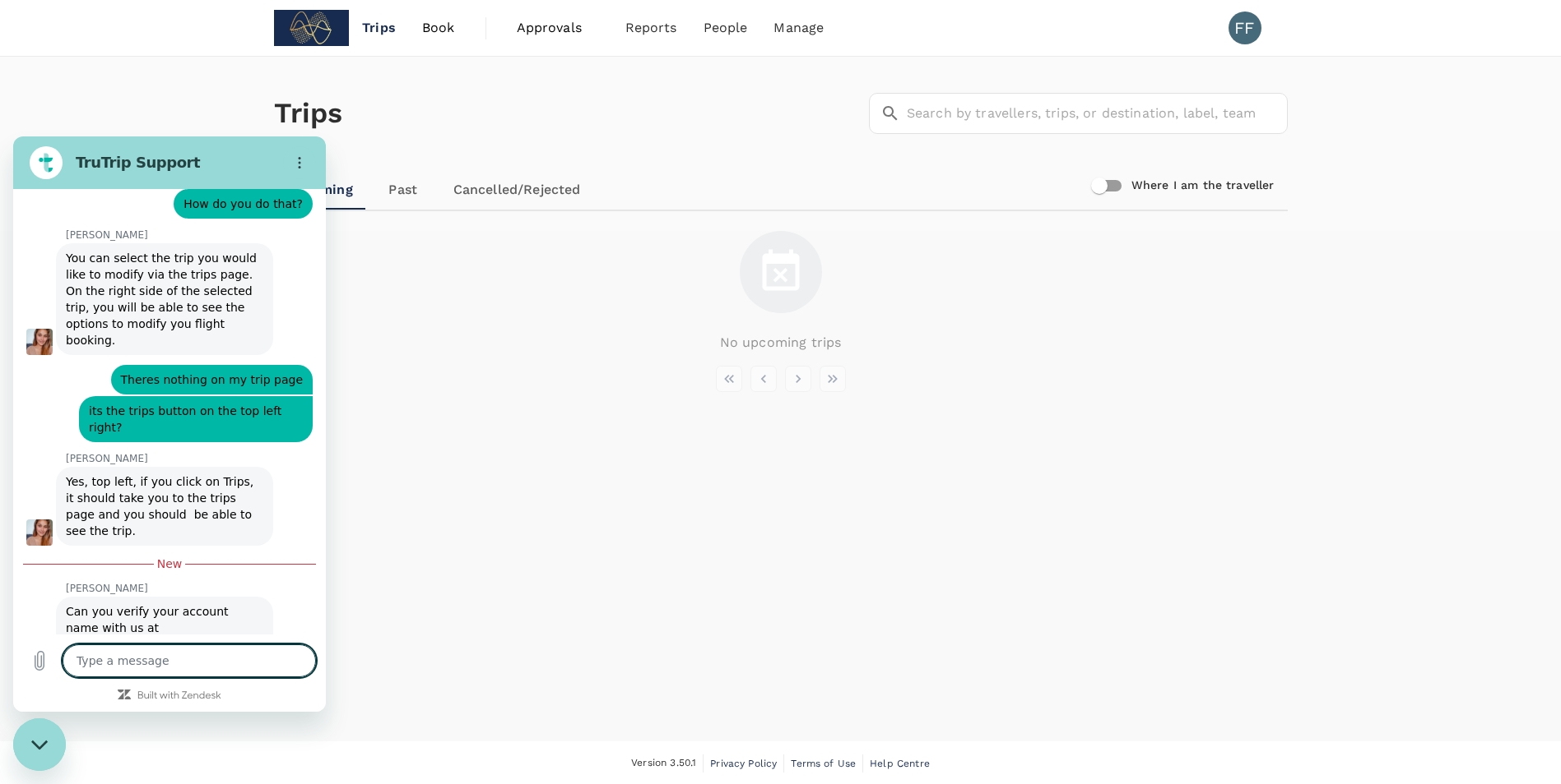
scroll to position [5706, 0]
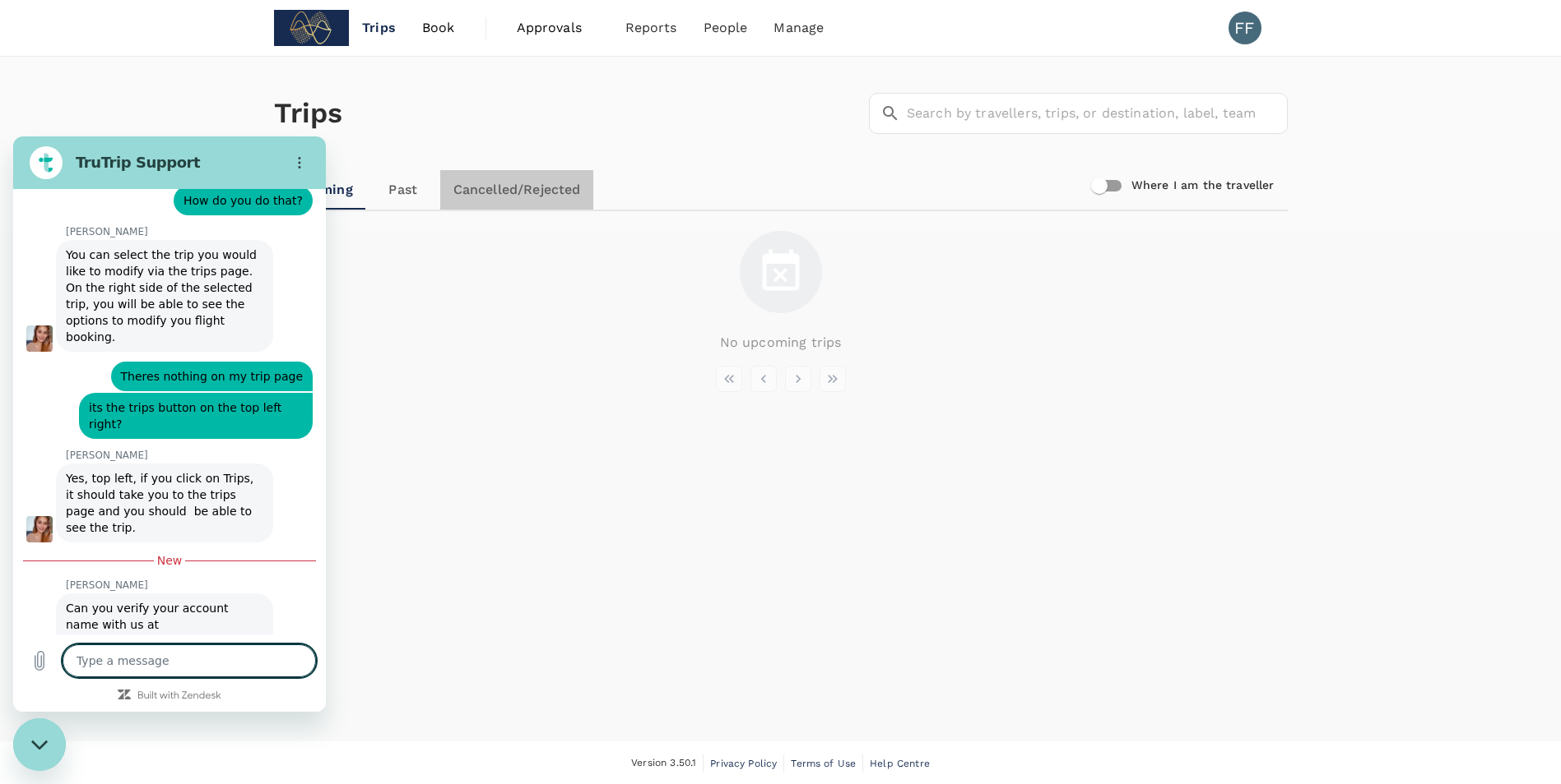
click at [524, 199] on link "Cancelled/Rejected" at bounding box center [517, 190] width 154 height 40
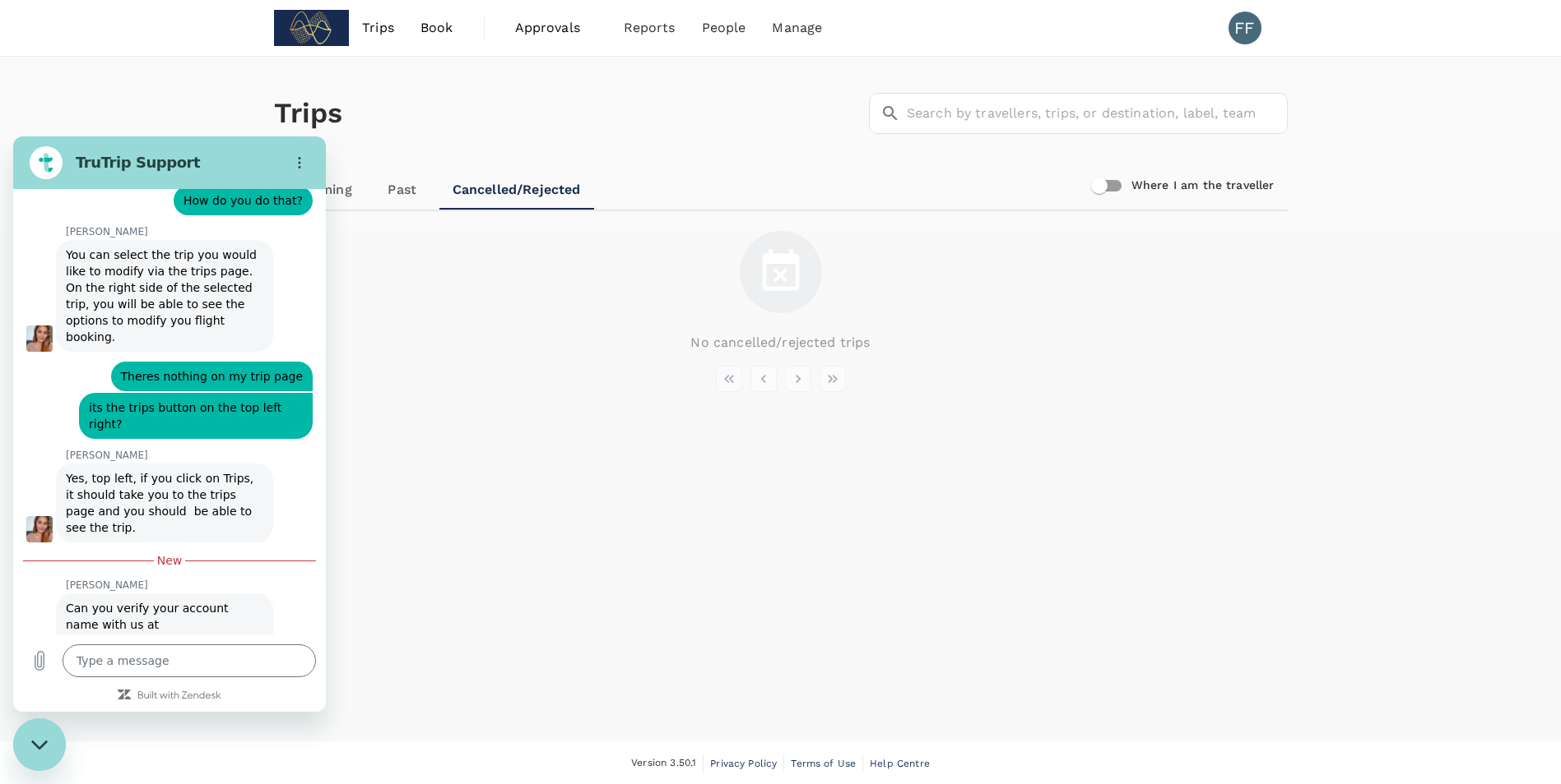
click at [394, 190] on link "Past" at bounding box center [403, 190] width 74 height 40
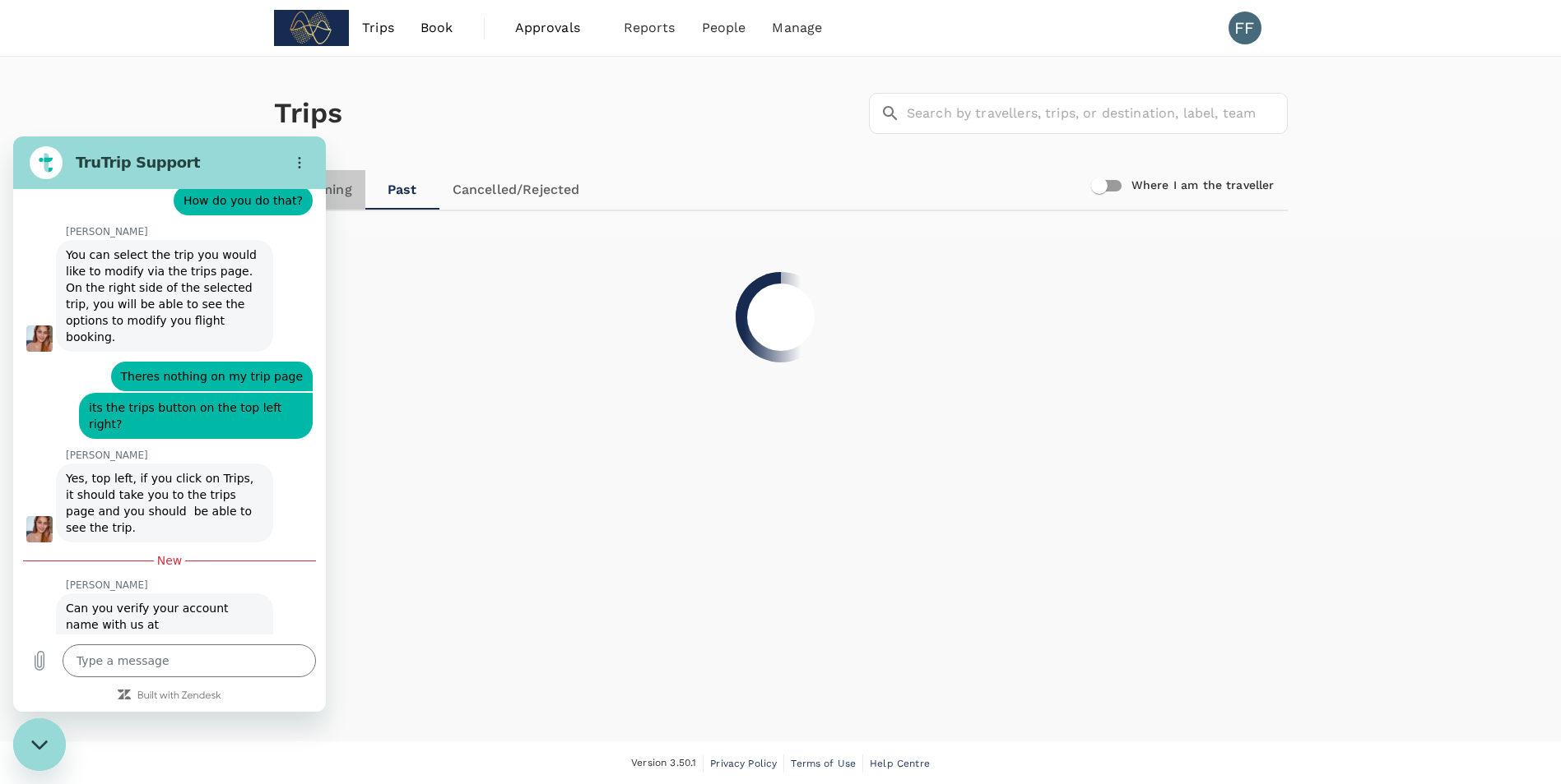
click at [347, 194] on link "Upcoming" at bounding box center [319, 190] width 91 height 40
click at [655, 87] on span "Bookings" at bounding box center [632, 91] width 58 height 19
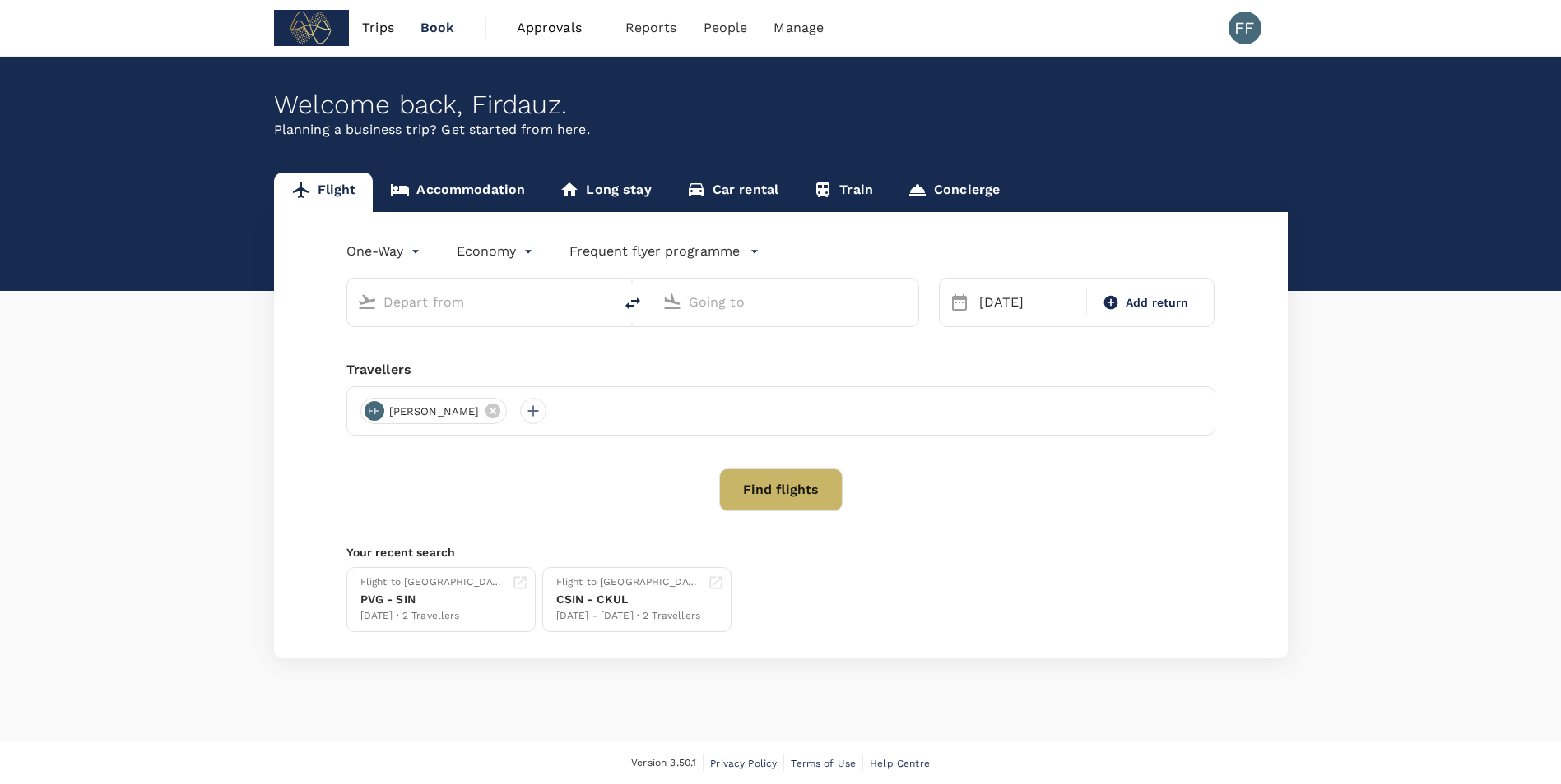
type input "Shanghai Pudong Intl (PVG)"
type input "Singapore Changi (SIN)"
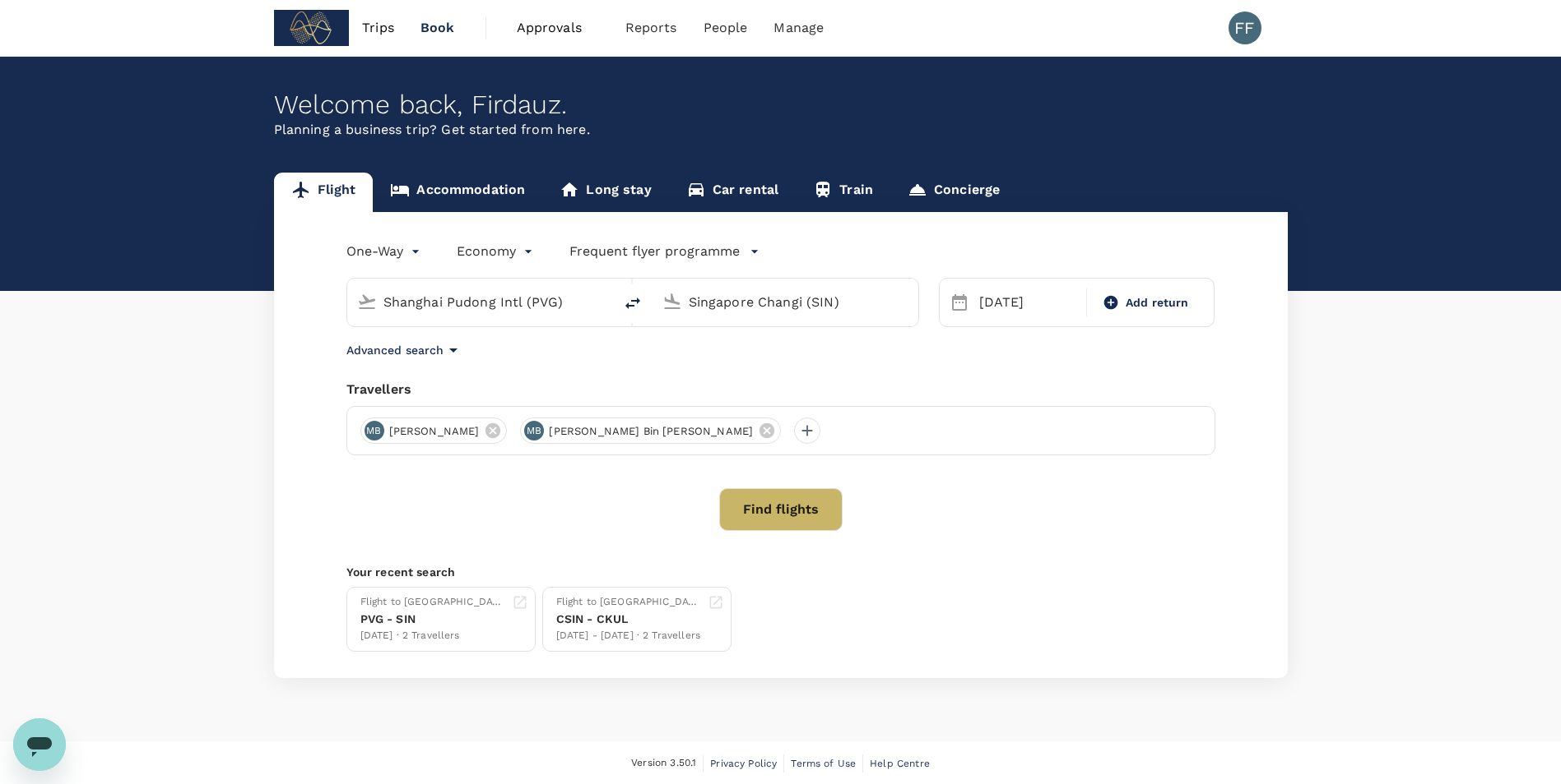
click at [30, 736] on icon "Open messaging window" at bounding box center [40, 745] width 30 height 30
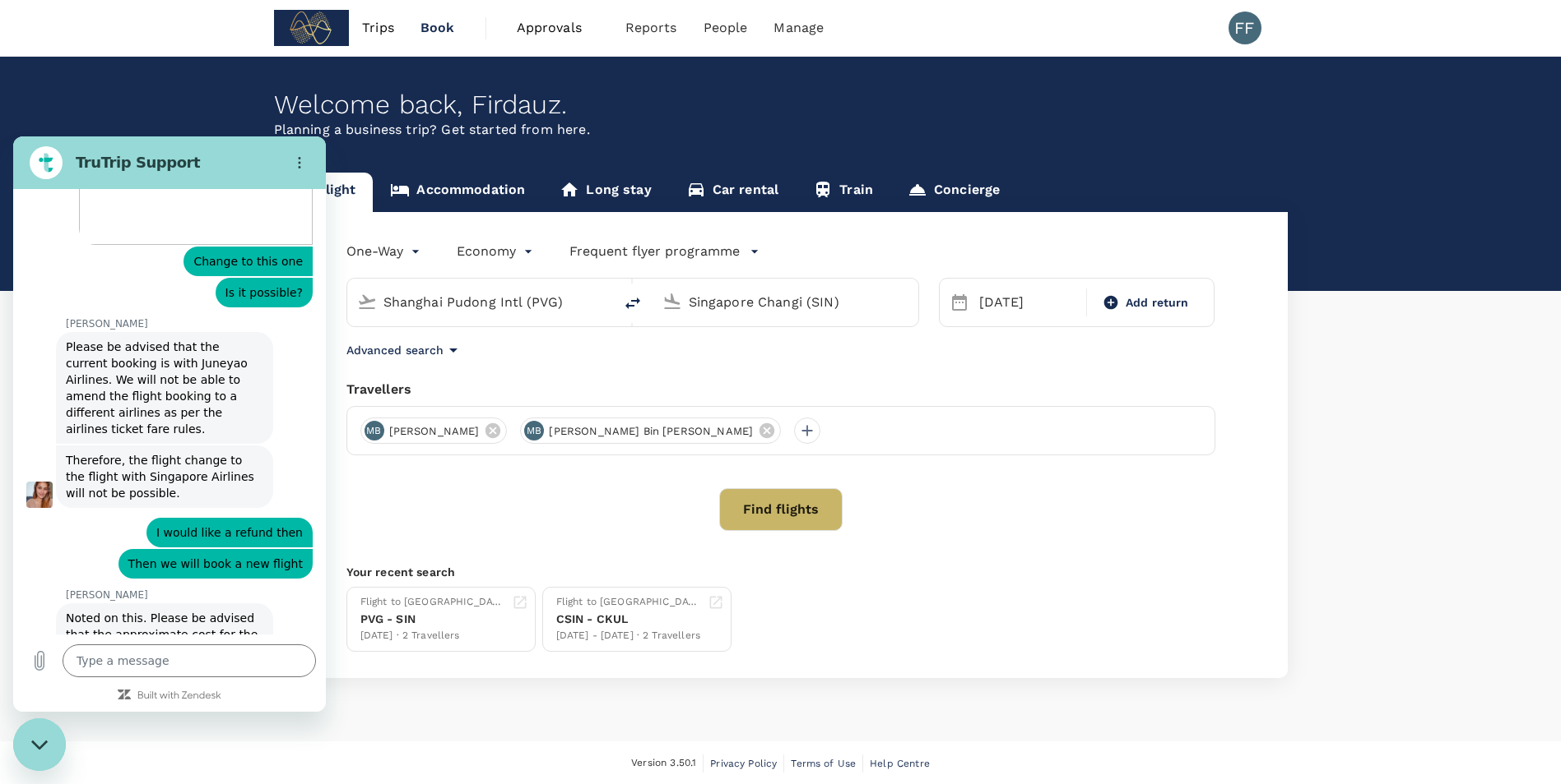
scroll to position [6834, 0]
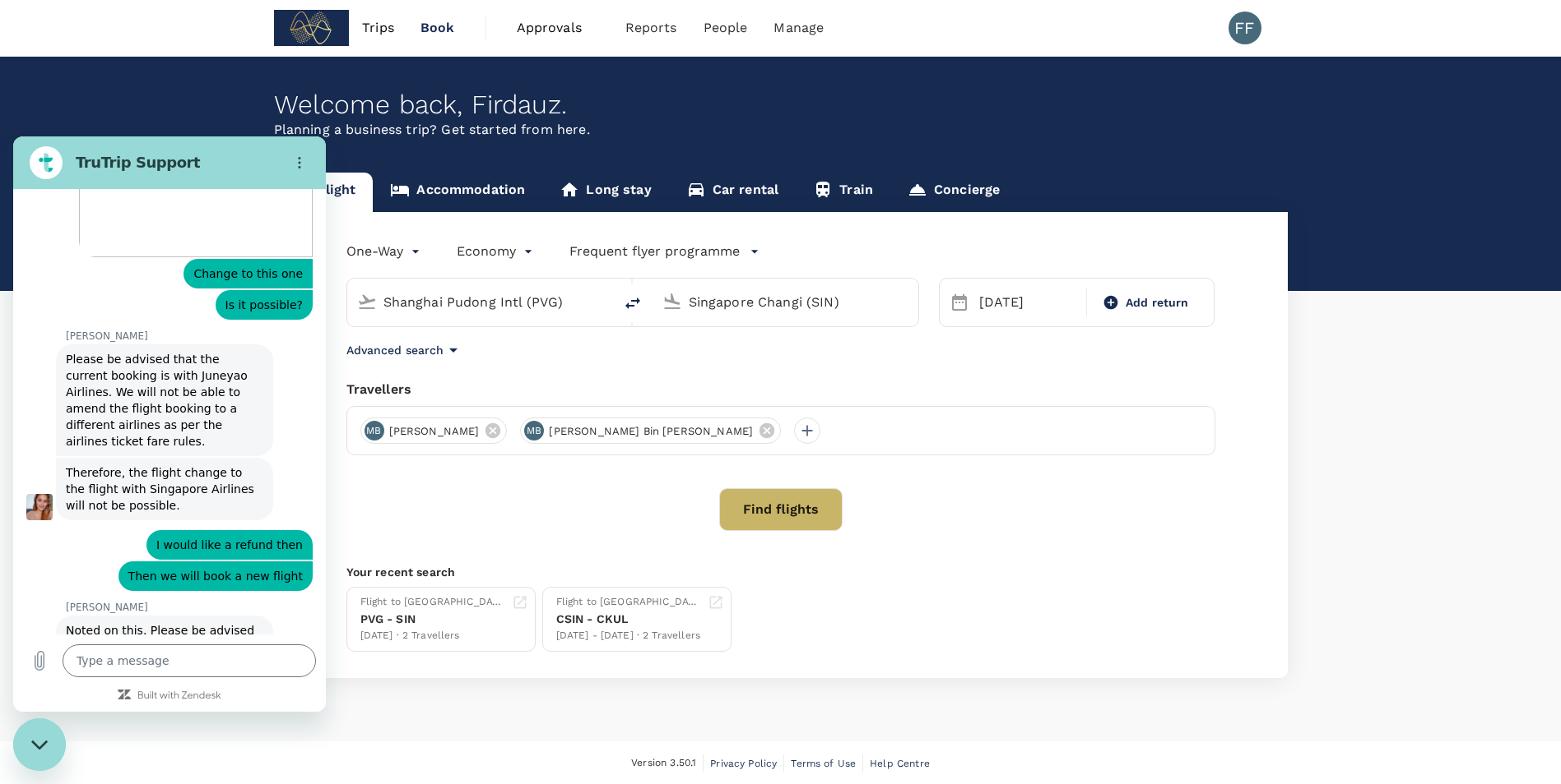
drag, startPoint x: 202, startPoint y: 426, endPoint x: 211, endPoint y: 403, distance: 24.7
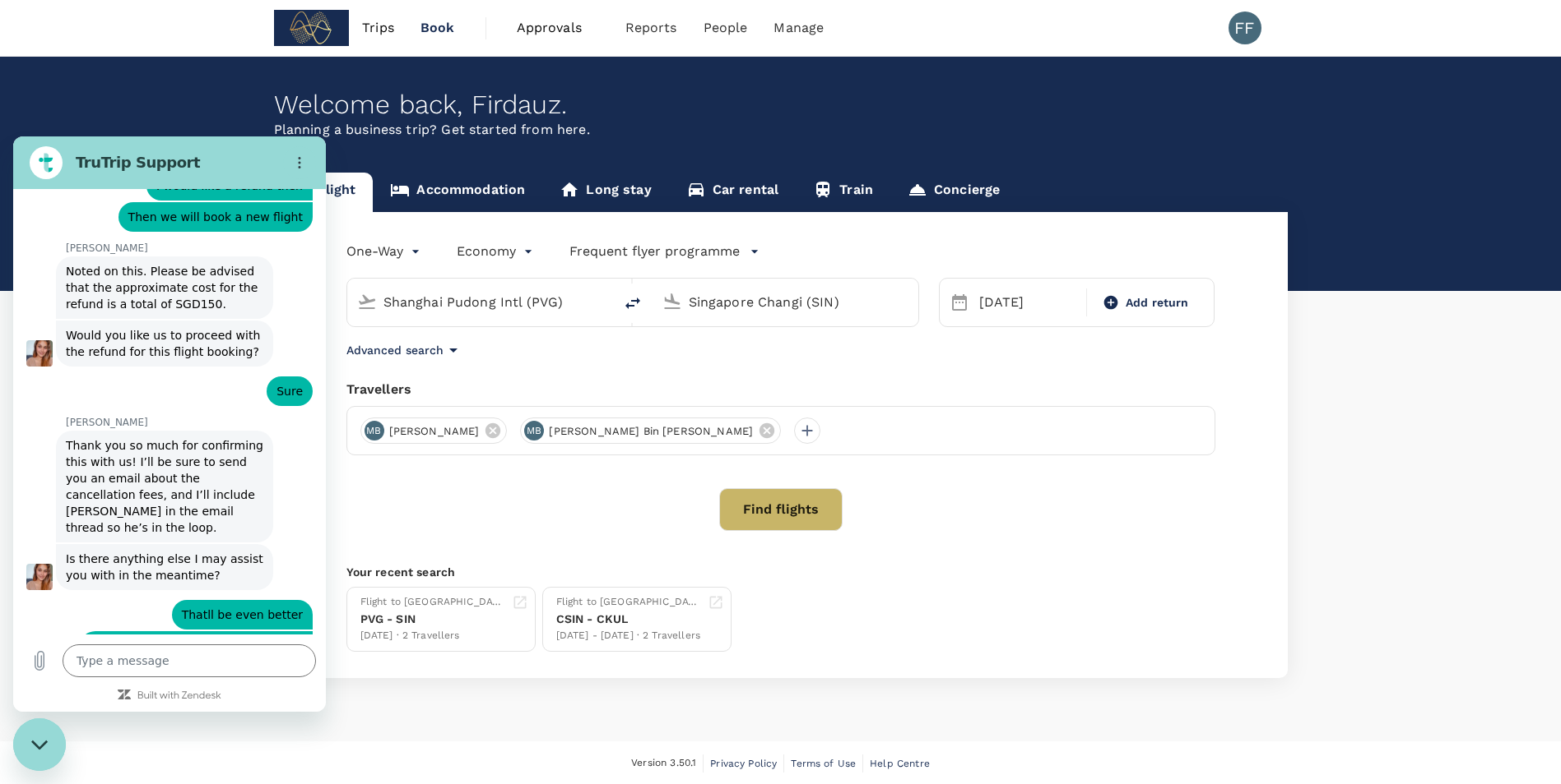
click at [108, 100] on div "Welcome back , Firdauz . Planning a business trip? Get started from here." at bounding box center [780, 174] width 1561 height 235
click at [35, 756] on div "Close messaging window" at bounding box center [39, 744] width 49 height 49
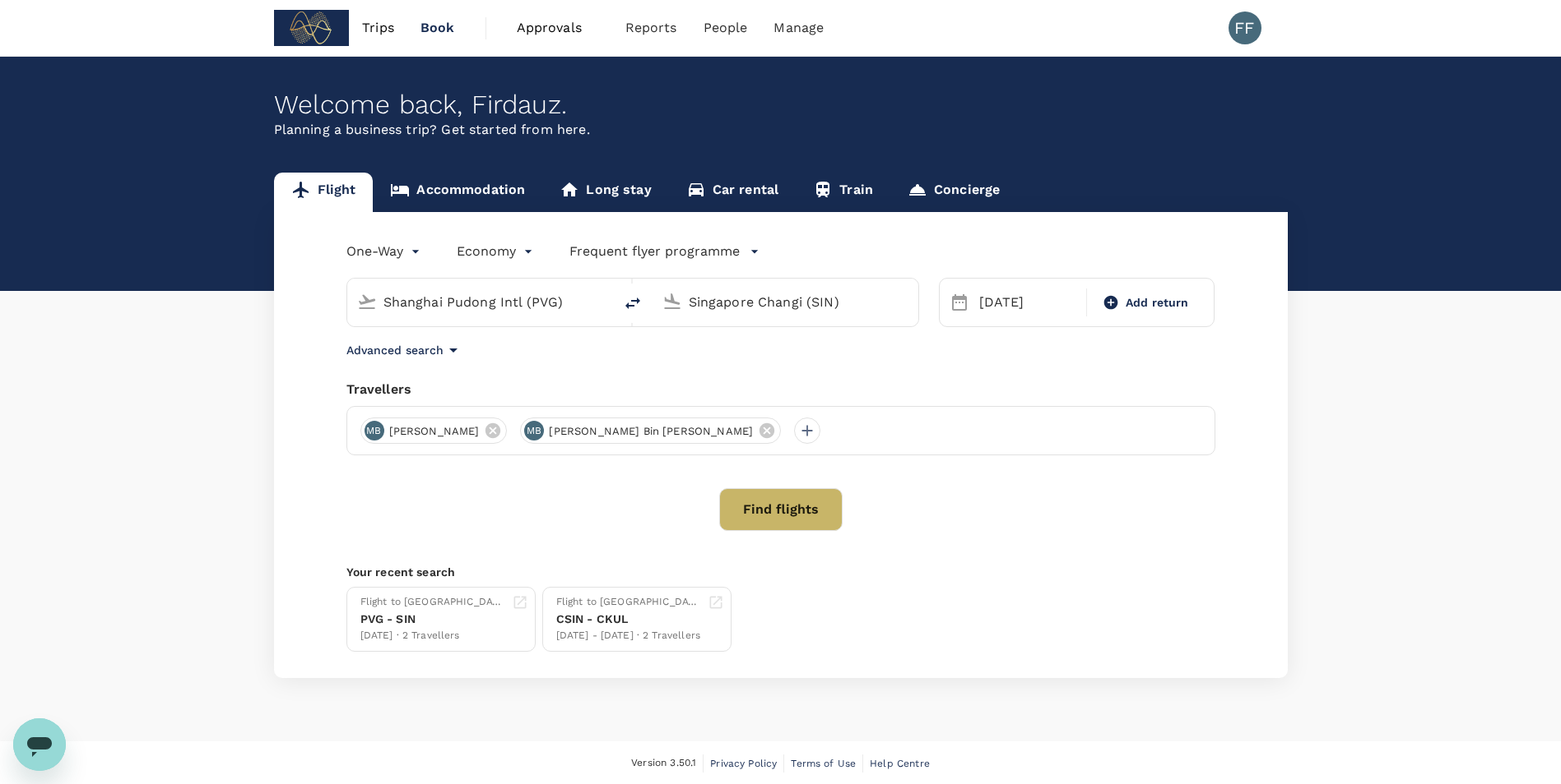
scroll to position [2, 0]
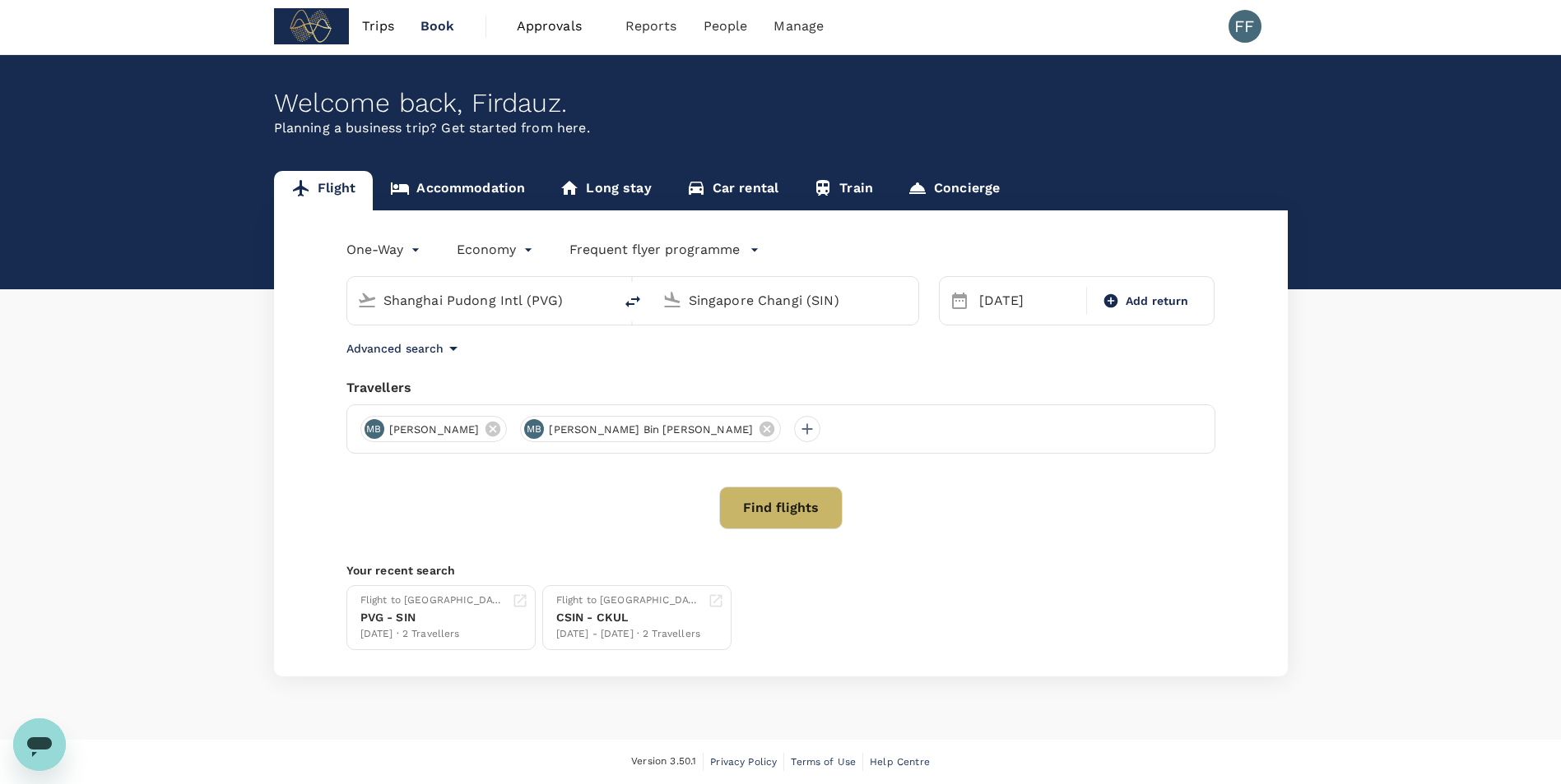
type textarea "x"
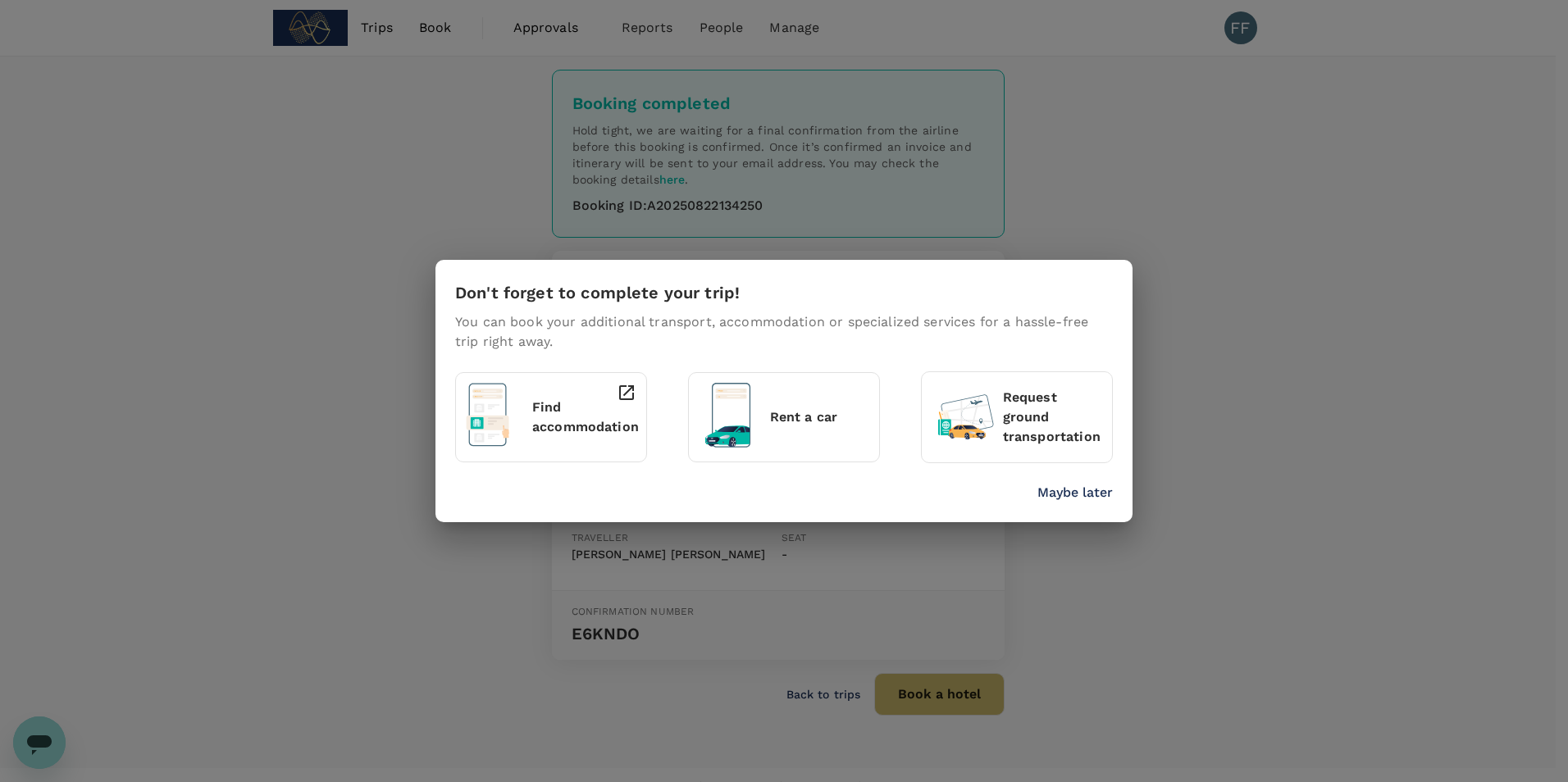
click at [1098, 497] on p "Maybe later" at bounding box center [1075, 493] width 76 height 20
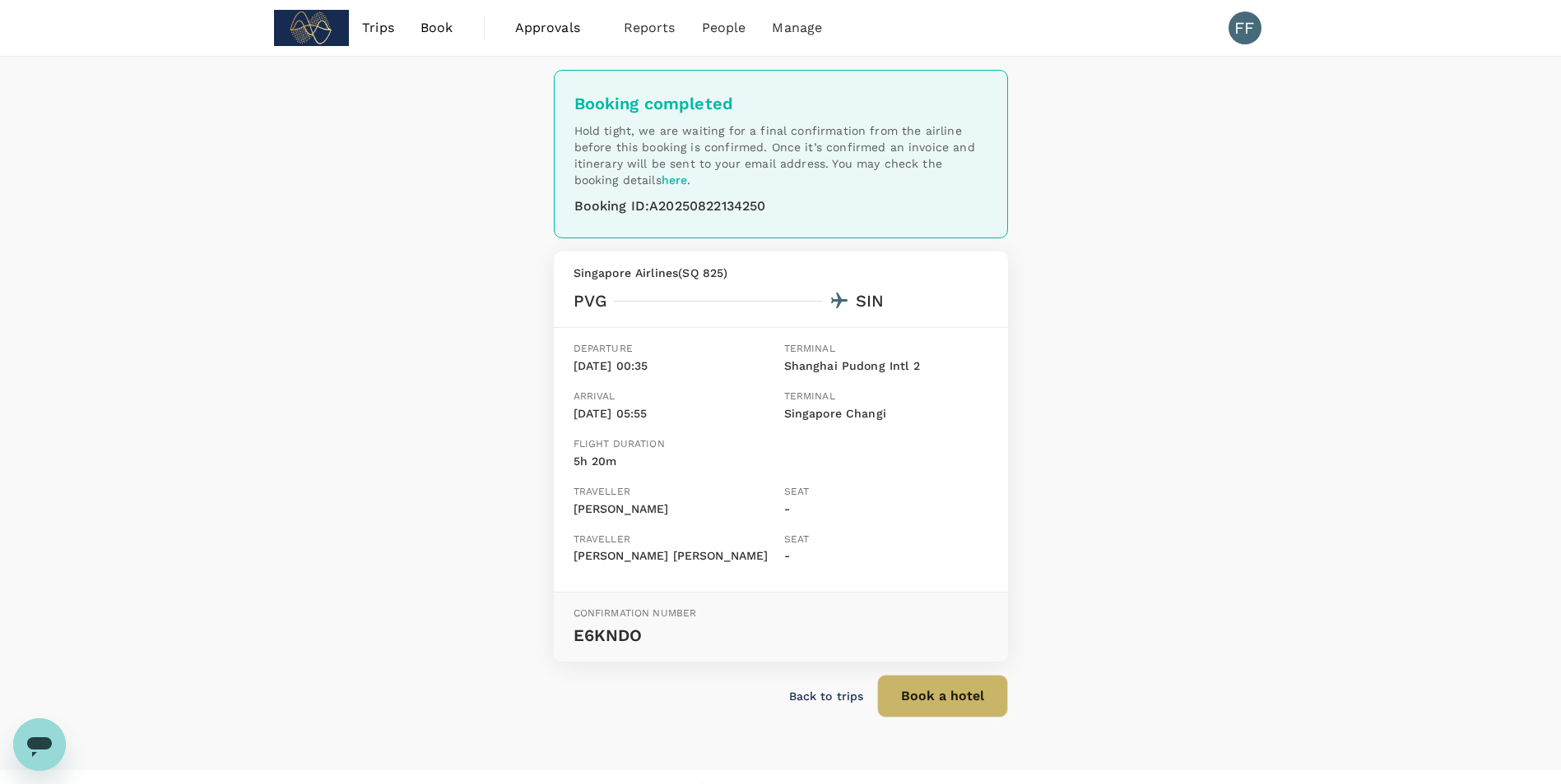
click at [827, 703] on p "Back to trips" at bounding box center [826, 696] width 75 height 16
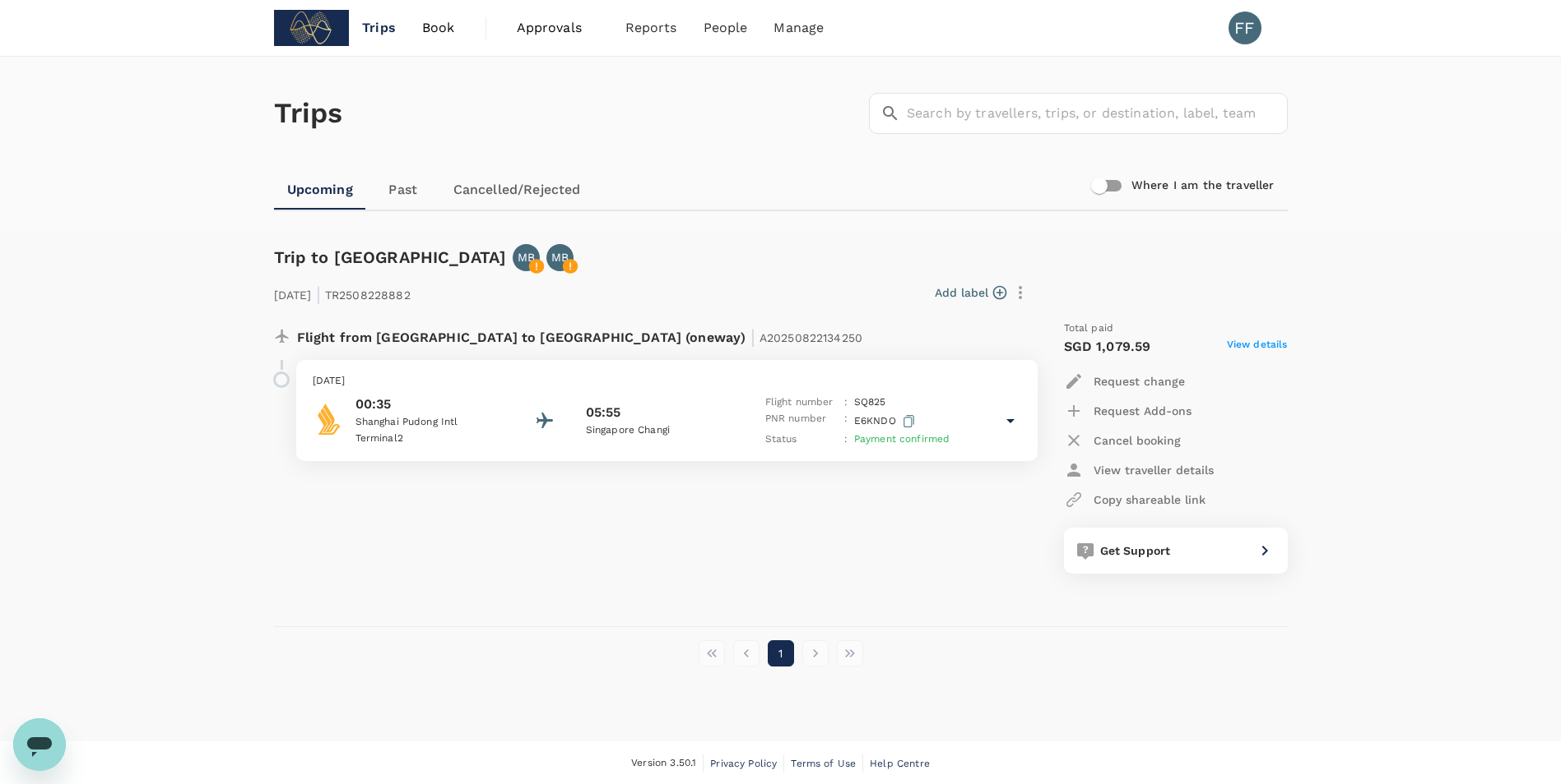
click at [991, 423] on div "00:35 [GEOGRAPHIC_DATA] 2 05:55 [GEOGRAPHIC_DATA] Changi Flight number : SQ 825…" at bounding box center [667, 421] width 709 height 54
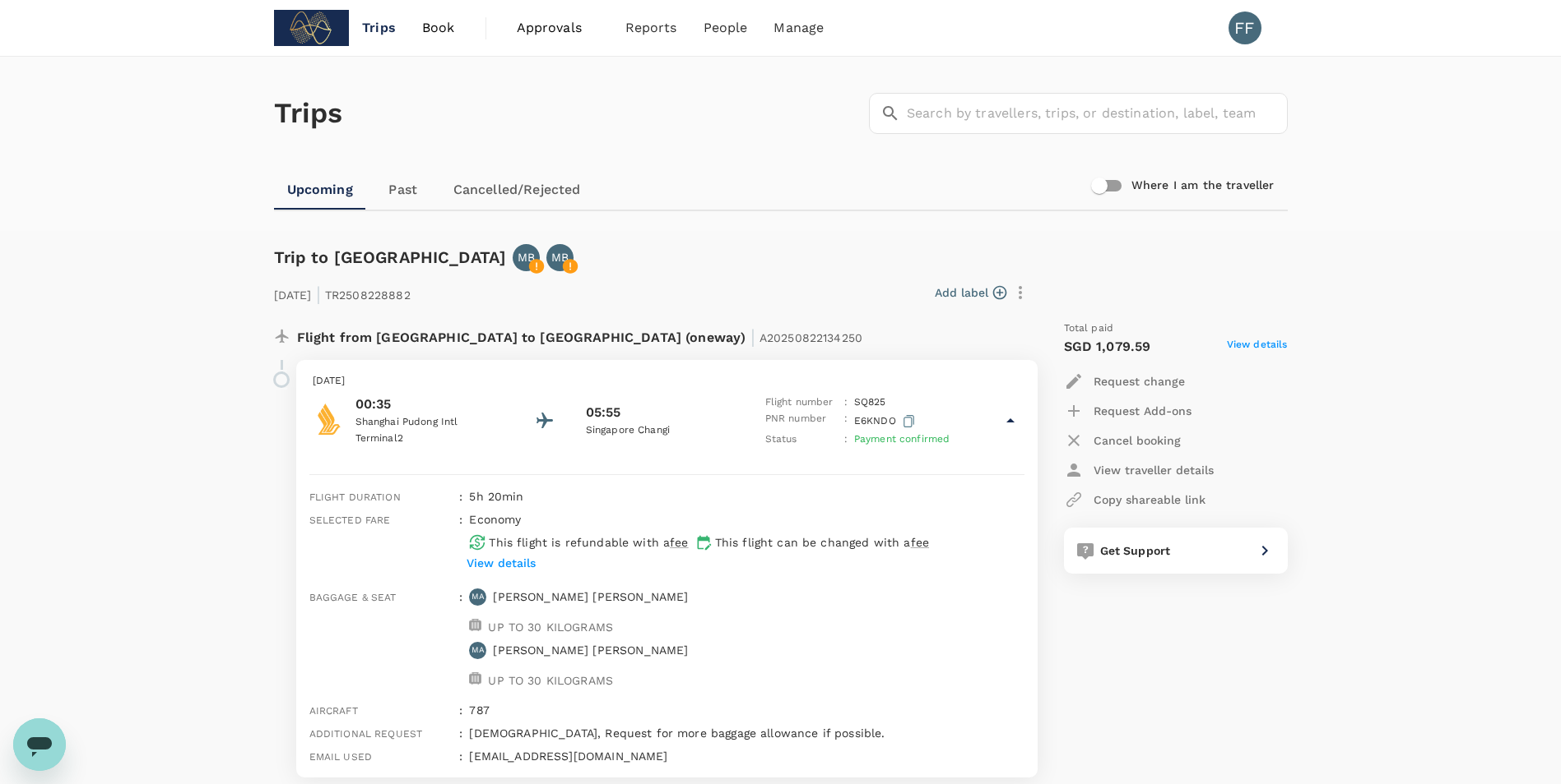
scroll to position [82, 0]
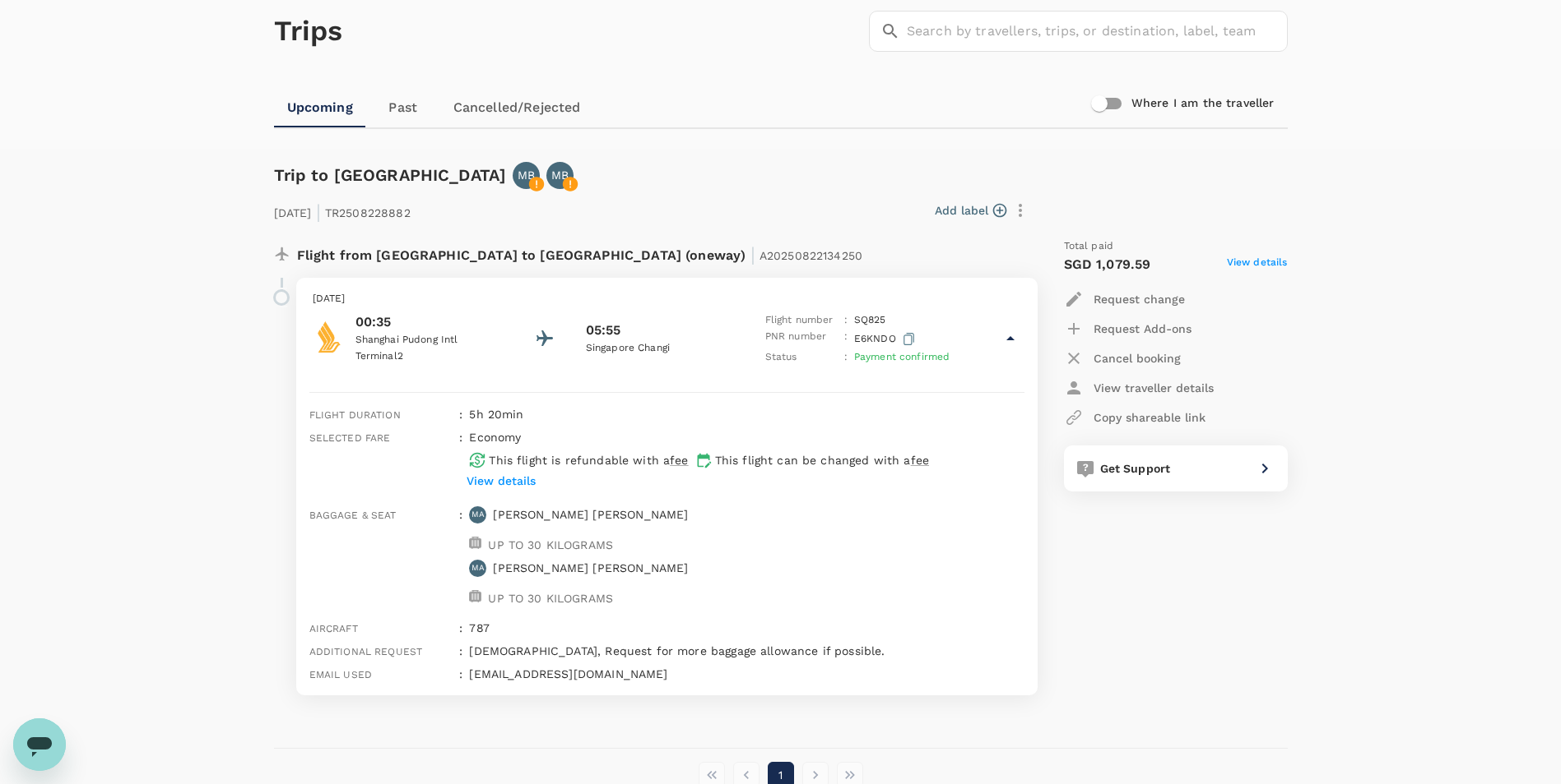
click at [566, 511] on p "[PERSON_NAME]" at bounding box center [590, 514] width 195 height 16
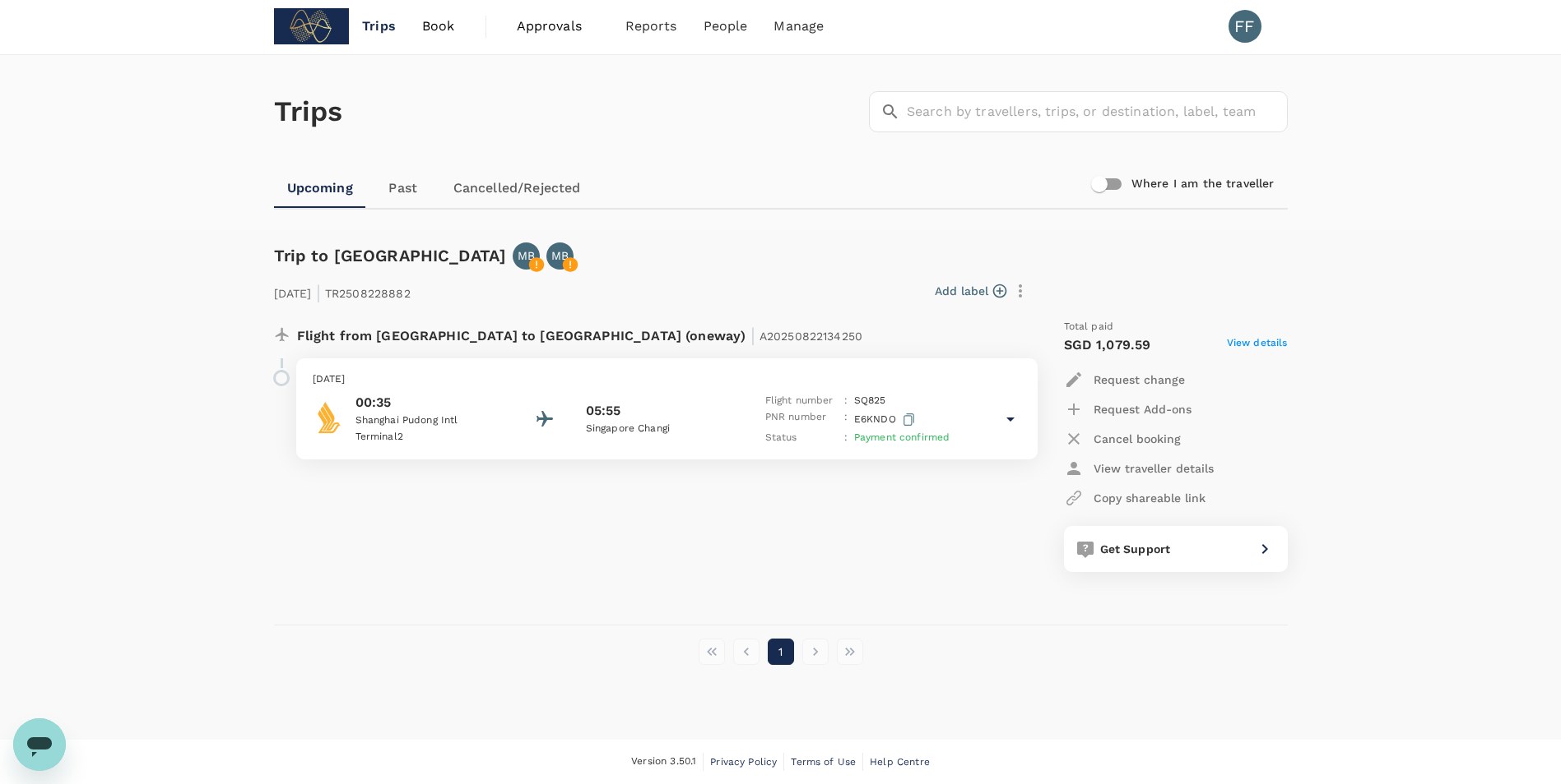
click at [695, 375] on p "[DATE]" at bounding box center [667, 380] width 709 height 16
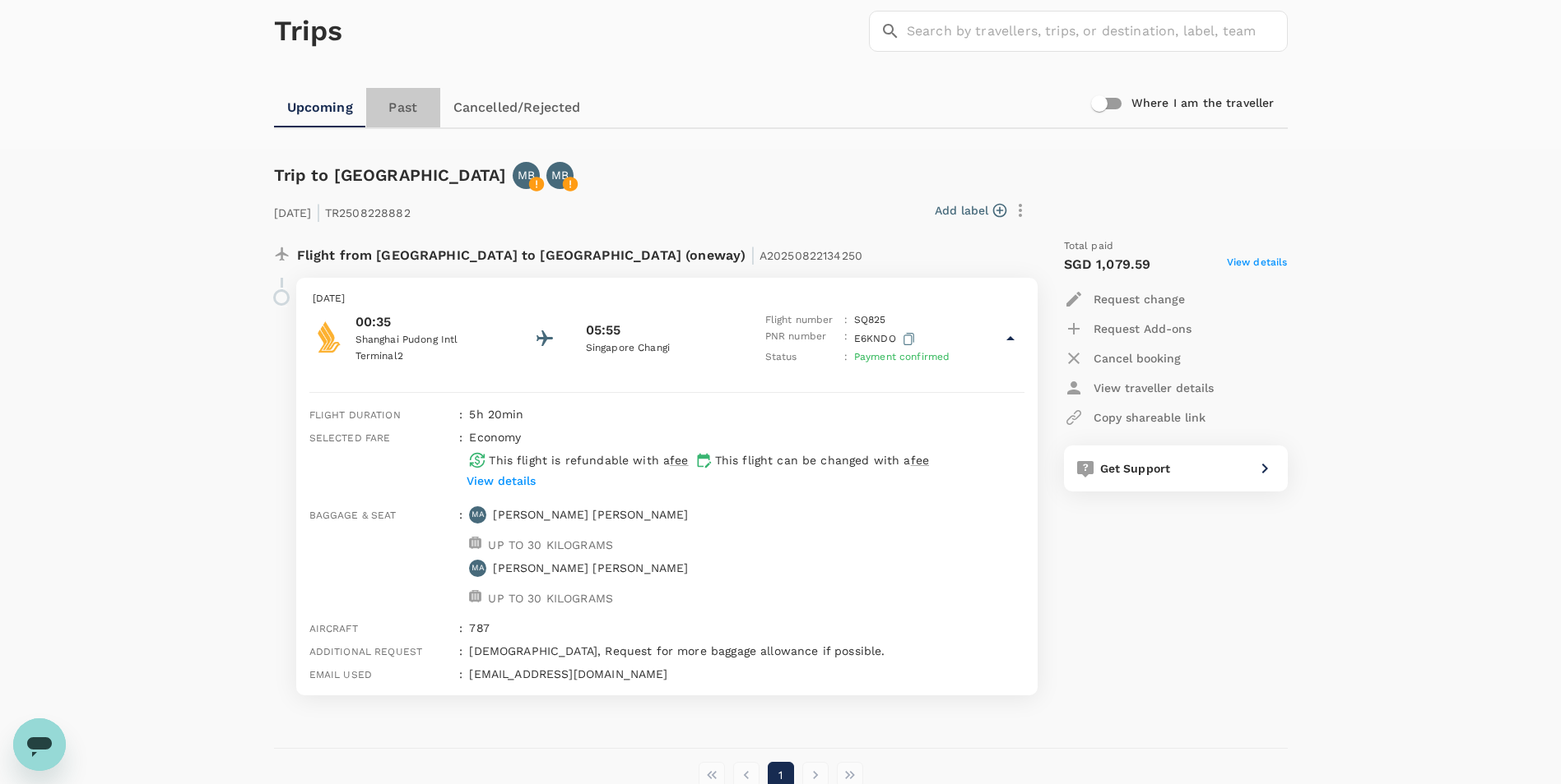
click at [396, 107] on link "Past" at bounding box center [403, 108] width 74 height 40
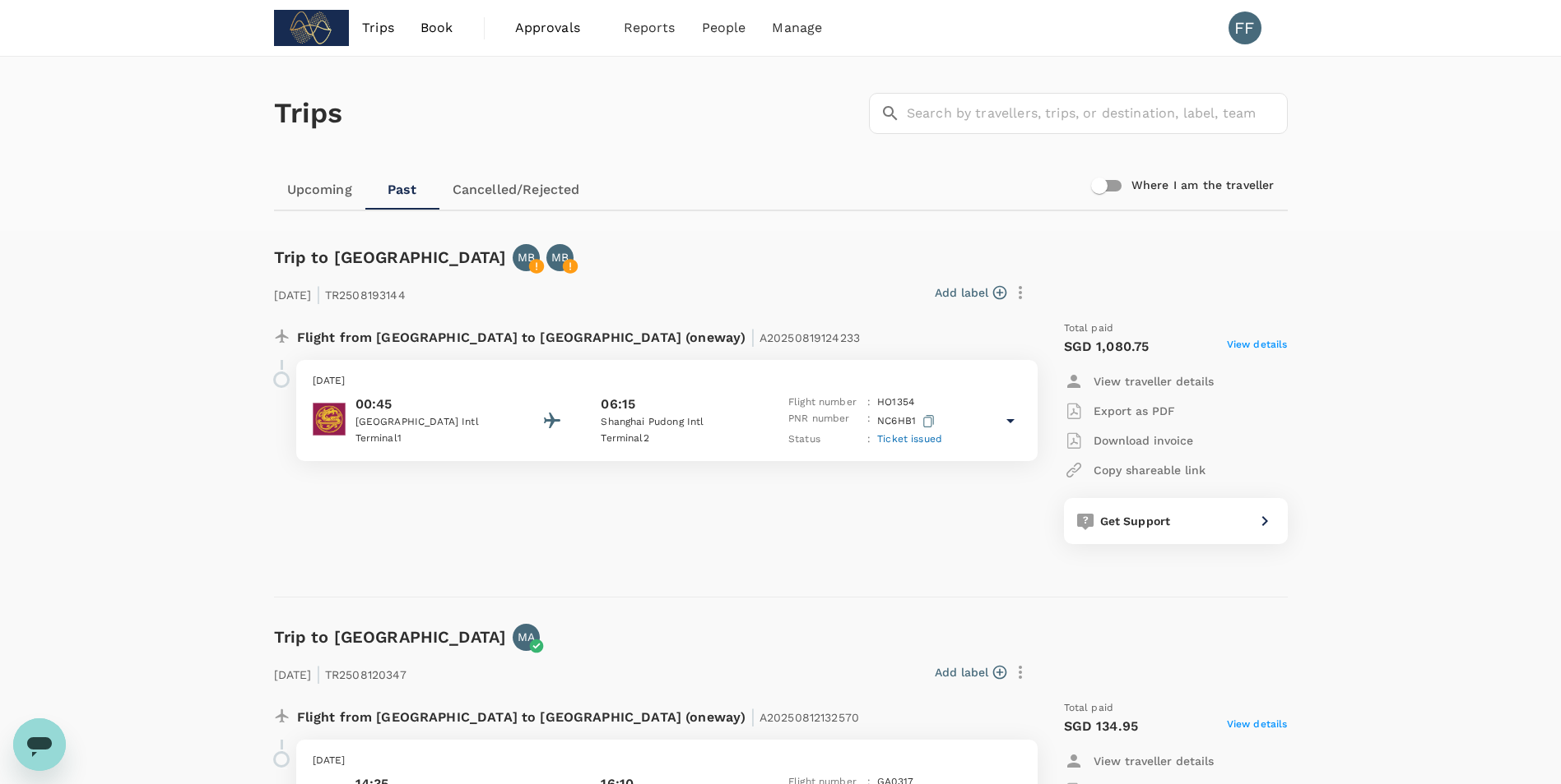
click at [323, 190] on link "Upcoming" at bounding box center [319, 190] width 91 height 40
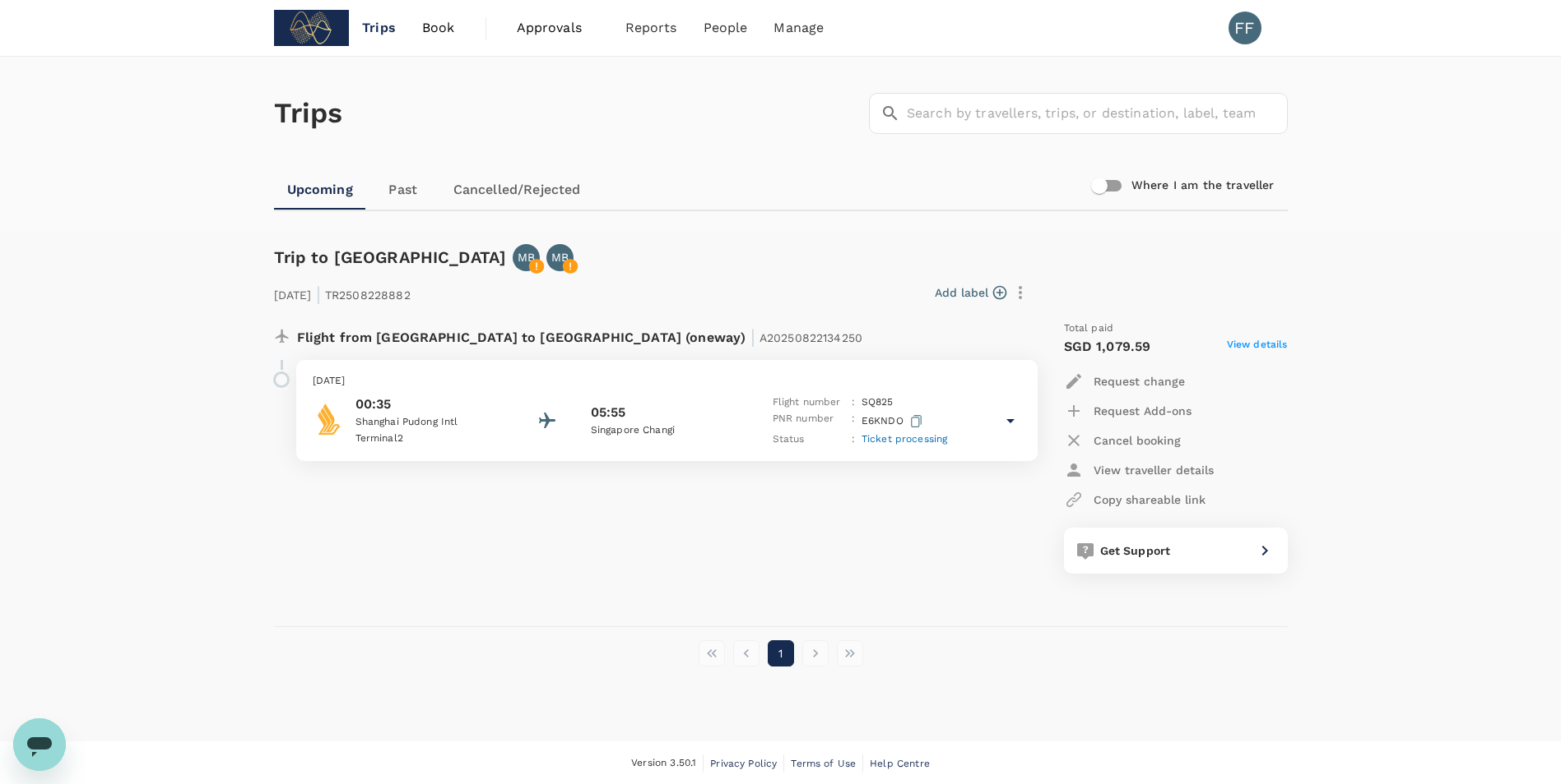
click at [664, 432] on p "Singapore Changi" at bounding box center [665, 430] width 148 height 16
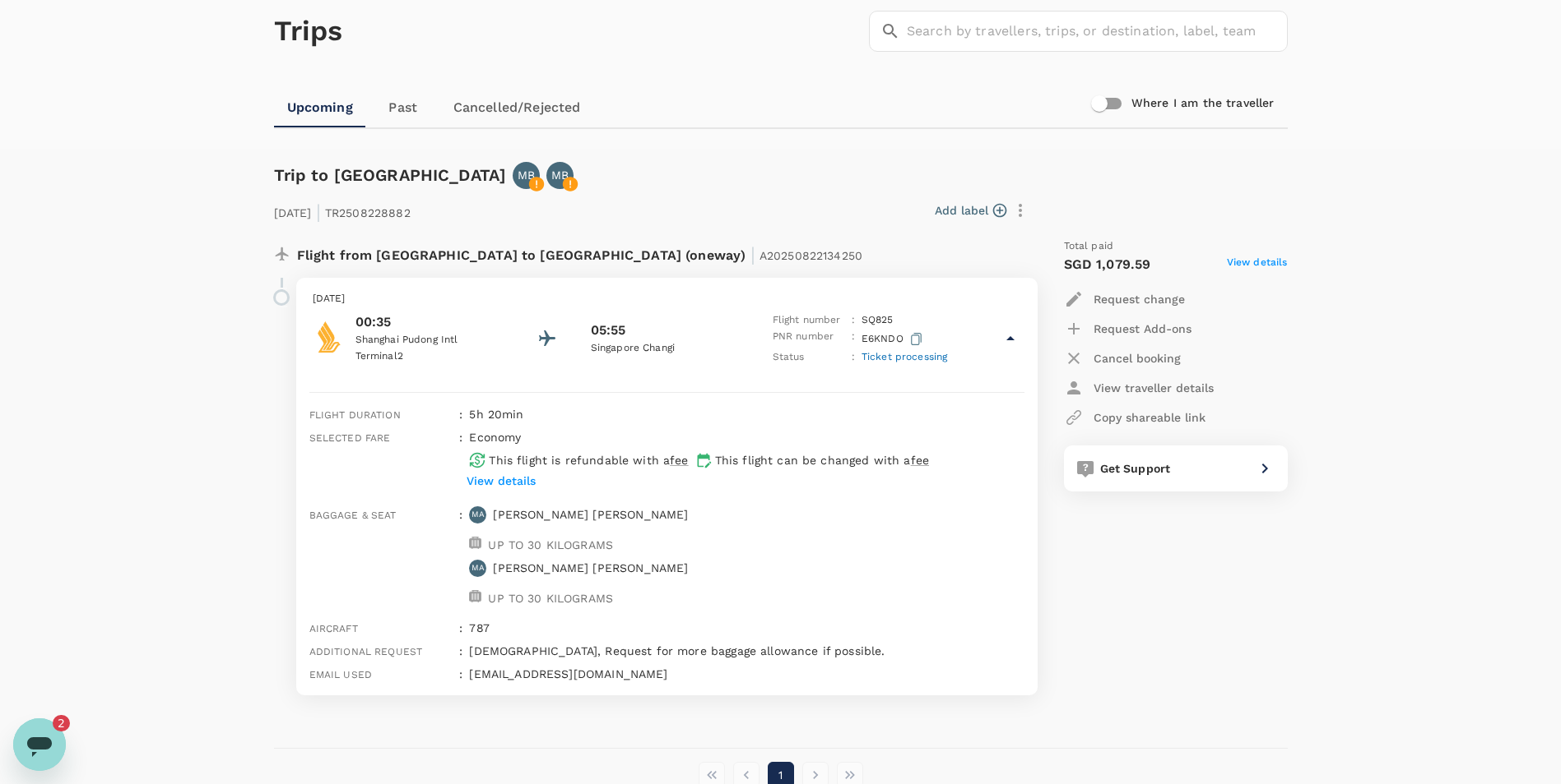
click at [1162, 302] on p "Request change" at bounding box center [1138, 299] width 91 height 16
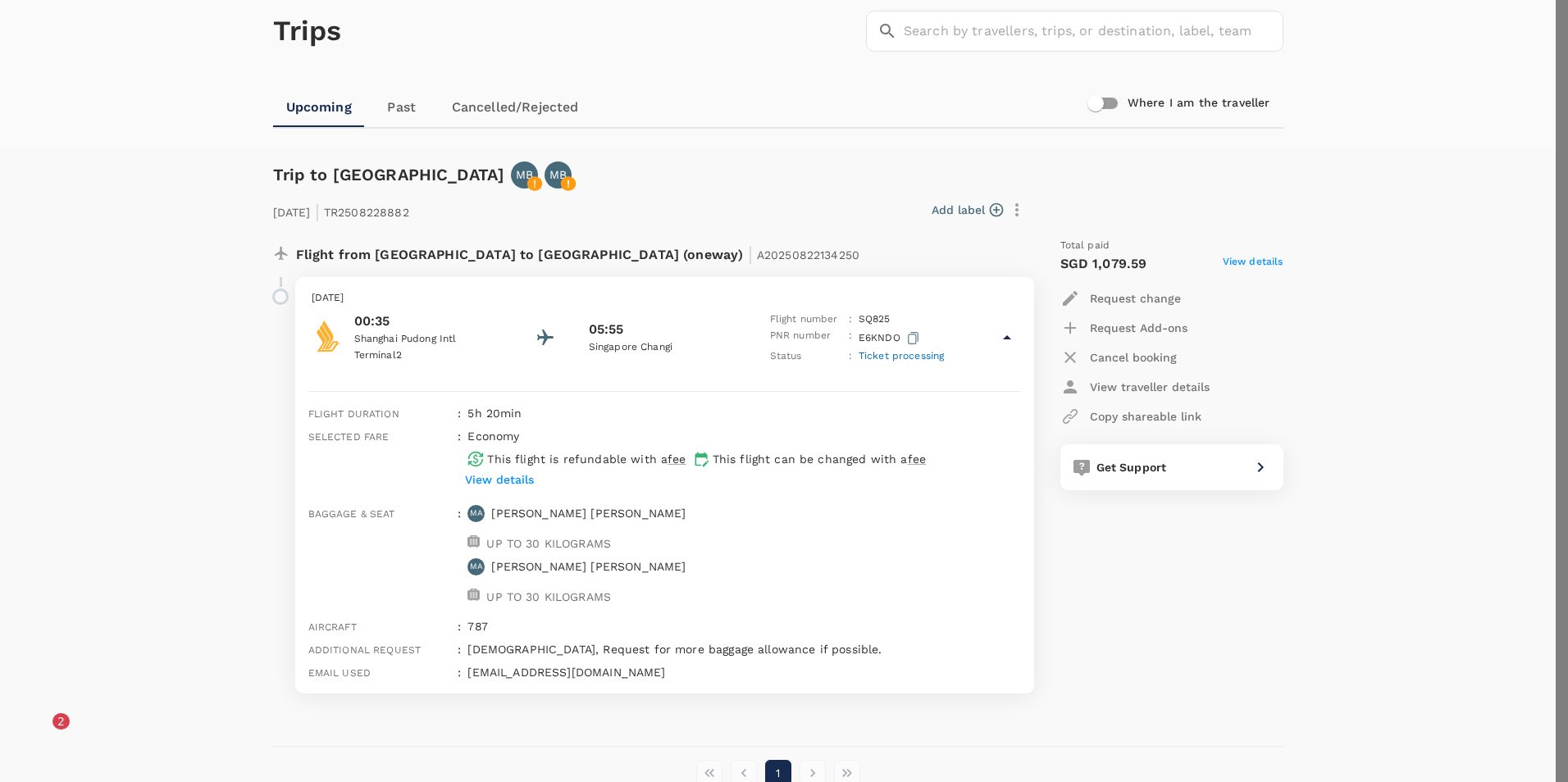
click at [862, 185] on div at bounding box center [784, 391] width 1568 height 782
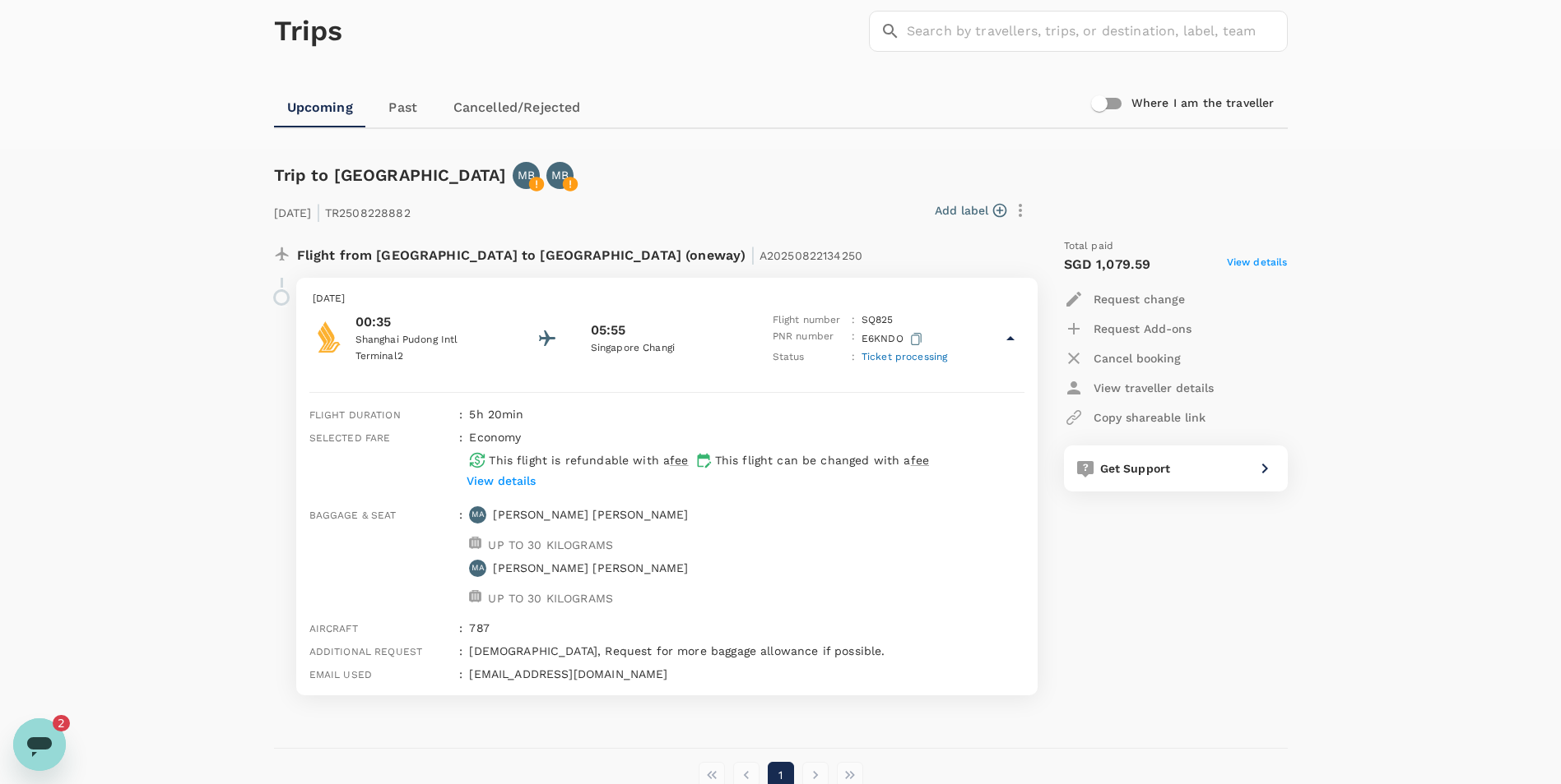
click at [1152, 330] on p "Request Add-ons" at bounding box center [1142, 329] width 98 height 16
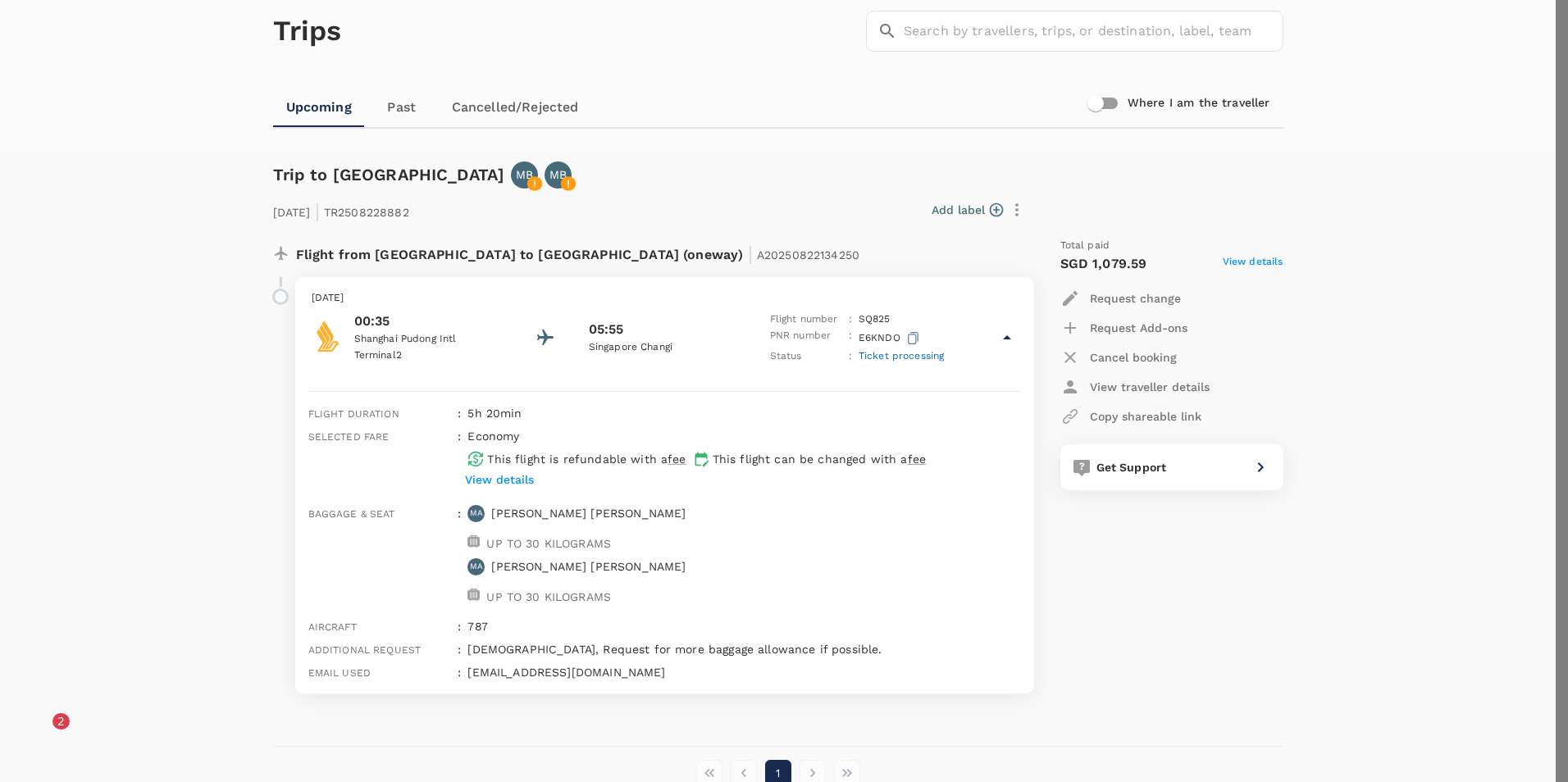
click at [883, 206] on div at bounding box center [784, 391] width 1568 height 782
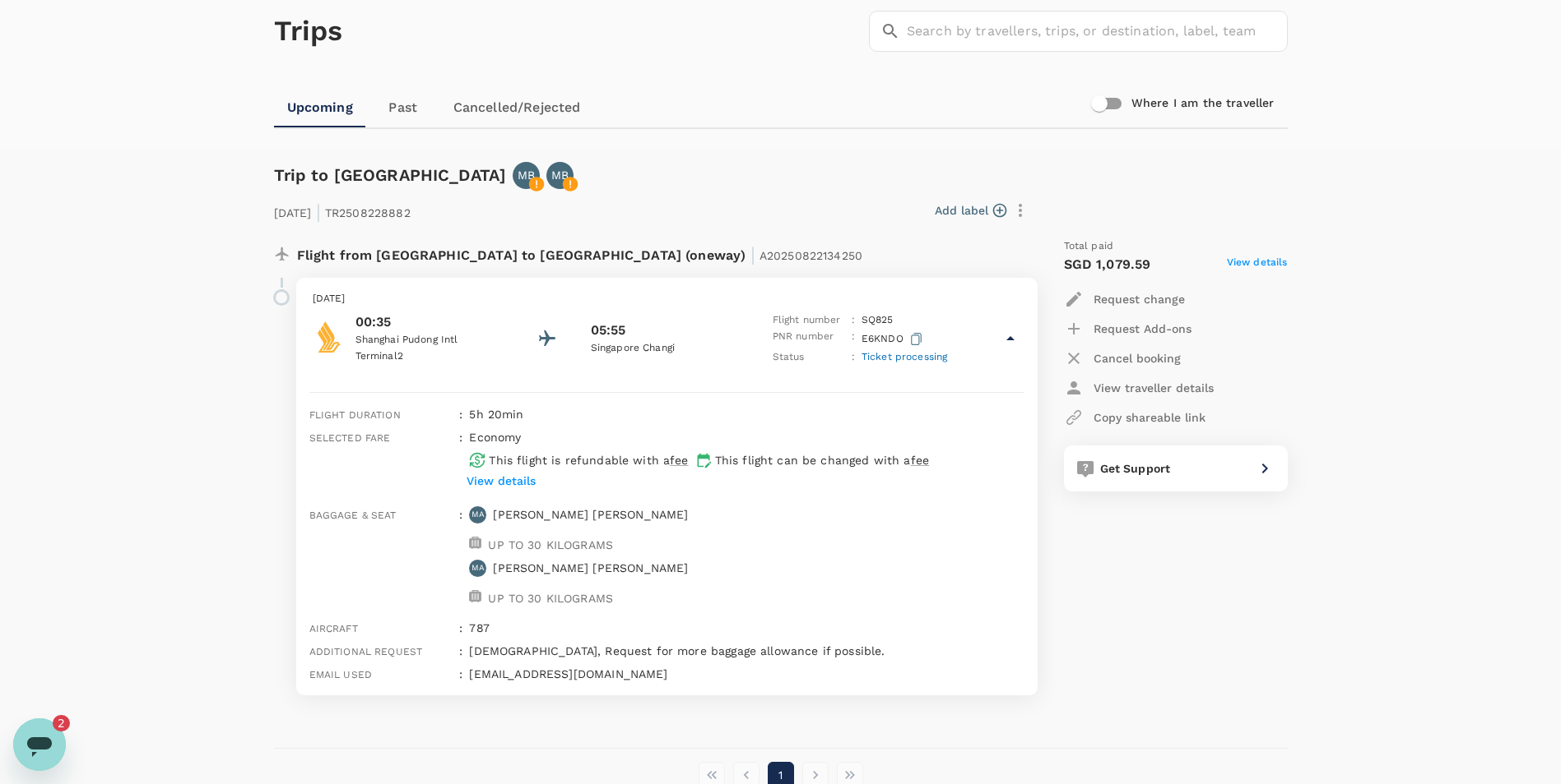
click at [692, 668] on p "[EMAIL_ADDRESS][DOMAIN_NAME]" at bounding box center [746, 674] width 555 height 16
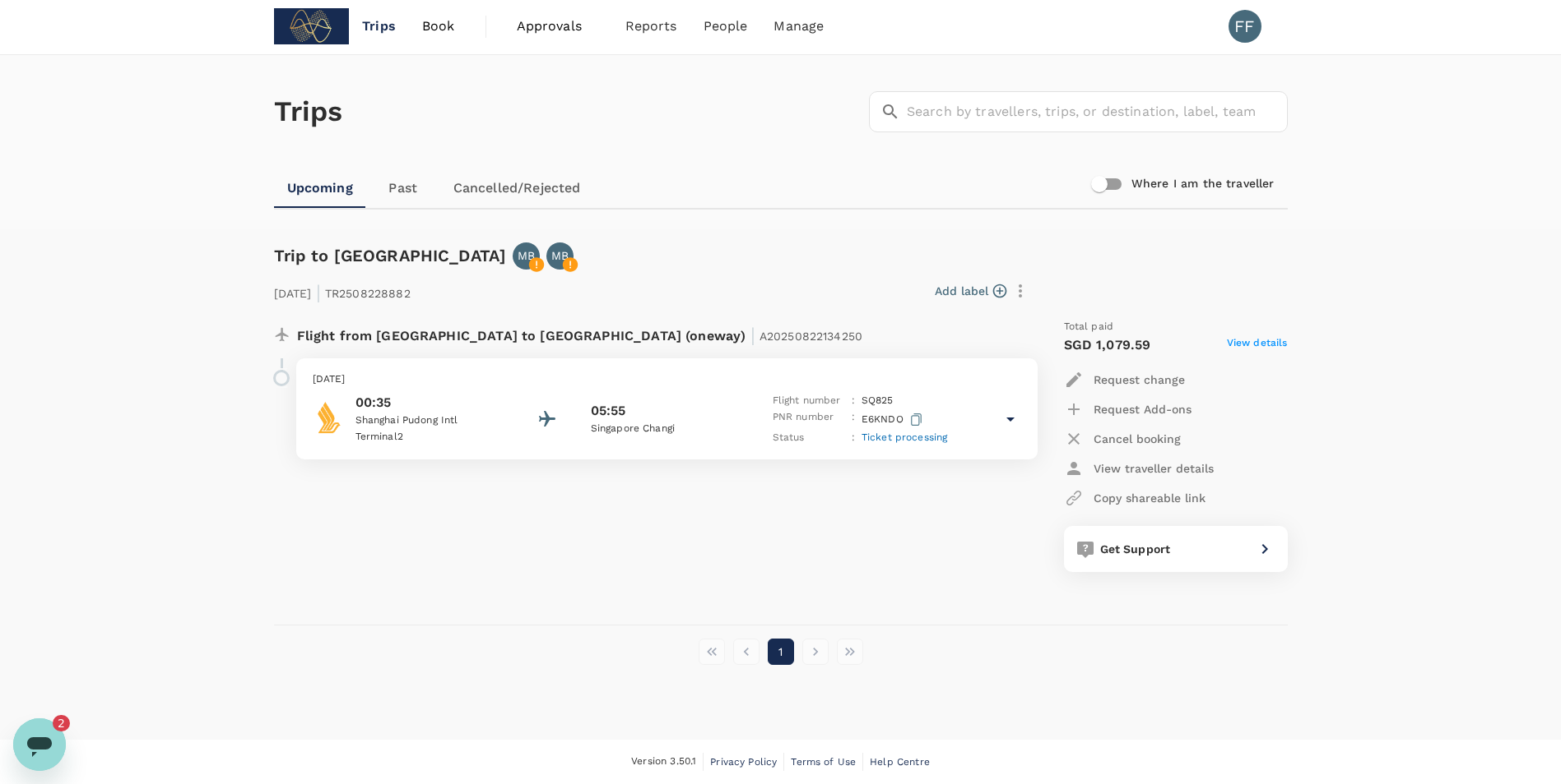
click at [733, 411] on div "05:55" at bounding box center [665, 411] width 148 height 20
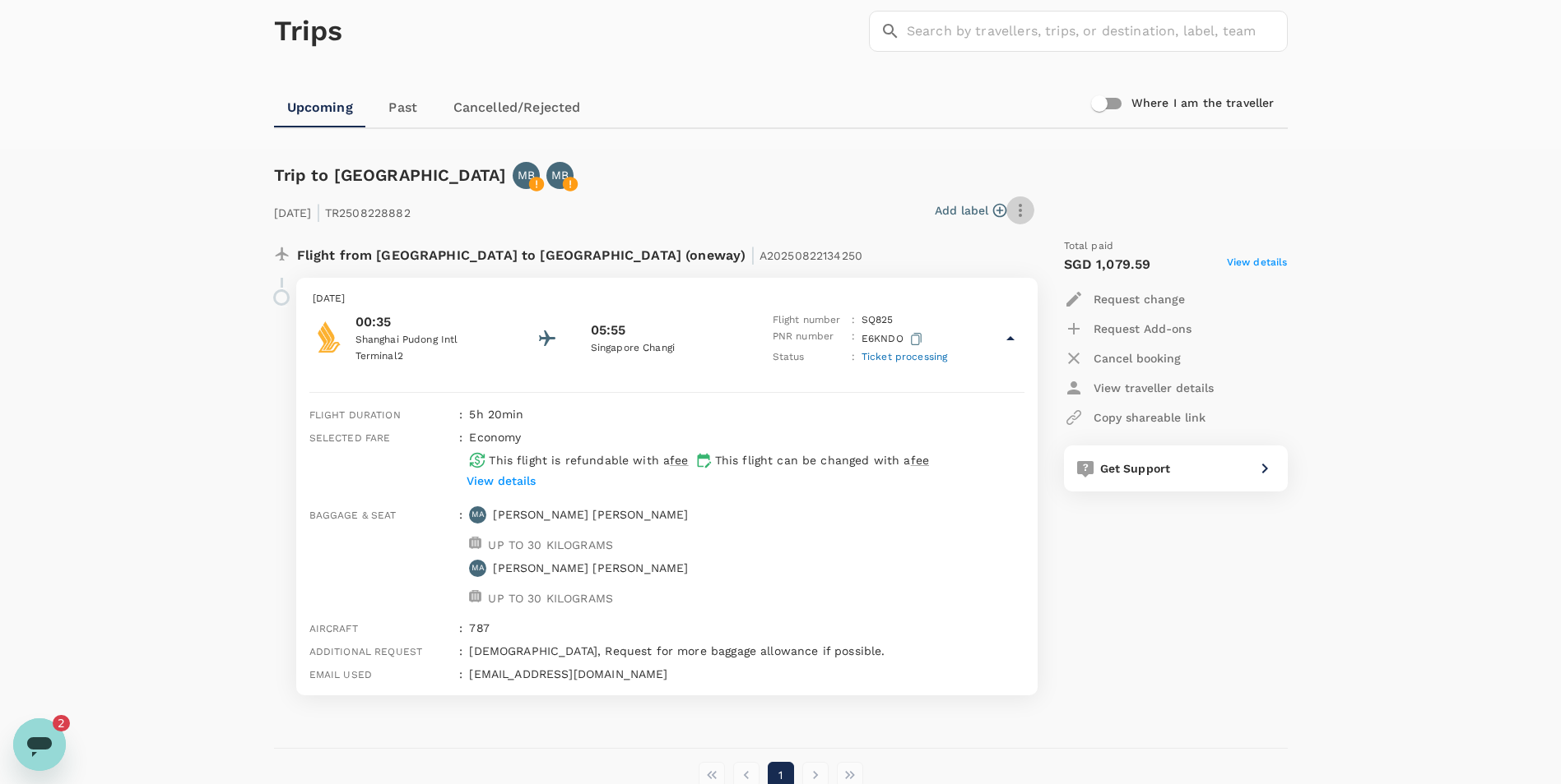
click at [1019, 220] on icon "button" at bounding box center [1020, 211] width 20 height 20
click at [1256, 263] on span "View details" at bounding box center [1257, 265] width 61 height 20
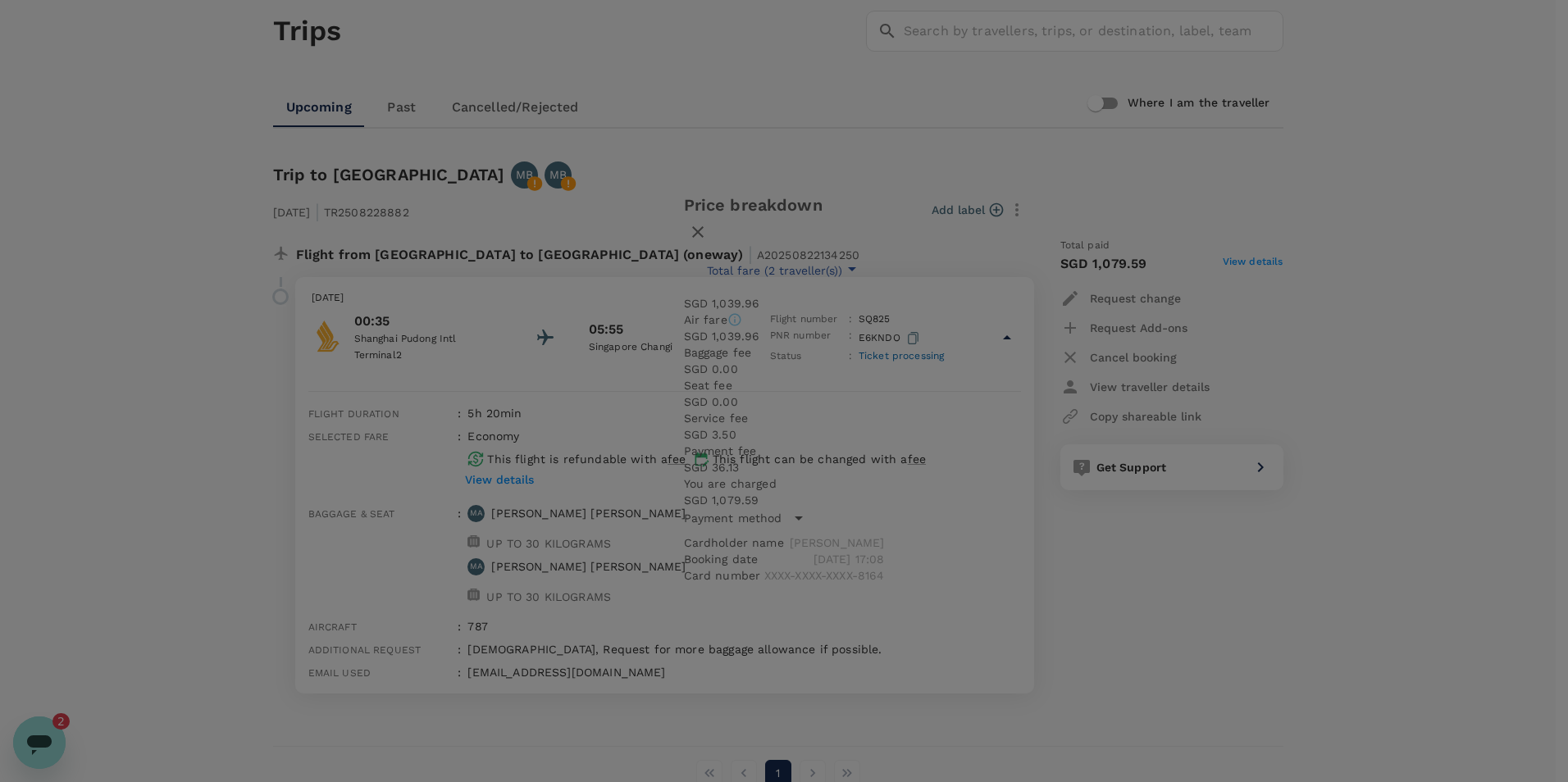
click at [708, 242] on icon "button" at bounding box center [698, 232] width 20 height 20
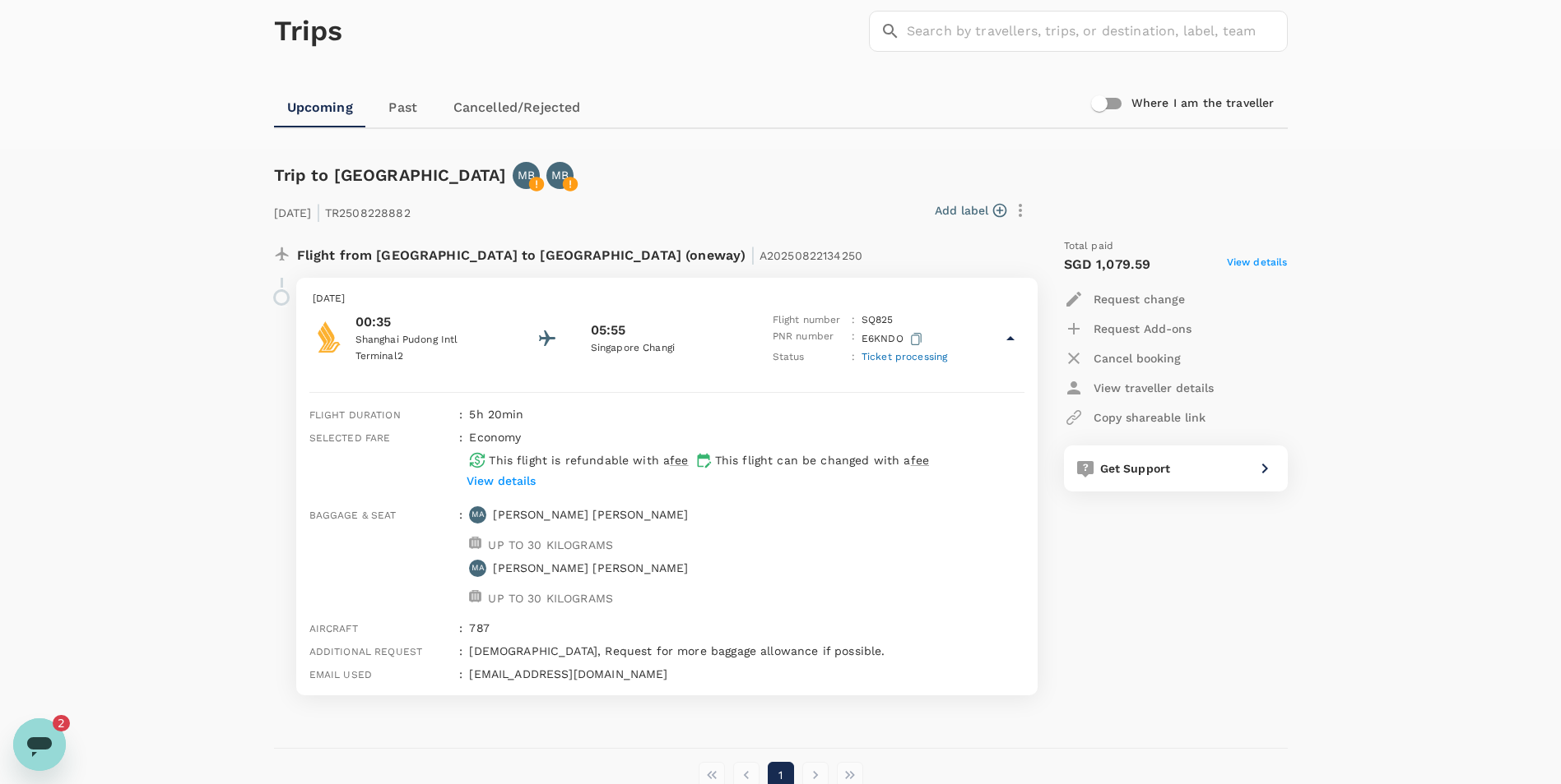
click at [774, 186] on div "[DATE] | TR2508228882 Add label Flight from [GEOGRAPHIC_DATA] to [GEOGRAPHIC_DA…" at bounding box center [768, 442] width 1040 height 559
click at [605, 177] on div "[DATE] | TR2508228882 Add label Flight from [GEOGRAPHIC_DATA] to [GEOGRAPHIC_DA…" at bounding box center [768, 442] width 1040 height 559
click at [53, 721] on div "2" at bounding box center [61, 723] width 17 height 16
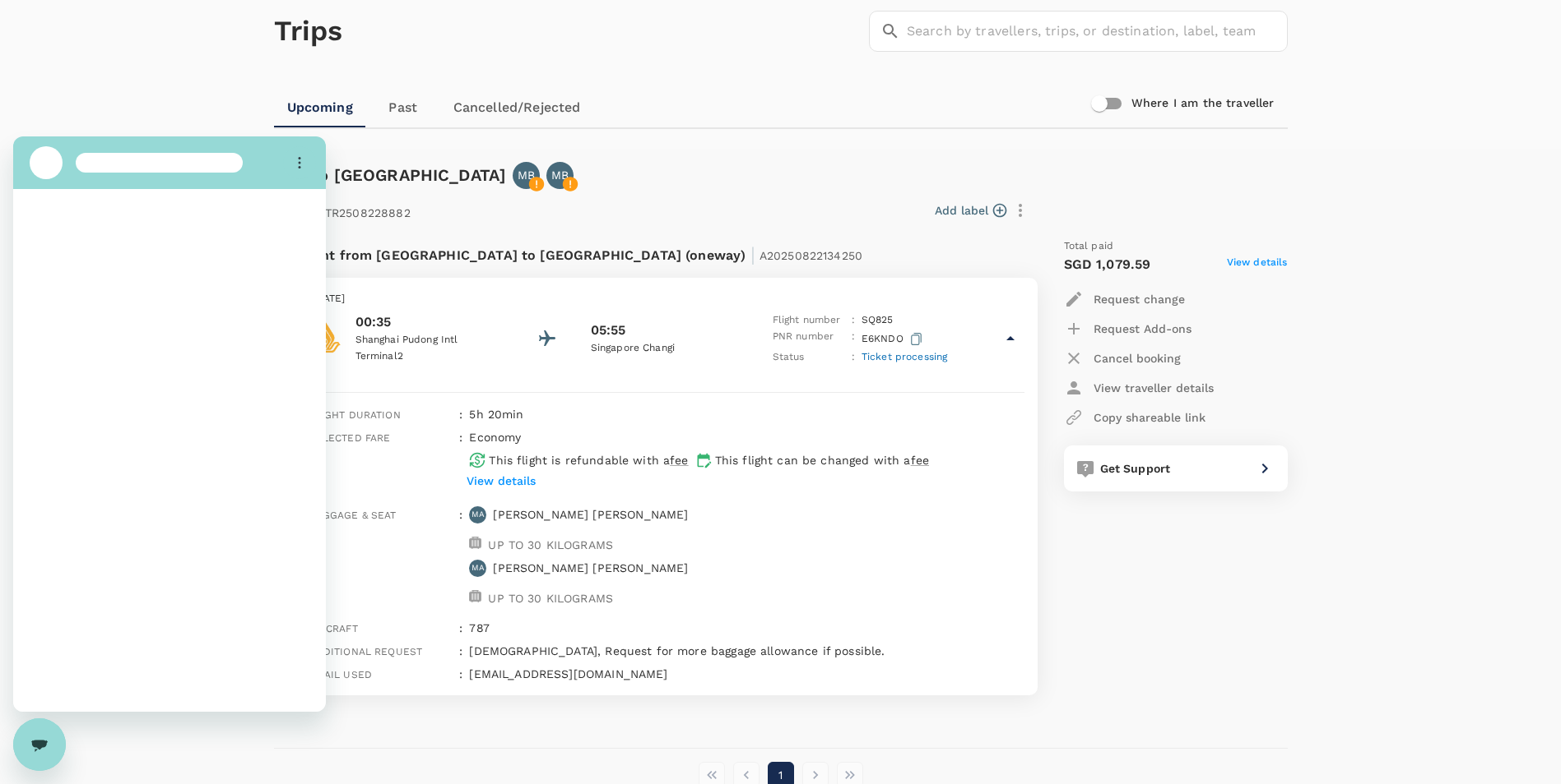
scroll to position [0, 0]
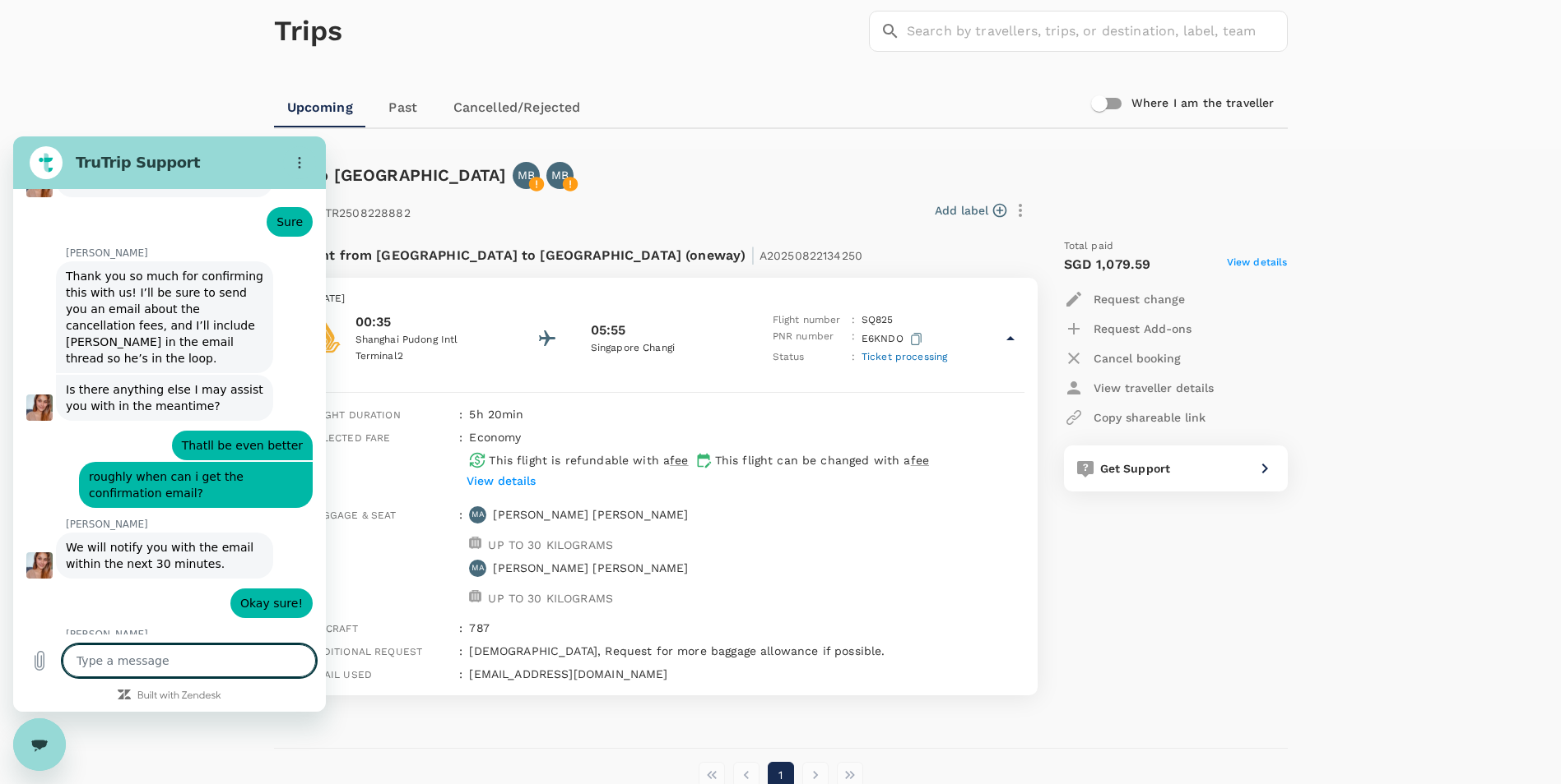
type textarea "x"
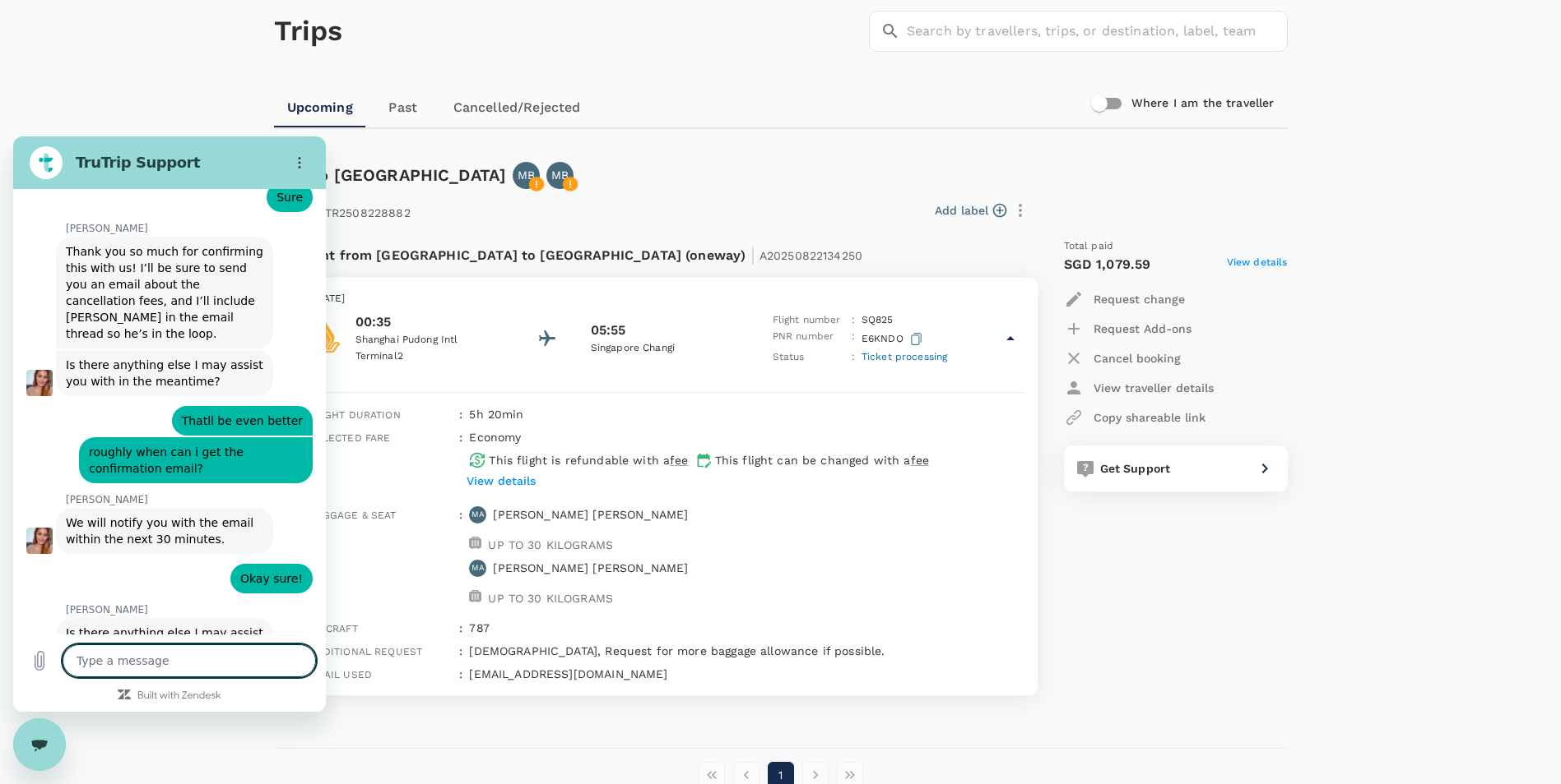
click at [211, 658] on textarea at bounding box center [190, 660] width 254 height 33
type textarea "Y"
type textarea "x"
type textarea "Ye"
type textarea "x"
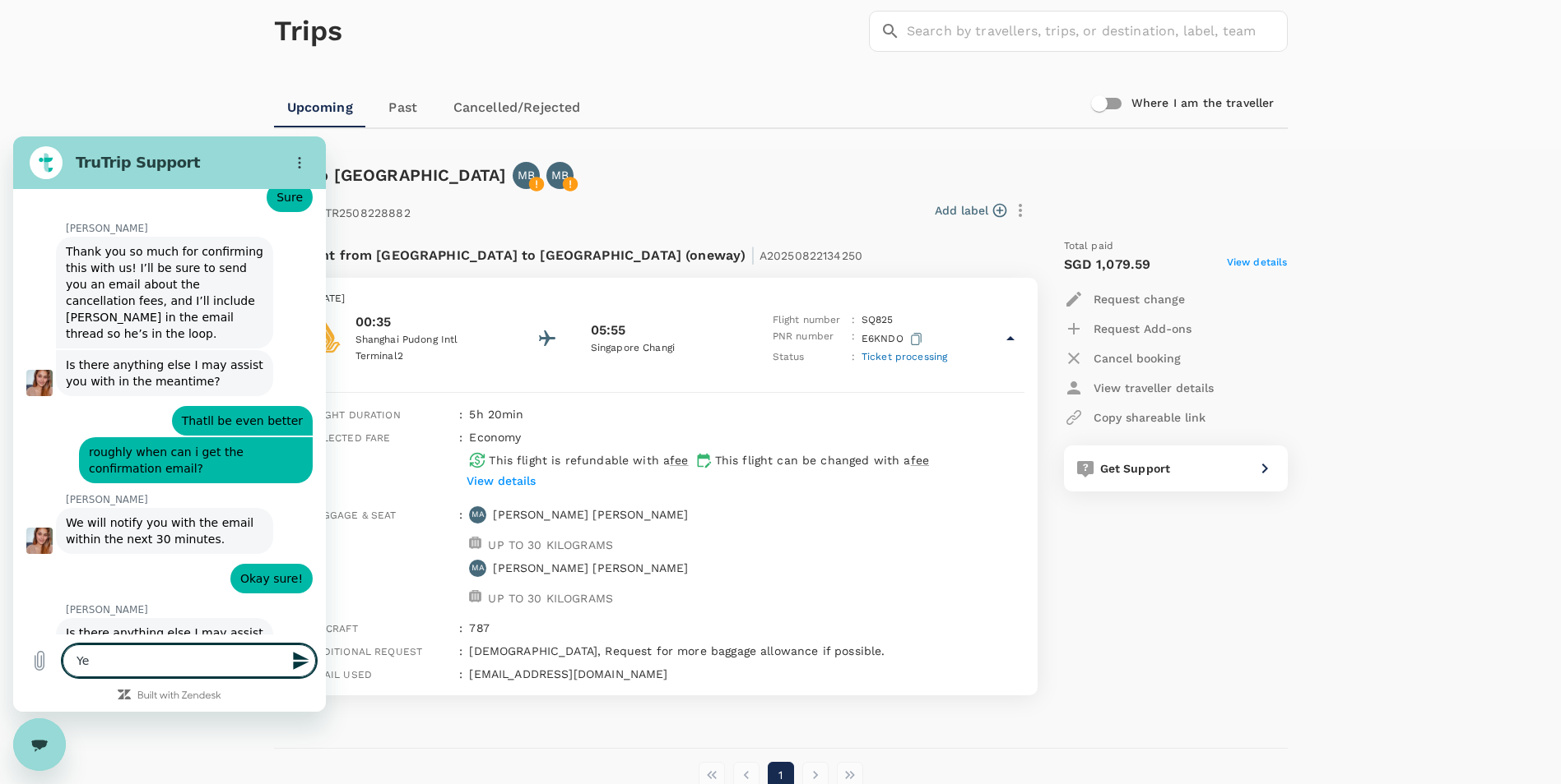
type textarea "Yes"
type textarea "x"
type textarea "Yes!"
type textarea "x"
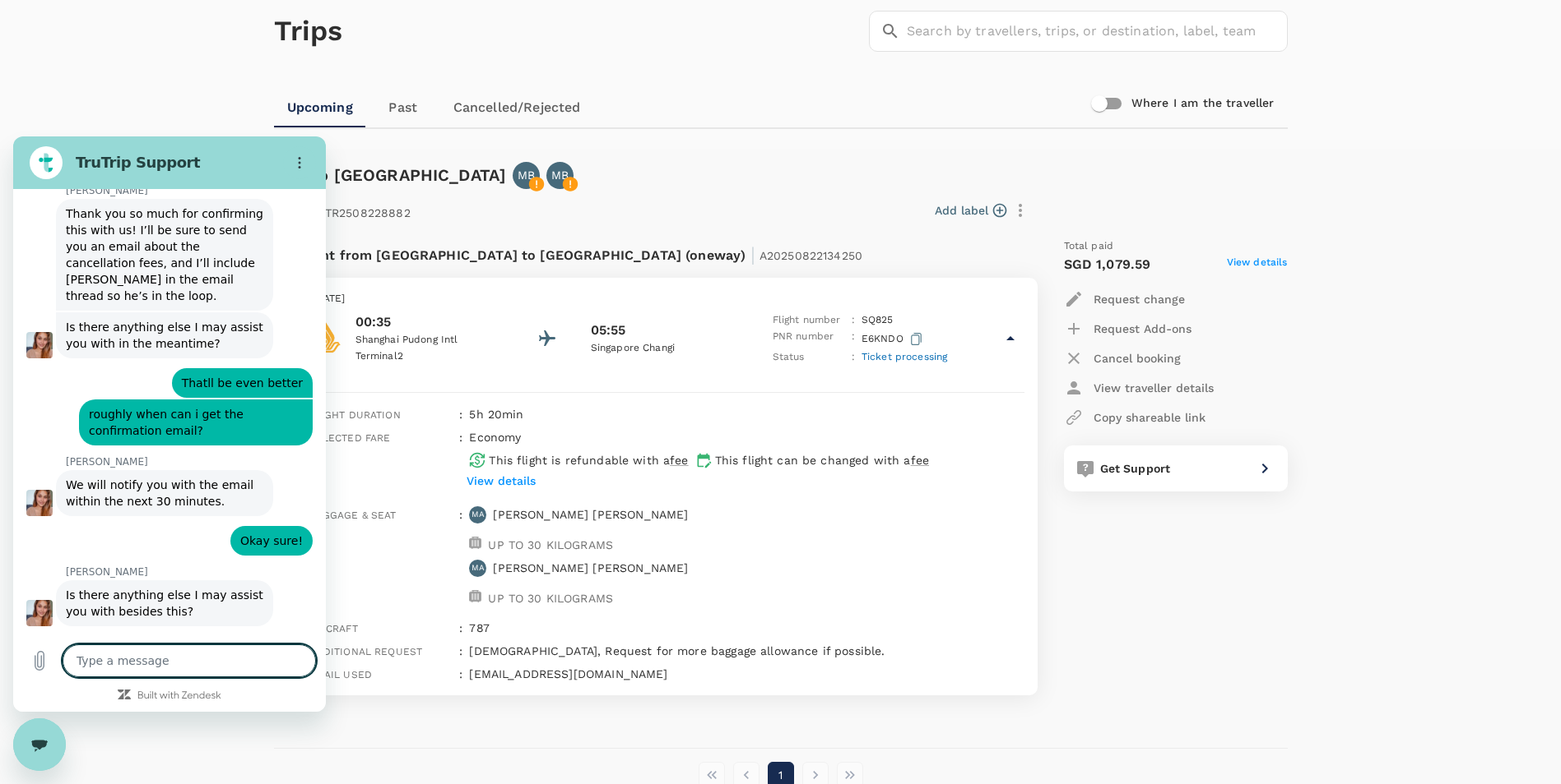
type textarea "x"
type textarea "F"
type textarea "x"
type textarea "Fp"
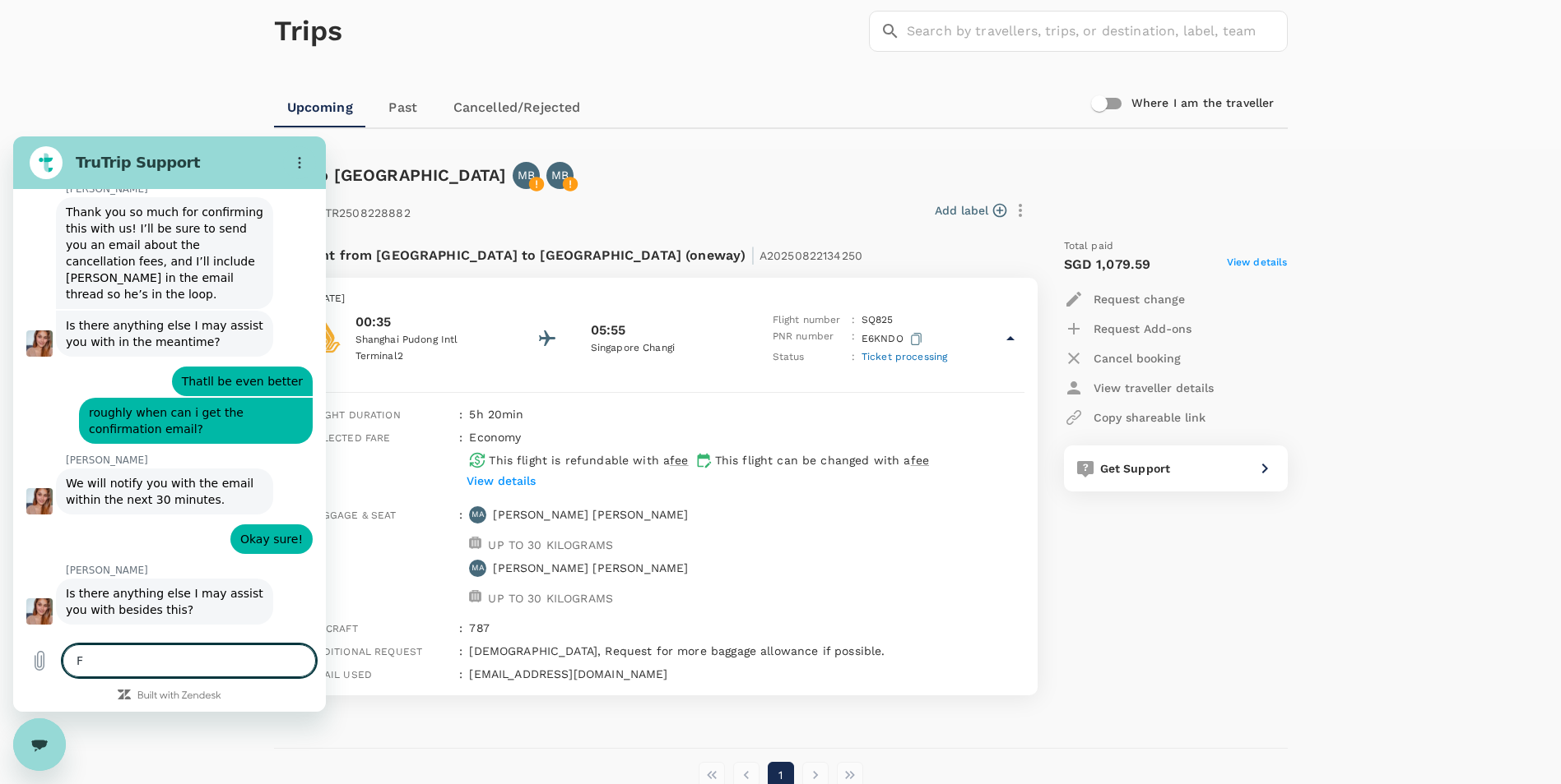
type textarea "x"
type textarea "Fpr"
type textarea "x"
type textarea "Fpr"
type textarea "x"
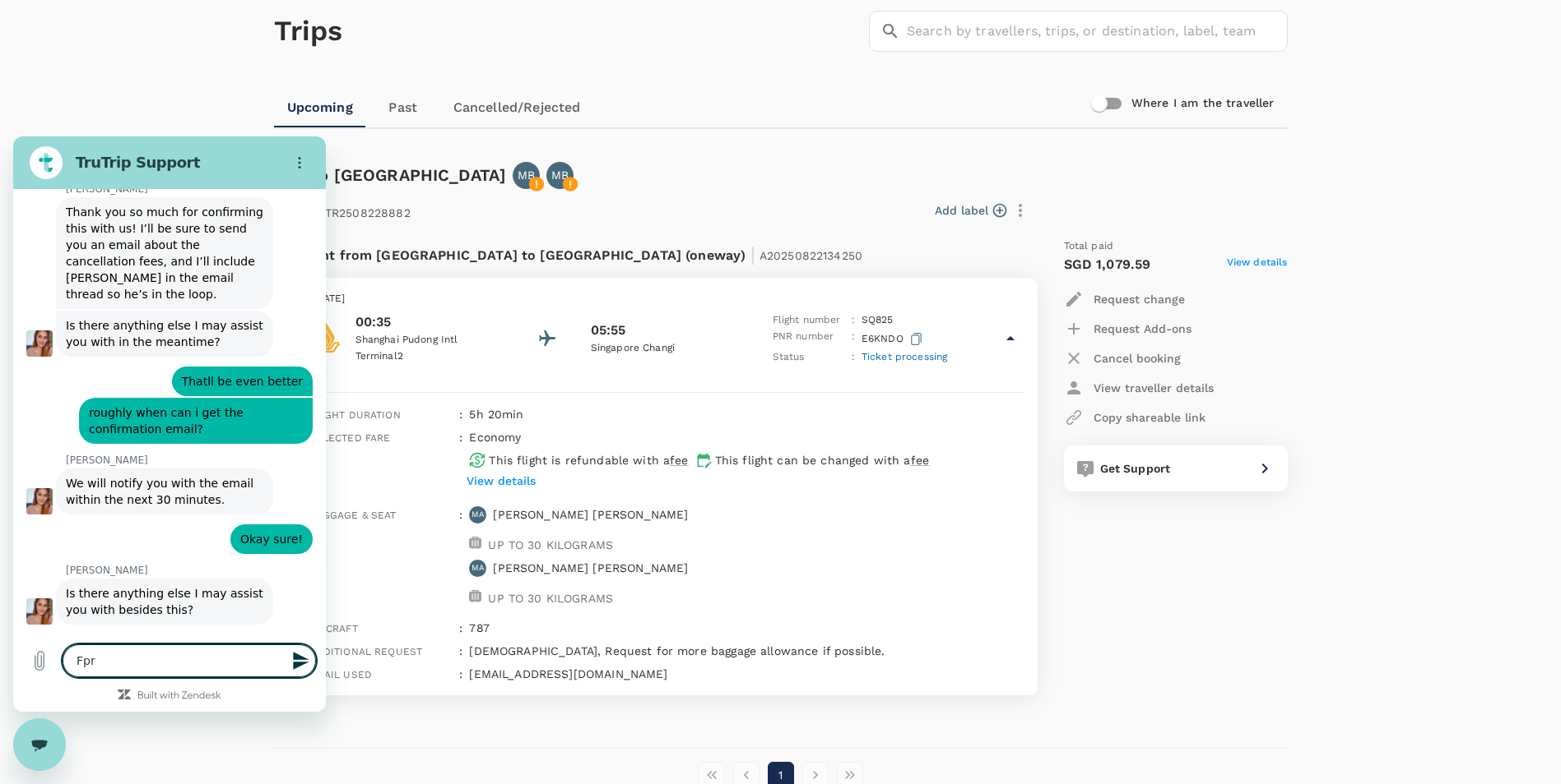
type textarea "Fpr"
type textarea "x"
type textarea "Fp"
type textarea "x"
type textarea "F"
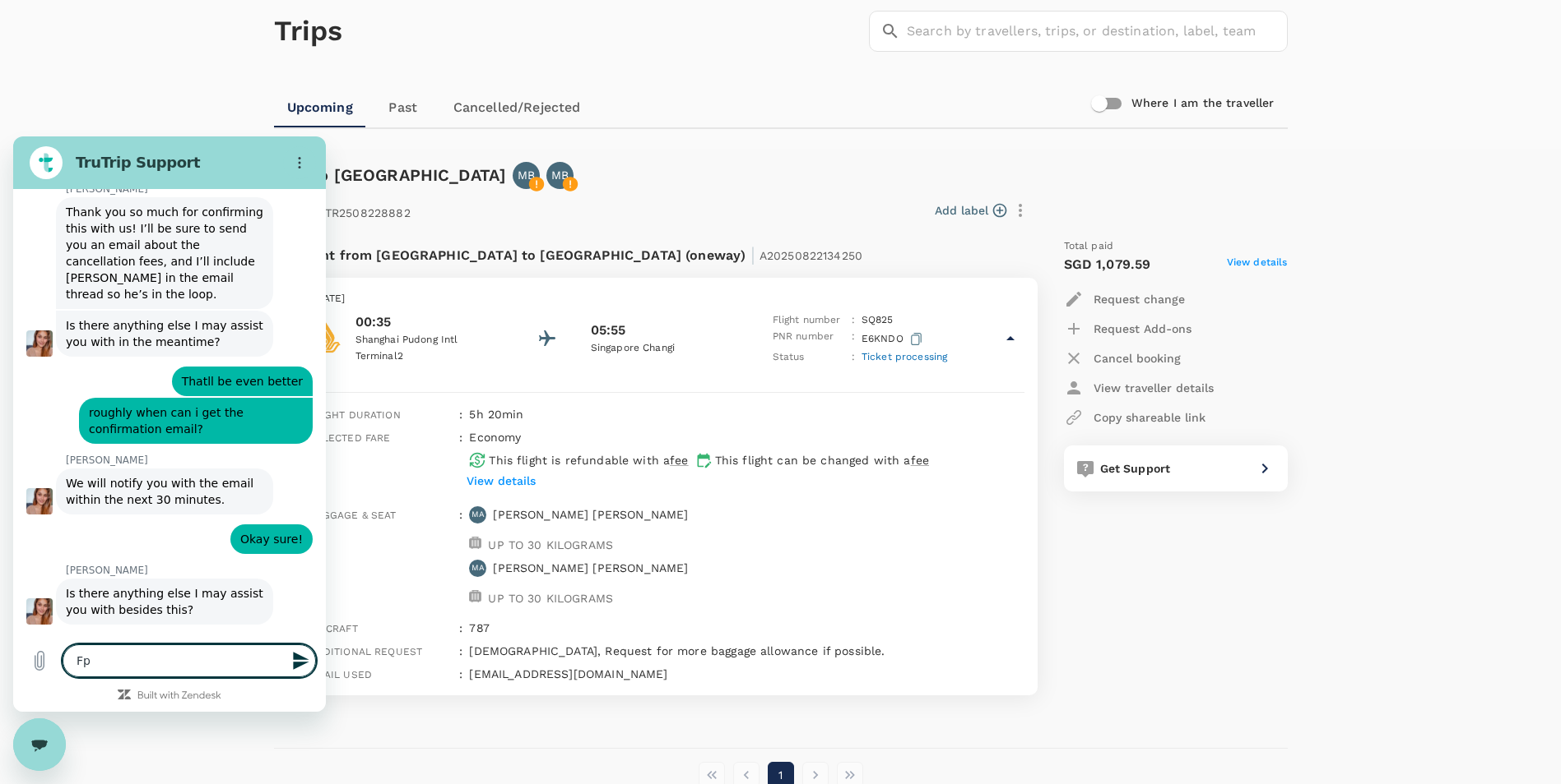
type textarea "x"
type textarea "T"
type textarea "x"
type textarea "Tj"
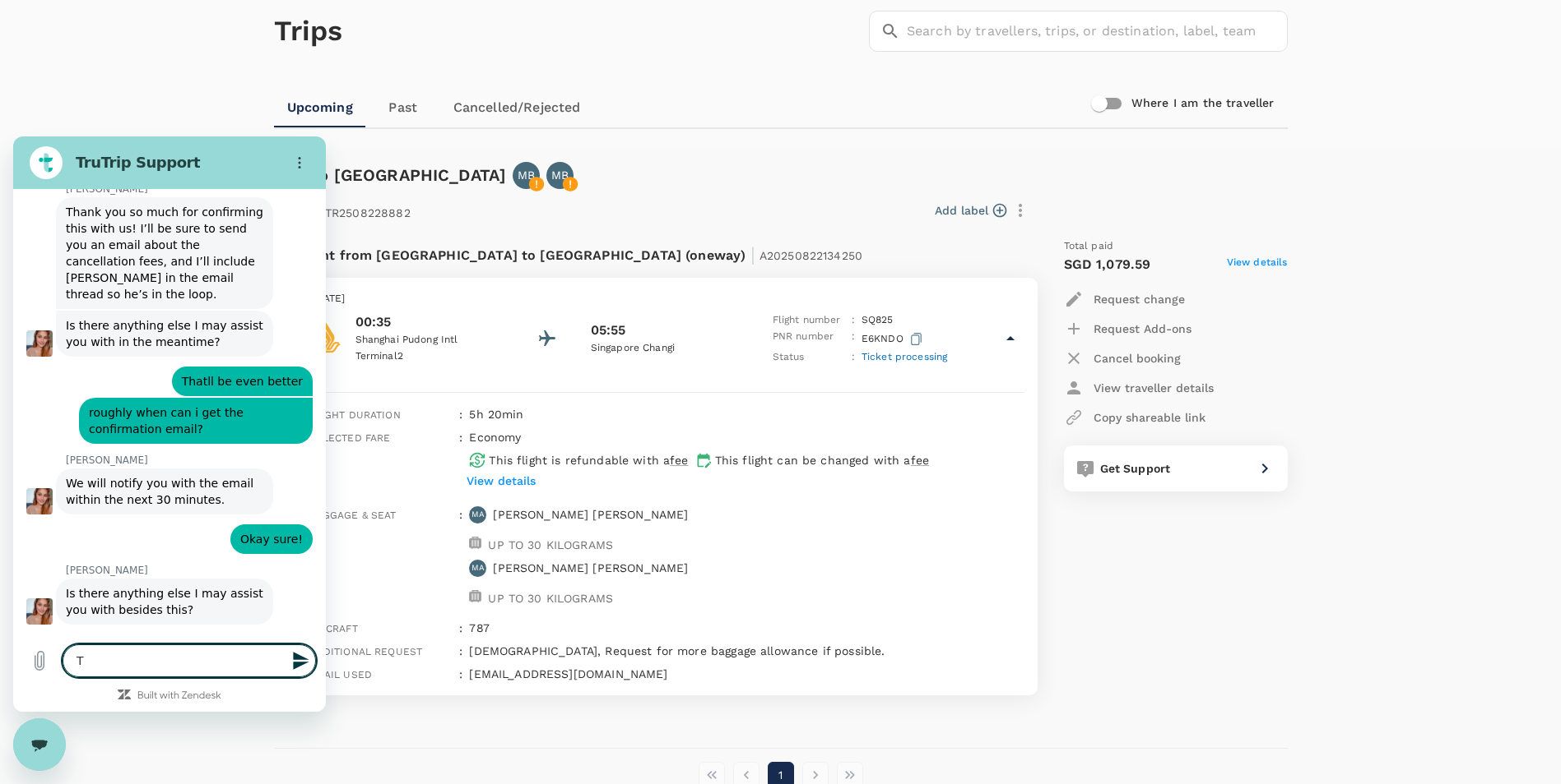
type textarea "x"
type textarea "Tje"
type textarea "x"
type textarea "Tjer"
type textarea "x"
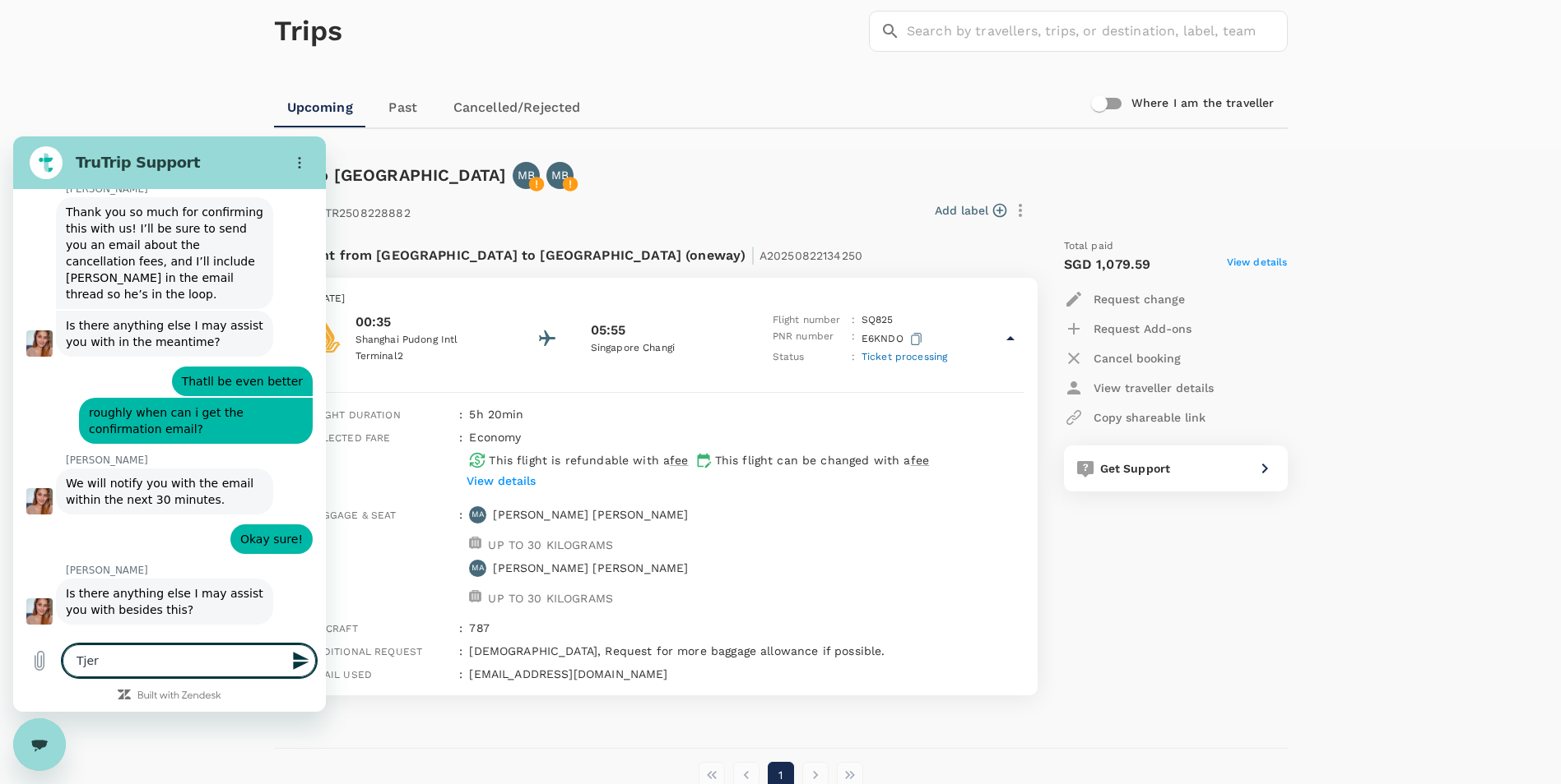
type textarea "Tjere"
type textarea "x"
type textarea "Tjeres"
type textarea "x"
type textarea "Tjeres"
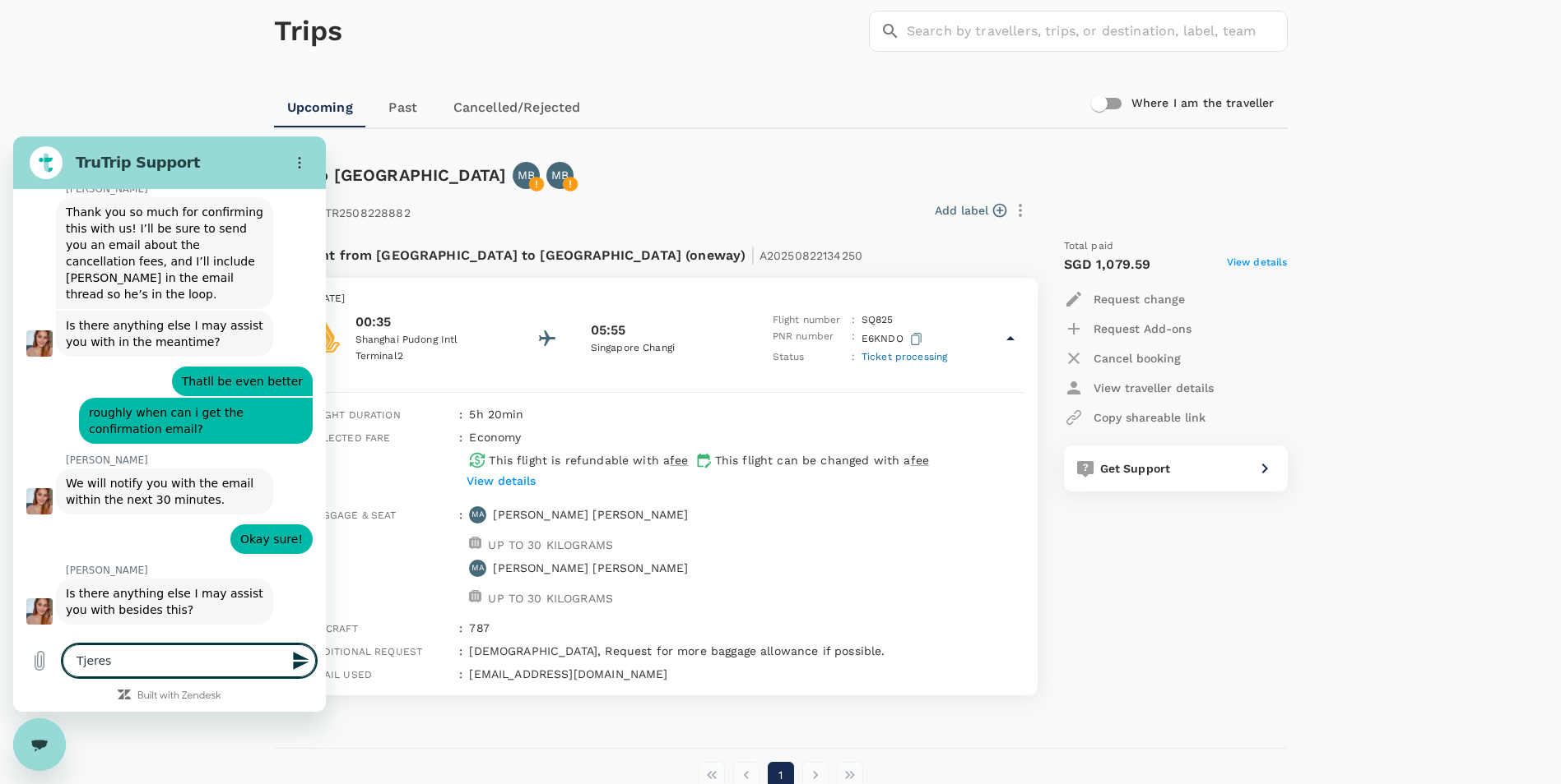
type textarea "x"
type textarea "Tjeres"
type textarea "x"
type textarea "Tjere"
type textarea "x"
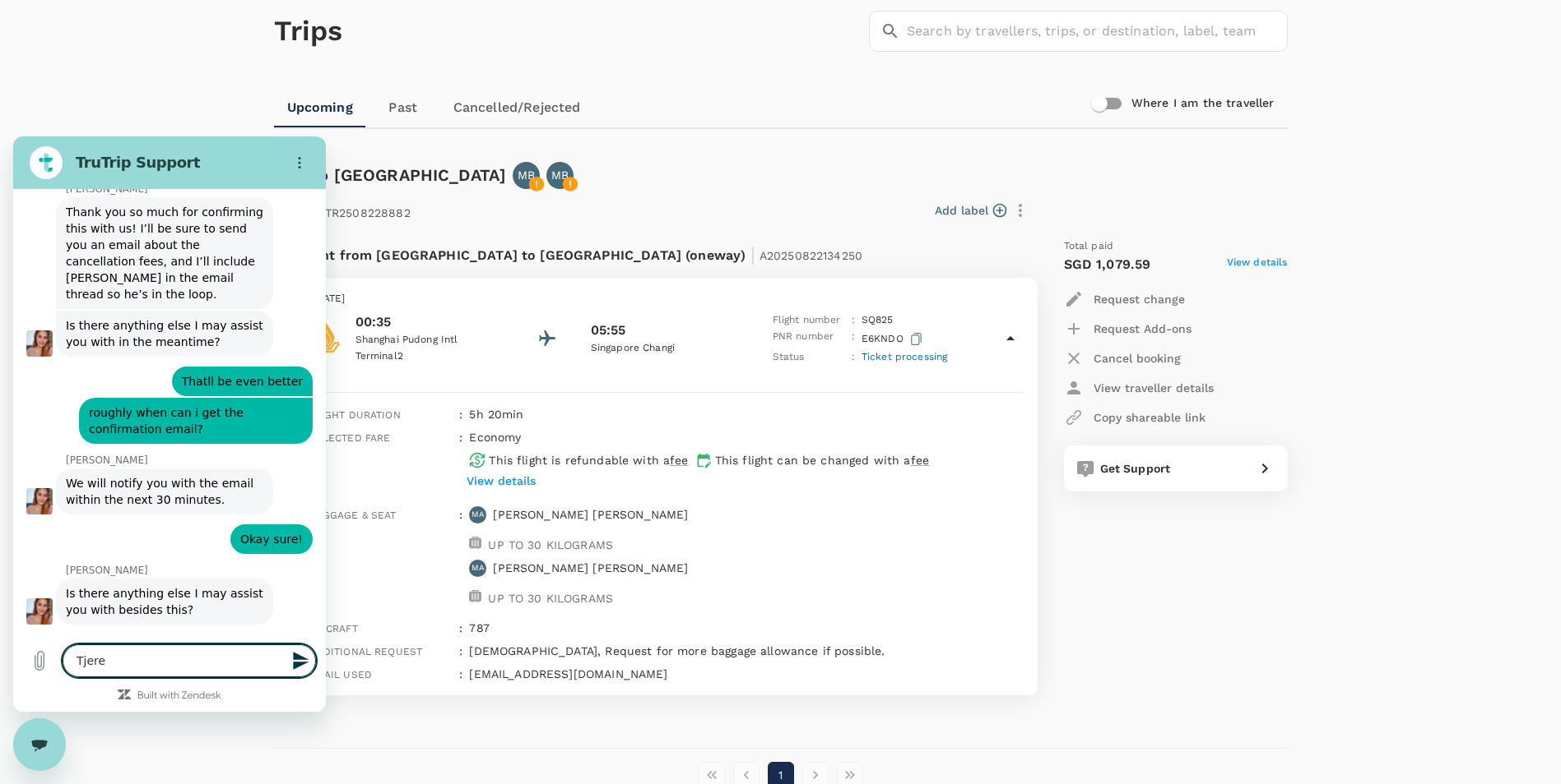
type textarea "Tjer"
type textarea "x"
type textarea "Tje"
type textarea "x"
type textarea "Tj"
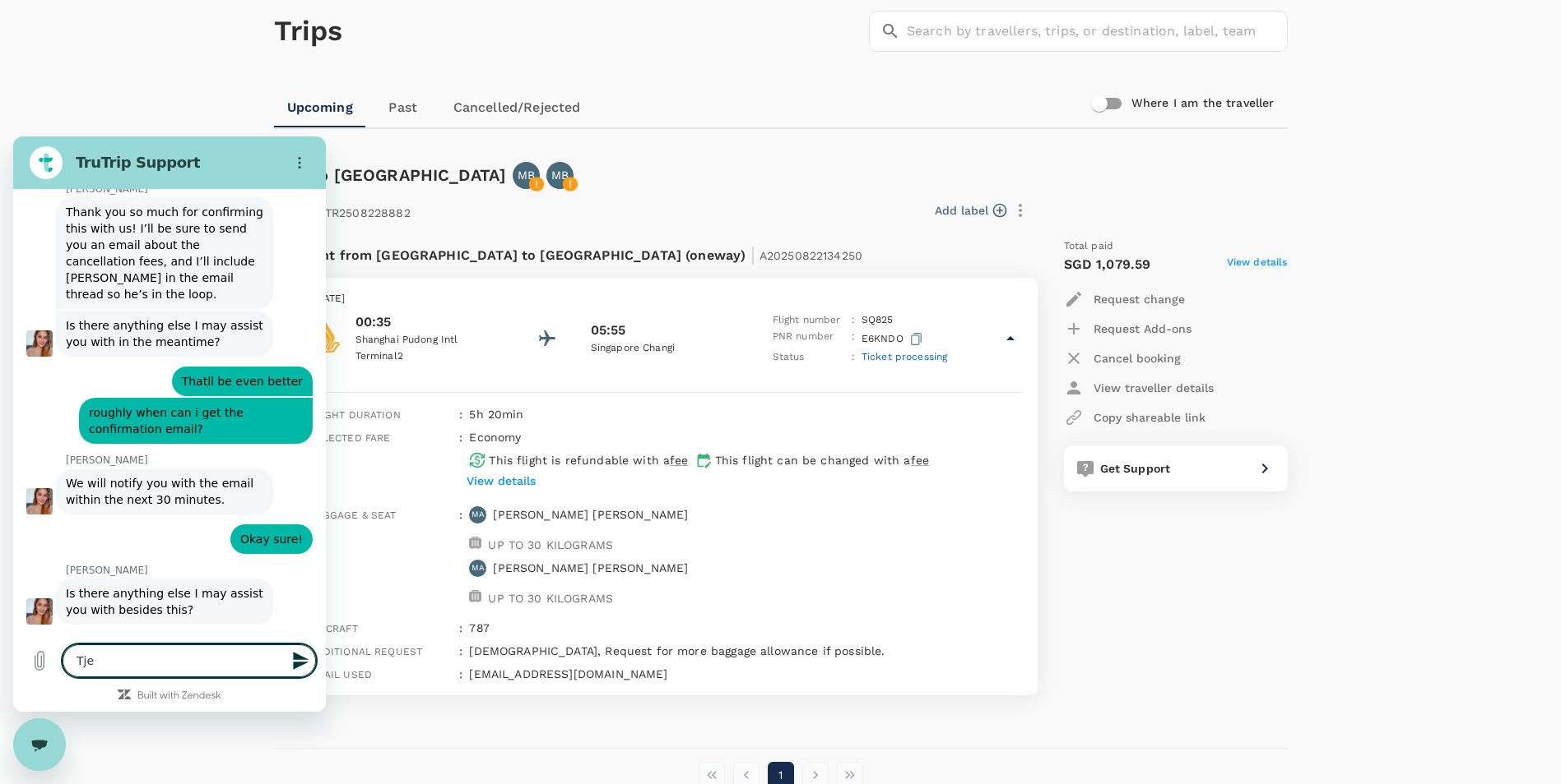
type textarea "x"
type textarea "T"
type textarea "x"
type textarea "Th"
type textarea "x"
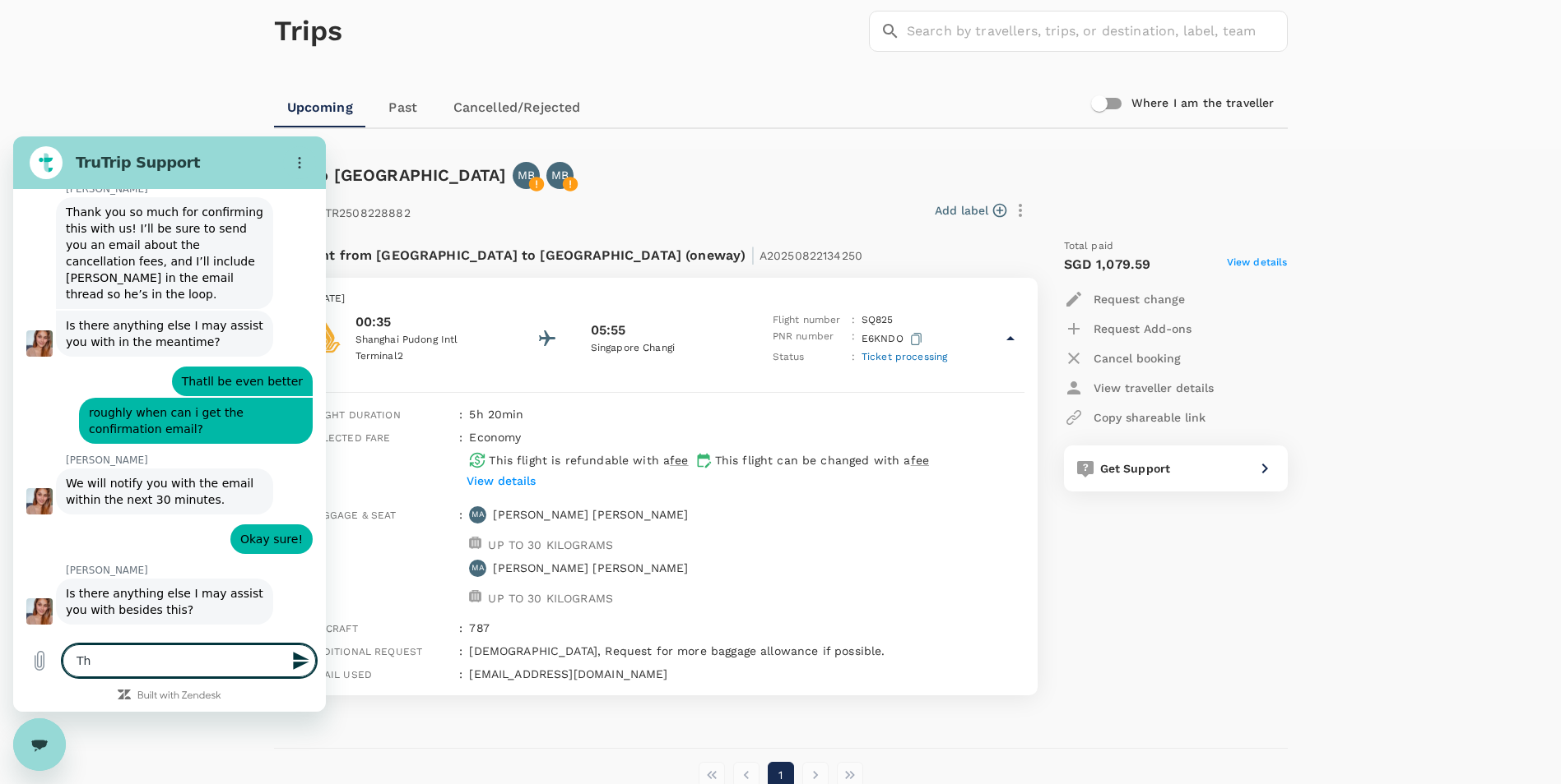
type textarea "The"
type textarea "x"
type textarea "Ther"
type textarea "x"
type textarea "There"
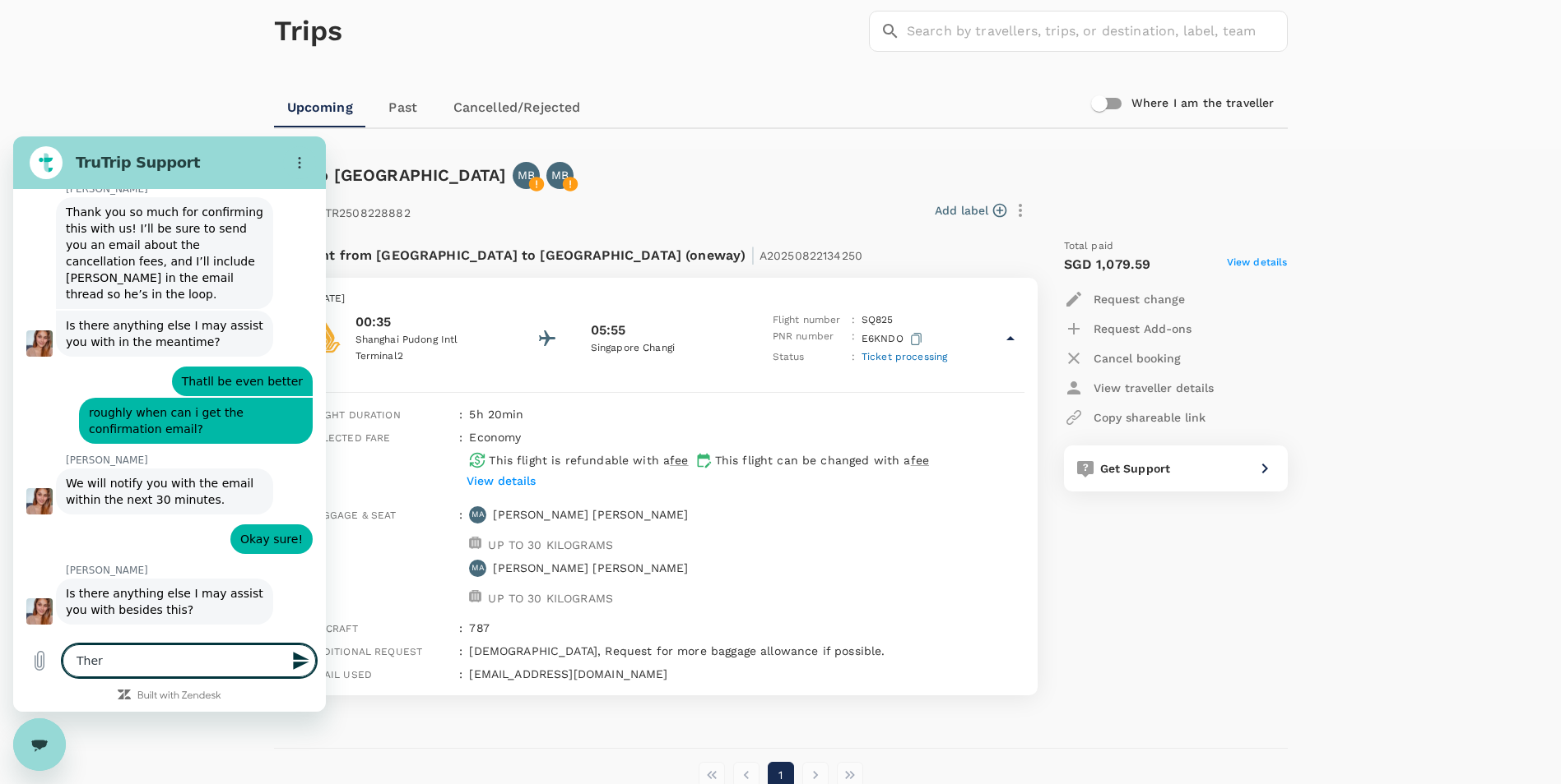
type textarea "x"
type textarea "Theres"
type textarea "x"
type textarea "Theres"
type textarea "x"
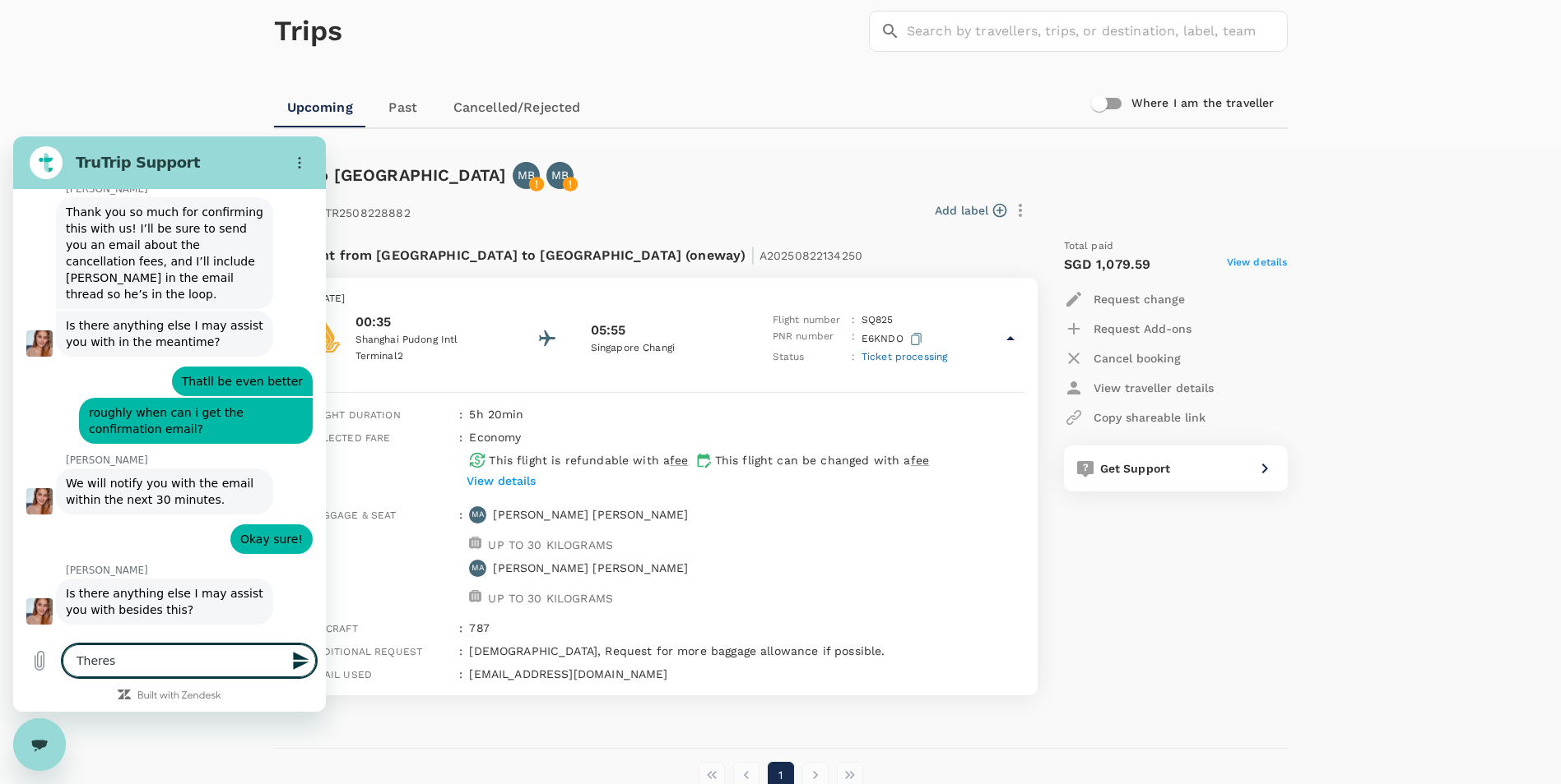
type textarea "Theres a"
type textarea "x"
type textarea "Theres a"
type textarea "x"
type textarea "Theres a n"
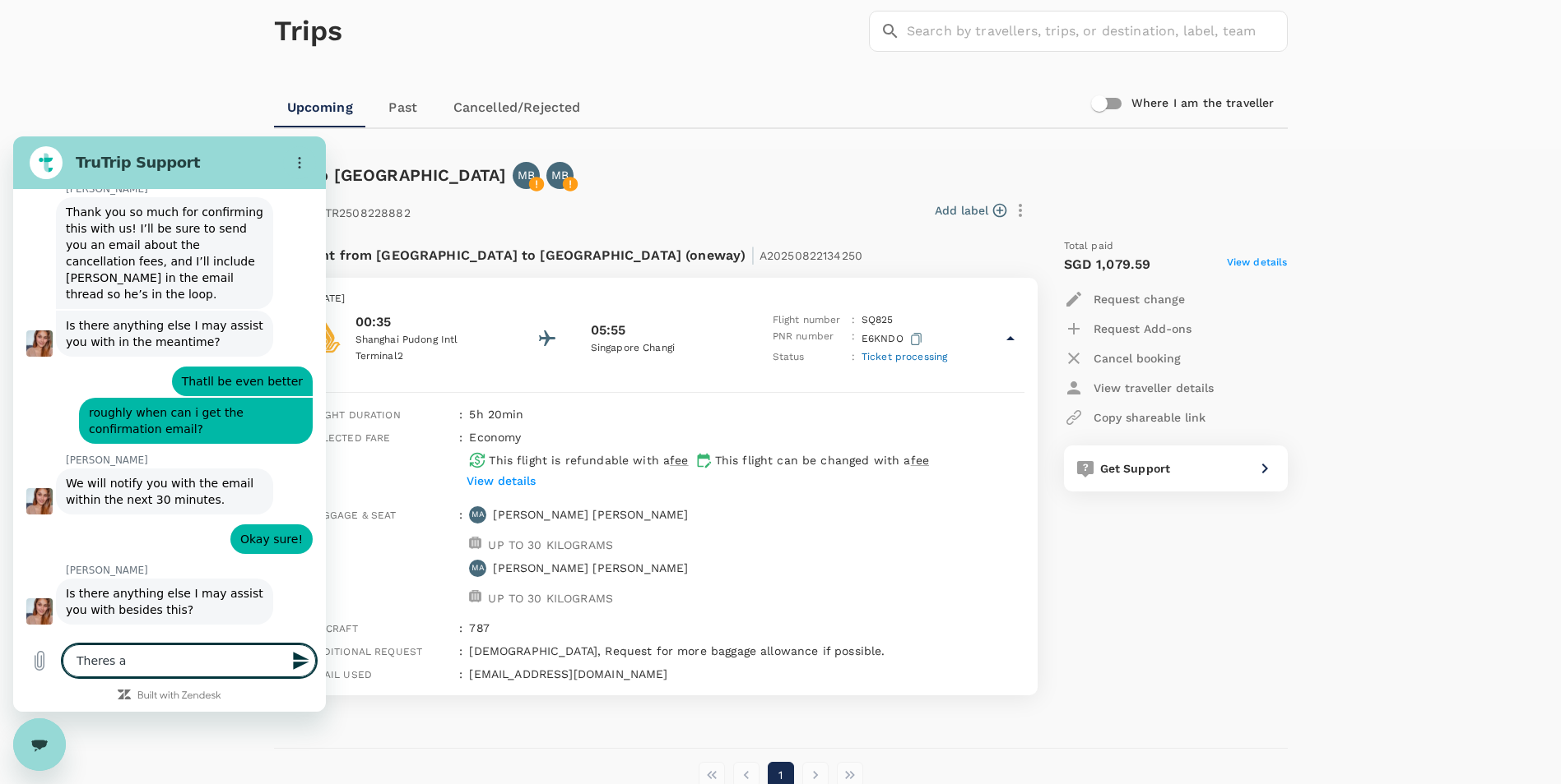
type textarea "x"
type textarea "Theres a ne"
type textarea "x"
type textarea "Theres a new"
type textarea "x"
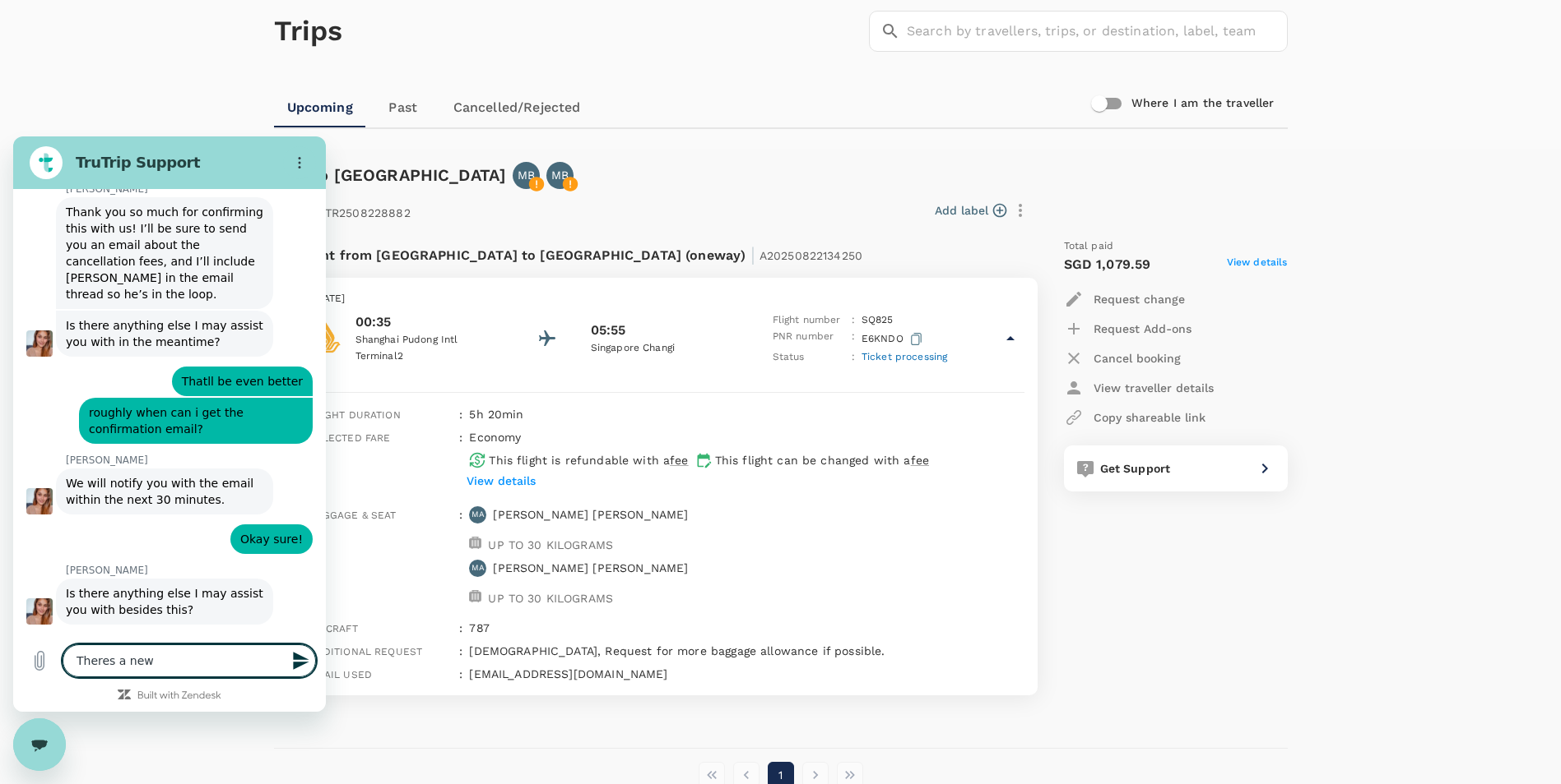
type textarea "Theres a new"
type textarea "x"
type textarea "Theres a new f"
type textarea "x"
type textarea "Theres a new fl"
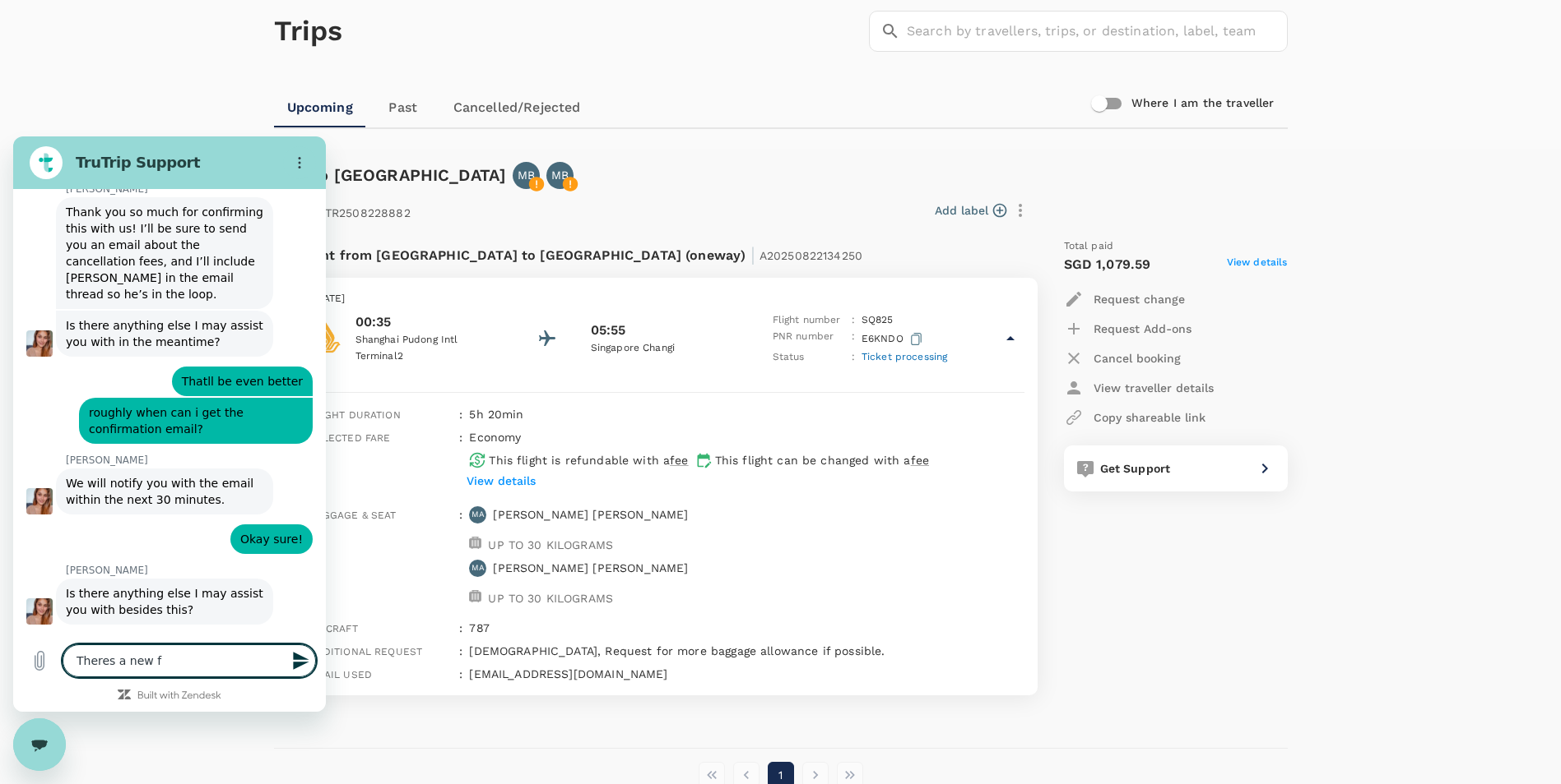
type textarea "x"
type textarea "Theres a new fli"
type textarea "x"
type textarea "Theres a new flig"
type textarea "x"
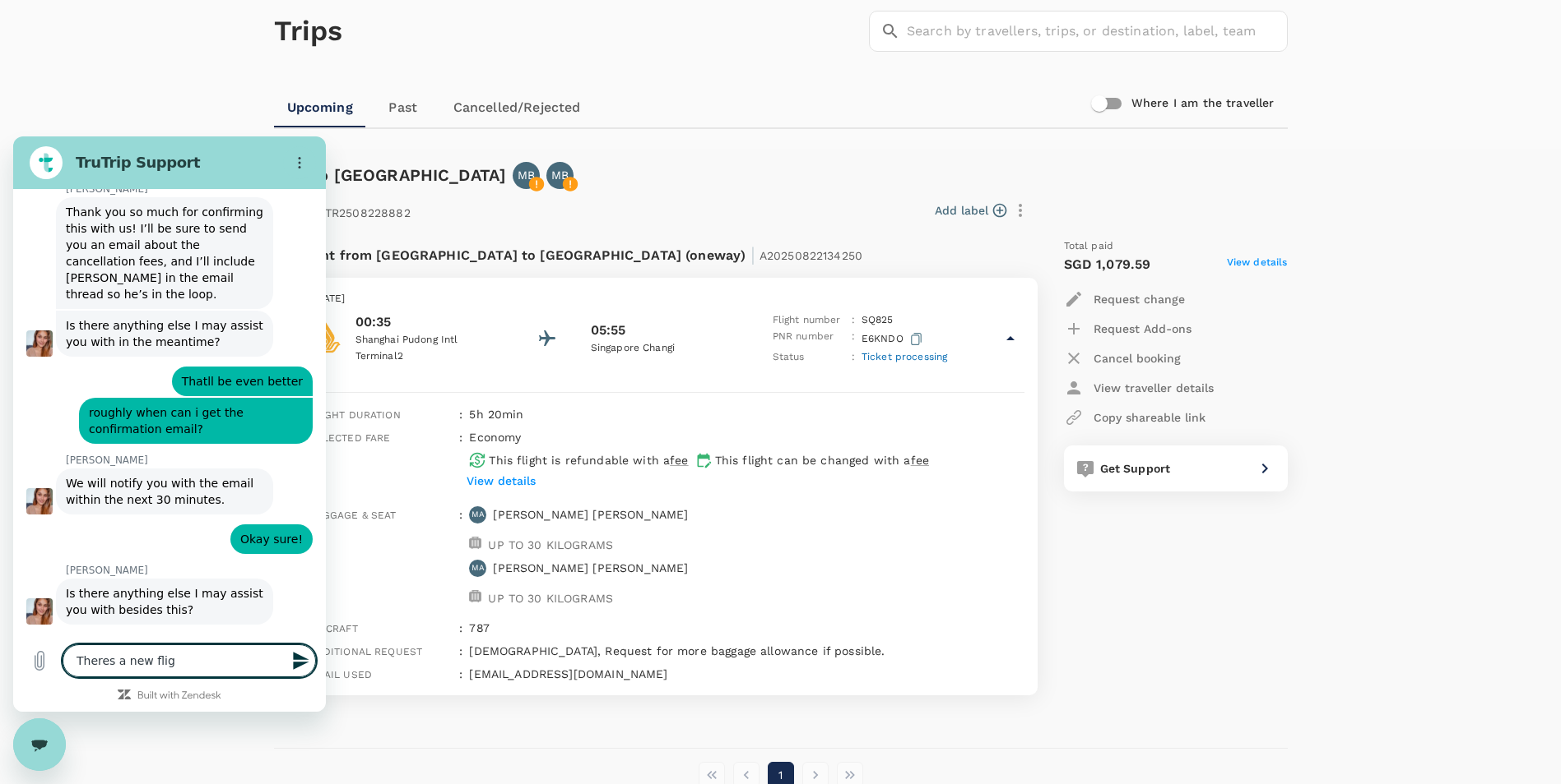
type textarea "Theres a new fligj"
type textarea "x"
type textarea "Theres a new fligjh"
type textarea "x"
type textarea "Theres a new fligjht"
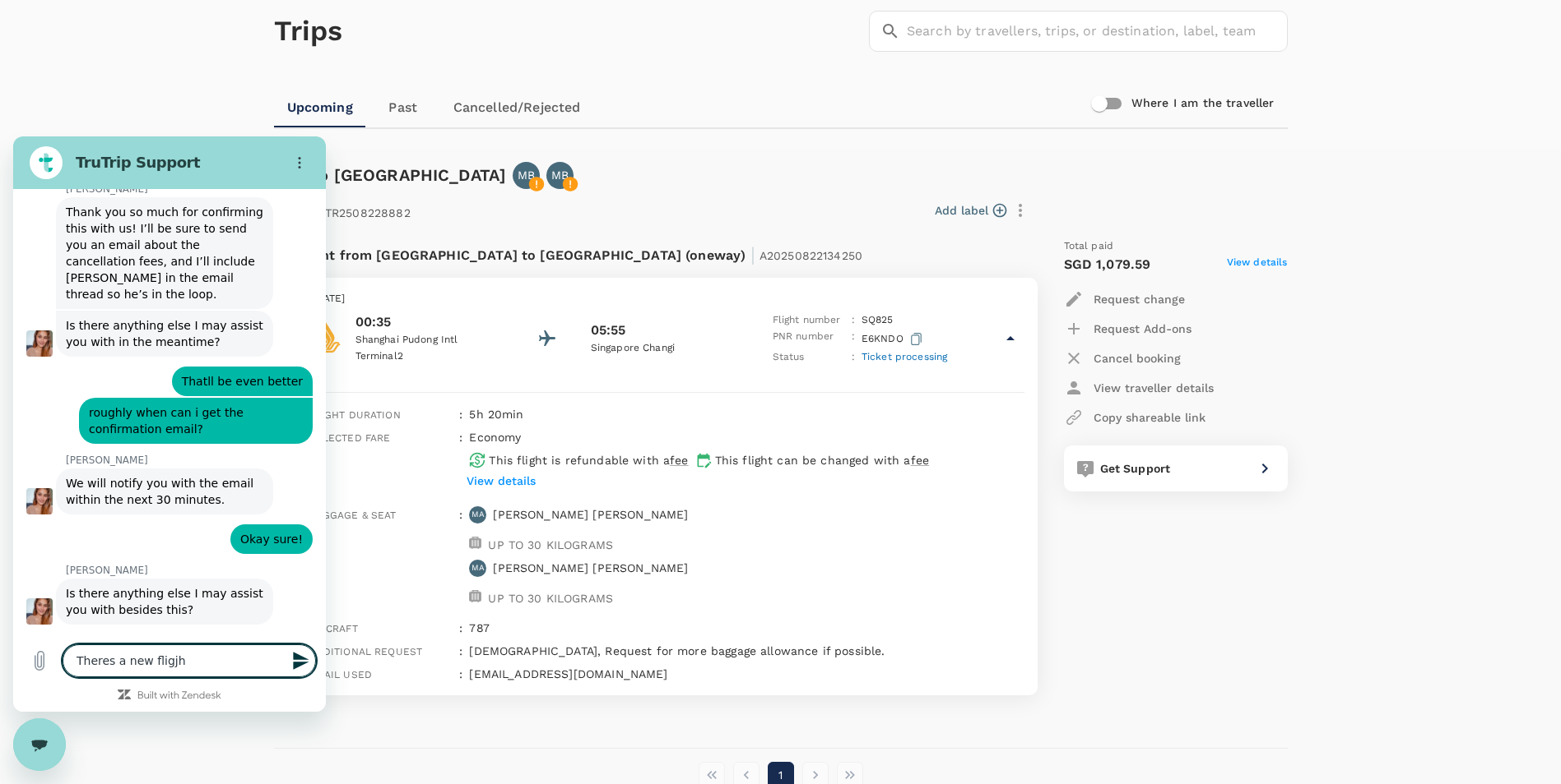
type textarea "x"
type textarea "Theres a new fligjh"
type textarea "x"
type textarea "Theres a new fligj"
type textarea "x"
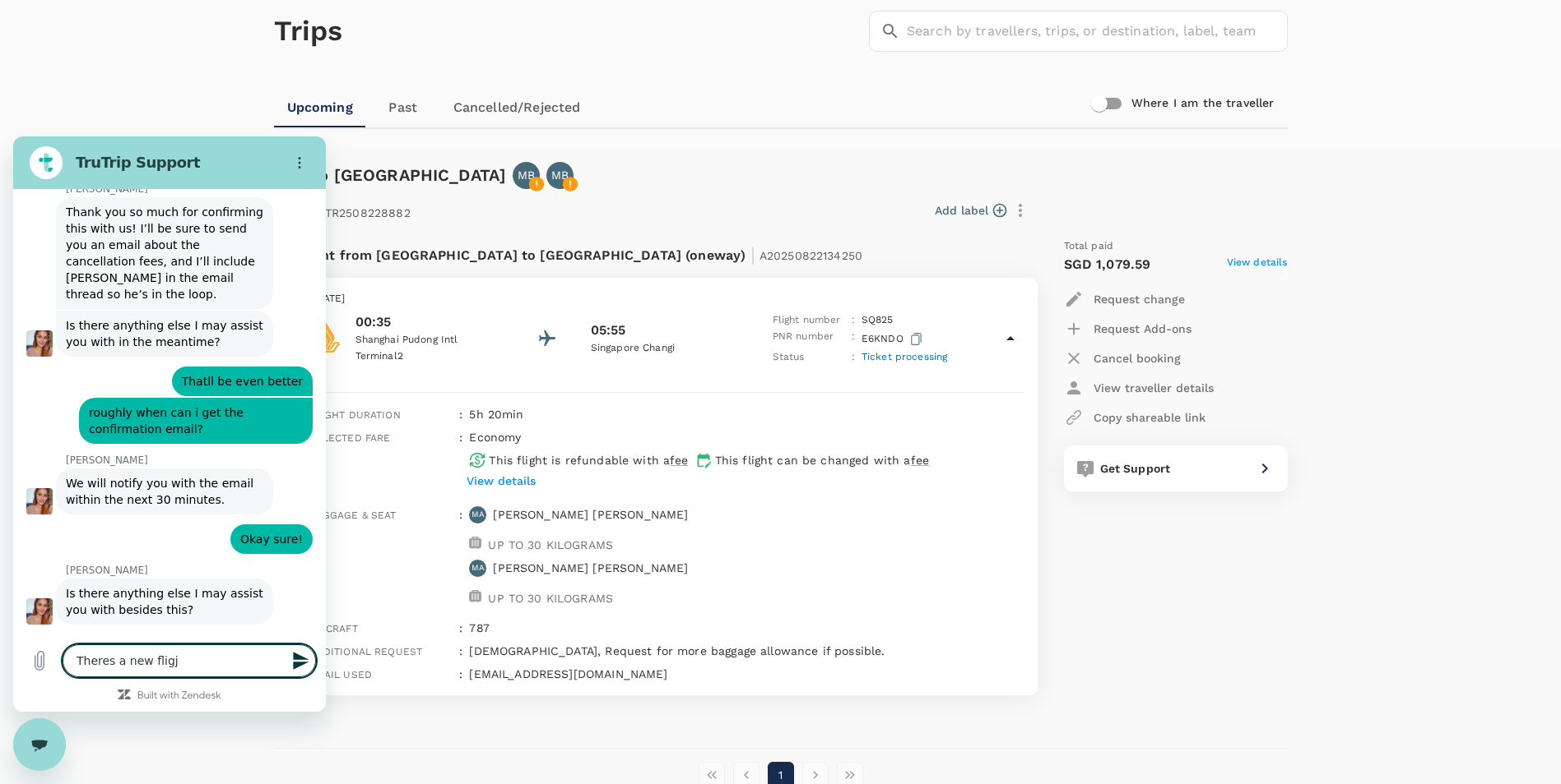
type textarea "Theres a new flig"
type textarea "x"
type textarea "Theres a new fligh"
type textarea "x"
type textarea "Theres a new flight"
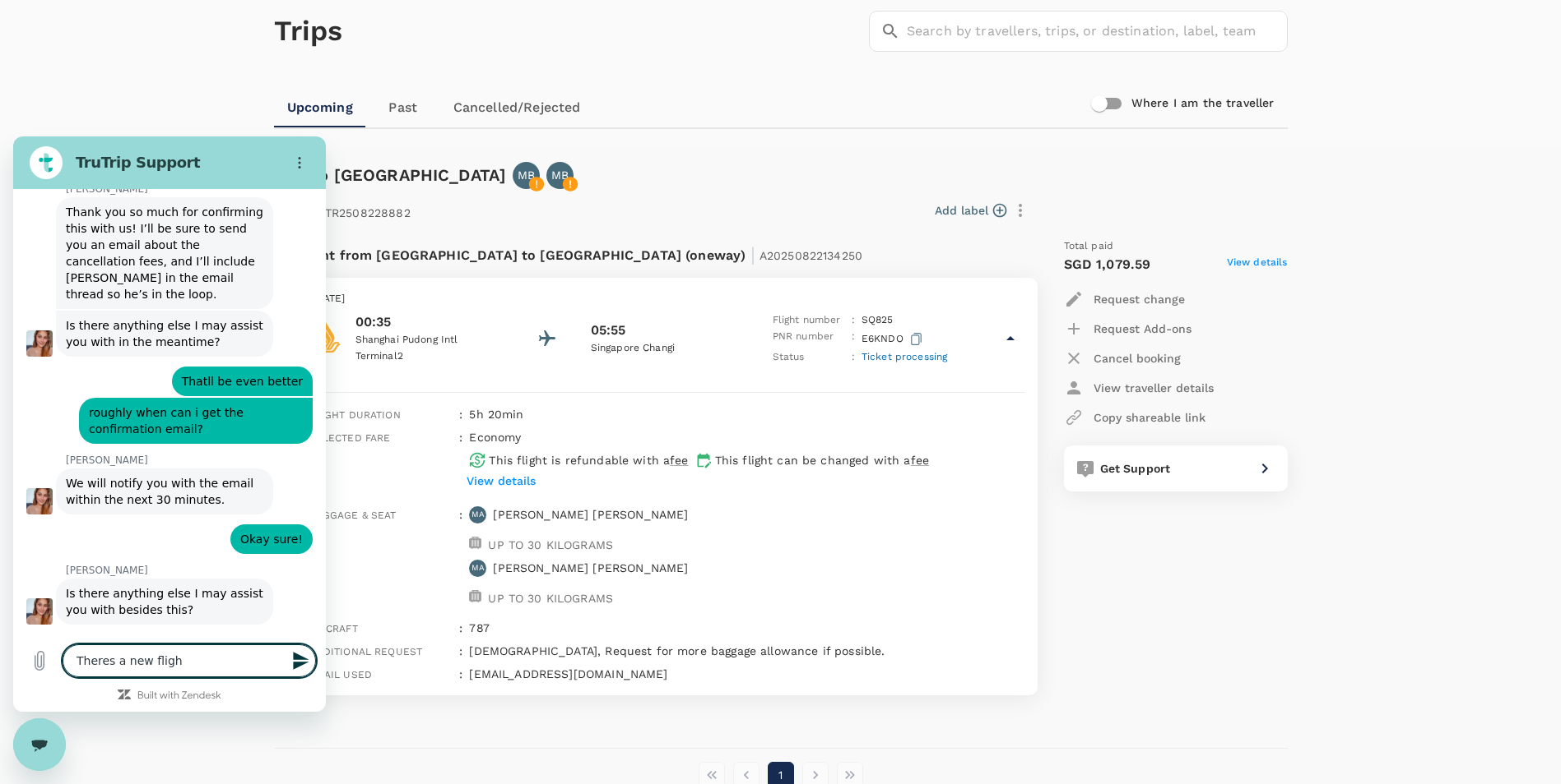
type textarea "x"
type textarea "Theres a new flight"
type textarea "x"
type textarea "Theres a new flight"
type textarea "x"
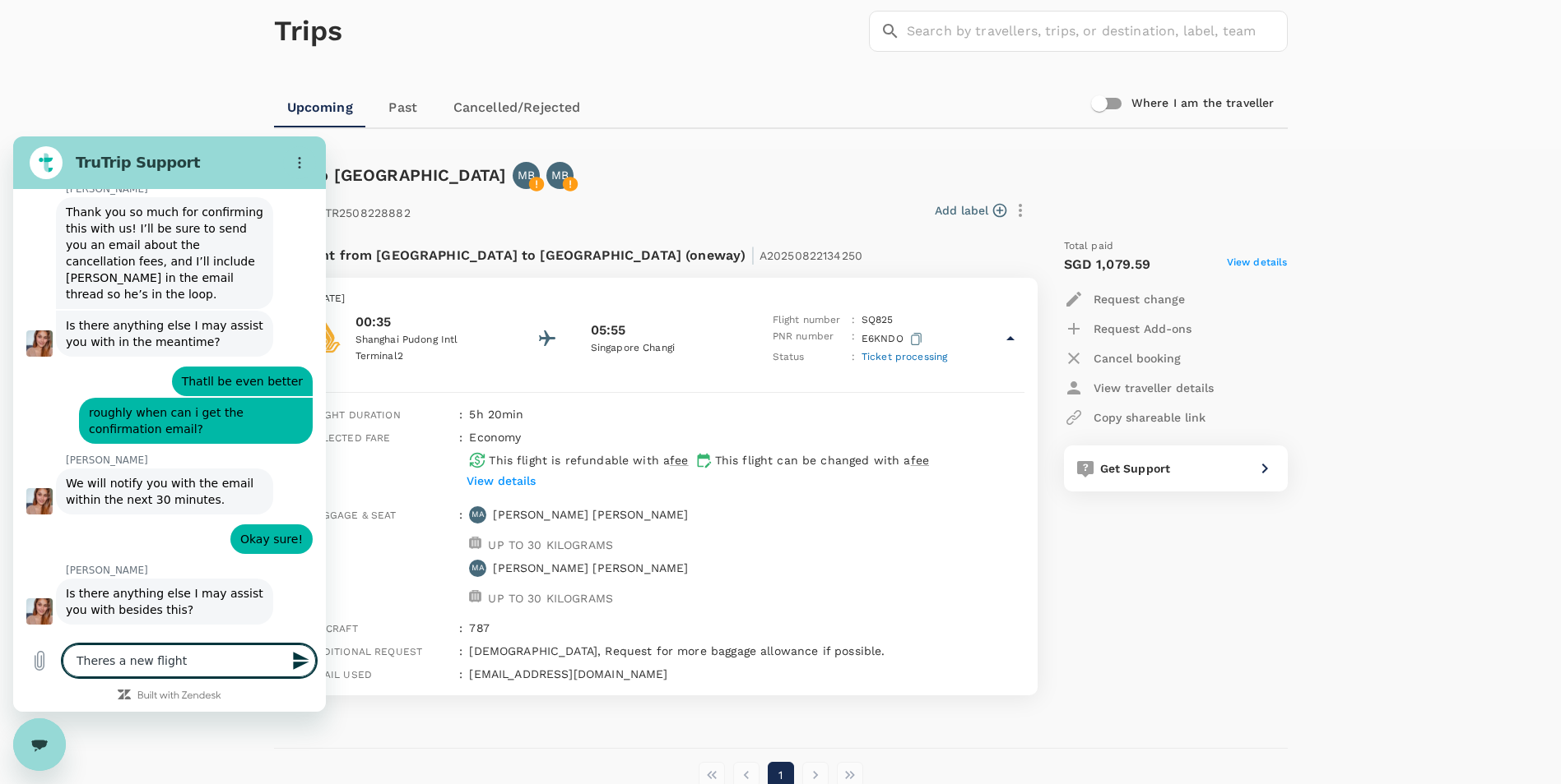
type textarea "Theres a new flight!"
type textarea "x"
type textarea "Theres a new flight!"
type textarea "x"
type textarea "Theres a new flight!"
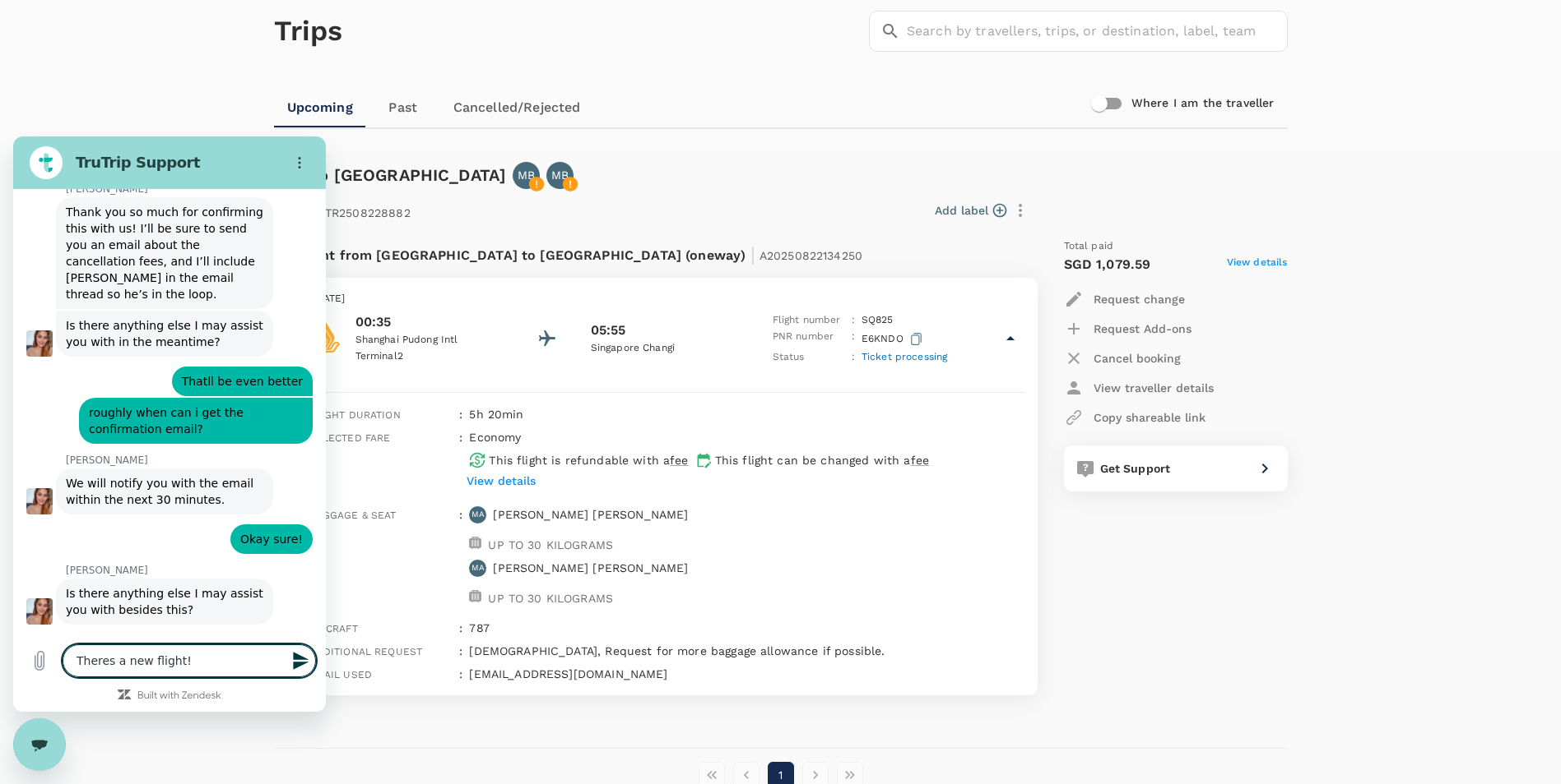
type textarea "x"
type textarea "Theres a new flight"
type textarea "x"
type textarea "Theres a new flight"
type textarea "x"
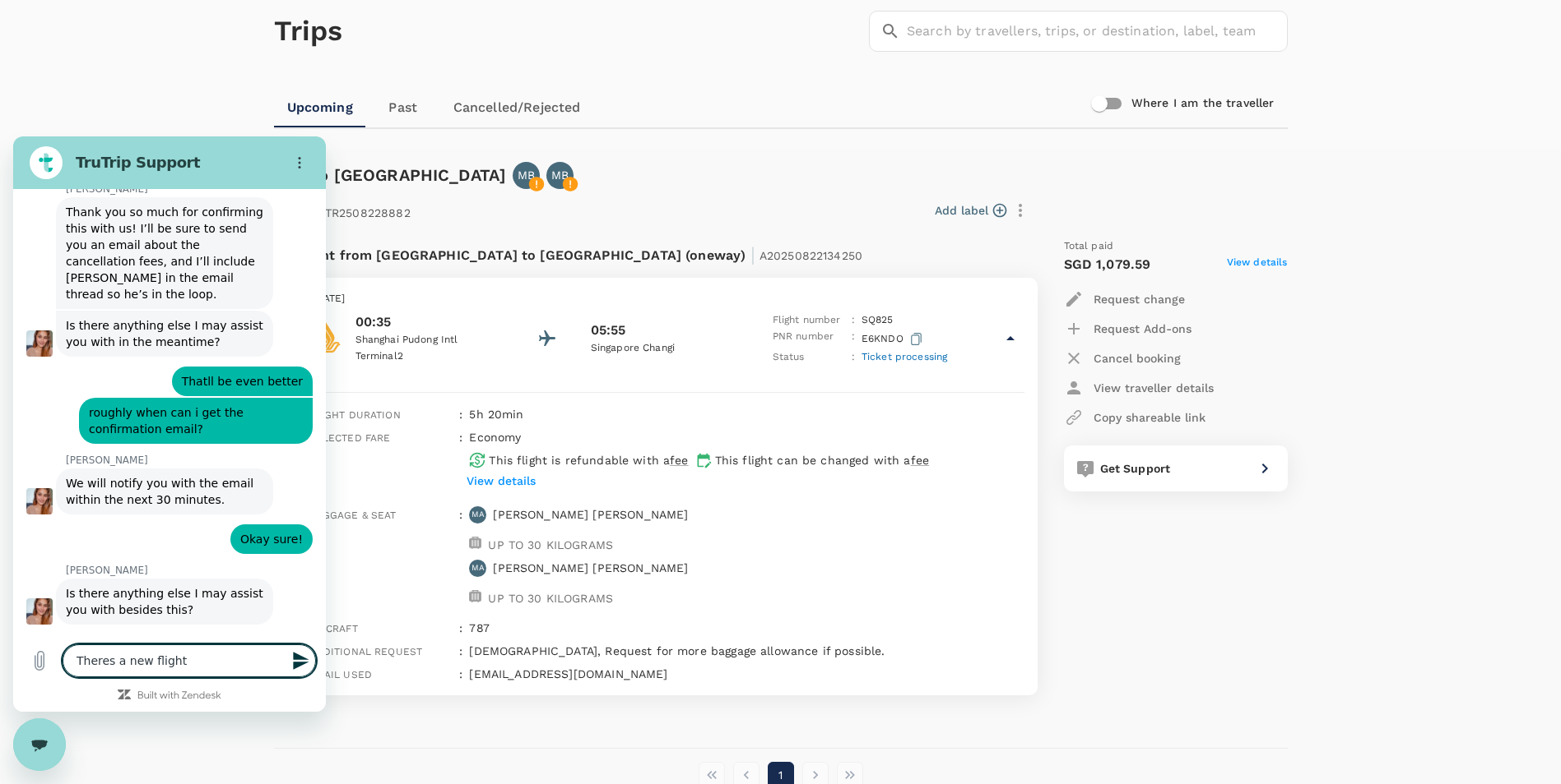
type textarea "Theres a new flight i"
type textarea "x"
type textarea "Theres a new flight iv"
type textarea "x"
type textarea "Theres a new flight ive"
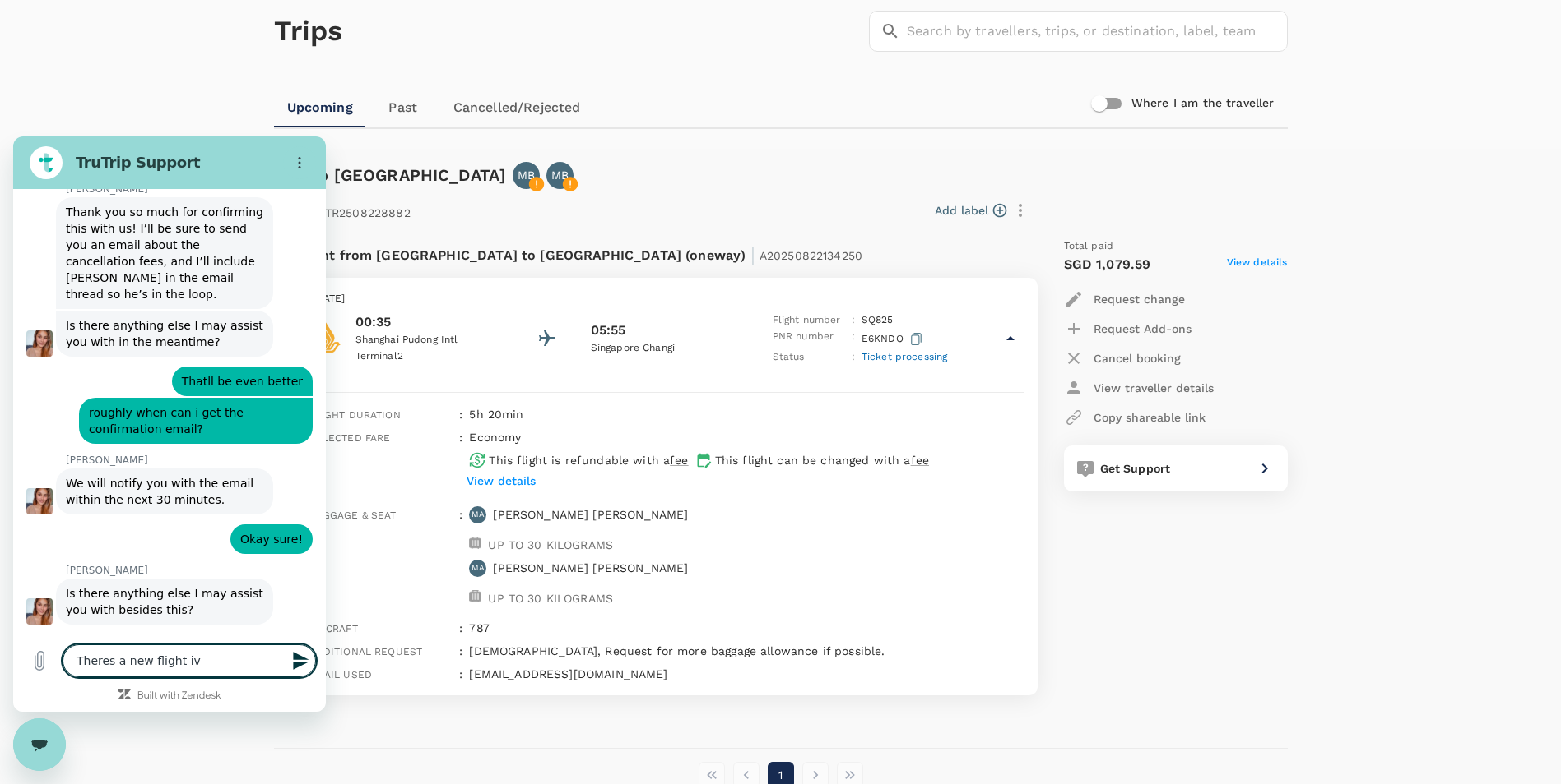
type textarea "x"
type textarea "Theres a new flight iveb"
type textarea "x"
type textarea "Theres a new flight ive"
type textarea "x"
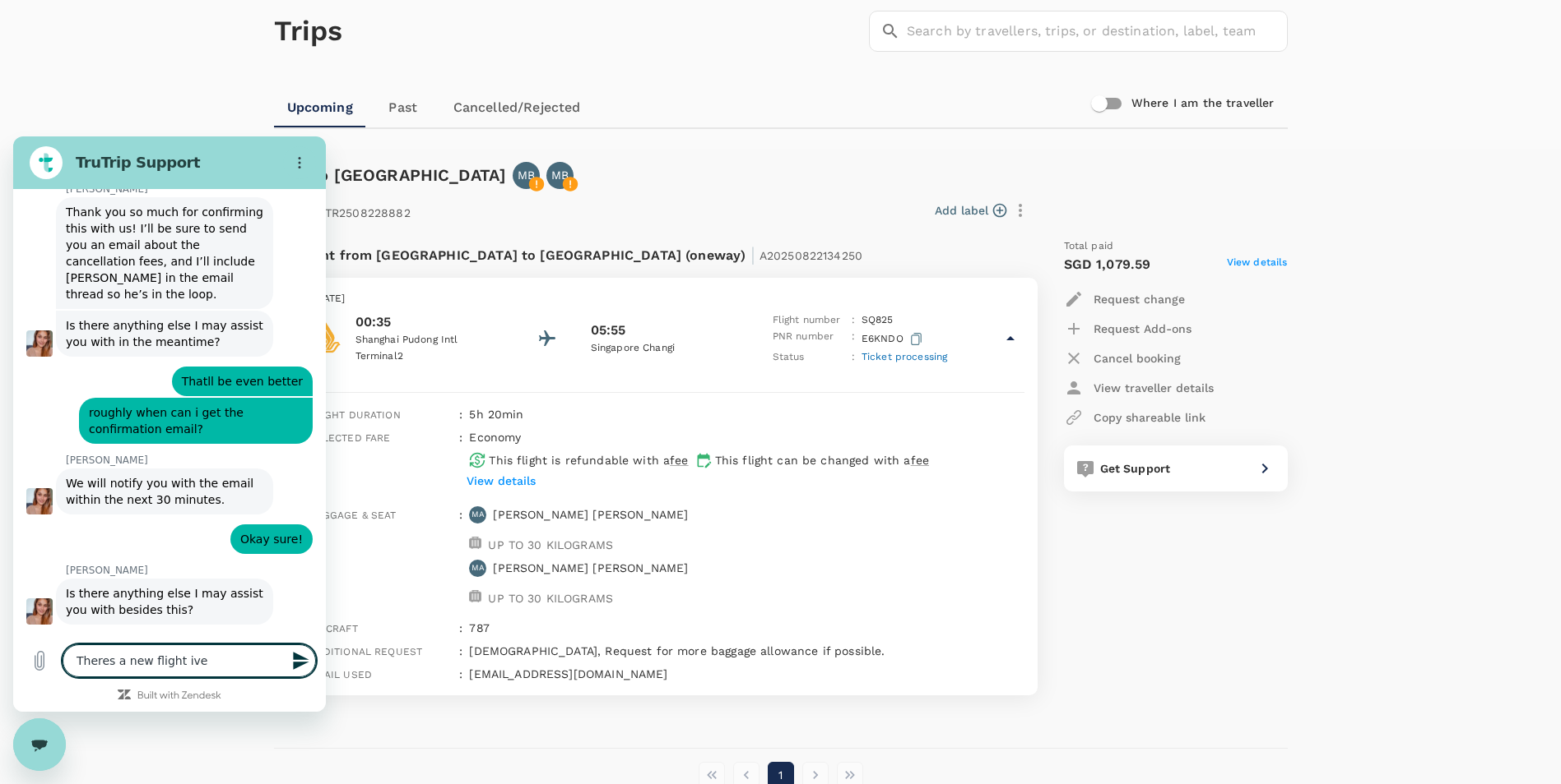
type textarea "Theres a new flight ive"
type textarea "x"
type textarea "Theres a new flight ive b"
type textarea "x"
type textarea "Theres a new flight ive bo"
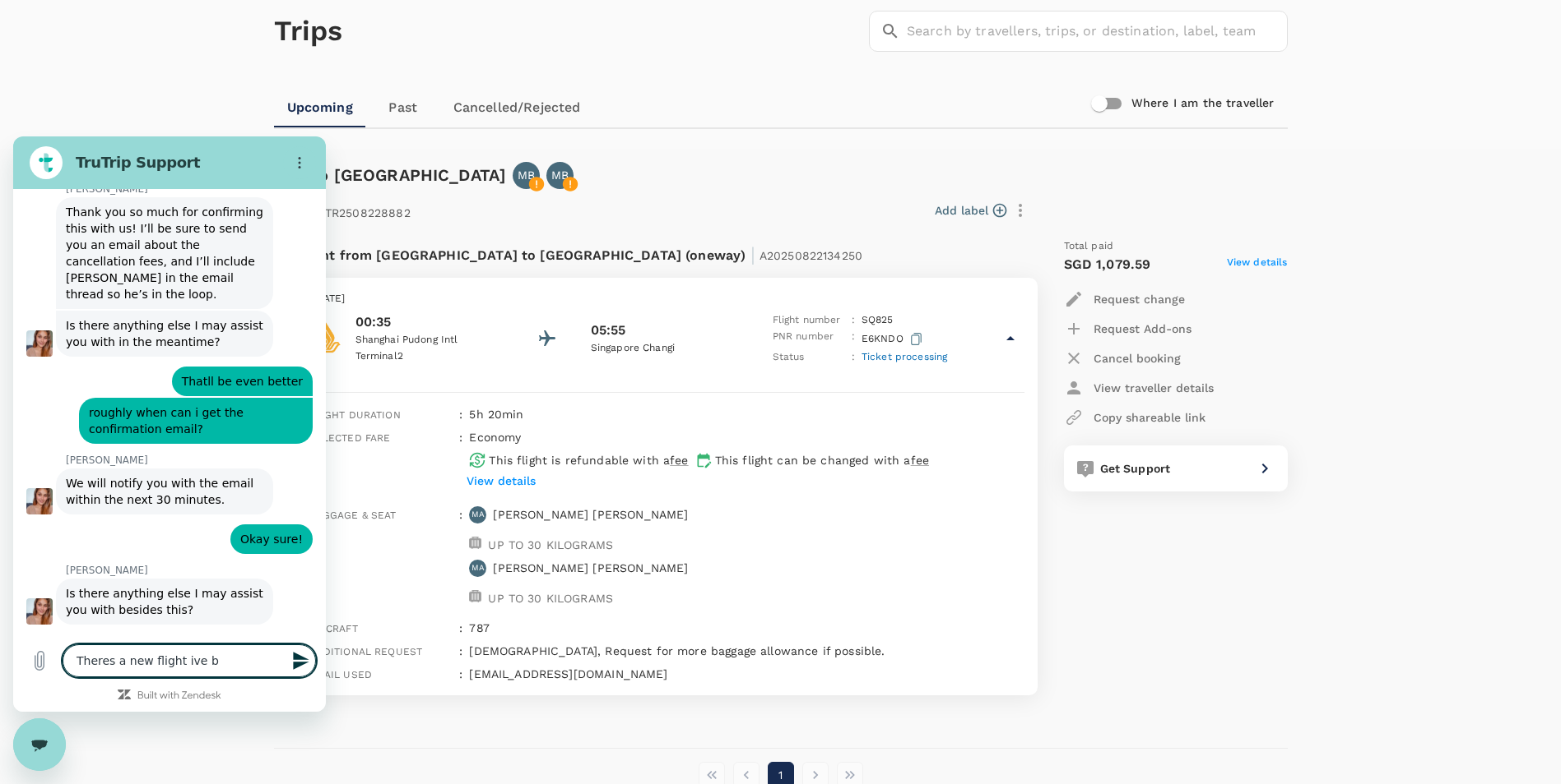
type textarea "x"
type textarea "Theres a new flight ive boo"
type textarea "x"
type textarea "Theres a new flight ive book"
type textarea "x"
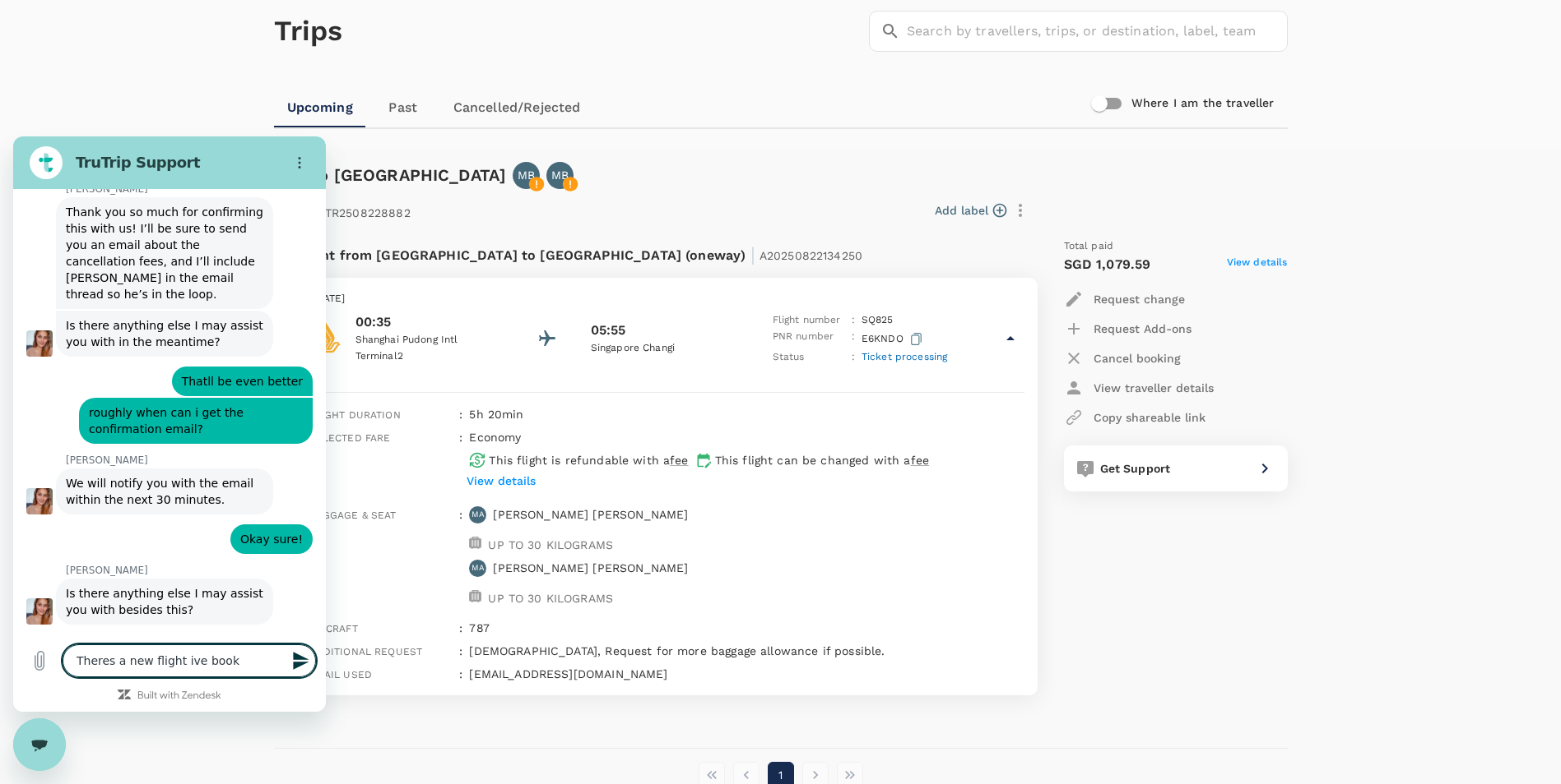
type textarea "Theres a new flight ive booke"
type textarea "x"
type textarea "Theres a new flight ive booked"
type textarea "x"
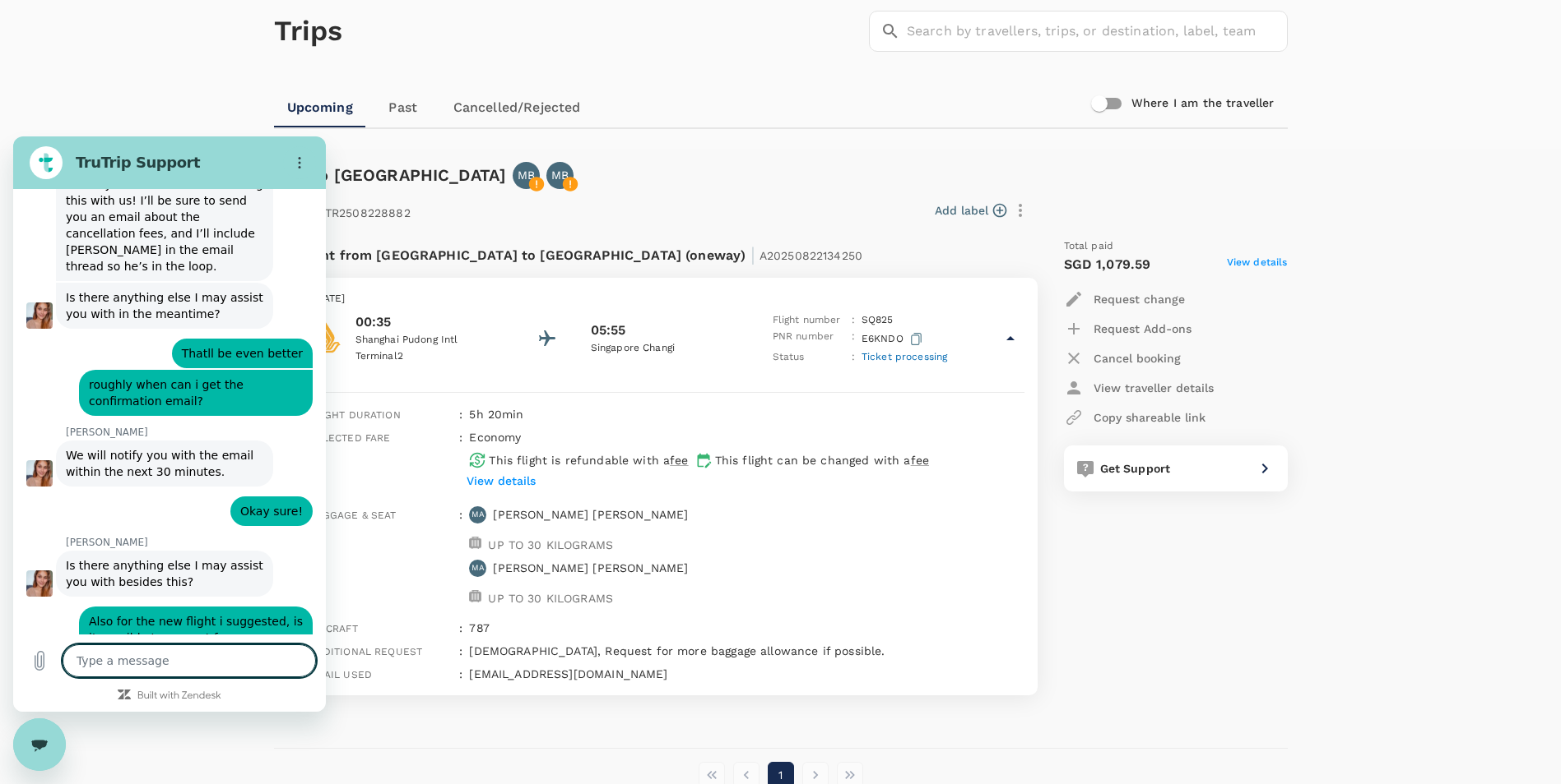
type textarea "x"
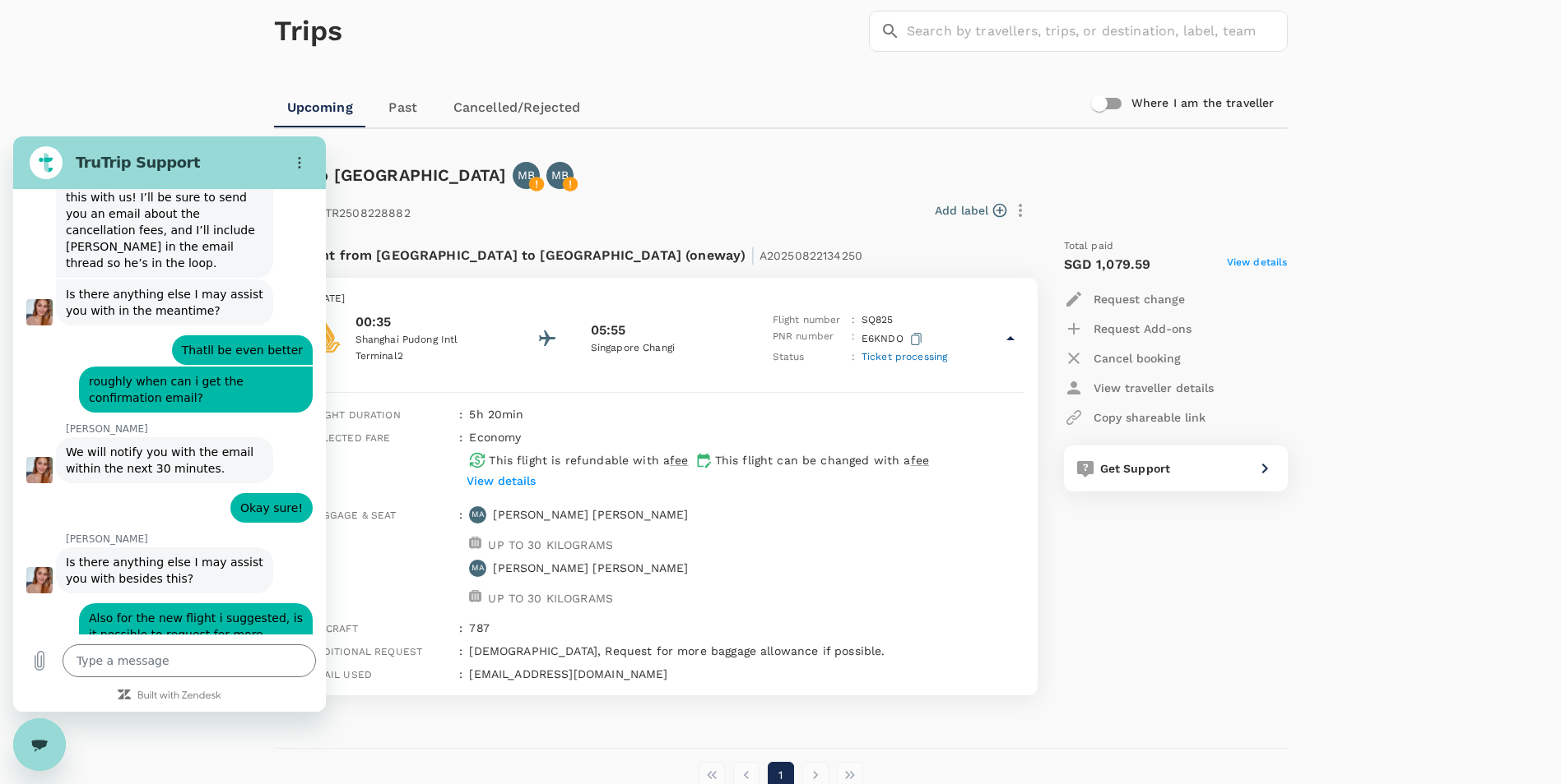
drag, startPoint x: 561, startPoint y: 282, endPoint x: 580, endPoint y: 272, distance: 21.5
click at [561, 282] on div "[DATE] 00:35 [GEOGRAPHIC_DATA] 2 05:55 [GEOGRAPHIC_DATA] [GEOGRAPHIC_DATA] Flig…" at bounding box center [667, 328] width 742 height 101
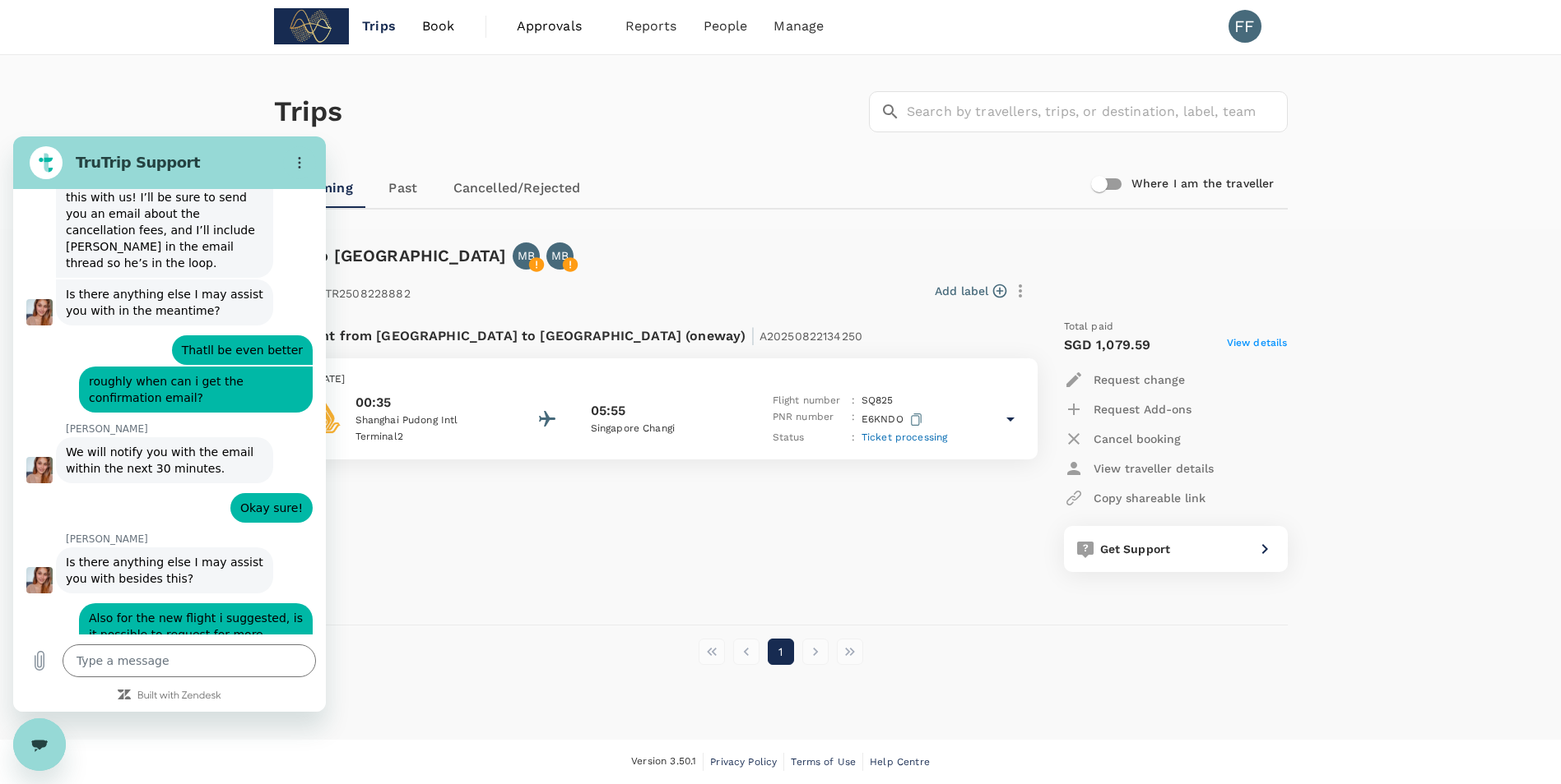
click at [695, 337] on div "Flight from [GEOGRAPHIC_DATA] to [GEOGRAPHIC_DATA] (oneway) | A20250822134250" at bounding box center [612, 334] width 631 height 30
drag, startPoint x: 687, startPoint y: 331, endPoint x: 579, endPoint y: 347, distance: 109.2
click at [579, 347] on div "Flight from [GEOGRAPHIC_DATA] to [GEOGRAPHIC_DATA] (oneway) | A20250822134250" at bounding box center [612, 334] width 631 height 30
copy span "A20250822134250"
click at [162, 666] on textarea at bounding box center [190, 660] width 254 height 33
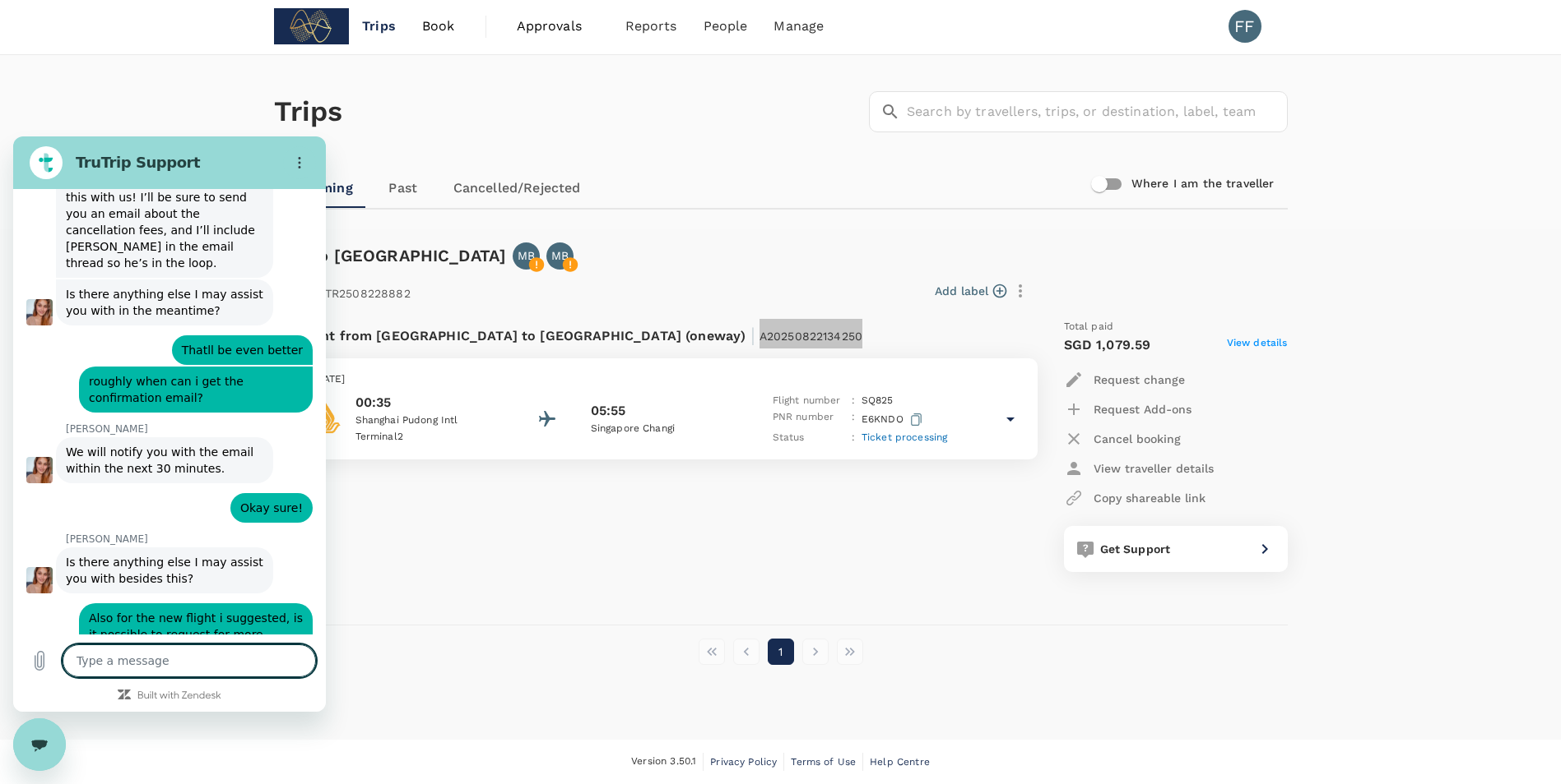
paste textarea "A20250822134250"
type textarea "A20250822134250"
type textarea "x"
type textarea "A20250822134250,"
type textarea "x"
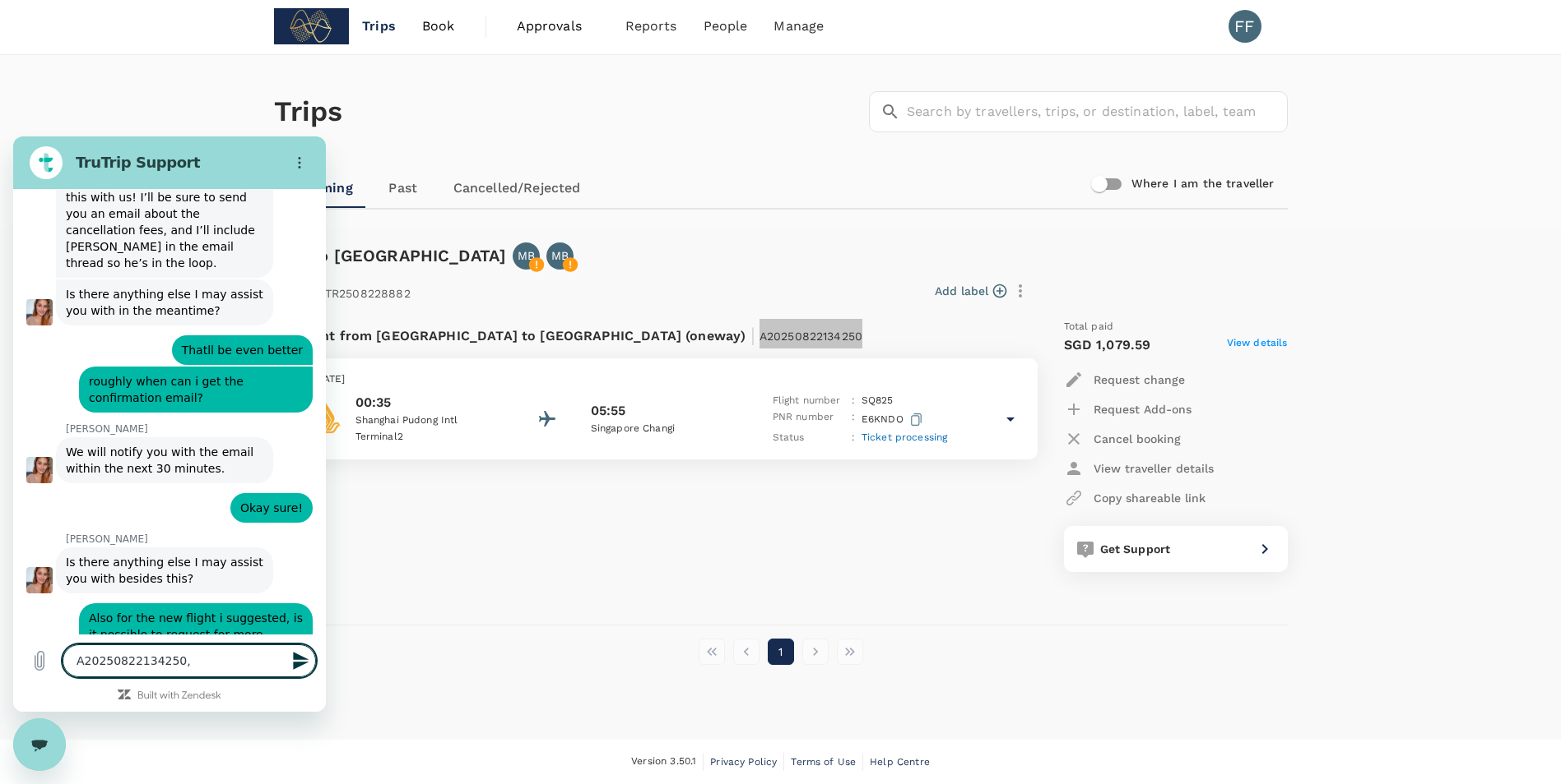
type textarea "A20250822134250,"
type textarea "x"
type textarea "A20250822134250, c"
type textarea "x"
type textarea "A20250822134250, co"
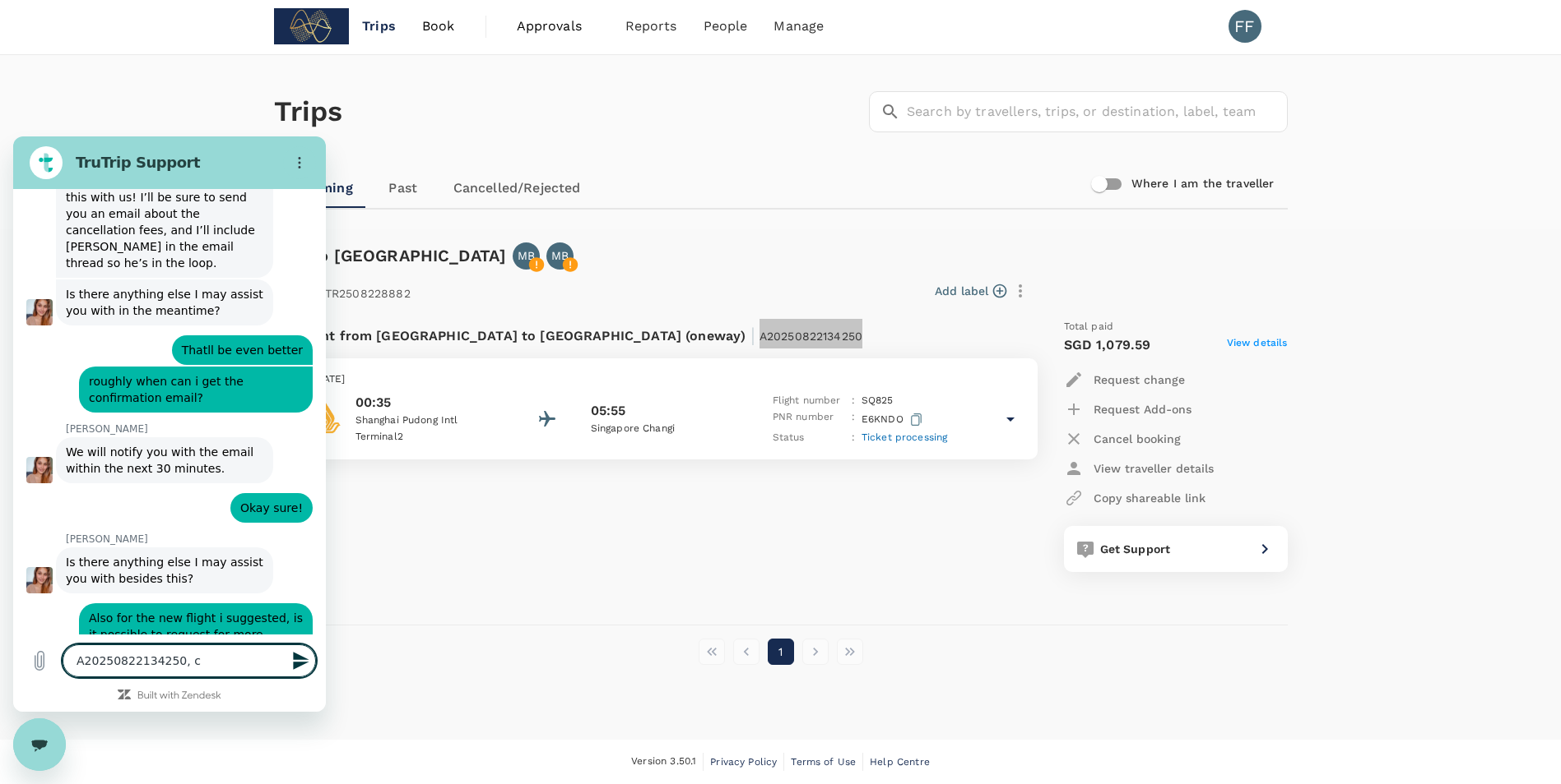
type textarea "x"
type textarea "A20250822134250, col"
type textarea "x"
type textarea "A20250822134250, co"
type textarea "x"
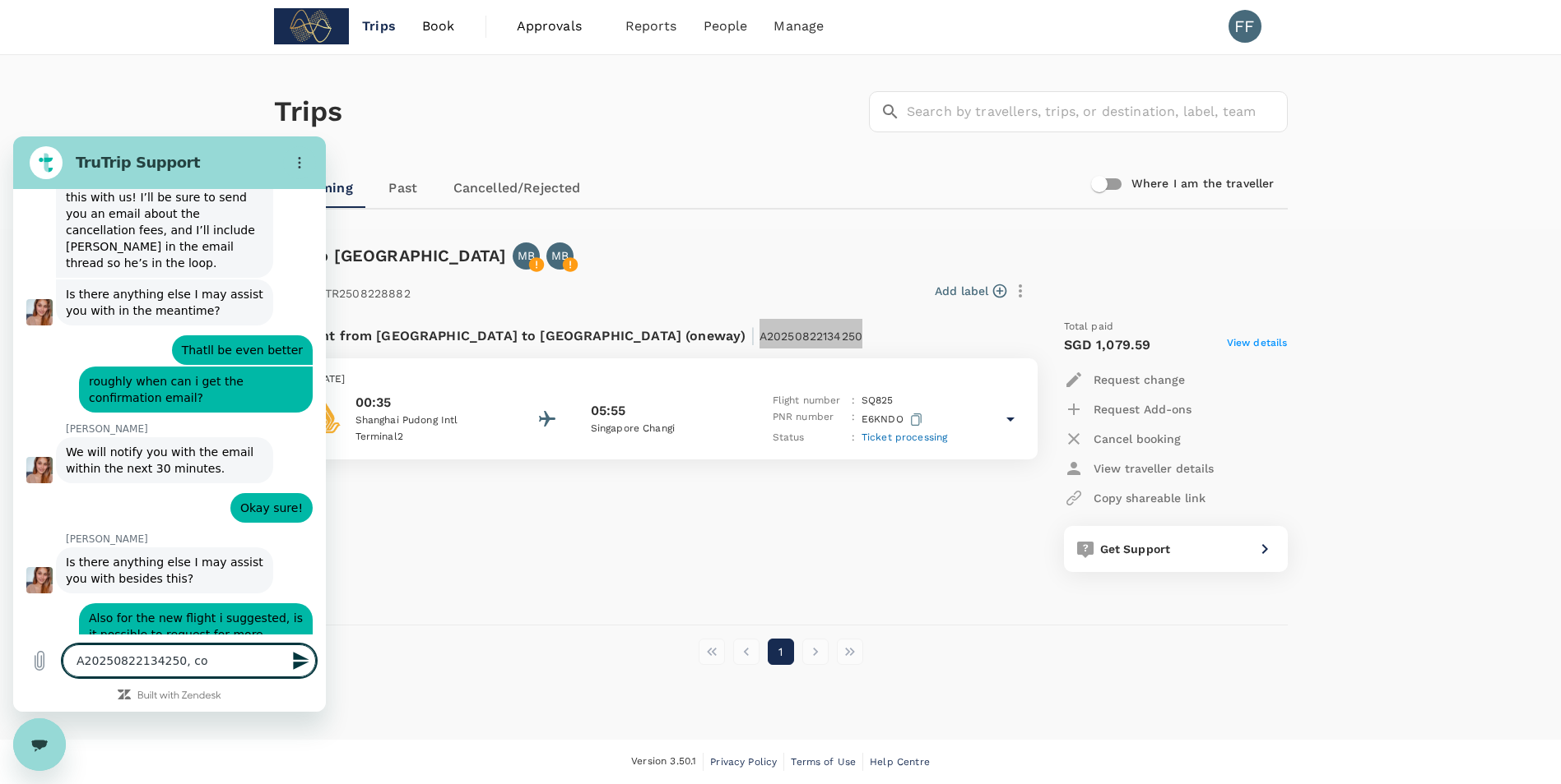
type textarea "A20250822134250, cou"
type textarea "x"
type textarea "A20250822134250, coul"
type textarea "x"
type textarea "A20250822134250, could"
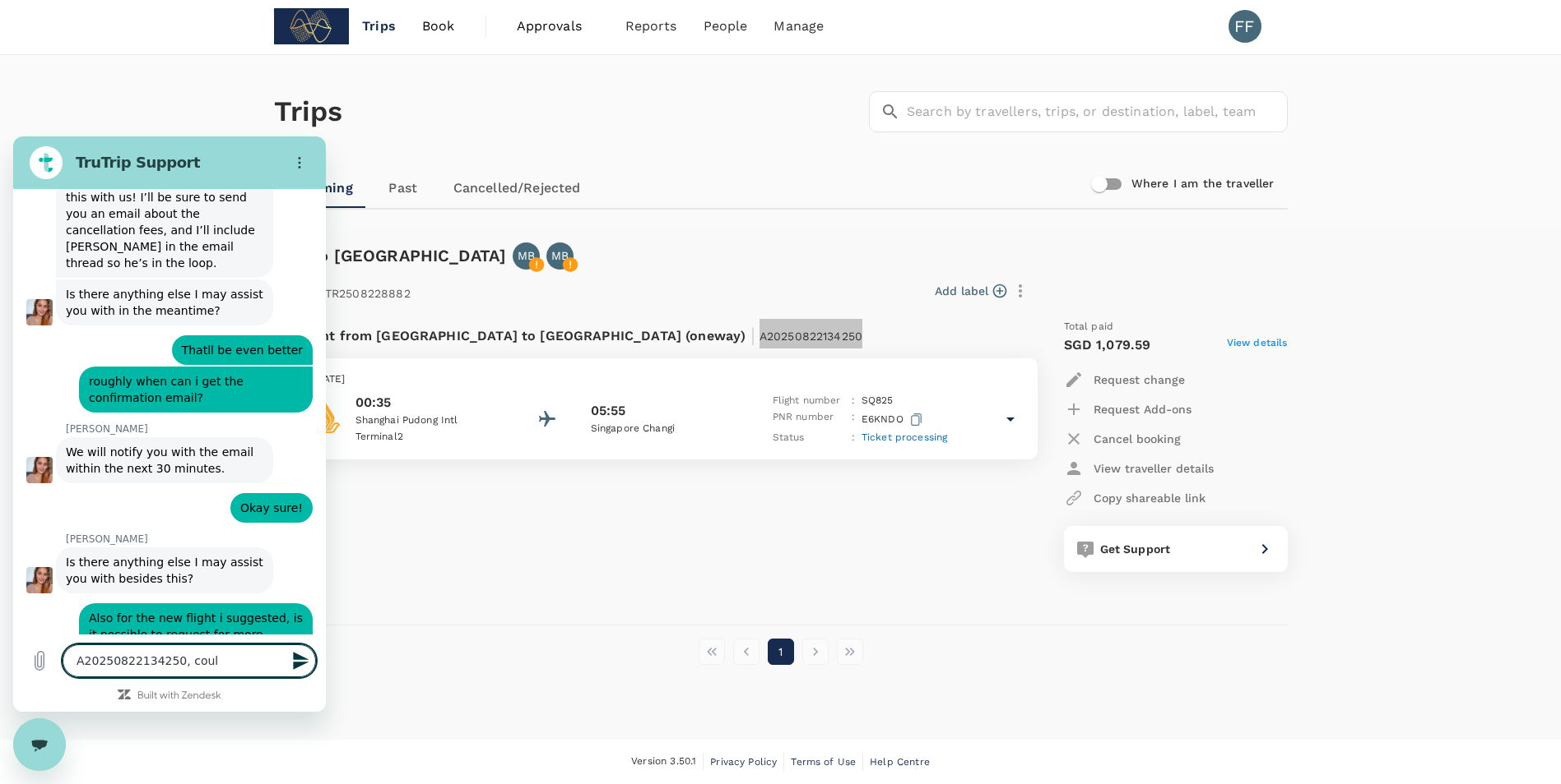
type textarea "x"
type textarea "A20250822134250, could"
type textarea "x"
type textarea "A20250822134250, could y"
type textarea "x"
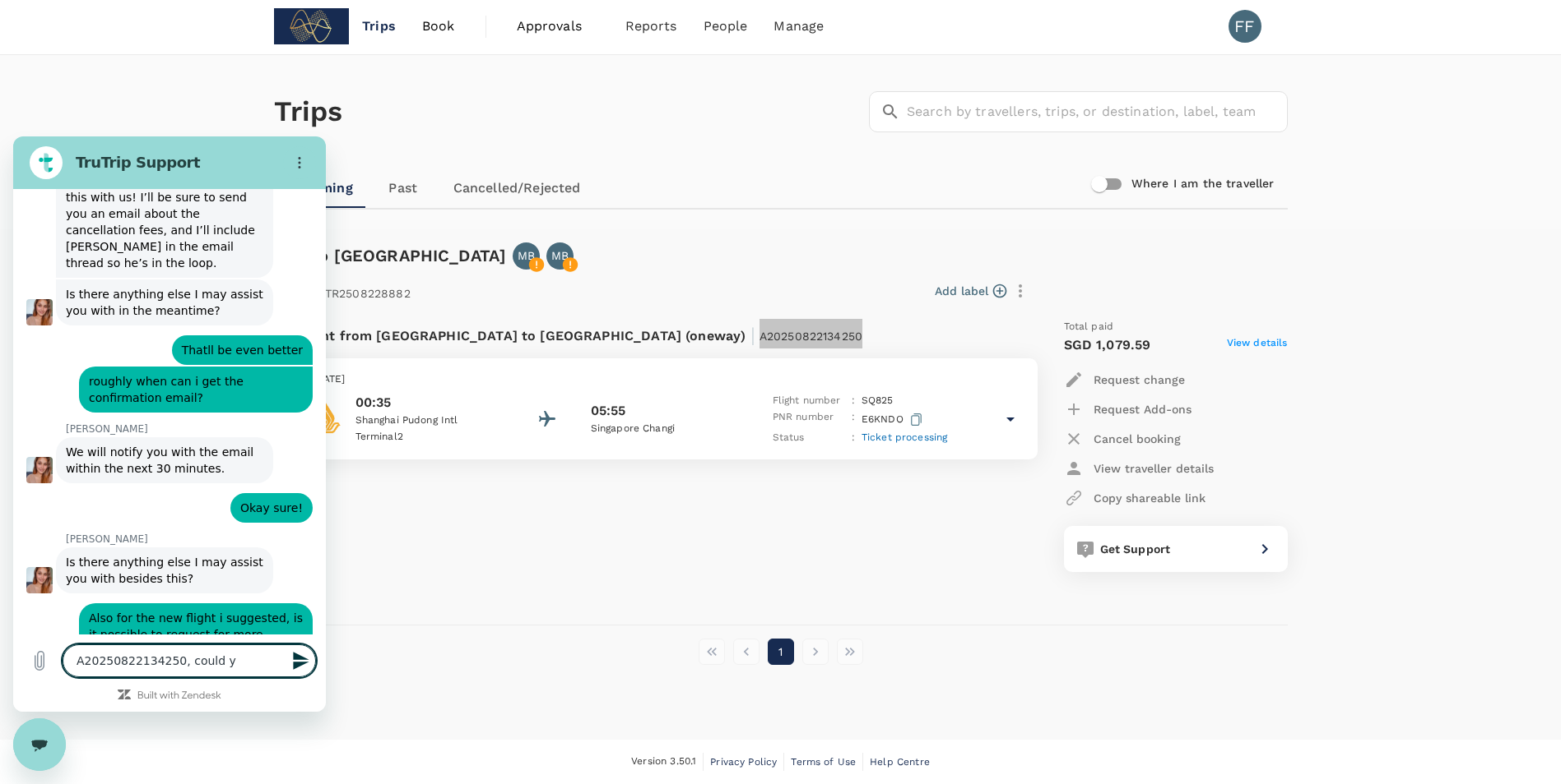
type textarea "A20250822134250, could yo"
type textarea "x"
type textarea "A20250822134250, could you"
type textarea "x"
type textarea "A20250822134250, could you"
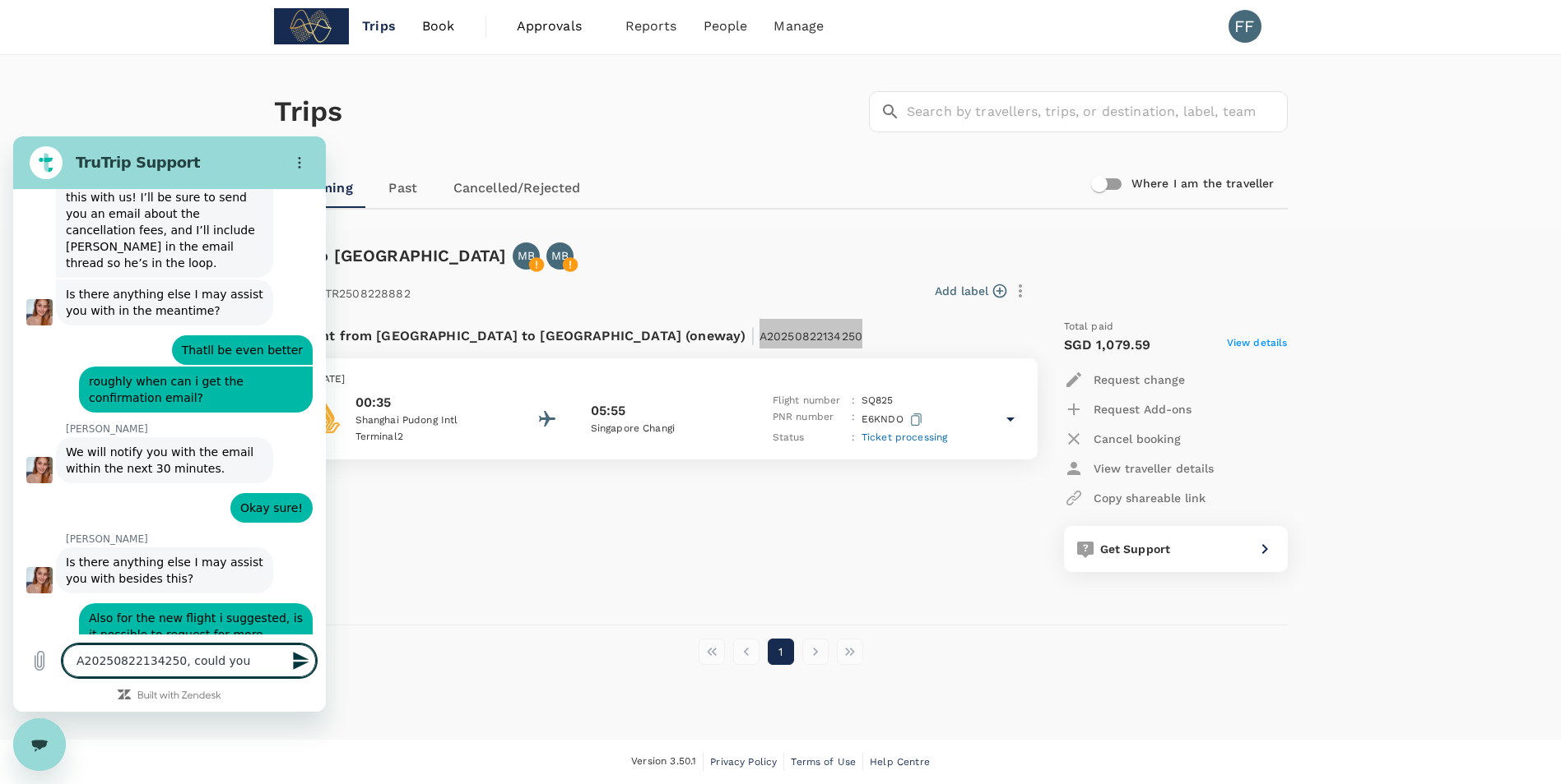
type textarea "x"
type textarea "A20250822134250, could you p"
type textarea "x"
type textarea "A20250822134250, could you"
type textarea "x"
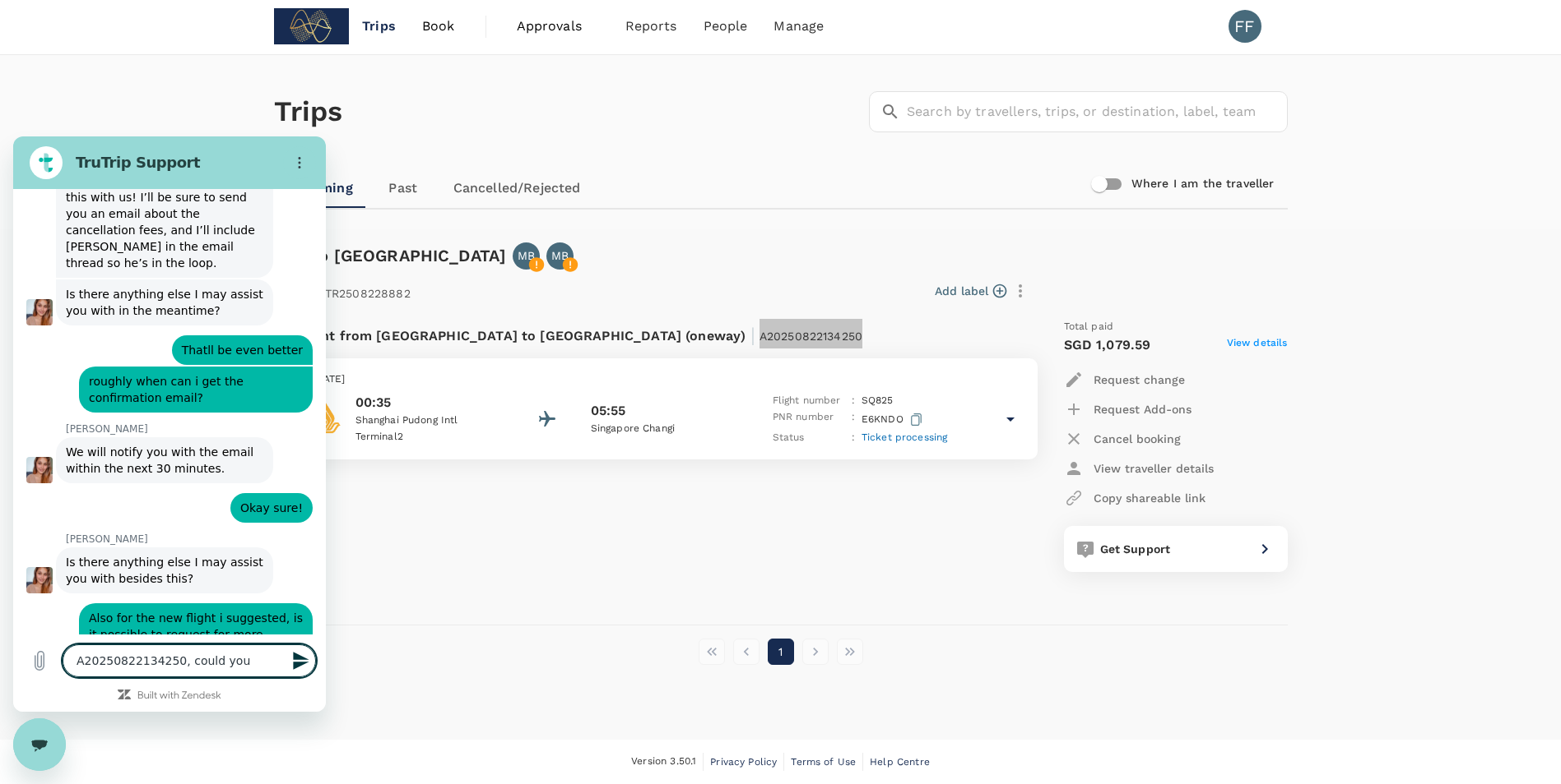
type textarea "A20250822134250, could you m"
type textarea "x"
type textarea "A20250822134250, could you"
type textarea "x"
type textarea "A20250822134250, could you p"
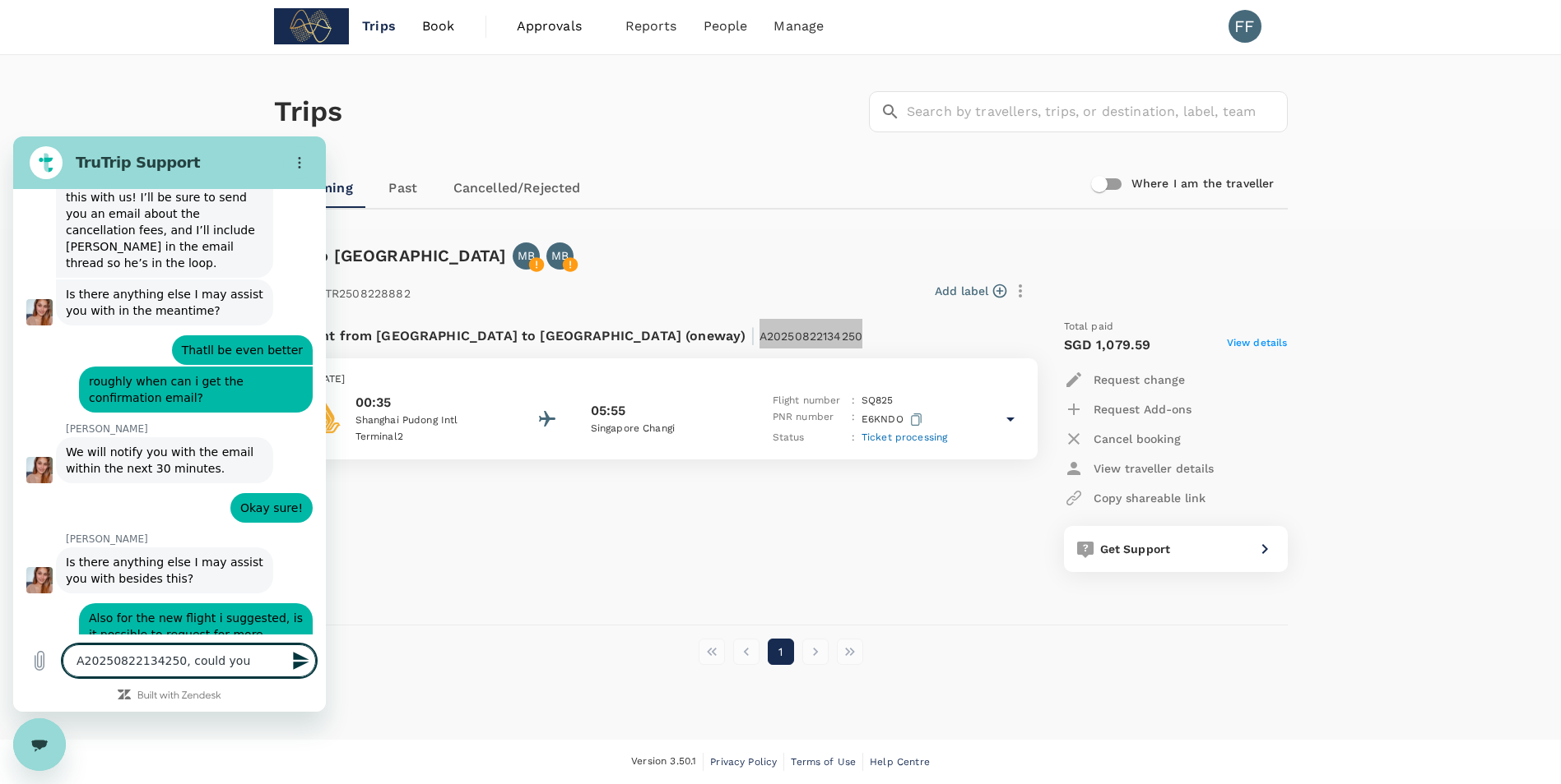
type textarea "x"
type textarea "A20250822134250, could you pl"
type textarea "x"
type textarea "A20250822134250, could you ple"
type textarea "x"
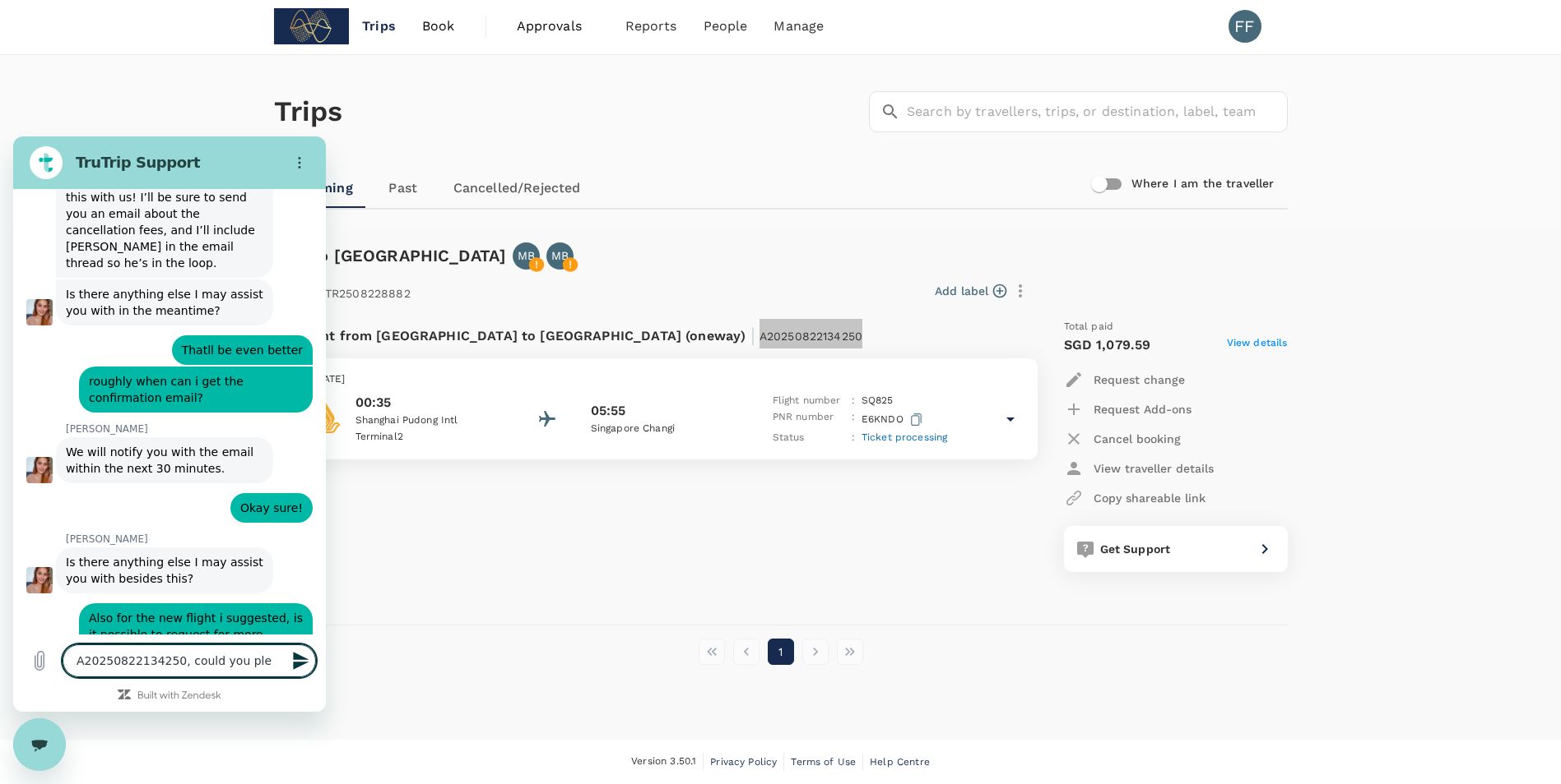
type textarea "A20250822134250, could you plea"
type textarea "x"
type textarea "A20250822134250, could you pleas"
type textarea "x"
type textarea "A20250822134250, could you please"
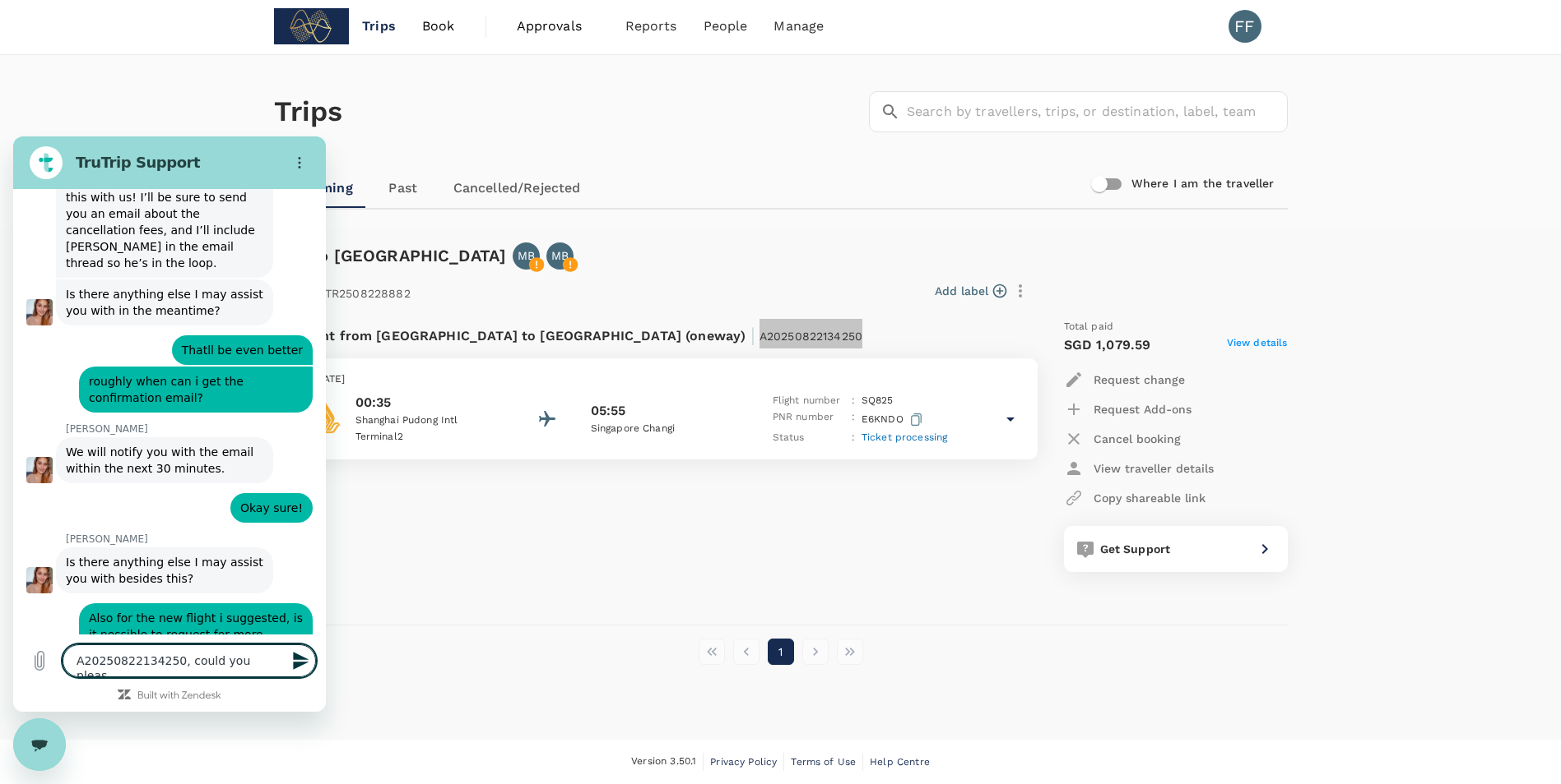
type textarea "x"
type textarea "A20250822134250, could you please"
type textarea "x"
type textarea "A20250822134250, could you please m"
type textarea "x"
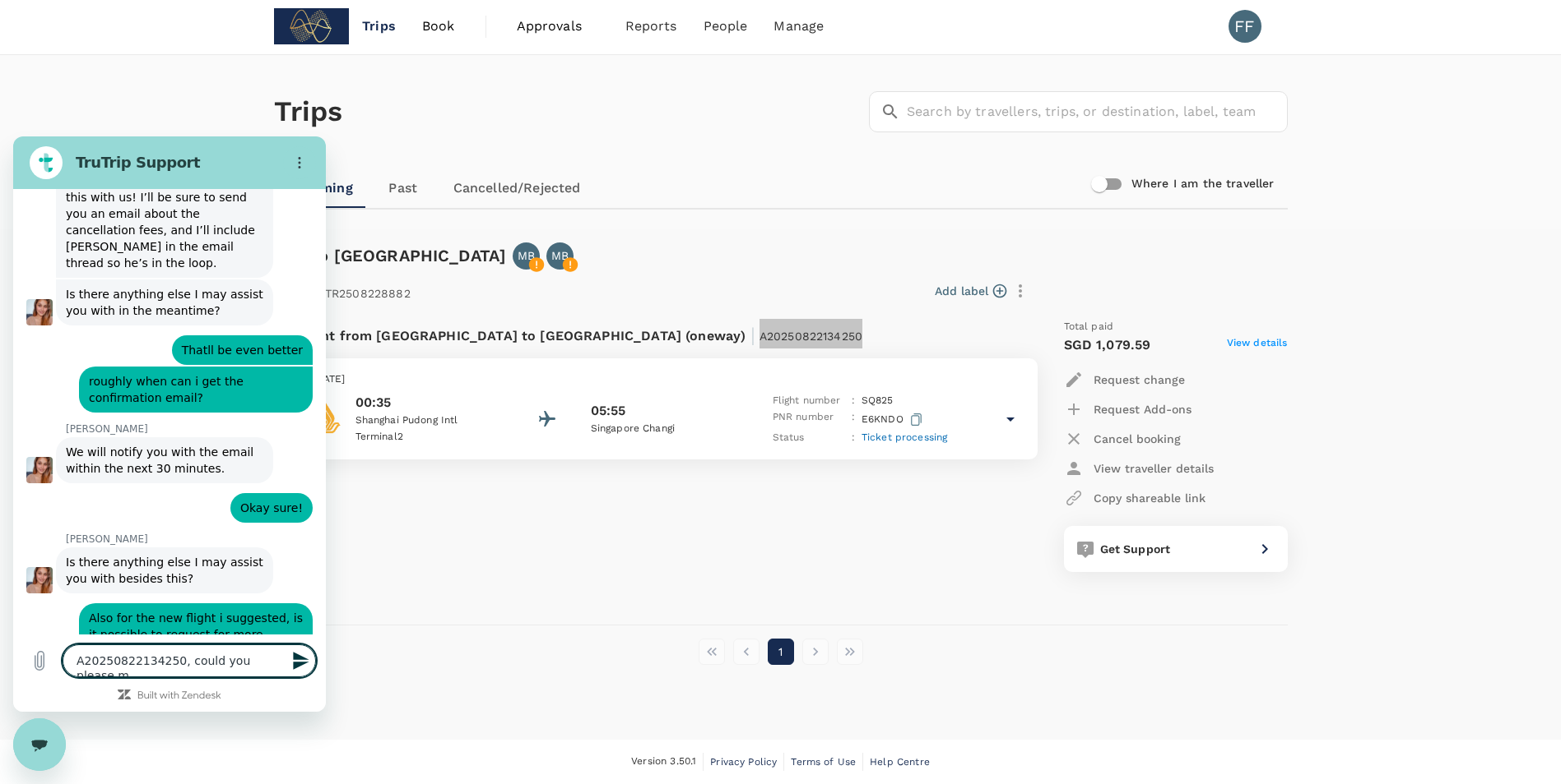
type textarea "A20250822134250, could you please ma"
type textarea "x"
type textarea "A20250822134250, could you please [PERSON_NAME]"
type textarea "x"
type textarea "A20250822134250, could you please [PERSON_NAME]"
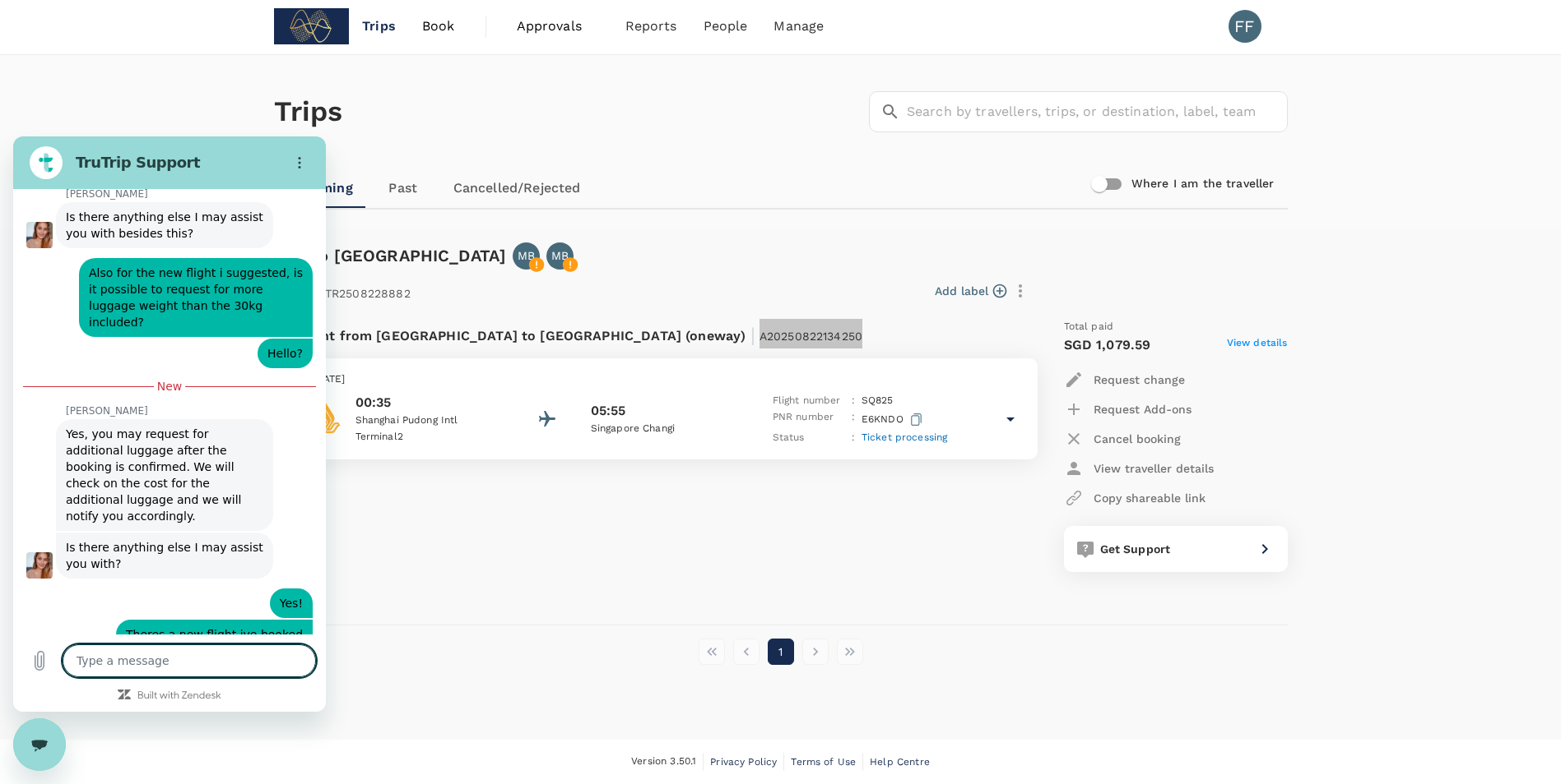
scroll to position [7807, 0]
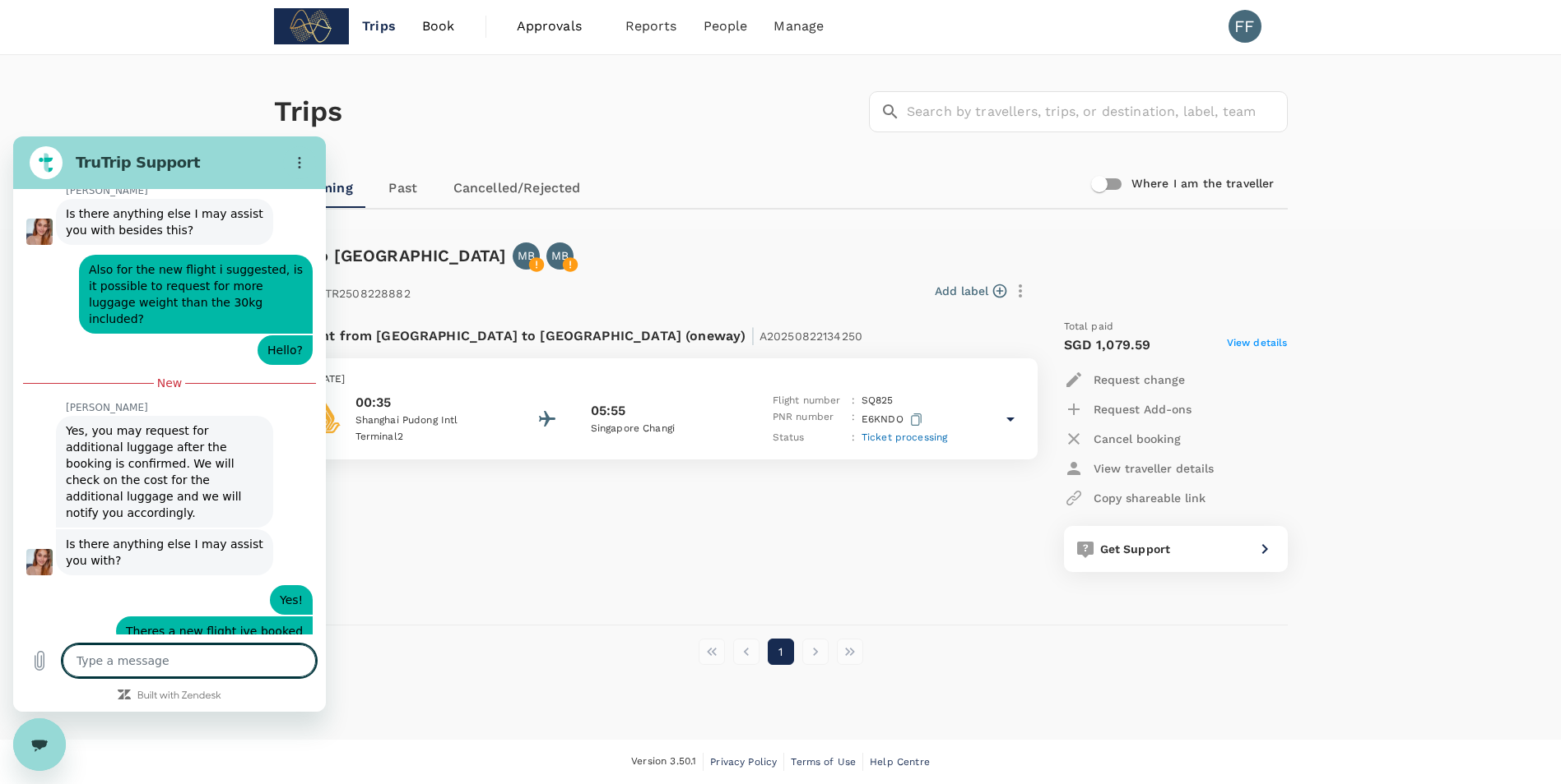
click at [481, 450] on div "[DATE] 00:35 [GEOGRAPHIC_DATA] 2 05:55 [GEOGRAPHIC_DATA] [GEOGRAPHIC_DATA] Flig…" at bounding box center [667, 408] width 742 height 101
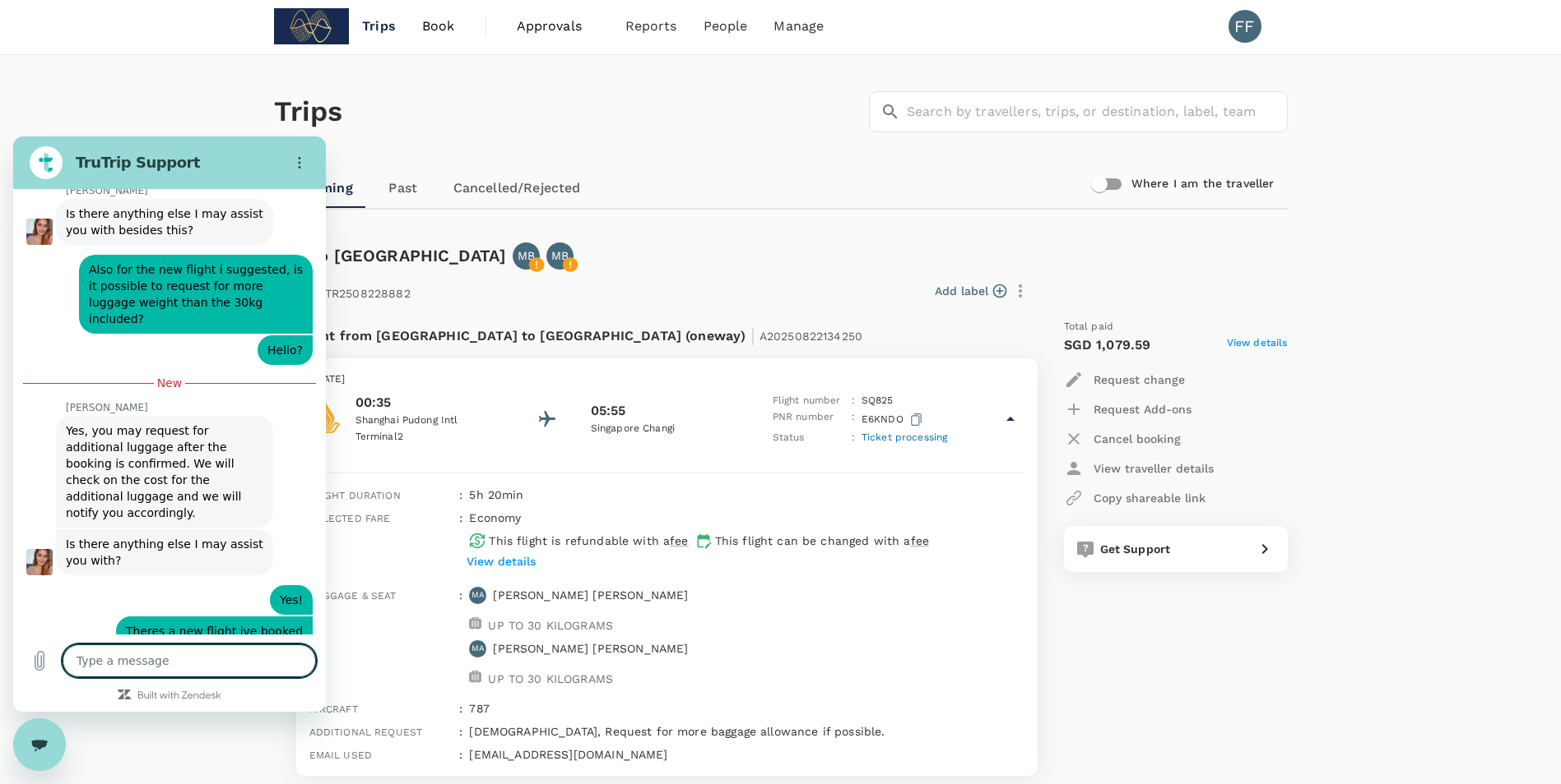
scroll to position [82, 0]
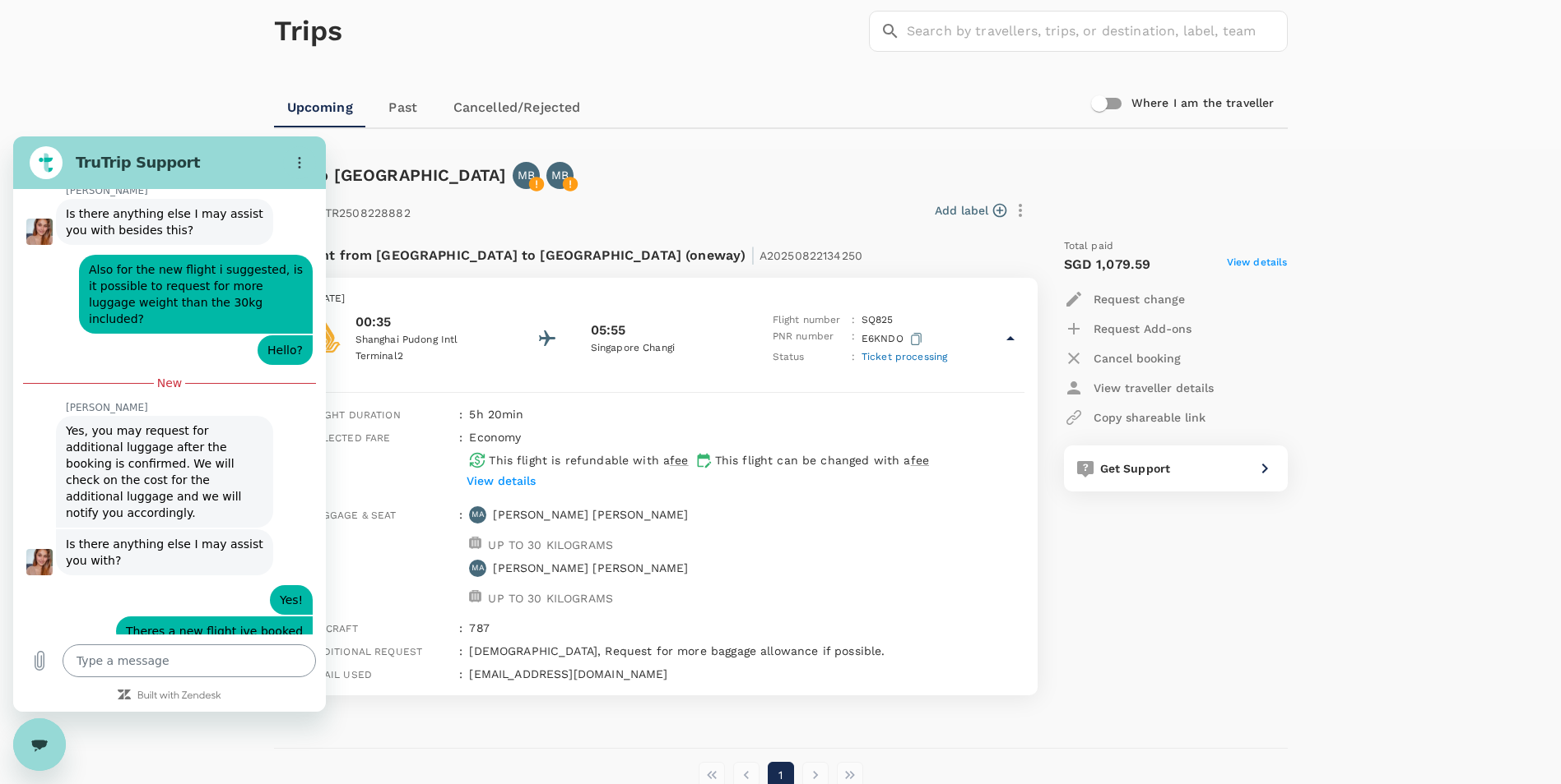
click at [137, 666] on textarea at bounding box center [190, 660] width 254 height 33
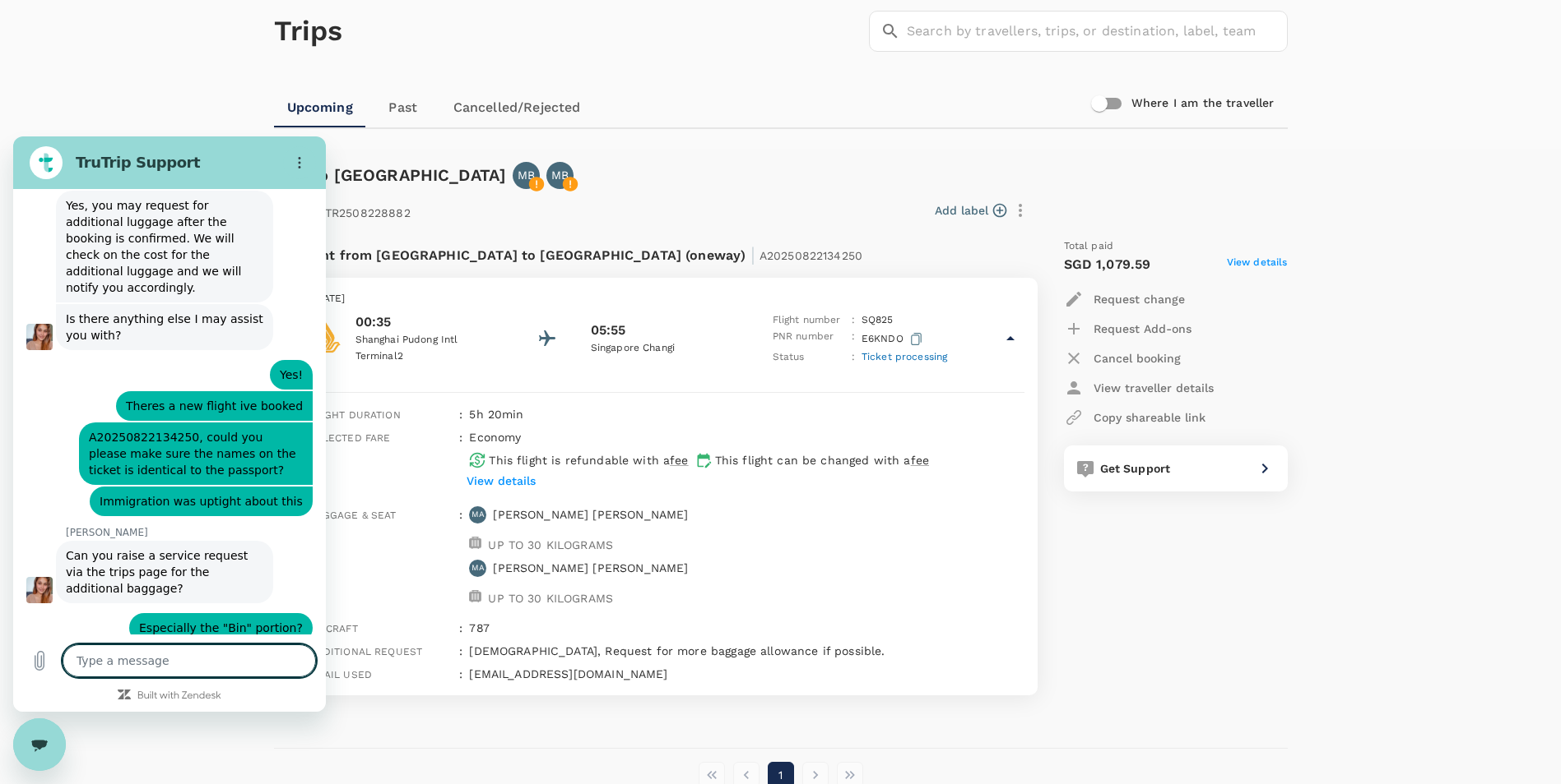
scroll to position [8036, 0]
